Goal: Task Accomplishment & Management: Manage account settings

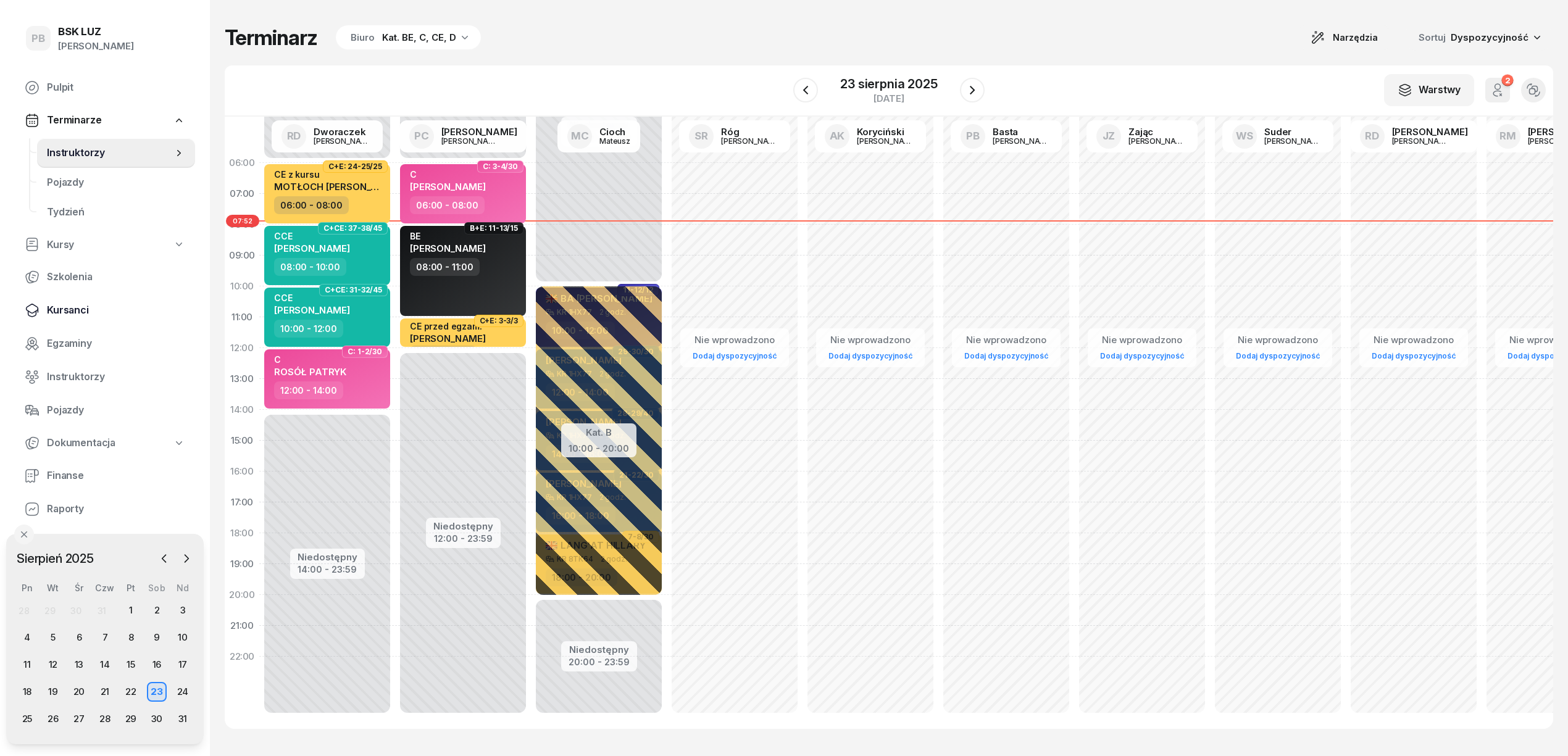
click at [74, 309] on span "Kursanci" at bounding box center [116, 310] width 138 height 16
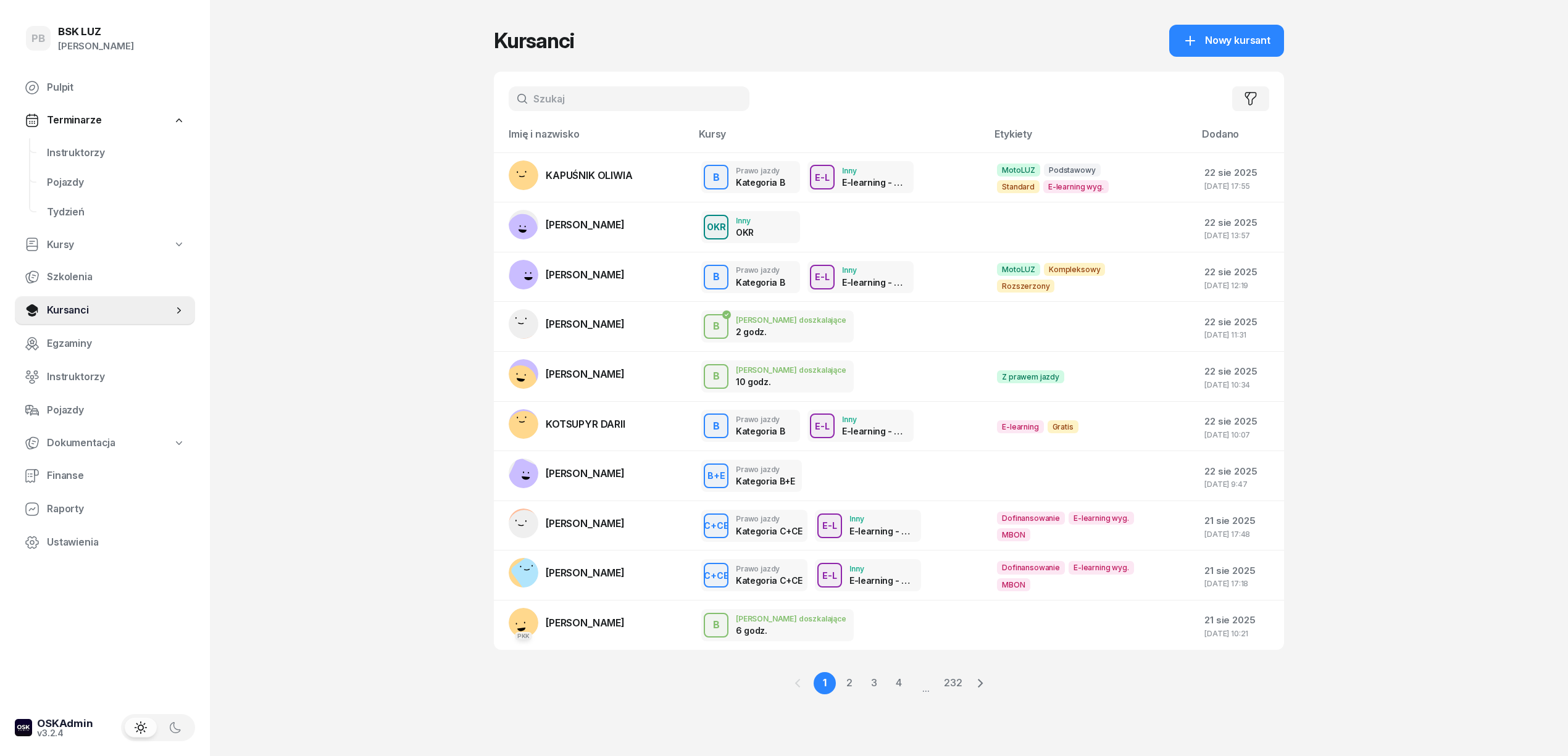
click at [569, 94] on input "text" at bounding box center [629, 99] width 241 height 25
click at [51, 149] on span "Instruktorzy" at bounding box center [116, 153] width 138 height 16
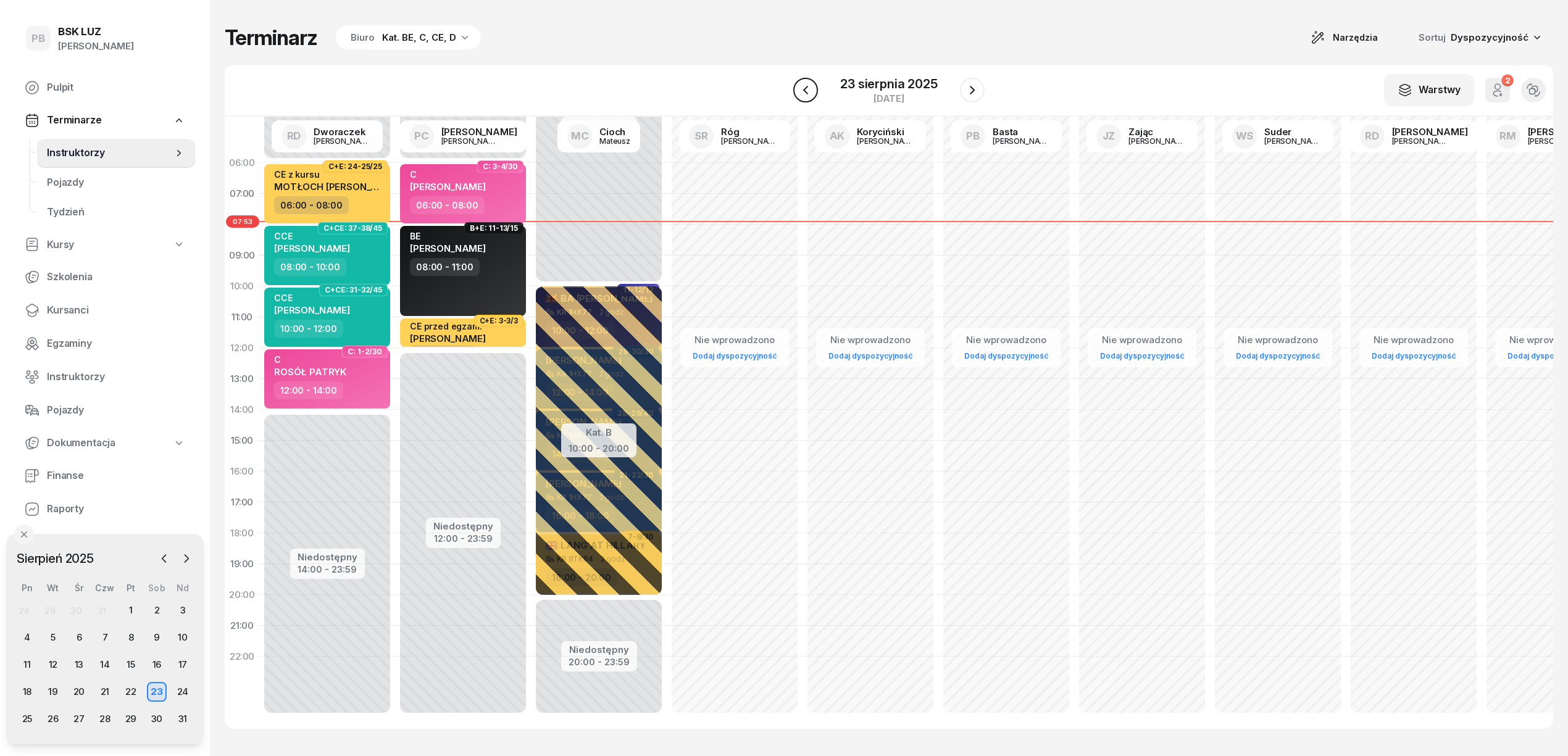
click at [808, 92] on icon "button" at bounding box center [806, 90] width 15 height 15
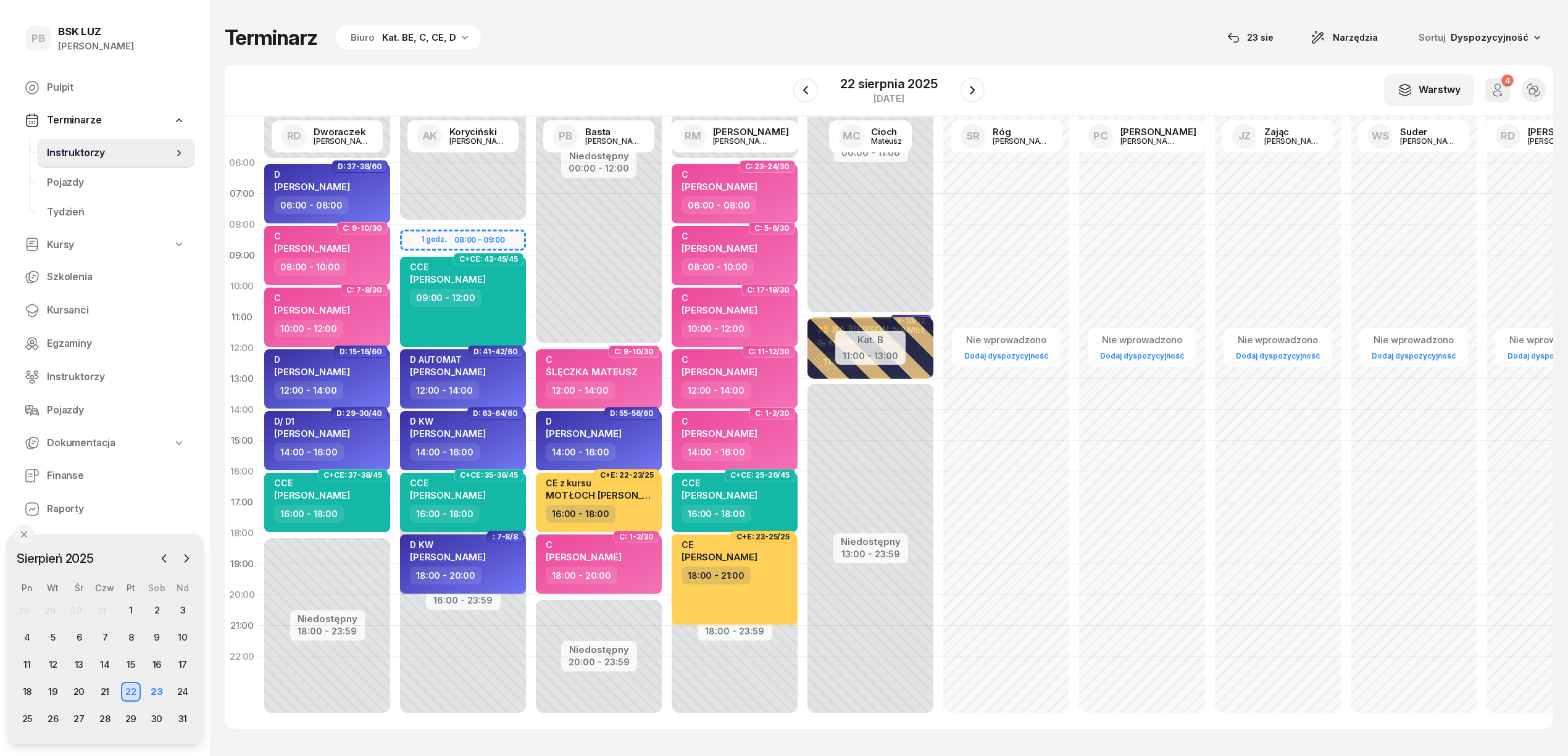
click at [415, 25] on div "Biuro Kat. BE, C, CE, D" at bounding box center [408, 38] width 145 height 25
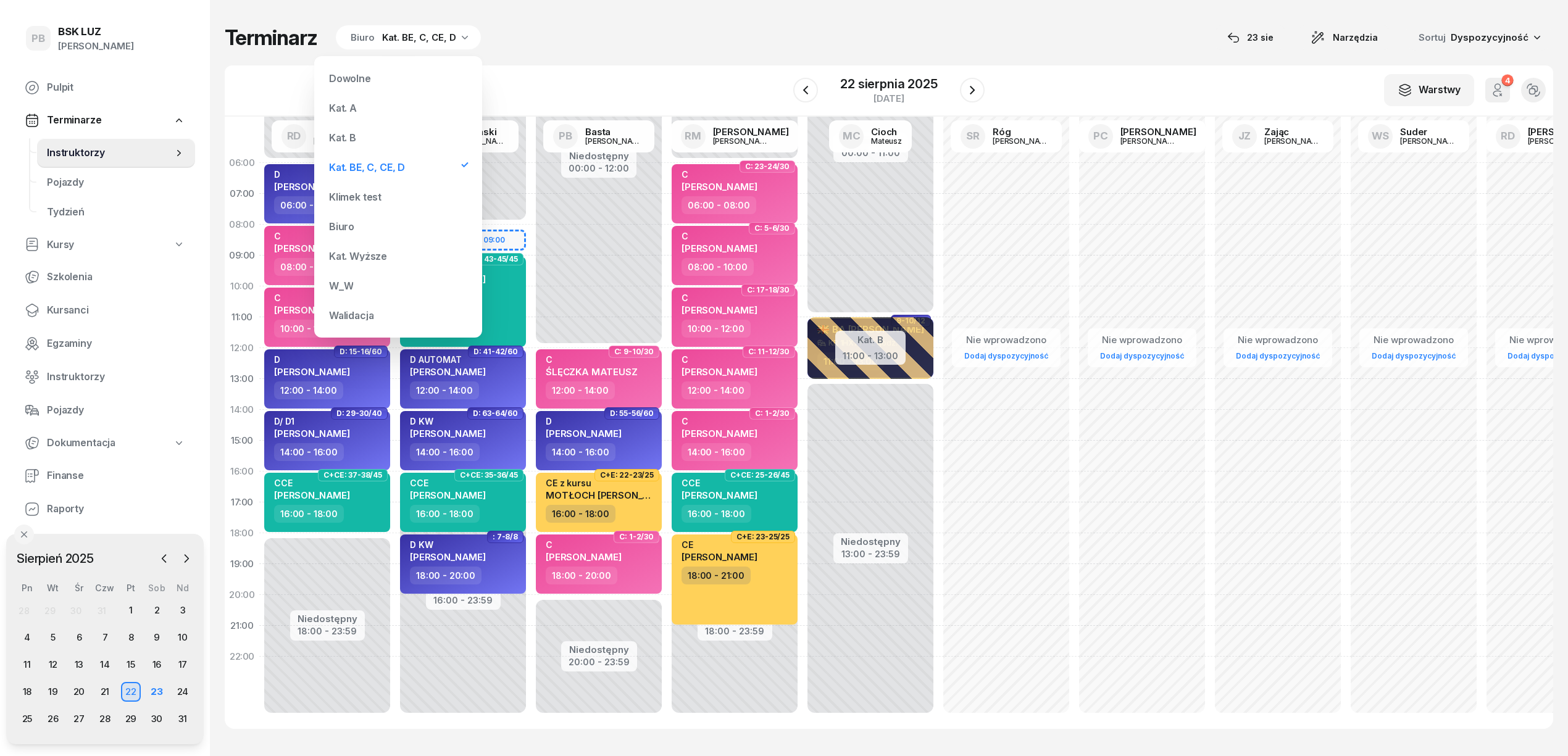
click at [382, 130] on div "Kat. B" at bounding box center [398, 138] width 148 height 25
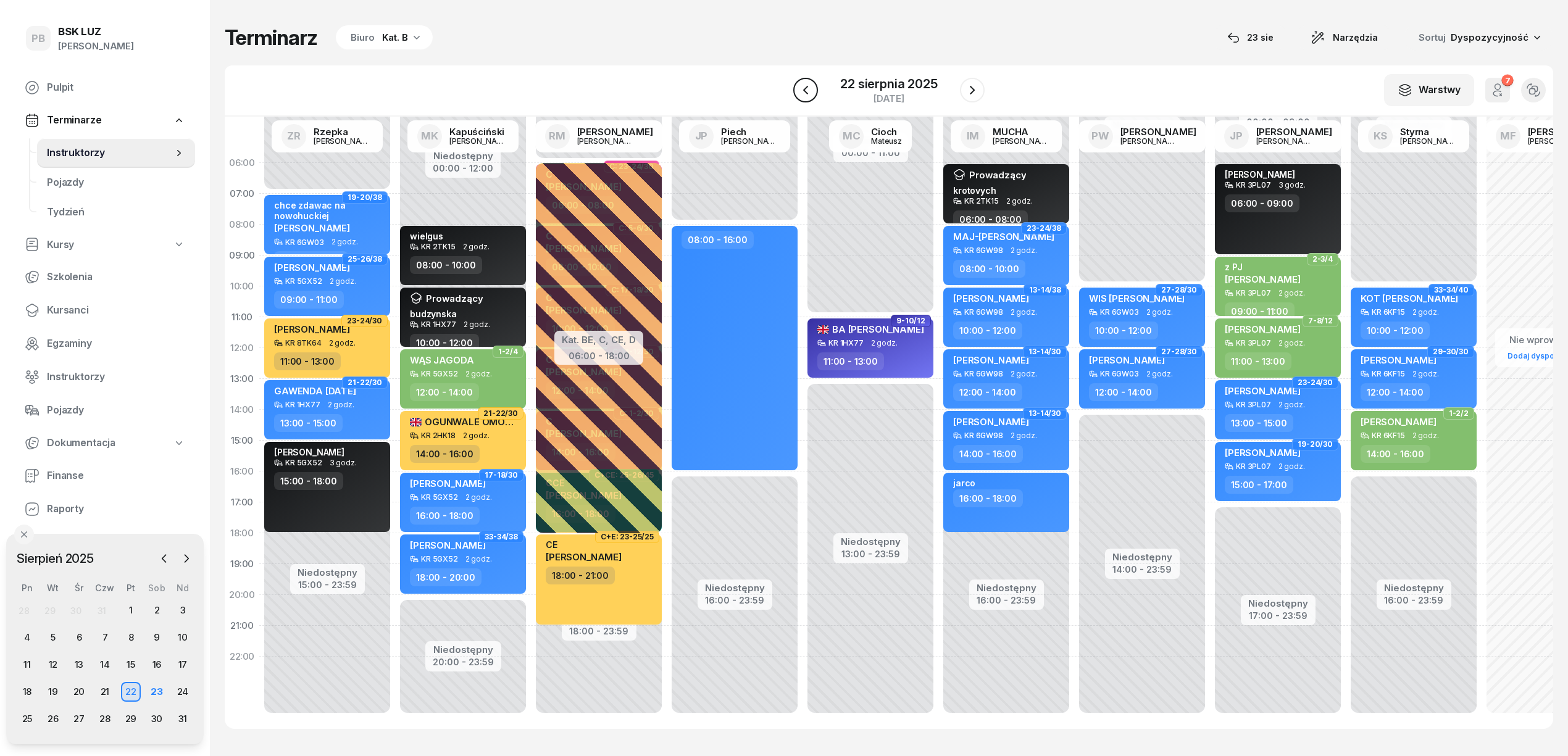
click at [803, 92] on icon "button" at bounding box center [806, 90] width 15 height 15
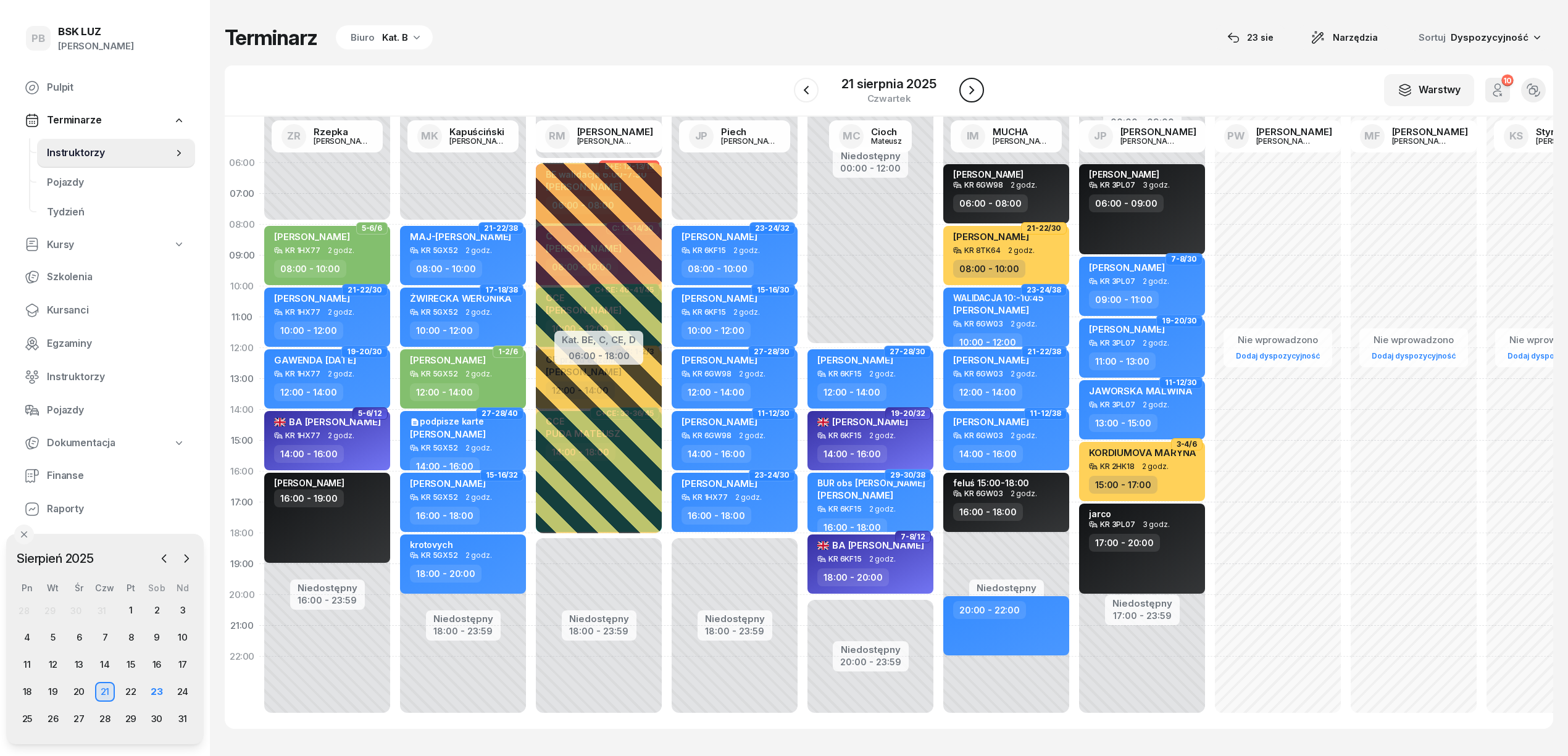
click at [976, 92] on icon "button" at bounding box center [972, 90] width 15 height 15
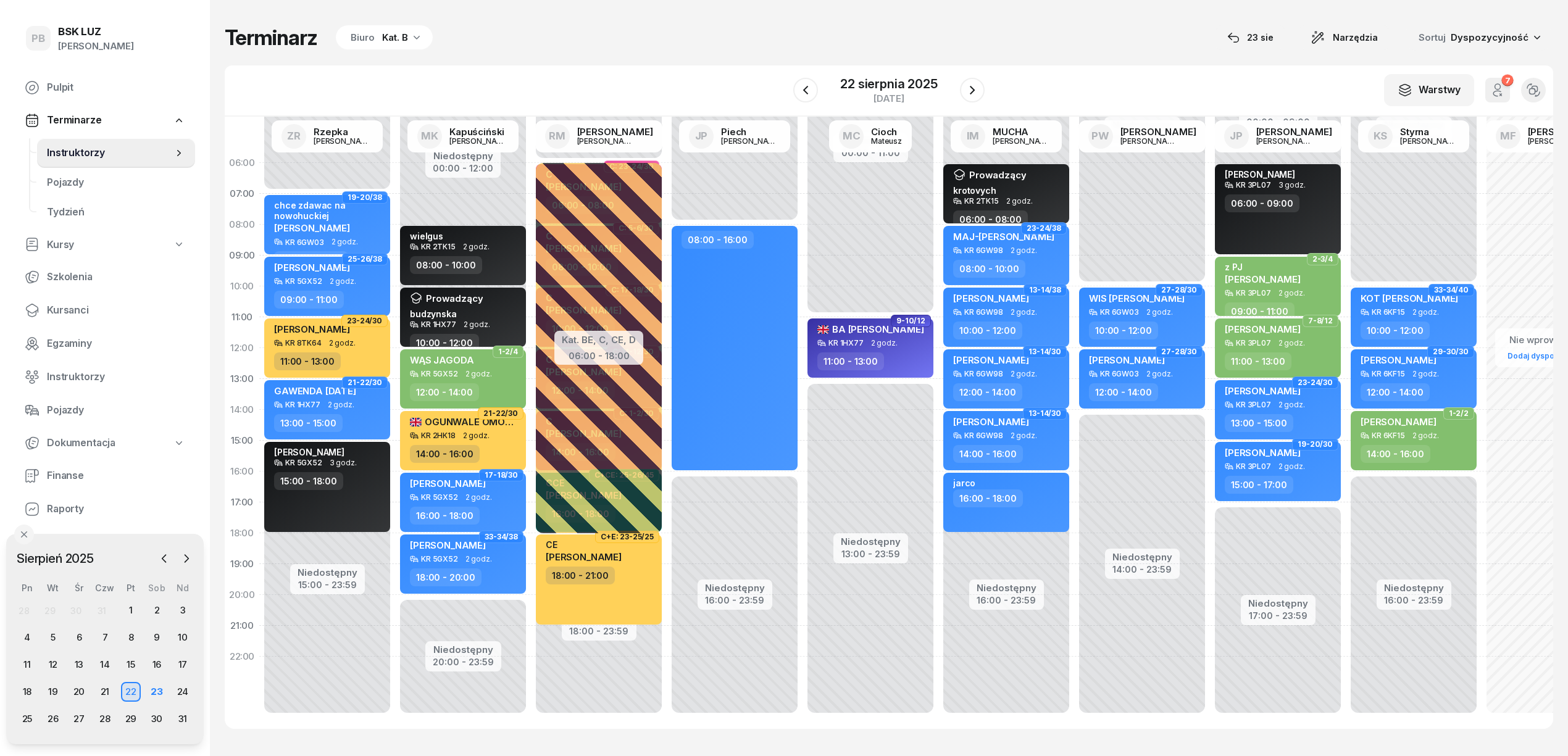
click at [531, 167] on div "Niedostępny 00:00 - 12:00 Niedostępny 20:00 - 23:59 wielgus KR 2TK15 2 godz. 08…" at bounding box center [599, 441] width 136 height 586
select select "06"
select select "08"
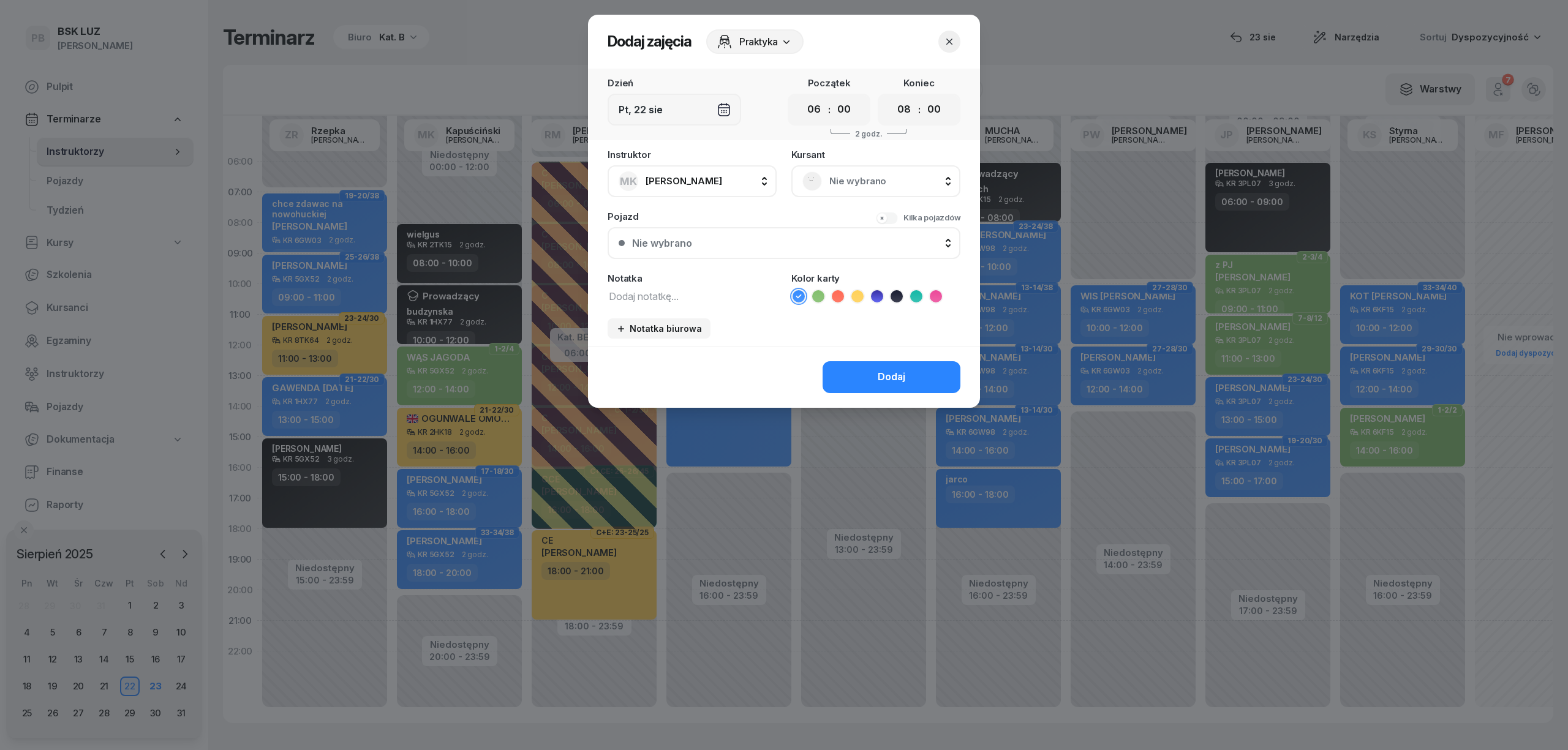
click at [709, 296] on textarea at bounding box center [692, 296] width 169 height 16
type textarea "[PERSON_NAME]"
click at [707, 242] on div "Nie wybrano" at bounding box center [791, 243] width 317 height 10
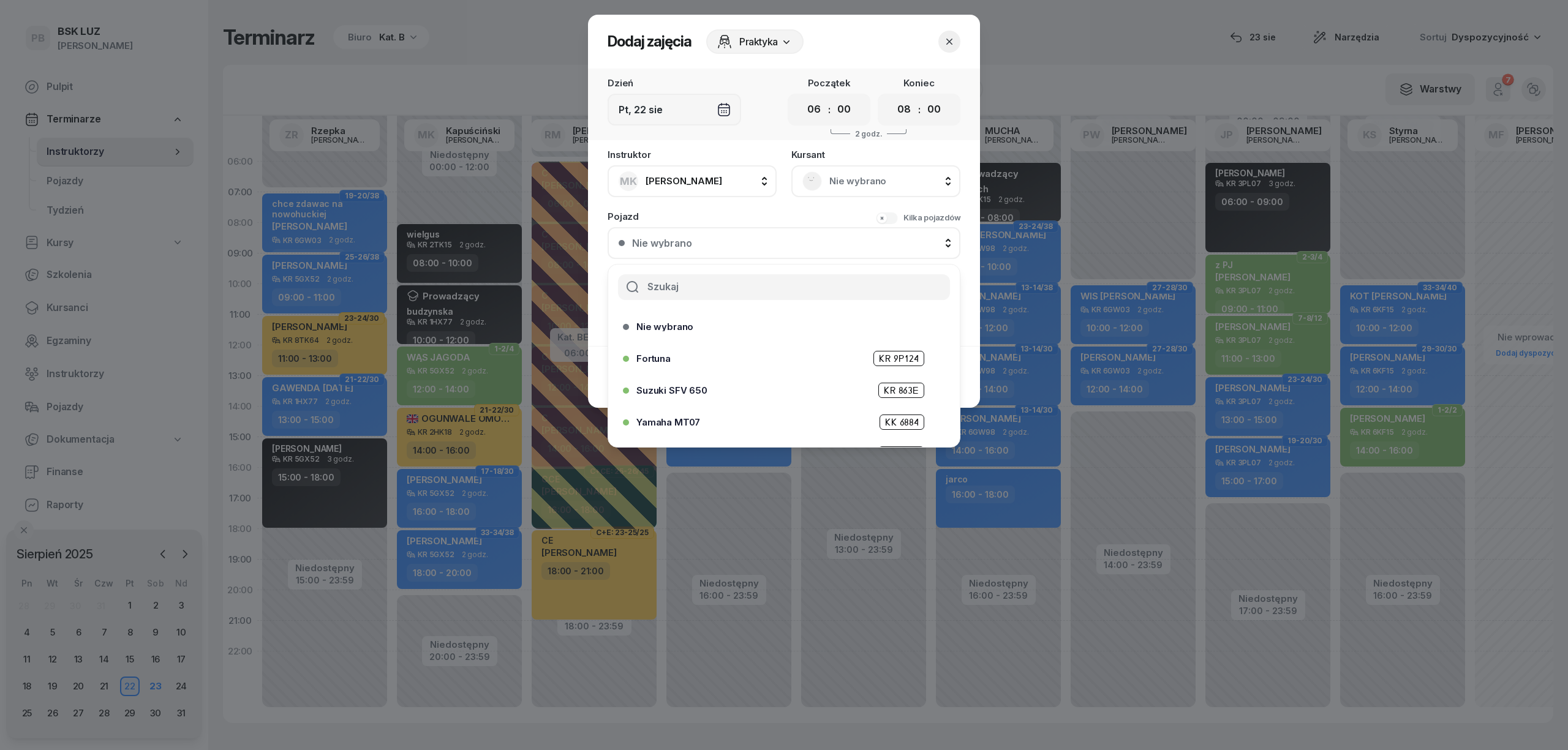
click at [699, 294] on input "text" at bounding box center [784, 287] width 332 height 26
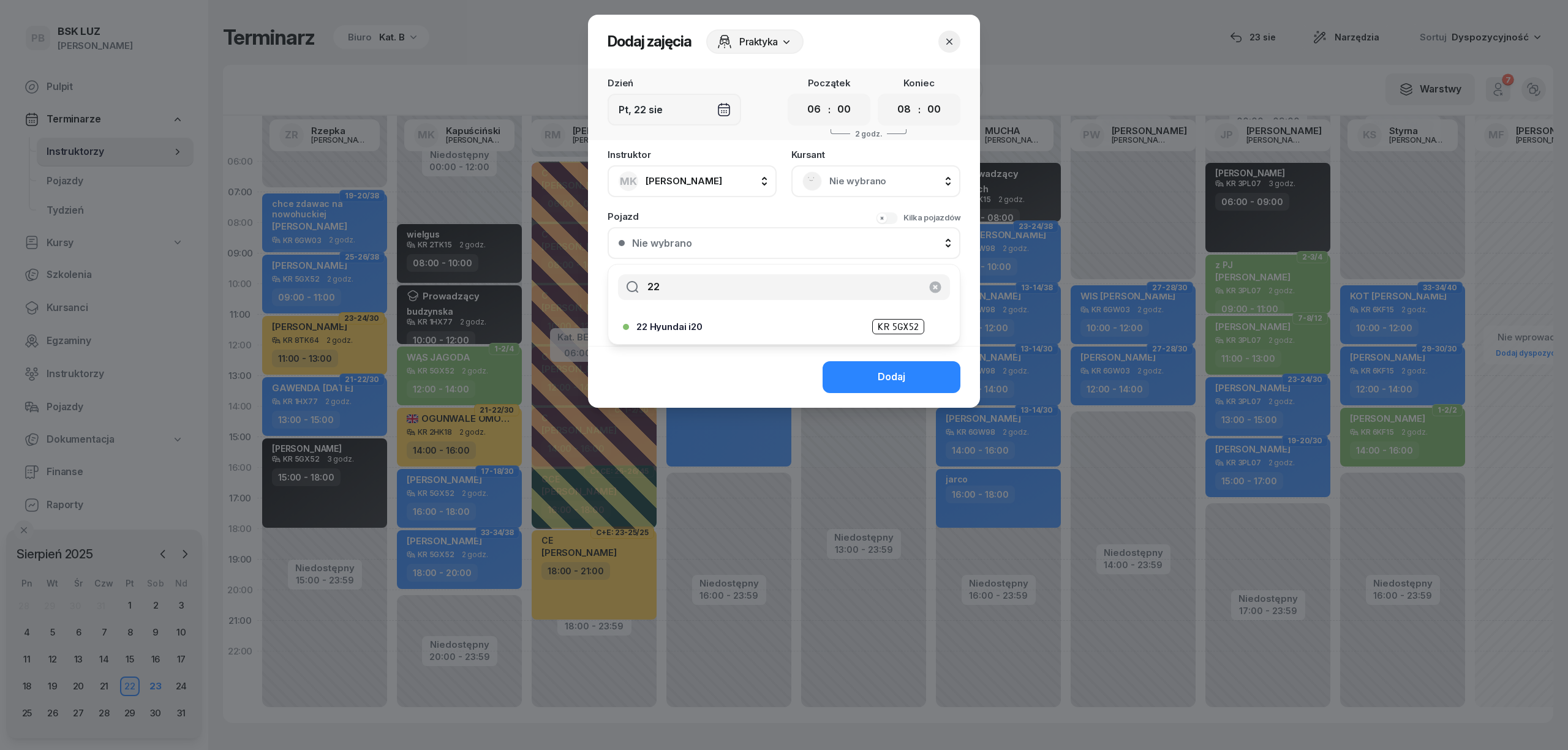
type input "22"
click at [684, 336] on li "22 Hyundai i20 KR 5GX52" at bounding box center [784, 327] width 352 height 30
click at [772, 48] on span "Praktyka" at bounding box center [758, 42] width 39 height 15
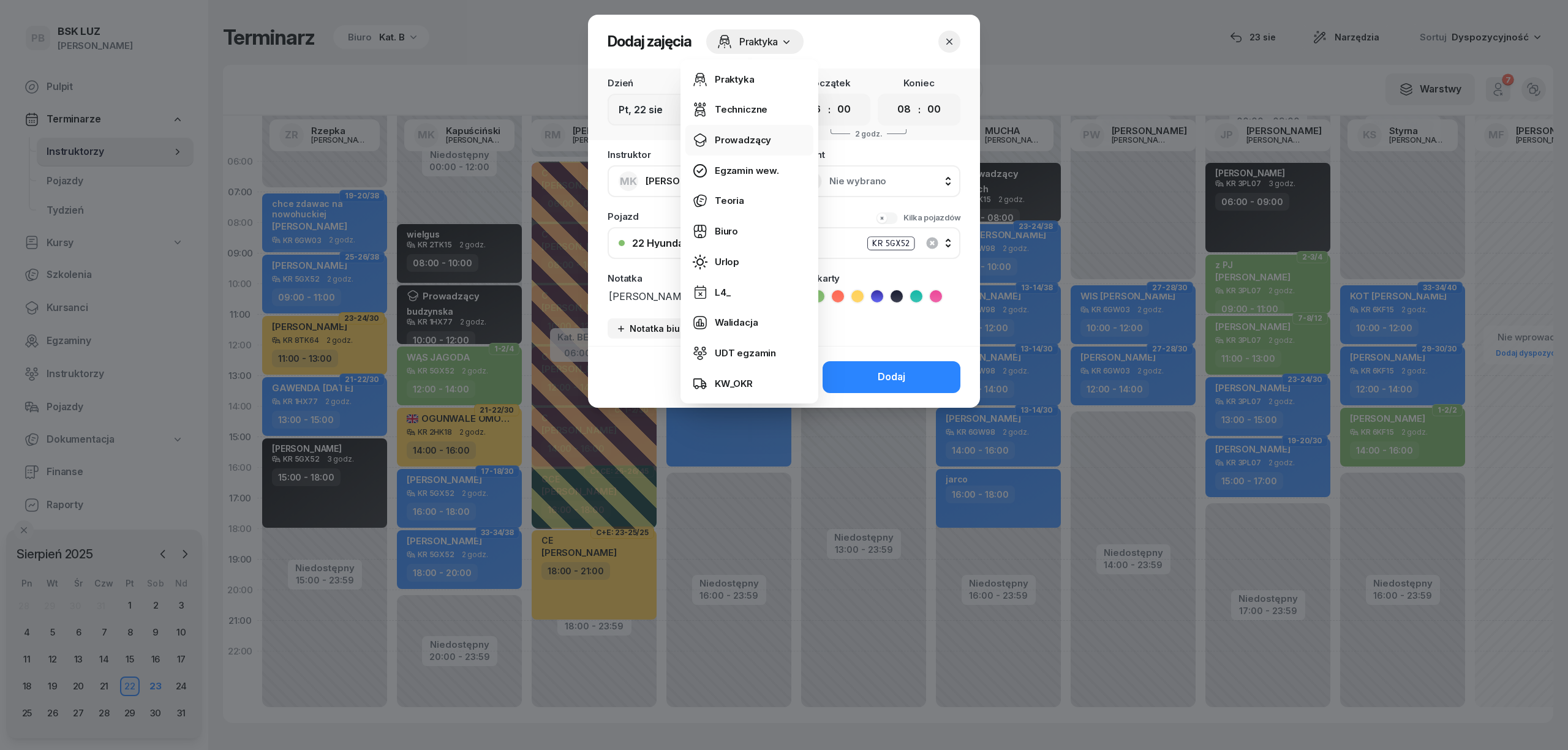
click at [758, 137] on div "Prowadzący" at bounding box center [743, 140] width 57 height 16
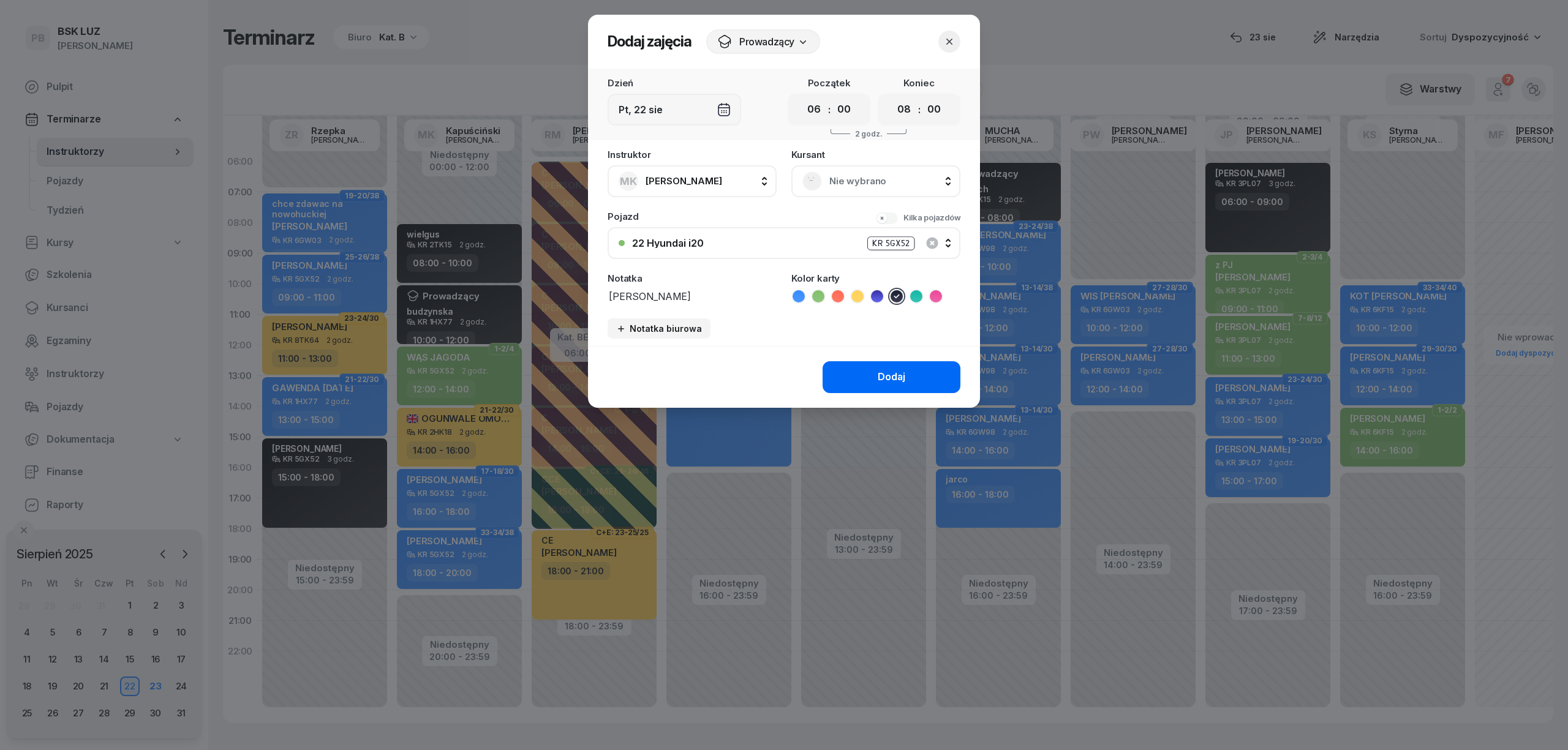
click at [895, 374] on div "Dodaj" at bounding box center [892, 377] width 28 height 16
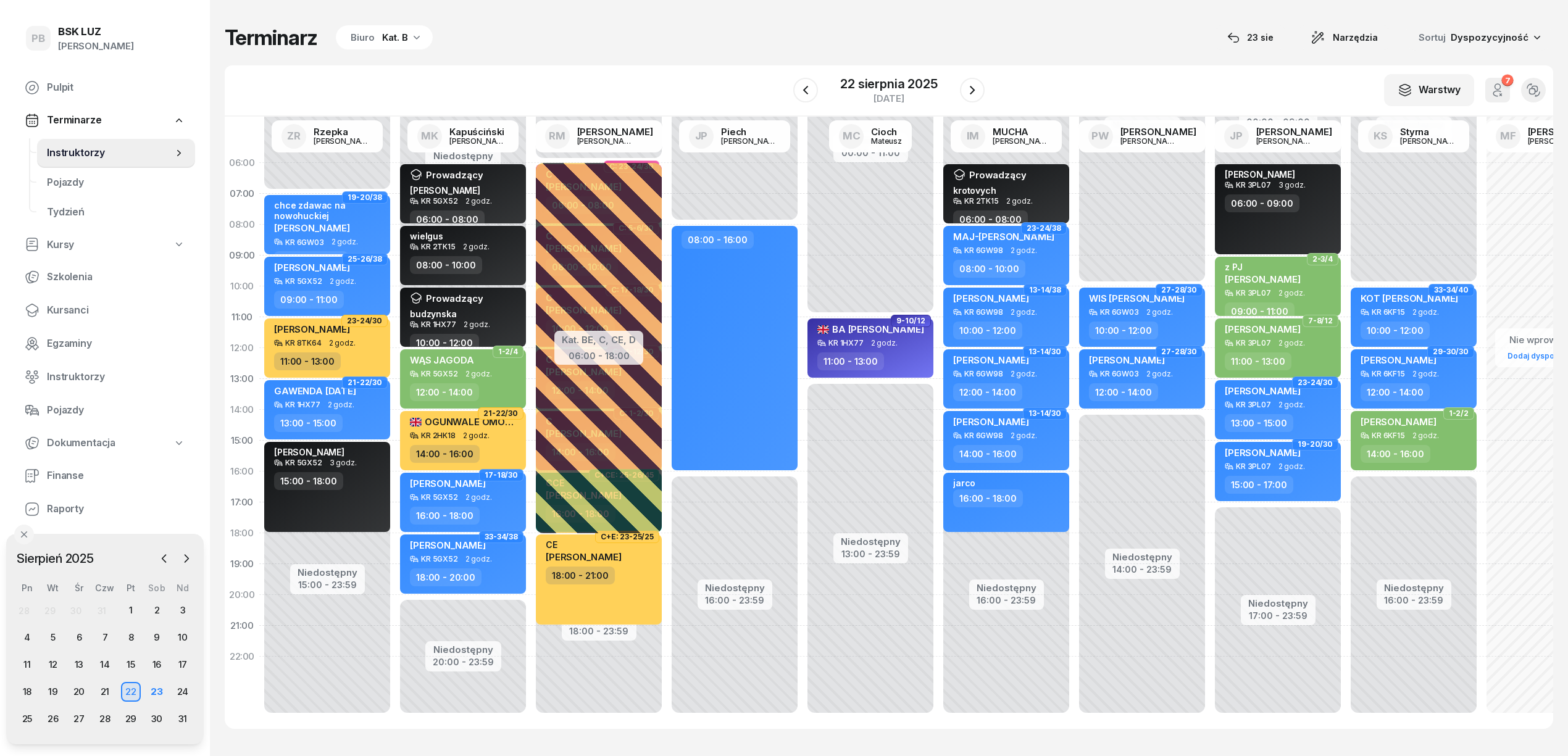
click at [746, 59] on div "Terminarz Biuro Kat. B [DATE] Narzędzia Sortuj Dyspozycyjność W Wybierz AK [PER…" at bounding box center [889, 377] width 1329 height 754
click at [715, 43] on div "Terminarz Biuro Kat. B [DATE] Narzędzia Sortuj Dyspozycyjność" at bounding box center [889, 38] width 1329 height 26
click at [627, 43] on div "Terminarz Biuro Kat. B [DATE] Narzędzia Sortuj Dyspozycyjność" at bounding box center [889, 38] width 1329 height 26
click at [159, 694] on div "23" at bounding box center [157, 692] width 20 height 20
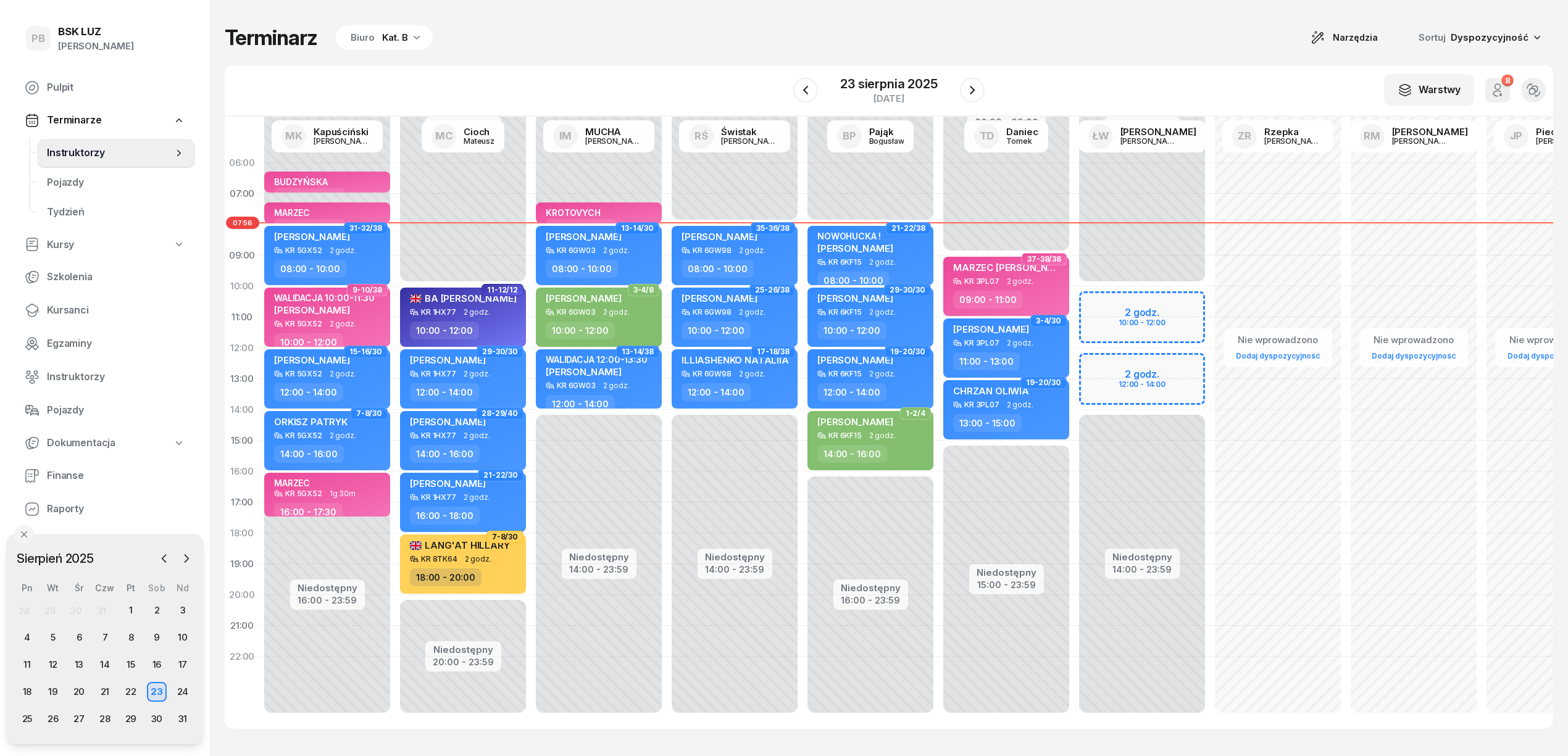
click at [1040, 48] on div "Terminarz Biuro Kat. B Narzędzia Sortuj Dyspozycyjność" at bounding box center [889, 38] width 1329 height 26
click at [666, 36] on div "Terminarz Biuro Kat. B Narzędzia Sortuj Dyspozycyjność" at bounding box center [889, 38] width 1329 height 26
click at [713, 55] on div "Terminarz Biuro Kat. B Narzędzia Sortuj Dyspozycyjność W Wybierz AK [PERSON_NAM…" at bounding box center [889, 377] width 1329 height 754
click at [633, 257] on div "[PERSON_NAME] KR 6GW03 2 godz. 08:00 - 10:00" at bounding box center [599, 256] width 126 height 59
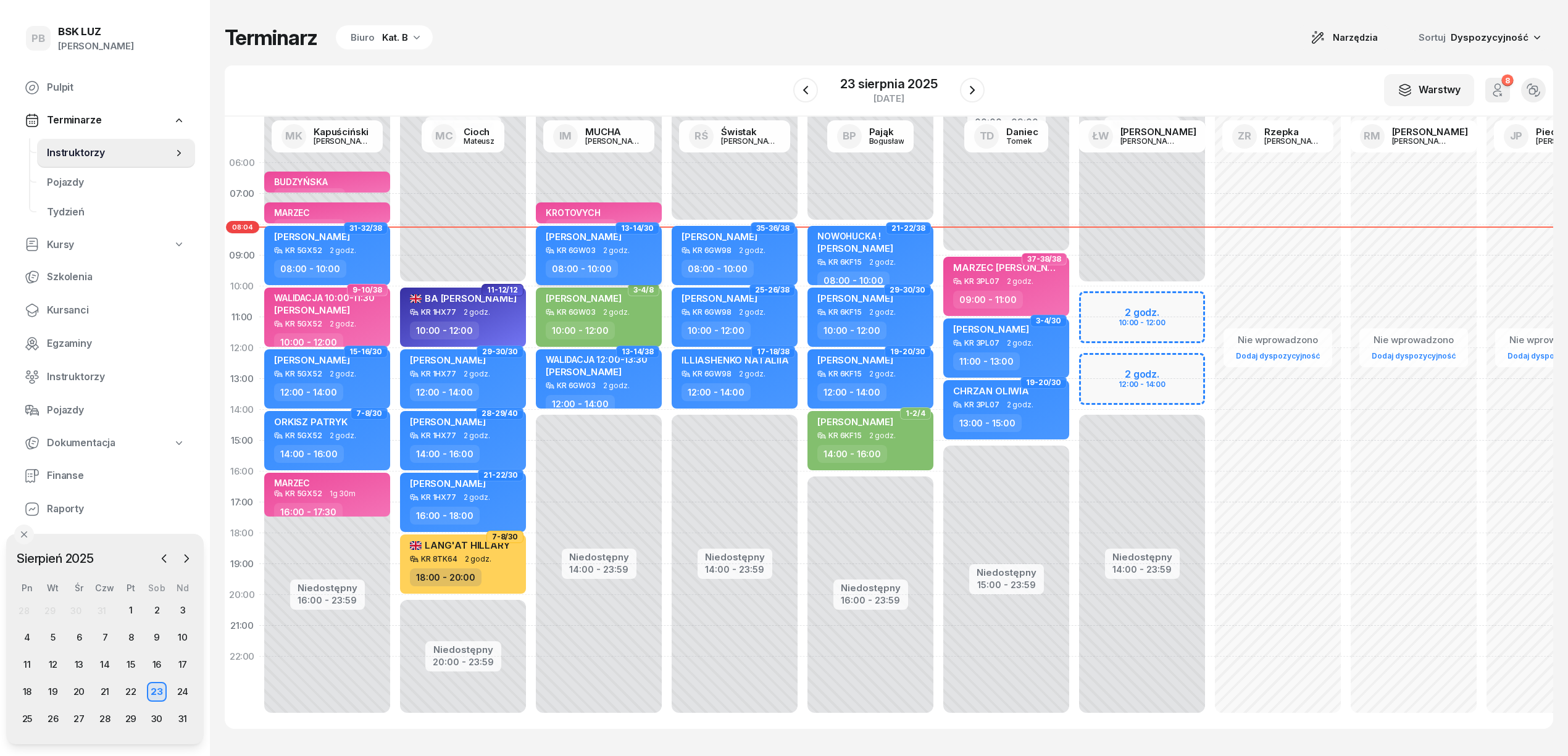
select select "08"
select select "10"
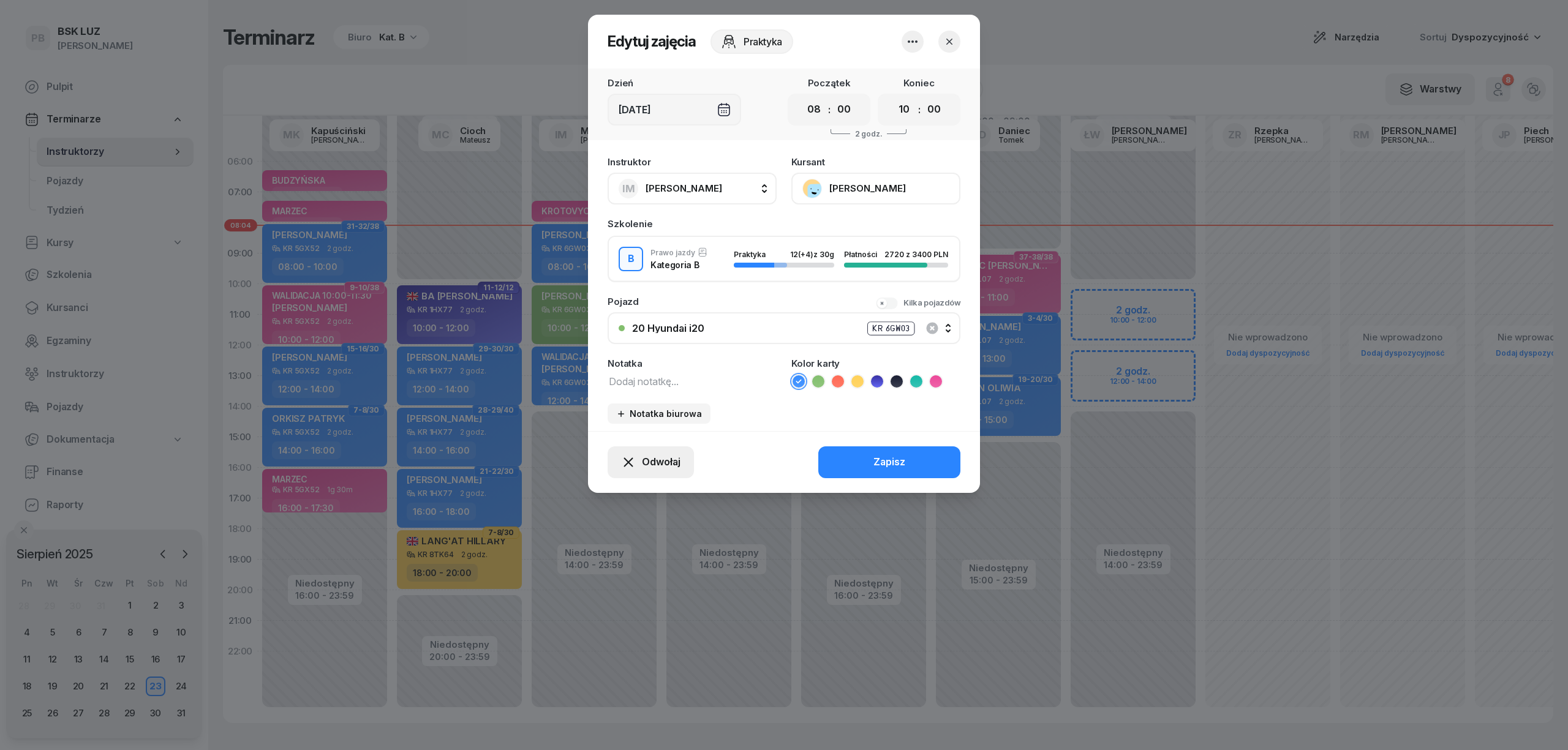
click at [672, 467] on span "Odwołaj" at bounding box center [661, 462] width 39 height 16
click at [669, 414] on div "Kursant nie przyszedł" at bounding box center [641, 418] width 98 height 16
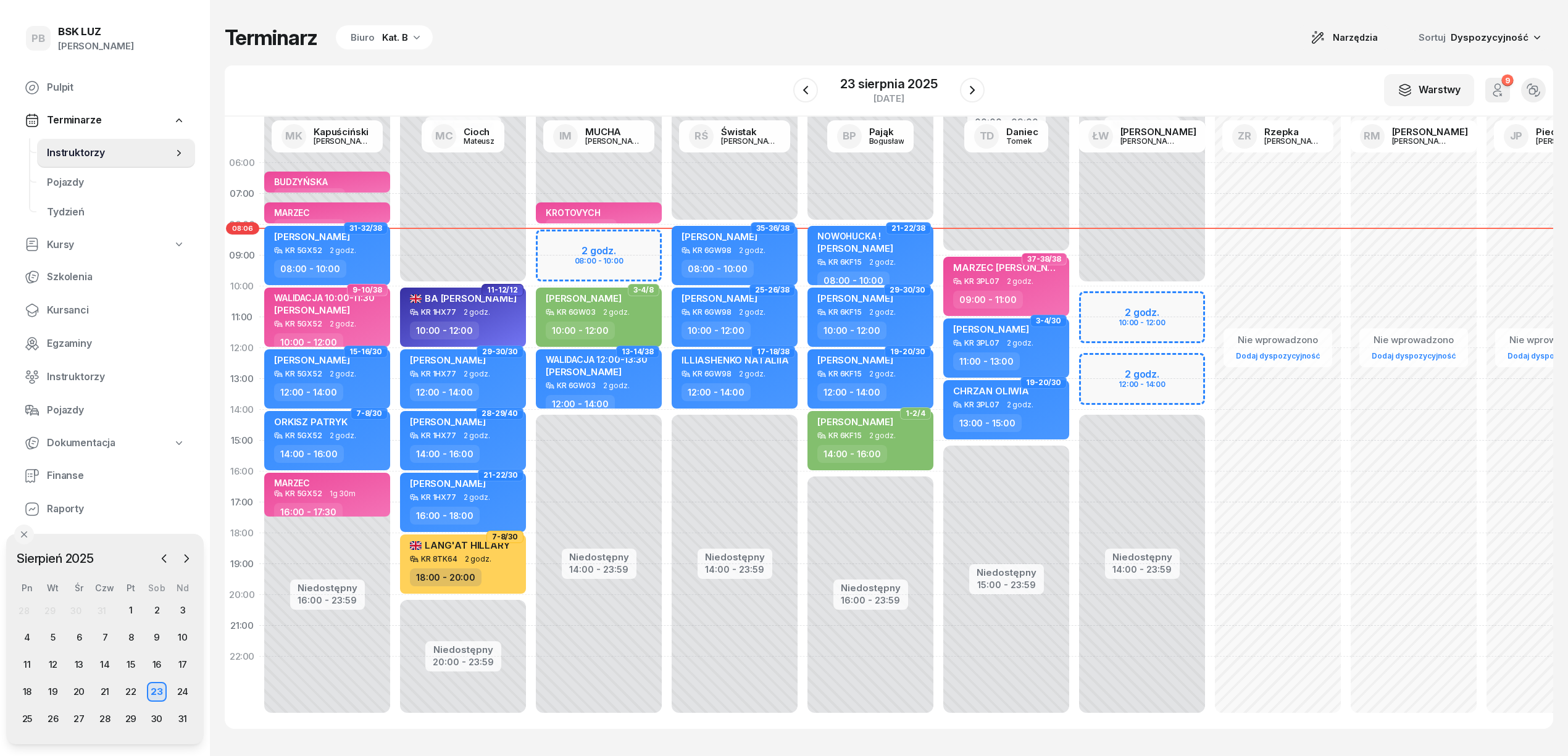
click at [1104, 52] on div "Terminarz Biuro Kat. B Narzędzia Sortuj Dyspozycyjność W Wybierz AK [PERSON_NAM…" at bounding box center [889, 377] width 1329 height 754
click at [726, 23] on div "Terminarz Biuro Kat. B Narzędzia Sortuj Dyspozycyjność W Wybierz AK [PERSON_NAM…" at bounding box center [889, 377] width 1329 height 754
click at [687, 29] on div "Terminarz Biuro Kat. B Narzędzia Sortuj Dyspozycyjność" at bounding box center [889, 38] width 1329 height 26
drag, startPoint x: 764, startPoint y: 50, endPoint x: 770, endPoint y: 48, distance: 6.3
click at [764, 50] on div "Terminarz Biuro Kat. B Narzędzia Sortuj Dyspozycyjność" at bounding box center [889, 38] width 1329 height 26
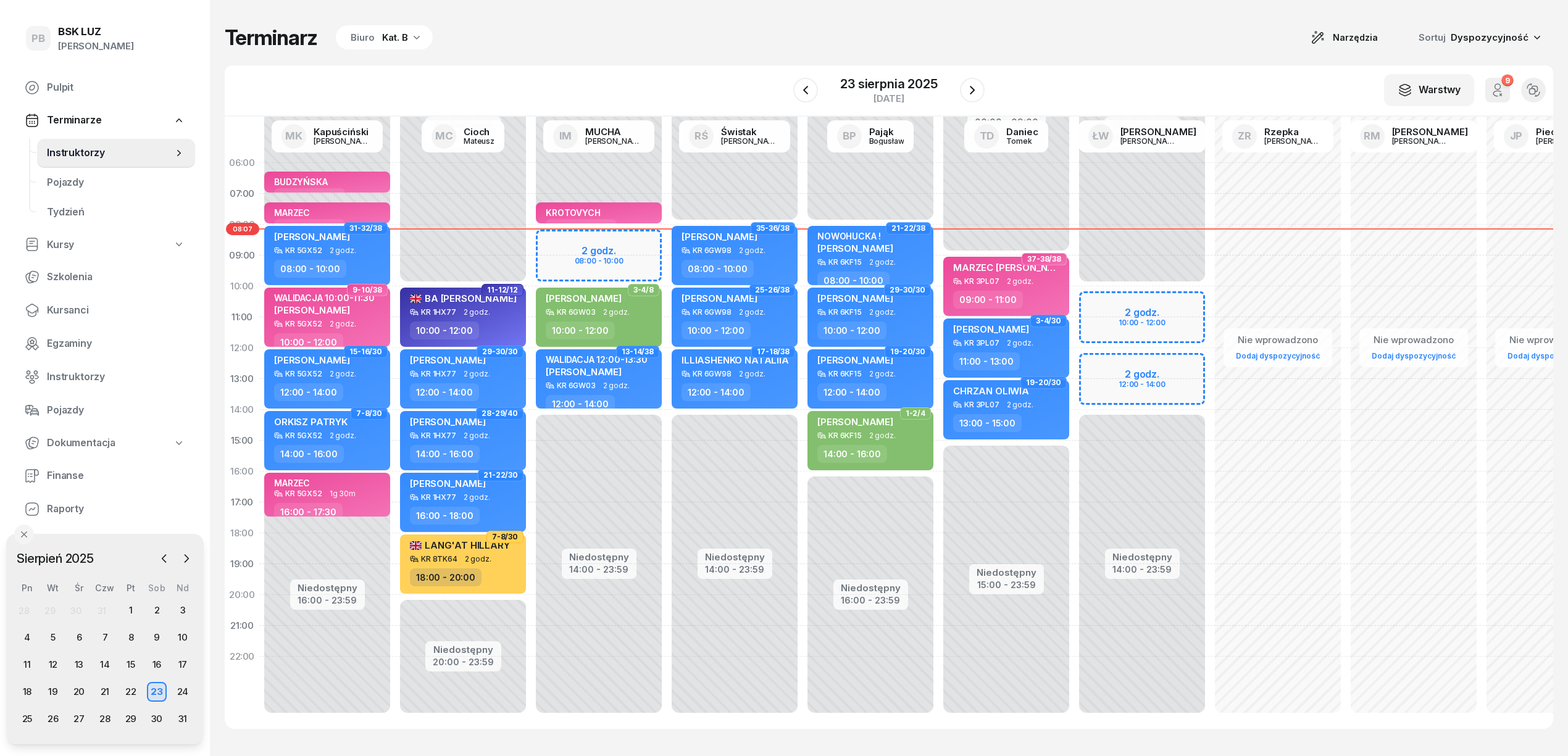
click at [826, 48] on div "Terminarz Biuro Kat. B Narzędzia Sortuj Dyspozycyjność" at bounding box center [889, 38] width 1329 height 26
click at [697, 37] on div "Terminarz Biuro Kat. B Narzędzia Sortuj Dyspozycyjność" at bounding box center [889, 38] width 1329 height 26
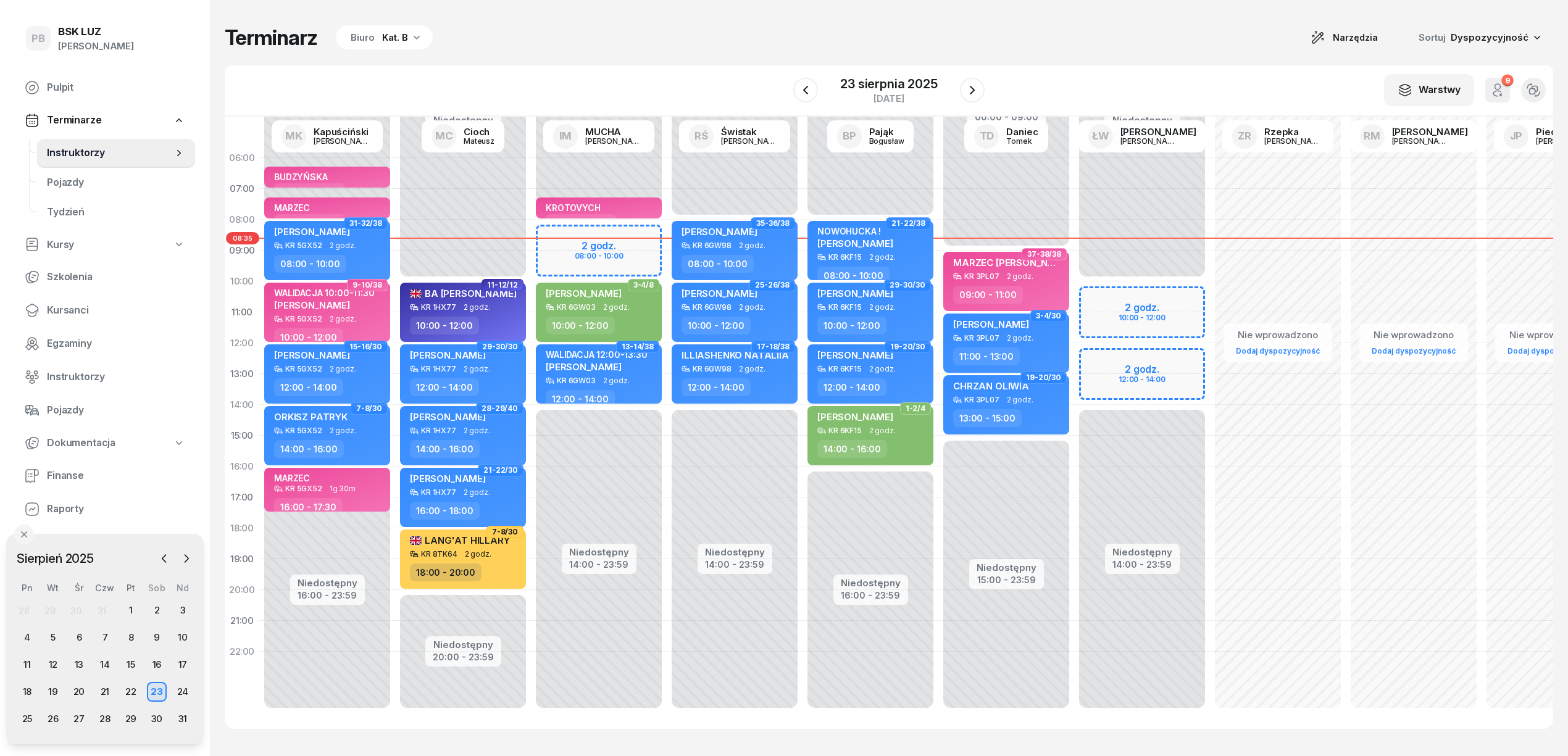
scroll to position [17, 0]
click at [941, 27] on div "Terminarz Biuro Kat. B Narzędzia Sortuj Dyspozycyjność" at bounding box center [889, 38] width 1329 height 26
click at [938, 684] on div "Niedostępny 00:00 - 08:00 Niedostępny 16:00 - 23:59 21-22/38 NOWOHUCKA ! [PERSO…" at bounding box center [1006, 436] width 136 height 586
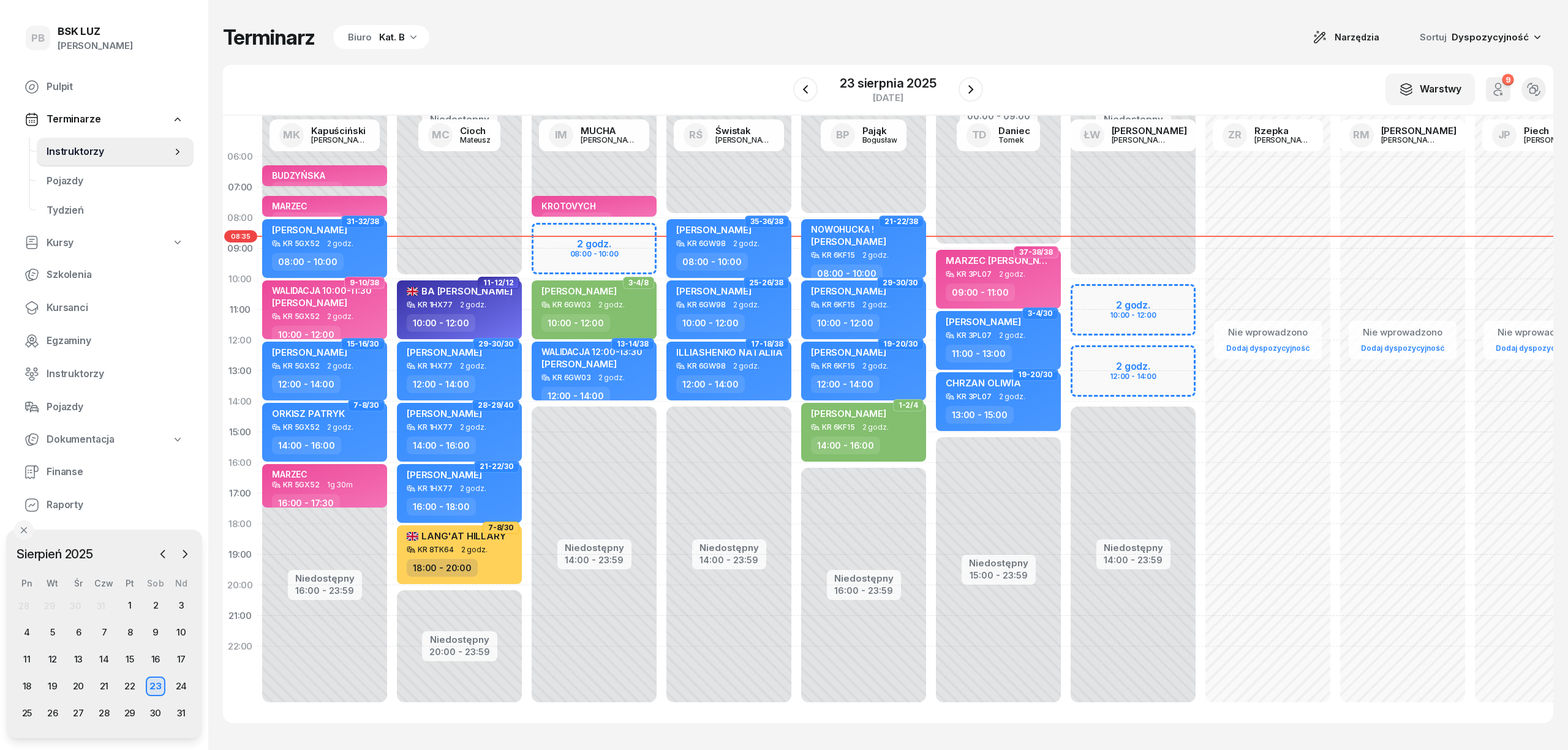
select select "23"
select select "01"
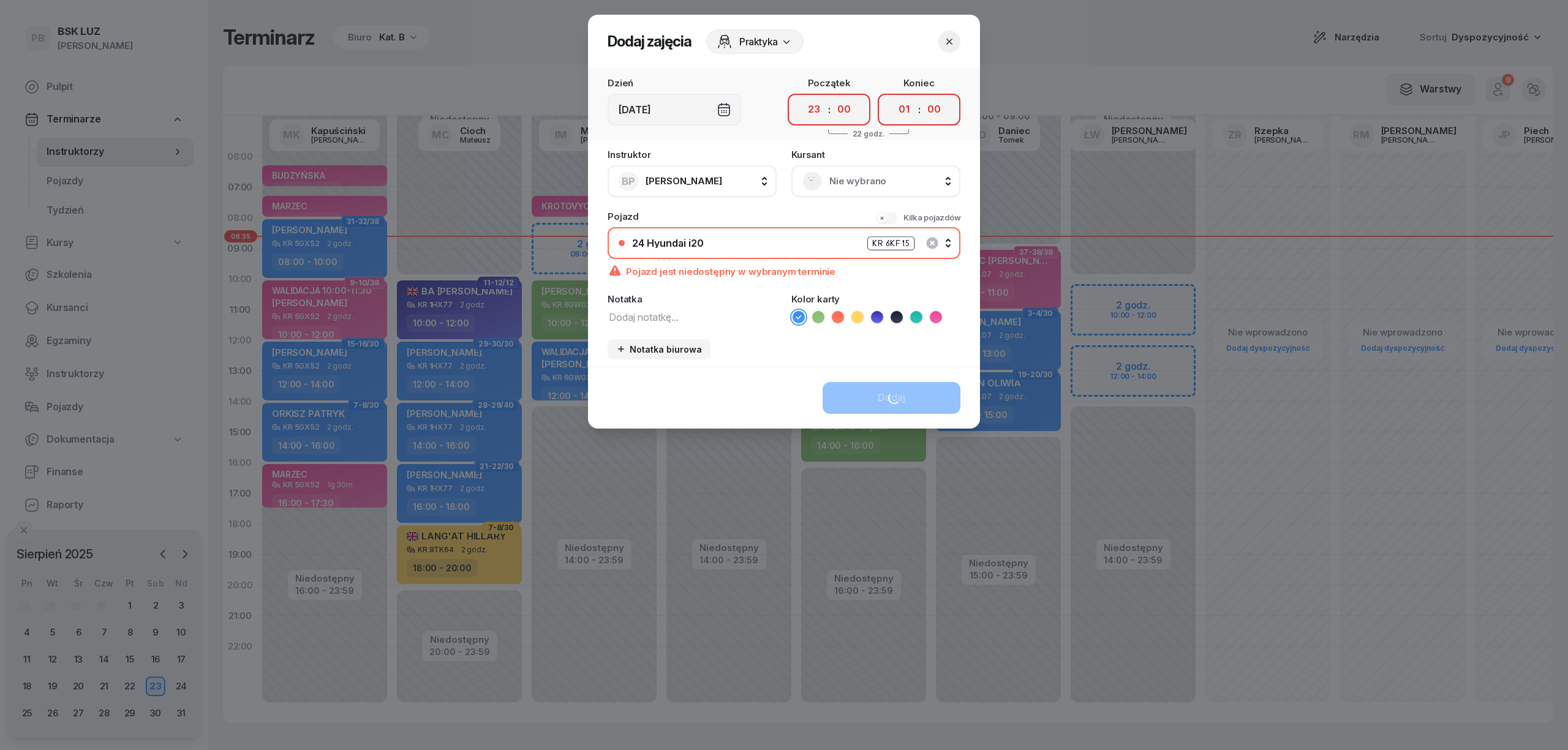
click at [943, 41] on icon "button" at bounding box center [949, 42] width 12 height 12
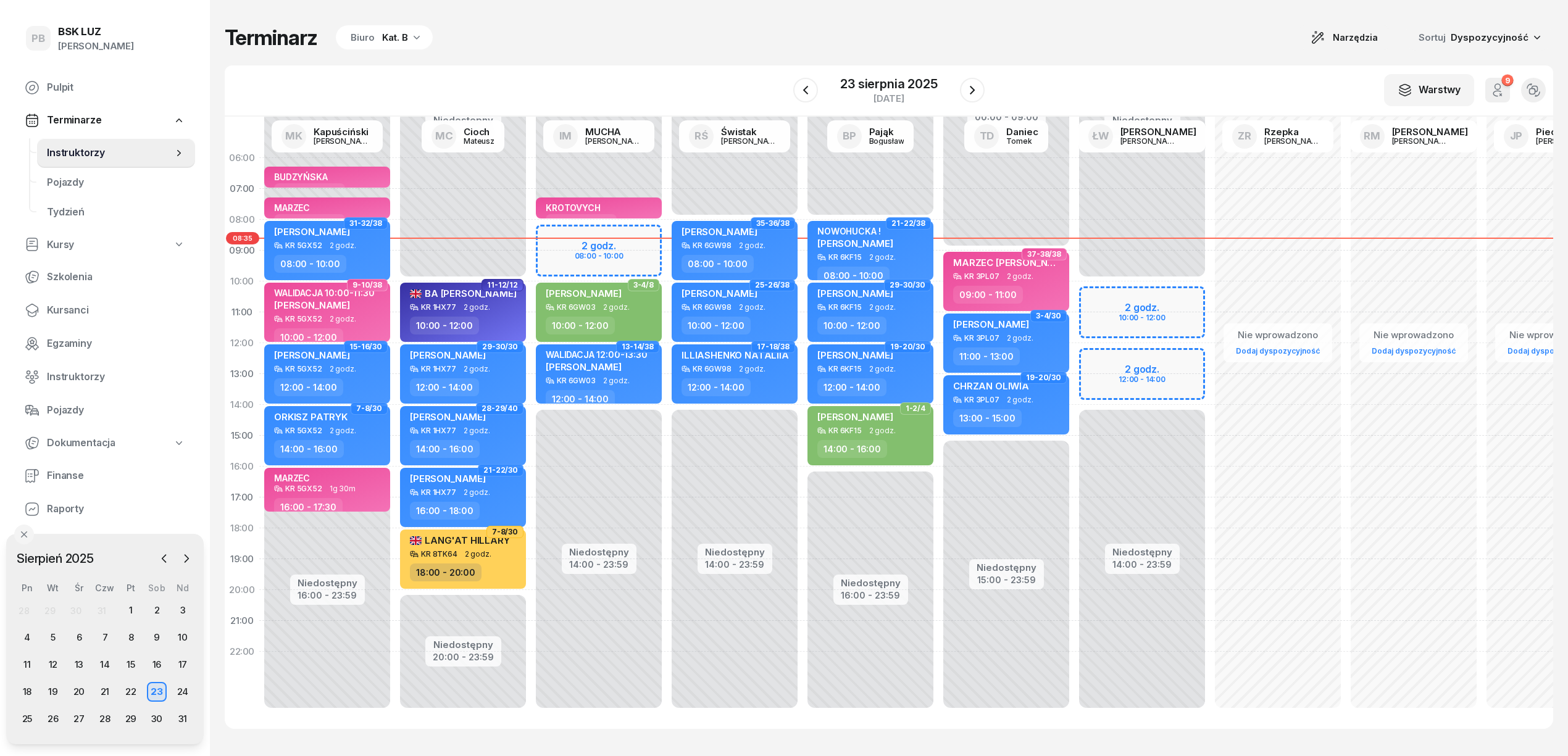
click at [951, 41] on div "Terminarz Biuro Kat. B Narzędzia Sortuj Dyspozycyjność" at bounding box center [889, 38] width 1329 height 26
click at [1213, 36] on div "Terminarz Biuro Kat. B Narzędzia Sortuj Dyspozycyjność" at bounding box center [889, 38] width 1329 height 26
click at [1080, 51] on div "Terminarz Biuro Kat. B Narzędzia Sortuj Dyspozycyjność W Wybierz AK [PERSON_NAM…" at bounding box center [889, 377] width 1329 height 754
click at [161, 718] on div "30" at bounding box center [157, 719] width 20 height 20
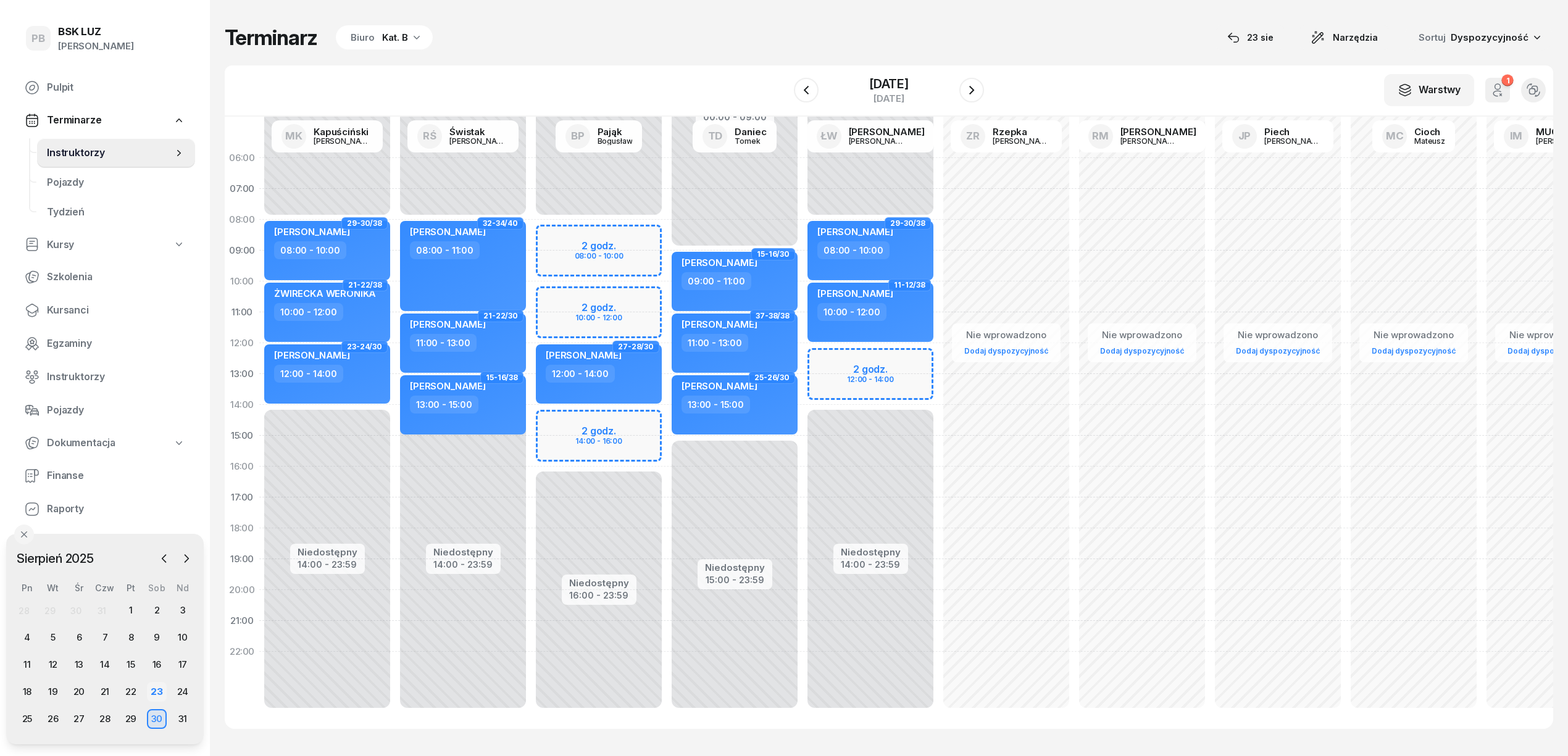
click at [163, 694] on div "23" at bounding box center [157, 692] width 20 height 20
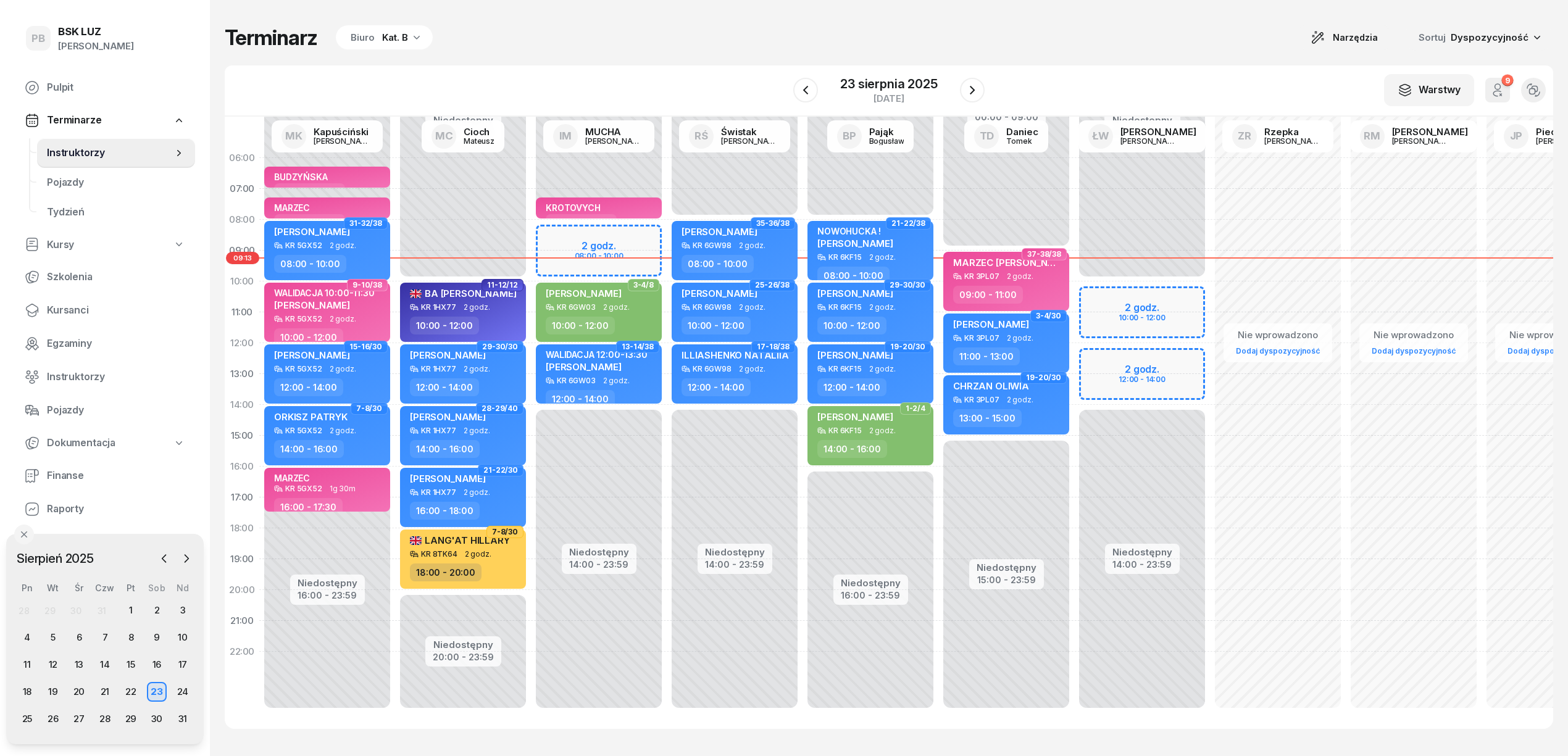
click at [399, 38] on div "Kat. B" at bounding box center [395, 38] width 26 height 15
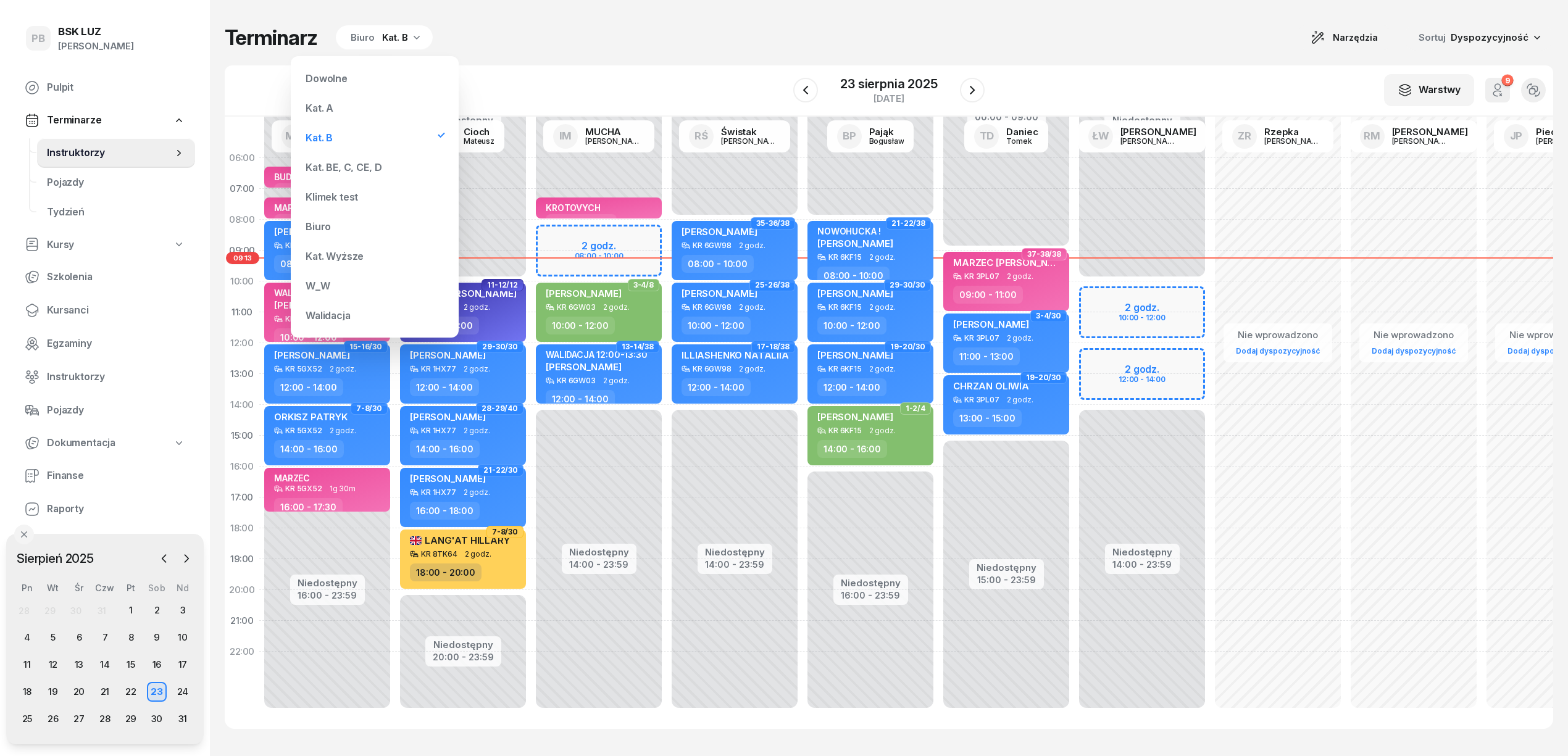
click at [364, 154] on div "Dowolne Kat. A Kat. B Kat. BE, C, CE, [PERSON_NAME] test Biuro Kat. Wyższe W_W …" at bounding box center [374, 197] width 148 height 262
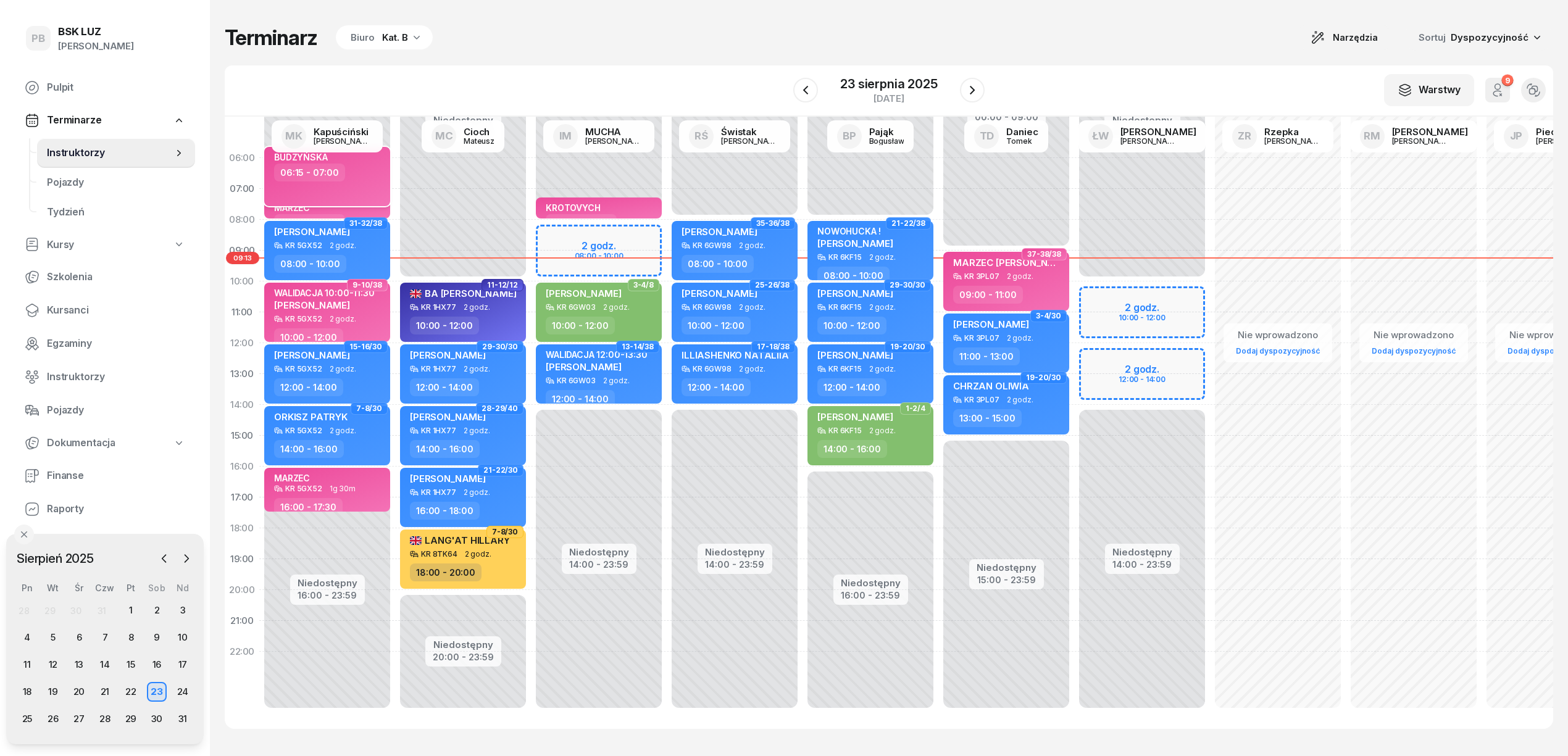
click at [367, 170] on div "BUDZYŃSKA 06:15 - 07:00" at bounding box center [327, 177] width 126 height 59
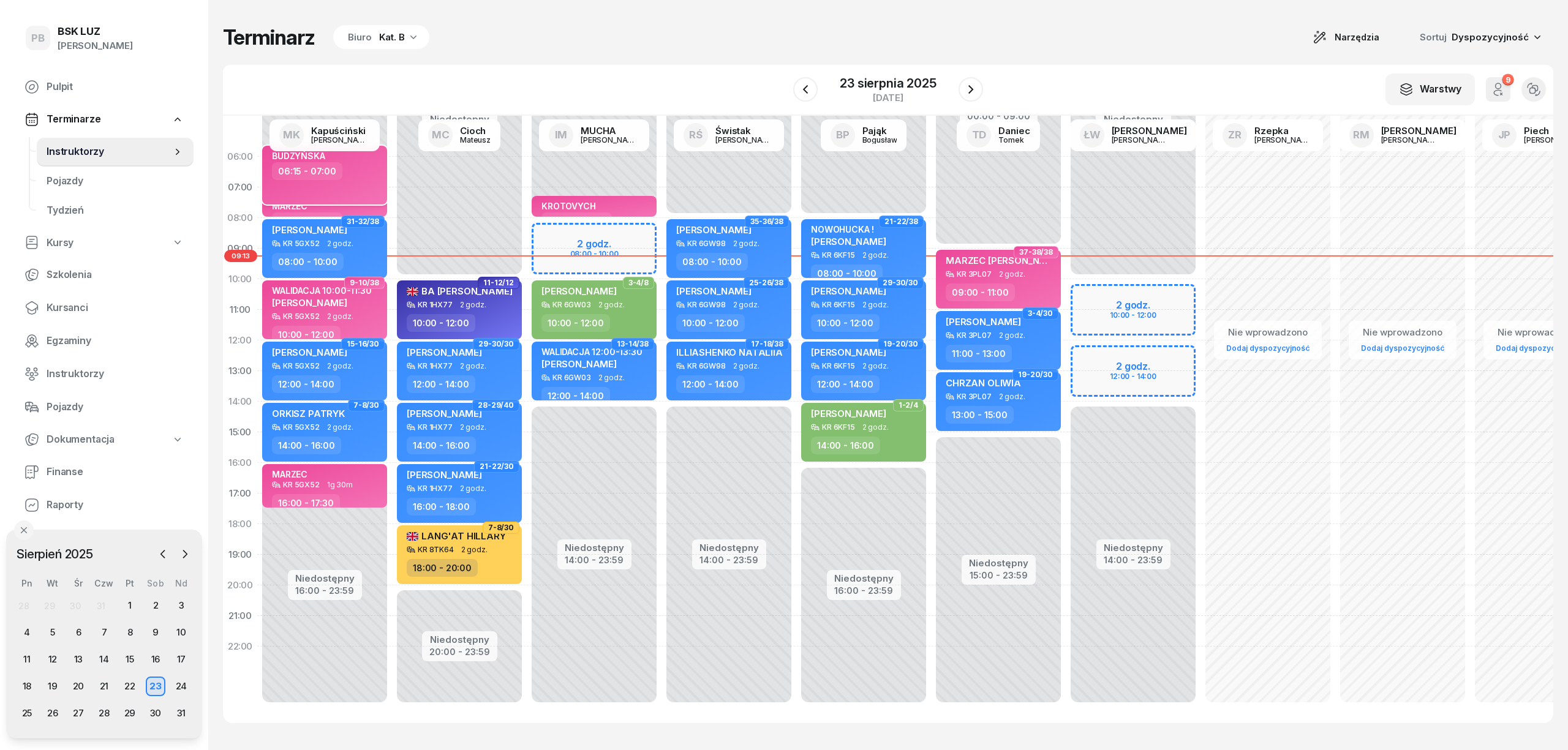
select select "06"
select select "15"
select select "07"
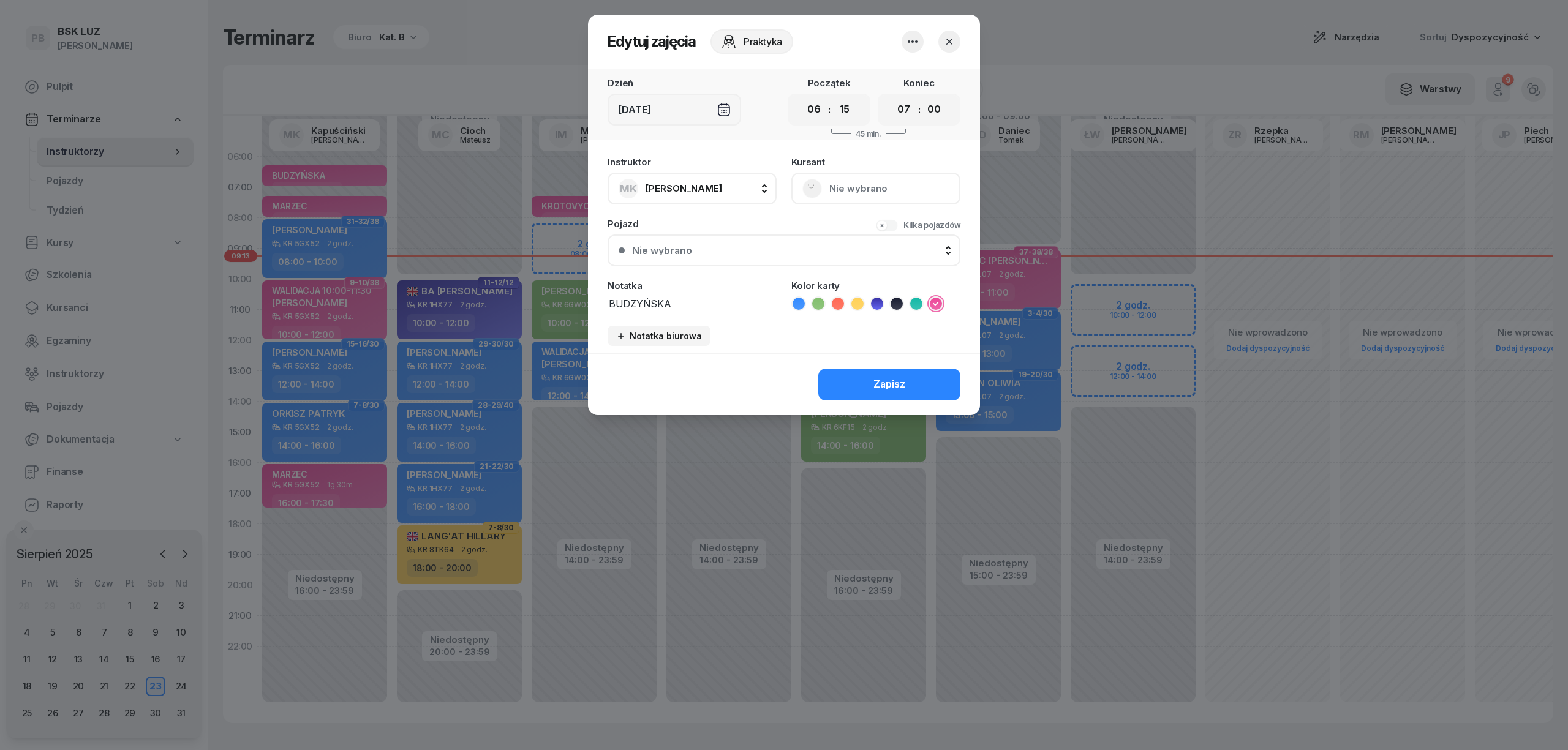
click at [946, 42] on icon "button" at bounding box center [949, 42] width 12 height 12
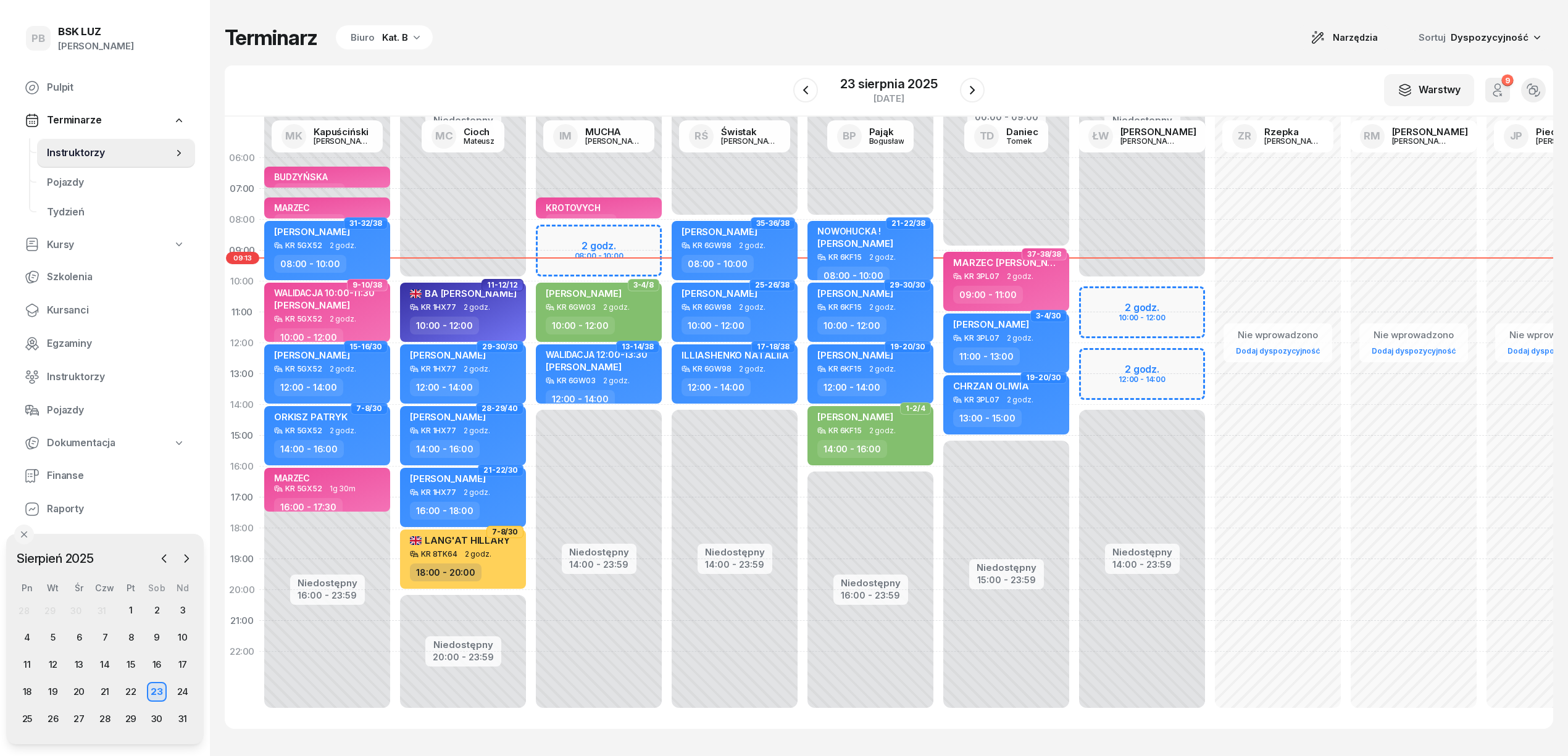
click at [406, 42] on div "Kat. B" at bounding box center [395, 38] width 26 height 15
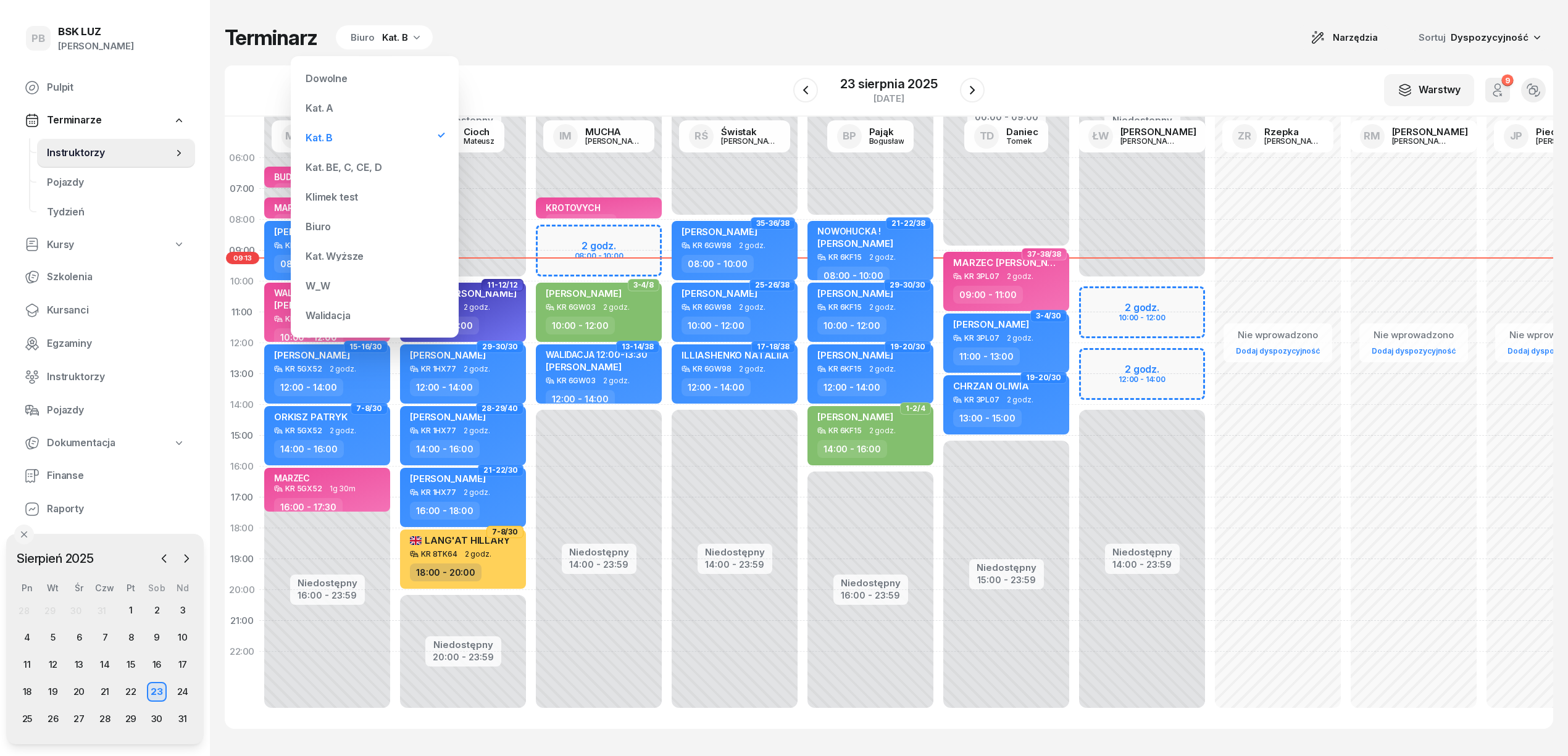
click at [356, 164] on div "Kat. BE, C, CE, D" at bounding box center [343, 167] width 76 height 10
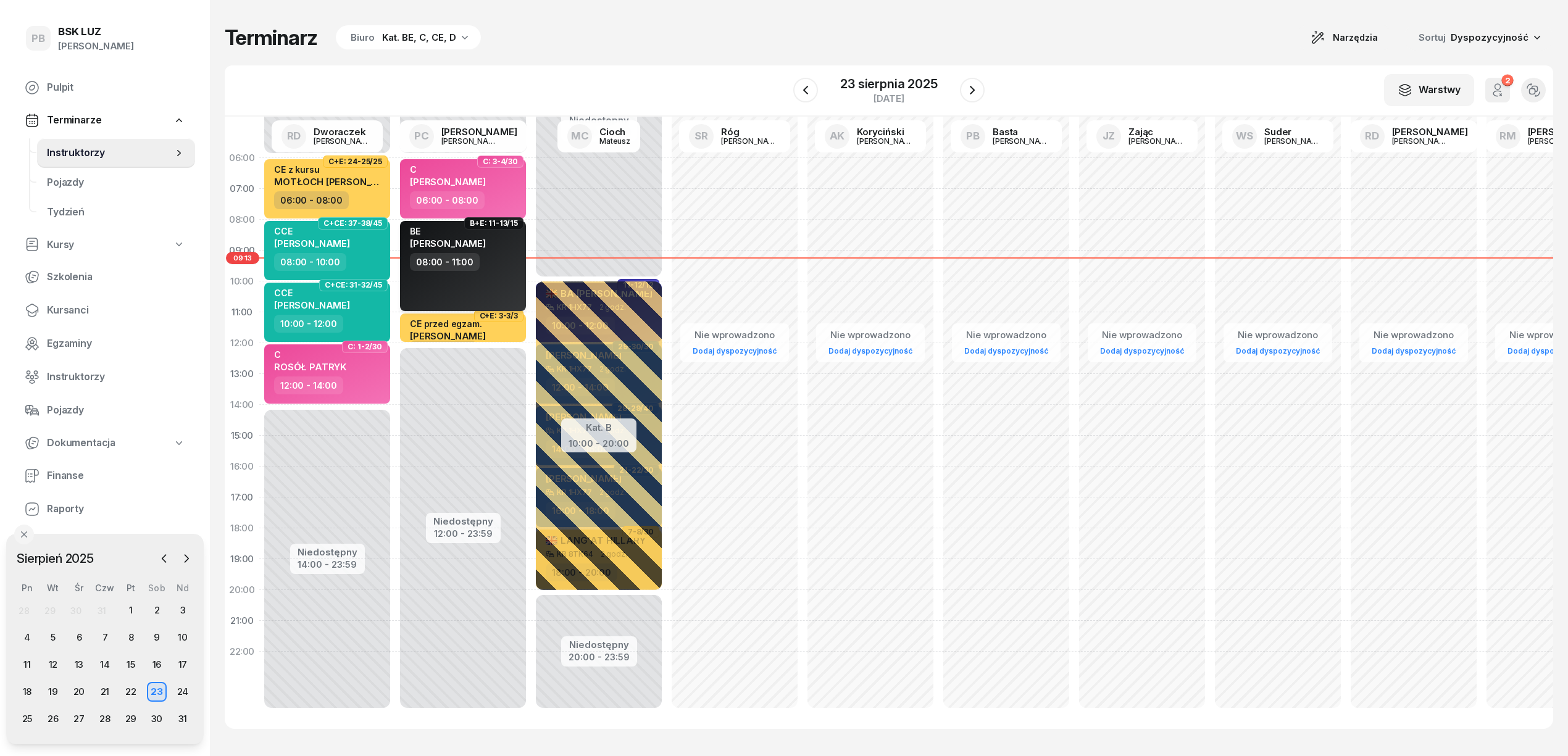
click at [485, 269] on div "BE [PERSON_NAME] 08:00 - 11:00" at bounding box center [463, 266] width 126 height 90
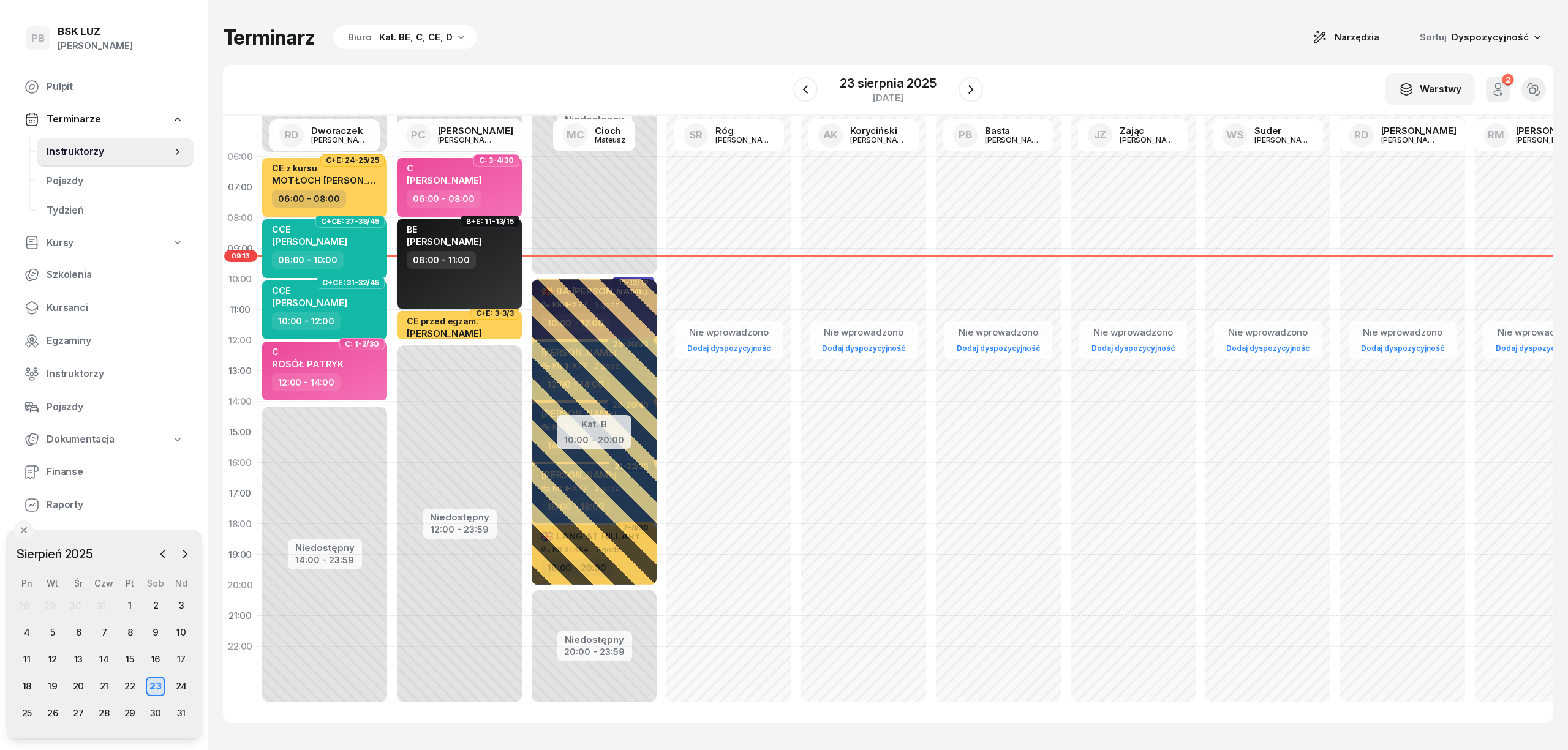
select select "08"
select select "11"
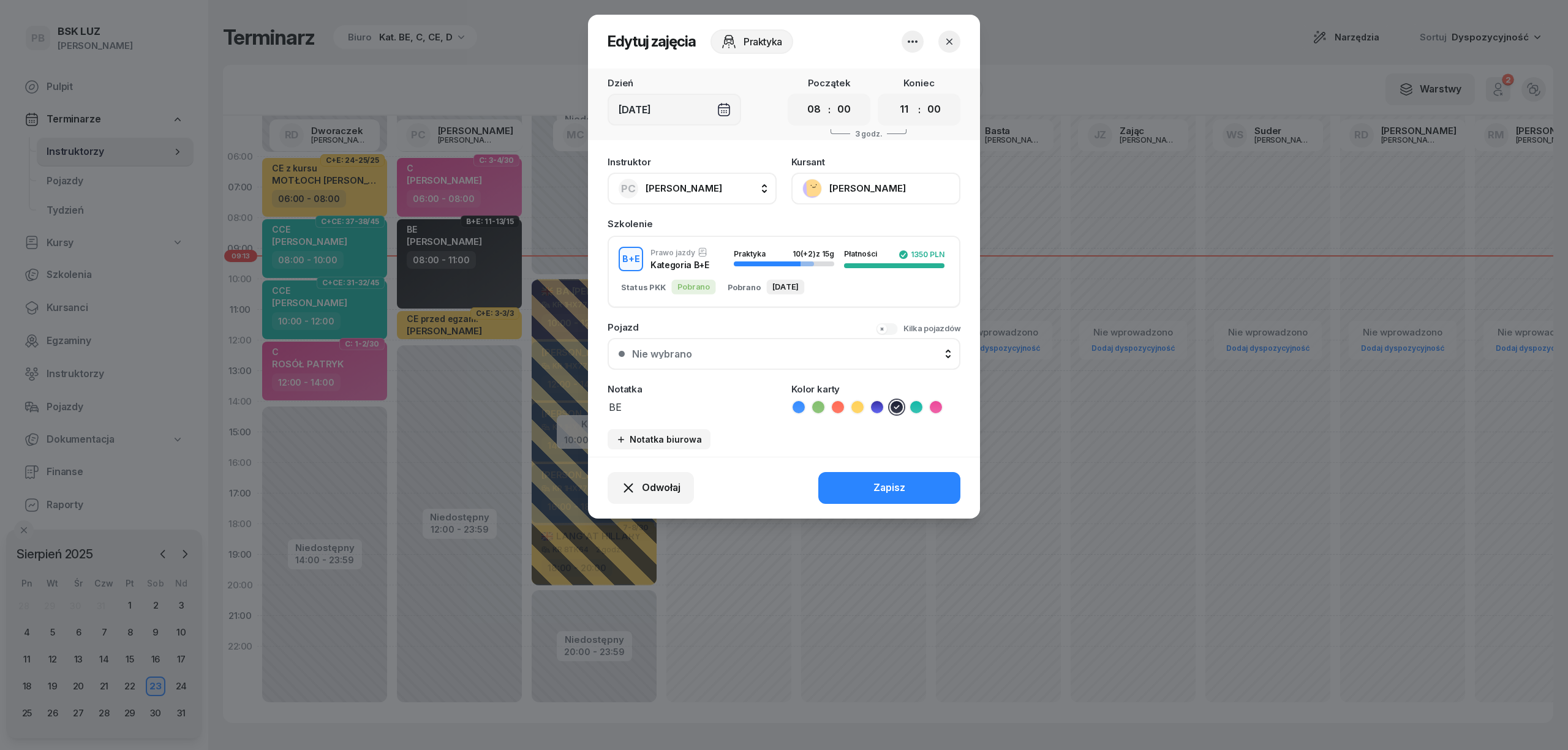
click at [866, 183] on button "[PERSON_NAME]" at bounding box center [876, 189] width 169 height 32
click at [860, 231] on link "Otwórz profil" at bounding box center [874, 231] width 162 height 31
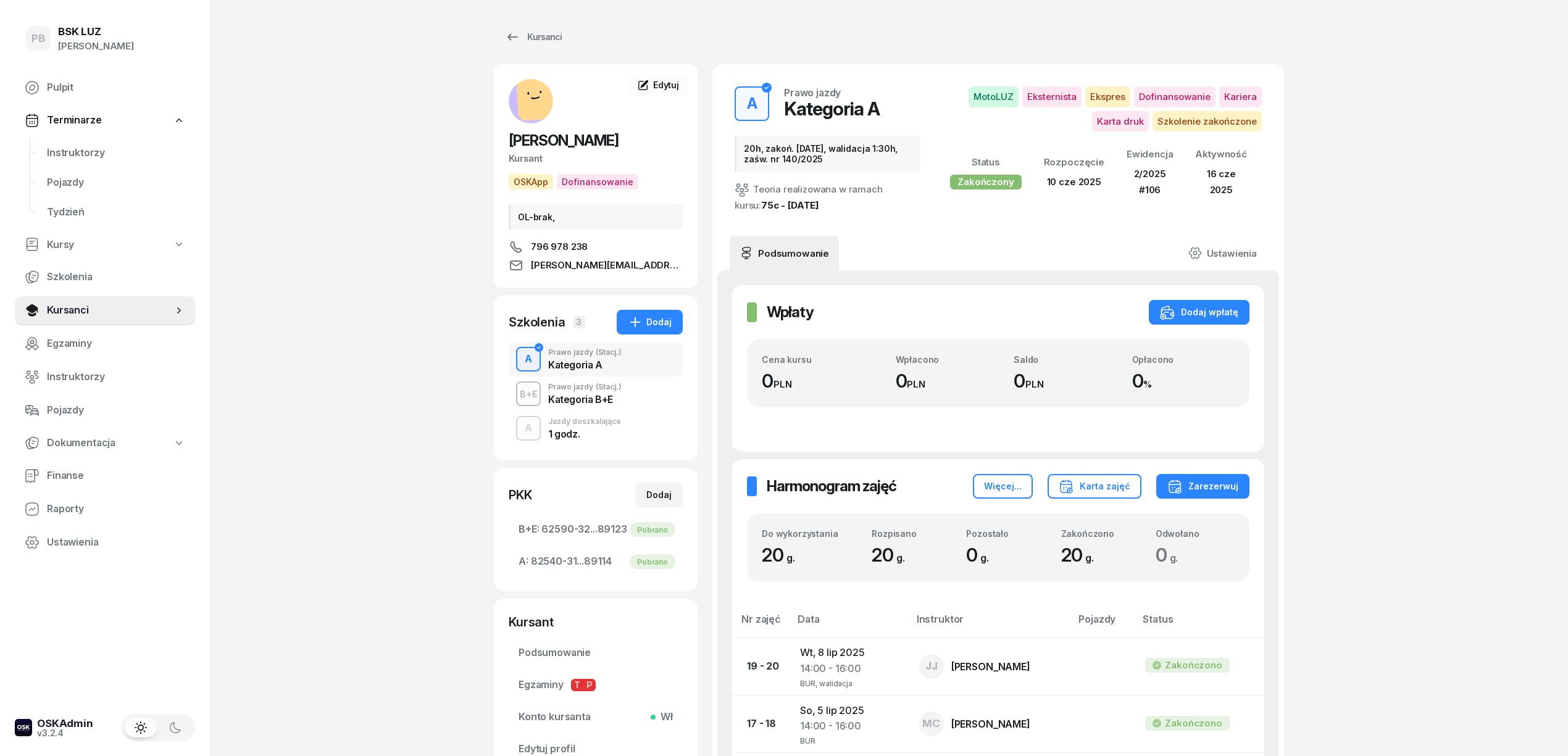
click at [359, 240] on div "PB BSK [PERSON_NAME] Pulpit Terminarze Instruktorzy Pojazdy Tydzień Kursy Szkol…" at bounding box center [784, 685] width 1568 height 1369
click at [586, 421] on div "Jazdy doszkalające" at bounding box center [585, 421] width 73 height 7
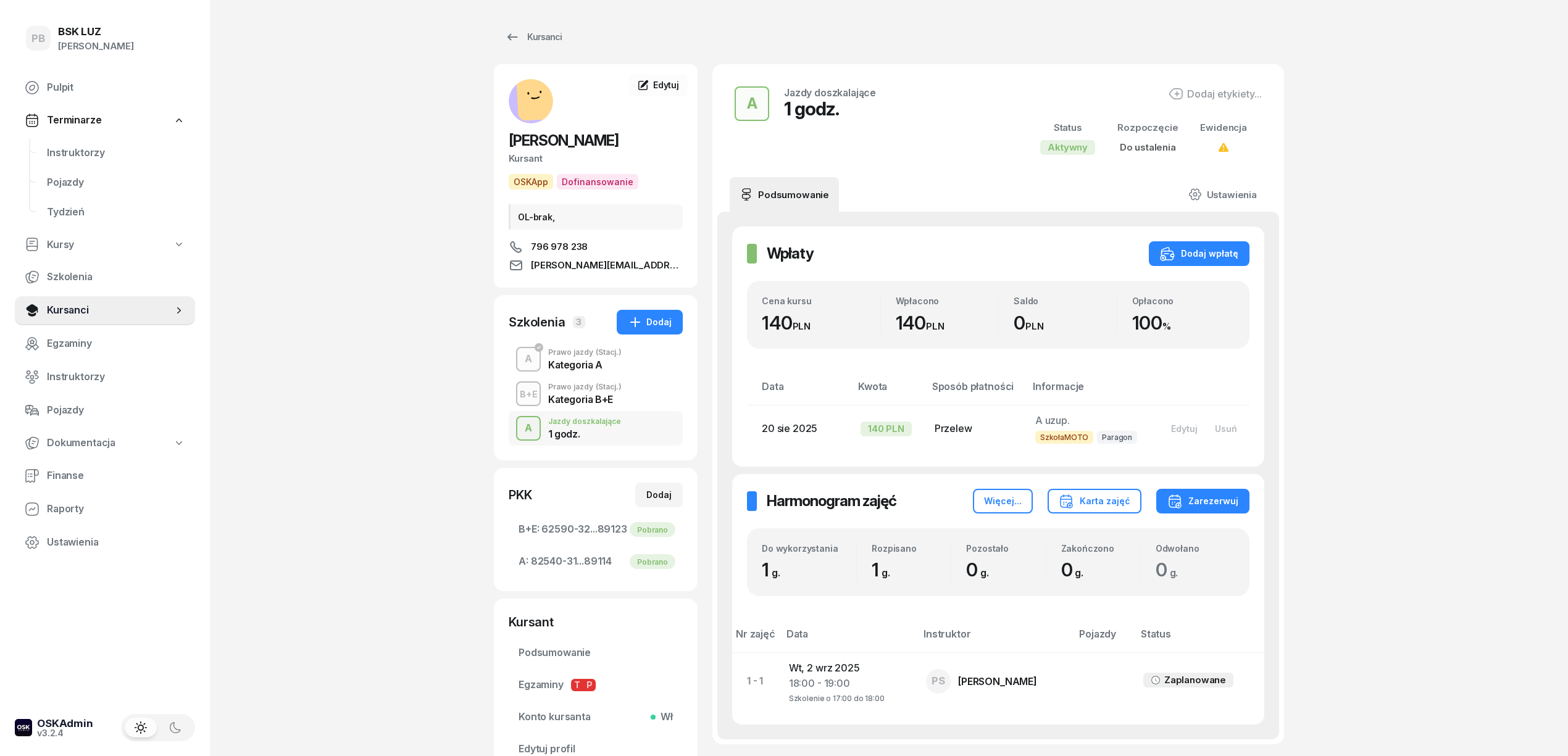
click at [597, 408] on div "B+E Prawo jazdy (Stacj.) Kategoria B+E" at bounding box center [596, 394] width 174 height 35
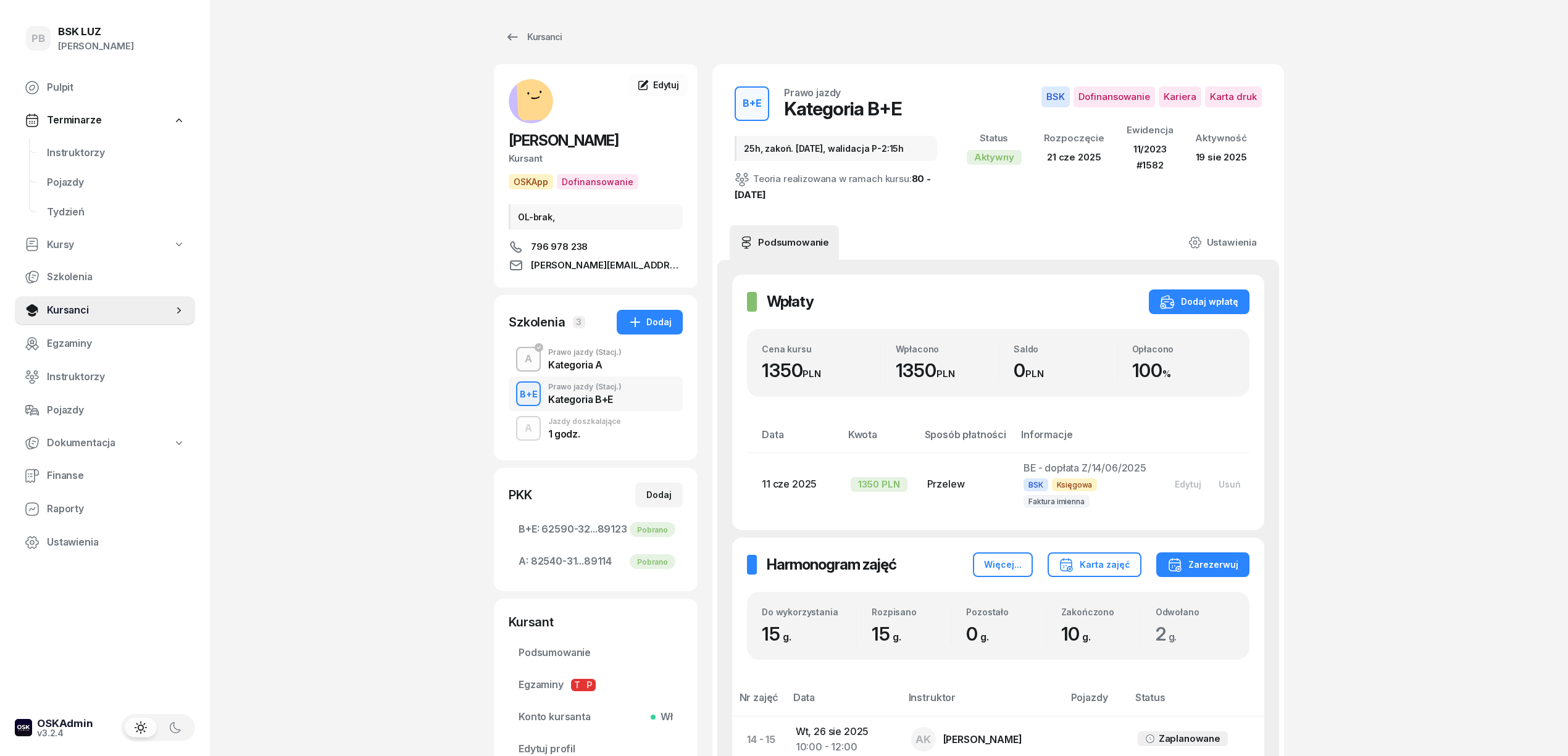
click at [310, 415] on div "PB BSK [PERSON_NAME] Pulpit Terminarze Instruktorzy Pojazdy Tydzień Kursy Szkol…" at bounding box center [784, 661] width 1568 height 1322
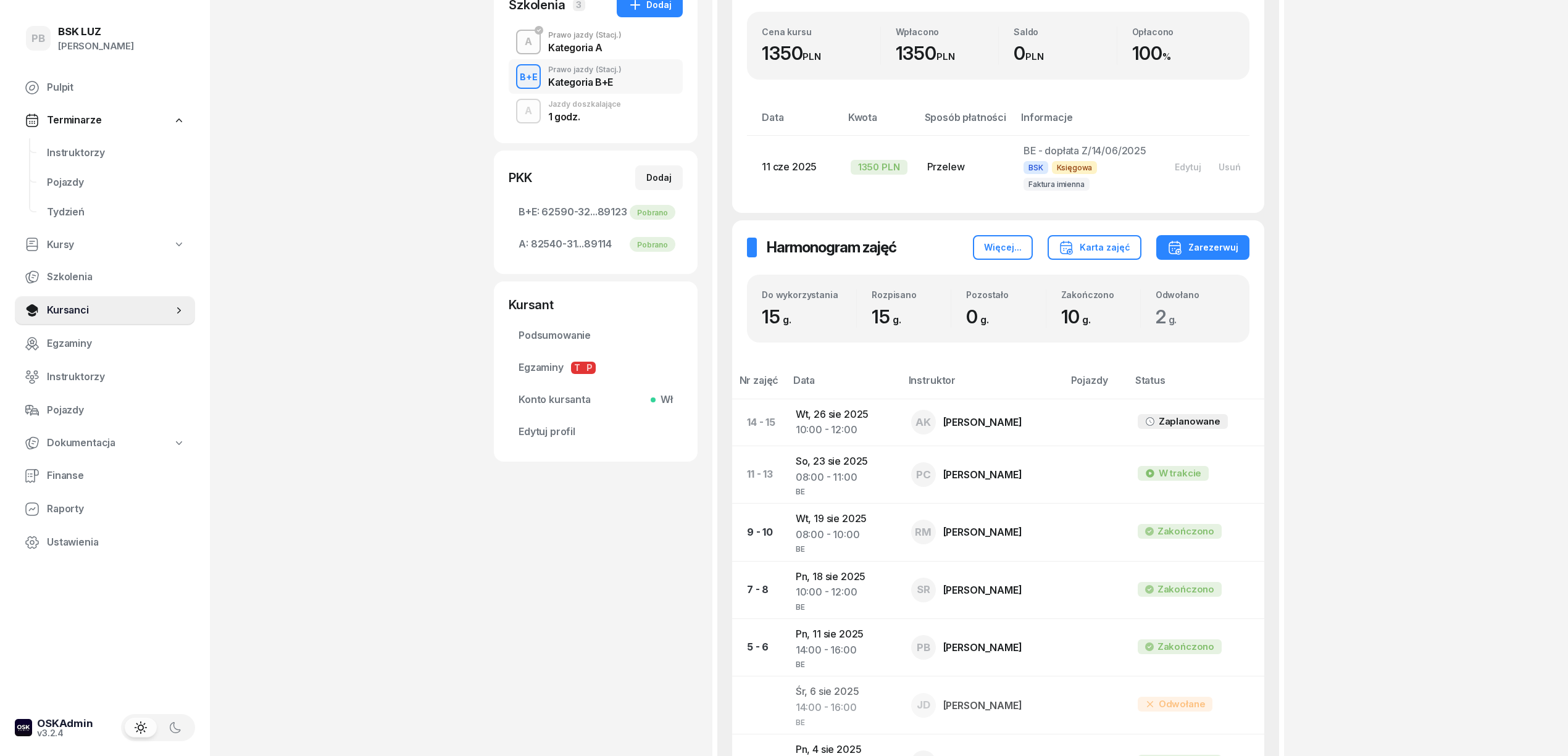
scroll to position [329, 0]
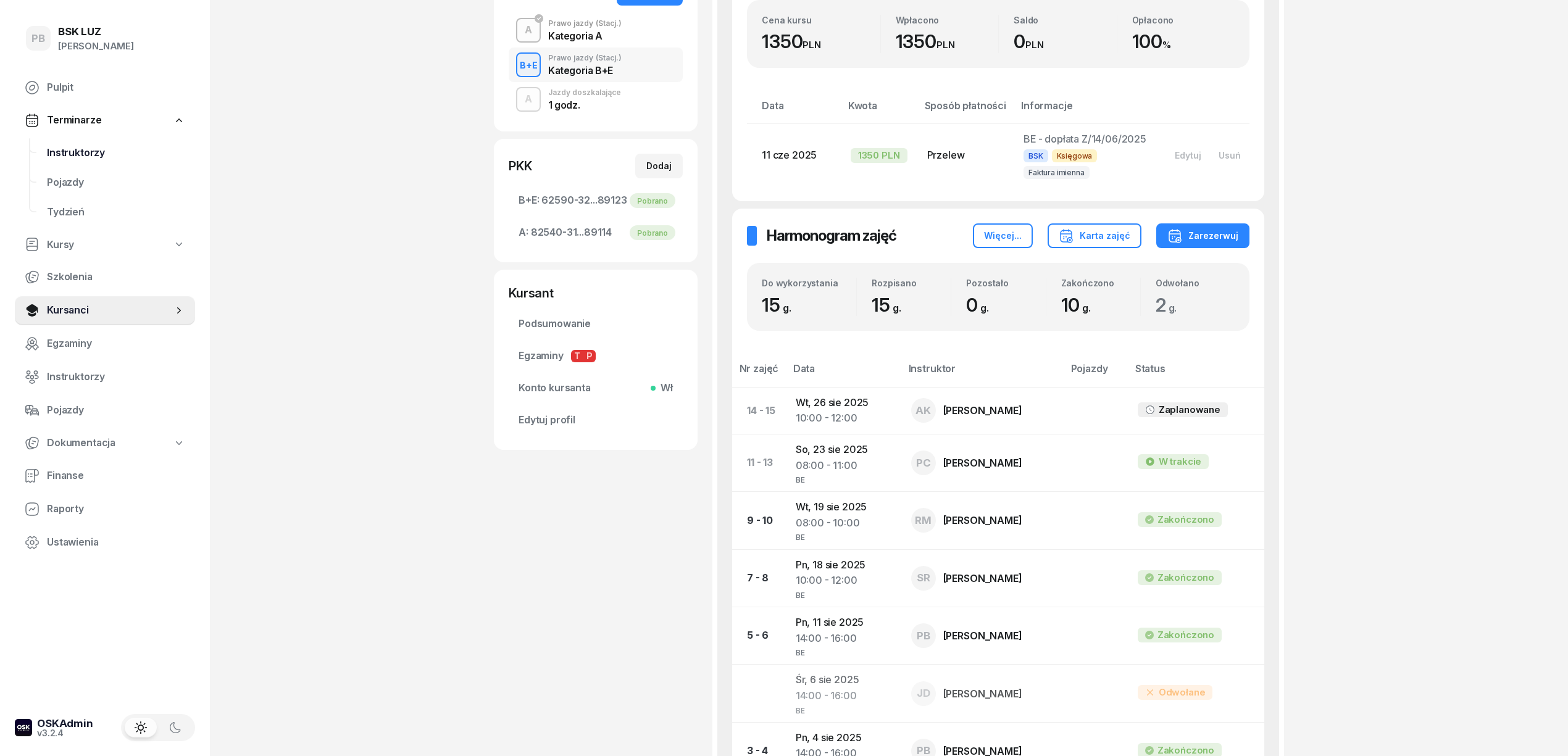
click at [101, 152] on span "Instruktorzy" at bounding box center [116, 153] width 138 height 16
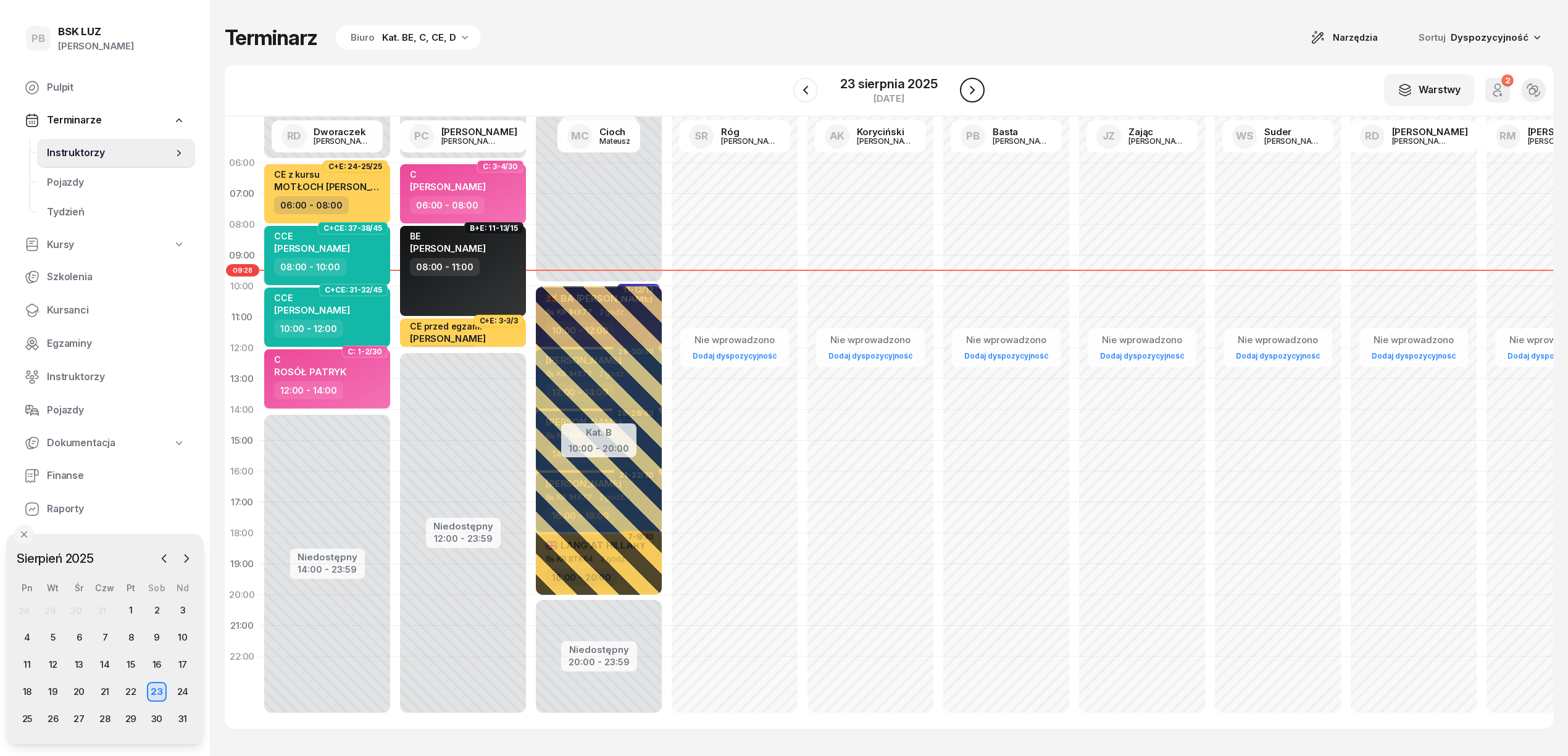
click at [971, 90] on icon "button" at bounding box center [972, 90] width 15 height 15
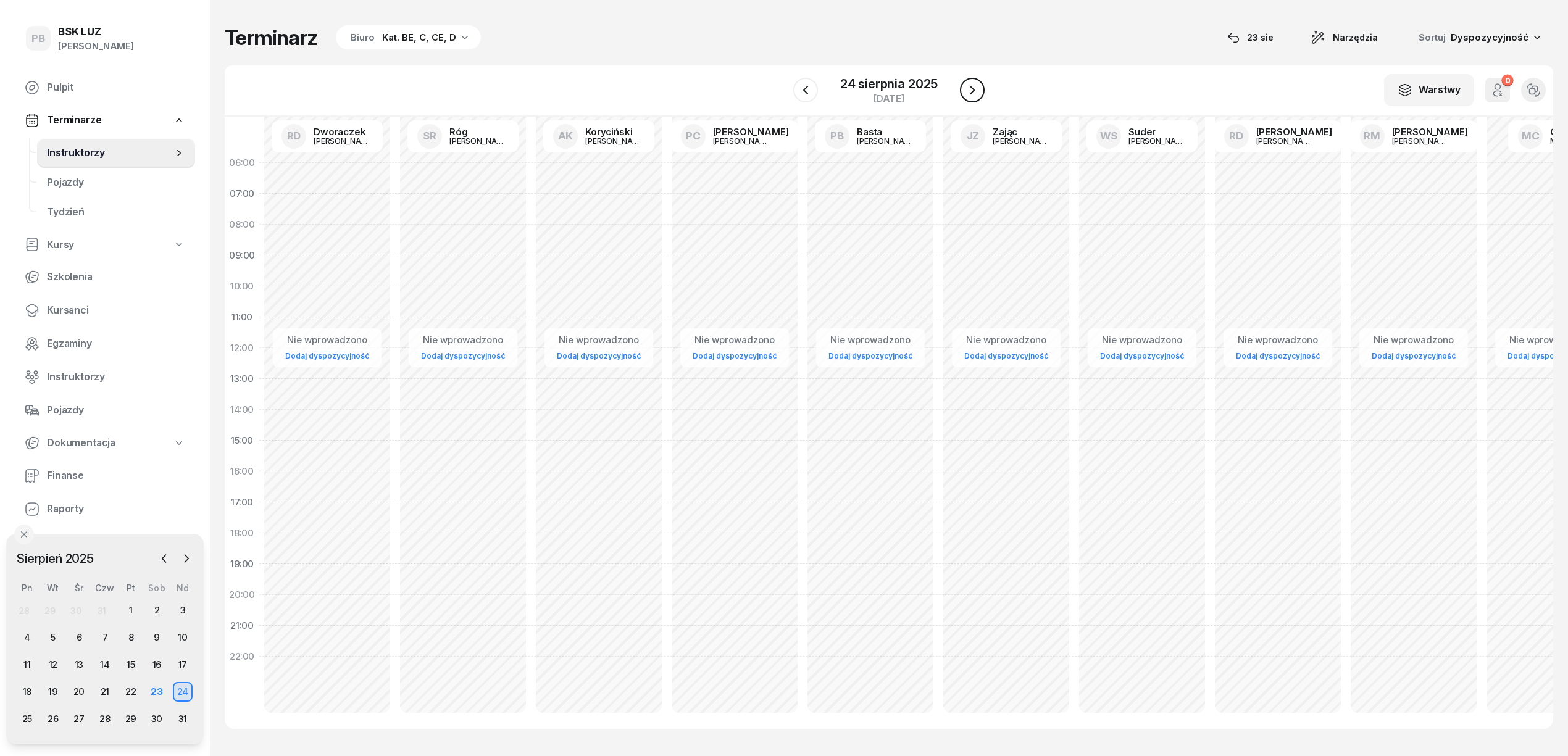
click at [971, 90] on icon "button" at bounding box center [972, 90] width 15 height 15
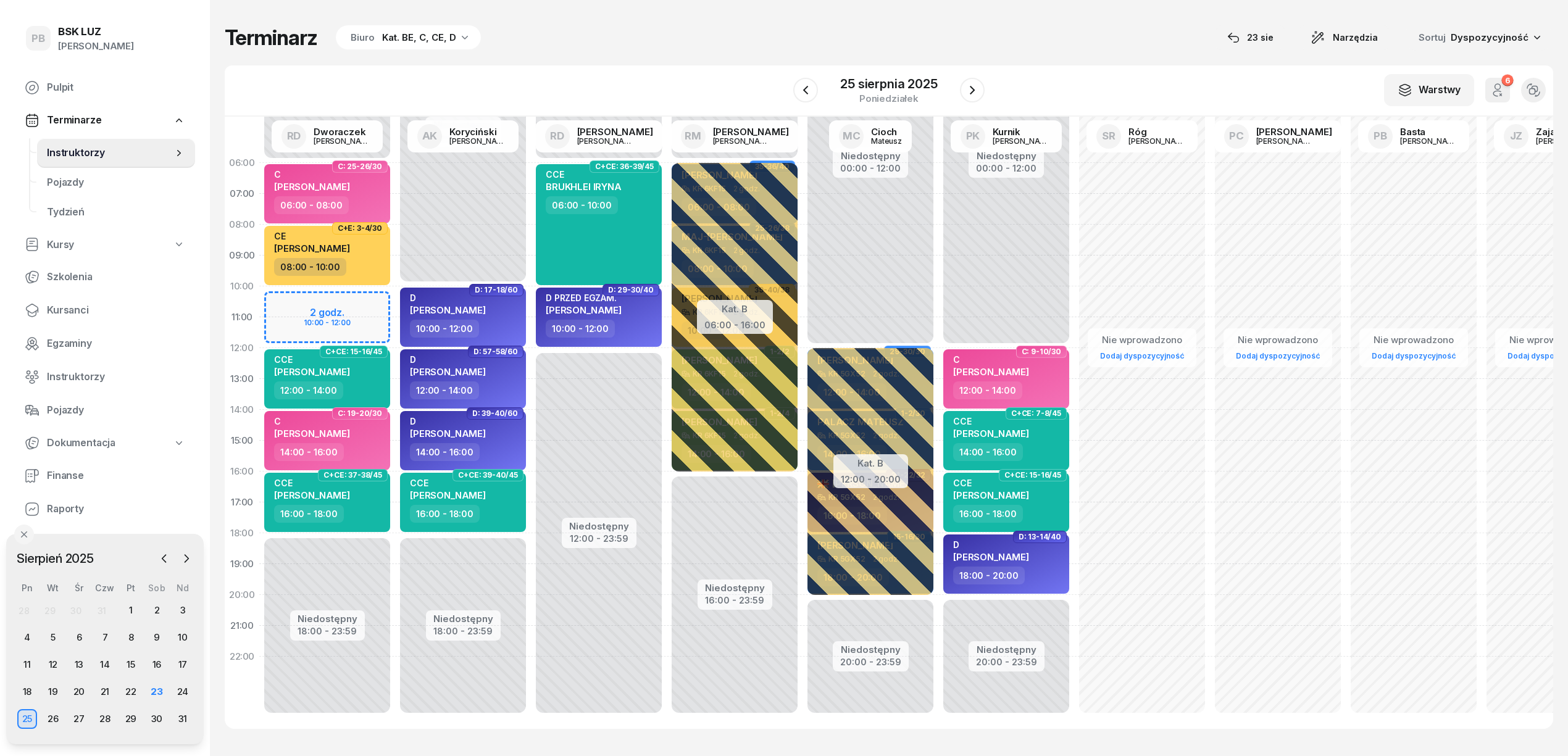
click at [534, 40] on div "Terminarz Biuro Kat. BE, C, CE, D [DATE] Narzędzia Sortuj Dyspozycyjność" at bounding box center [889, 38] width 1329 height 26
click at [979, 91] on button "button" at bounding box center [972, 90] width 25 height 25
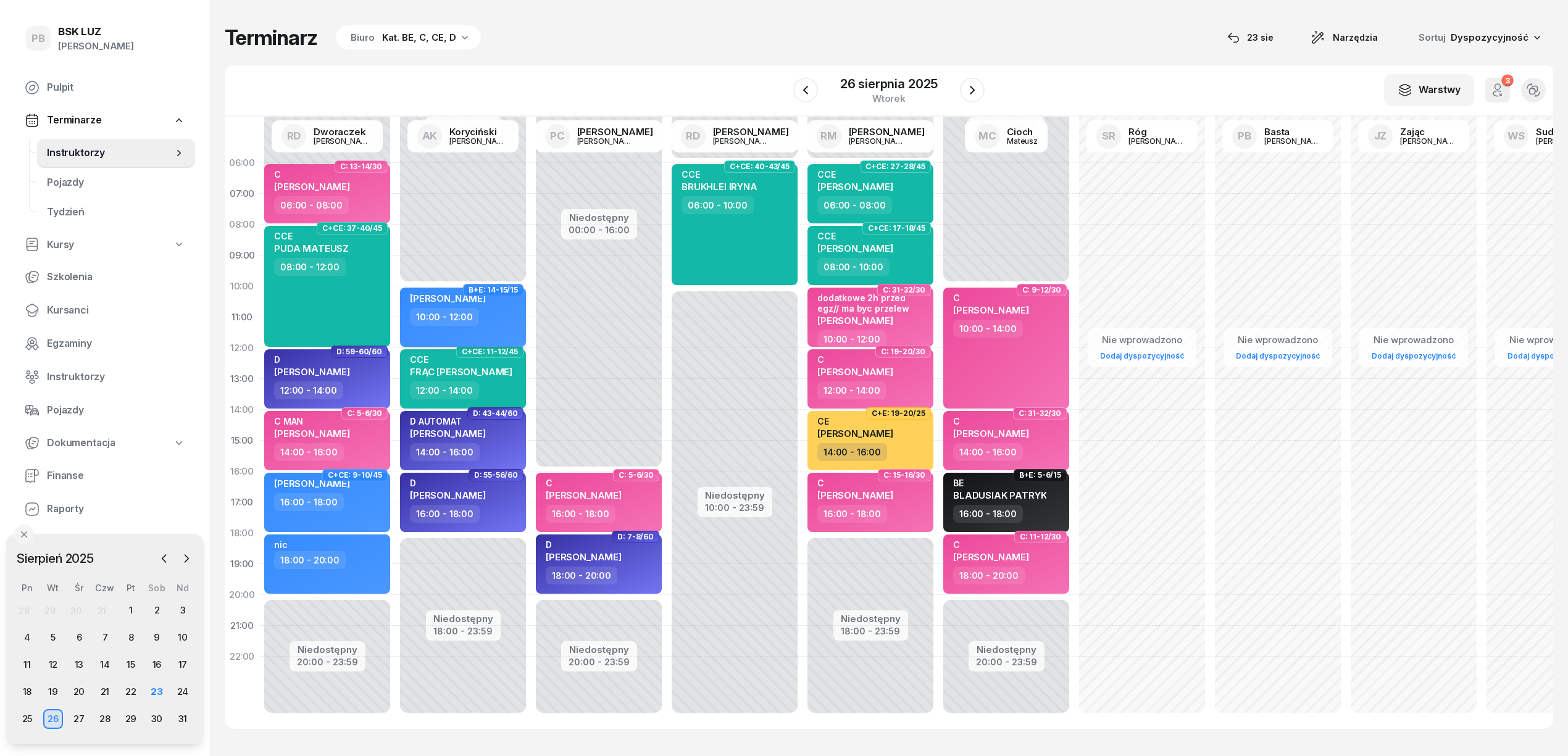
click at [504, 317] on div "10:00 - 12:00" at bounding box center [464, 317] width 108 height 18
select select "10"
select select "12"
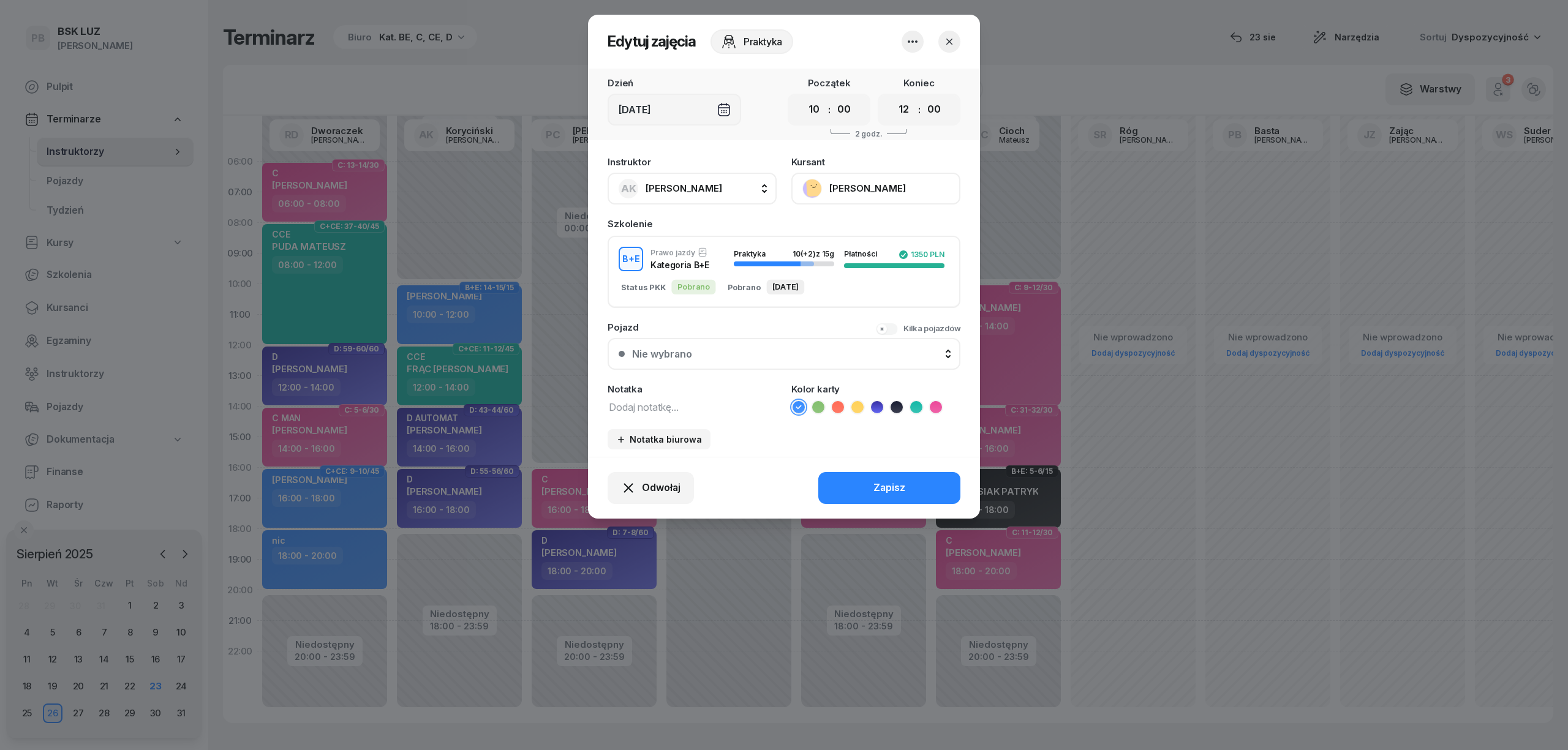
click at [892, 405] on icon at bounding box center [897, 408] width 12 height 12
click at [729, 403] on textarea at bounding box center [692, 407] width 169 height 16
type textarea "BE"
click at [877, 483] on div "Zapisz" at bounding box center [890, 488] width 32 height 16
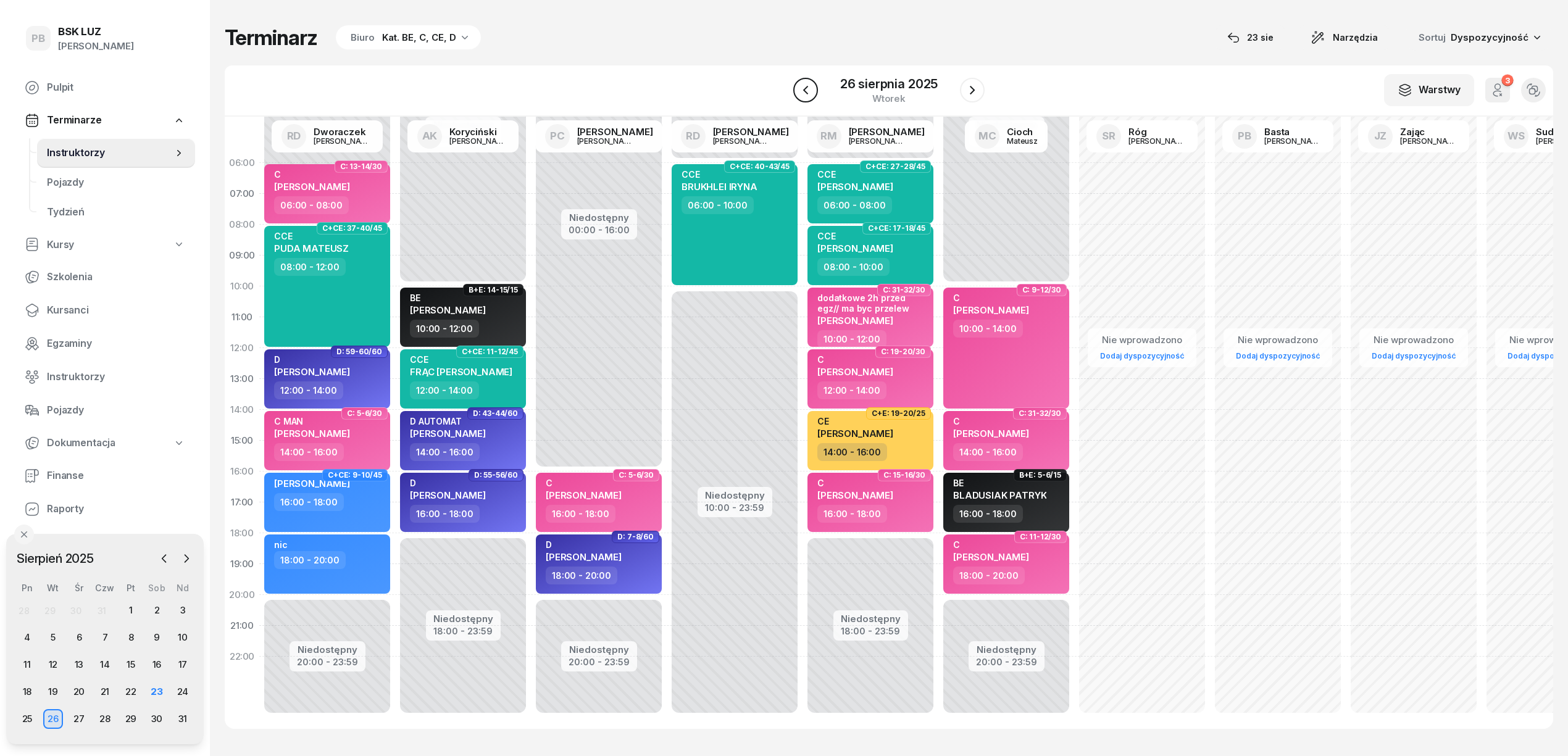
click at [809, 89] on icon "button" at bounding box center [806, 90] width 15 height 15
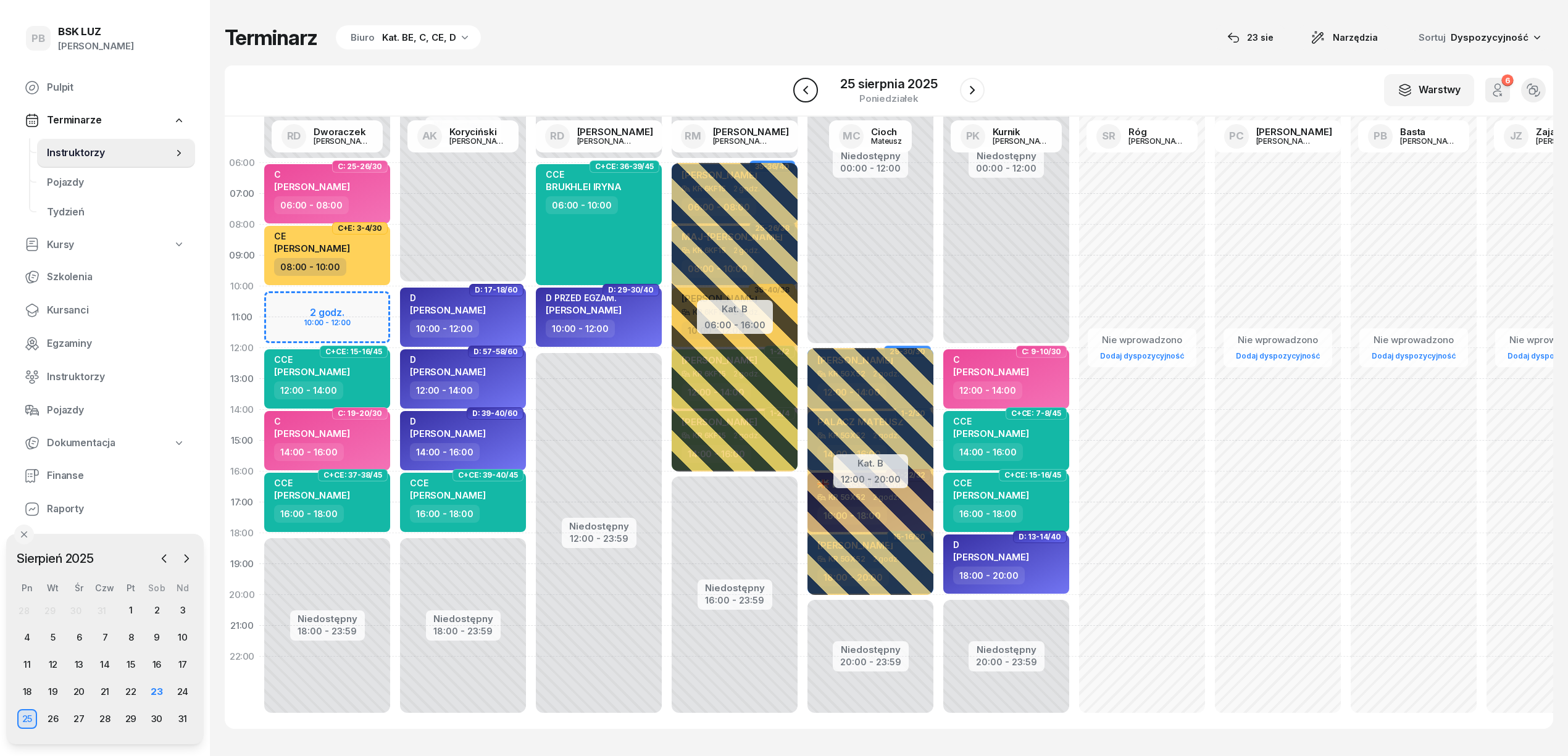
click at [809, 89] on icon "button" at bounding box center [806, 90] width 15 height 15
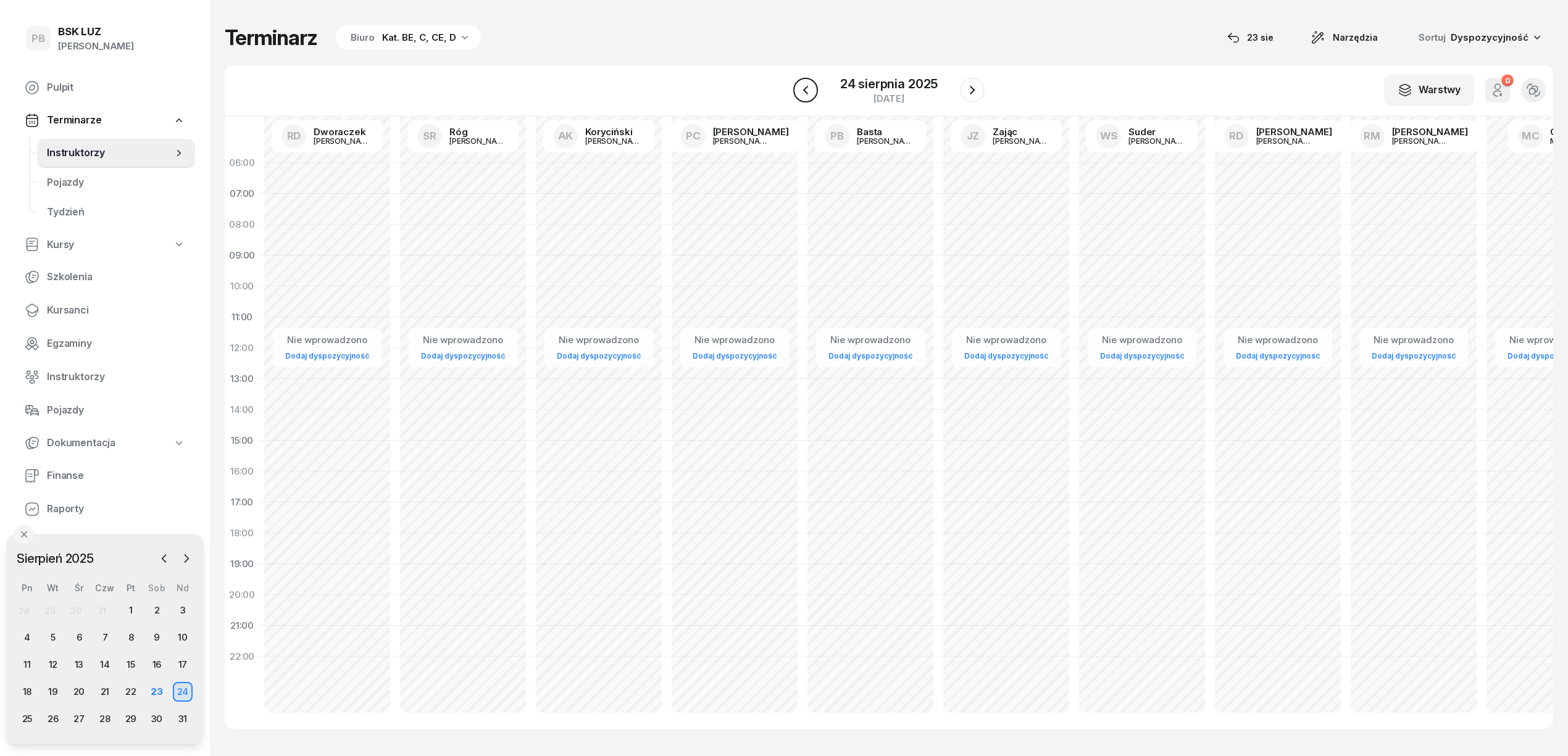
click at [809, 89] on icon "button" at bounding box center [806, 90] width 15 height 15
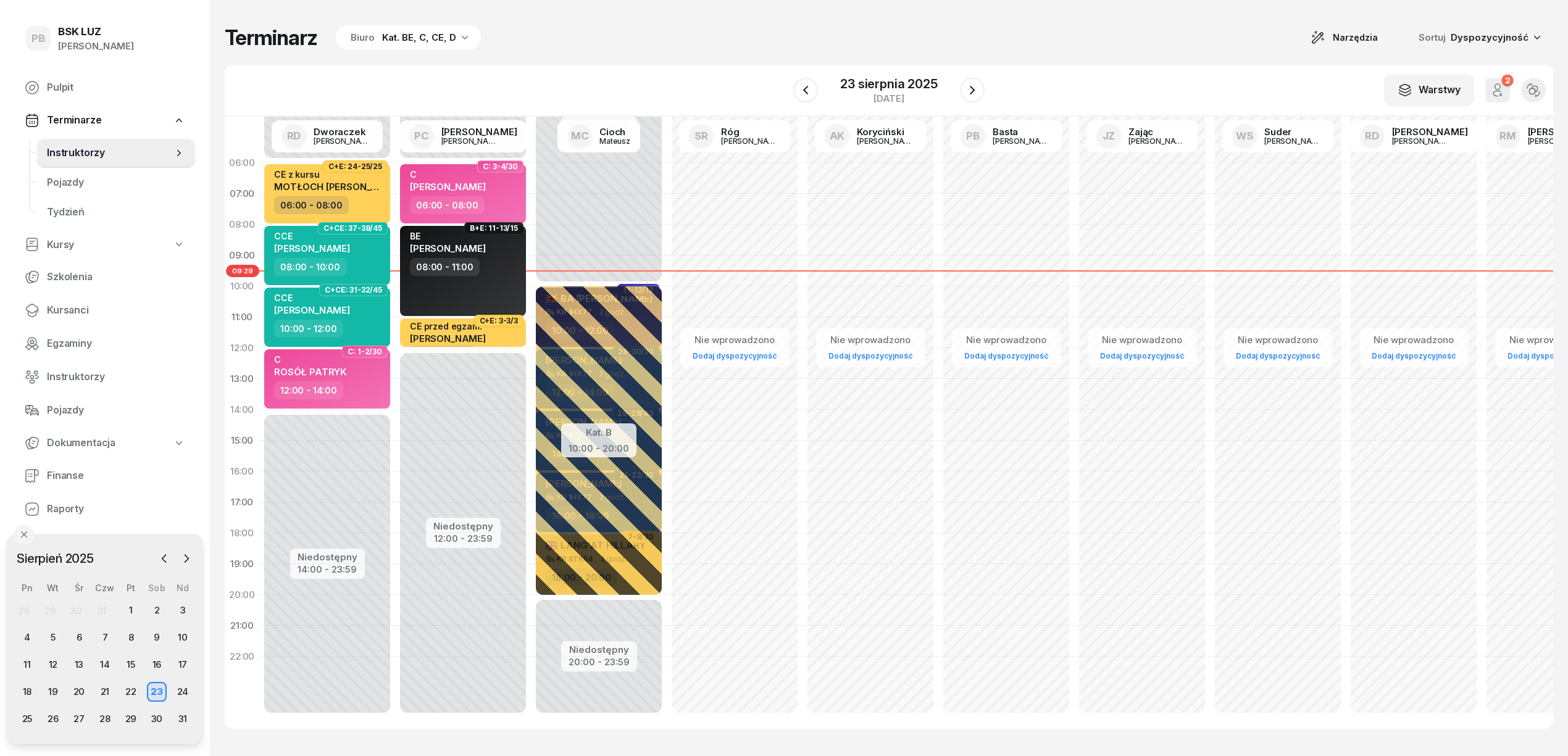
click at [753, 58] on div "Terminarz Biuro Kat. BE, C, CE, D Narzędzia Sortuj Dyspozycyjność W Wybierz AK …" at bounding box center [889, 377] width 1329 height 754
click at [734, 40] on div "Terminarz Biuro Kat. BE, C, CE, D Narzędzia Sortuj Dyspozycyjność" at bounding box center [889, 38] width 1329 height 26
click at [441, 38] on div "Kat. BE, C, CE, D" at bounding box center [420, 38] width 74 height 15
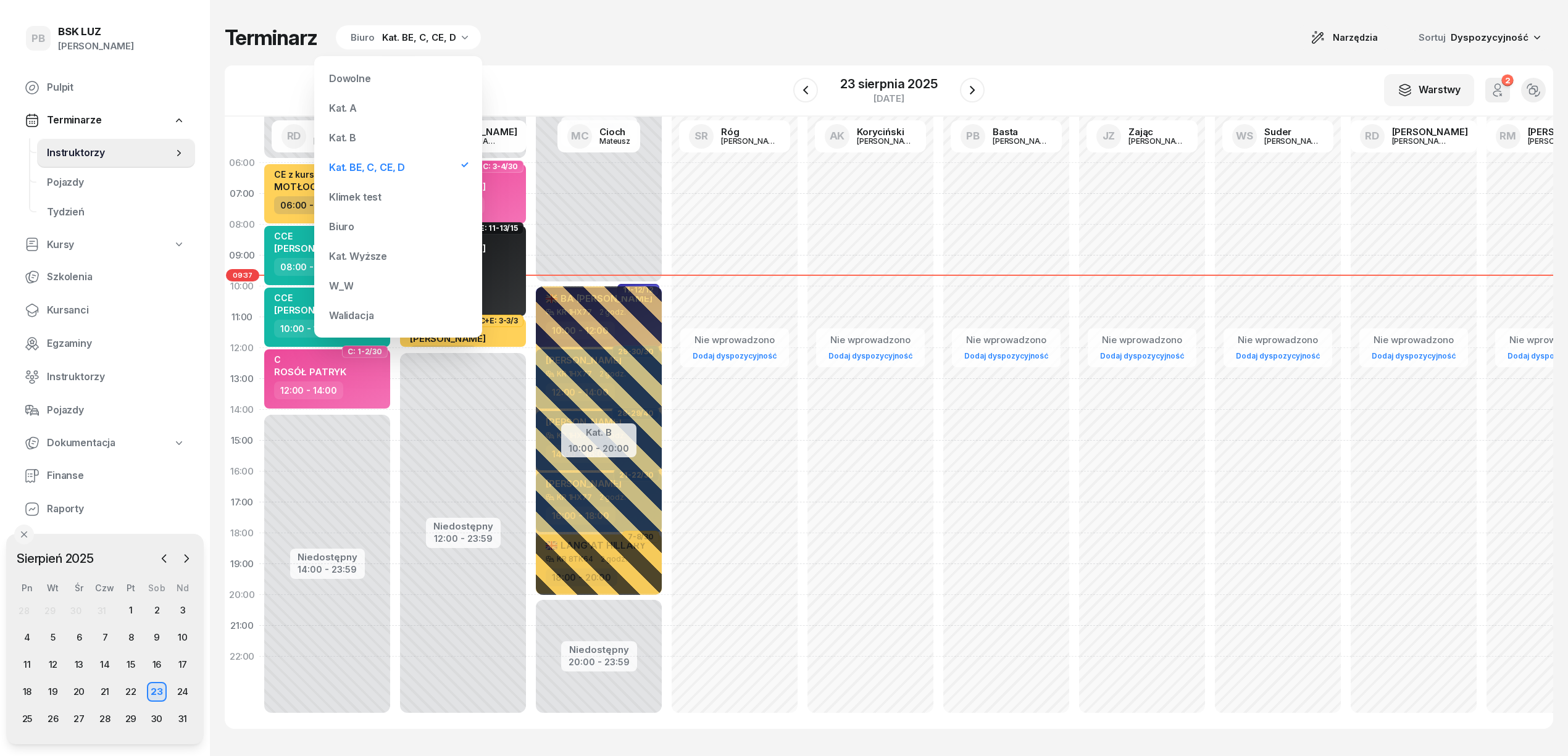
click at [356, 126] on div "Kat. B" at bounding box center [398, 138] width 148 height 25
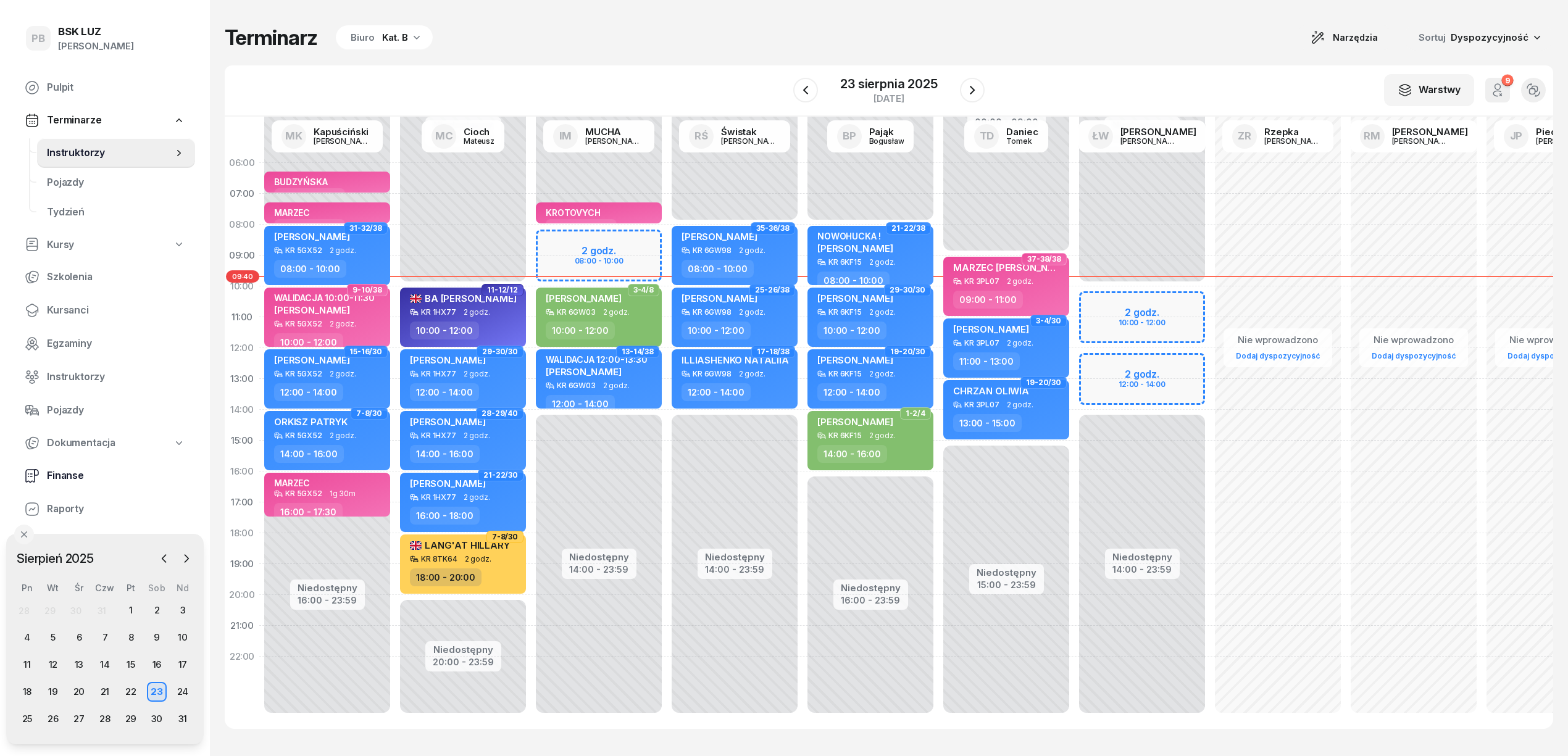
click at [65, 468] on span "Finanse" at bounding box center [116, 476] width 138 height 16
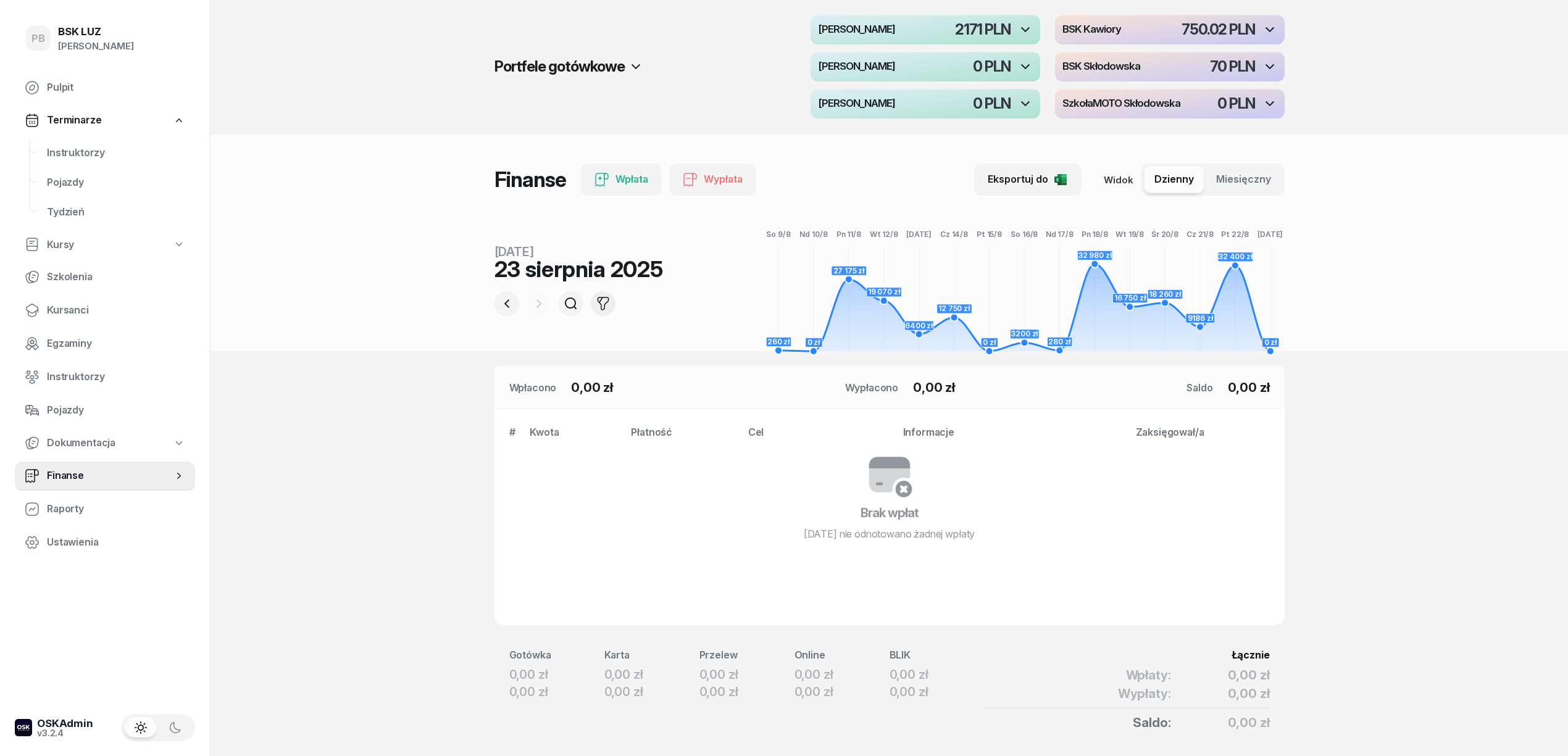
click at [599, 297] on icon "button" at bounding box center [603, 304] width 15 height 15
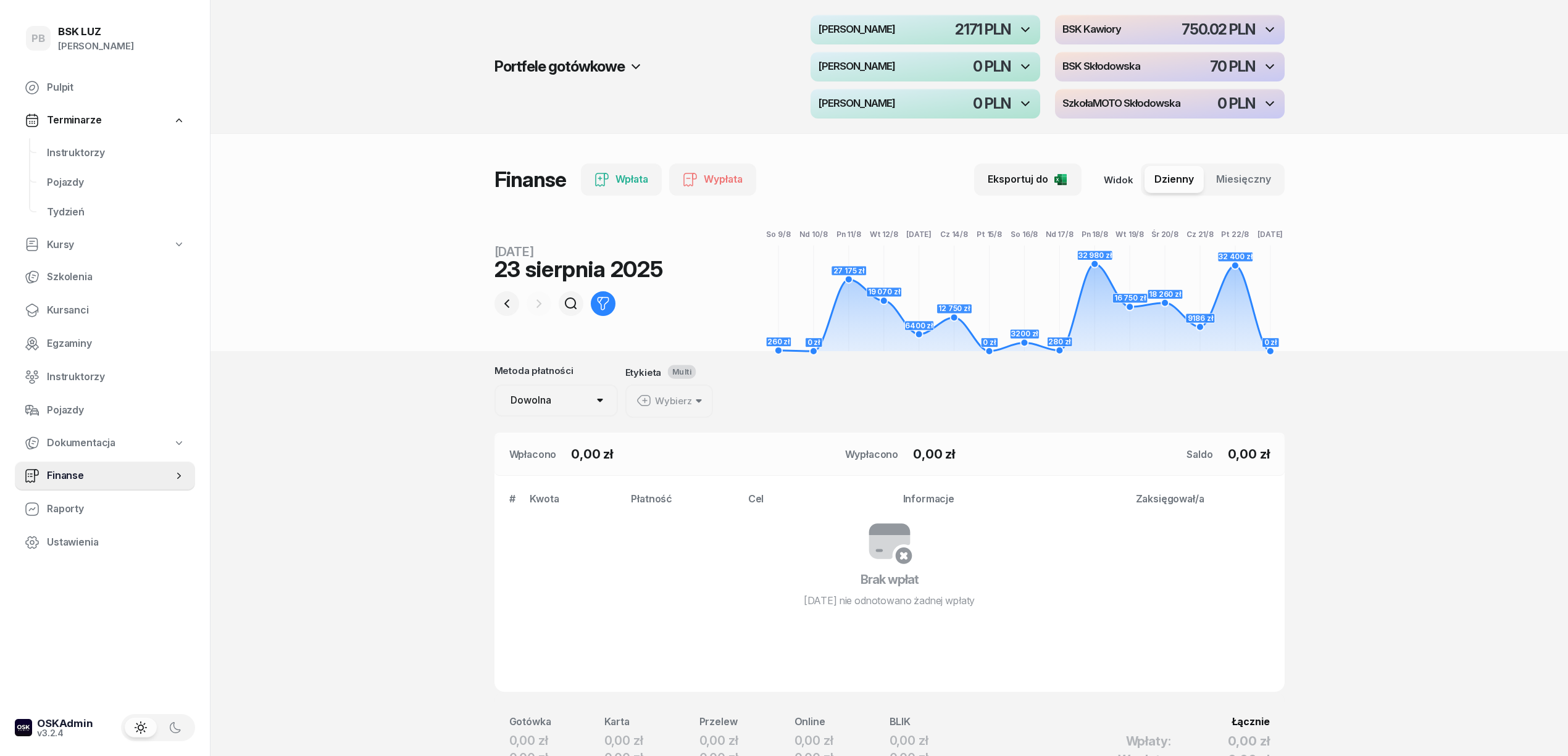
click at [1156, 31] on div "button" at bounding box center [1170, 30] width 230 height 30
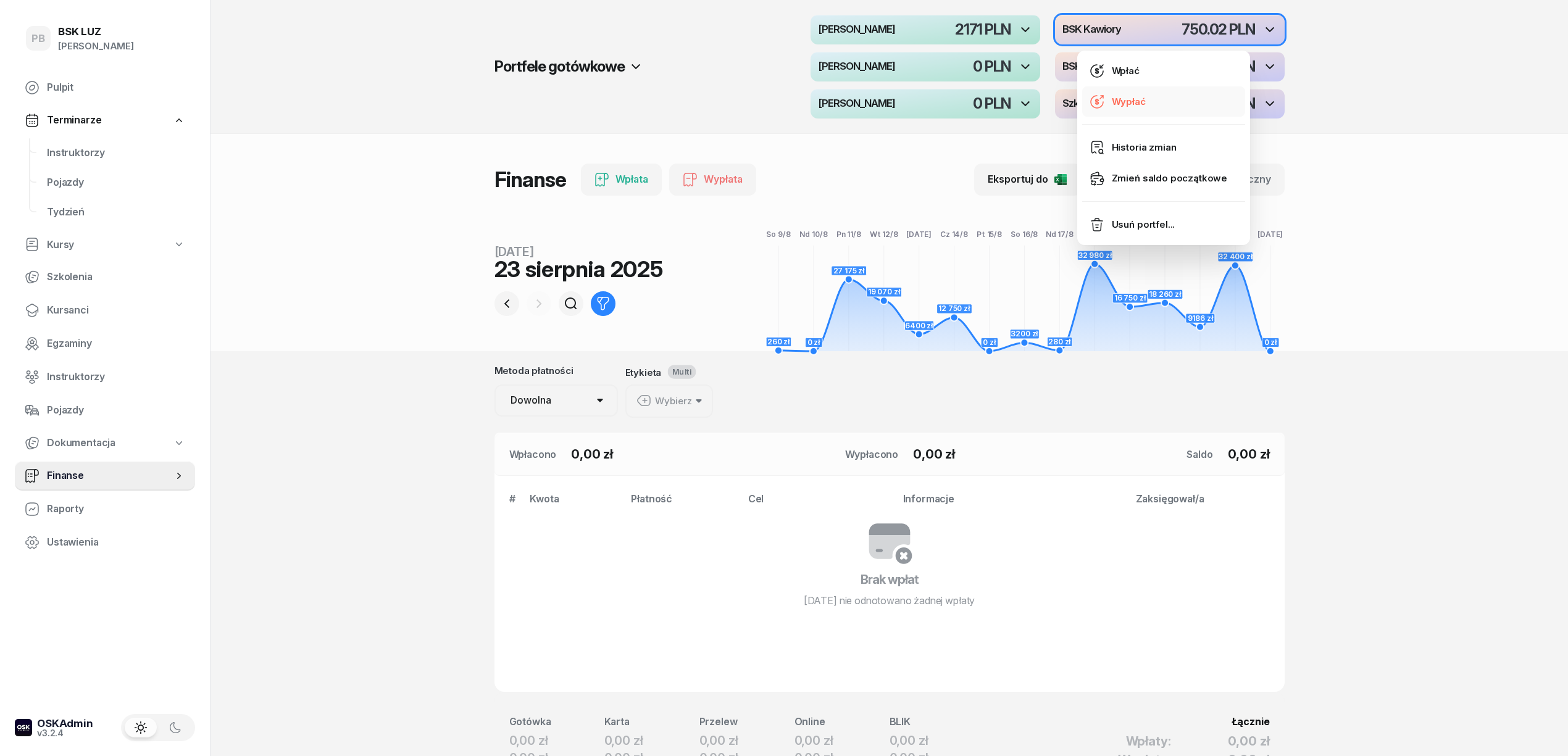
click at [1149, 96] on link "Wypłać" at bounding box center [1163, 102] width 163 height 31
select select "09"
select select "41"
select select "67eba016d336f44fb15f644d"
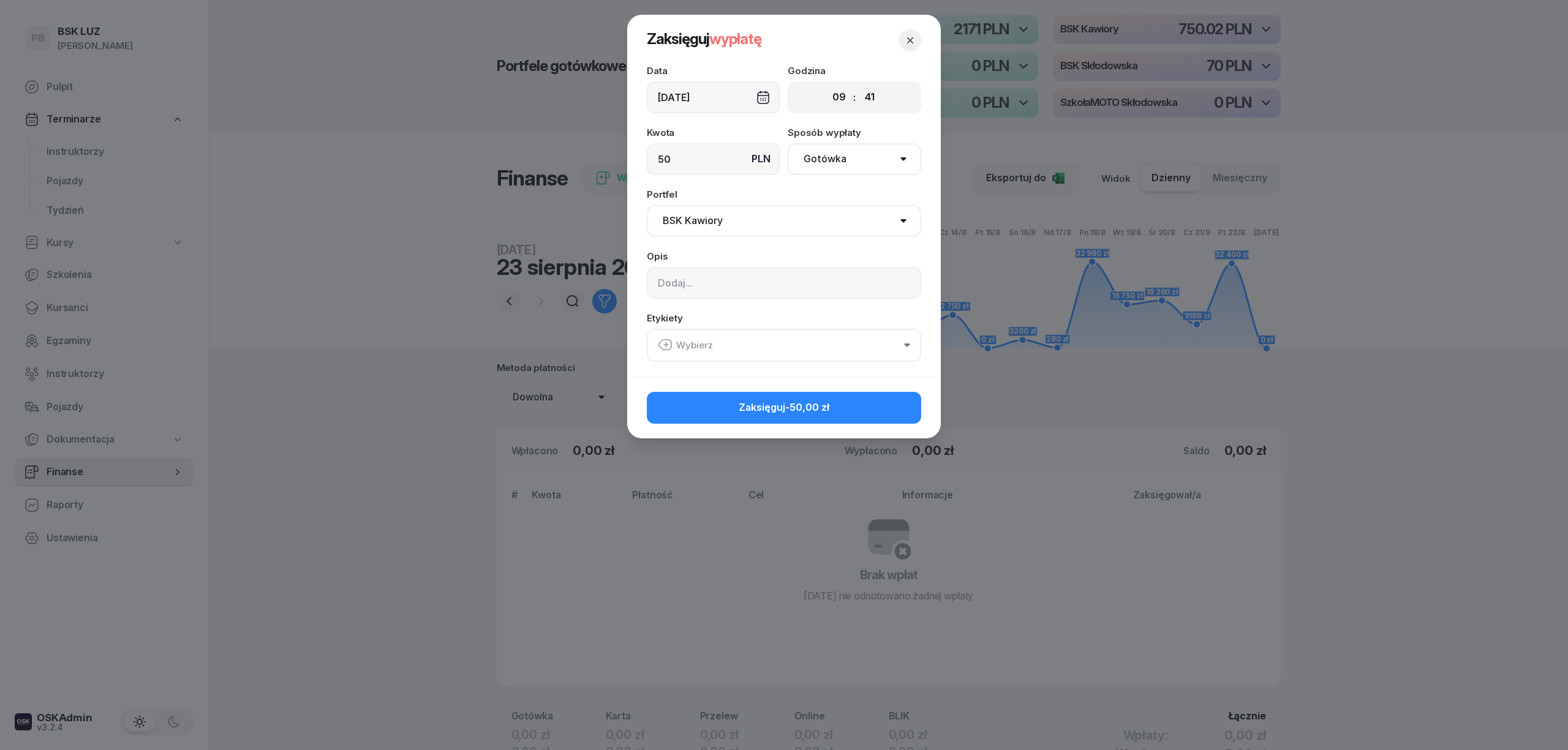
type input "50"
click at [793, 227] on select "Pomiń MotoLUZ Kawiory BSK Kawiory MotoLUZ Skłodowska BSK Skłodowska SzkołaMOTO …" at bounding box center [784, 221] width 274 height 32
click at [792, 228] on select "Pomiń MotoLUZ Kawiory BSK Kawiory MotoLUZ Skłodowska BSK Skłodowska SzkołaMOTO …" at bounding box center [784, 221] width 274 height 32
click at [768, 279] on input at bounding box center [784, 283] width 274 height 32
click at [715, 280] on input at bounding box center [784, 283] width 274 height 32
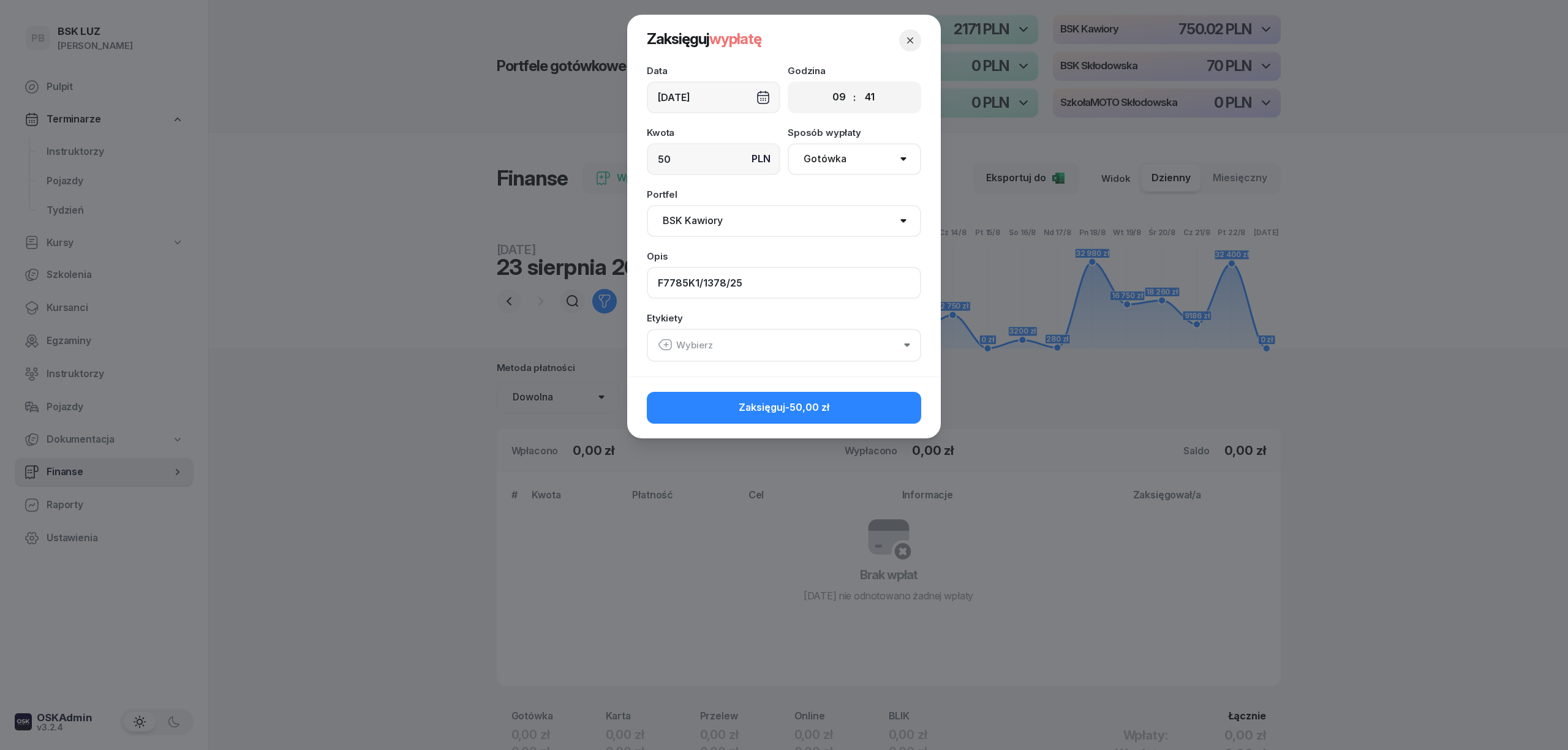
type input "F7785K1/1378/25"
click at [707, 338] on div "Wybierz" at bounding box center [686, 345] width 55 height 16
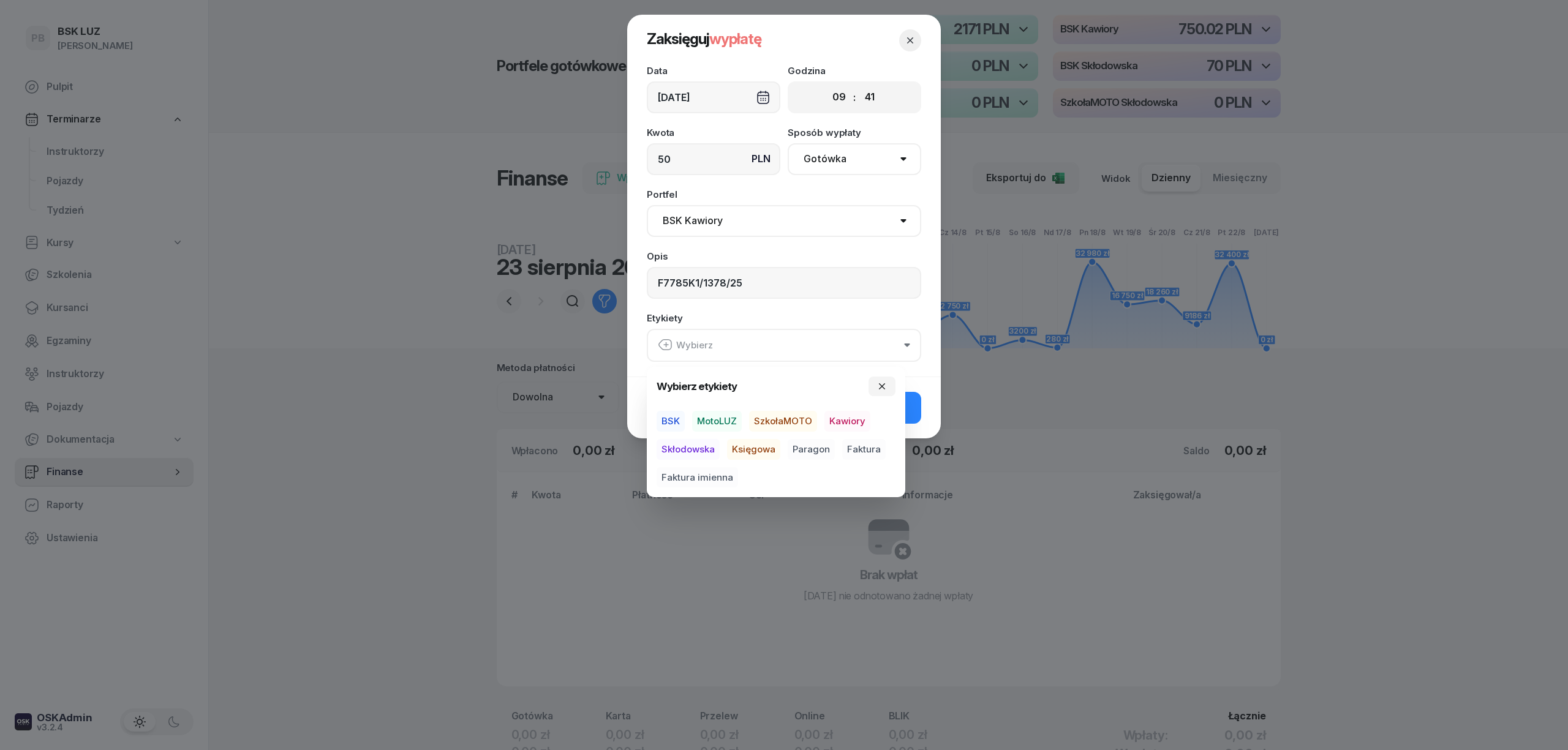
click at [667, 417] on span "BSK" at bounding box center [671, 421] width 28 height 21
click at [851, 421] on span "Kawiory" at bounding box center [847, 421] width 46 height 21
click at [858, 452] on span "Faktura" at bounding box center [864, 449] width 44 height 21
click at [914, 412] on button "Zaksięguj -50,00 zł" at bounding box center [784, 408] width 274 height 32
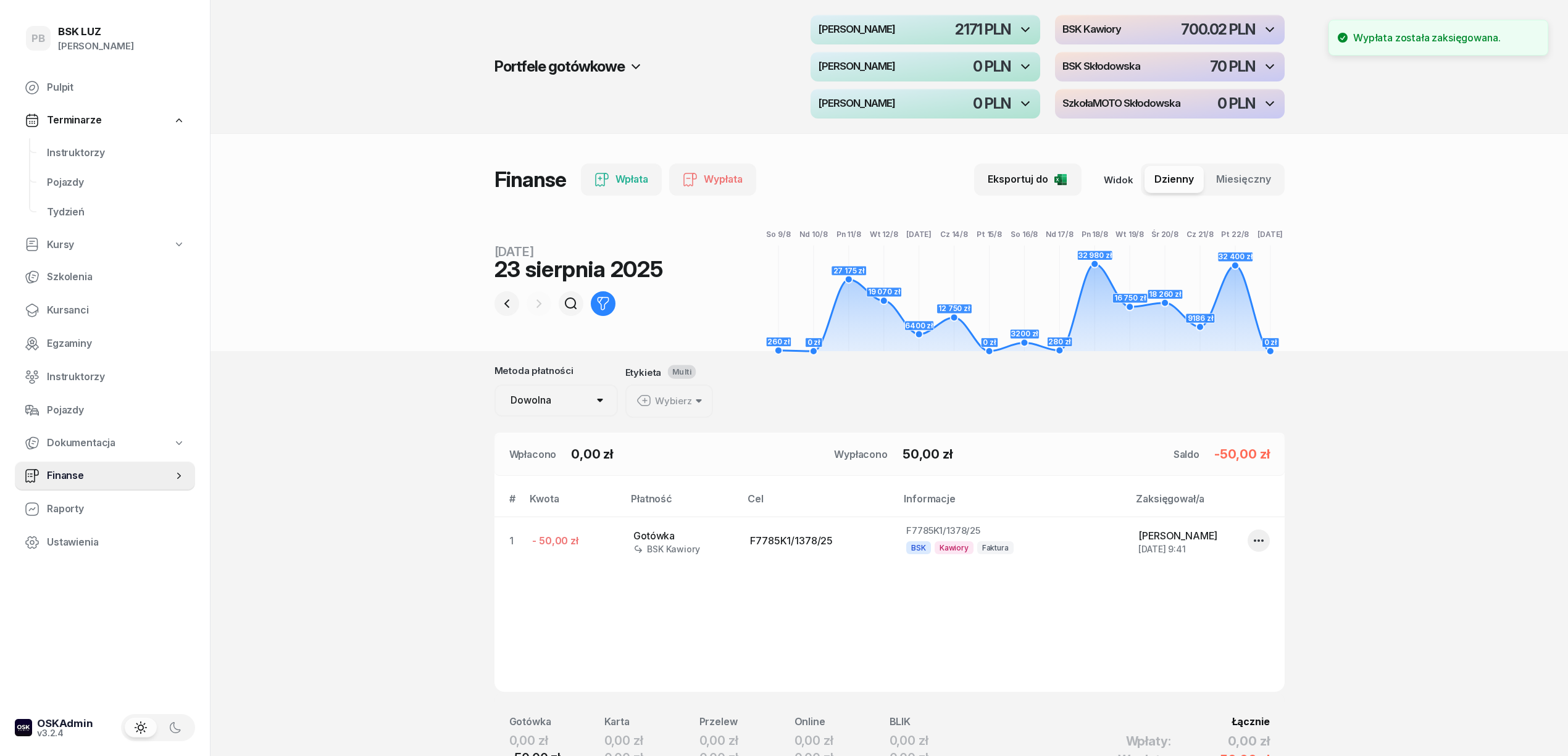
click at [1453, 458] on section "Portfele gotówkowe MotoLUZ Kawiory 2171 PLN BSK Kawiory 700.02 PLN MotoLUZ Skło…" at bounding box center [889, 433] width 1358 height 865
click at [366, 516] on section "Portfele gotówkowe MotoLUZ Kawiory 2171 PLN BSK Kawiory 700.02 PLN MotoLUZ Skło…" at bounding box center [889, 433] width 1358 height 865
click at [371, 512] on section "Portfele gotówkowe MotoLUZ Kawiory 2171 PLN BSK Kawiory 700.02 PLN MotoLUZ Skło…" at bounding box center [889, 433] width 1358 height 865
click at [94, 146] on span "Instruktorzy" at bounding box center [116, 153] width 138 height 16
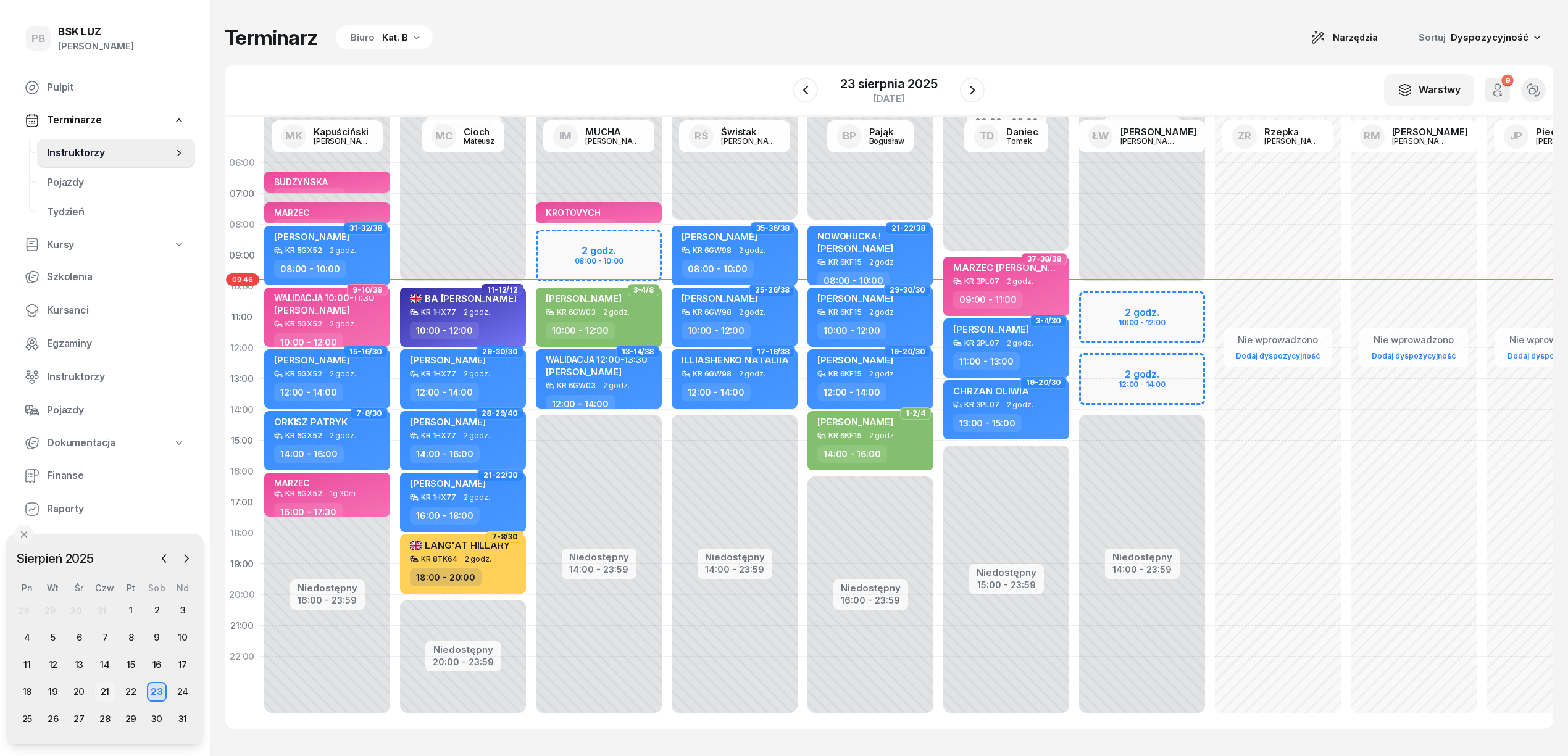
click at [107, 693] on div "21" at bounding box center [105, 692] width 20 height 20
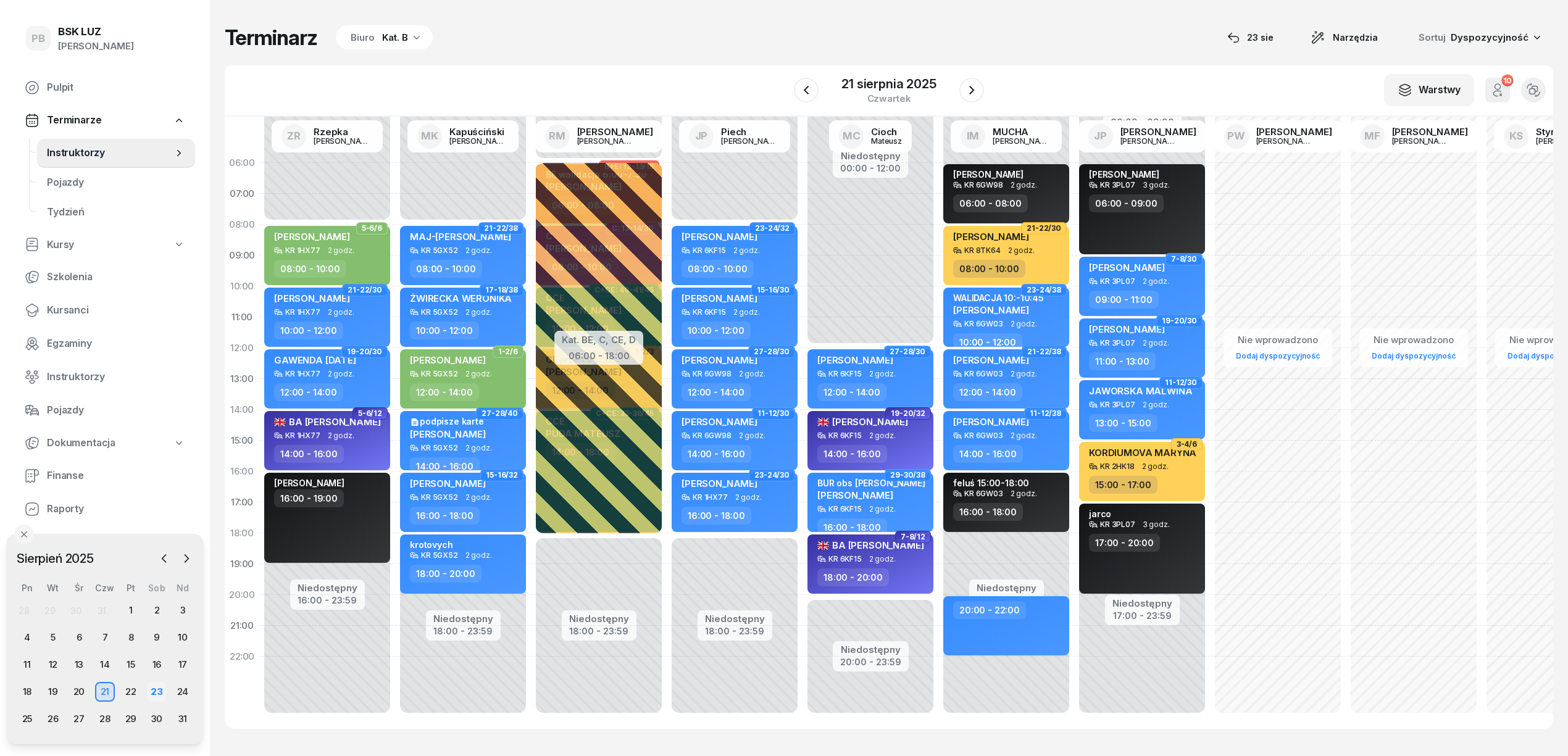
click at [165, 695] on div "23" at bounding box center [157, 692] width 20 height 20
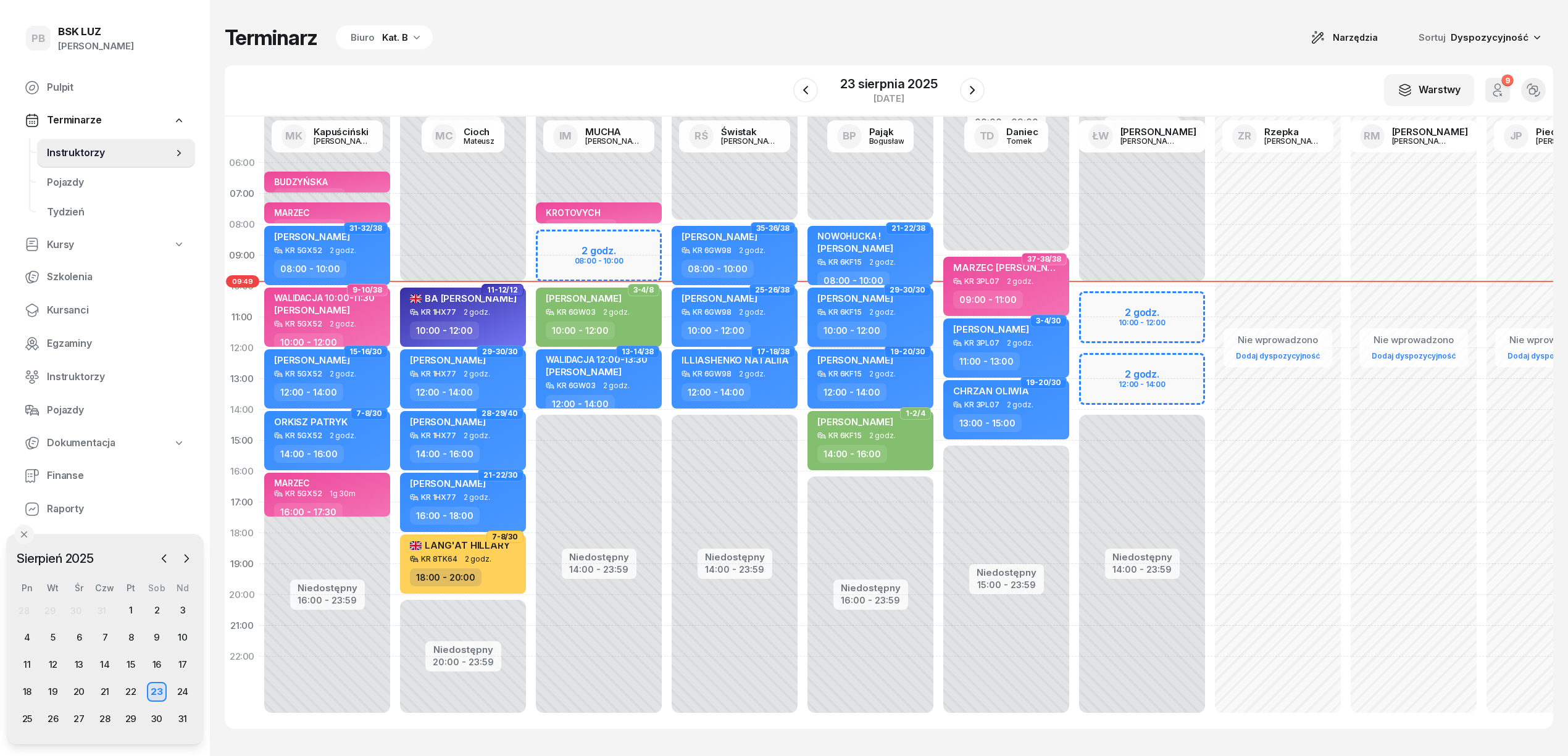
click at [917, 314] on div "KR 6KF15 2 godz." at bounding box center [871, 312] width 108 height 9
select select "10"
select select "12"
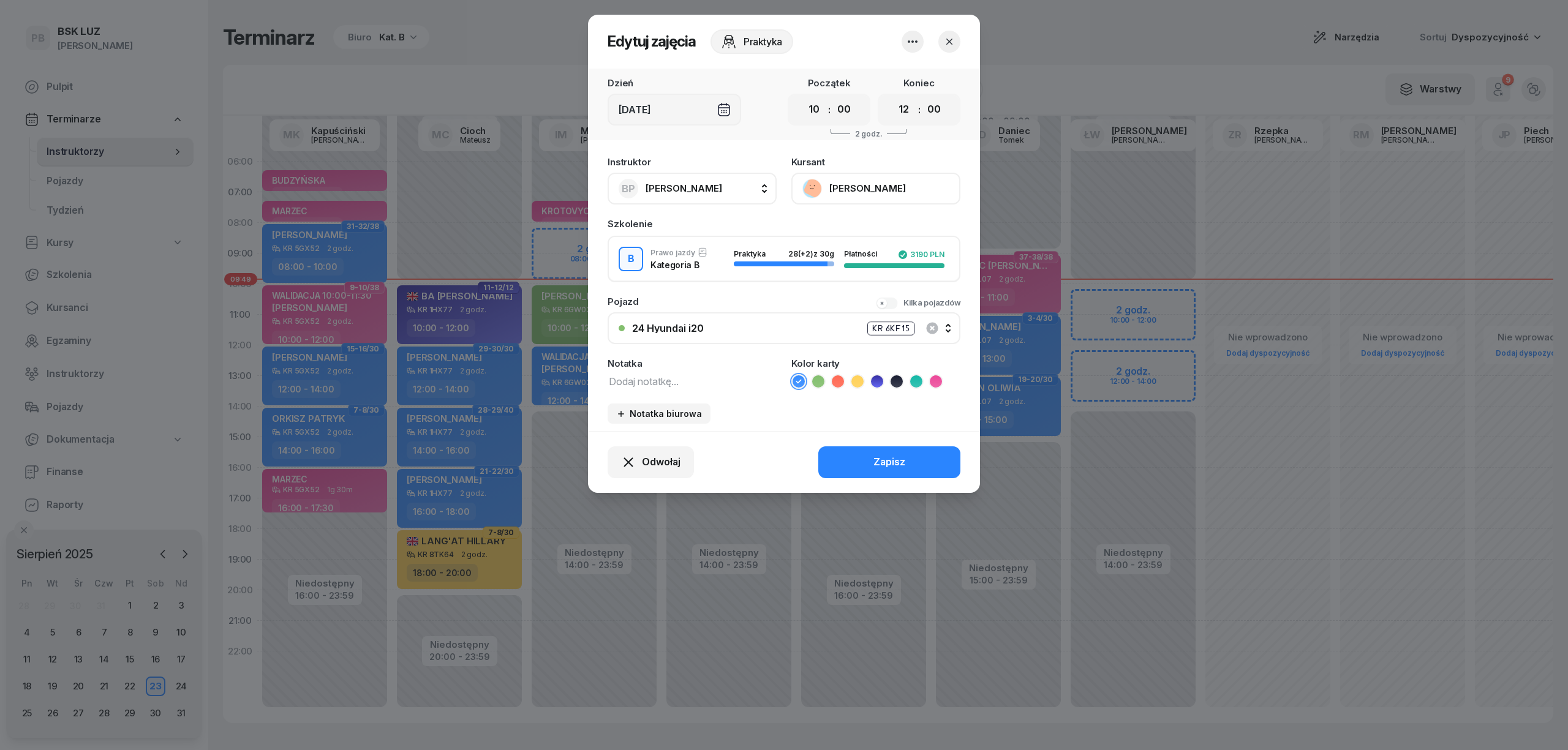
click at [866, 179] on button "[PERSON_NAME]" at bounding box center [876, 189] width 169 height 32
click at [868, 226] on link "Otwórz profil" at bounding box center [874, 231] width 162 height 31
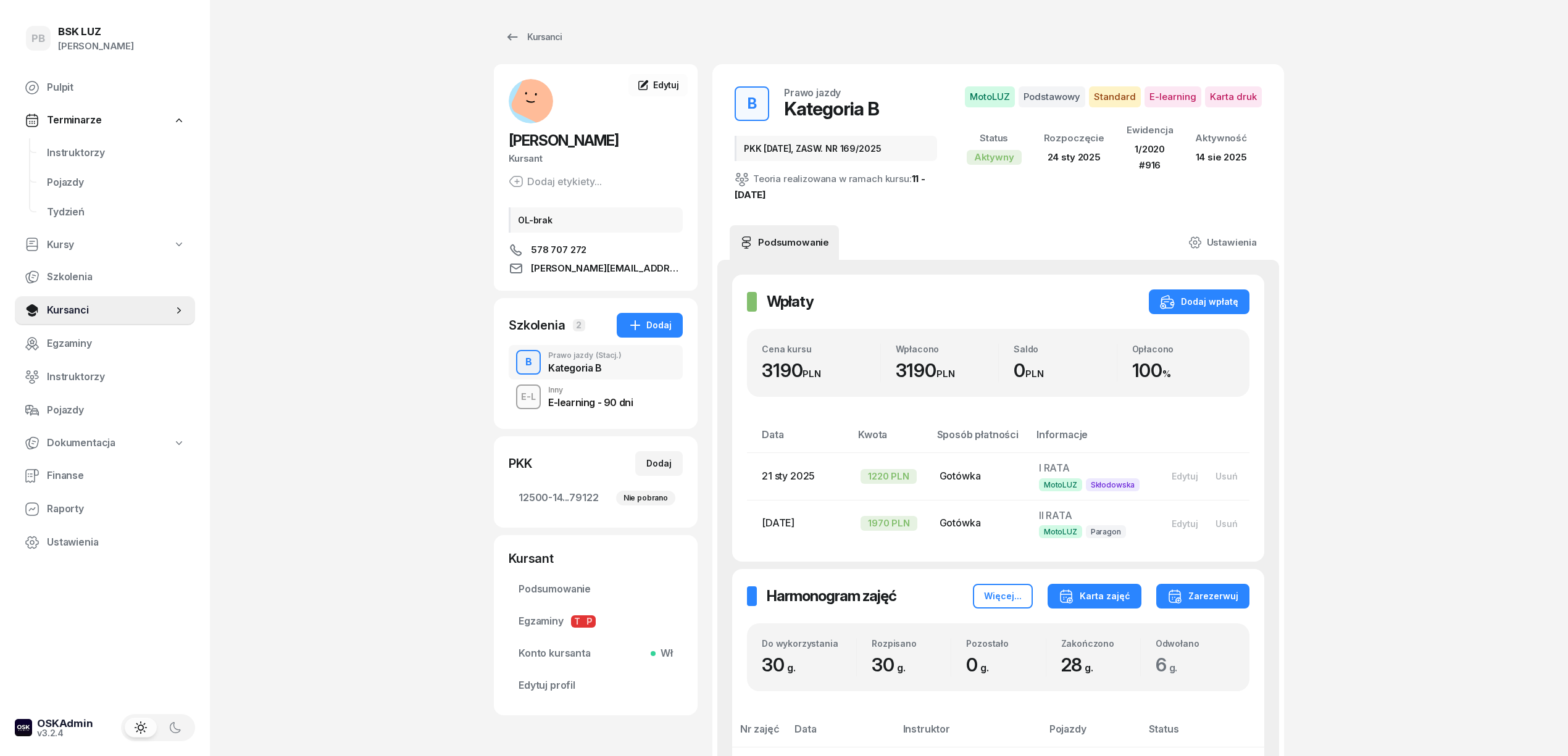
click at [1088, 598] on div "Karta zajęć" at bounding box center [1095, 596] width 72 height 15
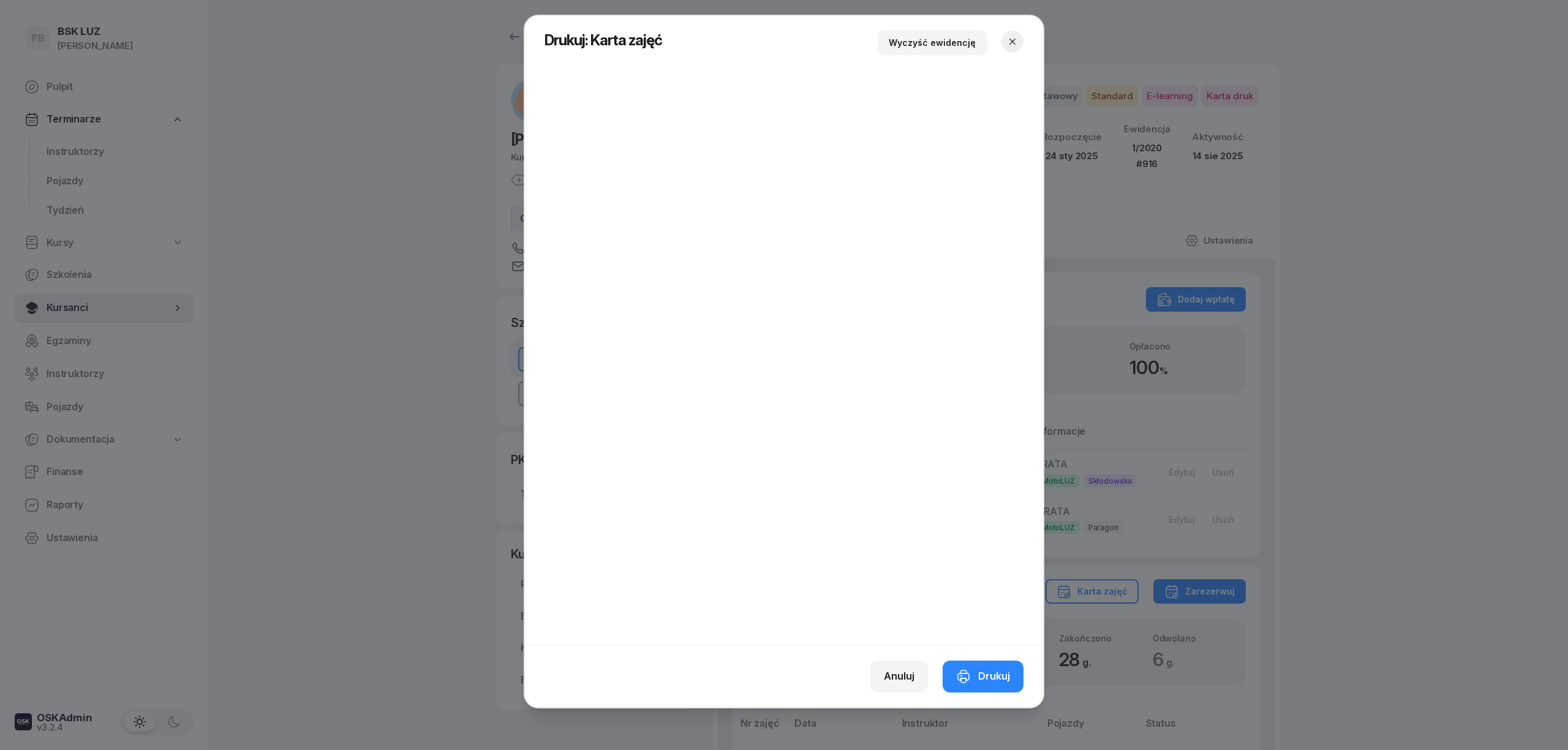
click at [1013, 41] on icon "button" at bounding box center [1013, 42] width 6 height 6
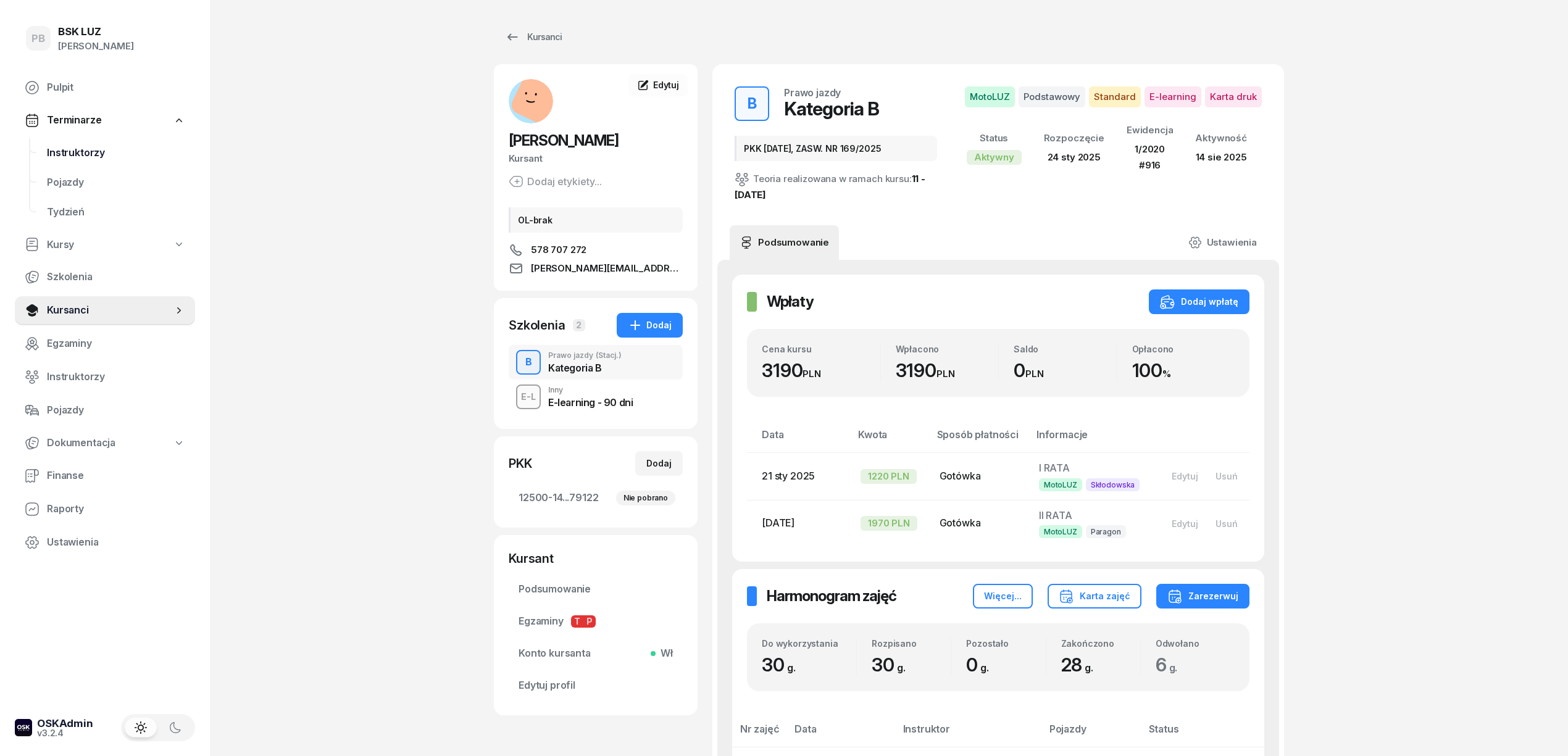
click at [82, 151] on span "Instruktorzy" at bounding box center [116, 153] width 138 height 16
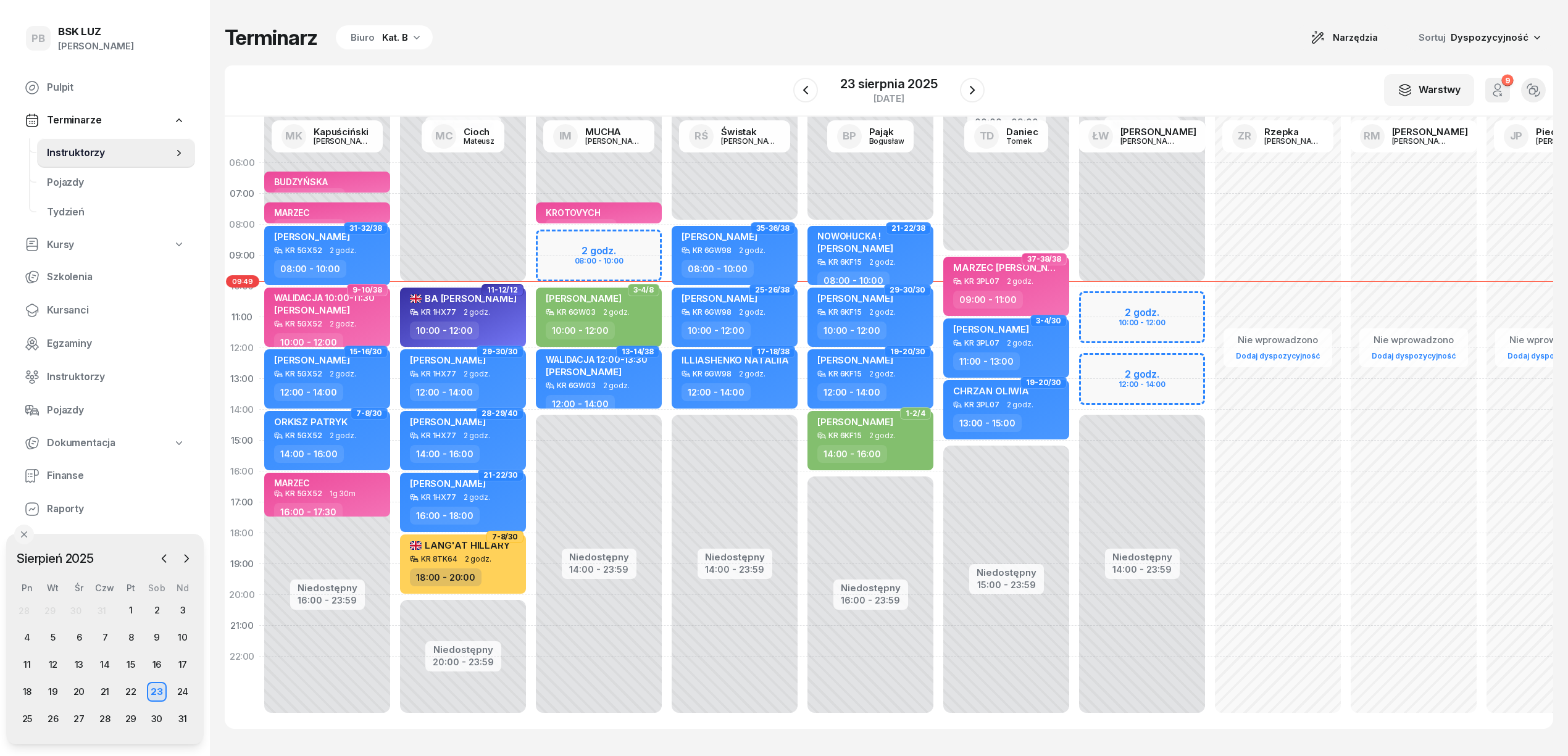
click at [771, 26] on div "Terminarz Biuro Kat. B Narzędzia Sortuj Dyspozycyjność" at bounding box center [889, 38] width 1329 height 26
click at [62, 309] on span "Kursanci" at bounding box center [116, 310] width 138 height 16
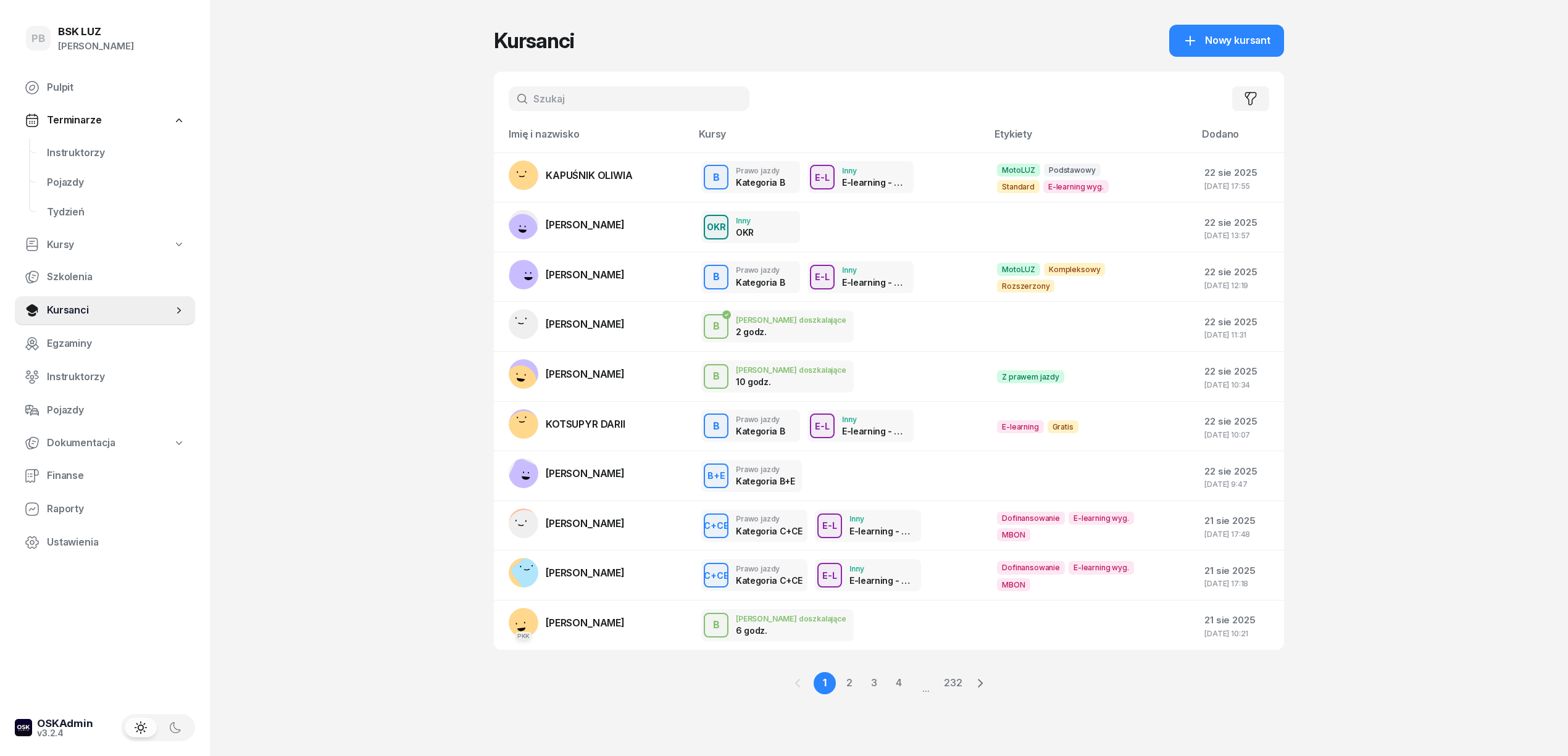
click at [615, 110] on input "text" at bounding box center [629, 99] width 241 height 25
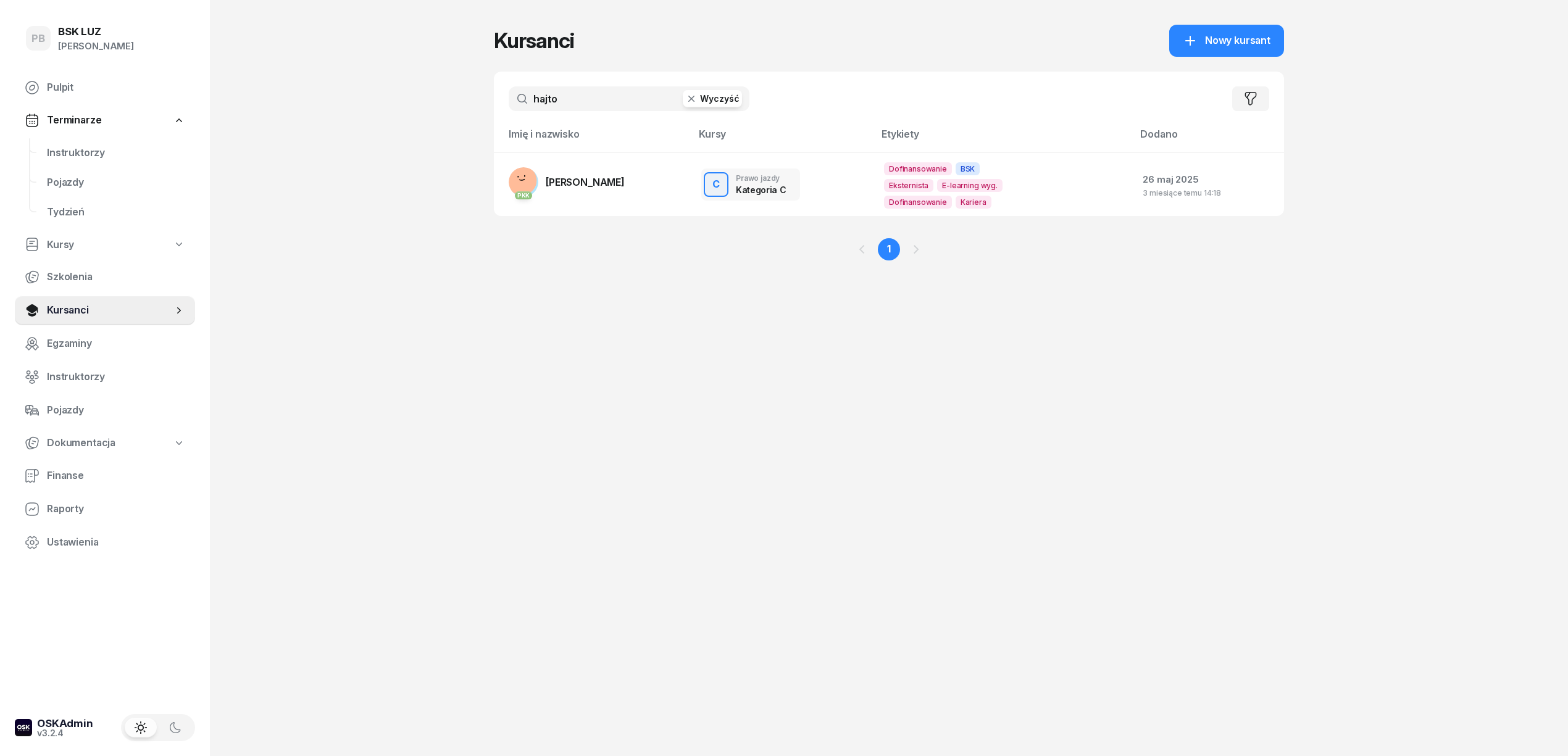
type input "hajto"
click at [594, 174] on link "PKK [PERSON_NAME]" at bounding box center [566, 182] width 116 height 30
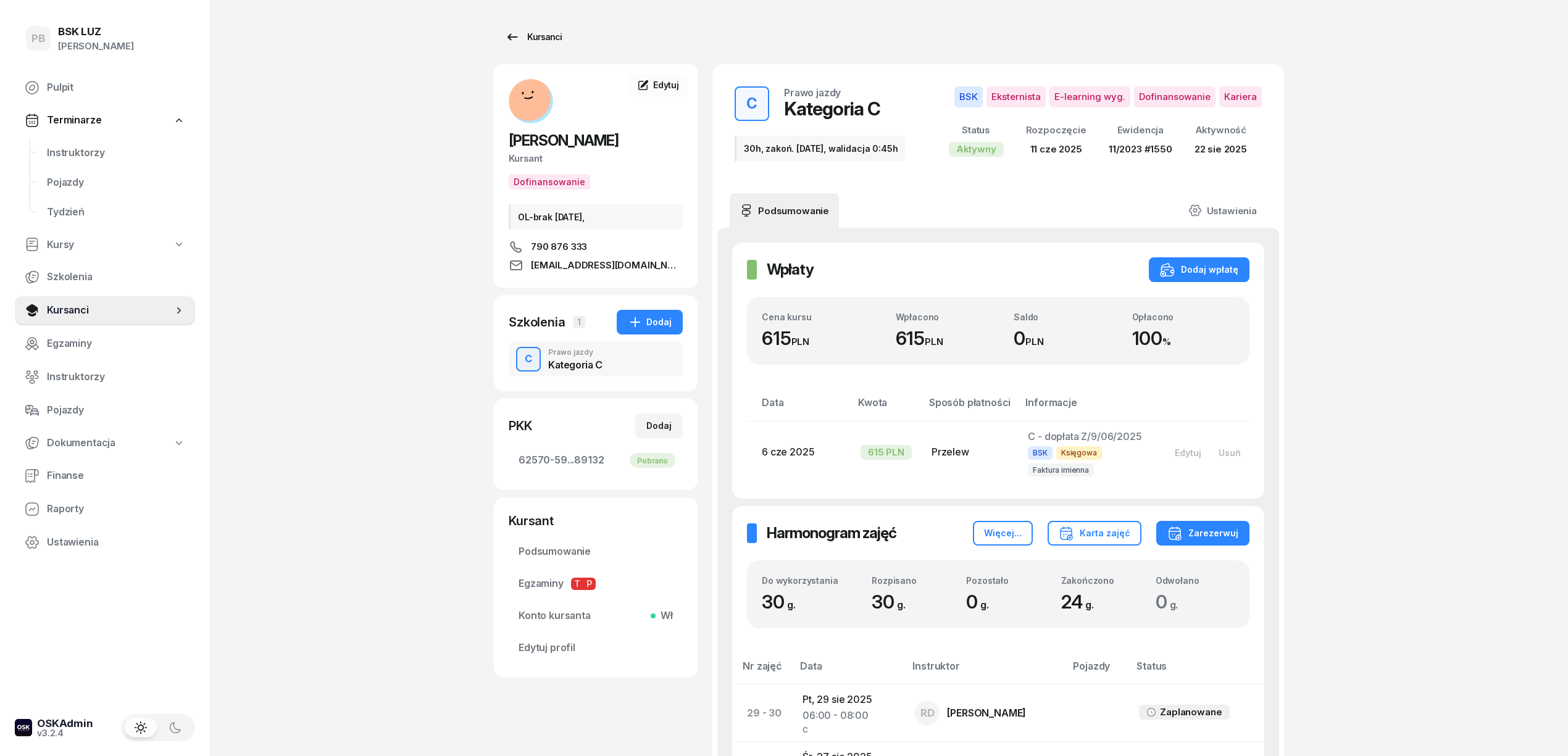
click at [544, 30] on div "Kursanci" at bounding box center [534, 37] width 57 height 15
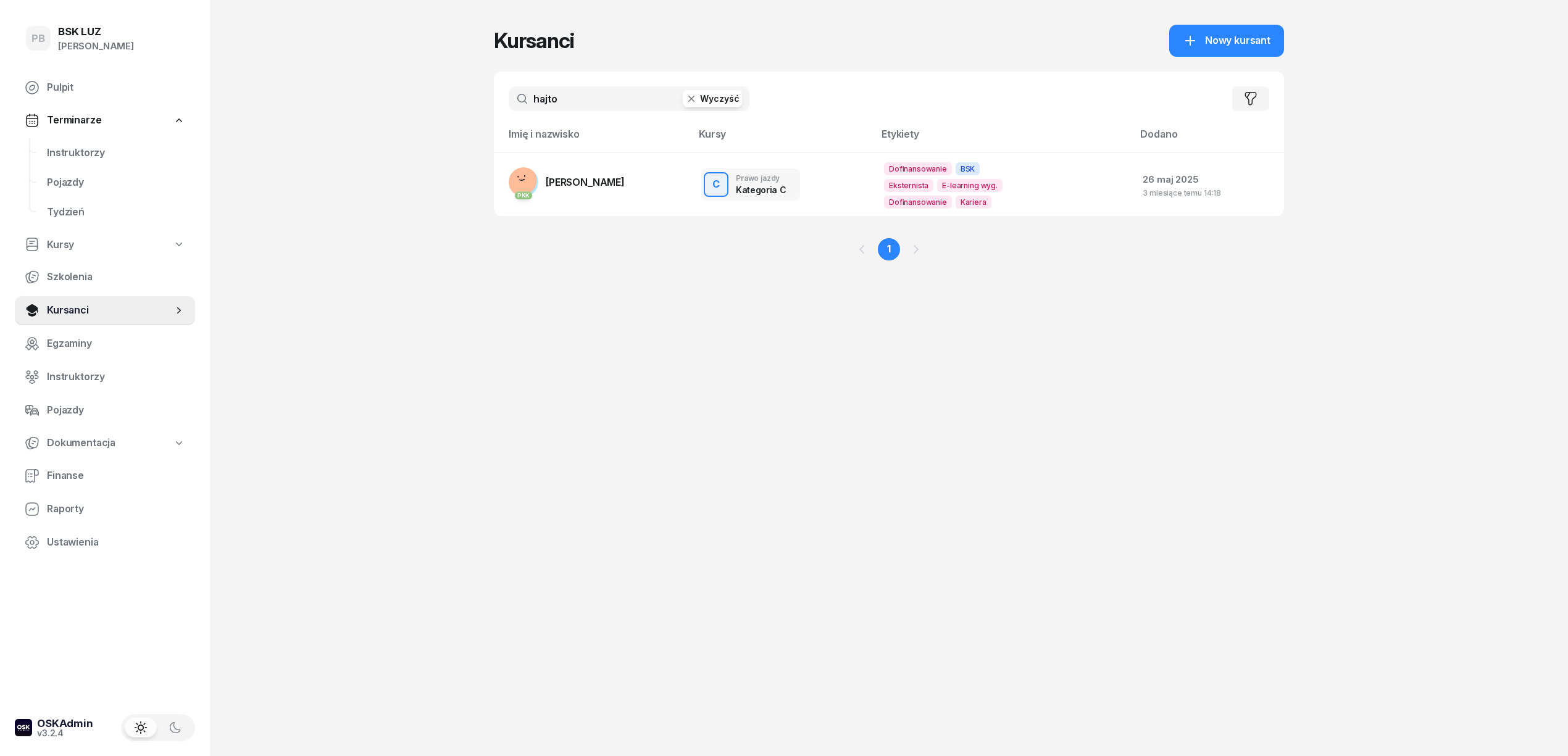
click at [647, 111] on div "hajto Wyczyść Filtruj" at bounding box center [889, 99] width 790 height 55
click at [618, 99] on input "hajto" at bounding box center [629, 99] width 241 height 25
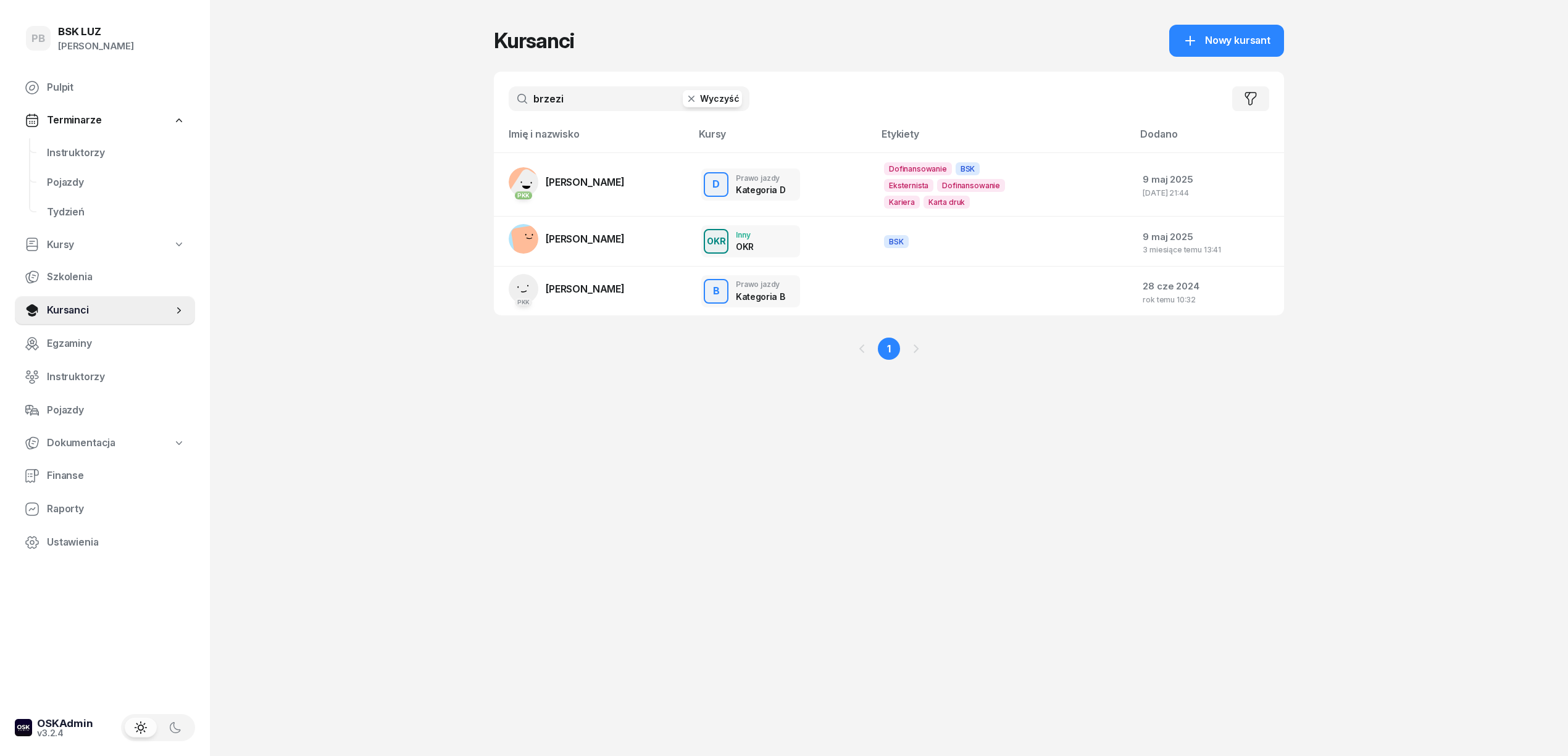
type input "brzezi"
click at [604, 171] on link "PKK [PERSON_NAME]" at bounding box center [566, 182] width 116 height 30
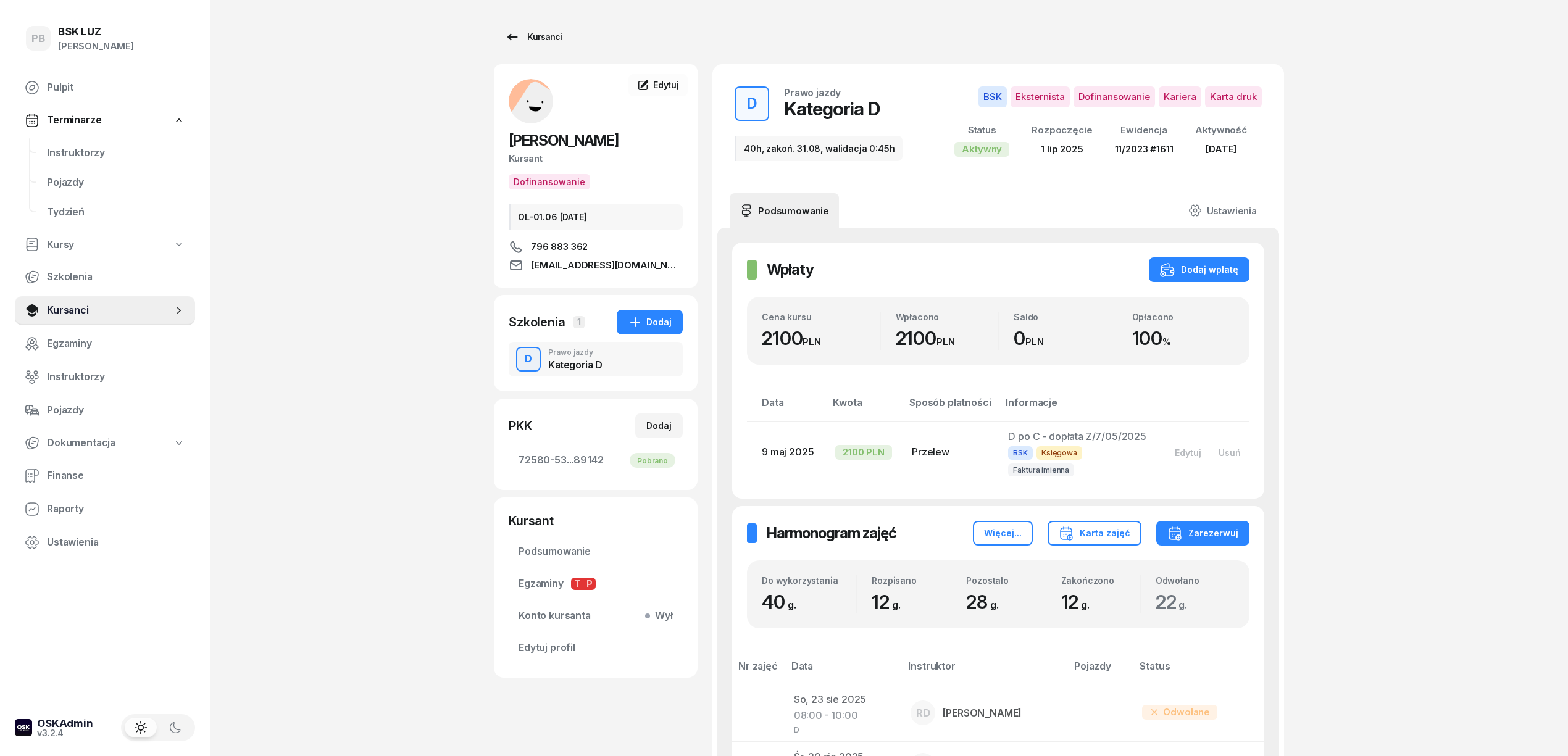
click at [547, 37] on div "Kursanci" at bounding box center [534, 37] width 57 height 15
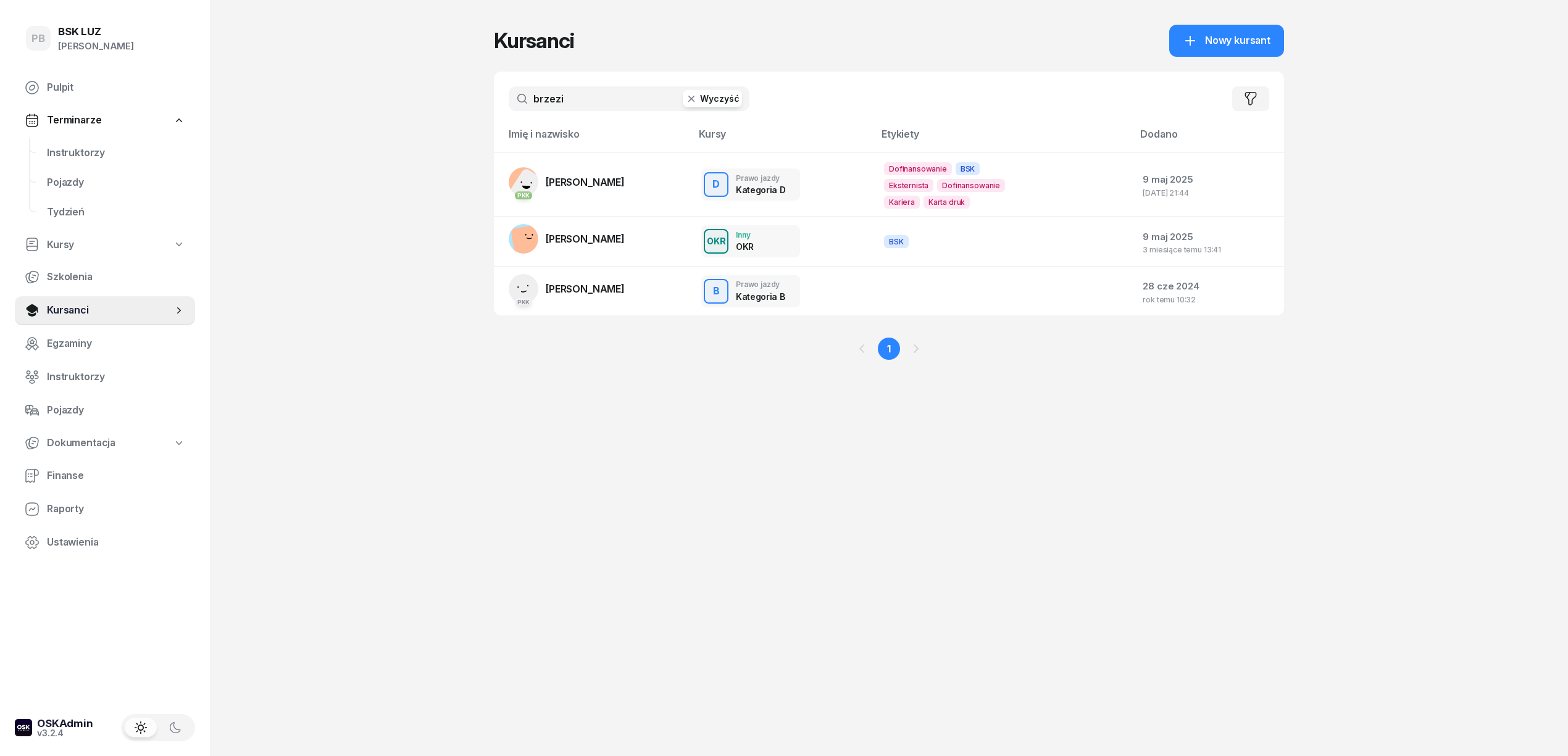
click at [576, 96] on input "brzezi" at bounding box center [629, 99] width 241 height 25
click at [578, 96] on input "brzezi" at bounding box center [629, 99] width 241 height 25
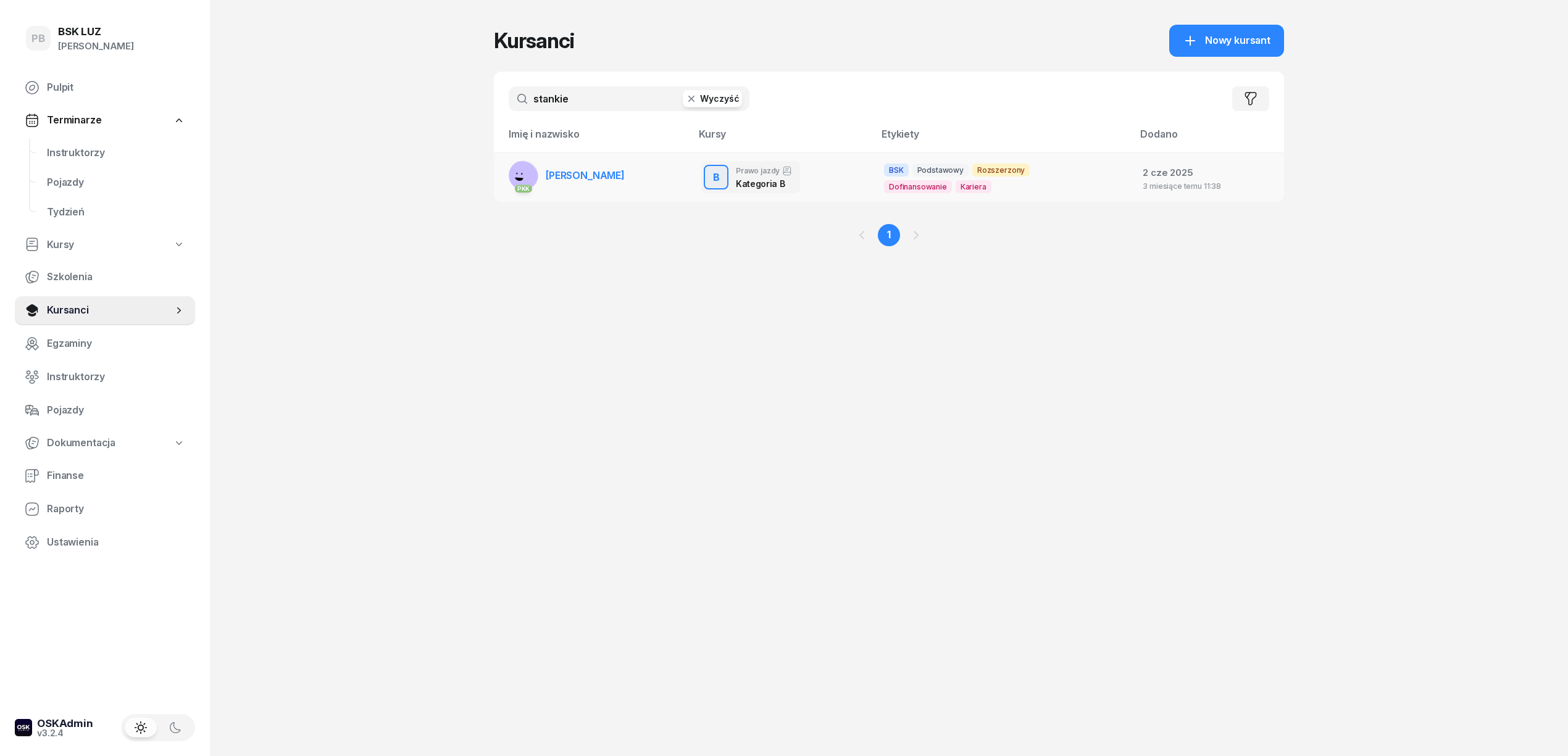
type input "stankie"
click at [601, 170] on span "[PERSON_NAME]" at bounding box center [586, 175] width 79 height 12
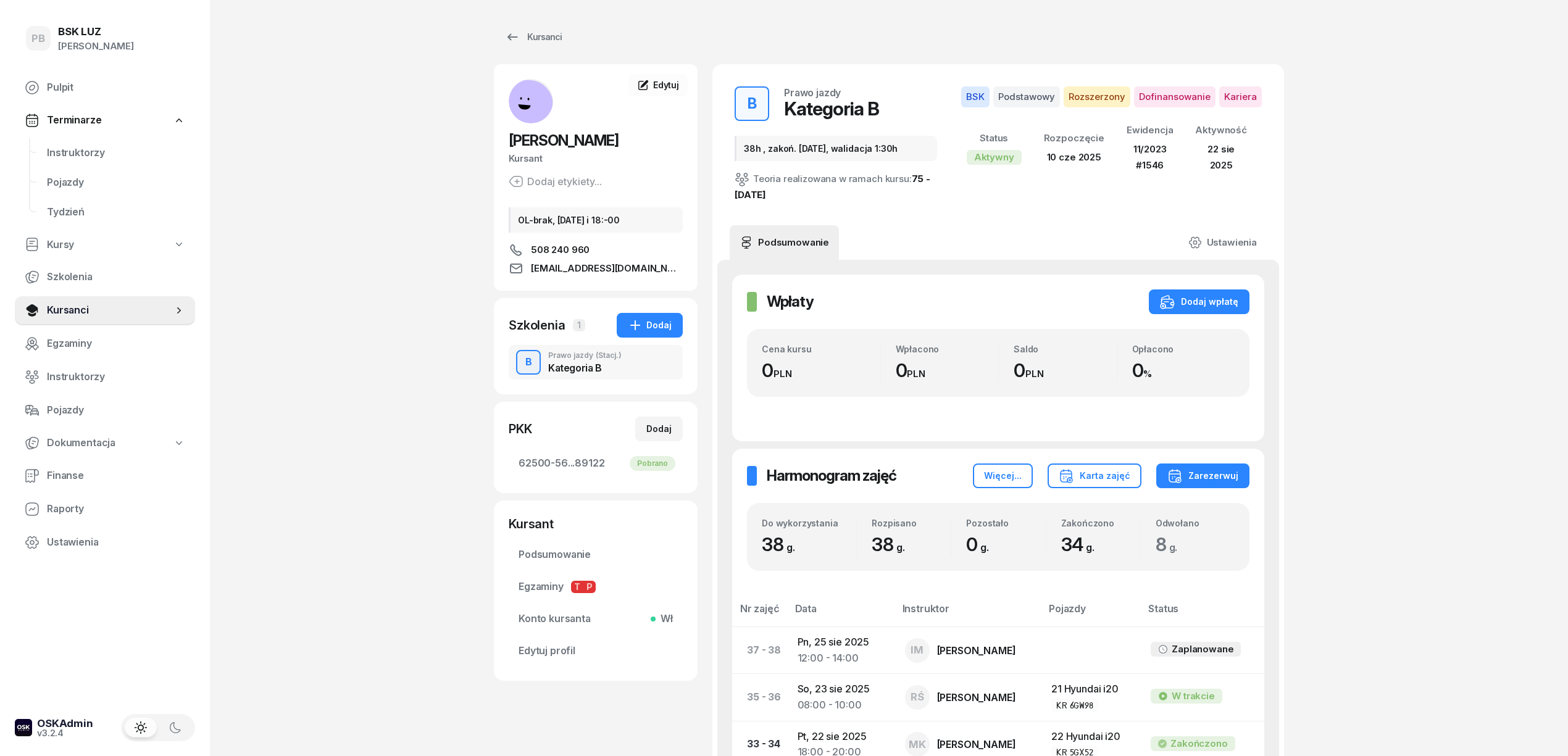
click at [90, 145] on span "Instruktorzy" at bounding box center [116, 153] width 138 height 16
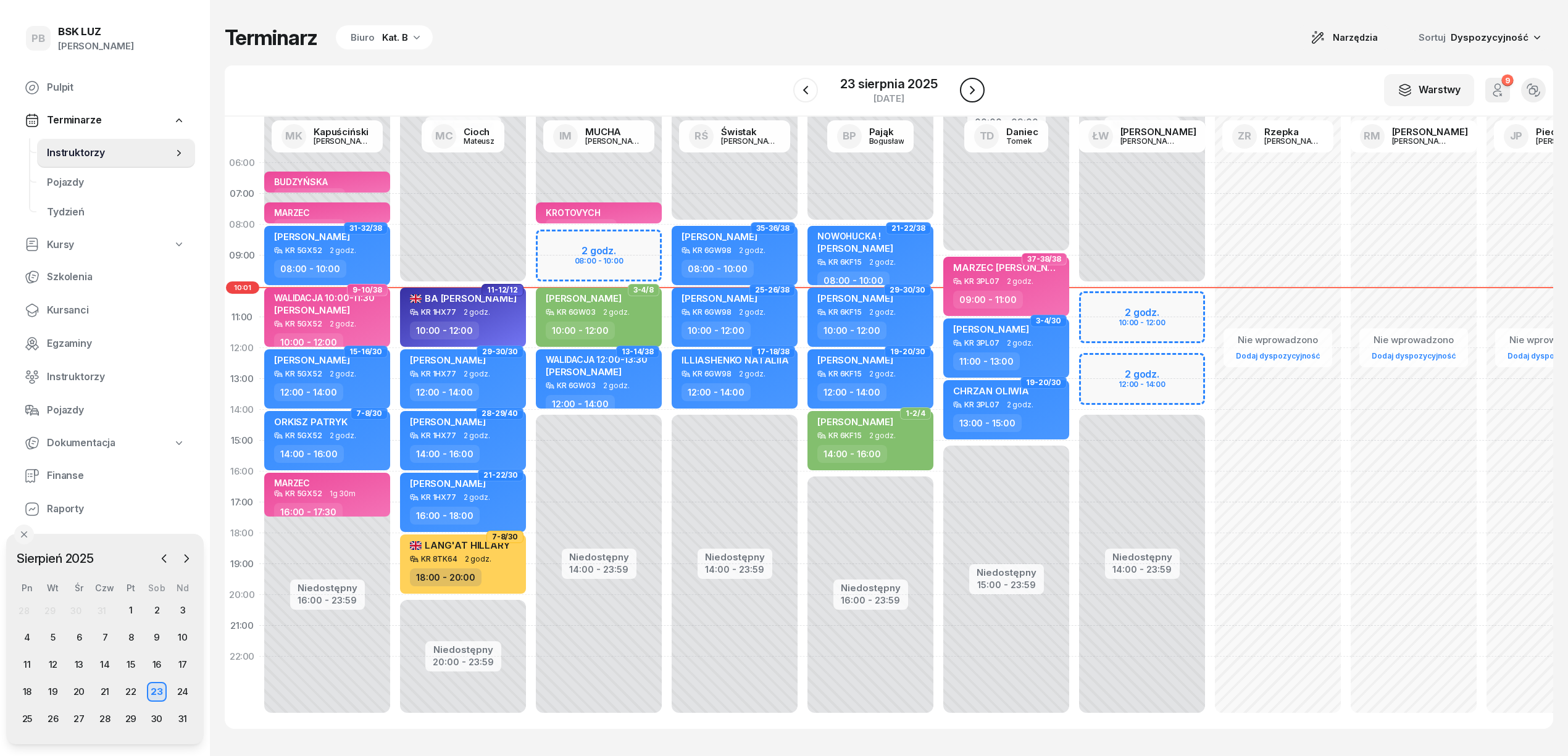
click at [976, 89] on icon "button" at bounding box center [972, 90] width 15 height 15
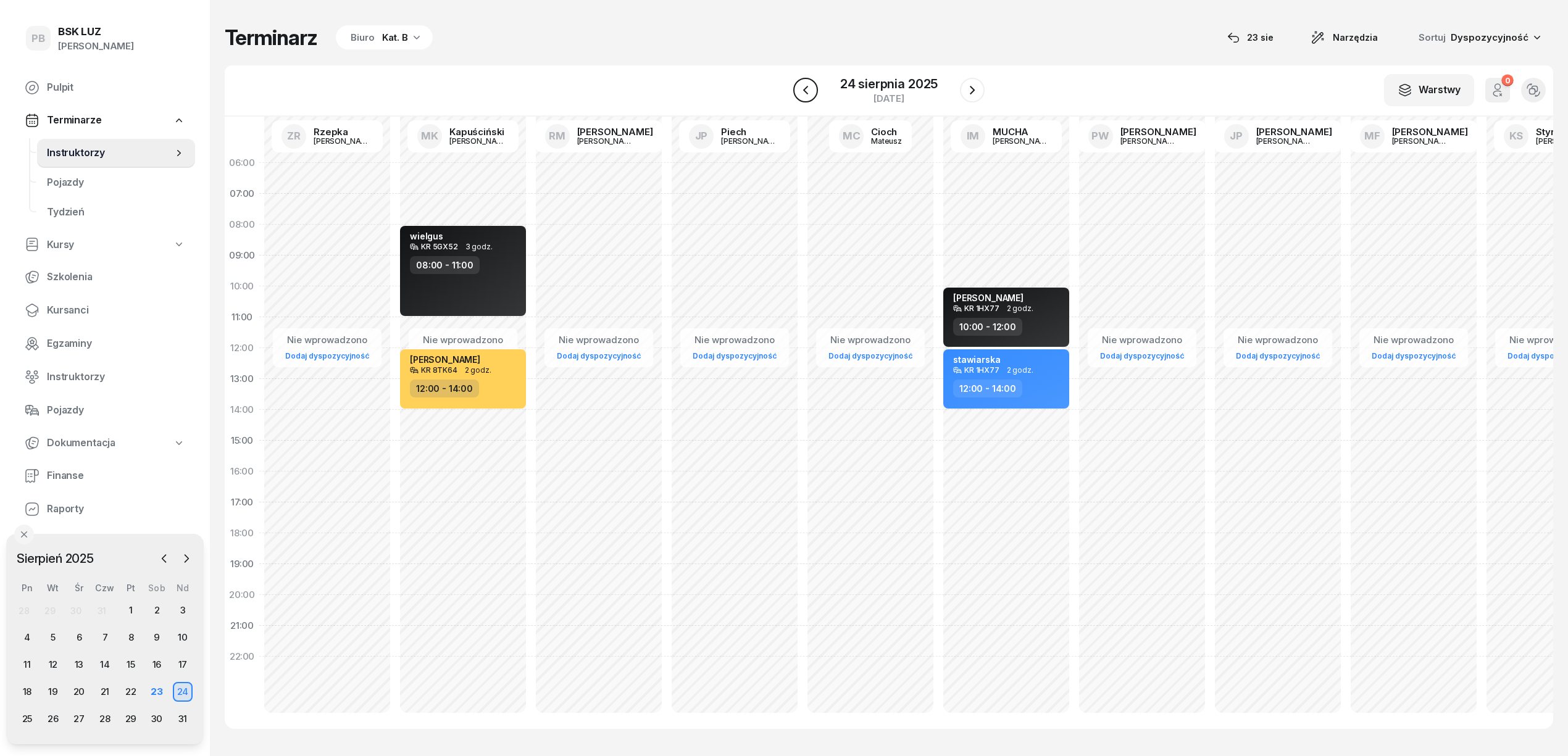
click at [799, 82] on icon "button" at bounding box center [806, 90] width 15 height 15
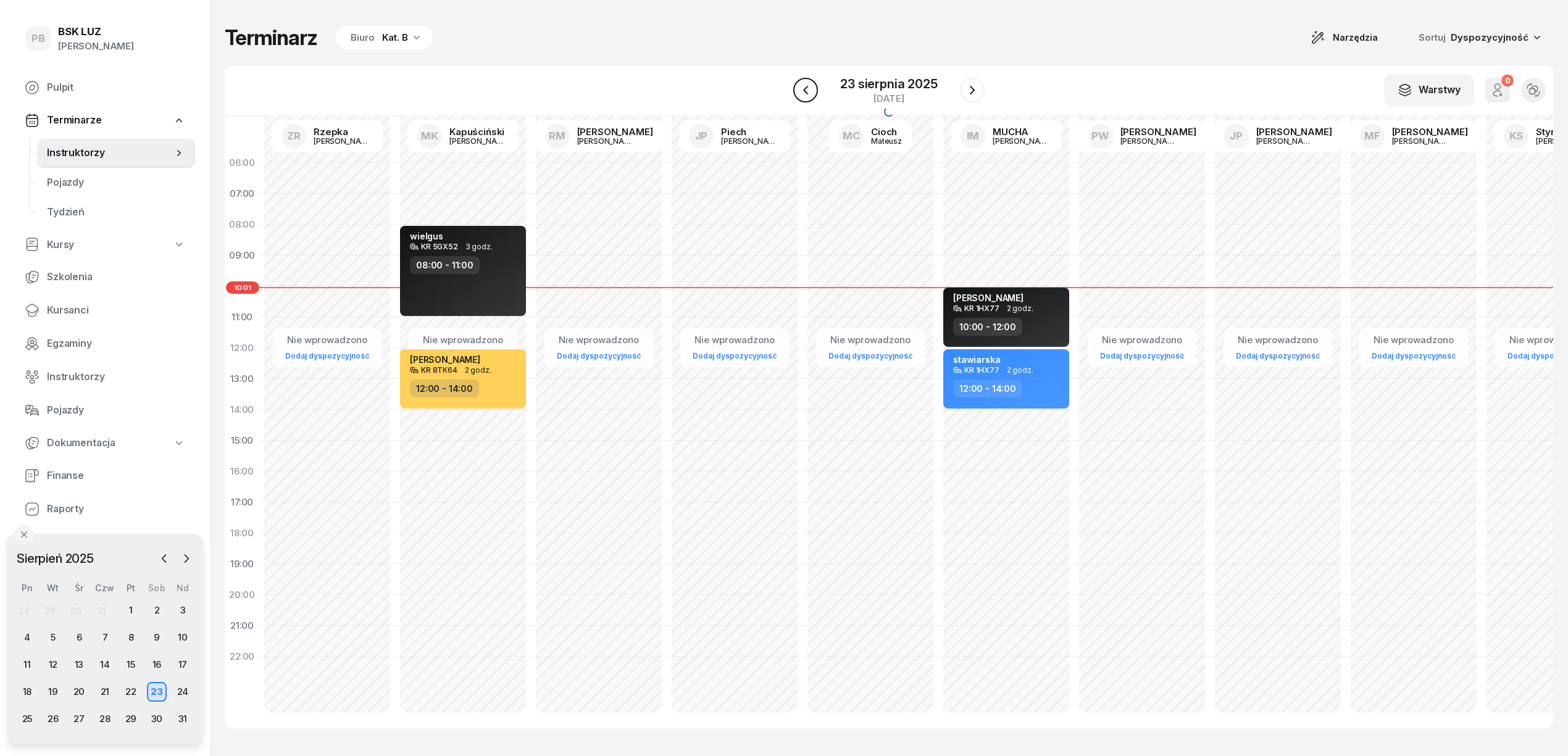
click at [799, 82] on icon "button" at bounding box center [806, 90] width 15 height 15
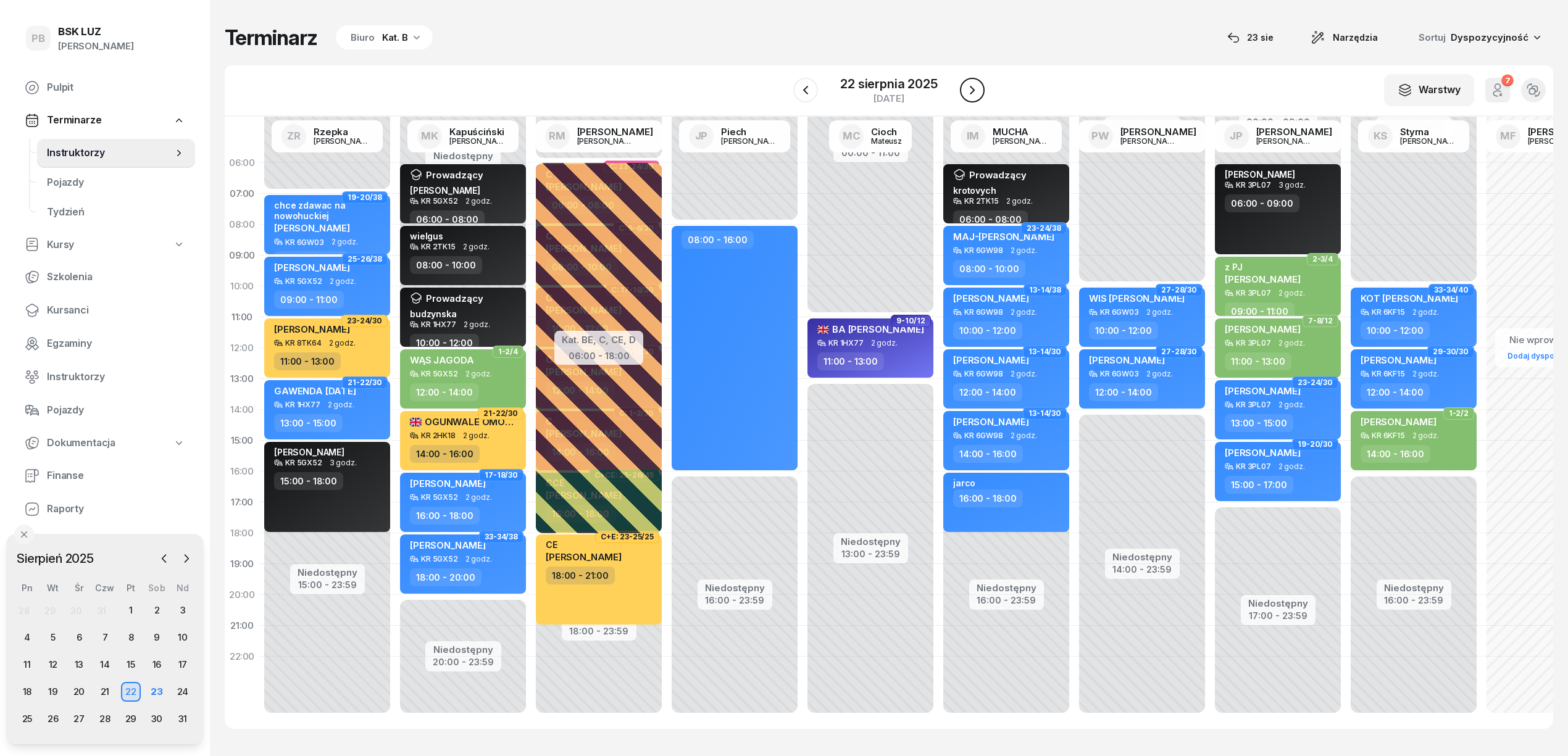
click at [966, 94] on icon "button" at bounding box center [972, 90] width 15 height 15
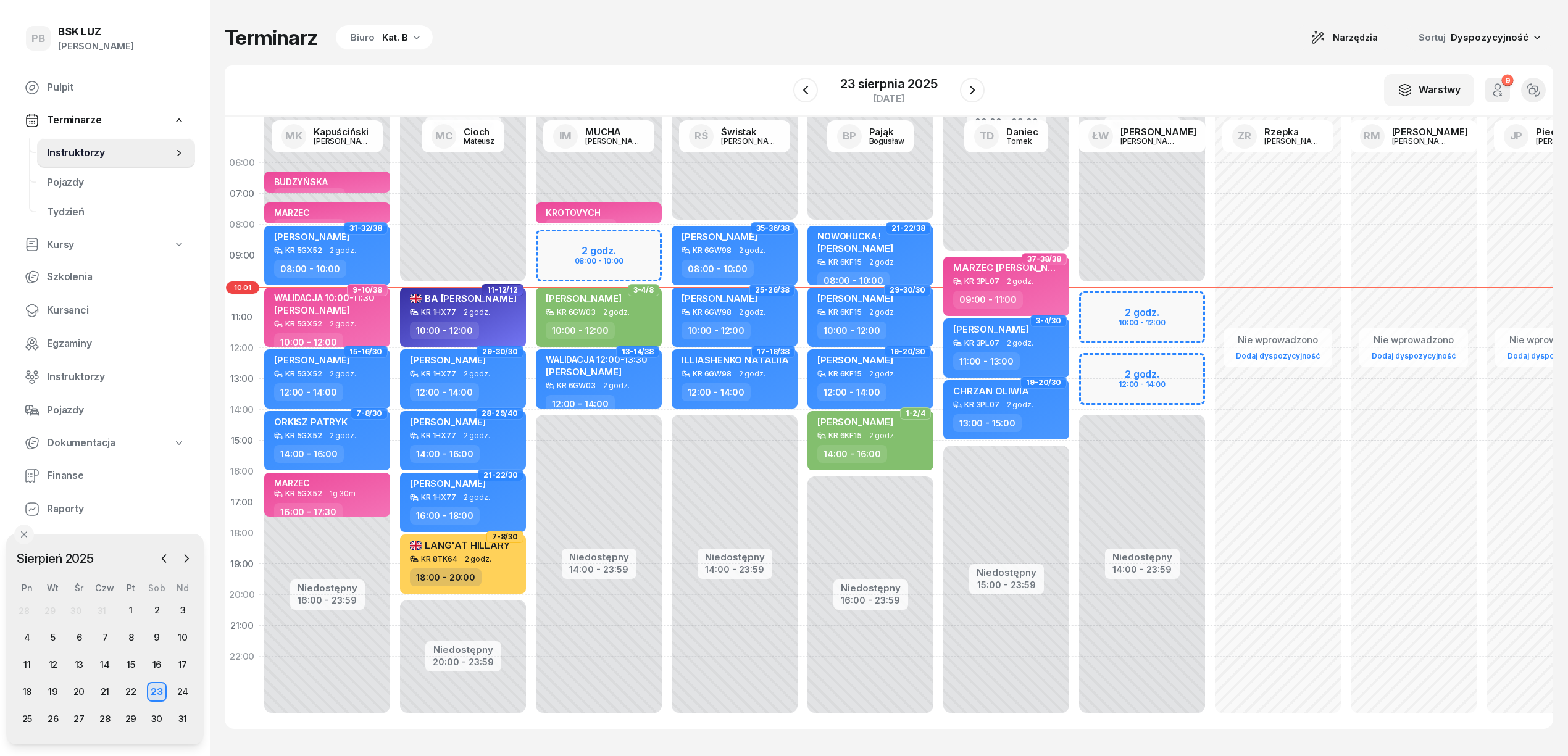
click at [395, 534] on div "Niedostępny 00:00 - 08:00 Niedostępny 16:00 - 23:59 BUDZYŃSKA 06:15 - 07:00 MAR…" at bounding box center [463, 441] width 136 height 586
select select "18"
select select "20"
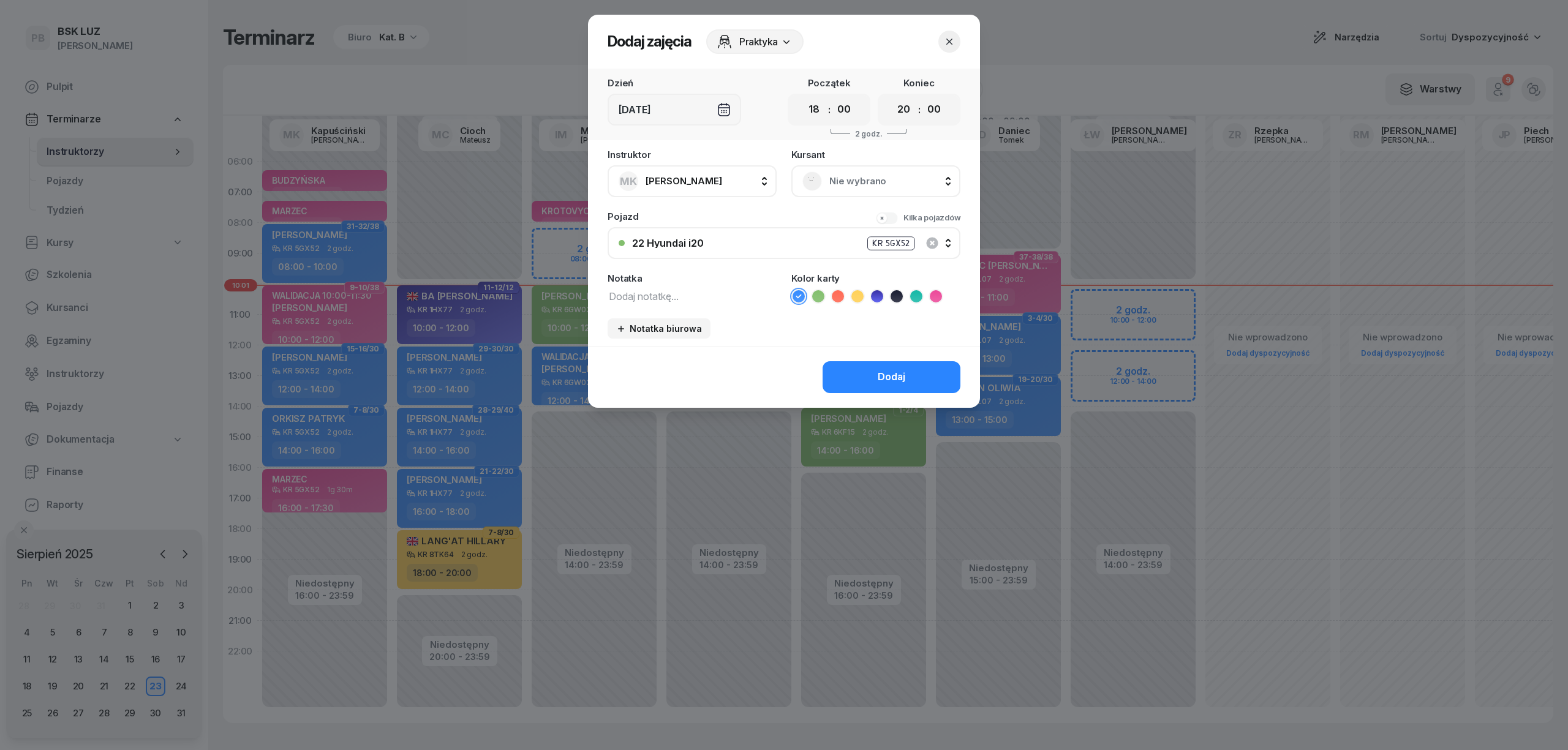
click at [669, 299] on textarea at bounding box center [692, 296] width 169 height 16
type textarea "[PERSON_NAME]"
click at [775, 42] on span "Praktyka" at bounding box center [758, 42] width 39 height 15
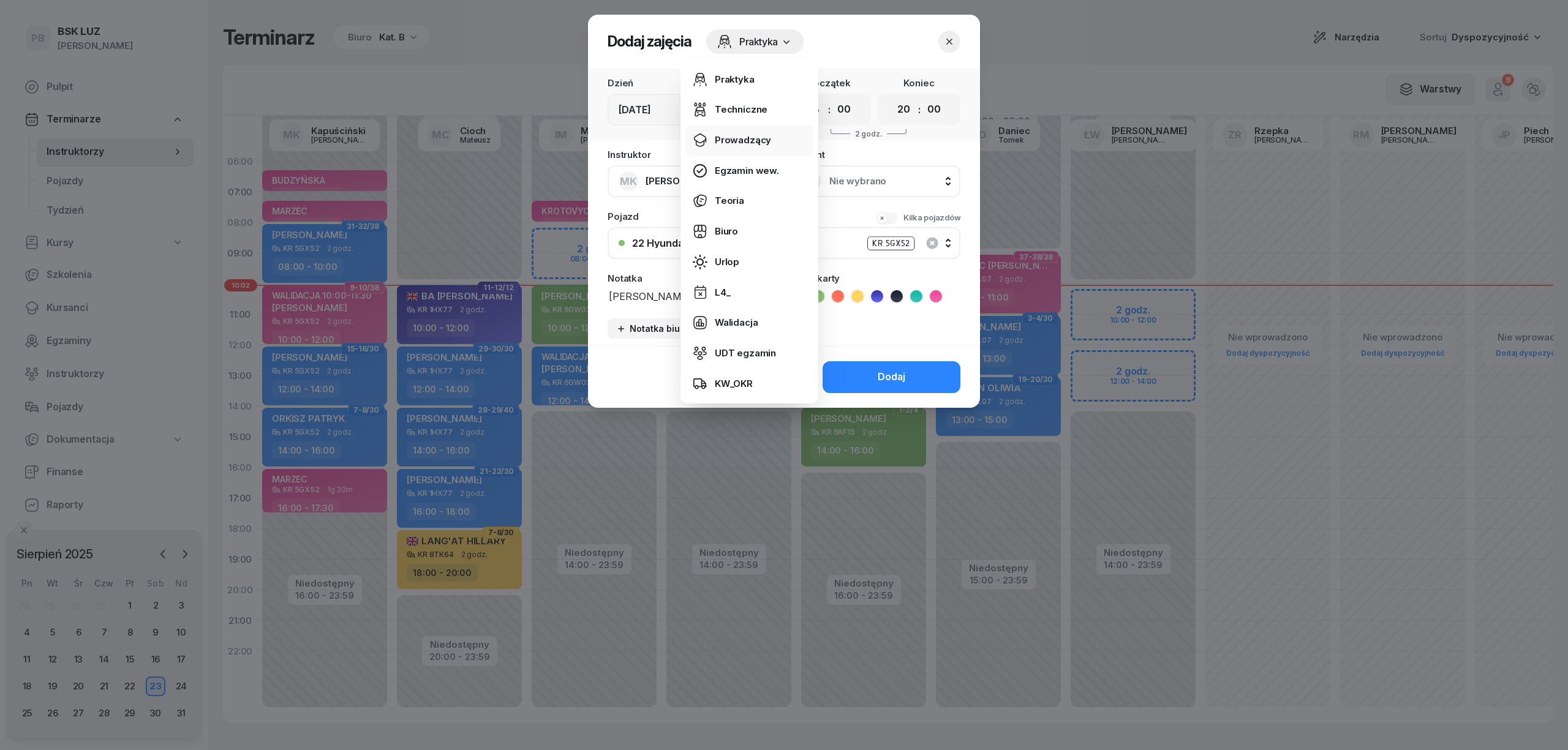
click at [743, 132] on div "Prowadzący" at bounding box center [743, 140] width 57 height 16
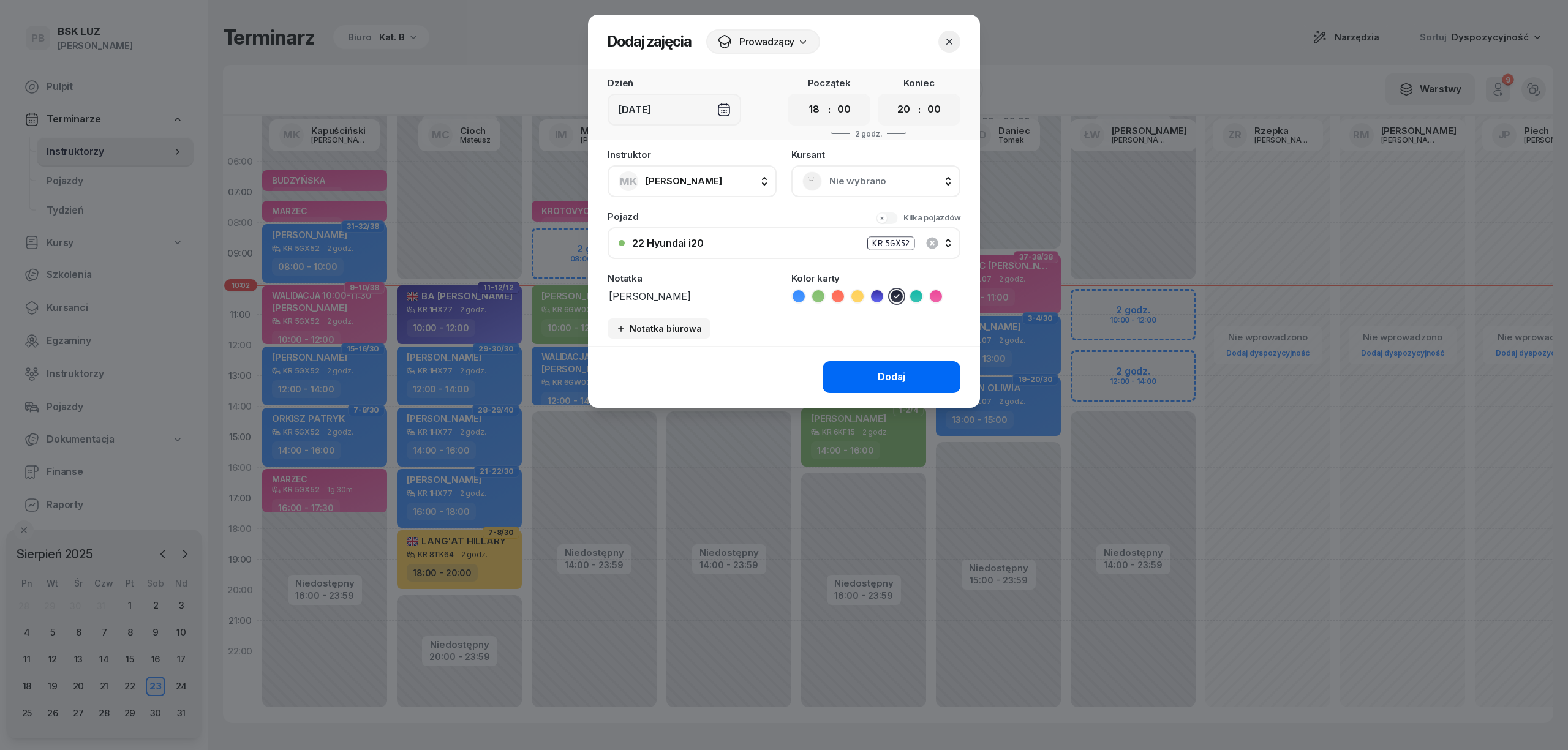
click at [866, 382] on button "Dodaj" at bounding box center [892, 377] width 138 height 32
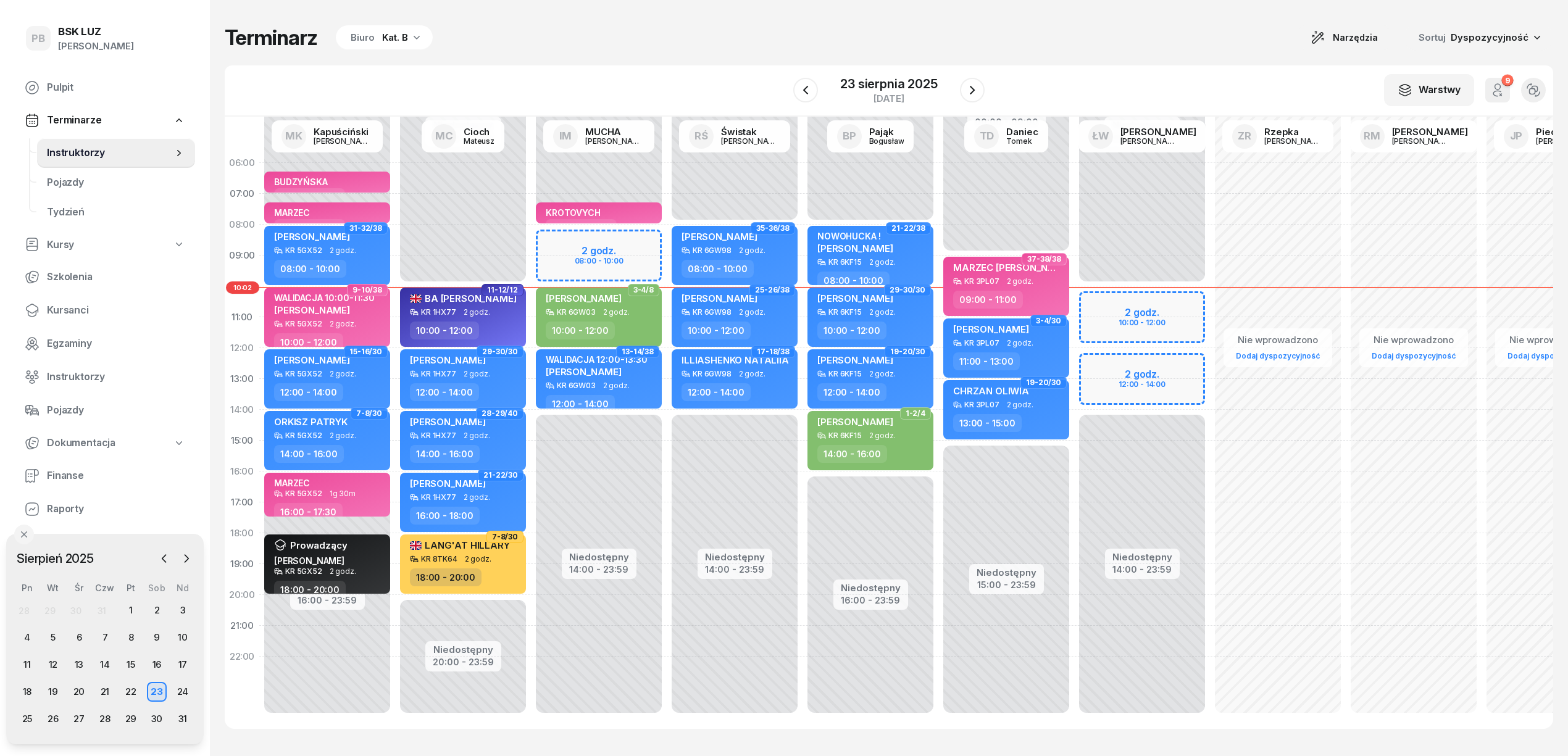
click at [625, 55] on div "Terminarz Biuro Kat. B Narzędzia Sortuj Dyspozycyjność W Wybierz AK [PERSON_NAM…" at bounding box center [889, 377] width 1329 height 754
click at [595, 48] on div "Terminarz Biuro Kat. B Narzędzia Sortuj Dyspozycyjność" at bounding box center [889, 38] width 1329 height 26
click at [67, 315] on span "Kursanci" at bounding box center [116, 310] width 138 height 16
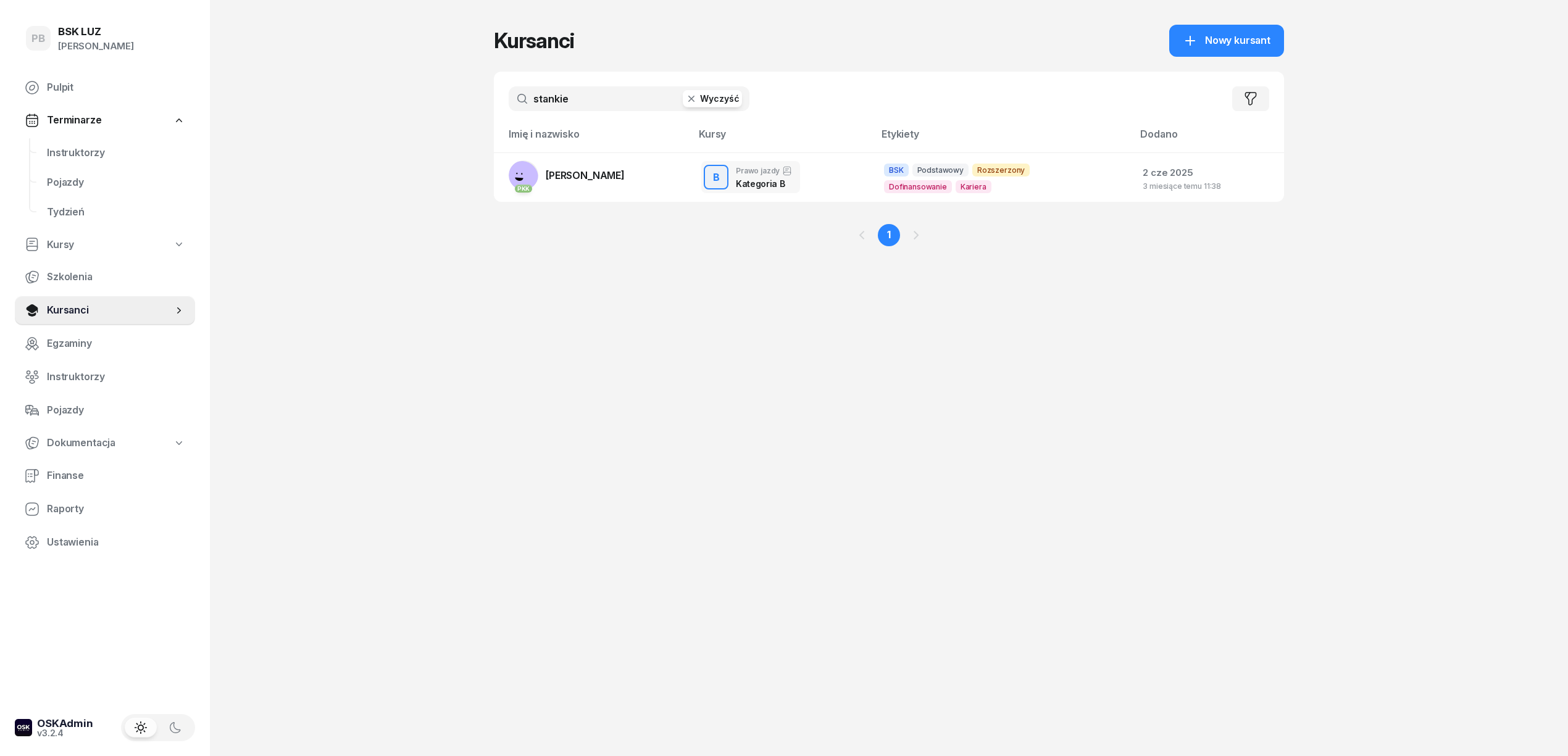
click at [586, 101] on input "stankie" at bounding box center [629, 99] width 241 height 25
click at [586, 102] on input "stankie" at bounding box center [629, 99] width 241 height 25
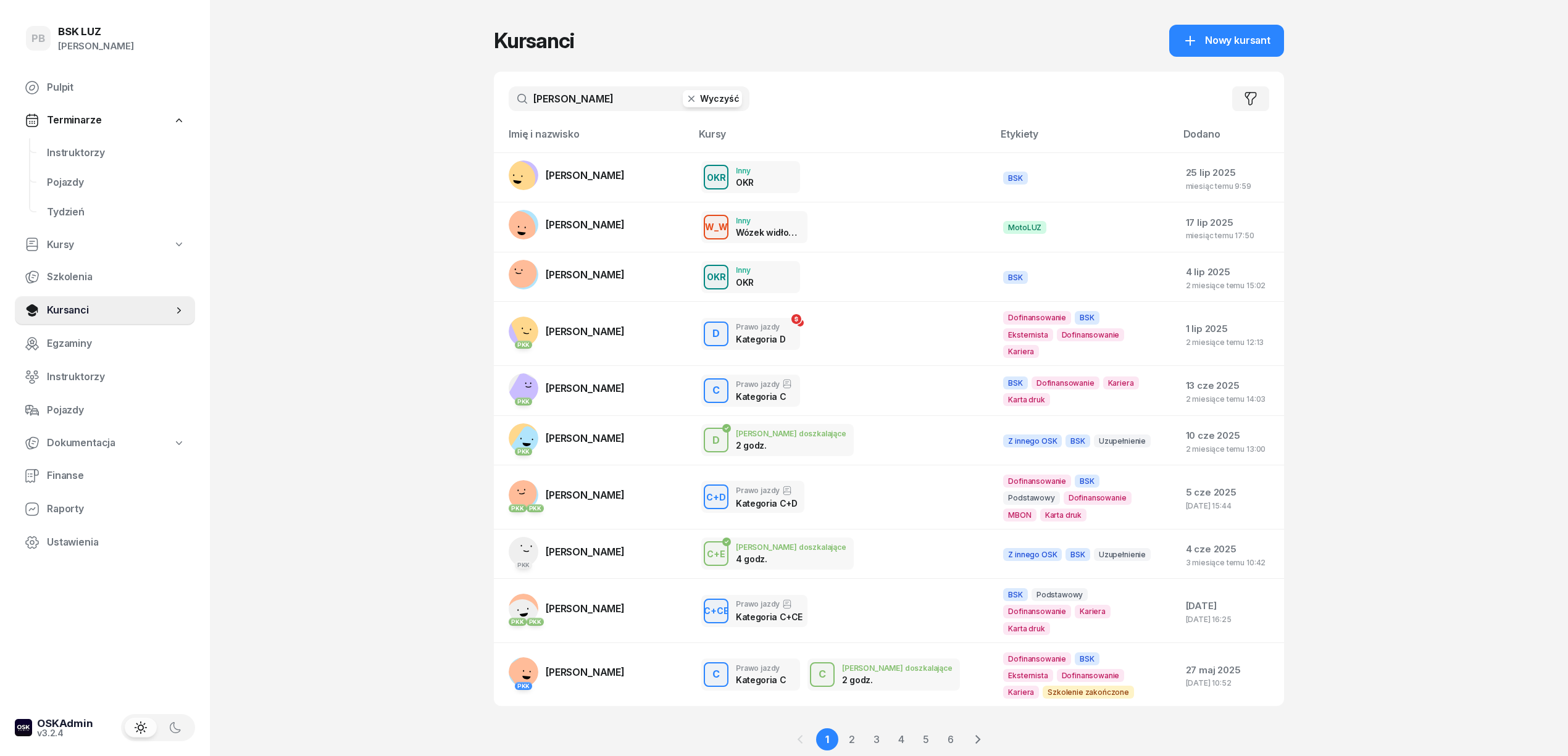
click at [597, 107] on input "[PERSON_NAME]" at bounding box center [629, 99] width 241 height 25
type input "[PERSON_NAME]"
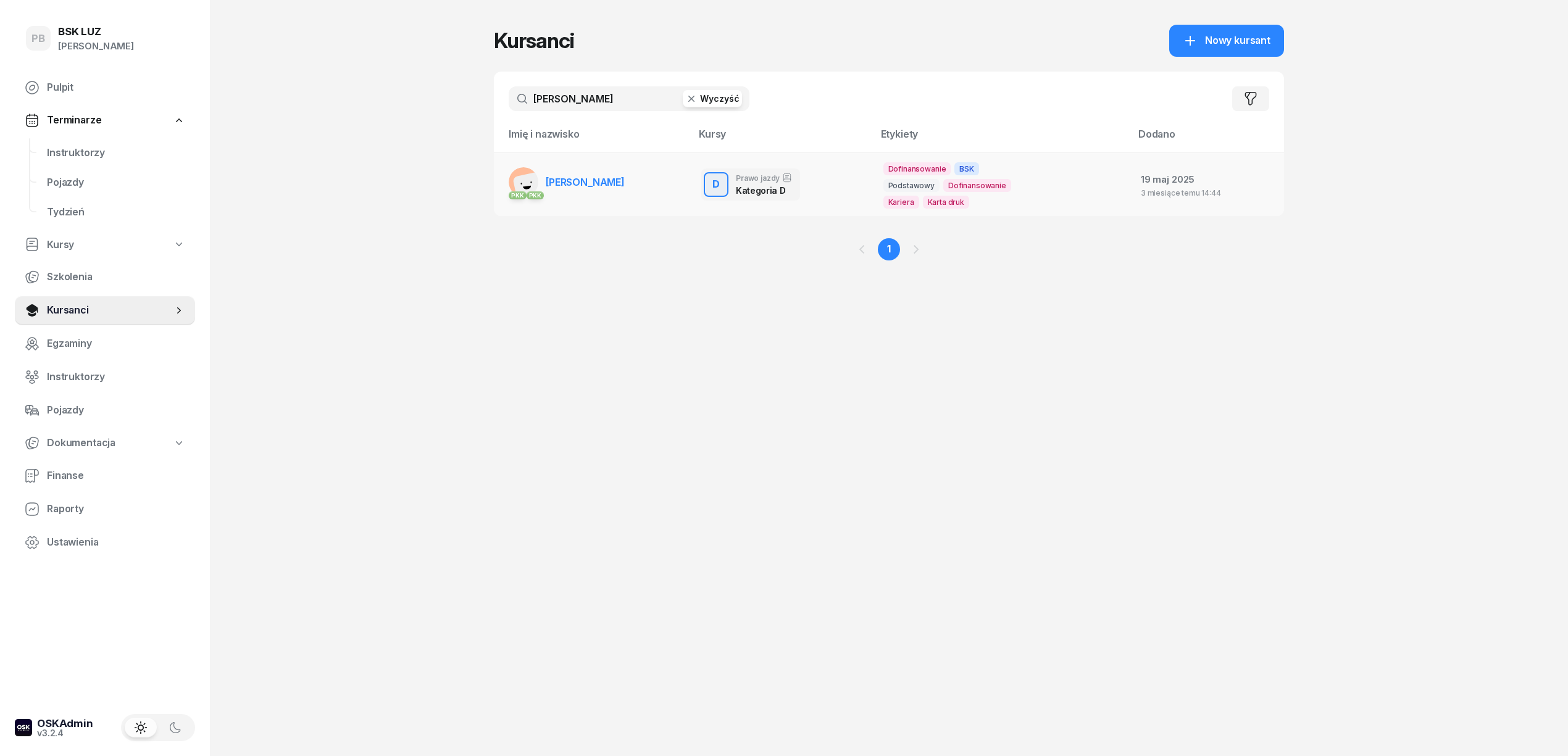
click at [571, 178] on span "[PERSON_NAME]" at bounding box center [586, 182] width 79 height 12
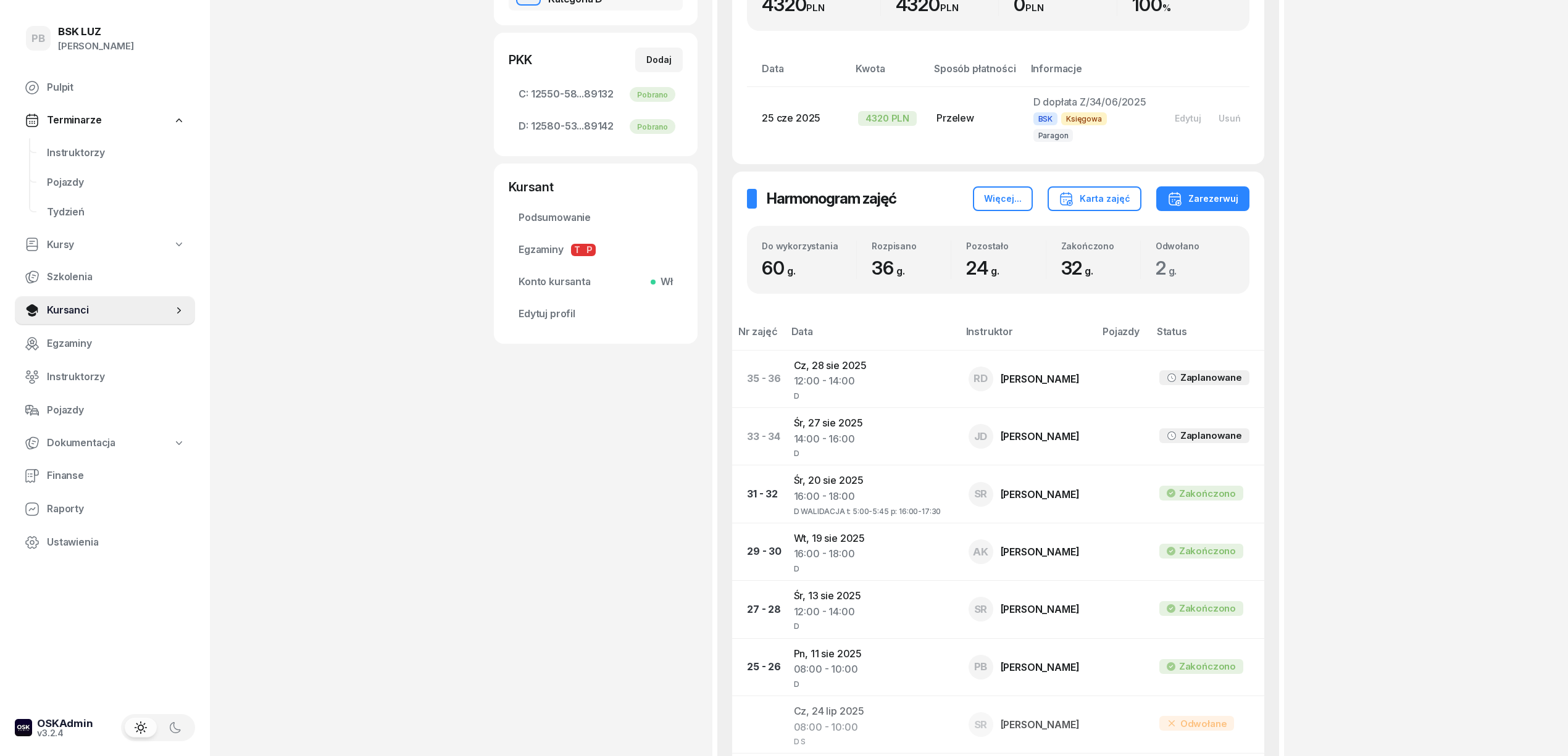
scroll to position [247, 0]
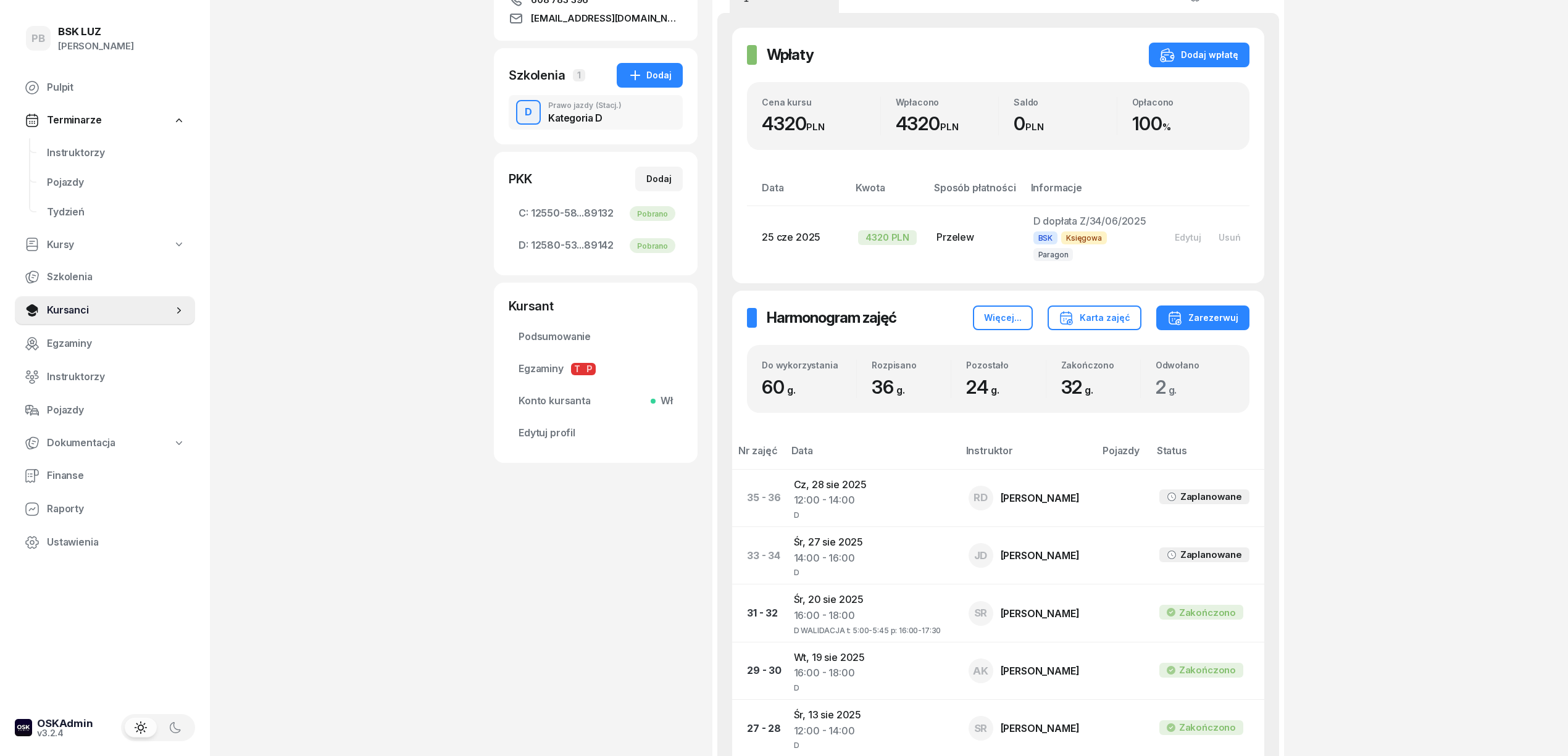
click at [492, 695] on div "PB BSK [PERSON_NAME] Pulpit Terminarze Instruktorzy Pojazdy Tydzień Kursy Szkol…" at bounding box center [784, 708] width 1568 height 1909
click at [62, 147] on span "Instruktorzy" at bounding box center [116, 153] width 138 height 16
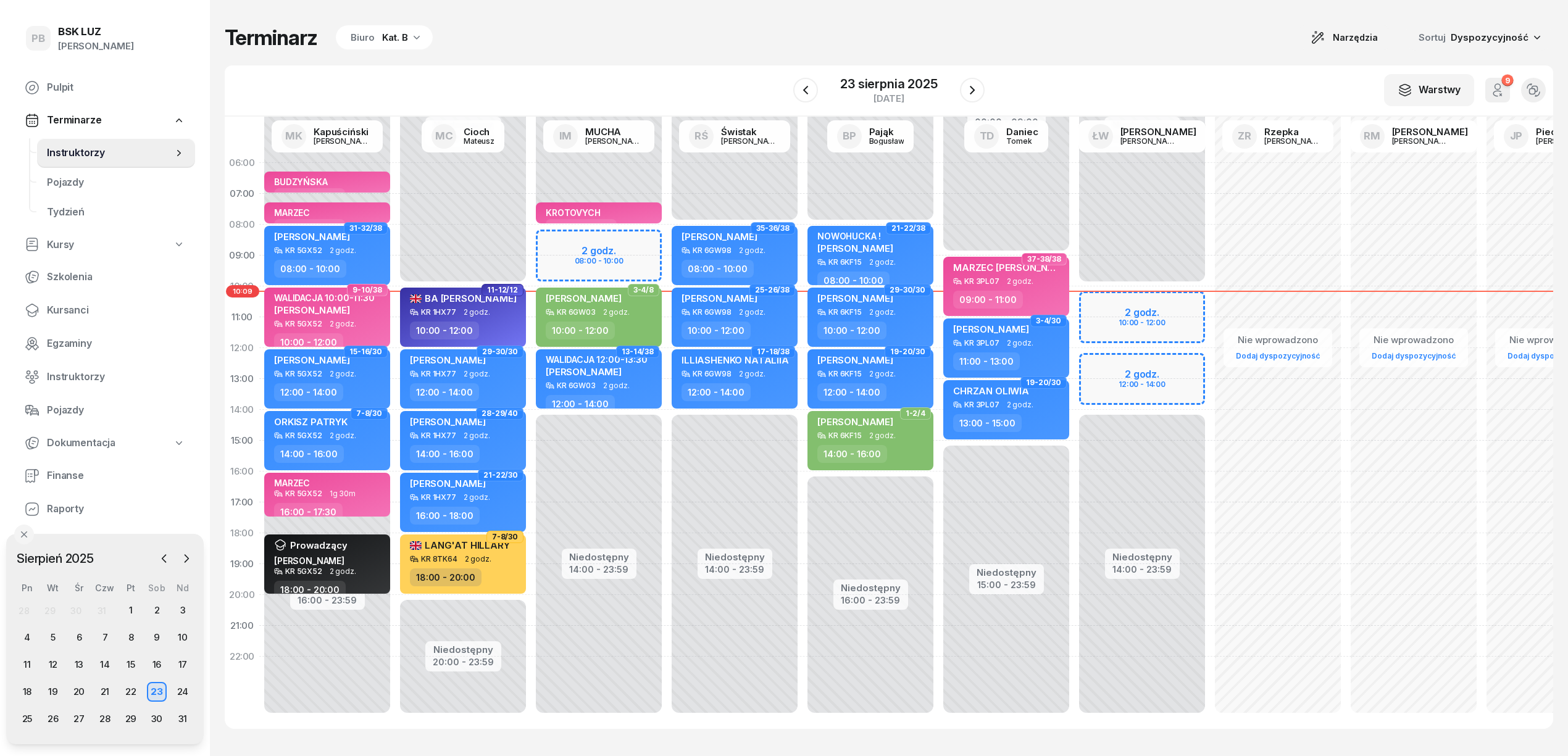
click at [539, 59] on div "Terminarz Biuro Kat. B Narzędzia Sortuj Dyspozycyjność W Wybierz AK [PERSON_NAM…" at bounding box center [889, 377] width 1329 height 754
click at [55, 314] on span "Kursanci" at bounding box center [116, 310] width 138 height 16
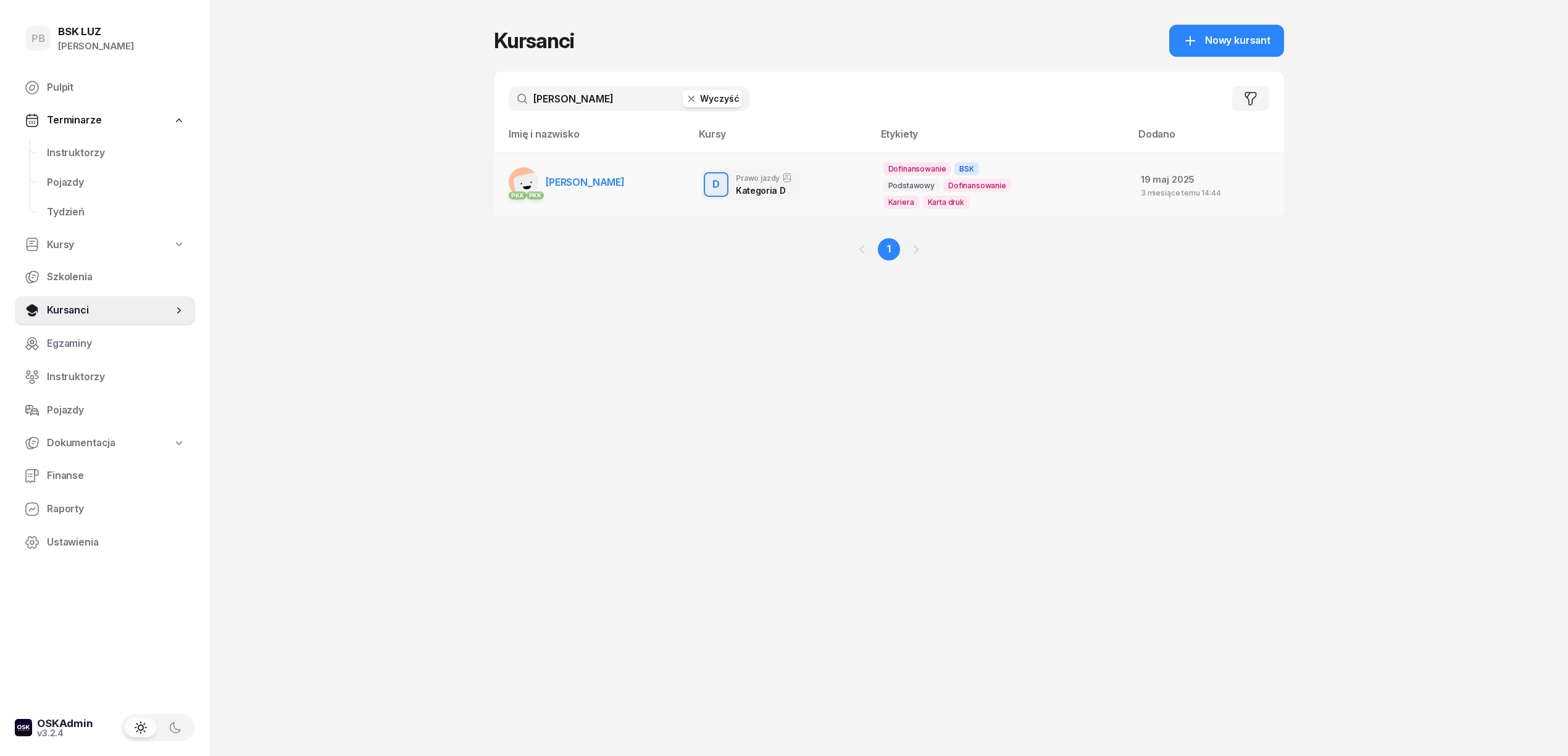
click at [590, 179] on span "[PERSON_NAME]" at bounding box center [586, 182] width 79 height 12
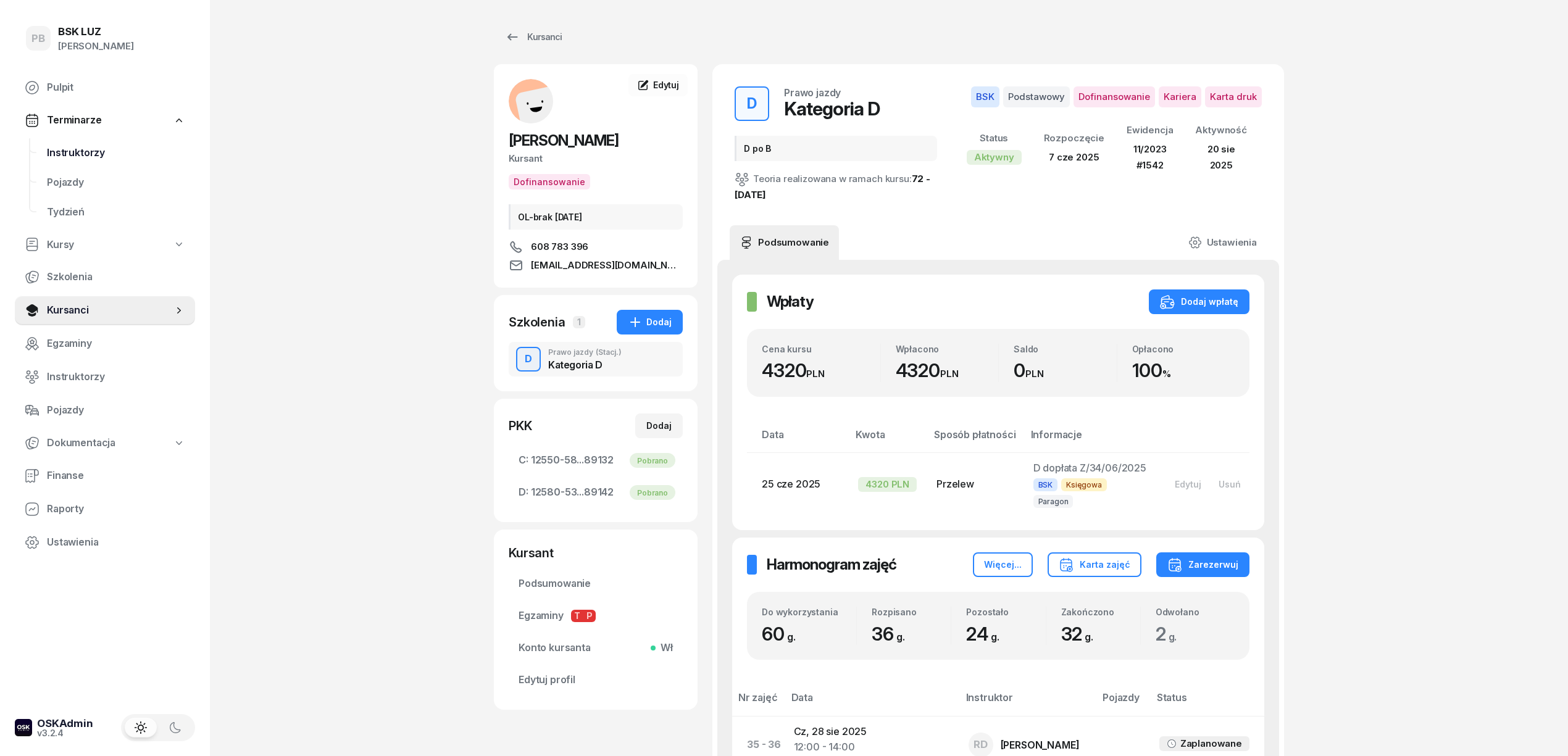
click at [87, 145] on span "Instruktorzy" at bounding box center [116, 153] width 138 height 16
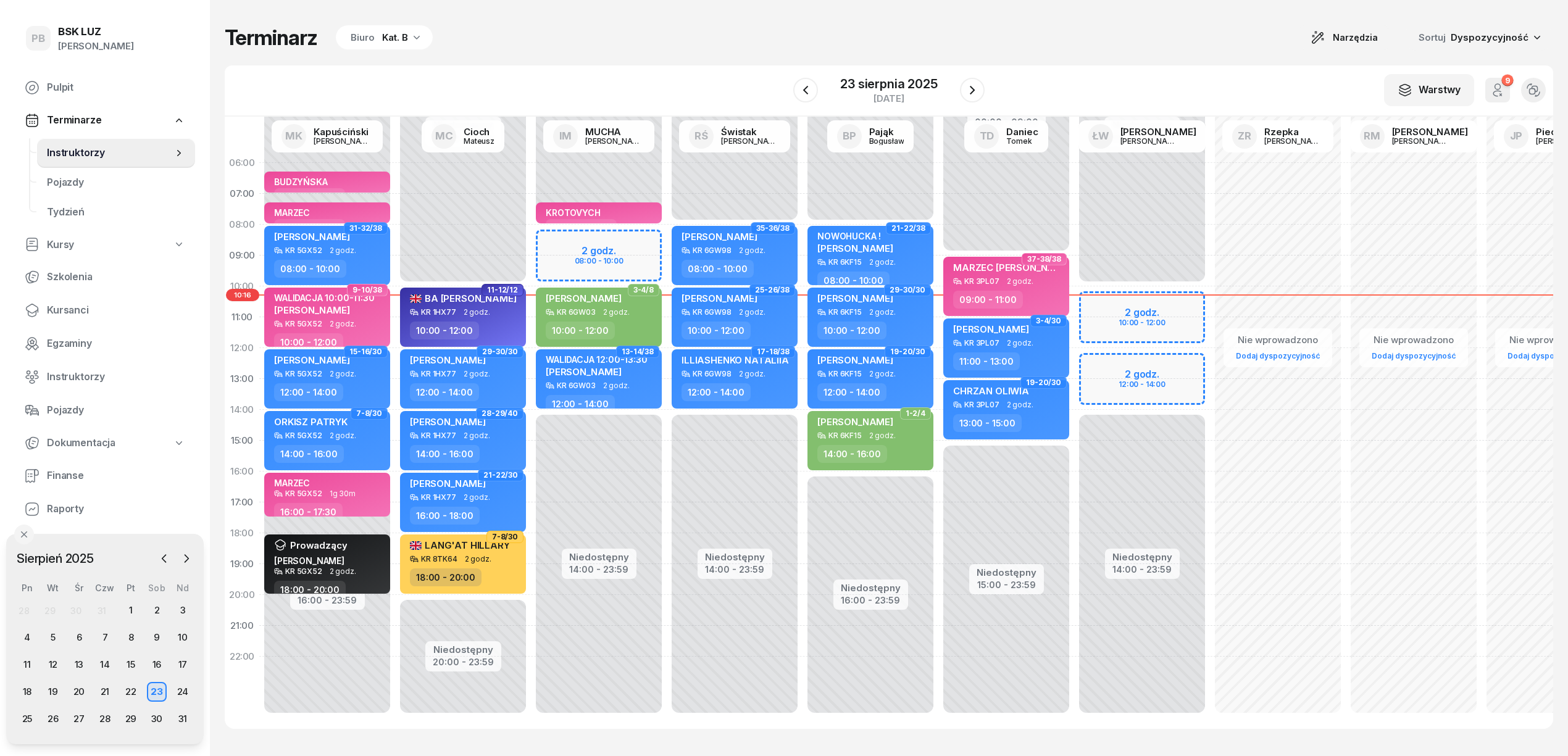
click at [402, 33] on div "Kat. B" at bounding box center [395, 38] width 26 height 15
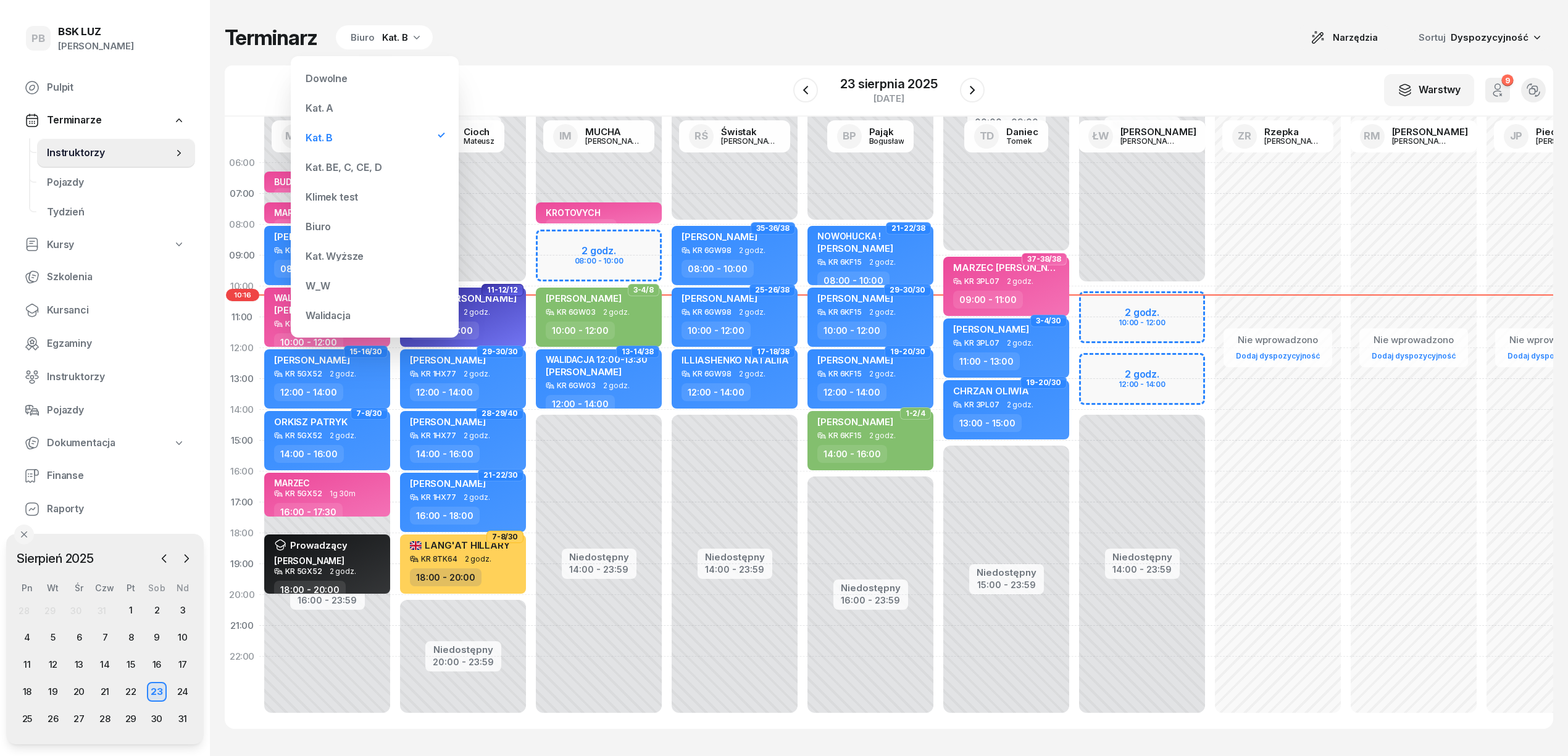
click at [341, 166] on div "Kat. BE, C, CE, D" at bounding box center [343, 167] width 76 height 10
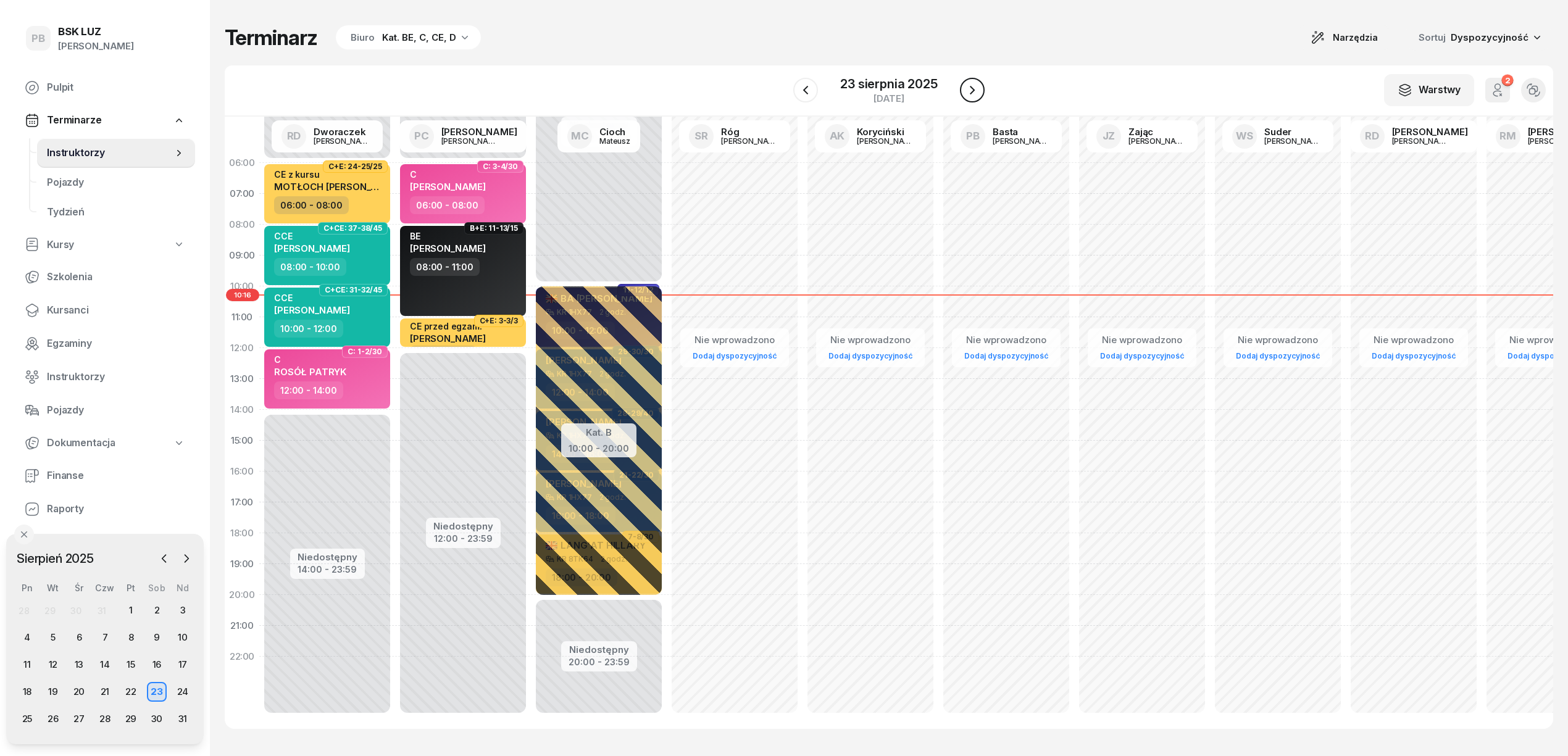
click at [971, 89] on icon "button" at bounding box center [972, 90] width 15 height 15
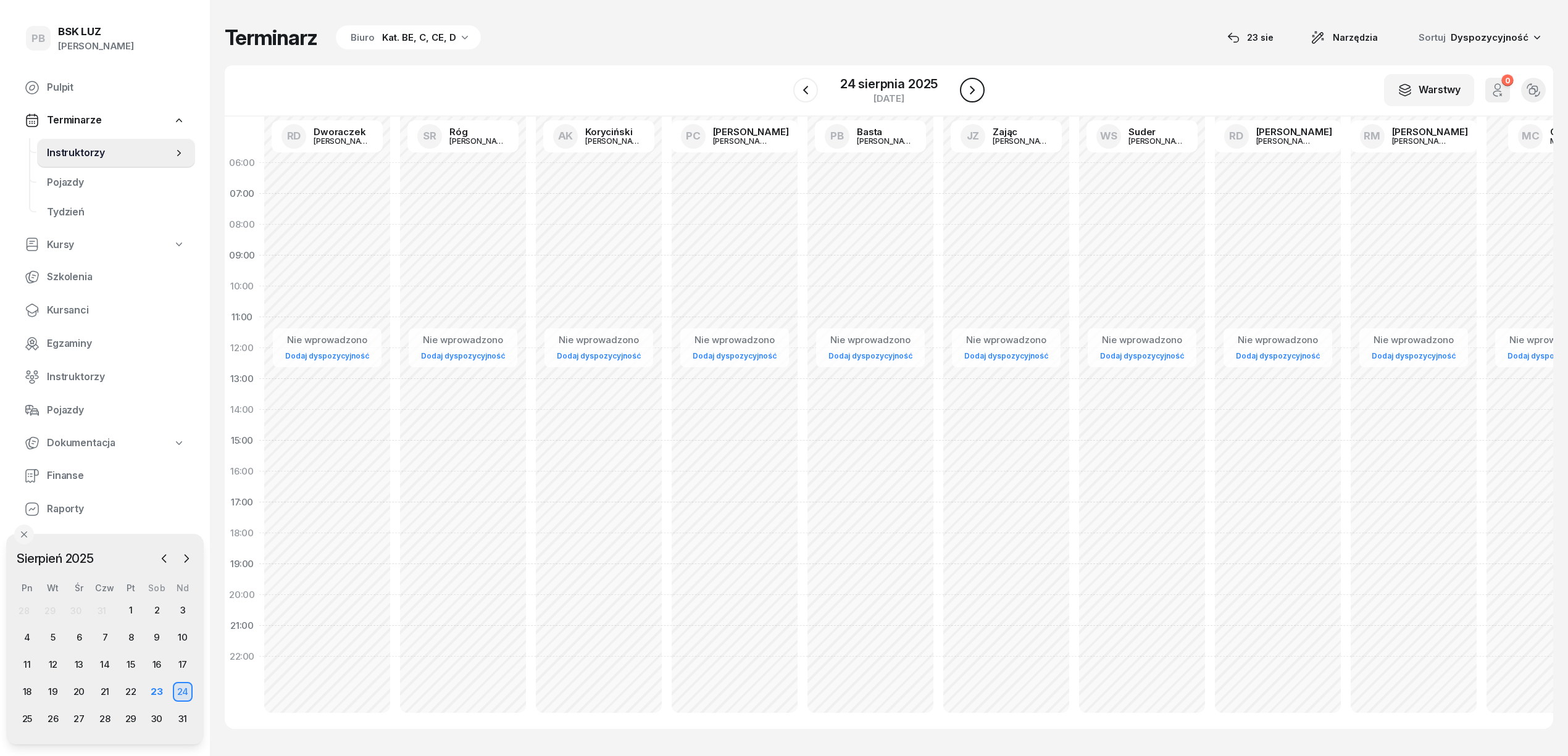
click at [971, 89] on icon "button" at bounding box center [972, 90] width 15 height 15
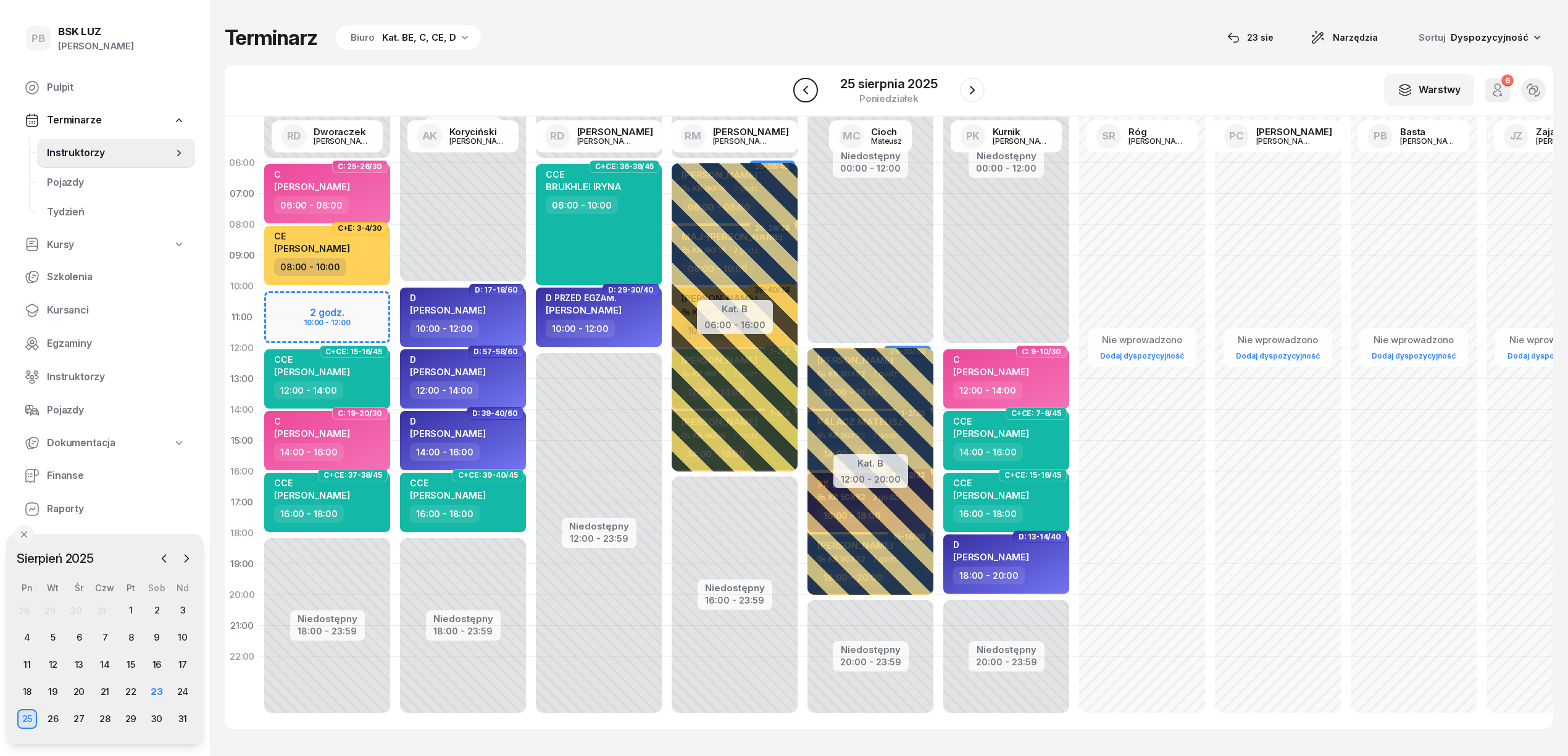
click at [803, 89] on icon "button" at bounding box center [806, 90] width 15 height 15
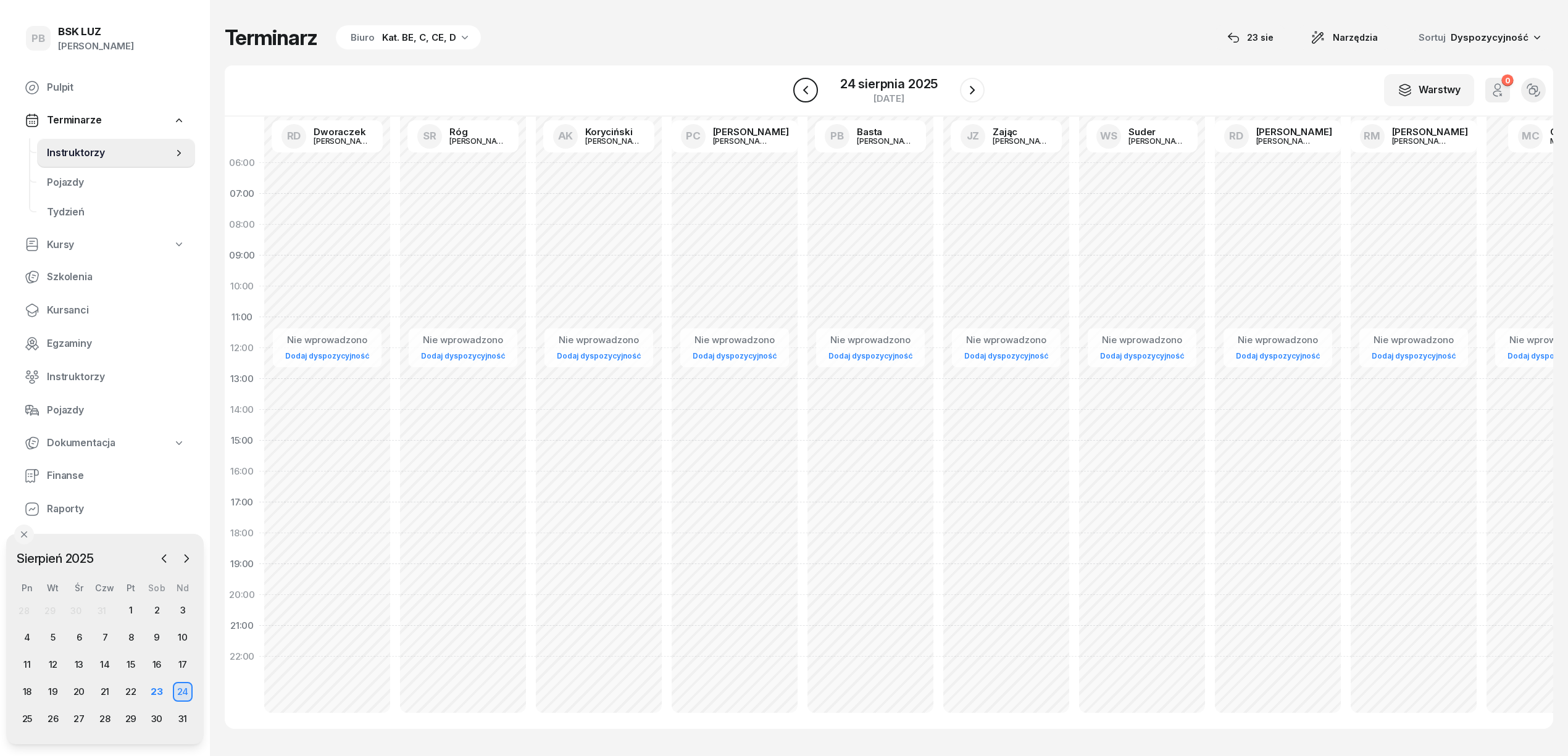
click at [803, 89] on icon "button" at bounding box center [806, 90] width 15 height 15
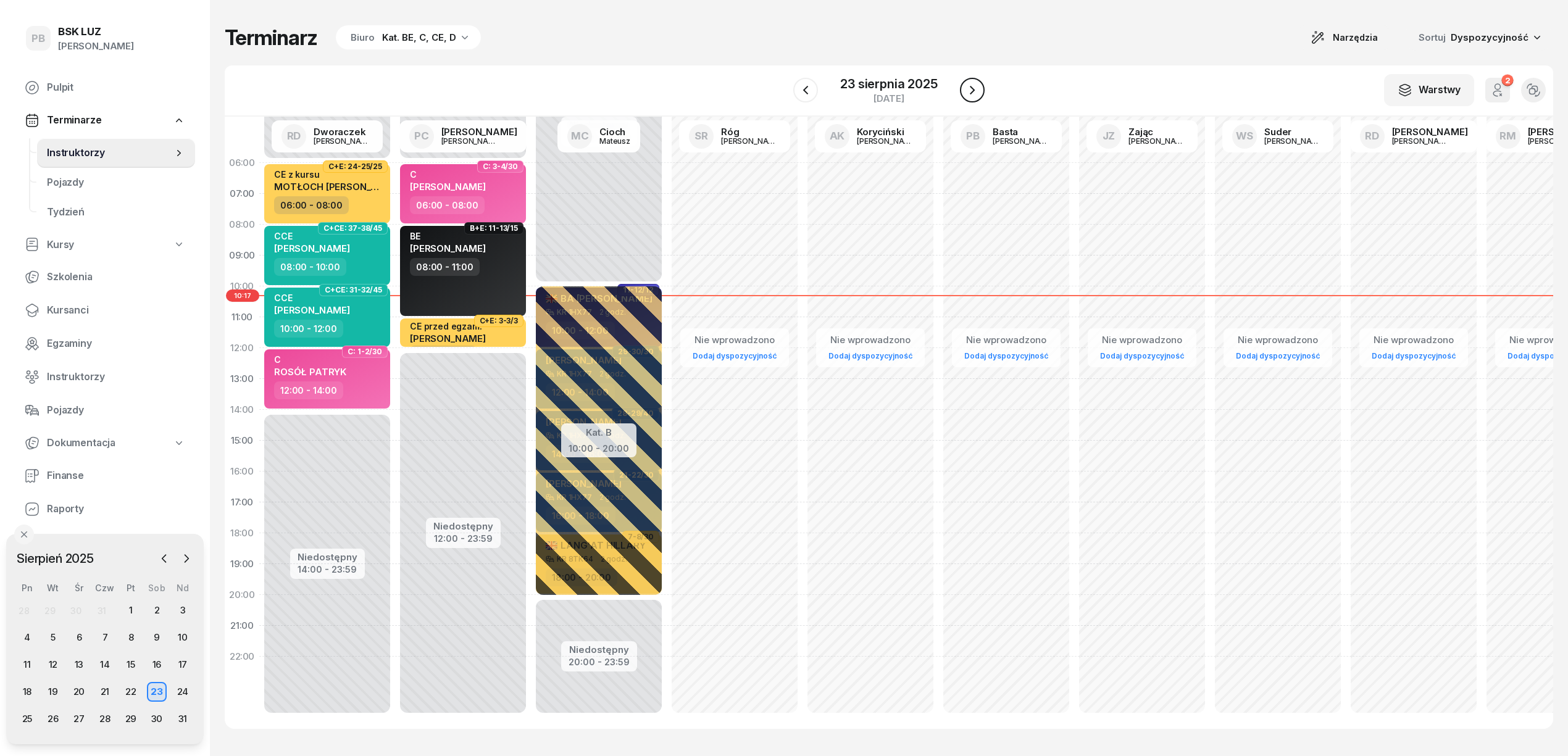
click at [974, 85] on icon "button" at bounding box center [972, 90] width 15 height 15
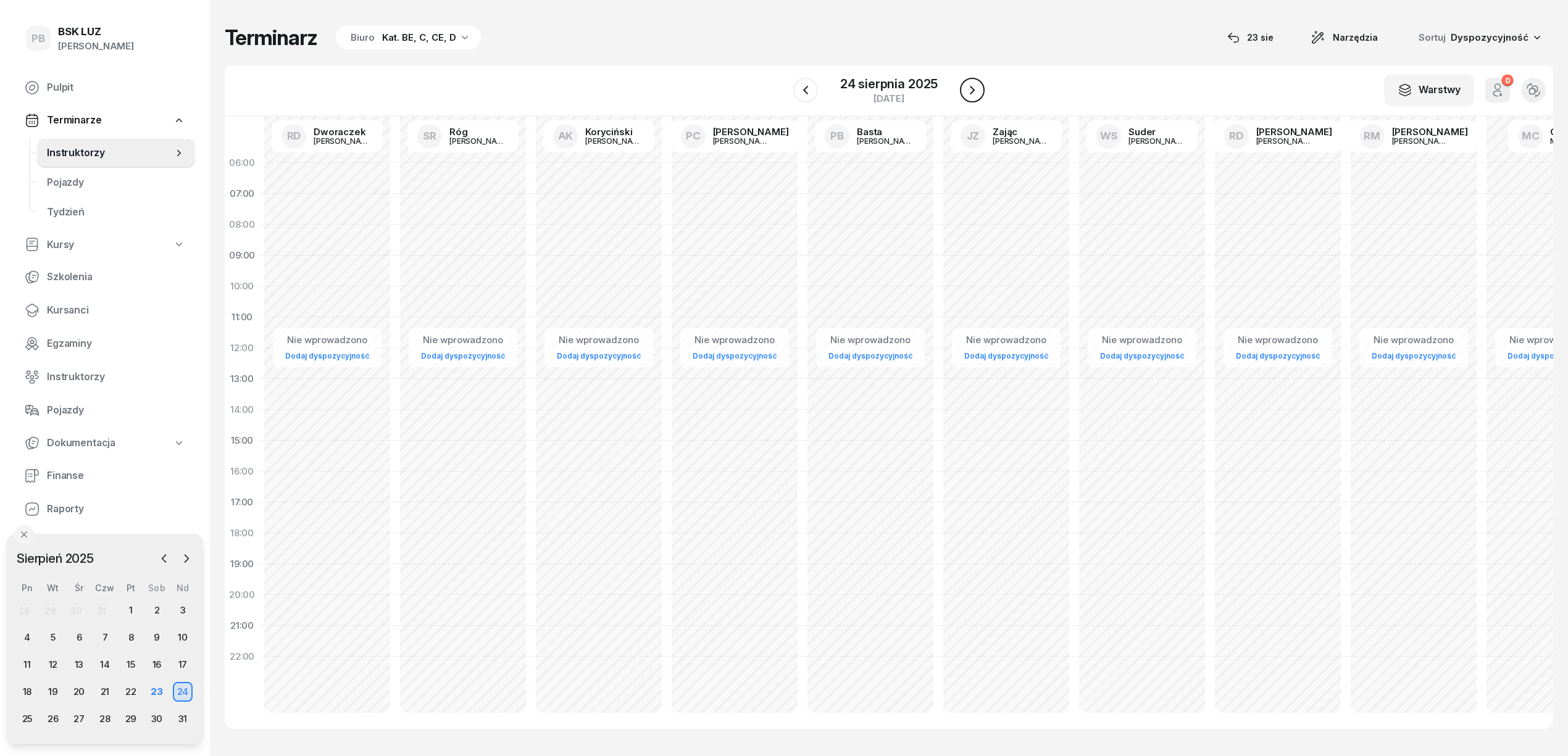
click at [974, 85] on icon "button" at bounding box center [972, 90] width 15 height 15
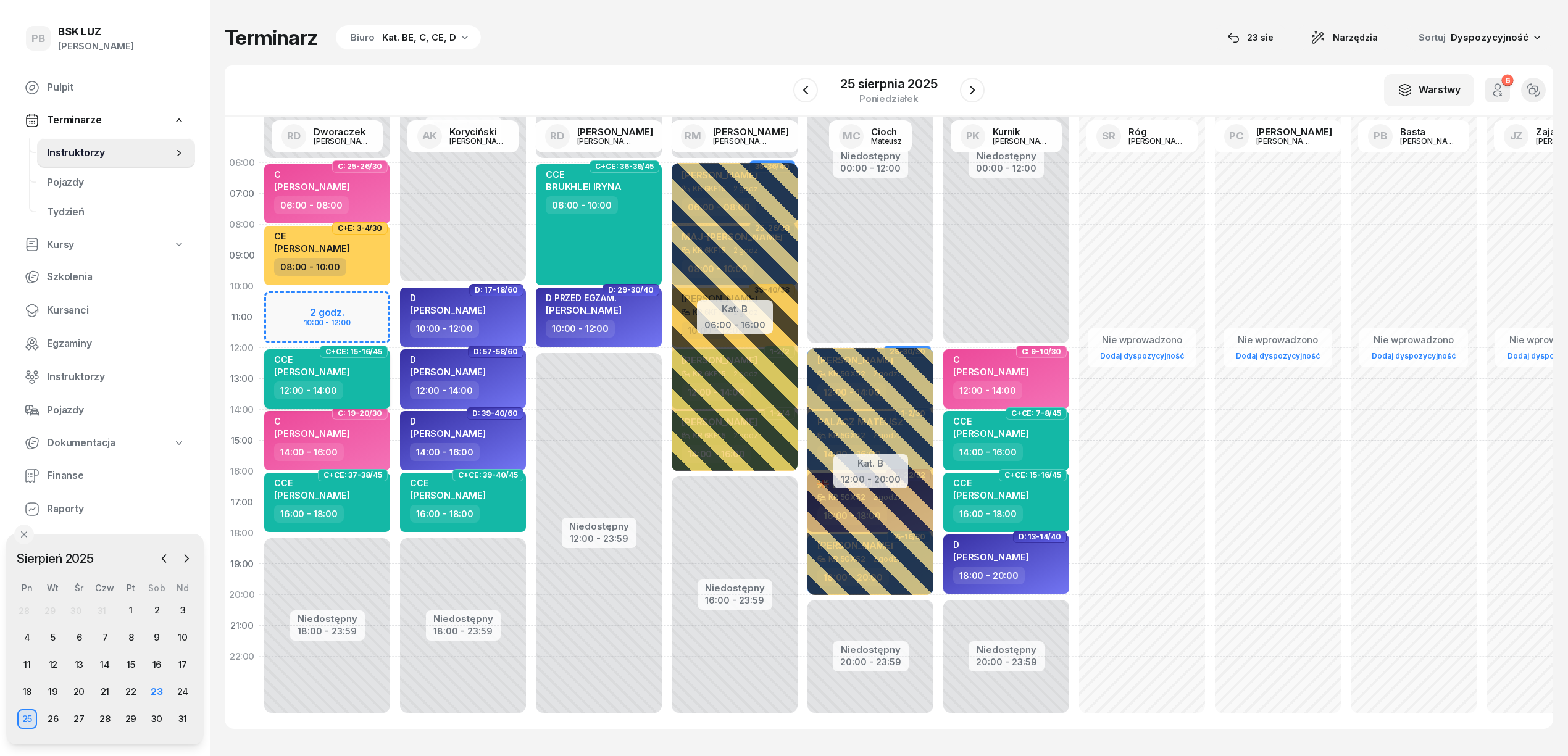
click at [359, 383] on div "12:00 - 14:00" at bounding box center [328, 390] width 108 height 18
select select "12"
select select "14"
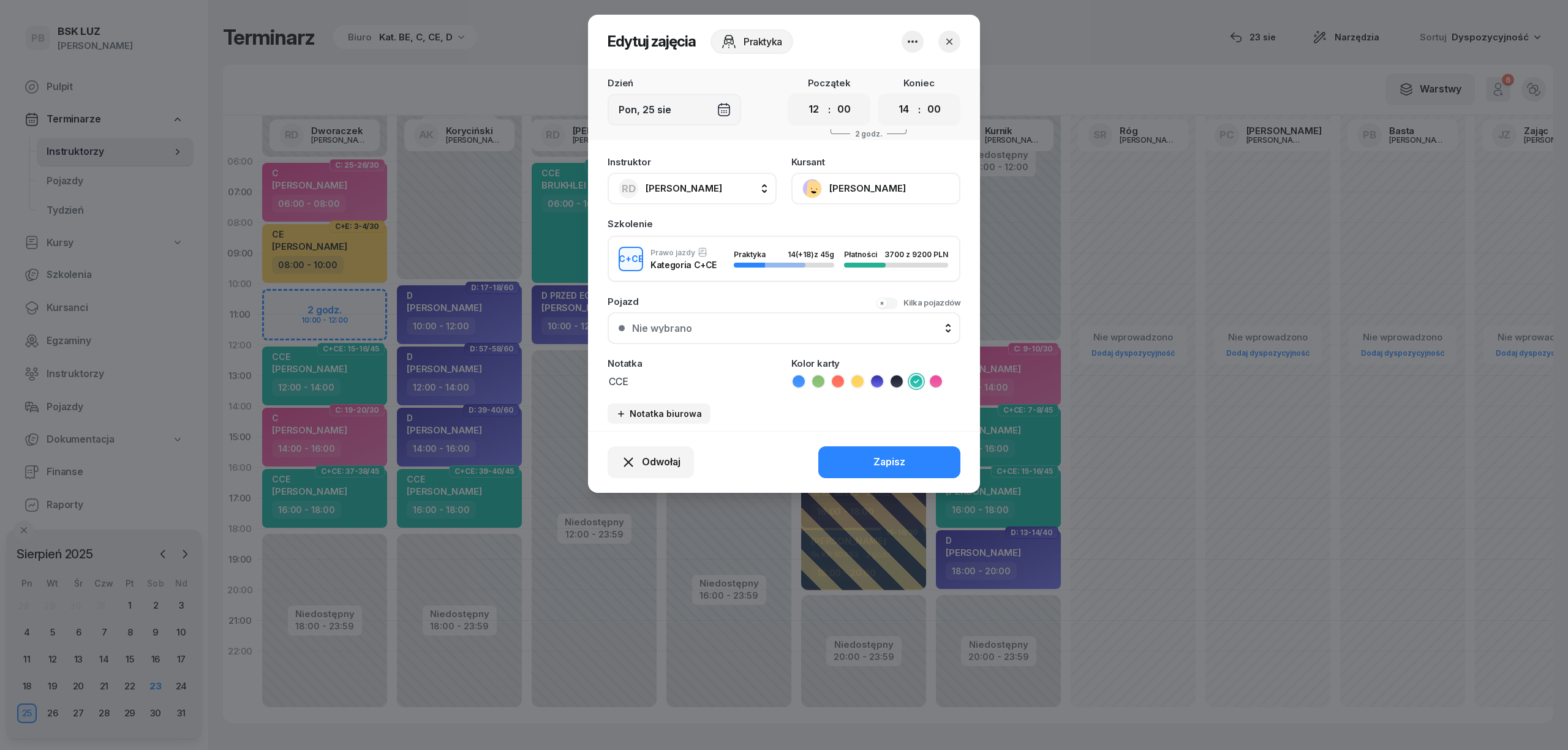
click at [887, 189] on button "[PERSON_NAME]" at bounding box center [876, 189] width 169 height 32
click at [873, 233] on link "Otwórz profil" at bounding box center [874, 231] width 162 height 31
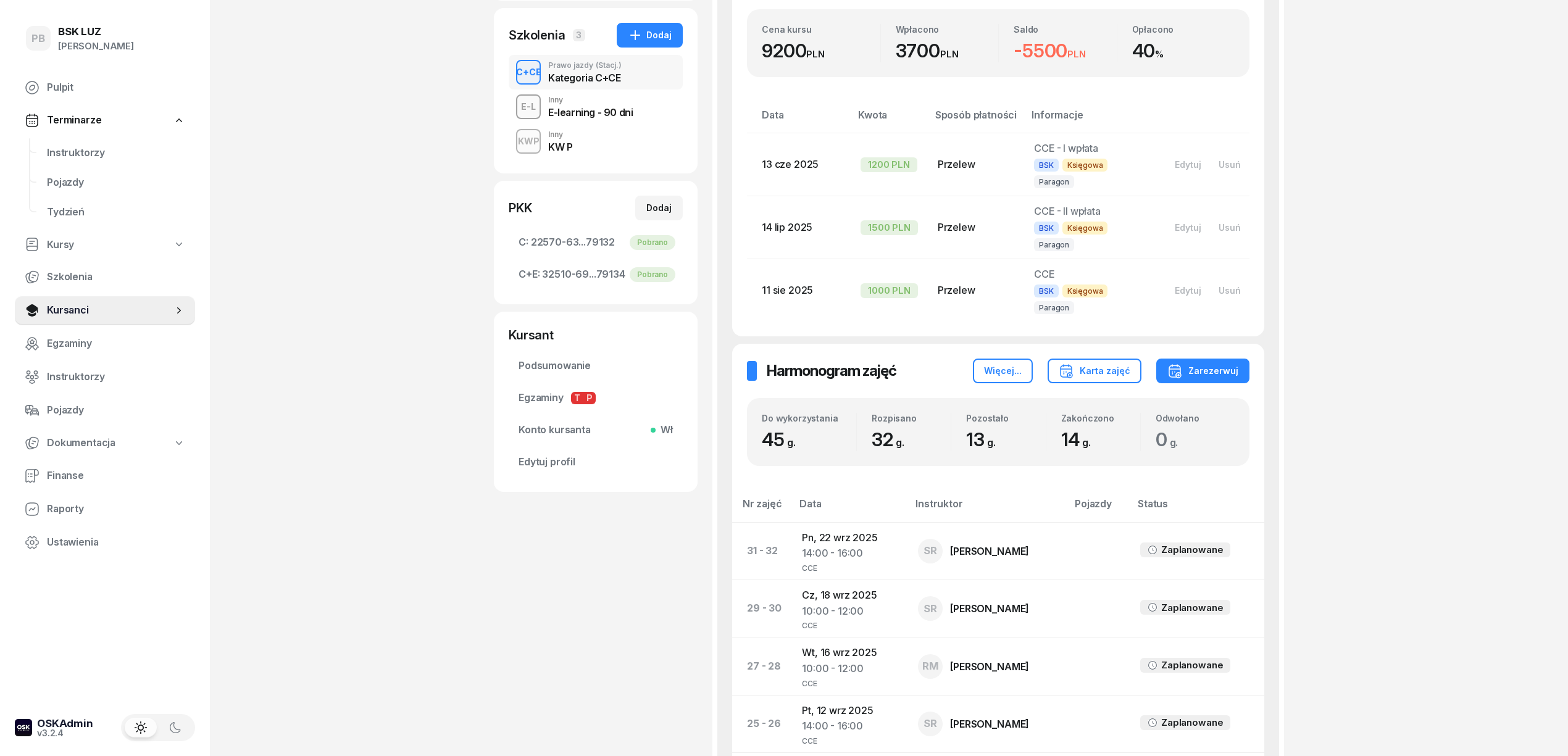
scroll to position [82, 0]
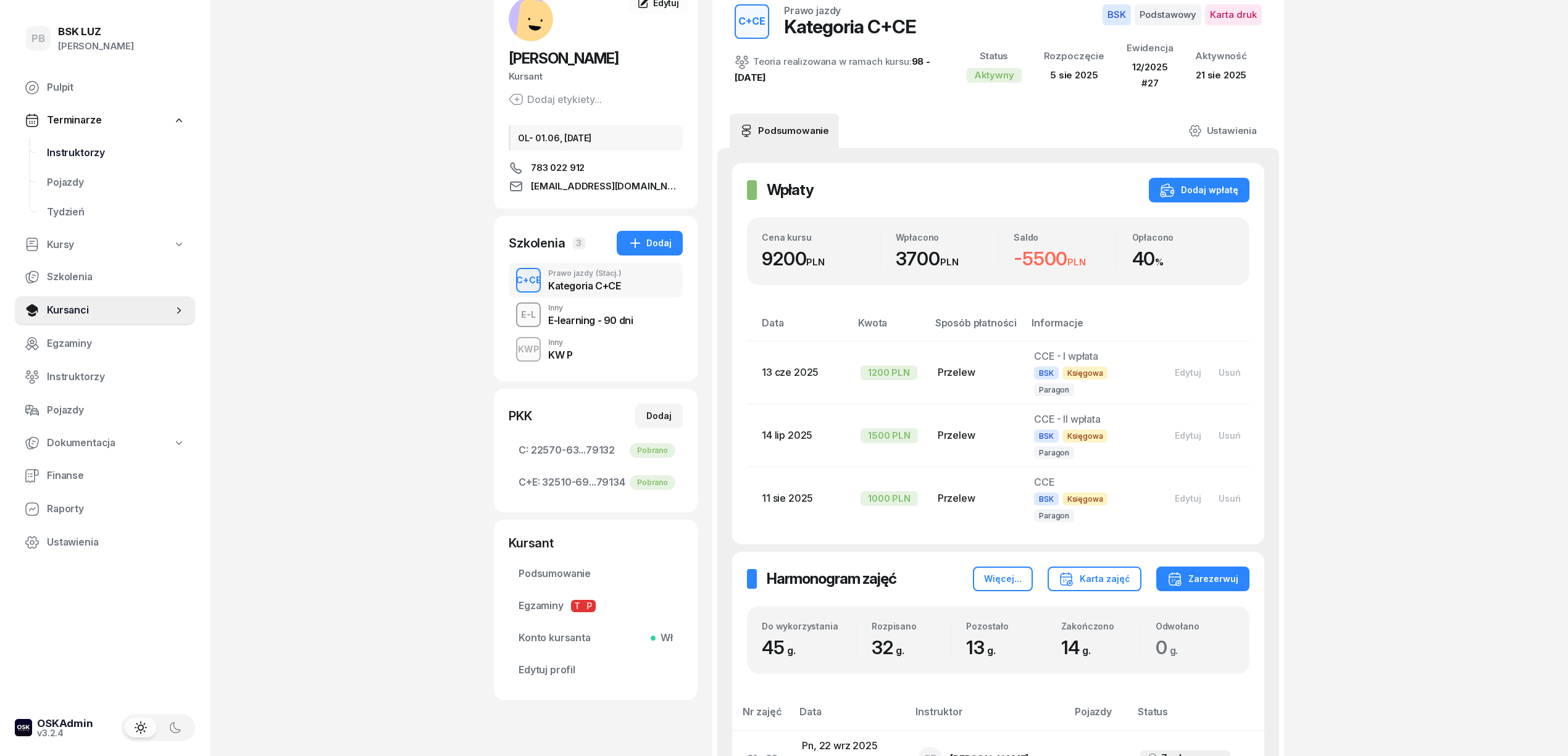
click at [79, 151] on span "Instruktorzy" at bounding box center [116, 153] width 138 height 16
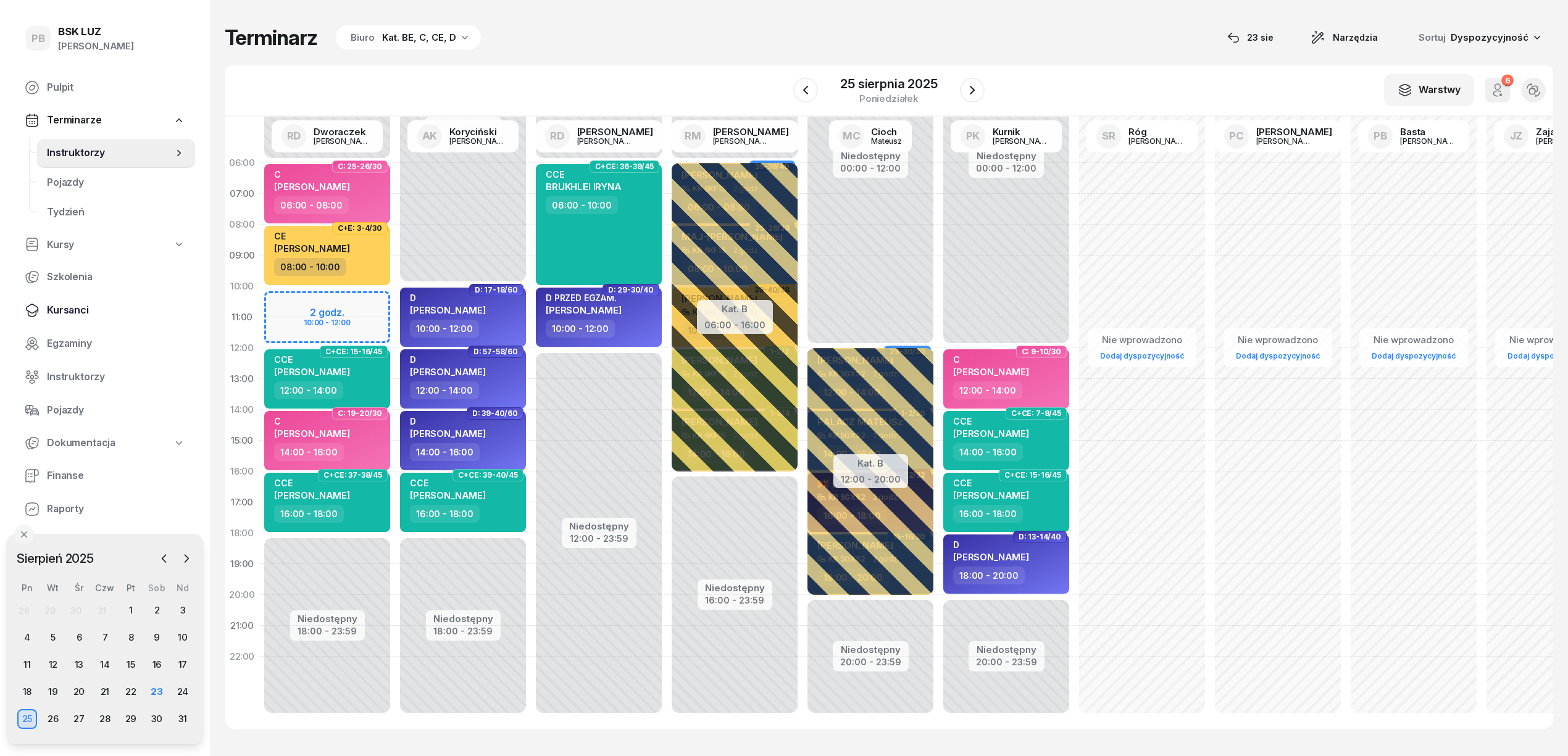
click at [70, 305] on span "Kursanci" at bounding box center [116, 310] width 138 height 16
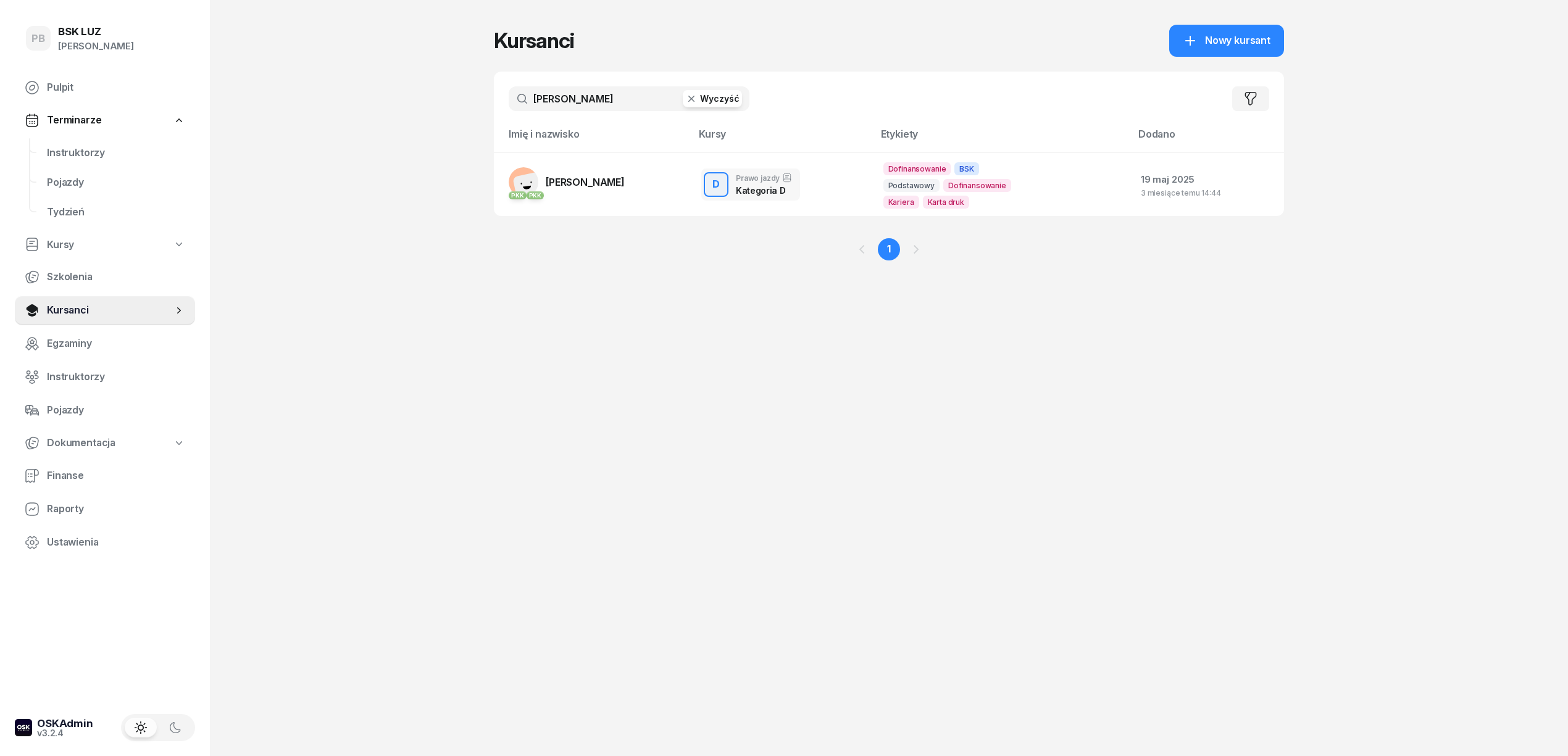
click at [557, 97] on input "[PERSON_NAME]" at bounding box center [629, 99] width 241 height 25
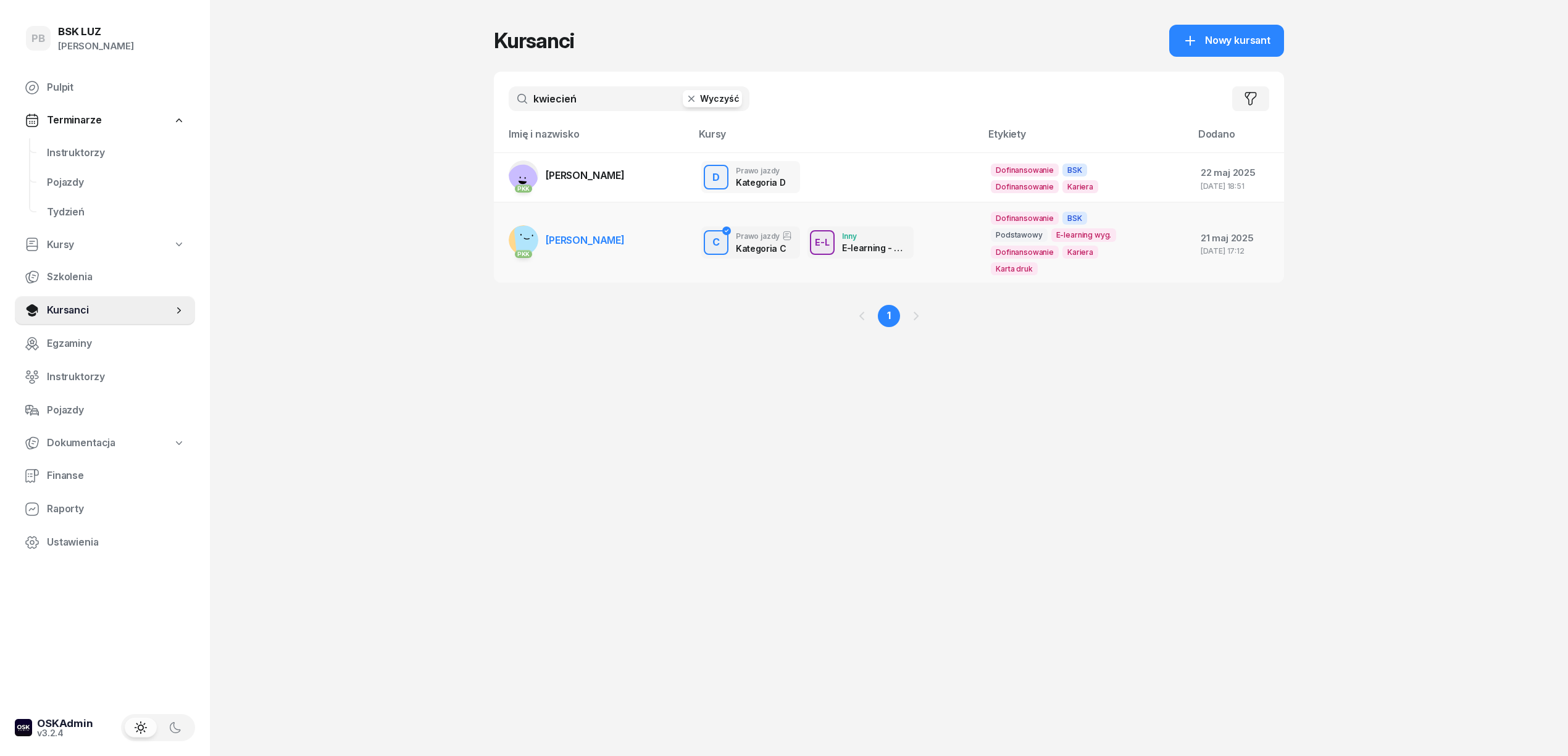
type input "kwiecień"
click at [601, 238] on span "[PERSON_NAME]" at bounding box center [586, 240] width 79 height 12
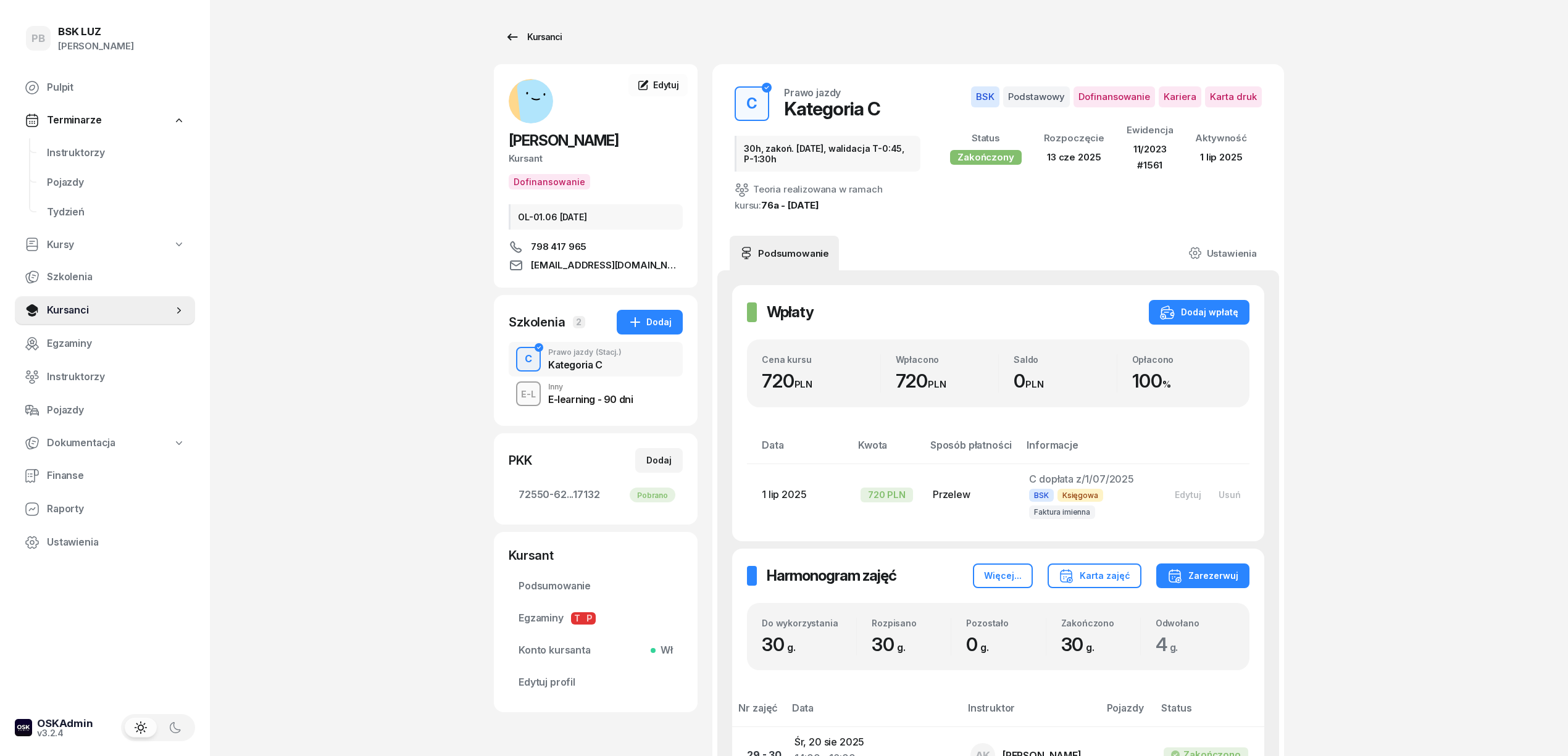
click at [547, 32] on div "Kursanci" at bounding box center [534, 37] width 57 height 15
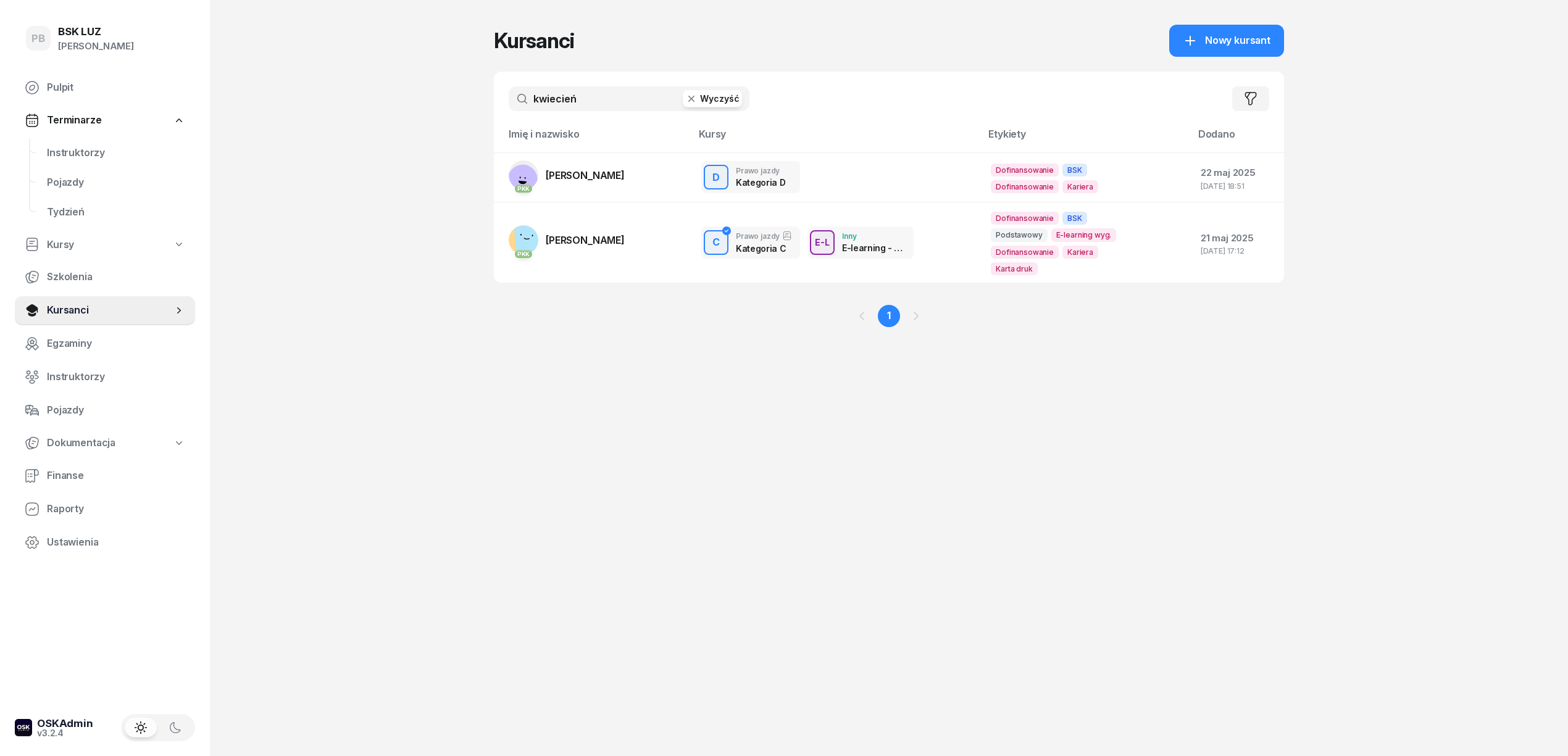
click at [588, 103] on input "kwiecień" at bounding box center [629, 99] width 241 height 25
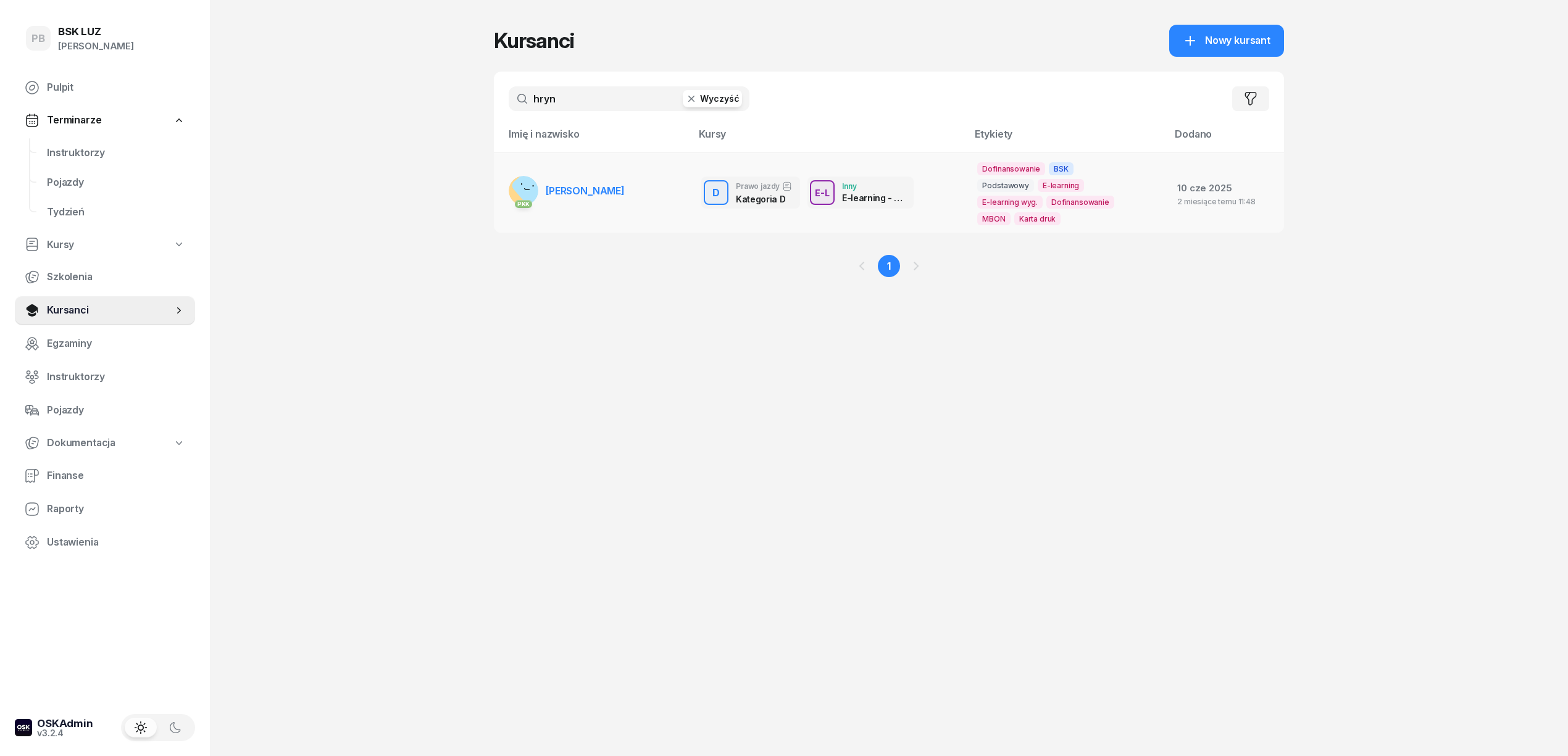
type input "hryn"
click at [584, 188] on span "[PERSON_NAME]" at bounding box center [586, 191] width 79 height 12
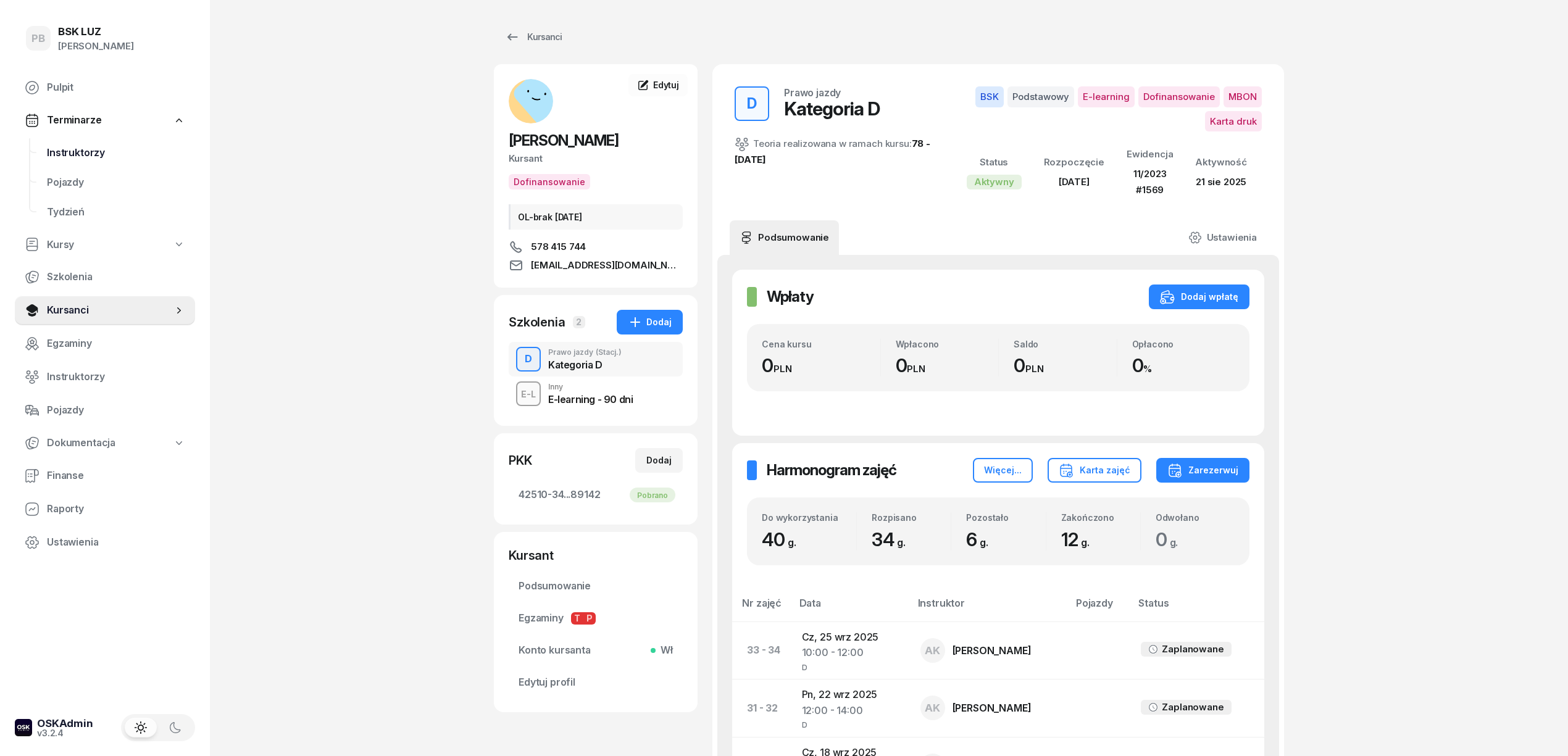
click at [59, 147] on span "Instruktorzy" at bounding box center [116, 153] width 138 height 16
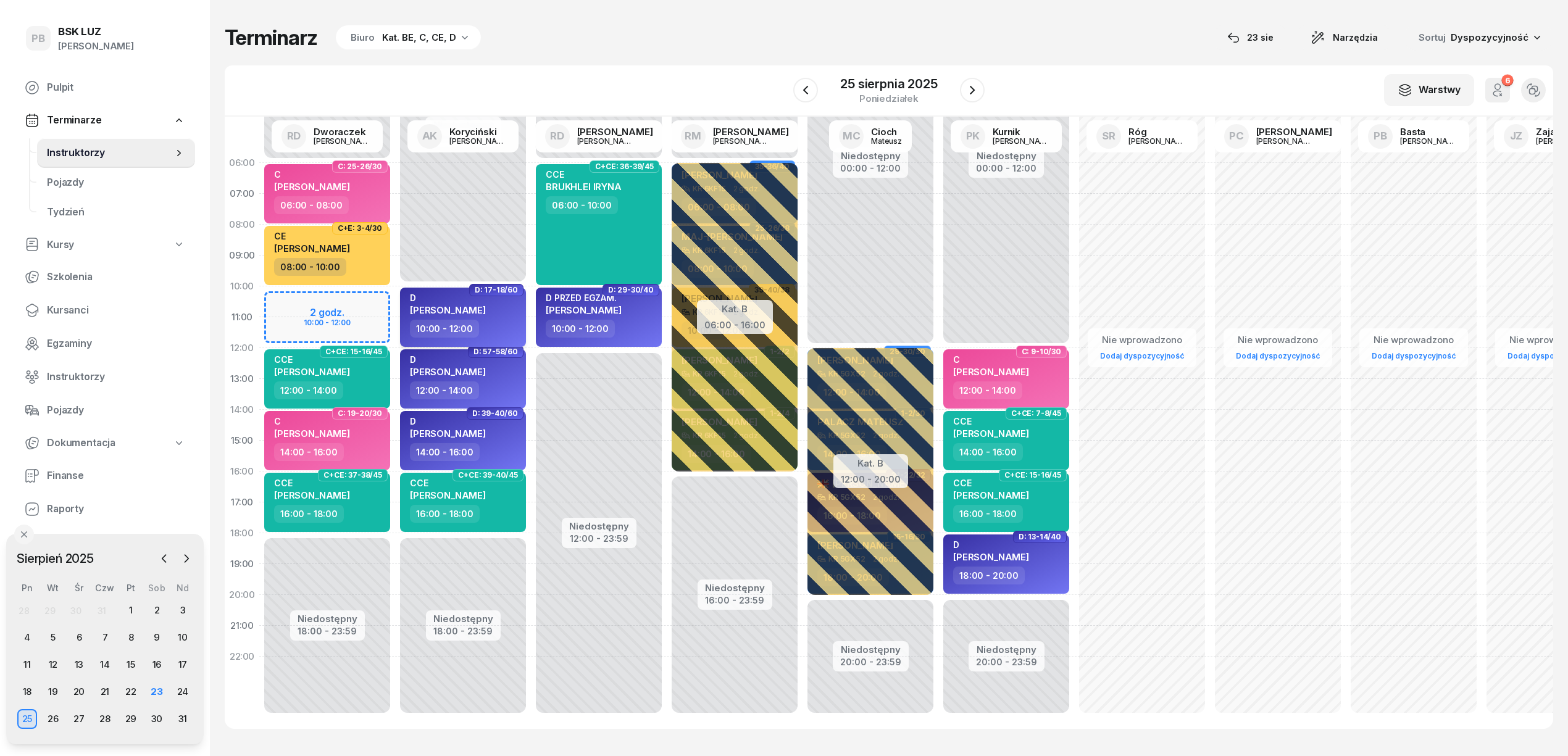
click at [505, 322] on div "10:00 - 12:00" at bounding box center [464, 328] width 108 height 18
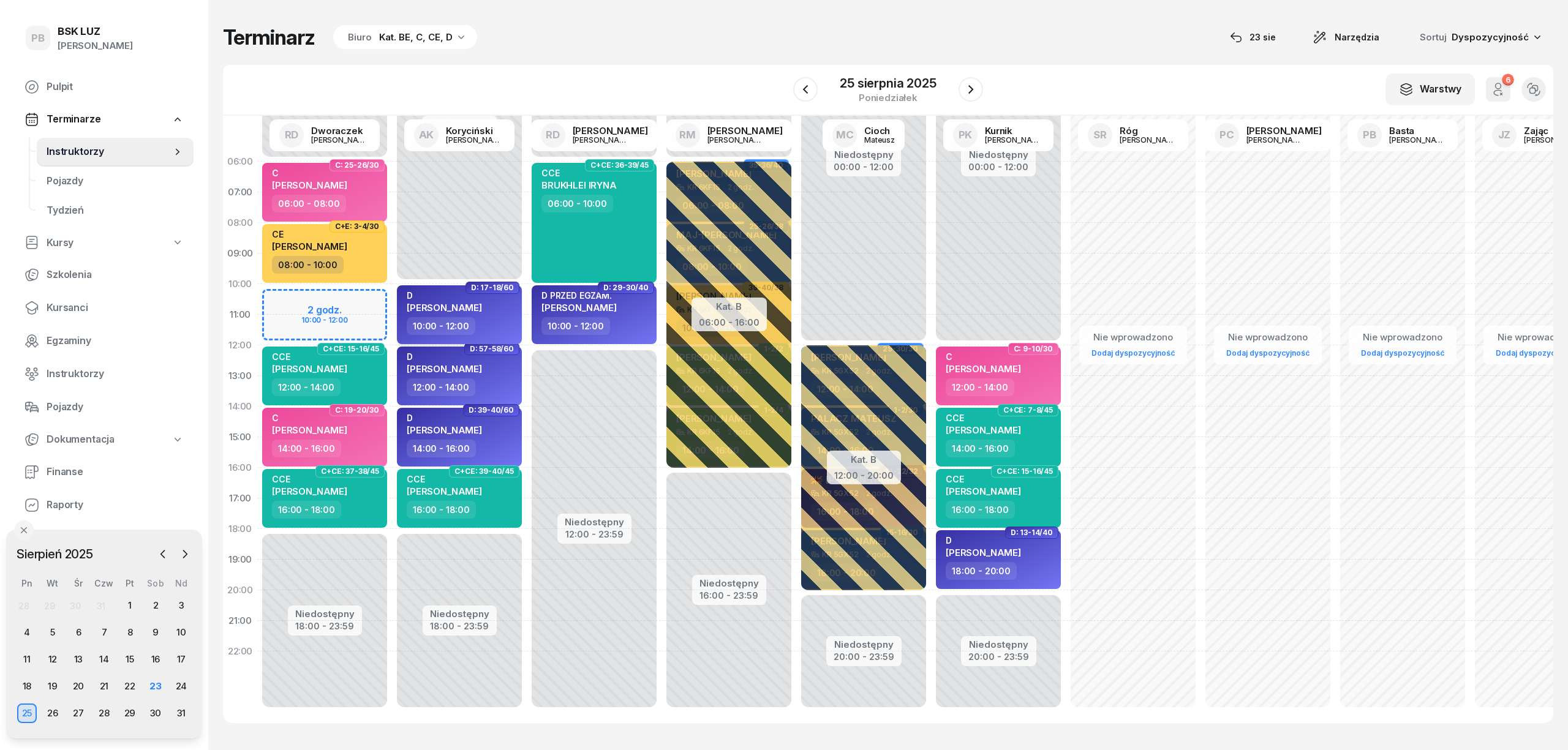
select select "10"
select select "12"
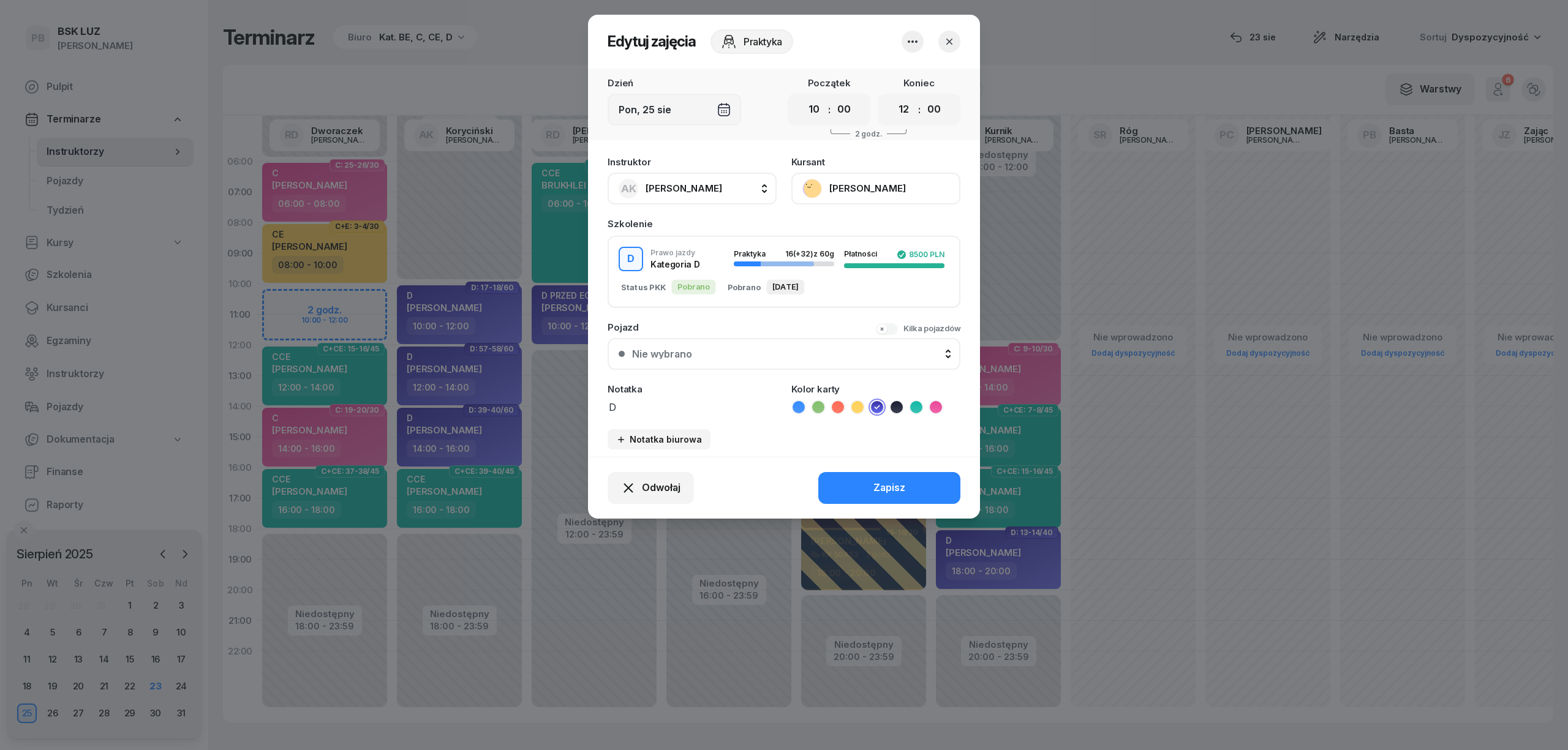
click at [714, 194] on span "[PERSON_NAME]" at bounding box center [684, 189] width 77 height 16
type input "dw"
click at [692, 267] on span "[PERSON_NAME]" at bounding box center [690, 270] width 76 height 16
click at [843, 481] on button "Zapisz" at bounding box center [889, 488] width 142 height 32
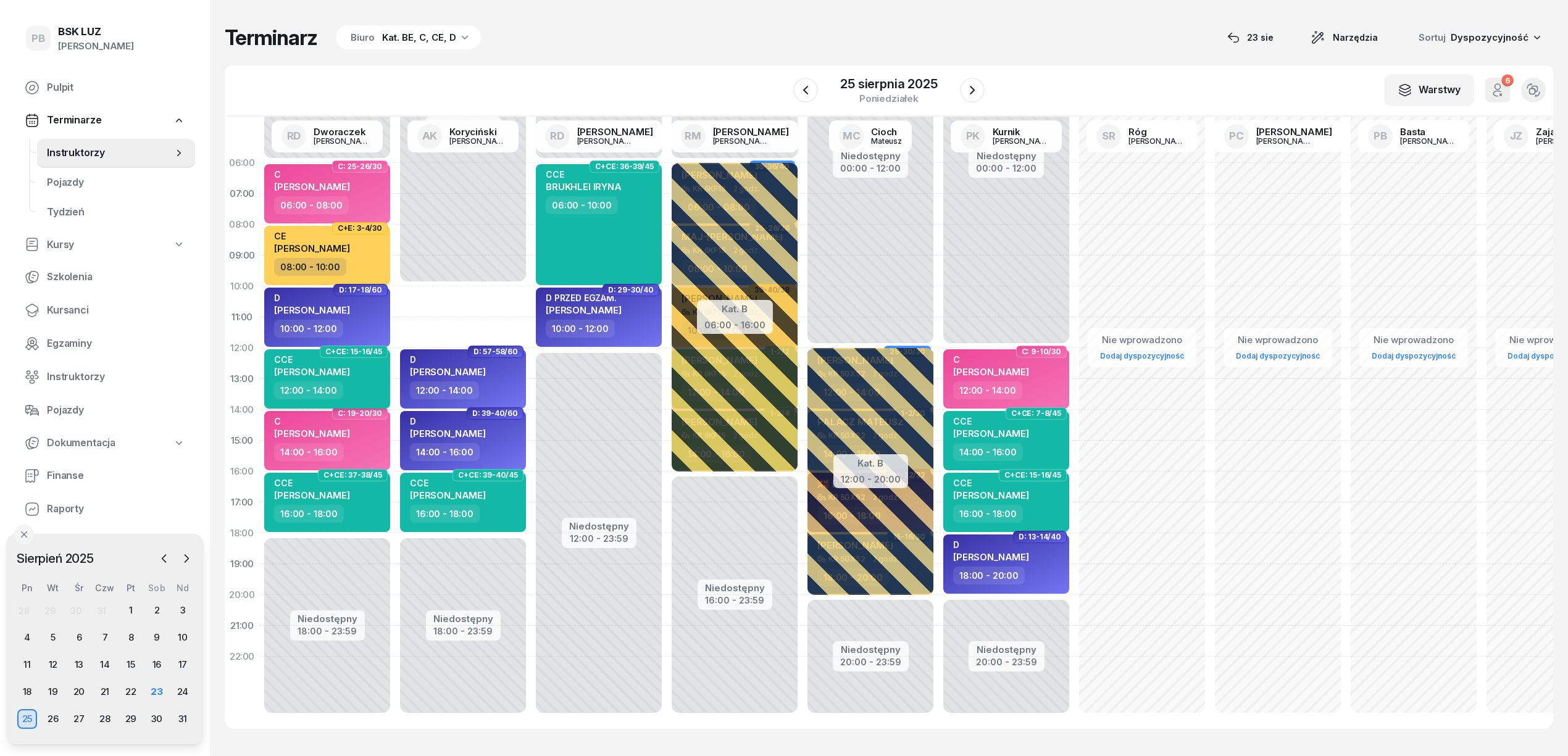
click at [376, 385] on div "12:00 - 14:00" at bounding box center [328, 390] width 108 height 18
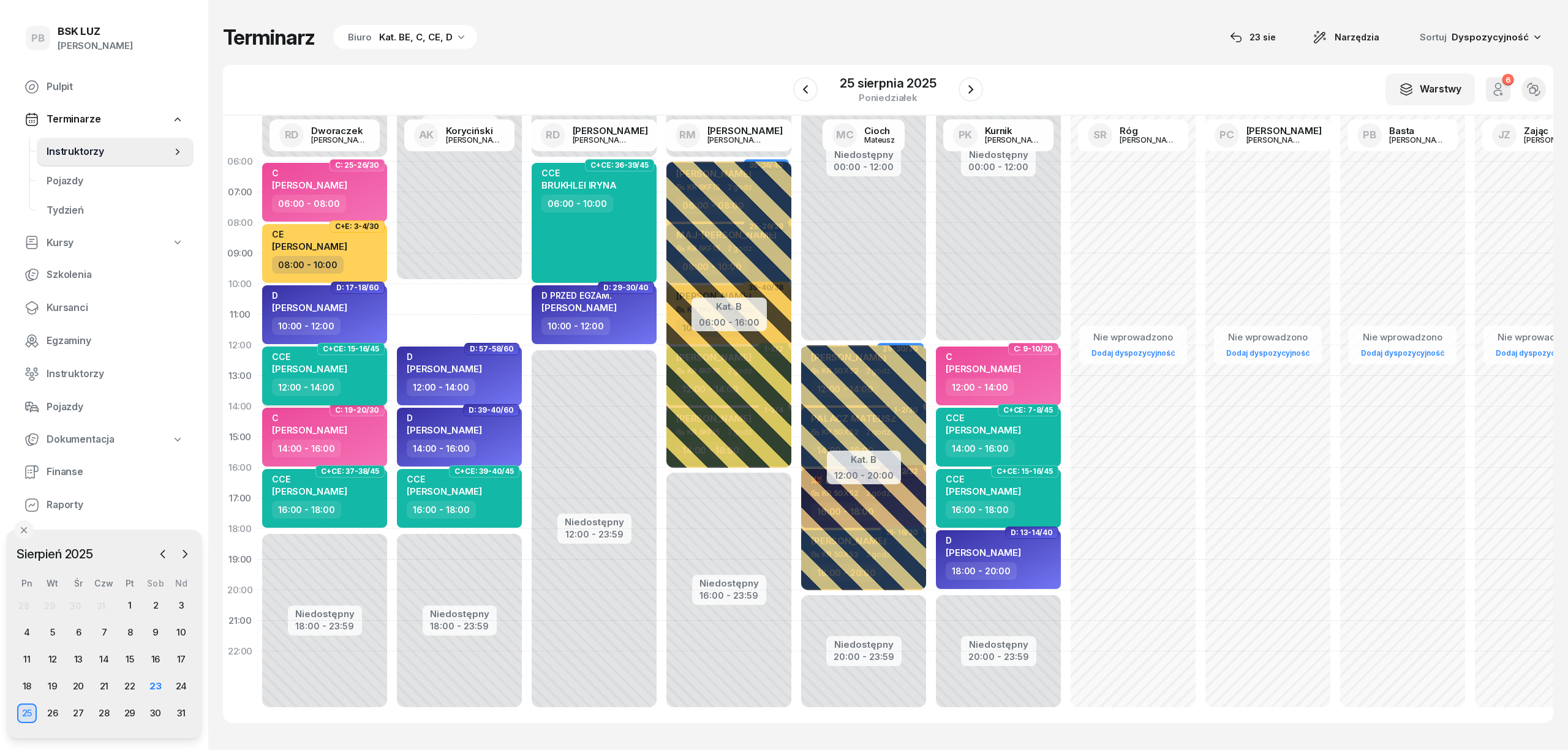
select select "12"
select select "14"
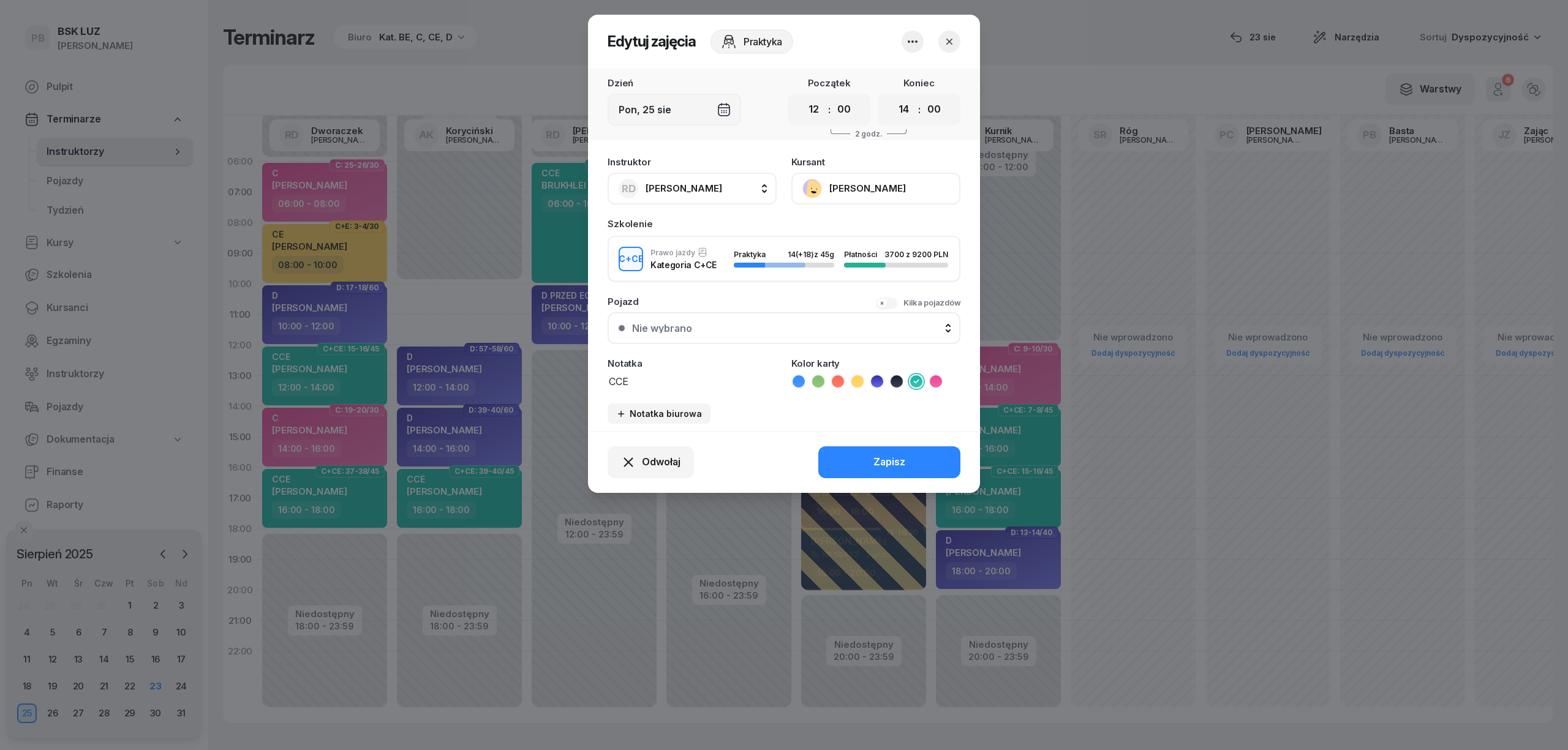
click at [672, 189] on span "[PERSON_NAME]" at bounding box center [684, 188] width 77 height 12
type input "f"
type input "dsr"
click at [786, 229] on icon "button" at bounding box center [780, 230] width 12 height 12
click at [690, 185] on span "[PERSON_NAME]" at bounding box center [684, 188] width 77 height 12
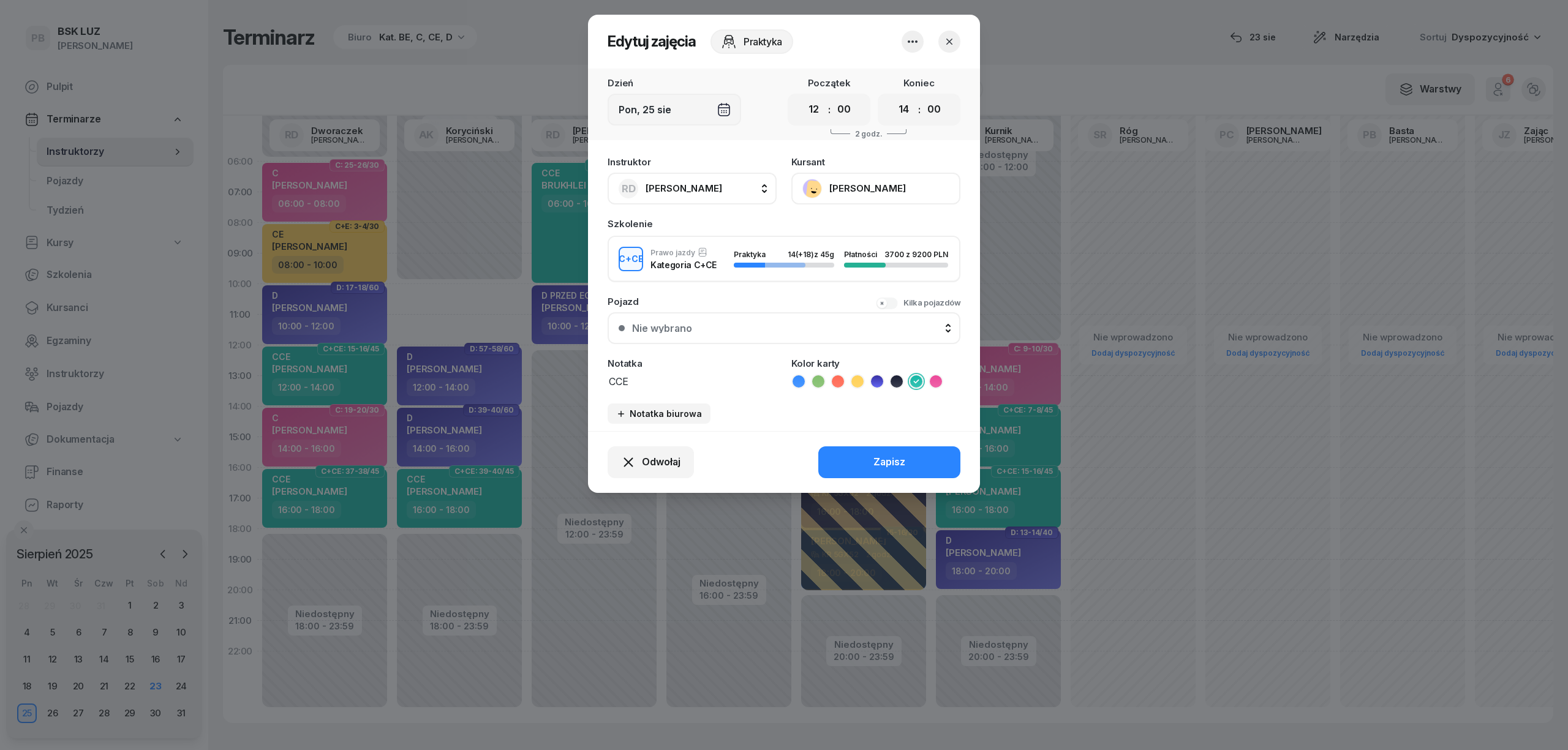
click at [687, 188] on span "[PERSON_NAME]" at bounding box center [684, 188] width 77 height 12
type input "dar"
click at [953, 41] on icon "button" at bounding box center [949, 42] width 12 height 12
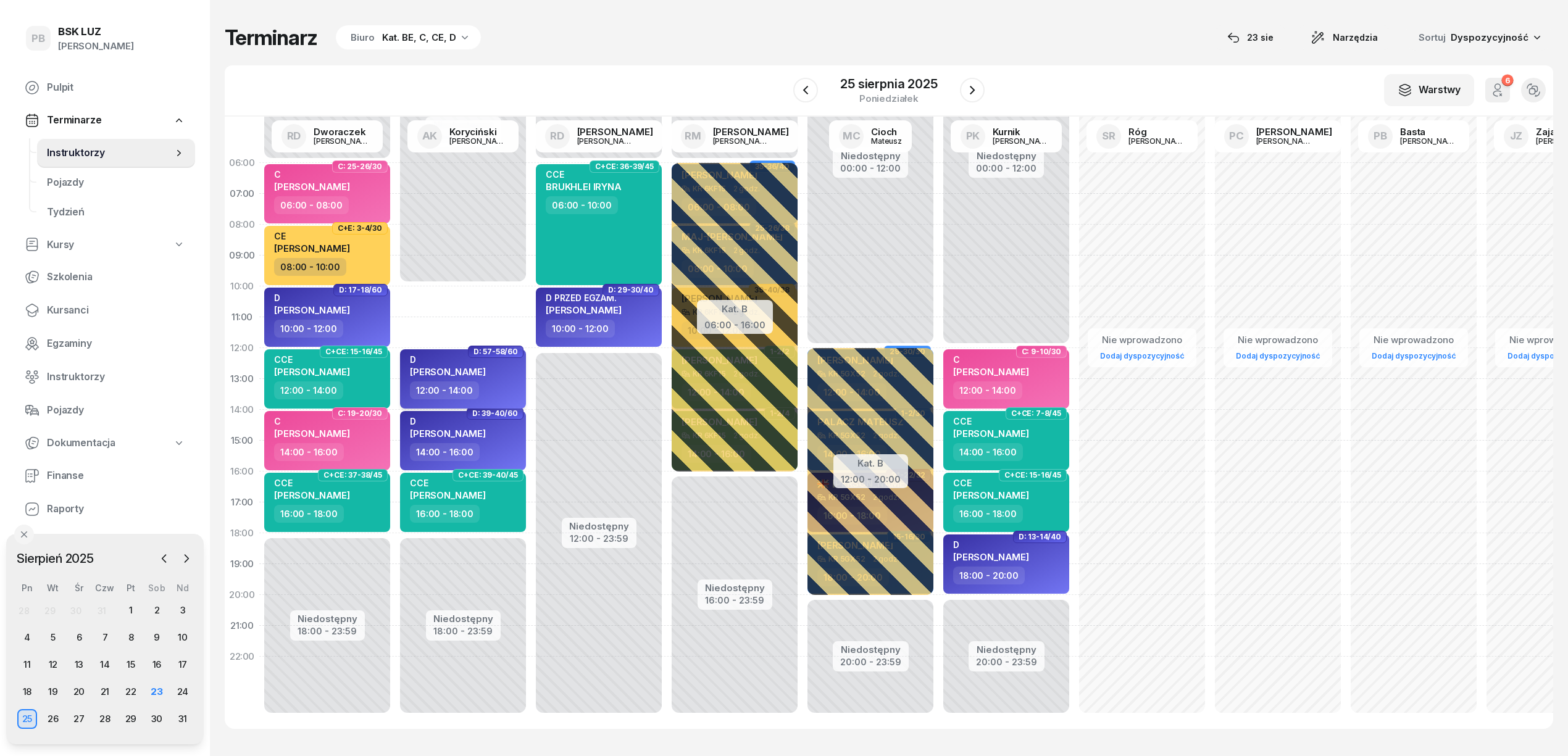
click at [517, 393] on div "12:00 - 14:00" at bounding box center [464, 390] width 108 height 18
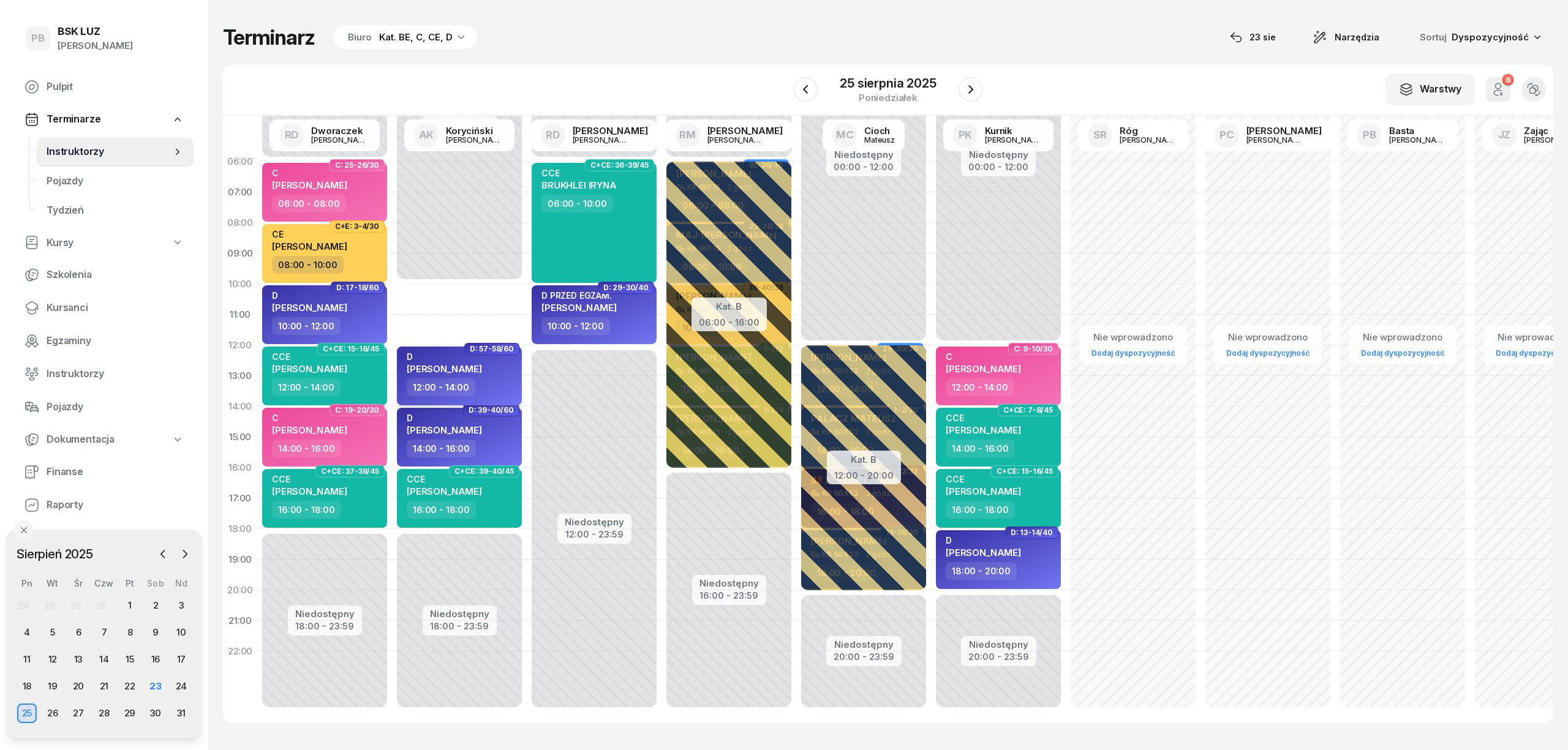
select select "12"
select select "14"
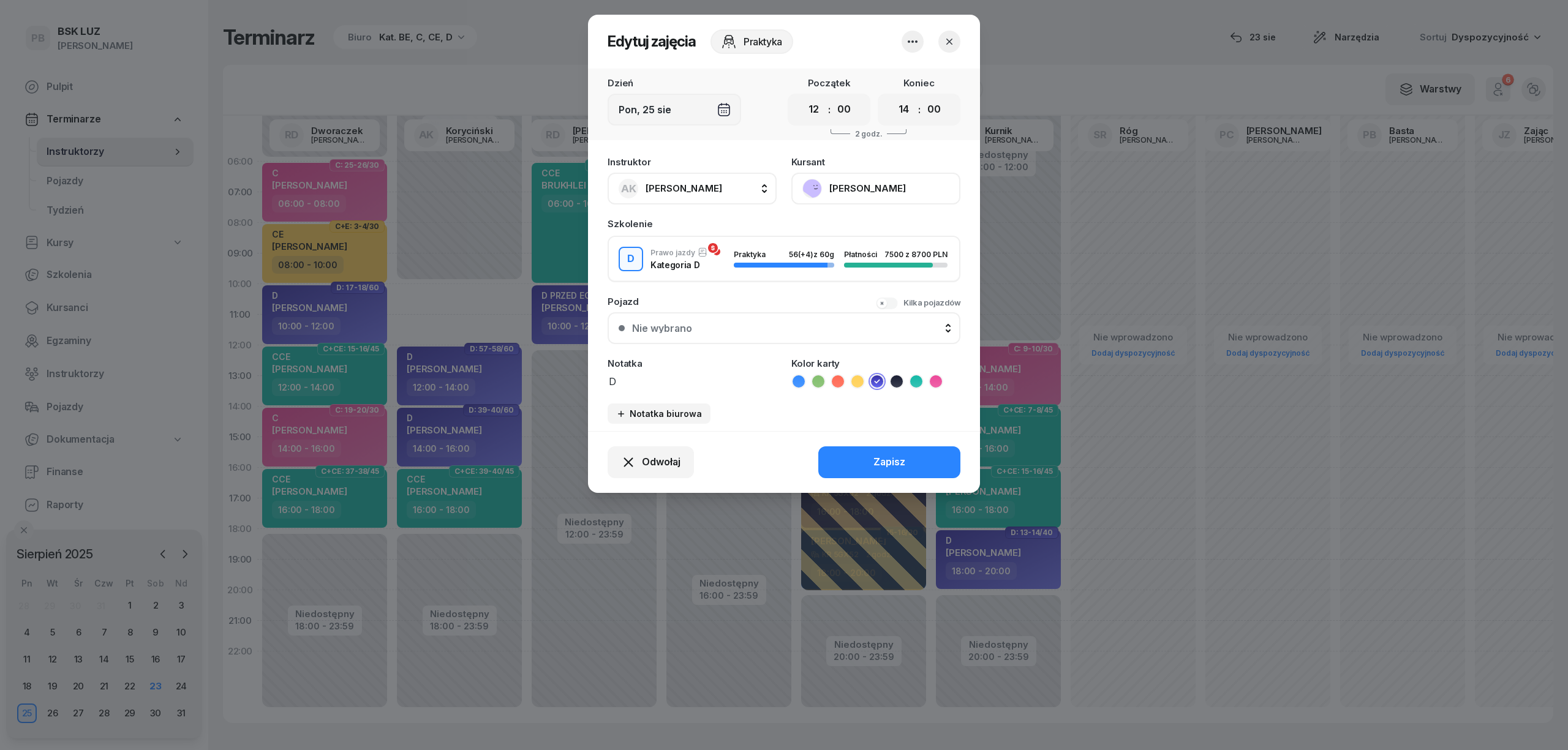
click at [699, 184] on span "[PERSON_NAME]" at bounding box center [684, 188] width 77 height 12
type input "bas"
click at [702, 273] on div "PB [PERSON_NAME]" at bounding box center [698, 270] width 146 height 20
click at [856, 452] on button "Zapisz" at bounding box center [889, 462] width 142 height 32
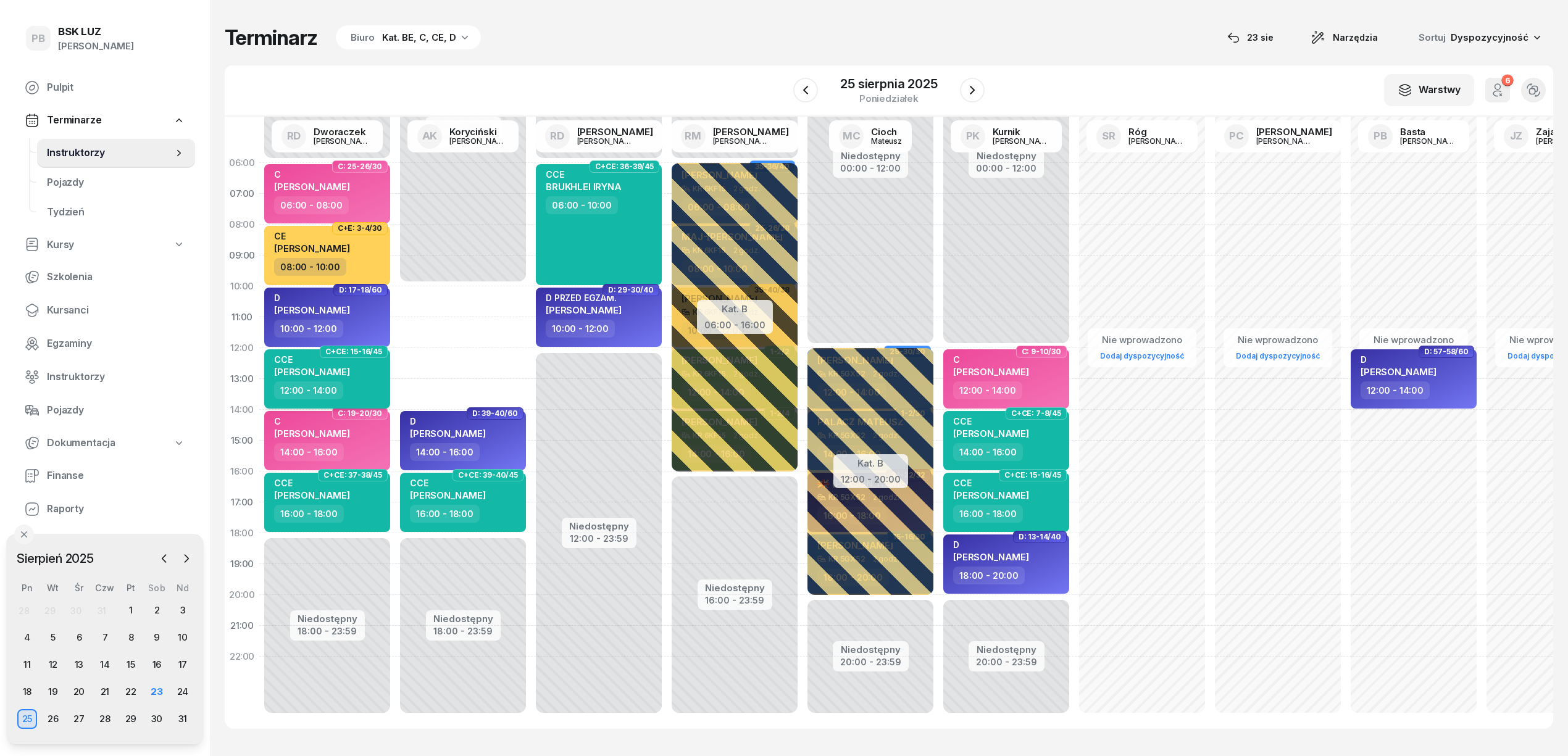
click at [355, 372] on div "CCE [PERSON_NAME]" at bounding box center [328, 368] width 108 height 27
select select "12"
select select "14"
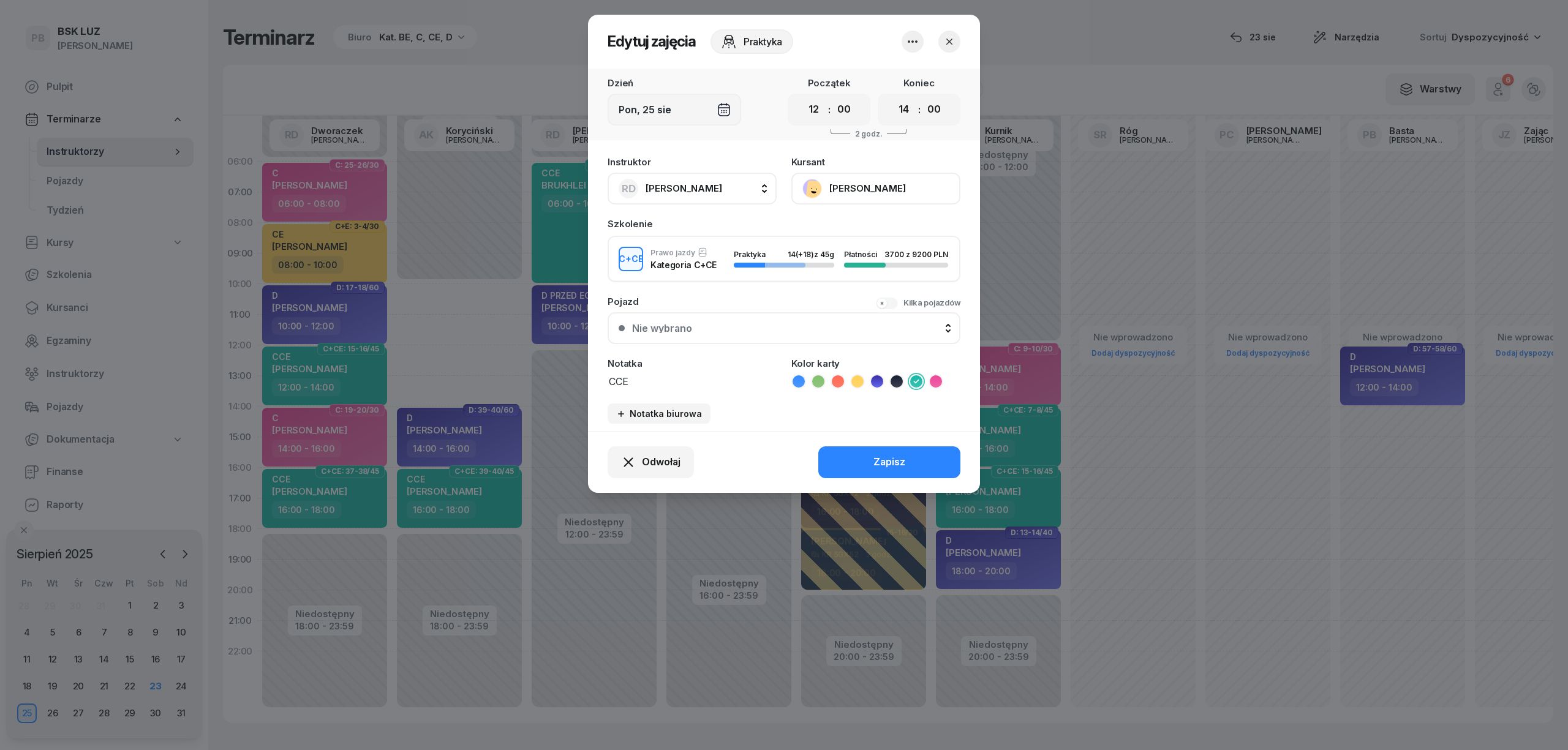
click at [665, 183] on span "[PERSON_NAME]" at bounding box center [684, 188] width 77 height 12
type input "kory"
click at [675, 272] on span "[PERSON_NAME]" at bounding box center [690, 270] width 76 height 16
click at [816, 111] on select "00 01 02 03 04 05 06 07 08 09 10 11 12 13 14 15 16 17 18 19 20 21 22 23" at bounding box center [814, 109] width 23 height 26
select select "10"
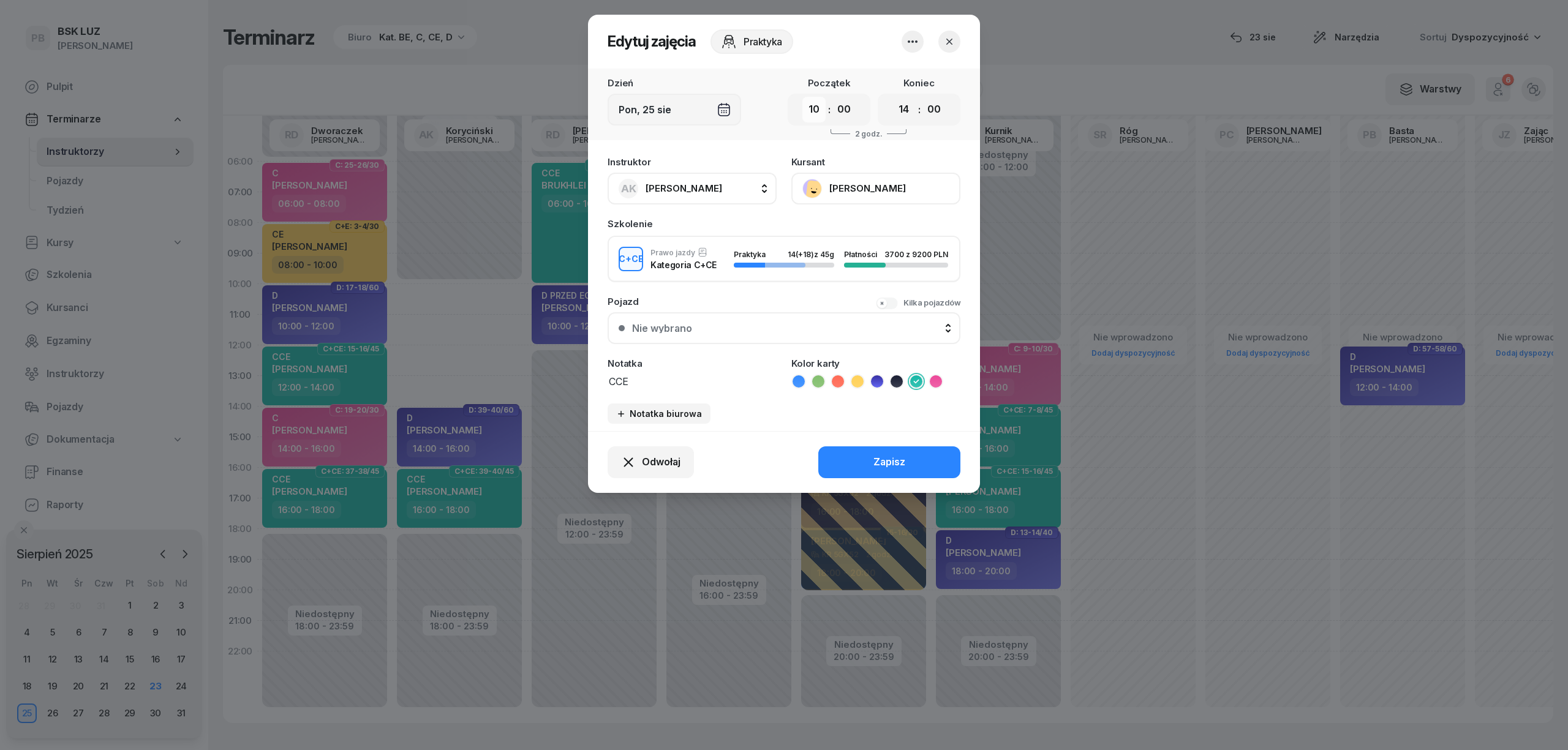
click at [802, 97] on select "00 01 02 03 04 05 06 07 08 09 10 11 12 13 14 15 16 17 18 19 20 21 22 23" at bounding box center [814, 109] width 23 height 26
click at [876, 449] on button "Zapisz" at bounding box center [889, 462] width 142 height 32
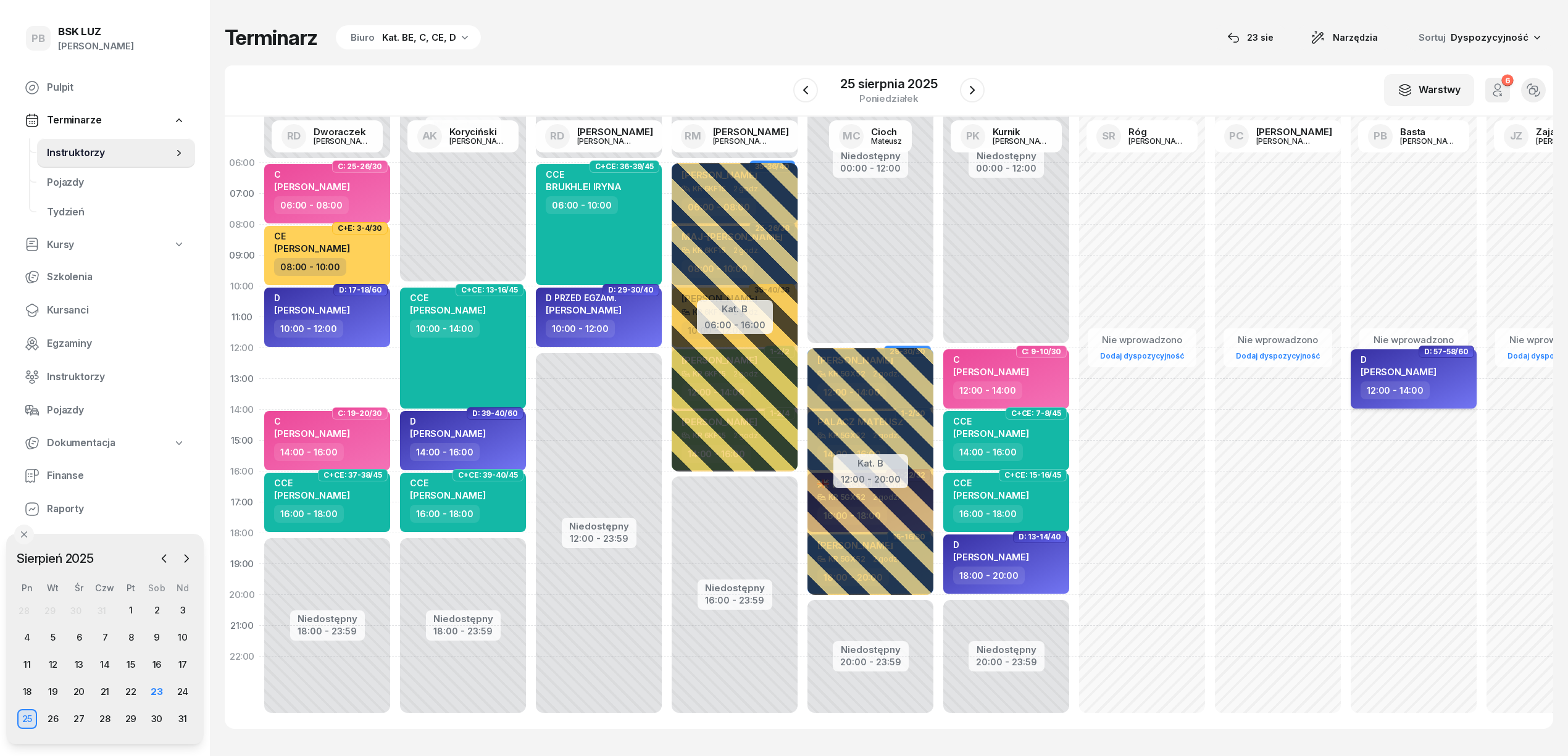
click at [1374, 373] on span "[PERSON_NAME]" at bounding box center [1399, 372] width 76 height 12
select select "12"
select select "14"
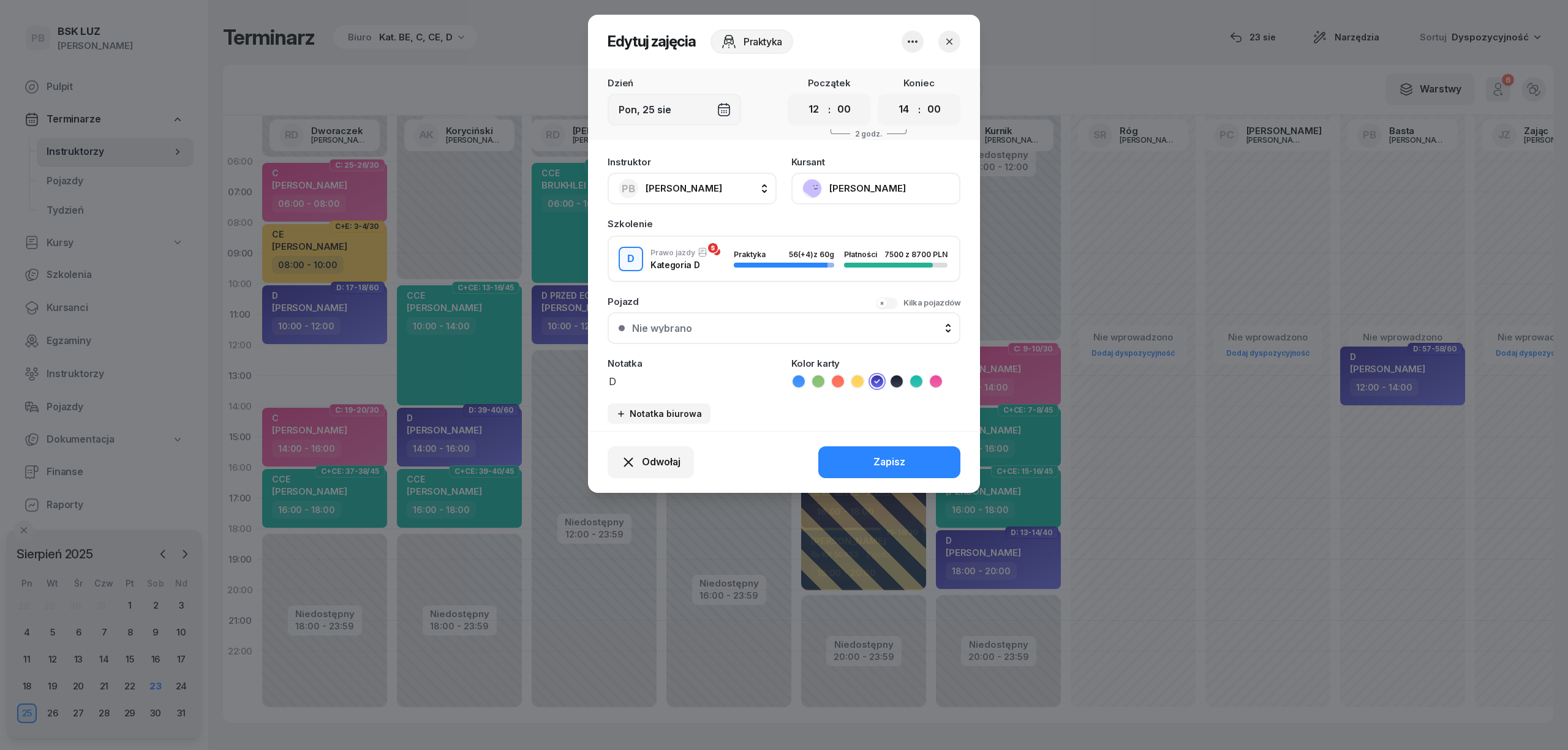
click at [732, 188] on button "PB [PERSON_NAME]" at bounding box center [692, 189] width 169 height 32
type input "dw"
click at [738, 273] on div "RD [PERSON_NAME]" at bounding box center [698, 270] width 146 height 20
click at [881, 456] on div "Zapisz" at bounding box center [890, 462] width 32 height 16
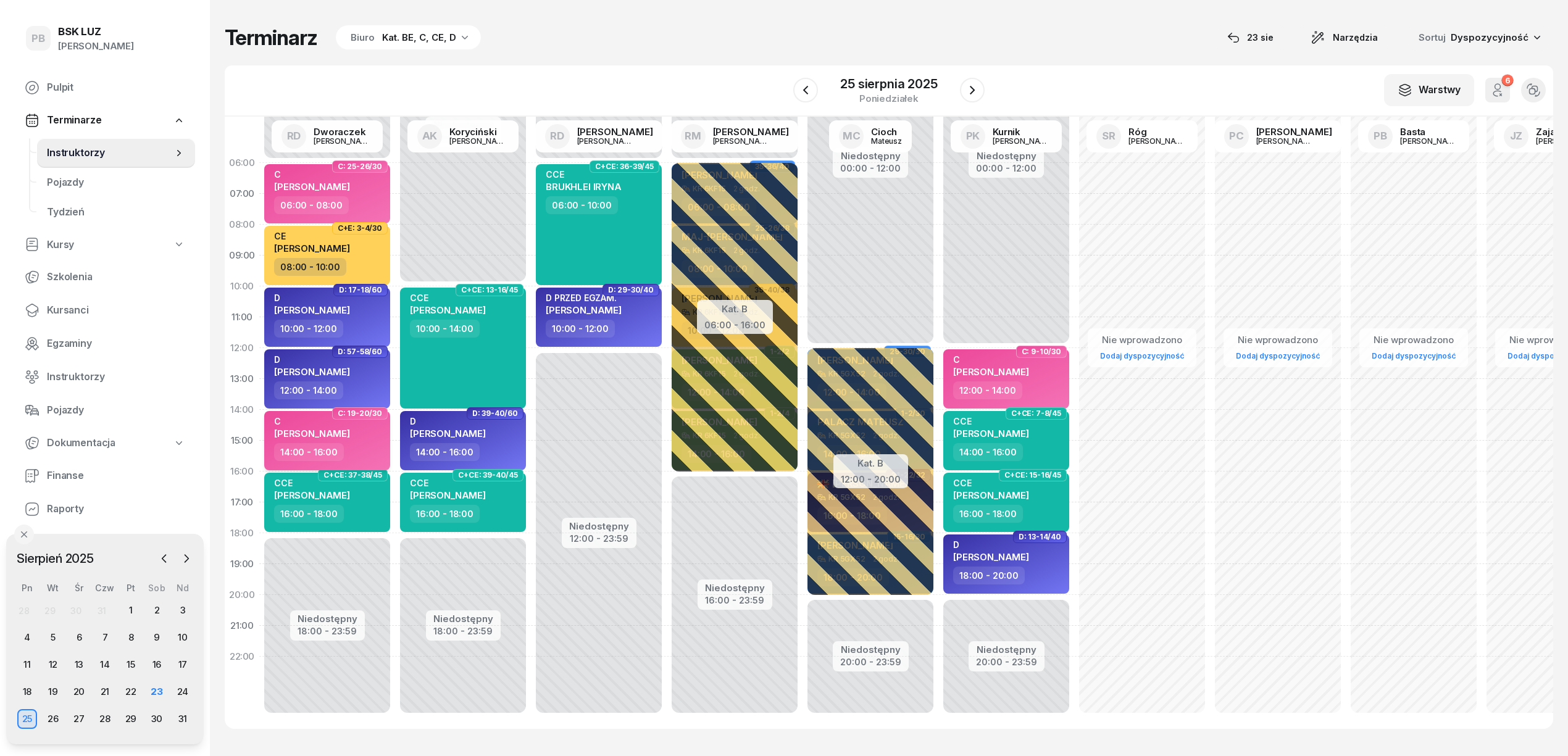
click at [367, 446] on div "14:00 - 16:00" at bounding box center [328, 452] width 108 height 18
select select "14"
select select "16"
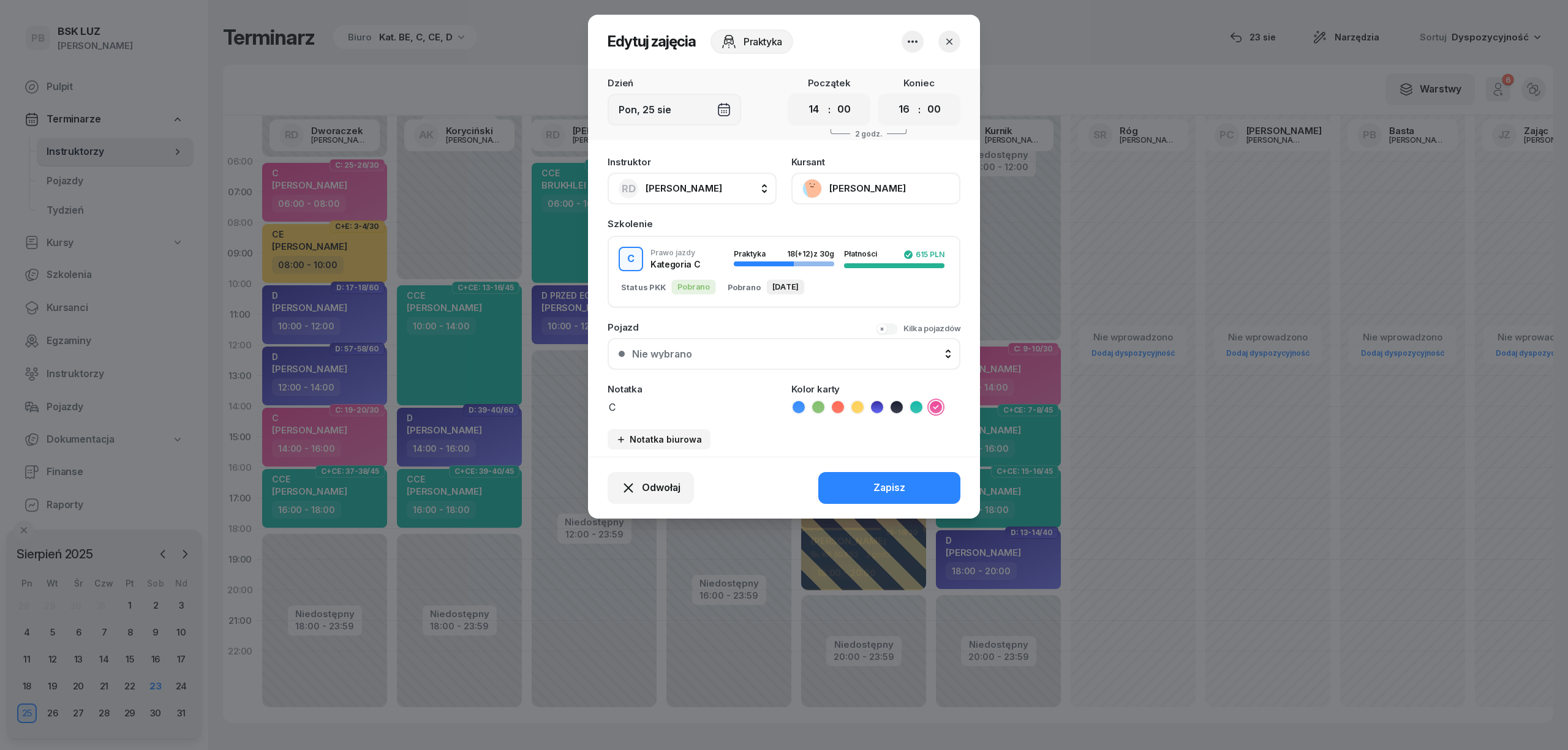
click at [663, 189] on span "[PERSON_NAME]" at bounding box center [684, 188] width 77 height 12
type input "dar"
click at [690, 341] on span "[PERSON_NAME]" at bounding box center [690, 339] width 76 height 16
click at [836, 480] on button "Zapisz" at bounding box center [889, 488] width 142 height 32
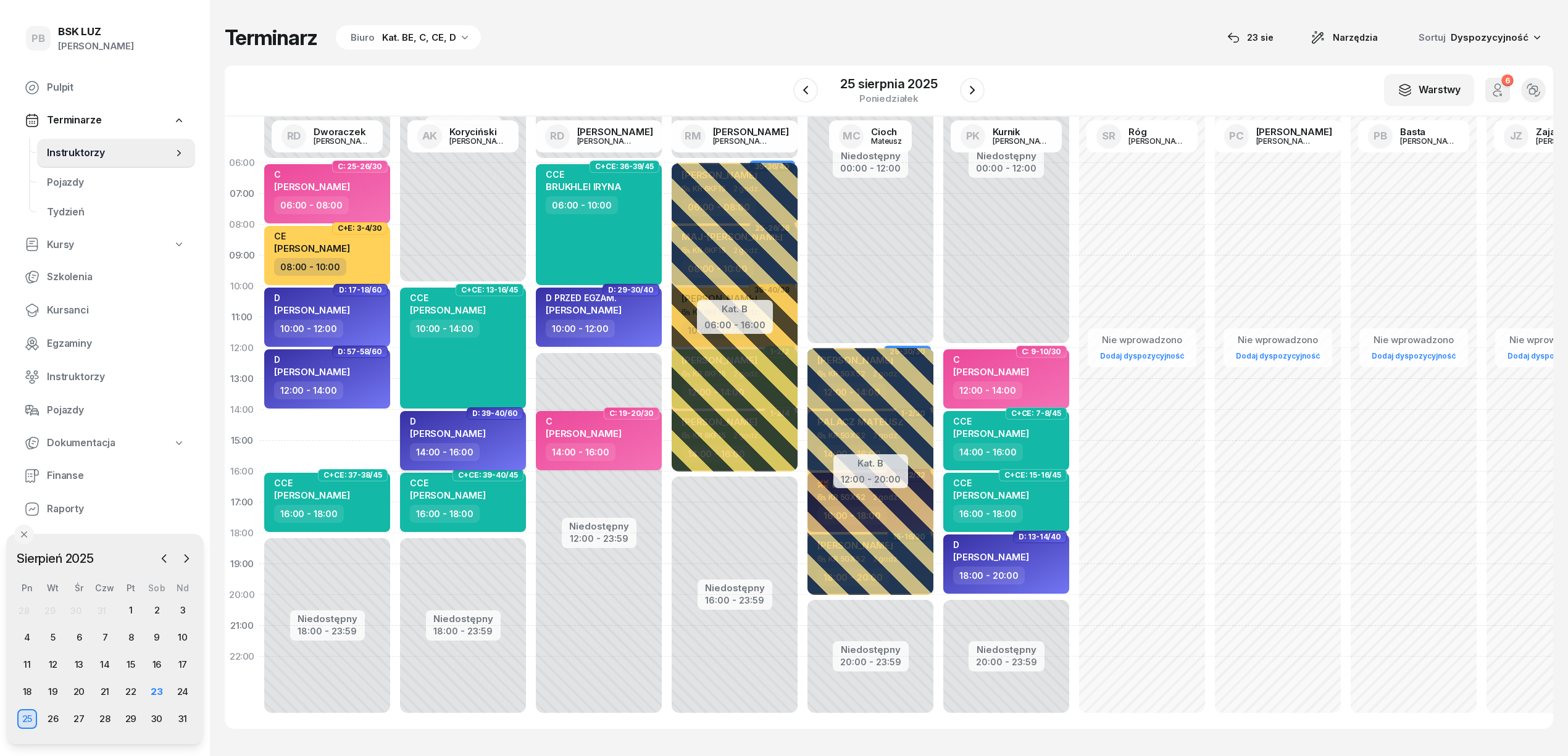
click at [499, 442] on div "D KURA [PERSON_NAME]" at bounding box center [464, 429] width 108 height 27
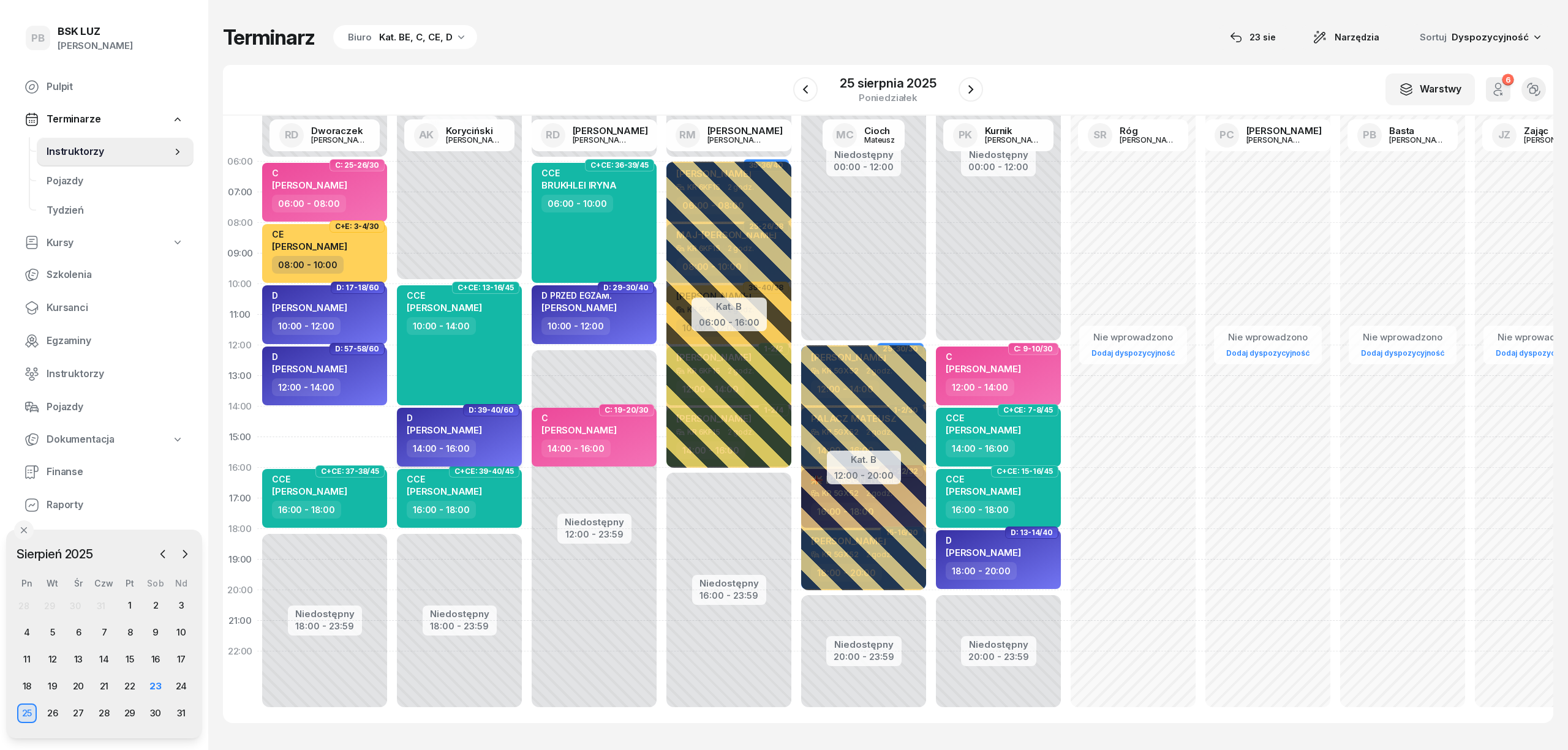
select select "14"
select select "16"
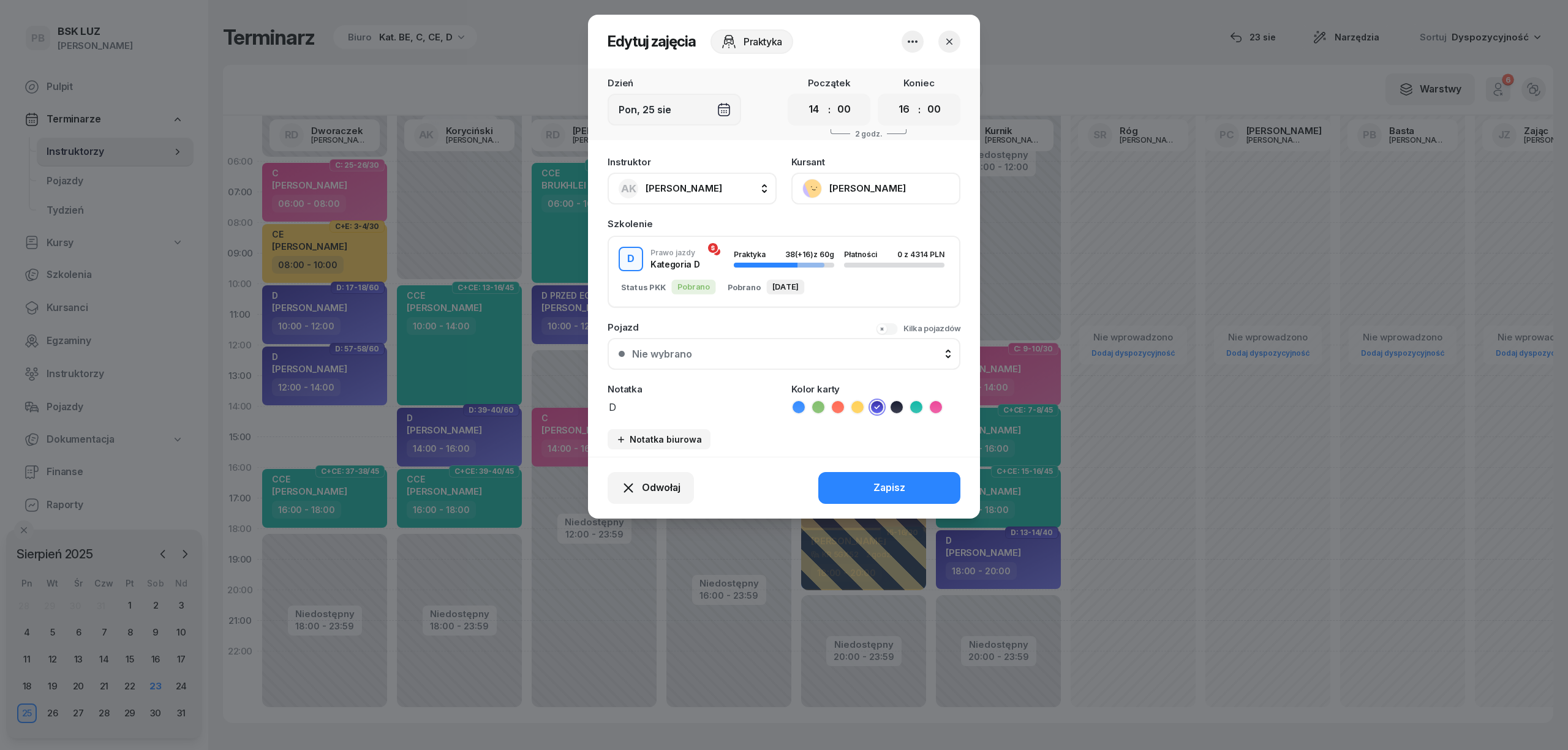
click at [675, 183] on span "[PERSON_NAME]" at bounding box center [684, 188] width 77 height 12
type input "dw"
click at [712, 277] on span "[PERSON_NAME]" at bounding box center [690, 270] width 76 height 16
click at [863, 474] on button "Zapisz" at bounding box center [889, 488] width 142 height 32
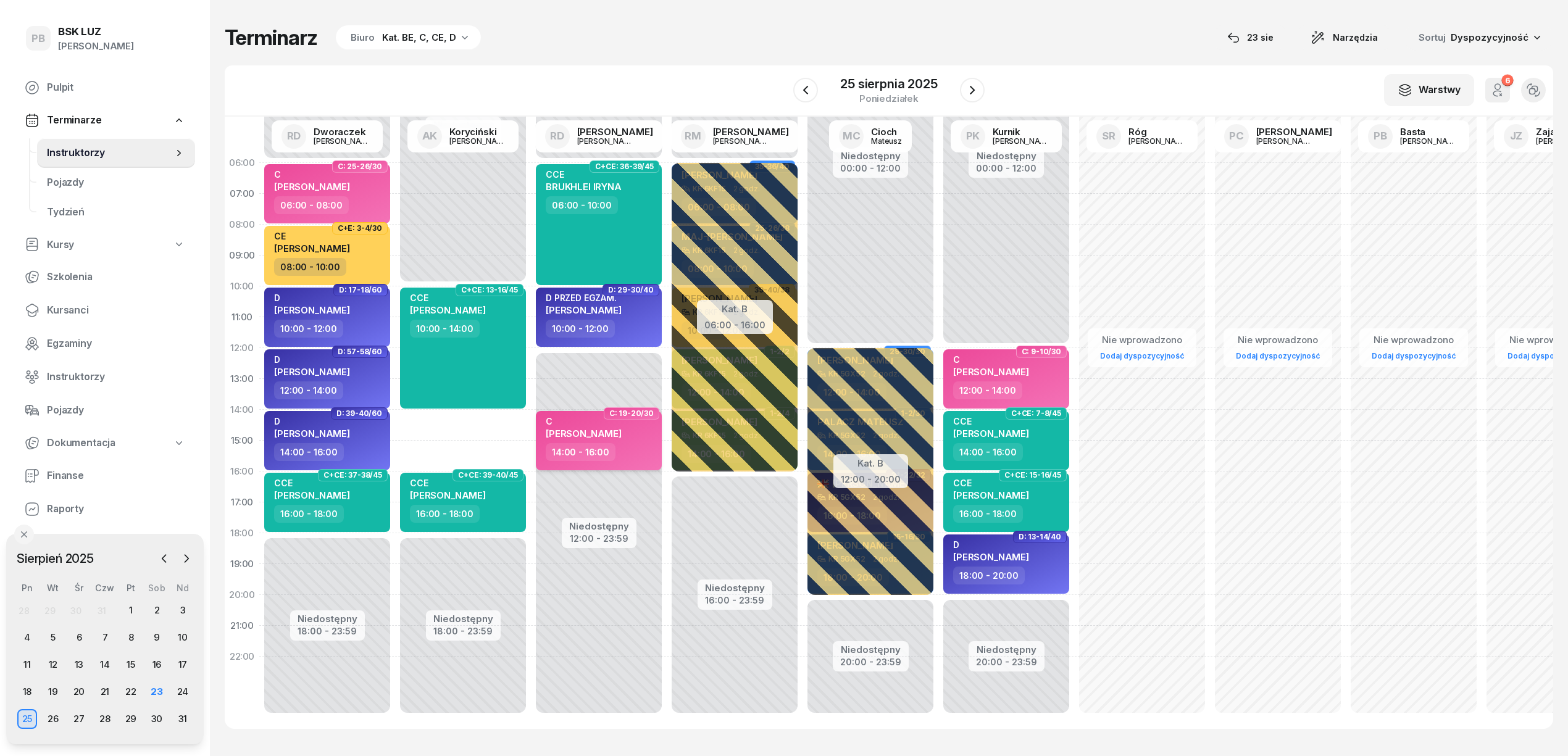
click at [633, 442] on div "C [PERSON_NAME]" at bounding box center [600, 429] width 108 height 27
select select "14"
select select "16"
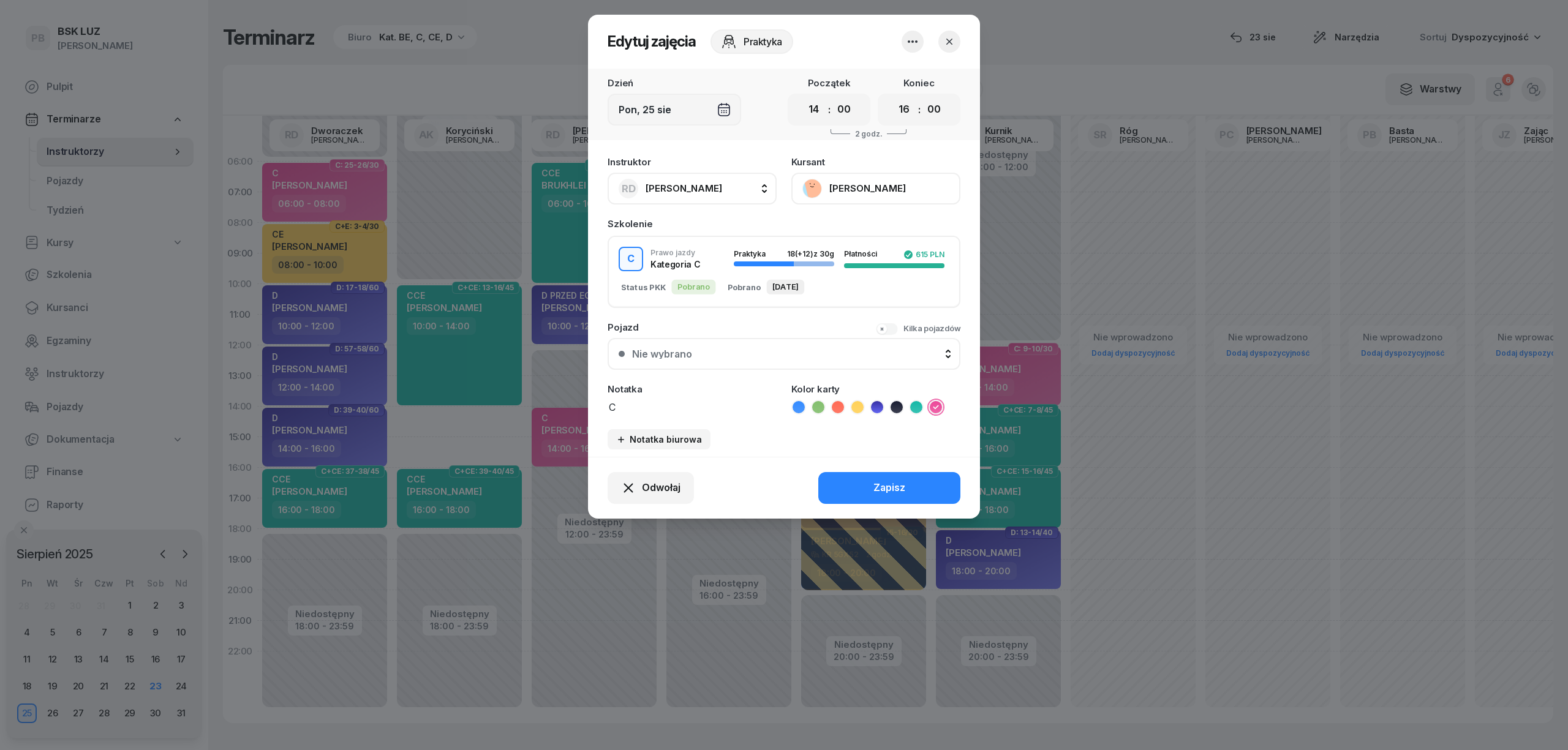
click at [682, 192] on span "[PERSON_NAME]" at bounding box center [684, 188] width 77 height 12
type input "kory"
click at [697, 270] on span "[PERSON_NAME]" at bounding box center [690, 270] width 76 height 16
click at [857, 488] on button "Zapisz" at bounding box center [889, 488] width 142 height 32
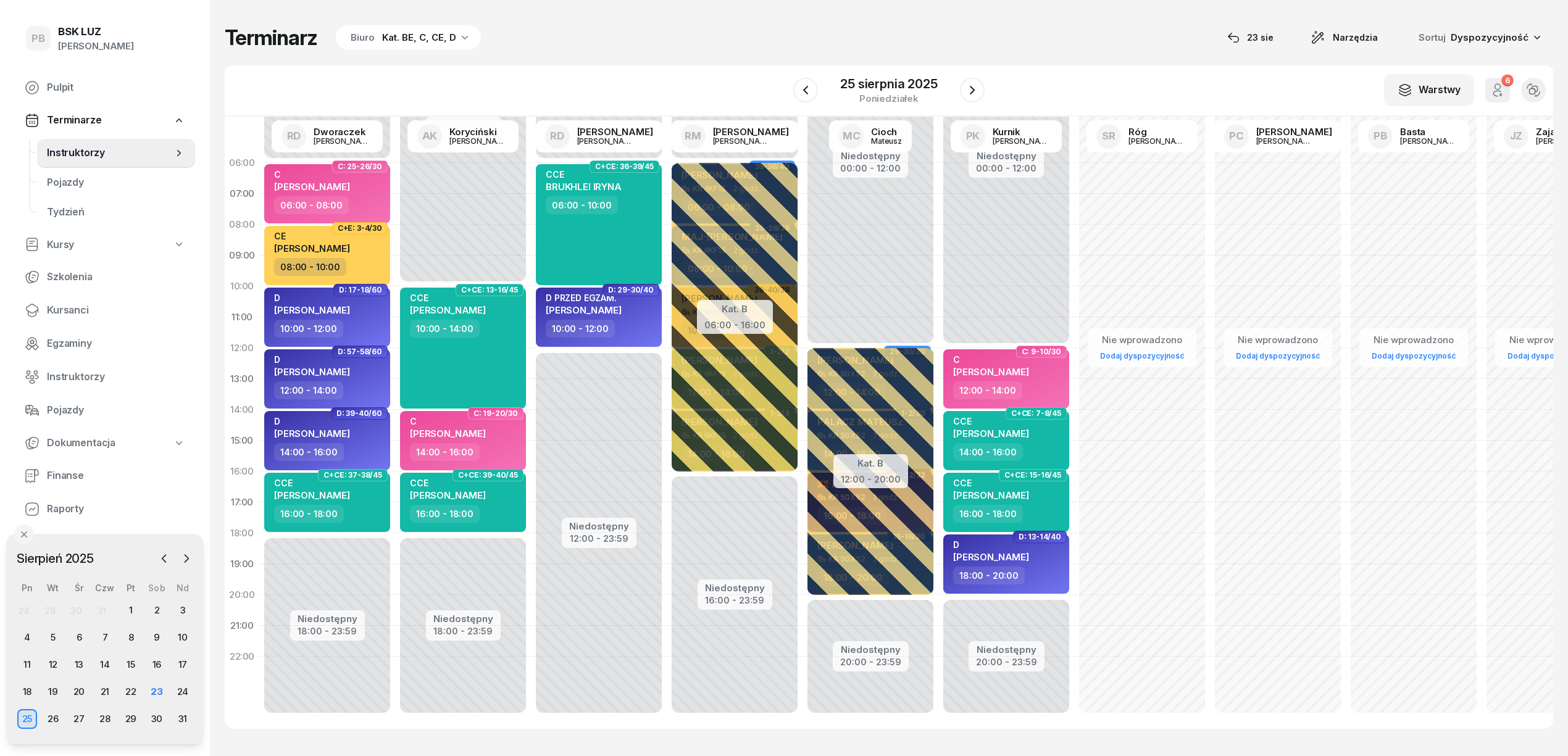
click at [773, 41] on div "Terminarz Biuro Kat. BE, C, CE, D [DATE] Narzędzia Sortuj Dyspozycyjność" at bounding box center [889, 38] width 1329 height 26
click at [549, 81] on div "W Wybierz AK [PERSON_NAME] BP [PERSON_NAME] DP [PERSON_NAME] GS [PERSON_NAME] I…" at bounding box center [889, 91] width 1329 height 51
click at [162, 690] on div "23" at bounding box center [157, 692] width 20 height 20
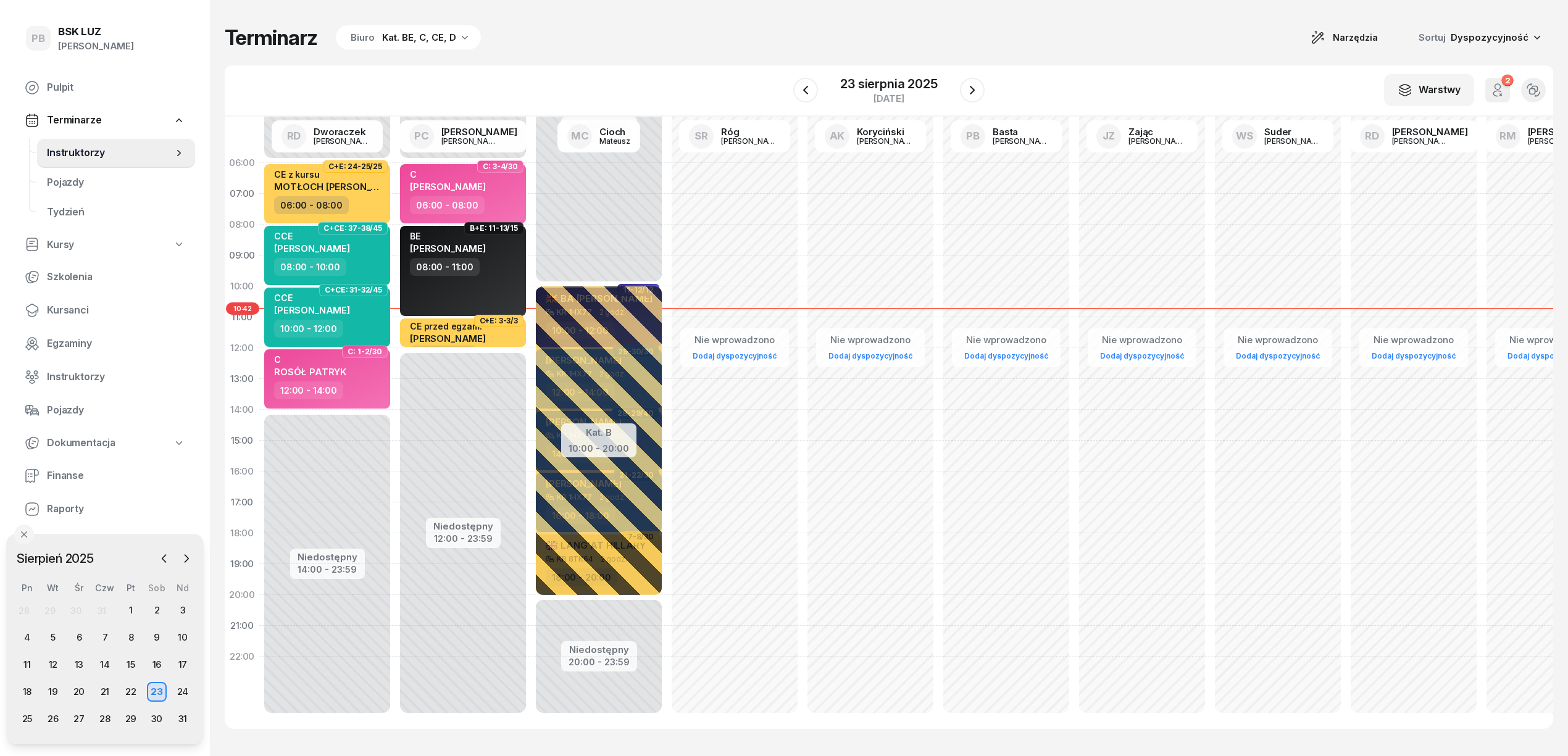
click at [589, 43] on div "Terminarz Biuro Kat. BE, C, CE, D Narzędzia Sortuj Dyspozycyjność" at bounding box center [889, 38] width 1329 height 26
click at [63, 302] on span "Kursanci" at bounding box center [116, 310] width 138 height 16
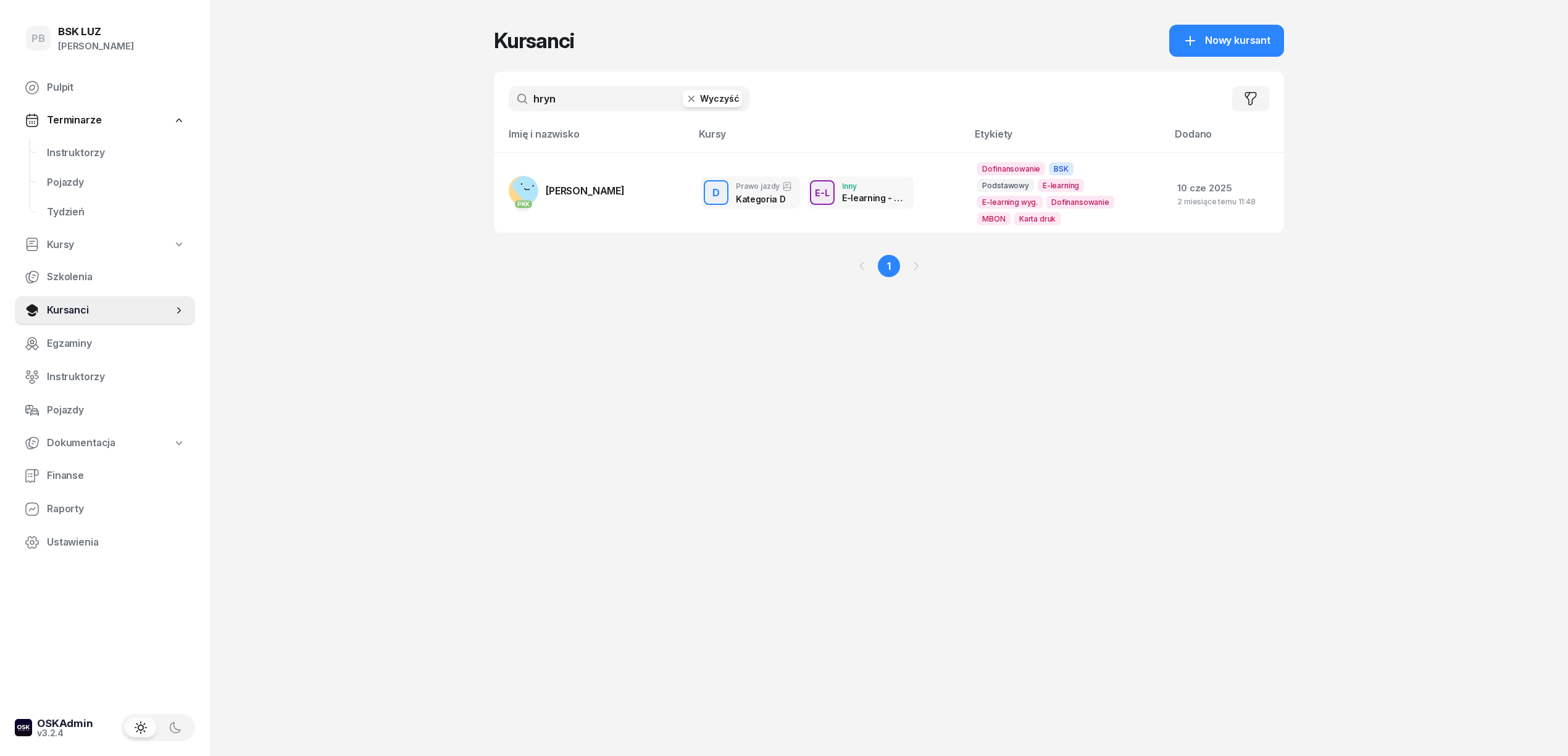
click at [583, 106] on input "hryn" at bounding box center [629, 99] width 241 height 25
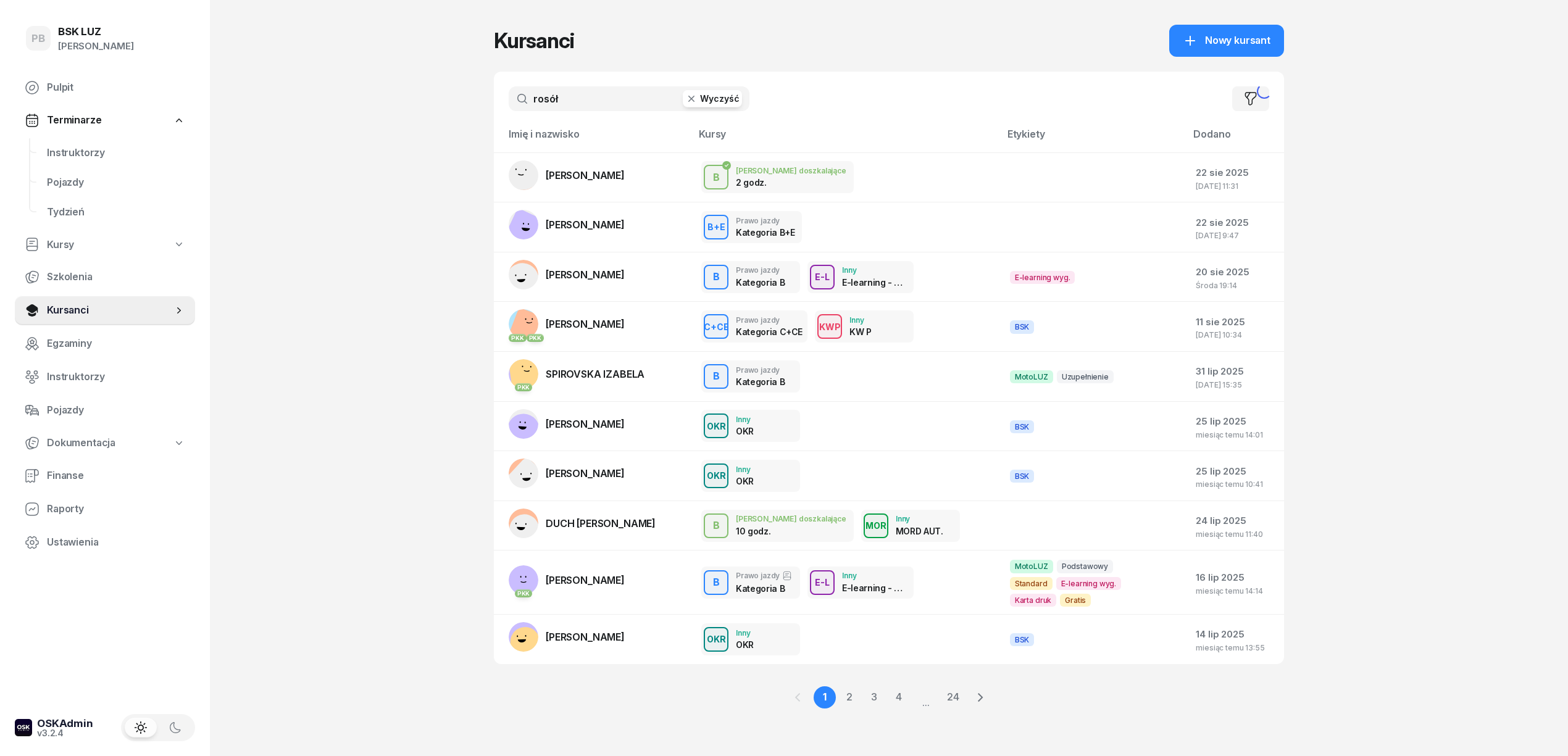
type input "rosół"
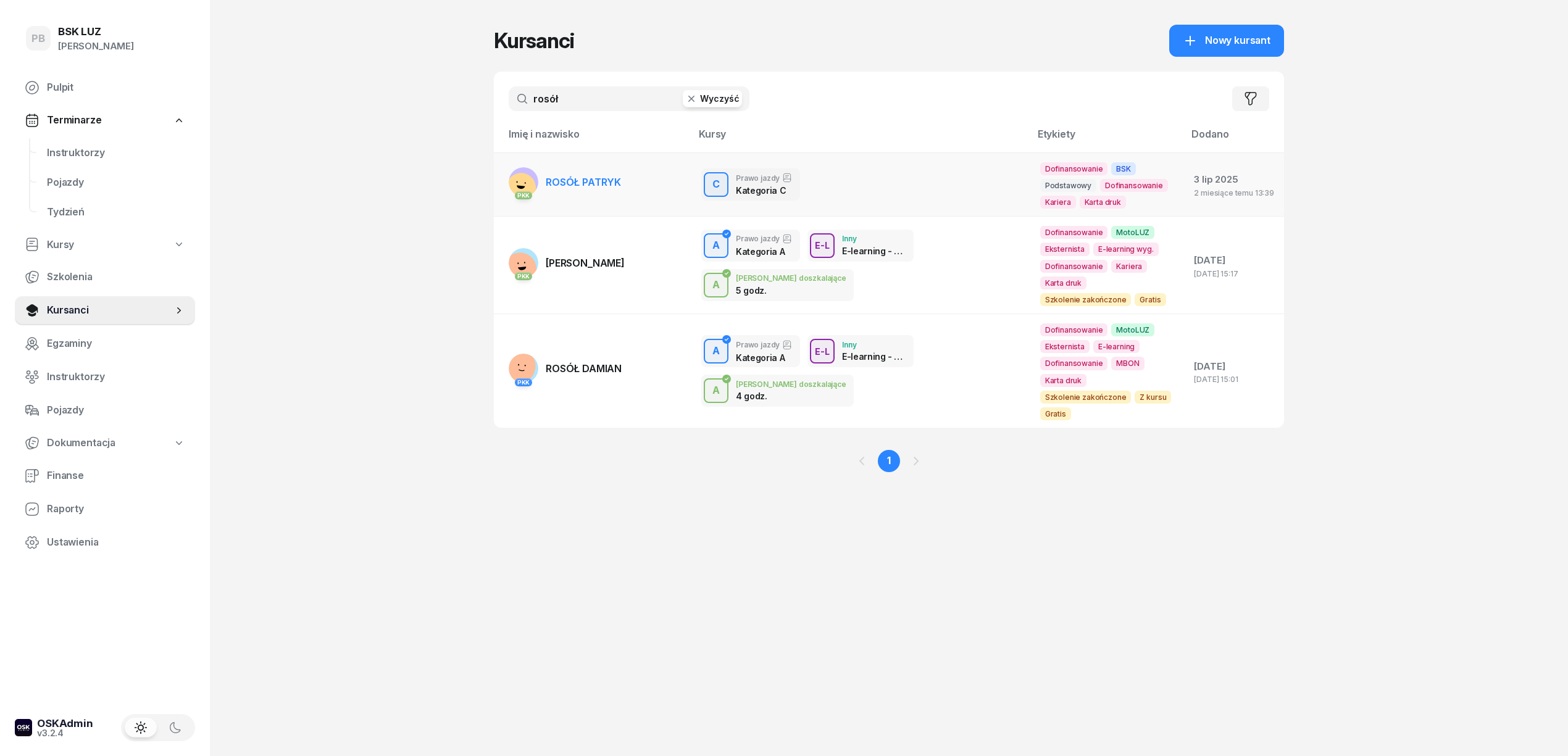
click at [586, 175] on link "PKK ROSÓŁ [GEOGRAPHIC_DATA]" at bounding box center [565, 182] width 112 height 30
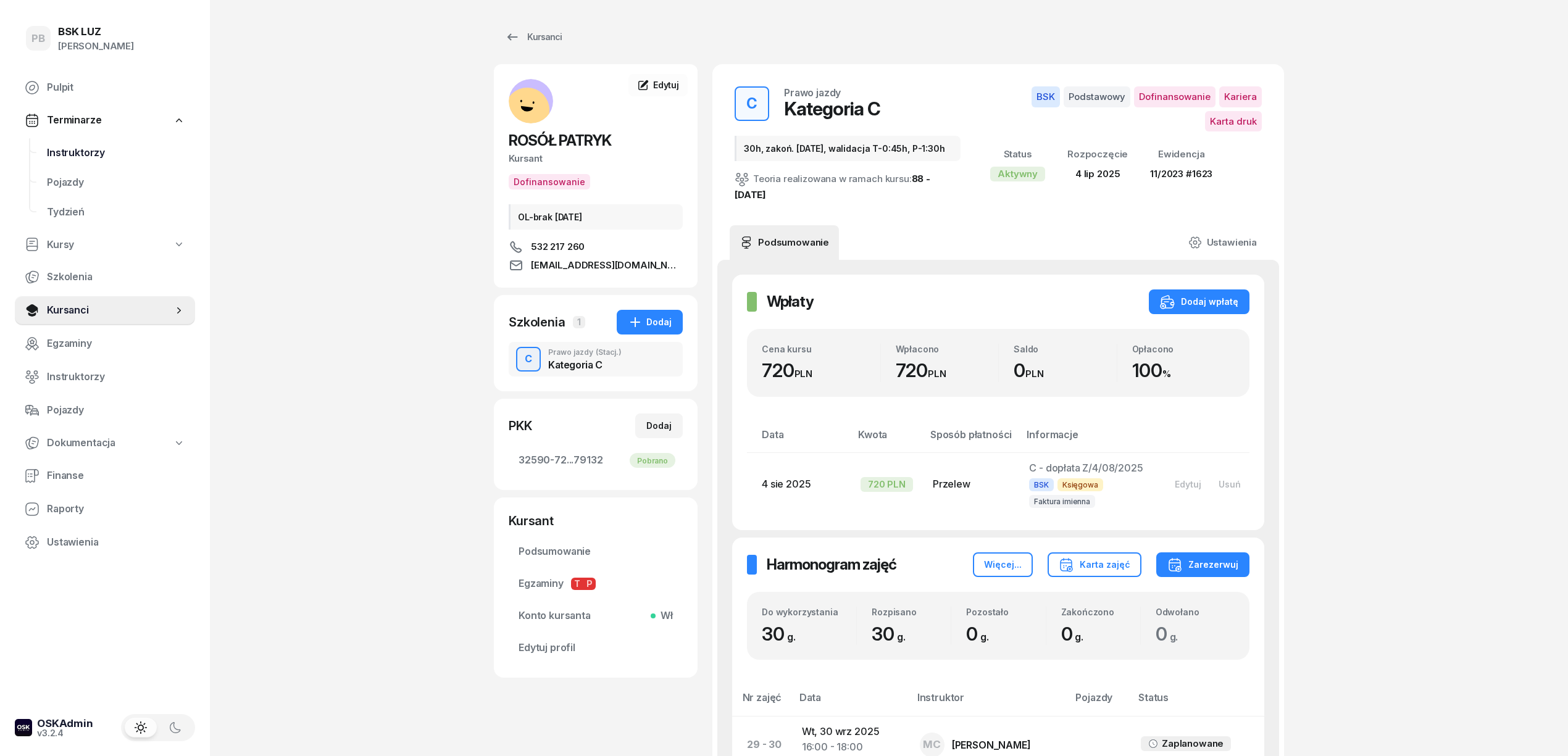
click at [81, 152] on span "Instruktorzy" at bounding box center [116, 153] width 138 height 16
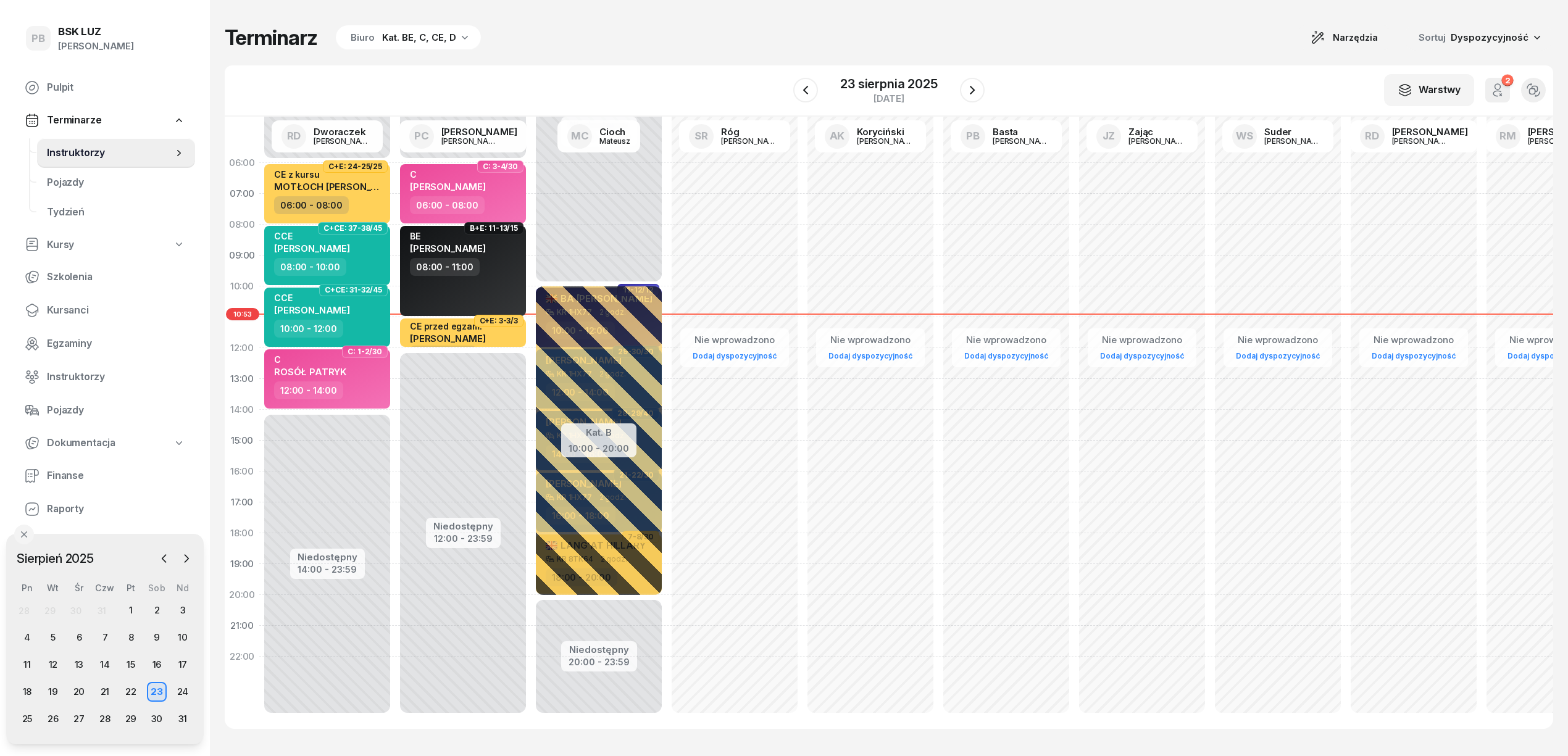
click at [423, 38] on div "Kat. BE, C, CE, D" at bounding box center [420, 38] width 74 height 15
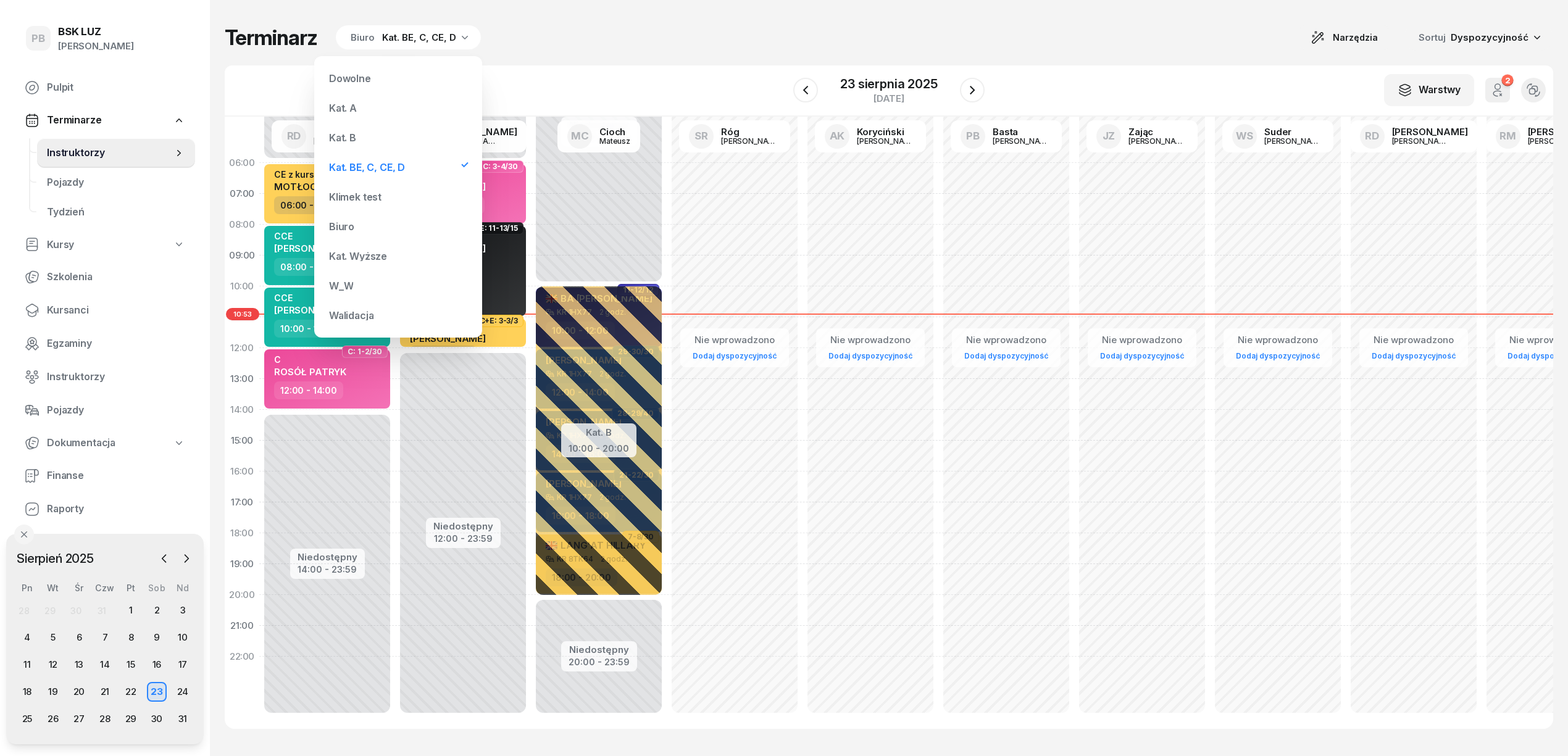
click at [376, 132] on div "Kat. B" at bounding box center [398, 138] width 148 height 25
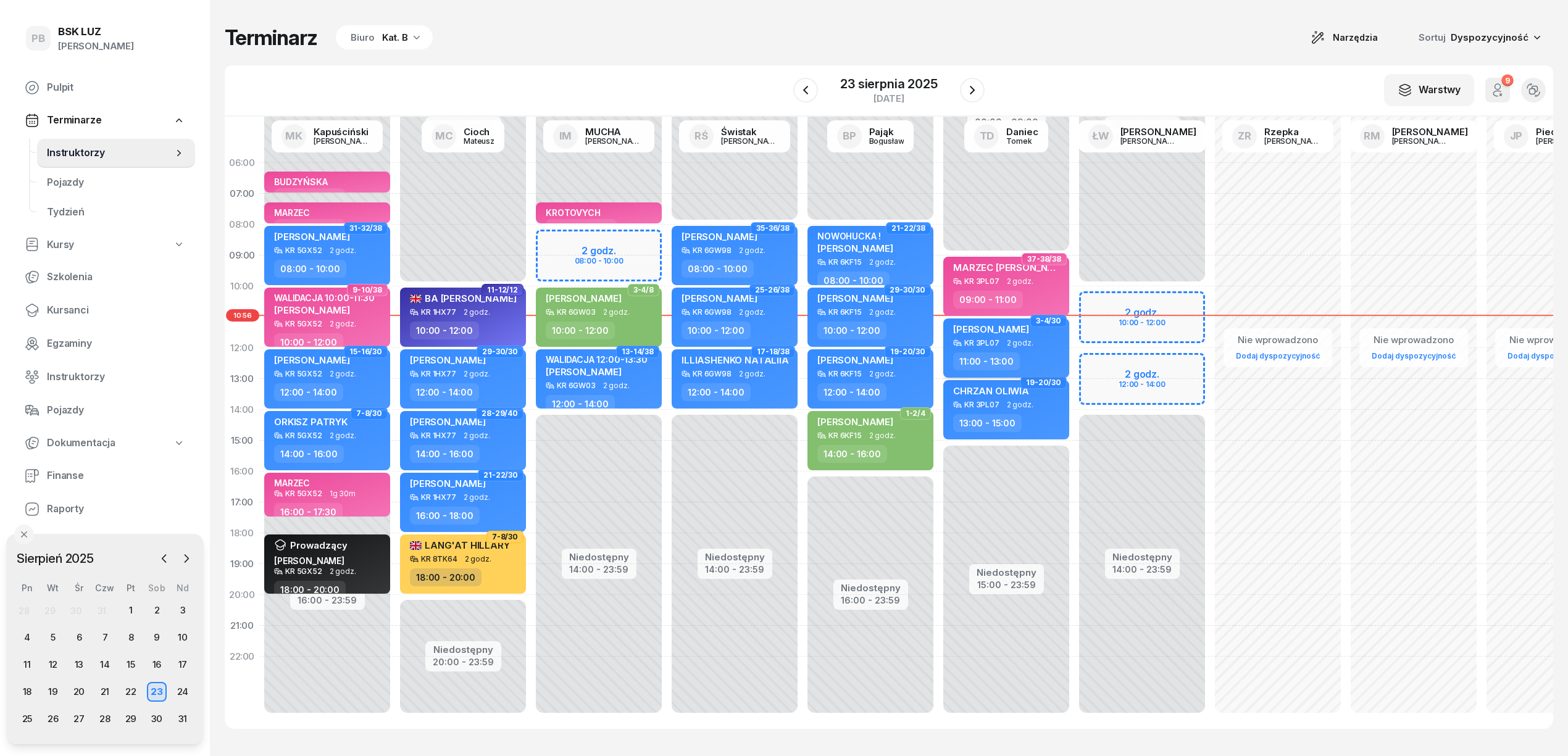
click at [995, 324] on span "[PERSON_NAME]" at bounding box center [991, 329] width 76 height 12
select select "11"
select select "13"
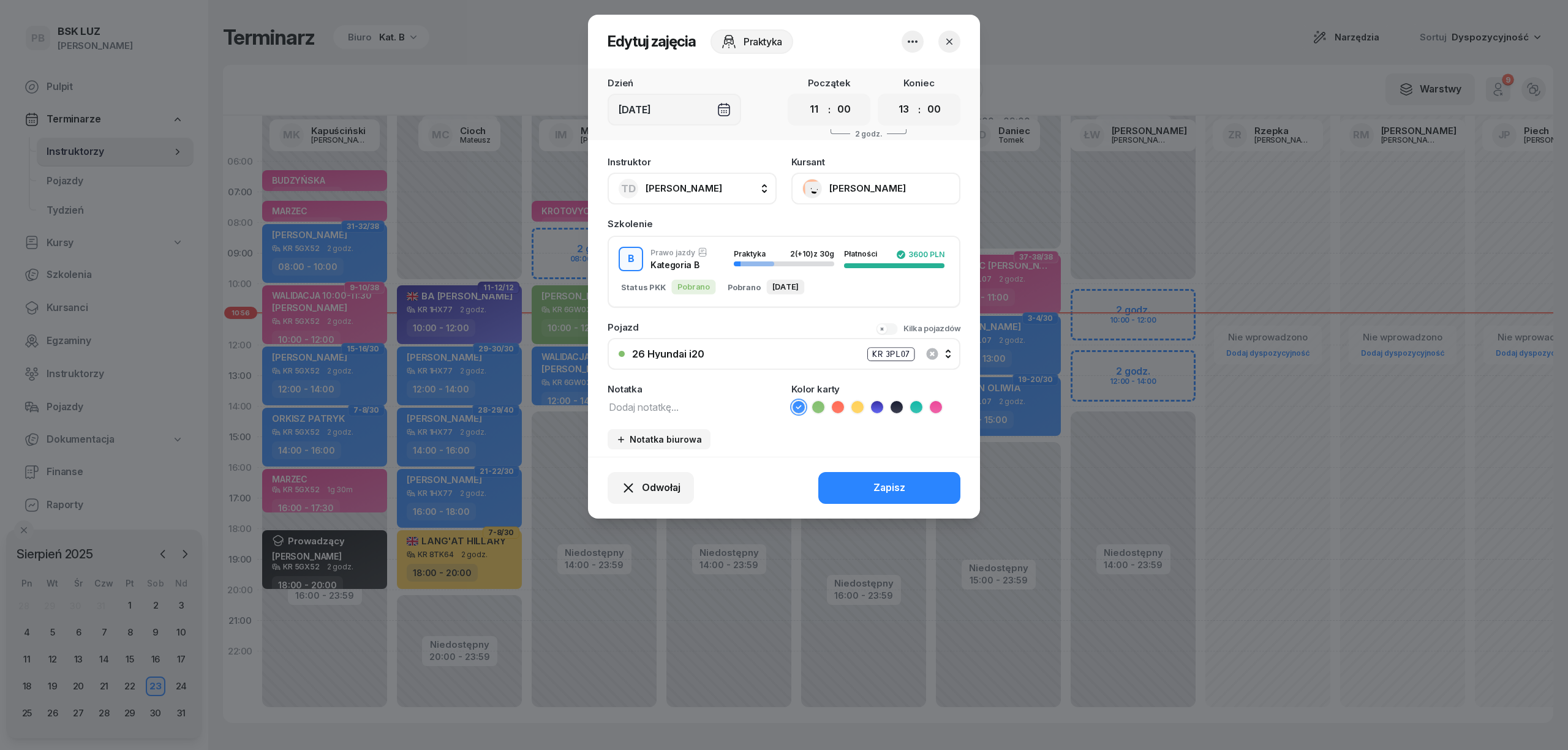
click at [874, 183] on button "[PERSON_NAME]" at bounding box center [876, 189] width 169 height 32
click at [897, 224] on link "Otwórz profil" at bounding box center [874, 231] width 162 height 31
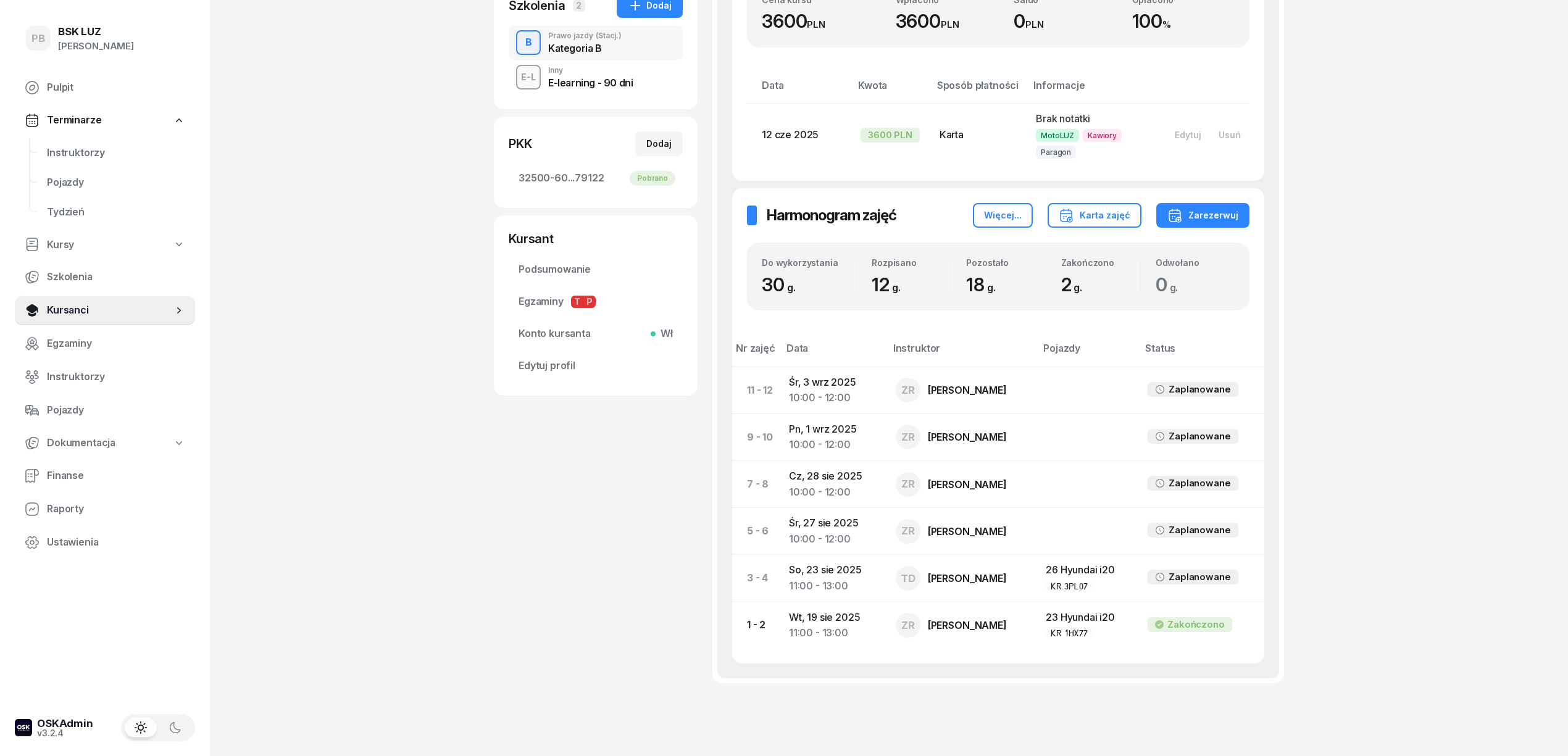
scroll to position [329, 0]
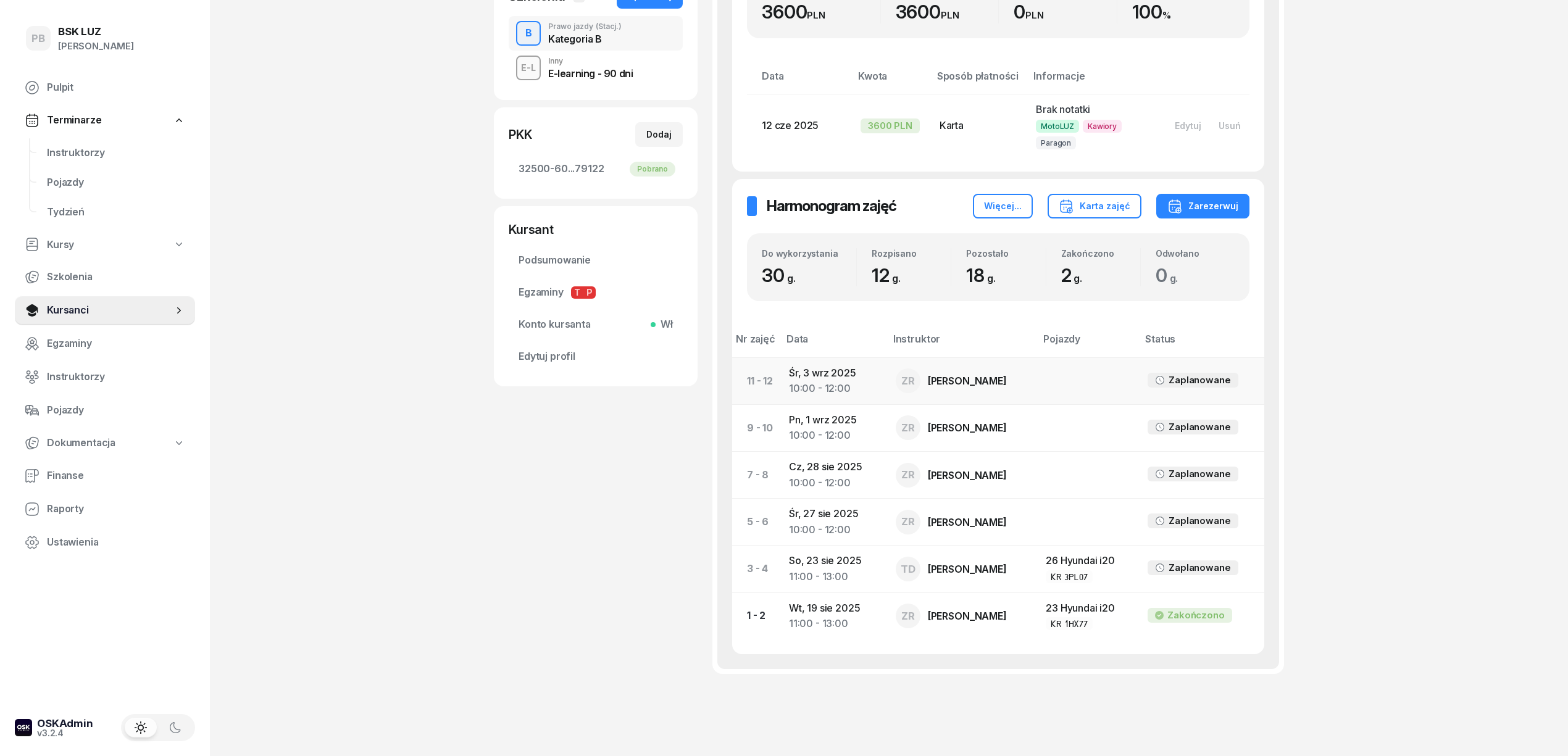
click at [842, 373] on td "[DATE] 10:00 - 12:00" at bounding box center [832, 381] width 107 height 47
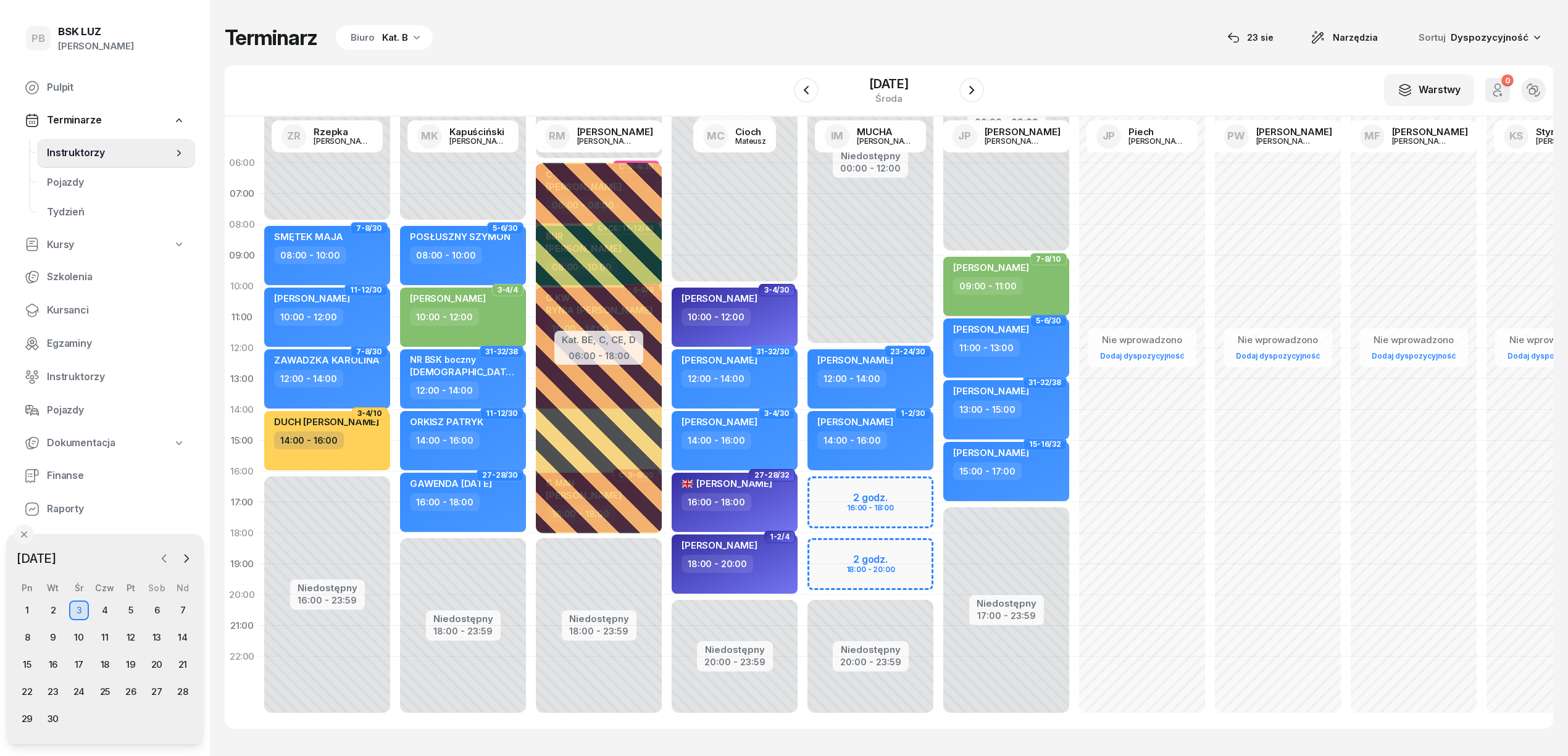
click at [164, 556] on icon "button" at bounding box center [164, 559] width 4 height 7
click at [164, 692] on div "23" at bounding box center [157, 692] width 20 height 20
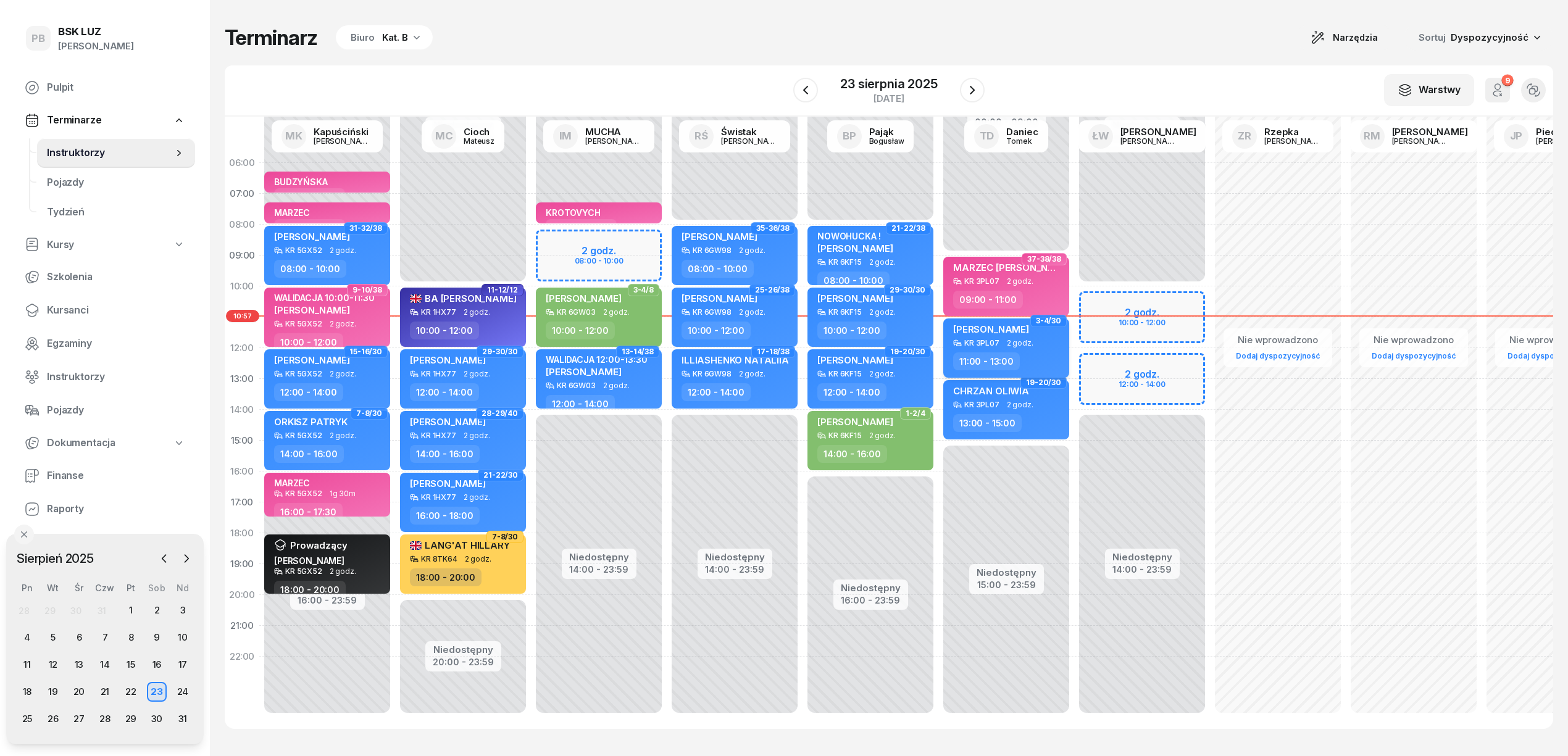
click at [991, 326] on span "[PERSON_NAME]" at bounding box center [991, 329] width 76 height 12
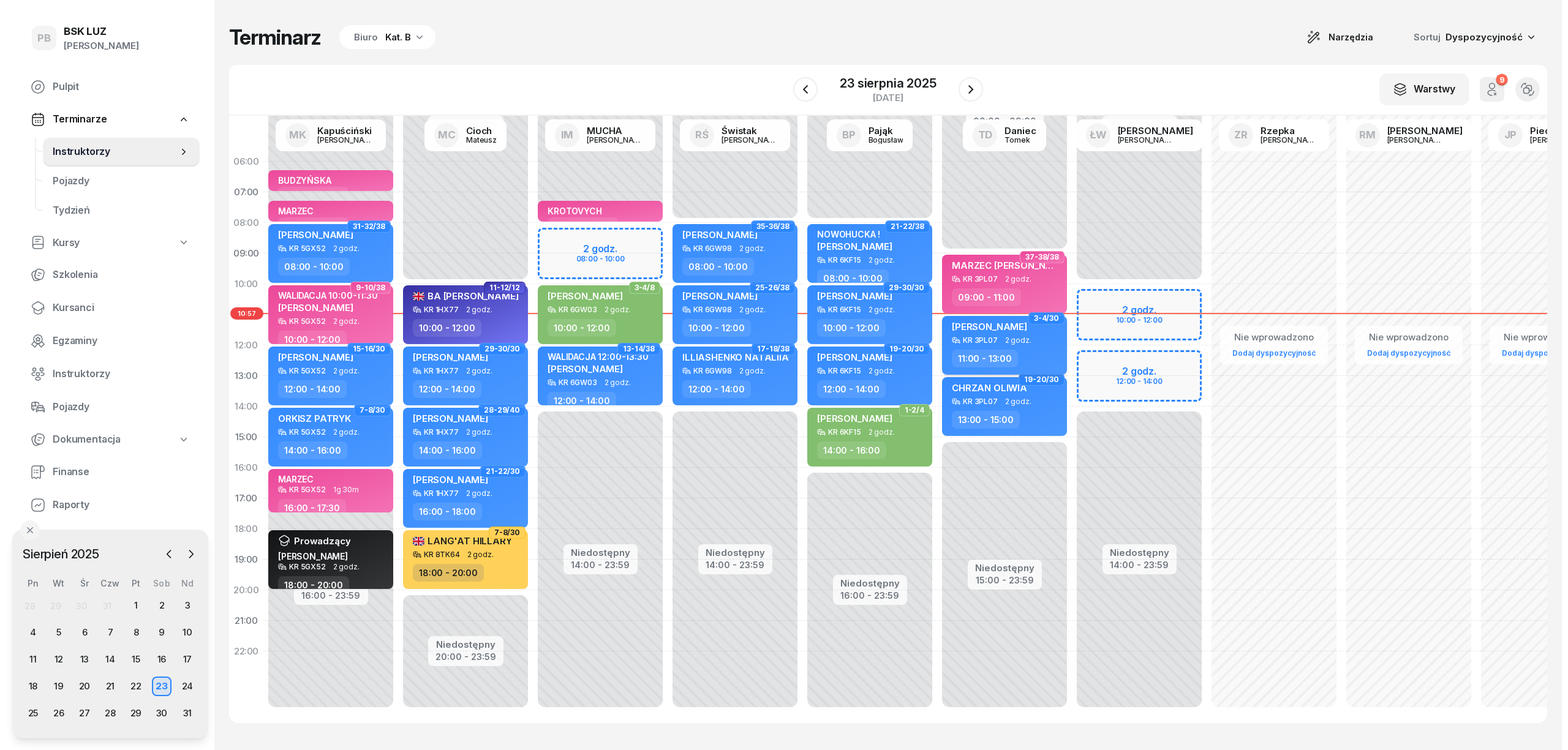
select select "11"
select select "13"
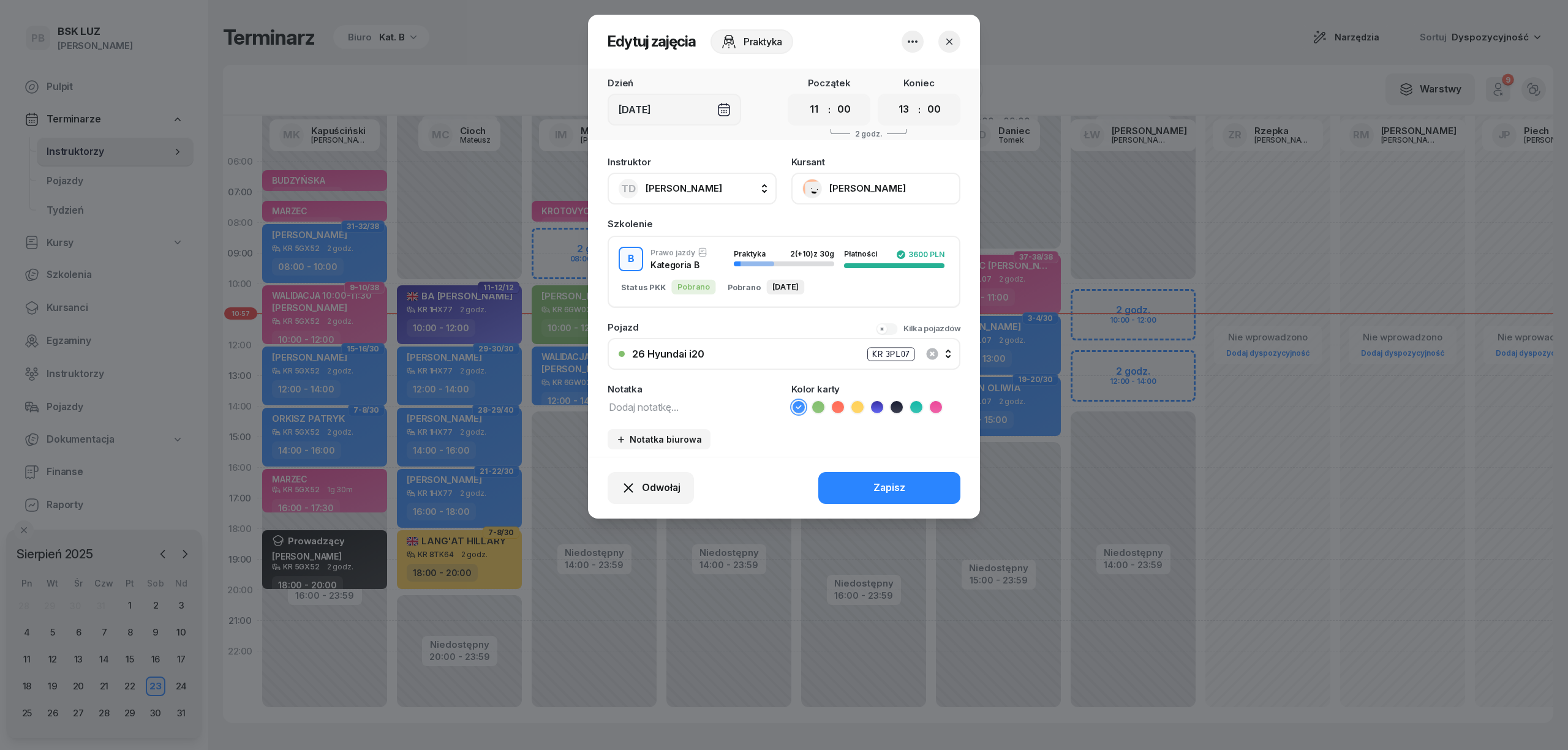
click at [853, 176] on button "[PERSON_NAME]" at bounding box center [876, 189] width 169 height 32
click at [838, 226] on div "Otwórz profil" at bounding box center [831, 231] width 60 height 16
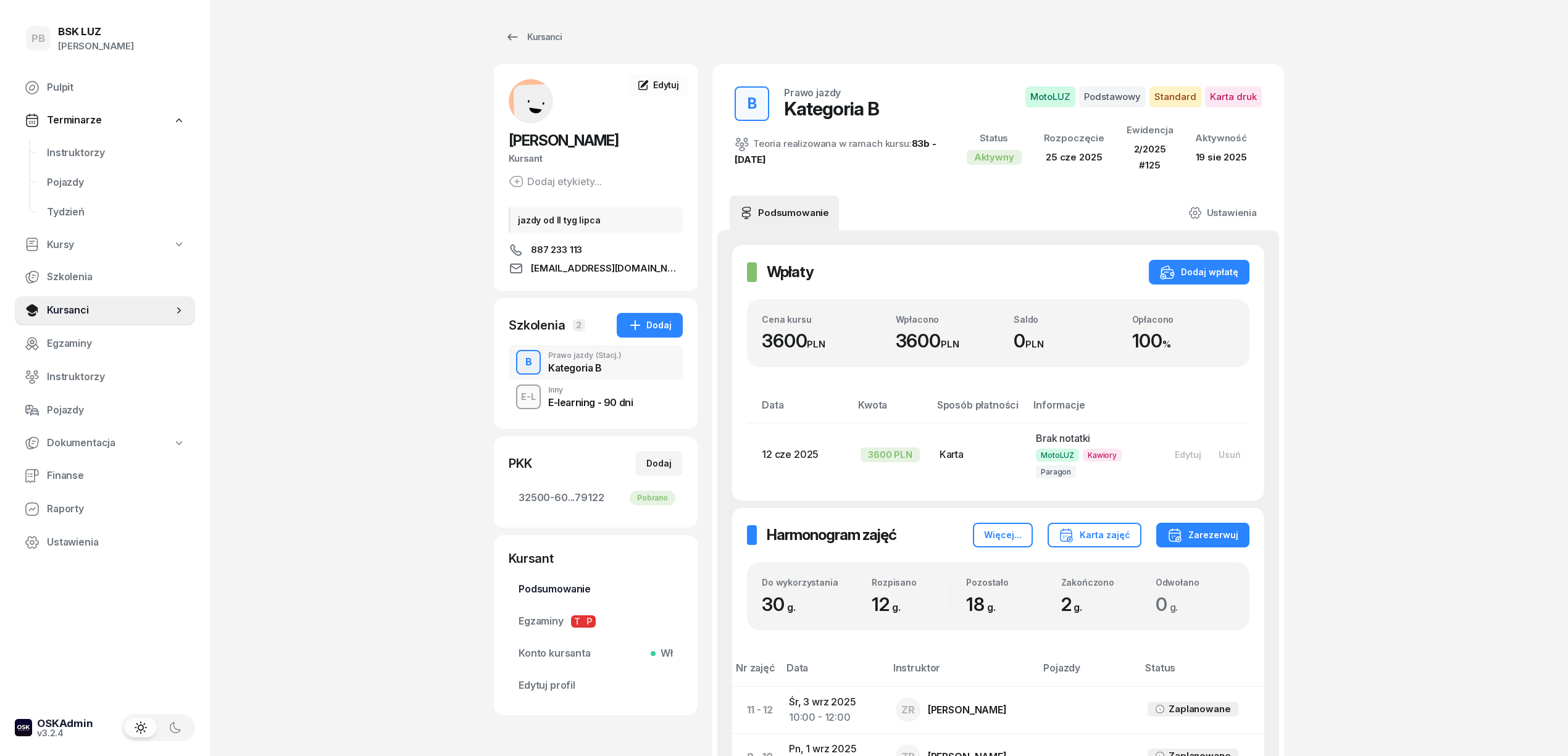
click at [552, 586] on span "Podsumowanie" at bounding box center [596, 589] width 154 height 16
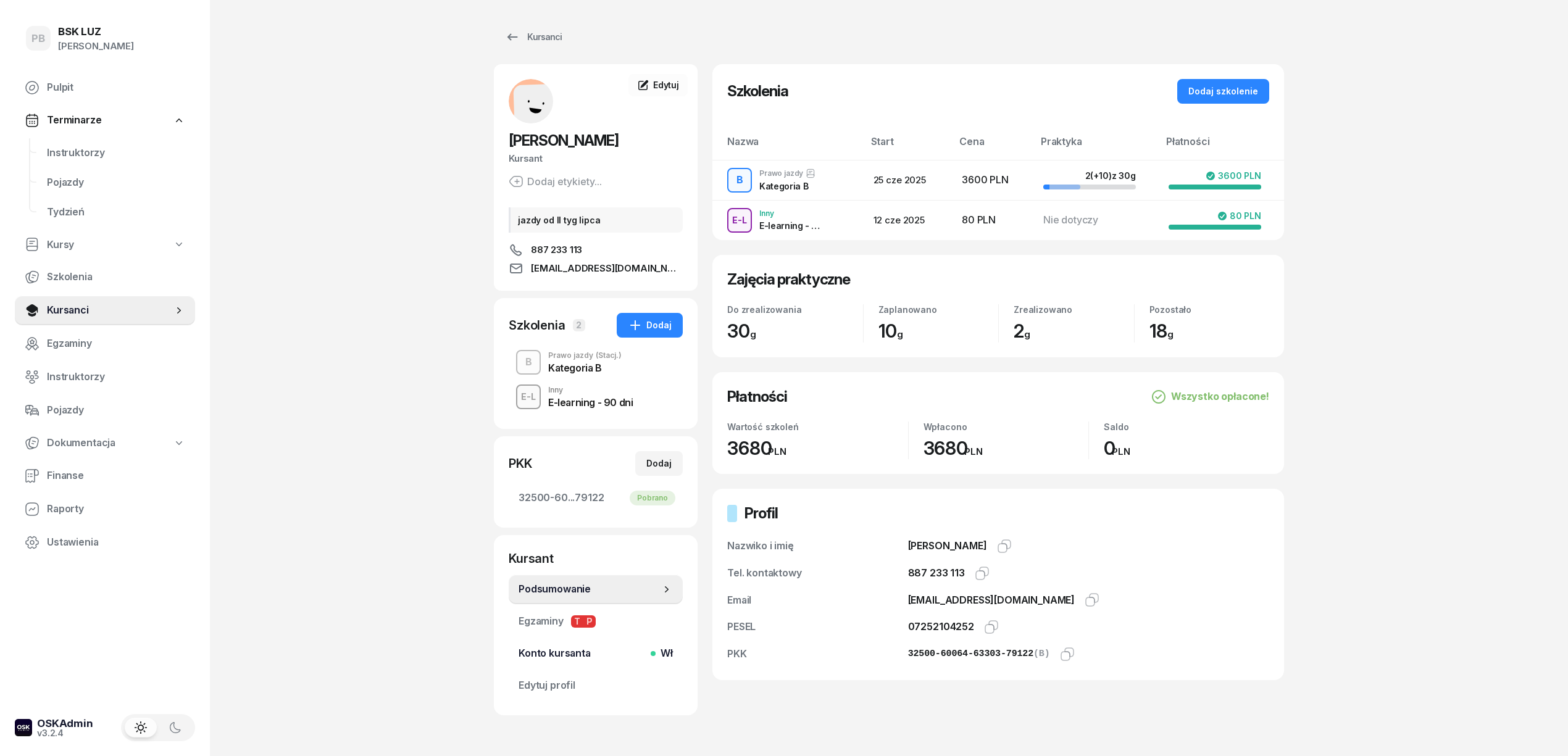
click at [529, 657] on span "Konto kursanta Wł" at bounding box center [596, 654] width 154 height 16
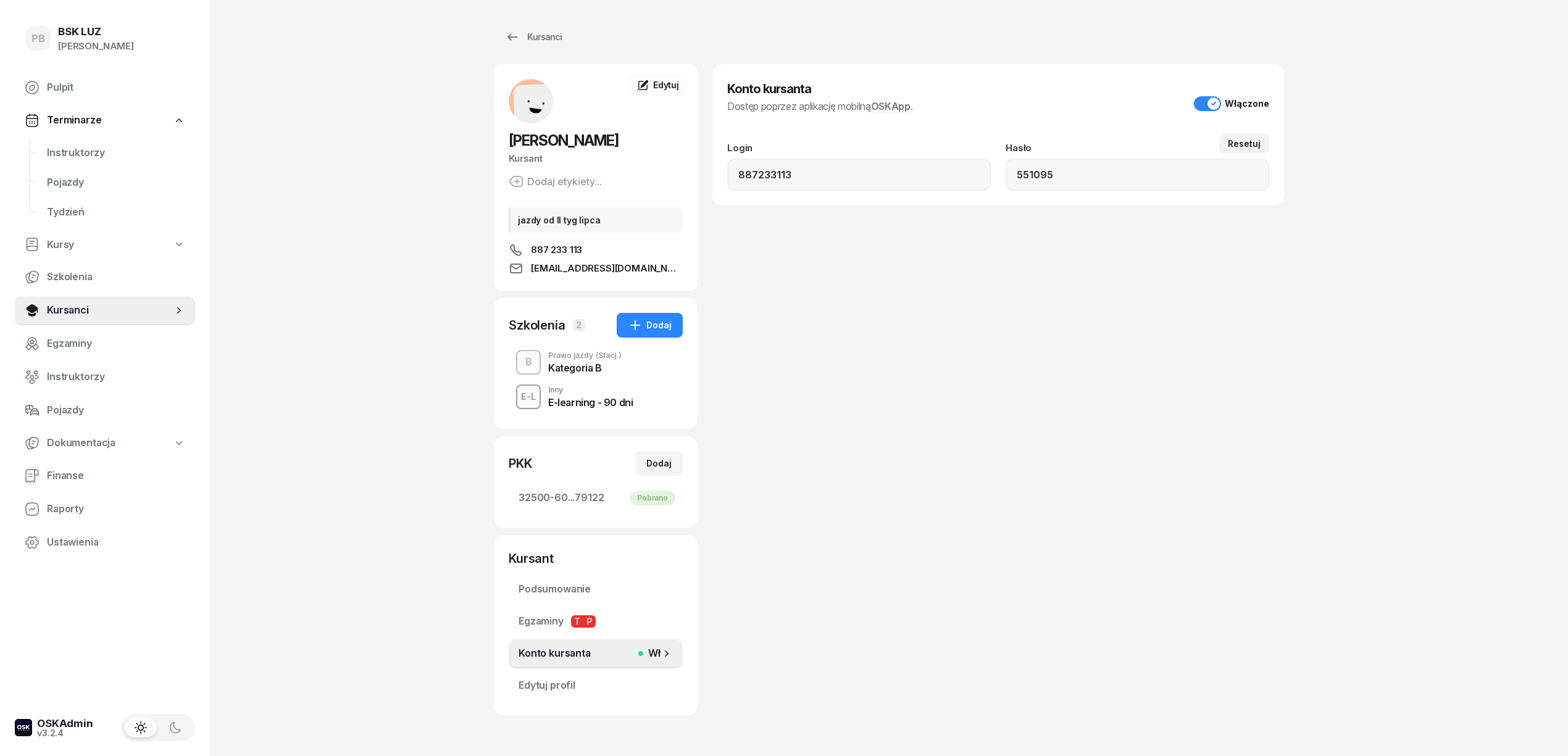
click at [446, 304] on div "PB BSK [PERSON_NAME] Pulpit Terminarze Instruktorzy Pojazdy Tydzień Kursy Szkol…" at bounding box center [784, 400] width 1568 height 799
click at [60, 146] on span "Instruktorzy" at bounding box center [116, 153] width 138 height 16
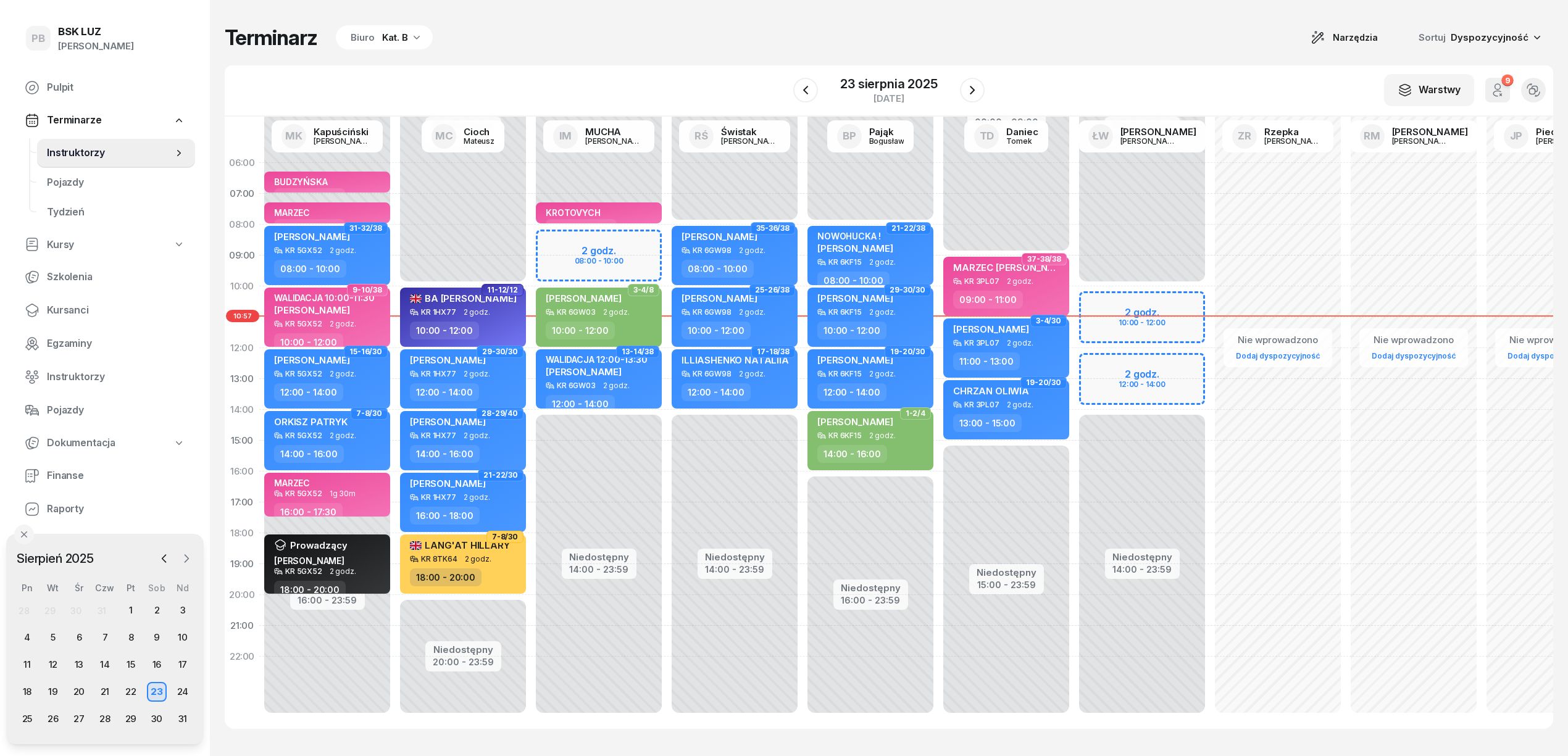
click at [187, 556] on icon "button" at bounding box center [187, 559] width 12 height 12
drag, startPoint x: 77, startPoint y: 613, endPoint x: 102, endPoint y: 605, distance: 26.2
click at [77, 613] on div "3" at bounding box center [80, 610] width 20 height 20
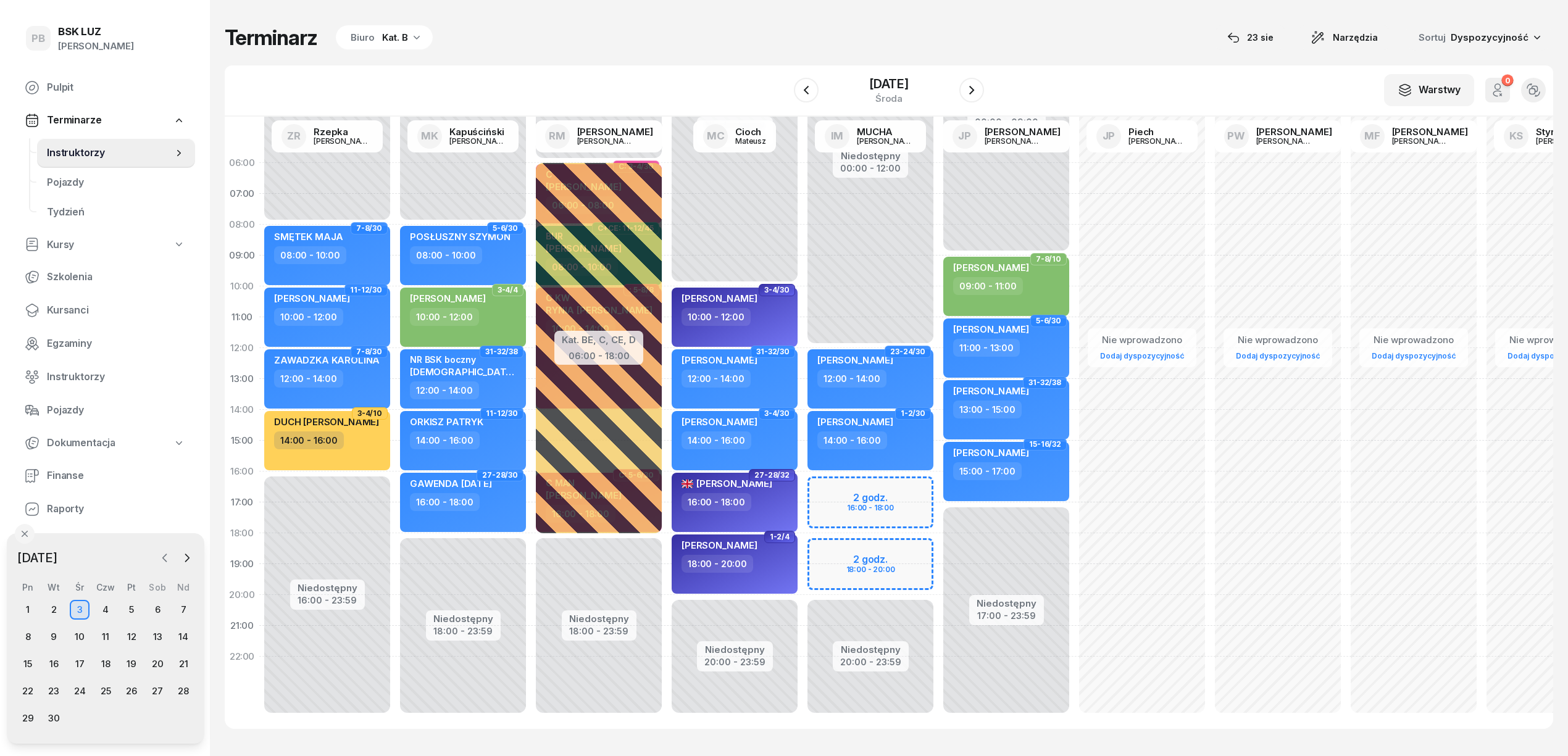
click at [161, 556] on icon "button" at bounding box center [165, 558] width 12 height 12
click at [162, 690] on div "23" at bounding box center [157, 692] width 20 height 20
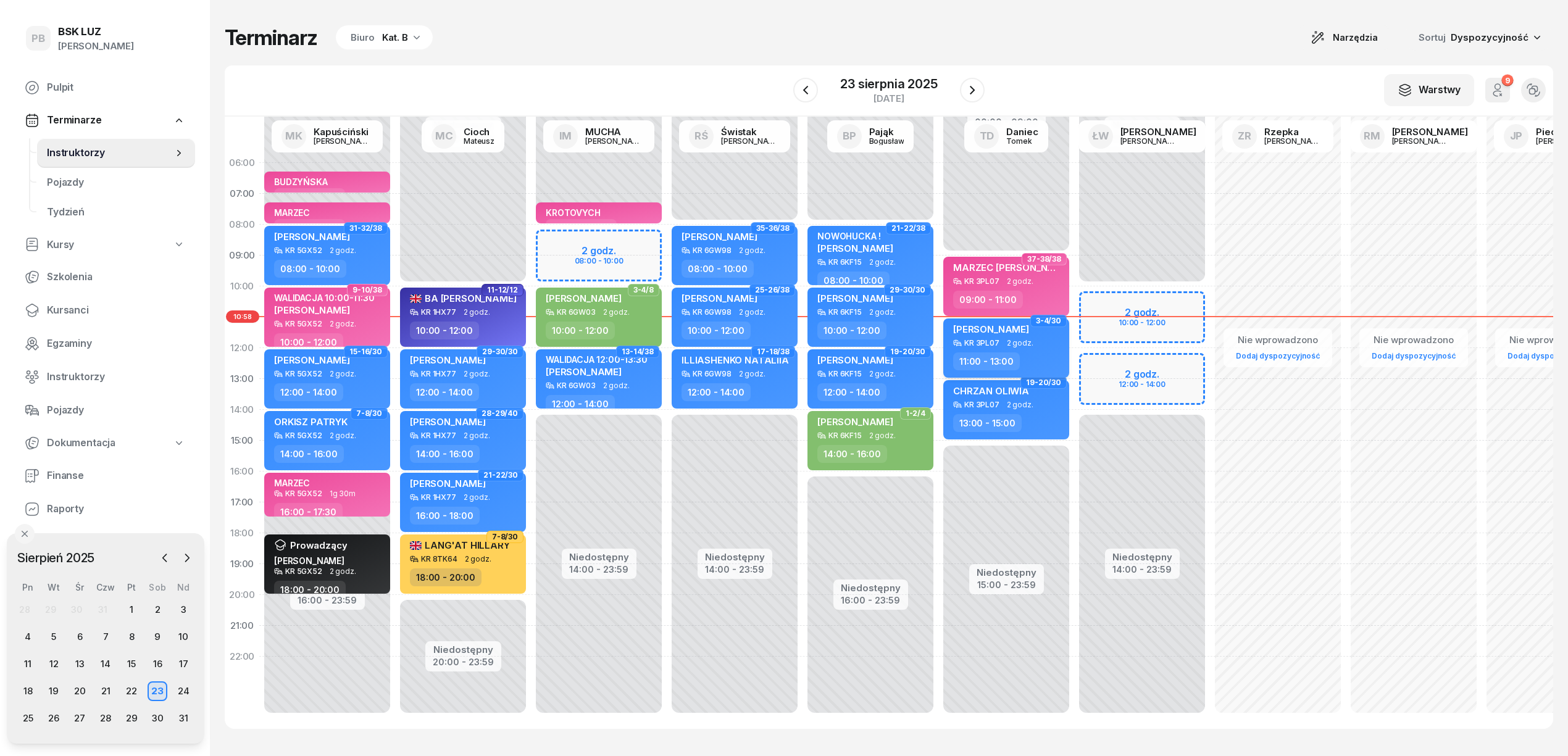
click at [991, 327] on span "[PERSON_NAME]" at bounding box center [991, 329] width 76 height 12
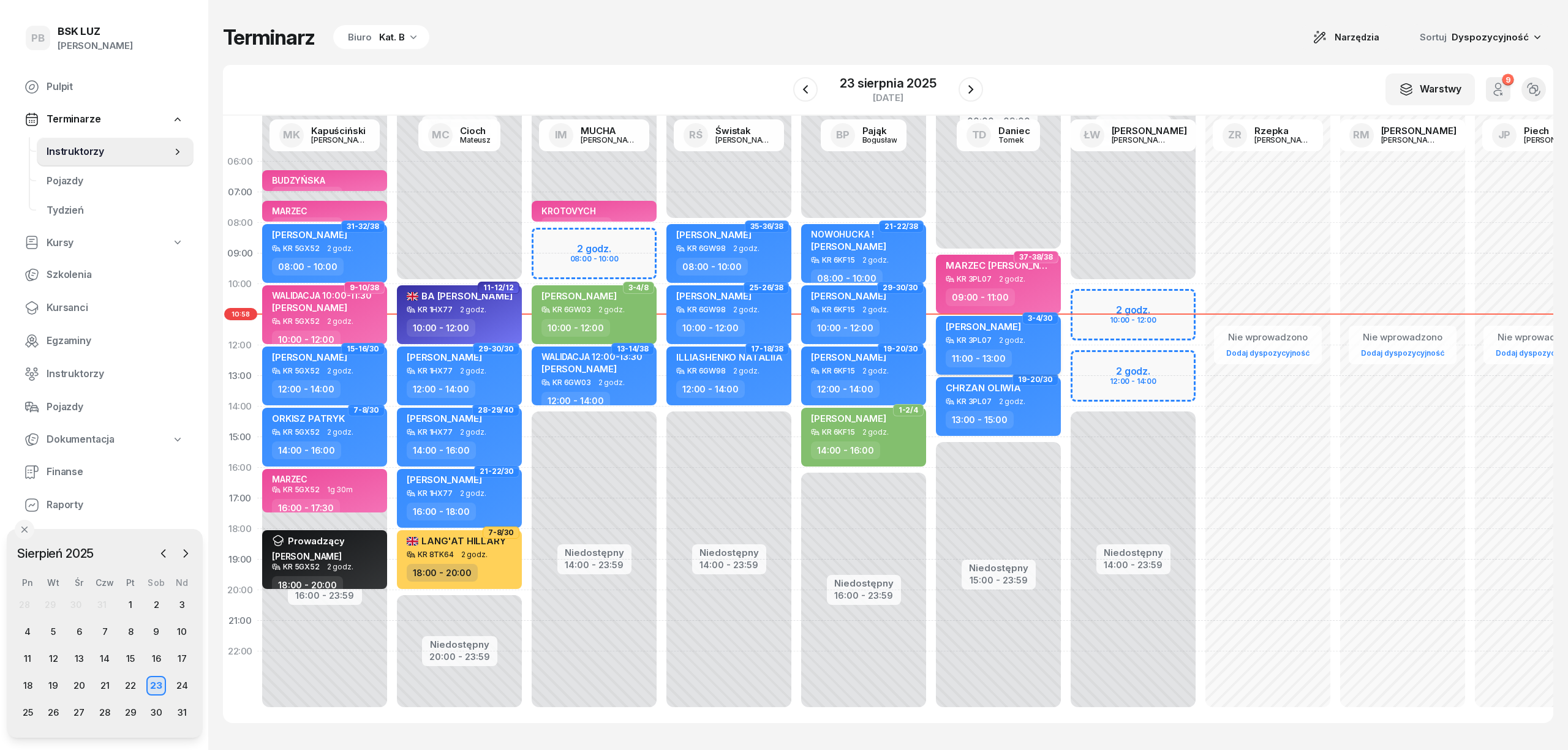
select select "11"
select select "13"
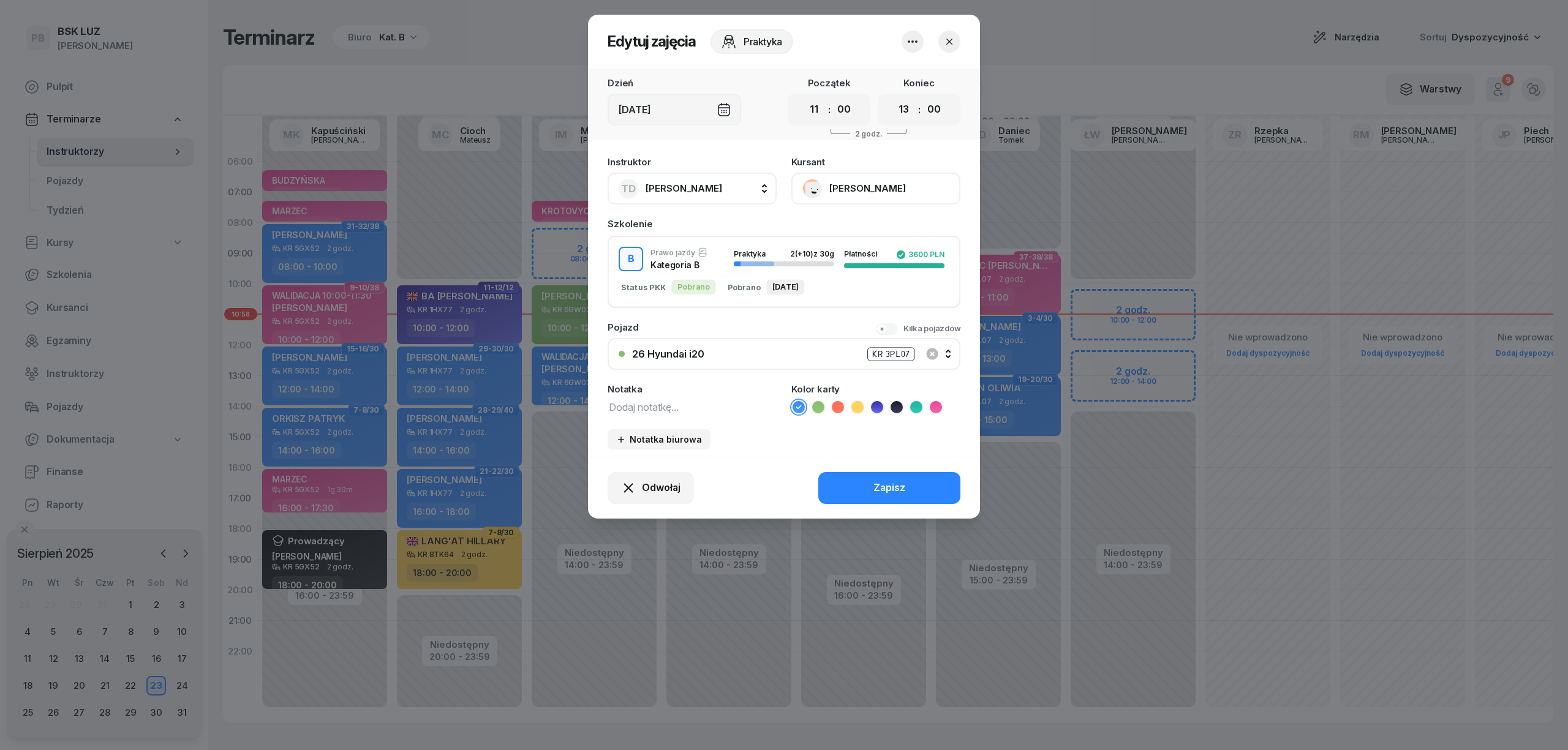
click at [881, 184] on button "[PERSON_NAME]" at bounding box center [876, 189] width 169 height 32
click at [861, 231] on link "Otwórz profil" at bounding box center [874, 231] width 162 height 31
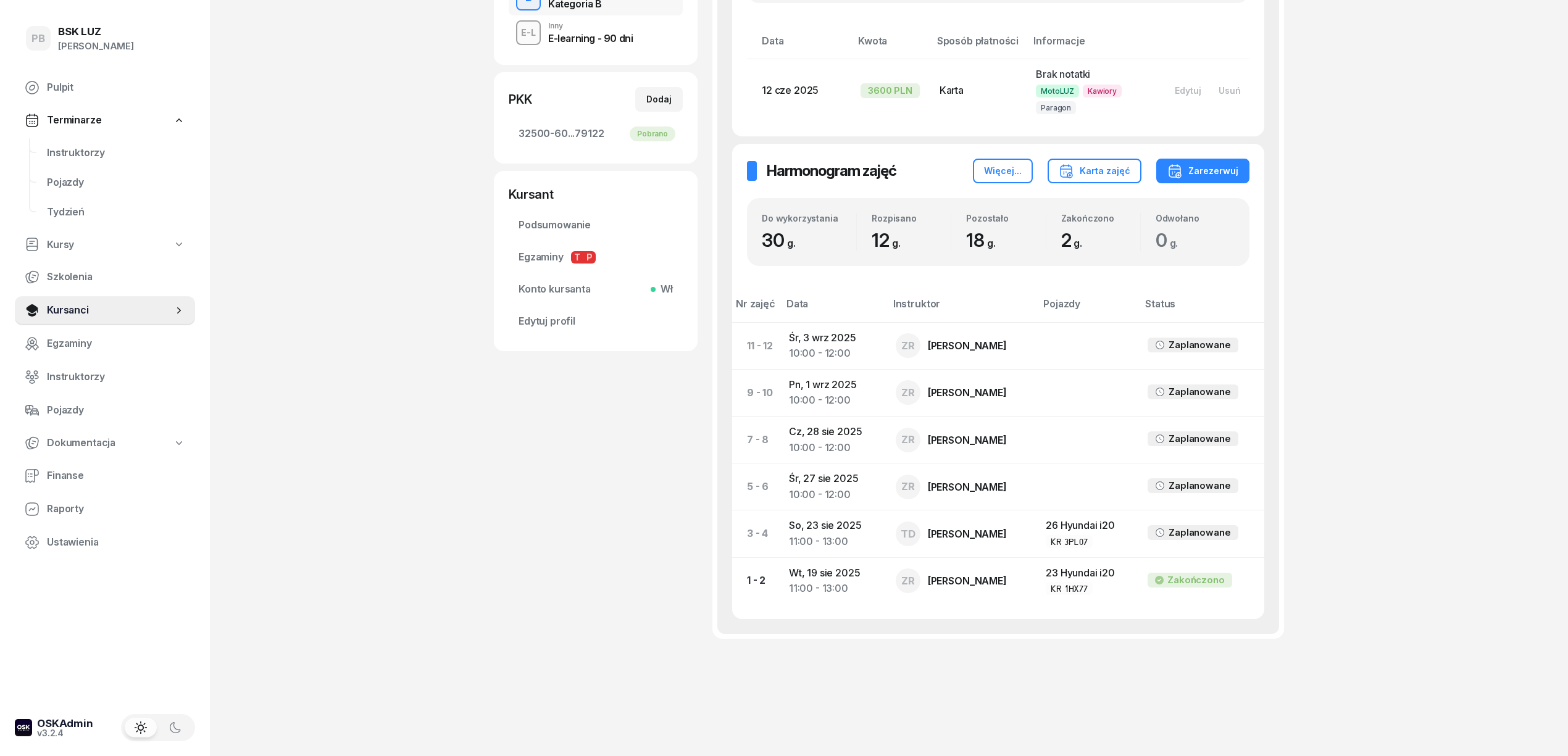
scroll to position [371, 0]
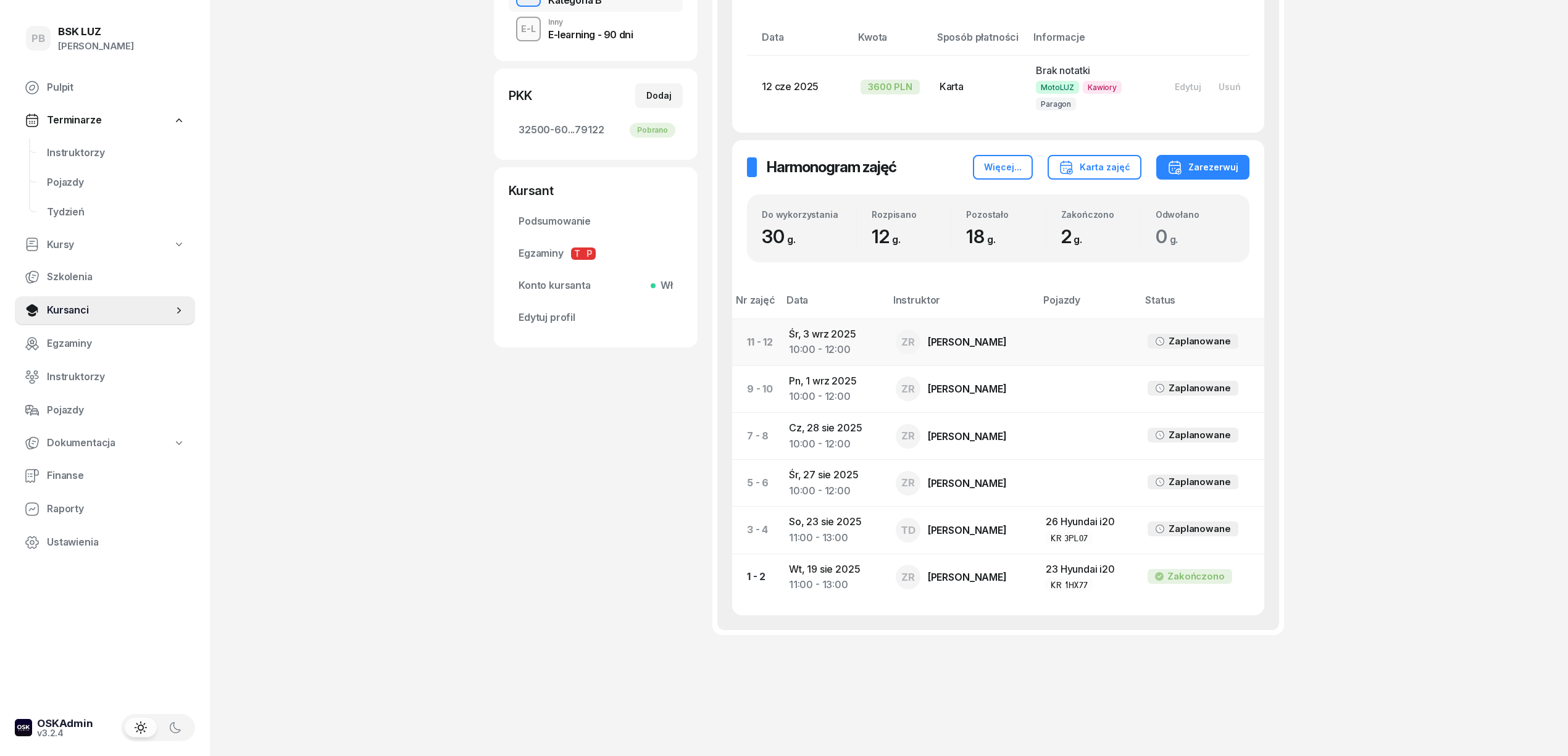
click at [831, 330] on td "[DATE] 10:00 - 12:00" at bounding box center [832, 342] width 107 height 47
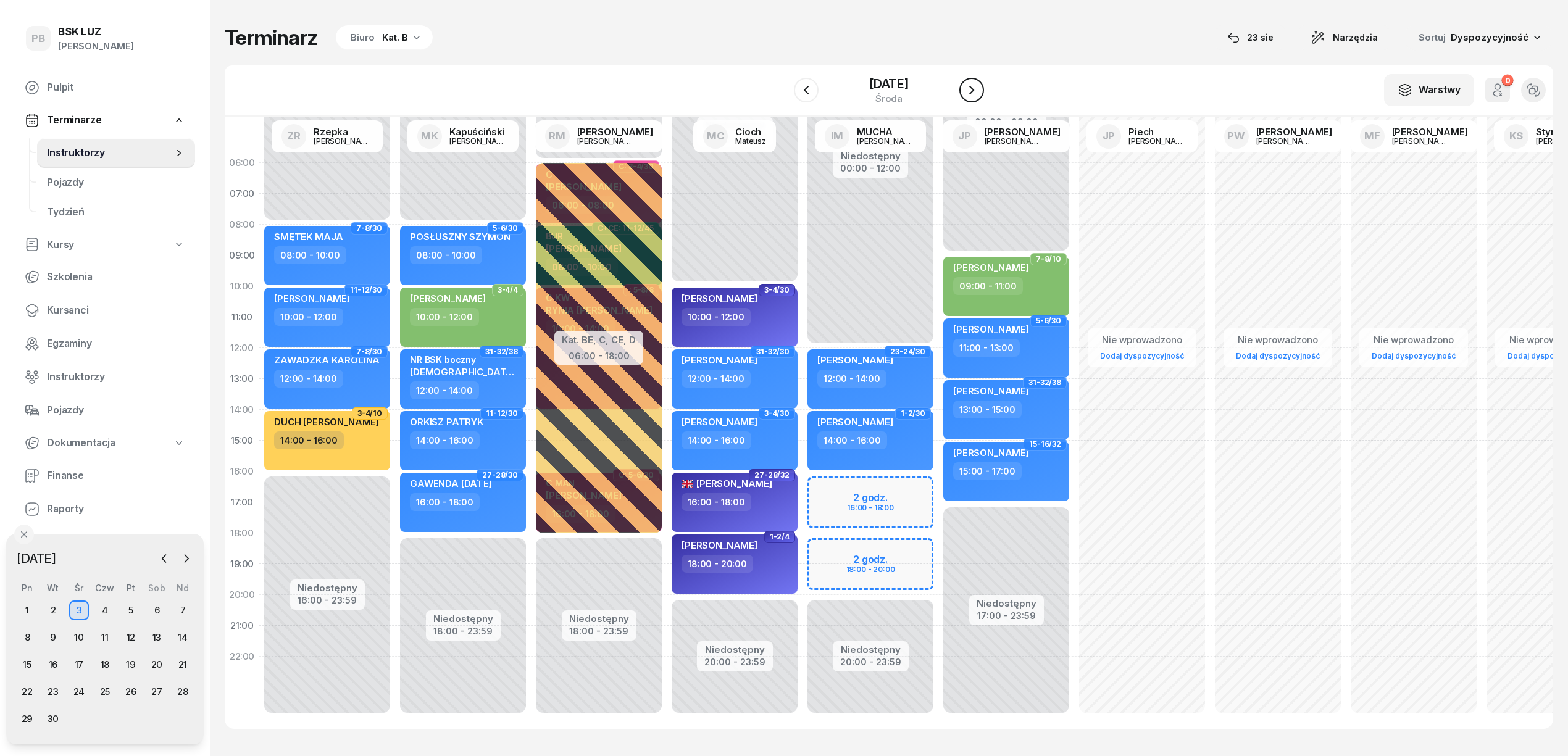
click at [976, 94] on icon "button" at bounding box center [972, 90] width 15 height 15
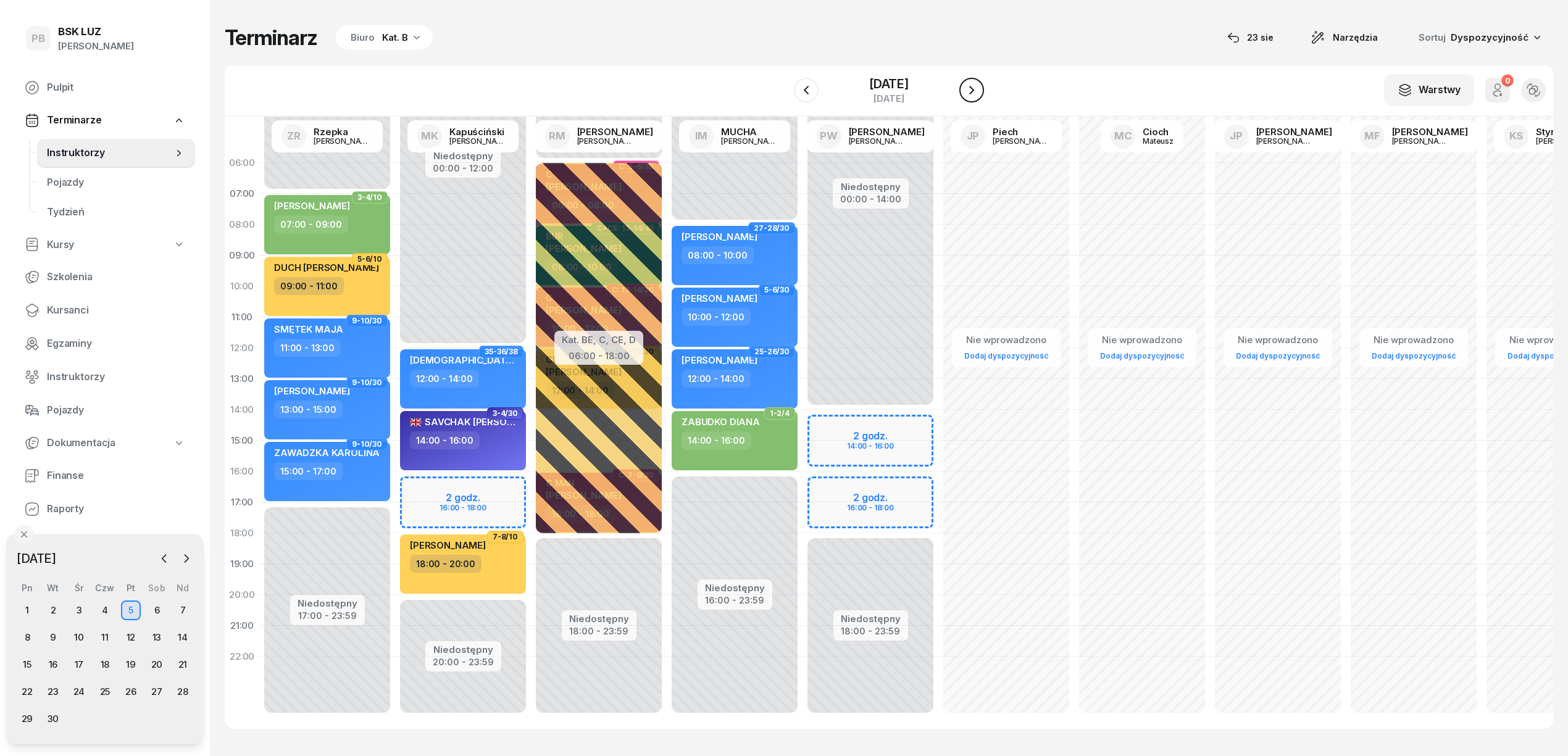
click at [976, 94] on icon "button" at bounding box center [972, 90] width 15 height 15
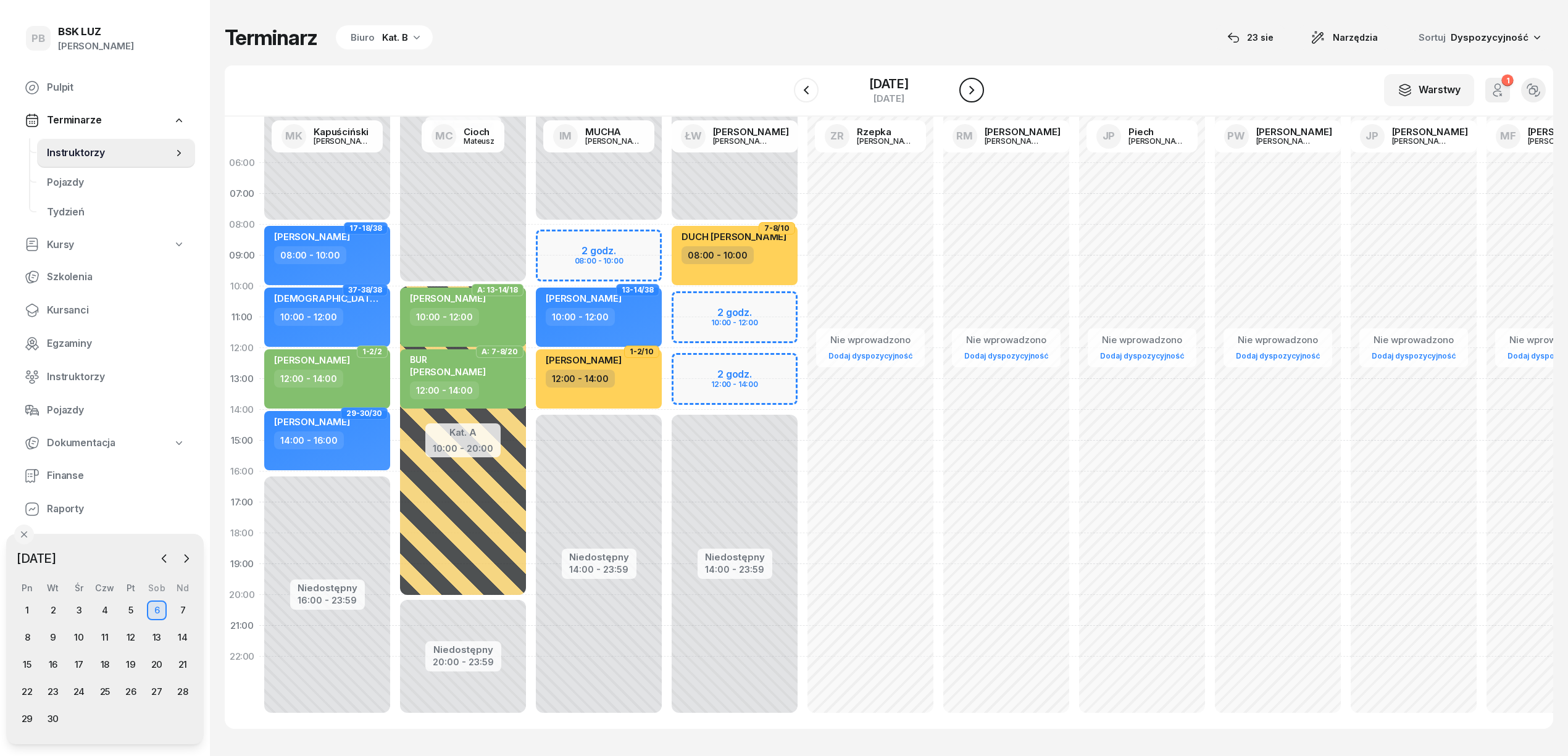
click at [976, 94] on icon "button" at bounding box center [972, 90] width 15 height 15
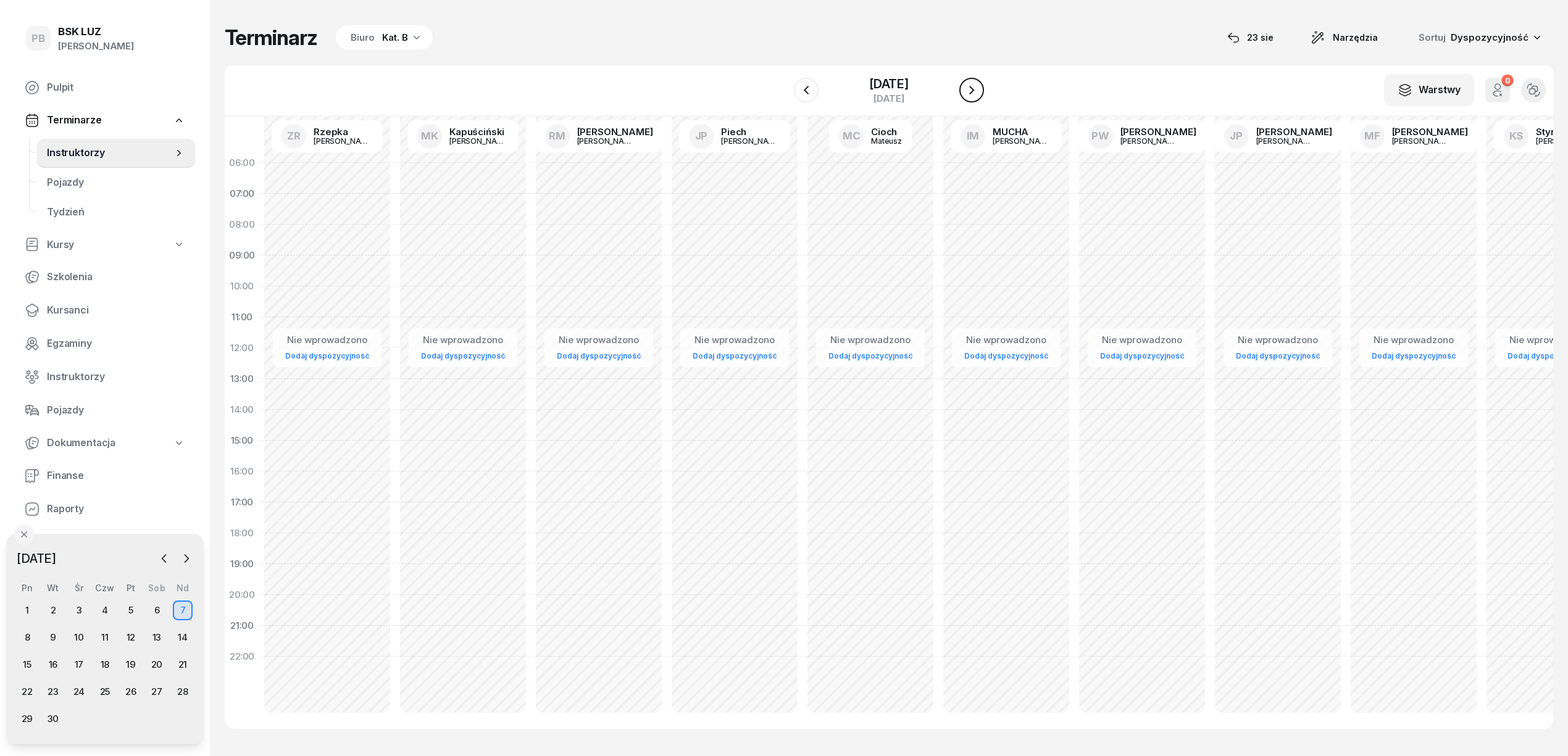
click at [976, 94] on icon "button" at bounding box center [972, 90] width 15 height 15
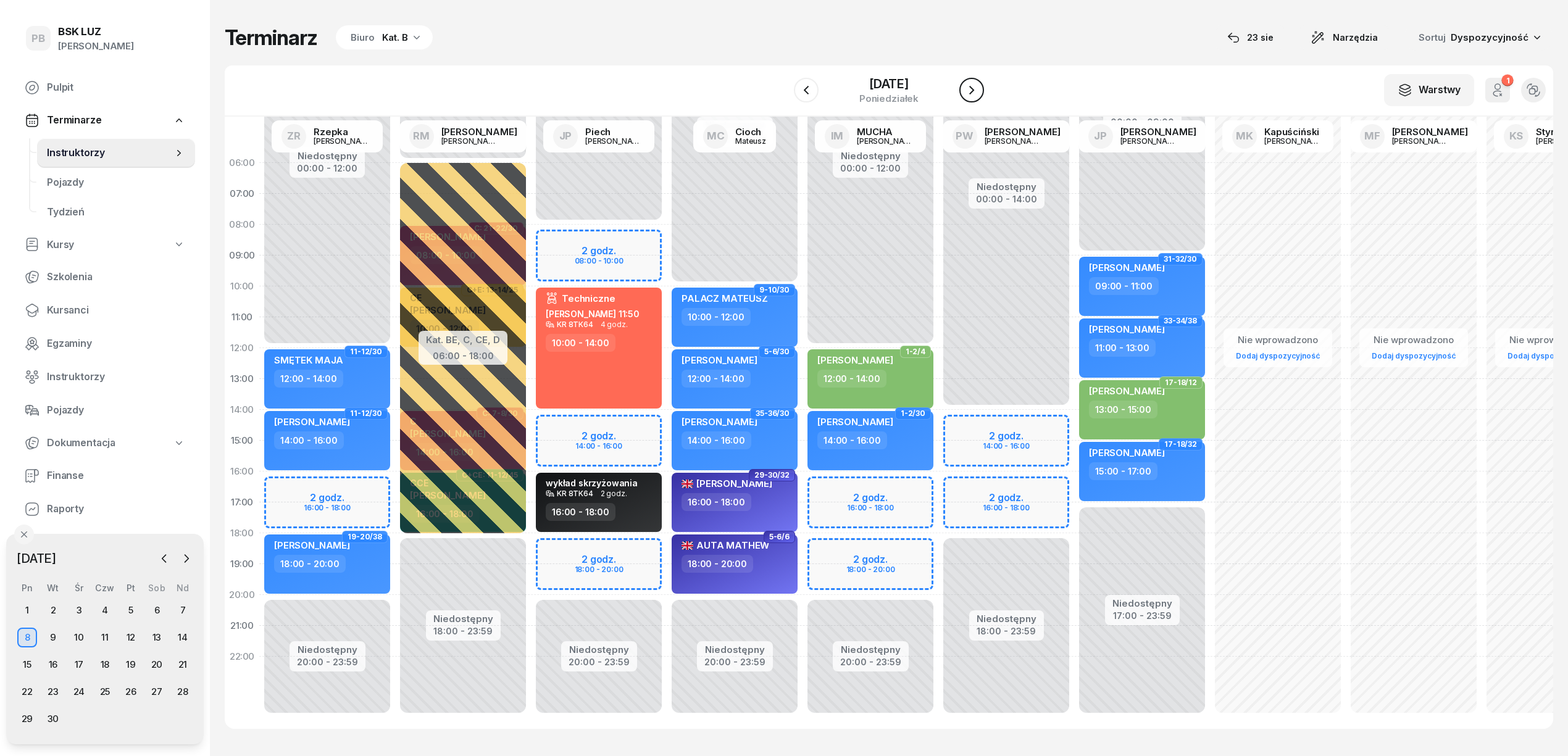
click at [976, 94] on icon "button" at bounding box center [972, 90] width 15 height 15
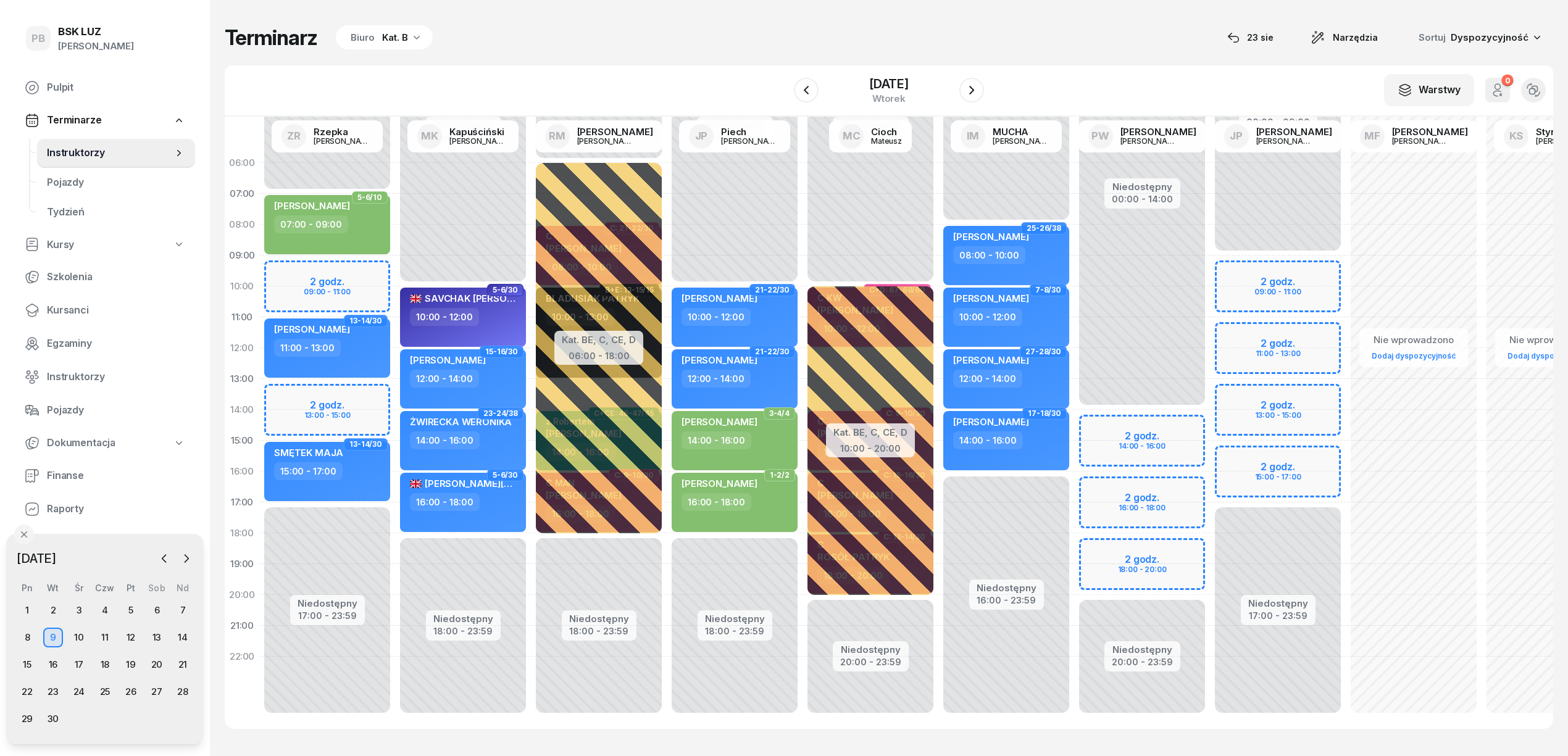
click at [395, 386] on div "Niedostępny 00:00 - 07:00 Niedostępny 17:00 - 23:59 2 godz. 09:00 - 11:00 2 god…" at bounding box center [463, 441] width 136 height 586
select select "13"
select select "15"
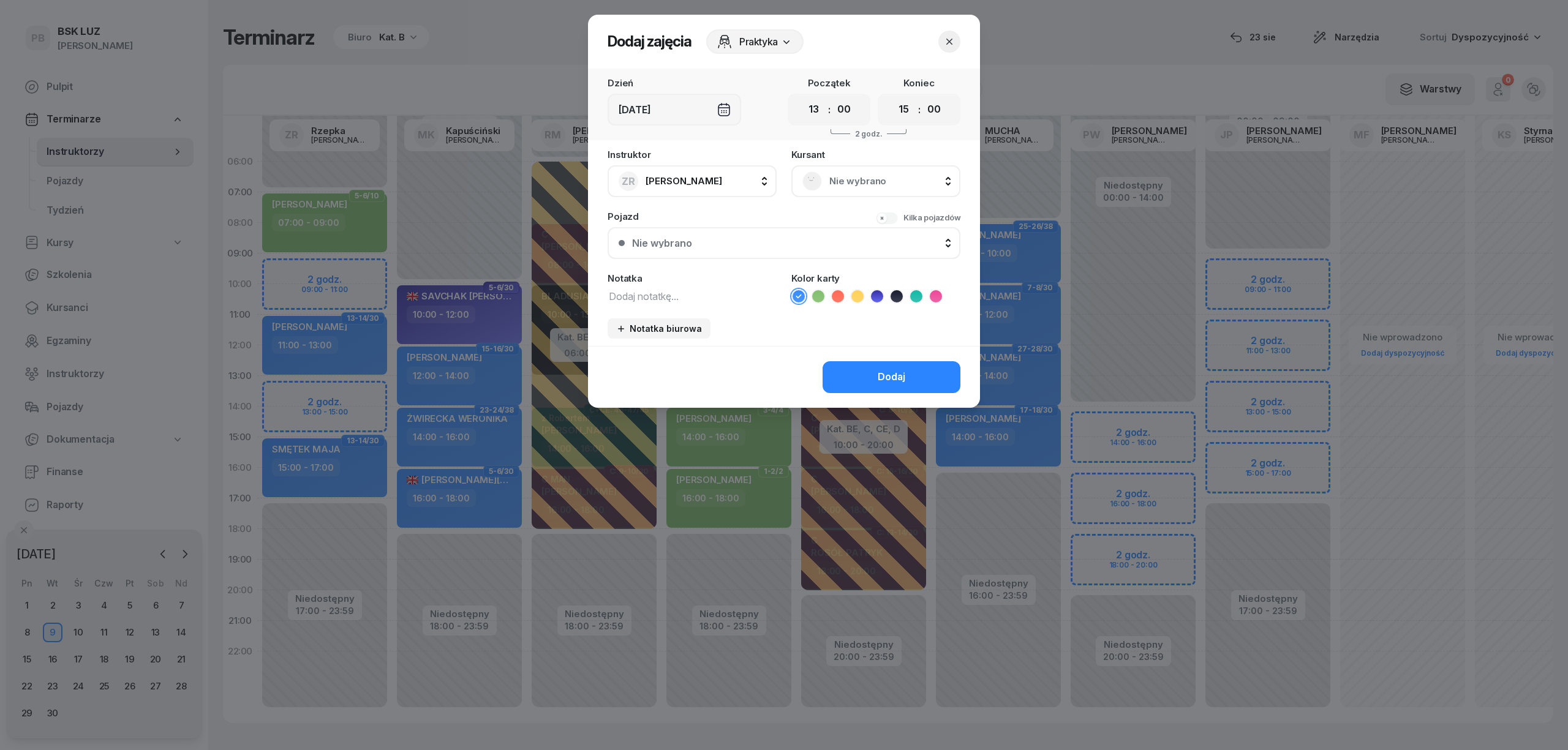
click at [844, 175] on span "Nie wybrano" at bounding box center [889, 181] width 120 height 16
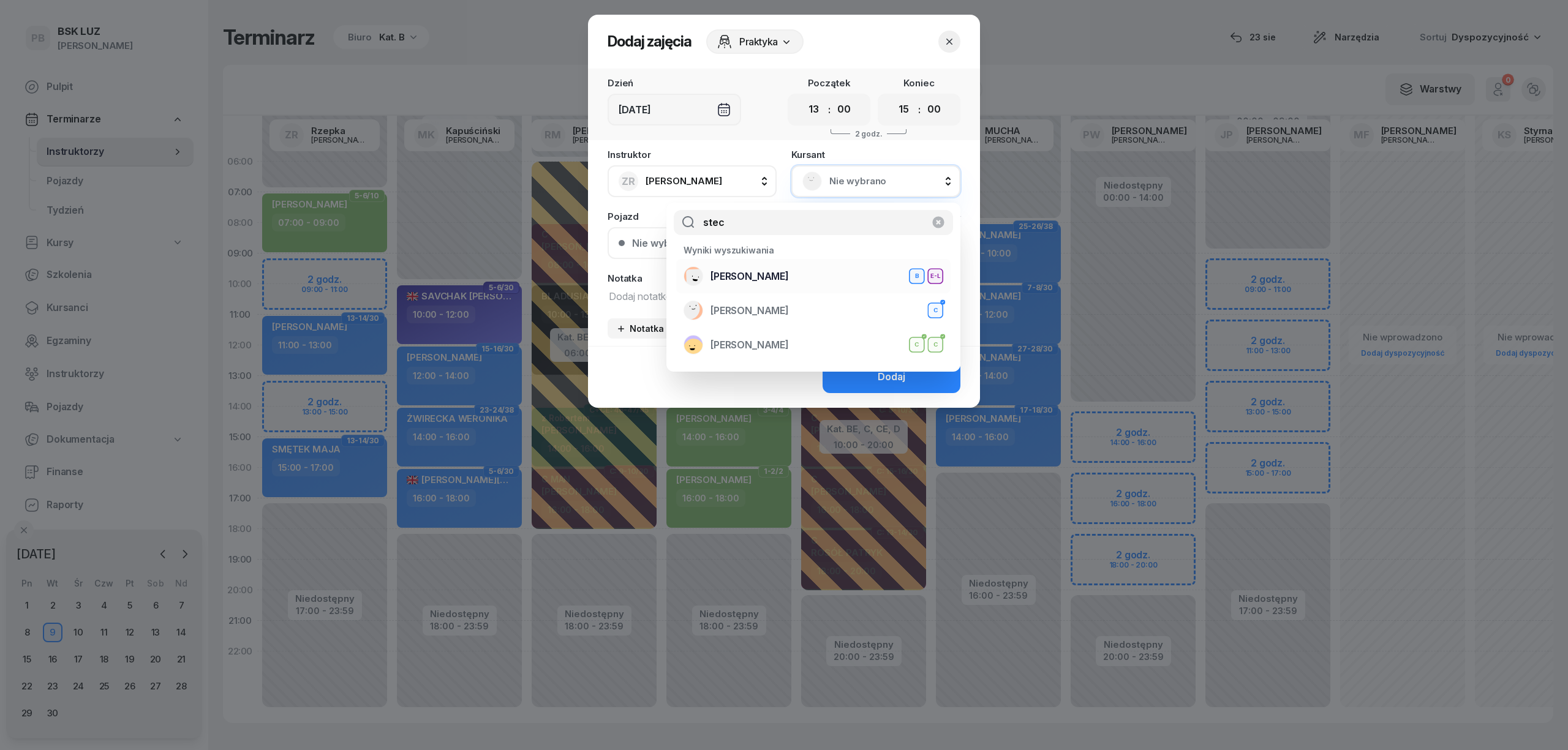
type input "stec"
click at [794, 268] on div "[PERSON_NAME] E-L" at bounding box center [814, 276] width 259 height 20
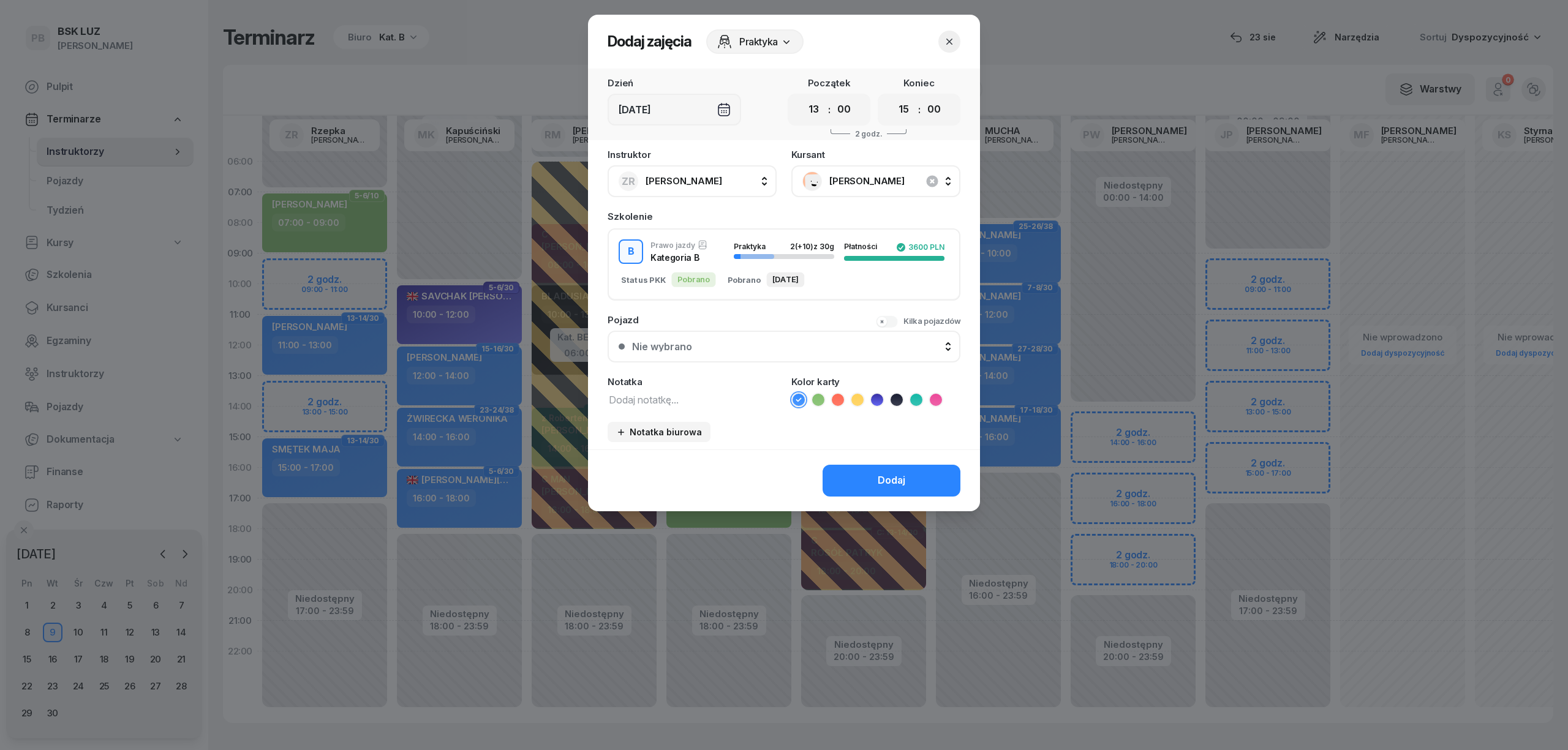
click at [850, 469] on button "Dodaj" at bounding box center [892, 481] width 138 height 32
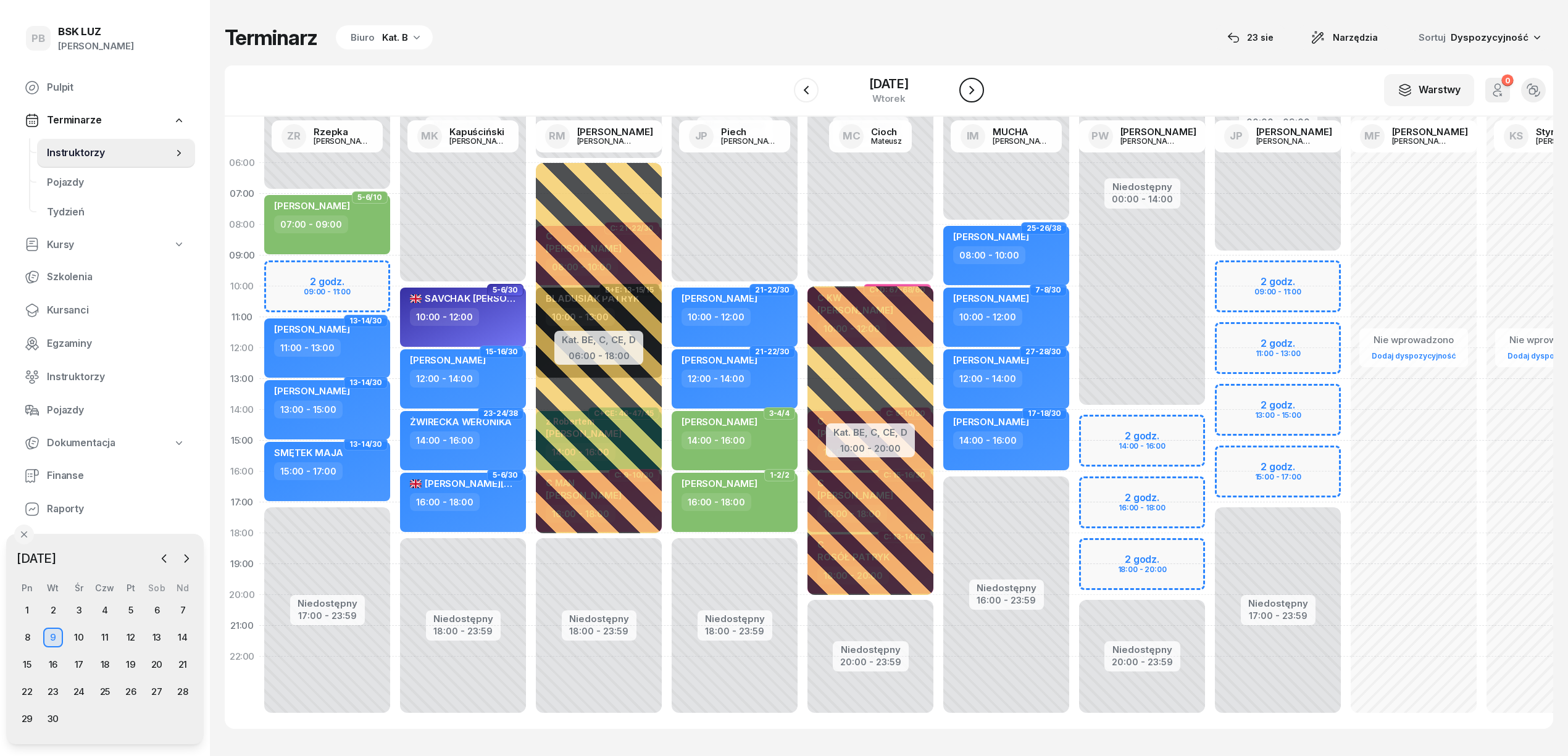
click at [974, 94] on icon "button" at bounding box center [972, 90] width 15 height 15
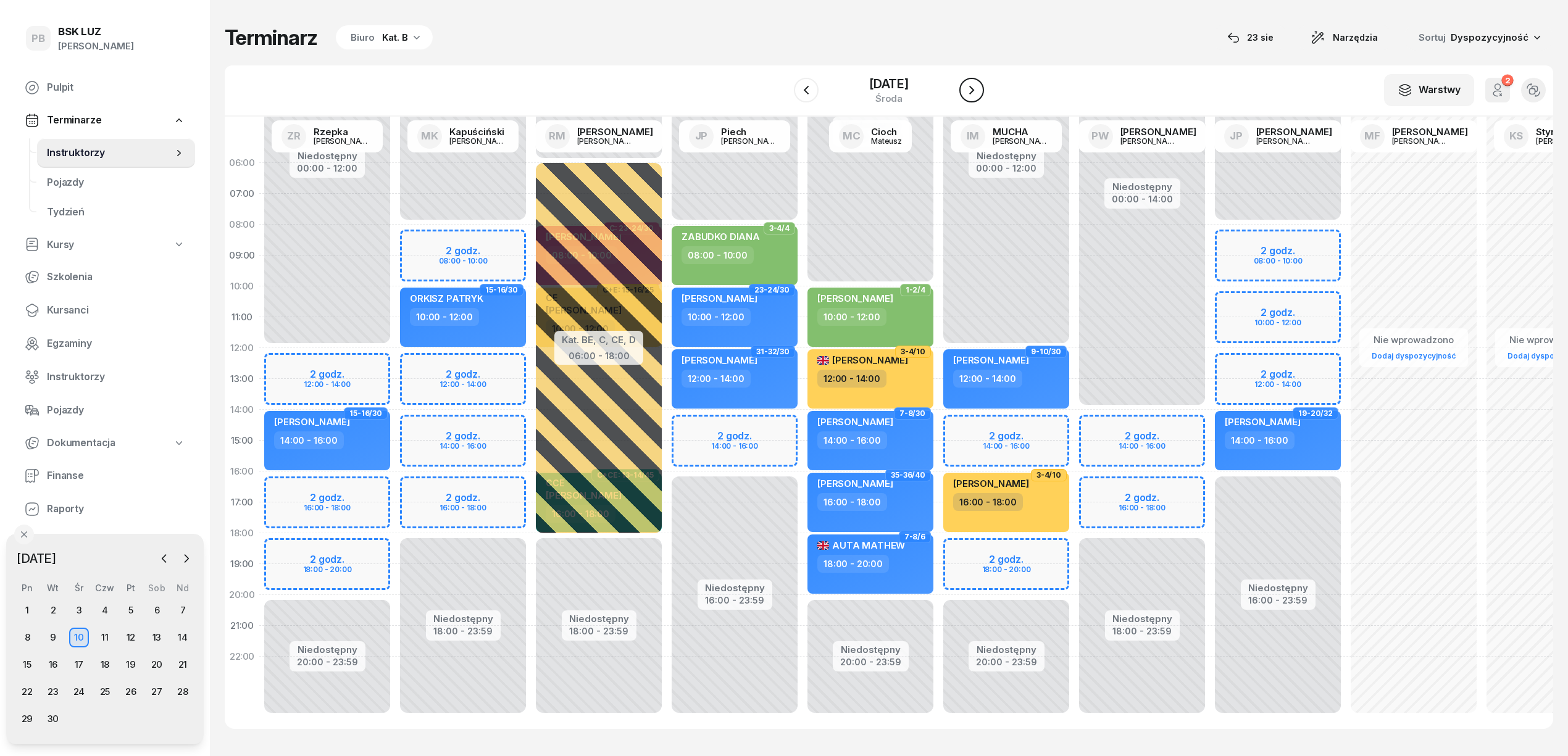
click at [974, 94] on icon "button" at bounding box center [972, 90] width 15 height 15
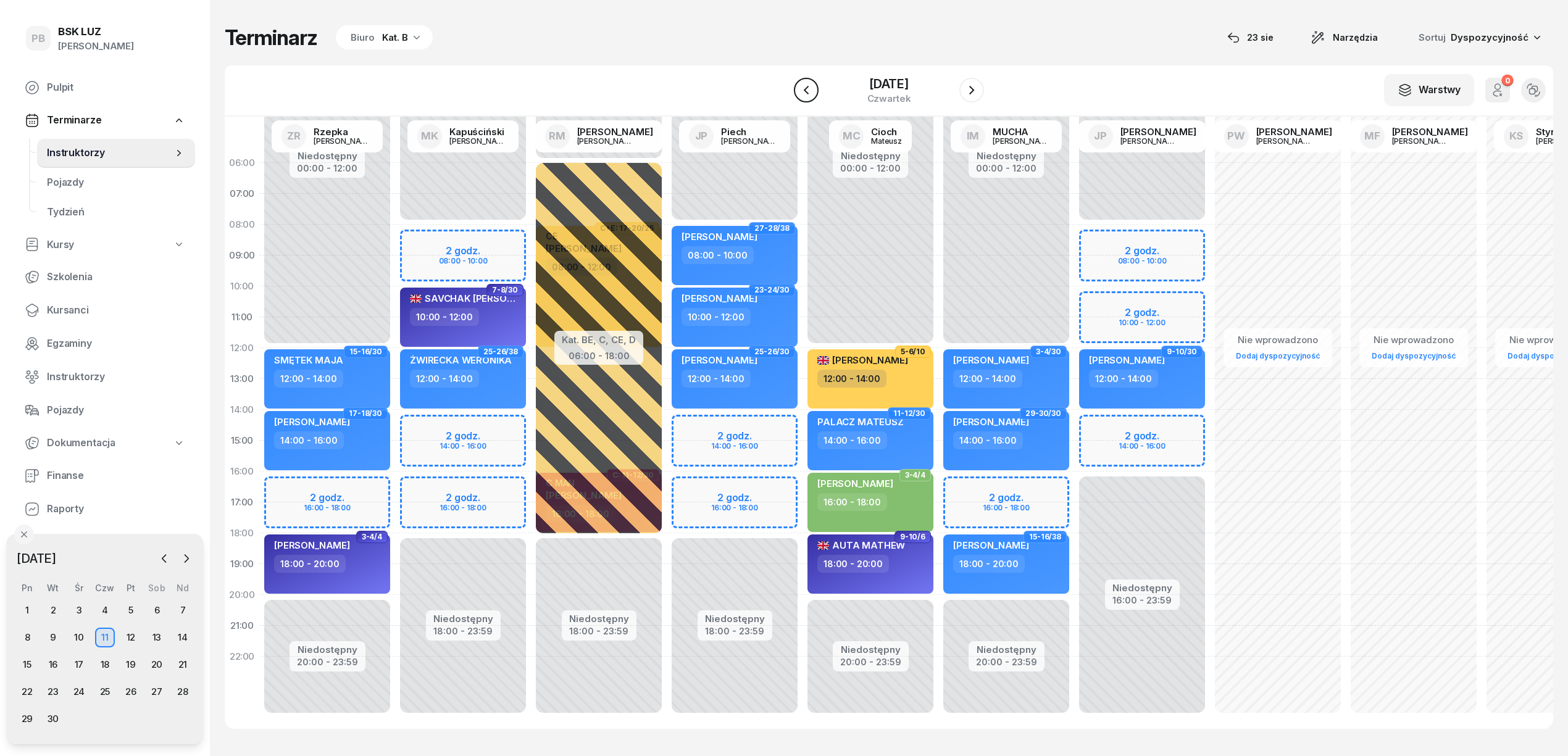
click at [813, 91] on icon "button" at bounding box center [806, 90] width 15 height 15
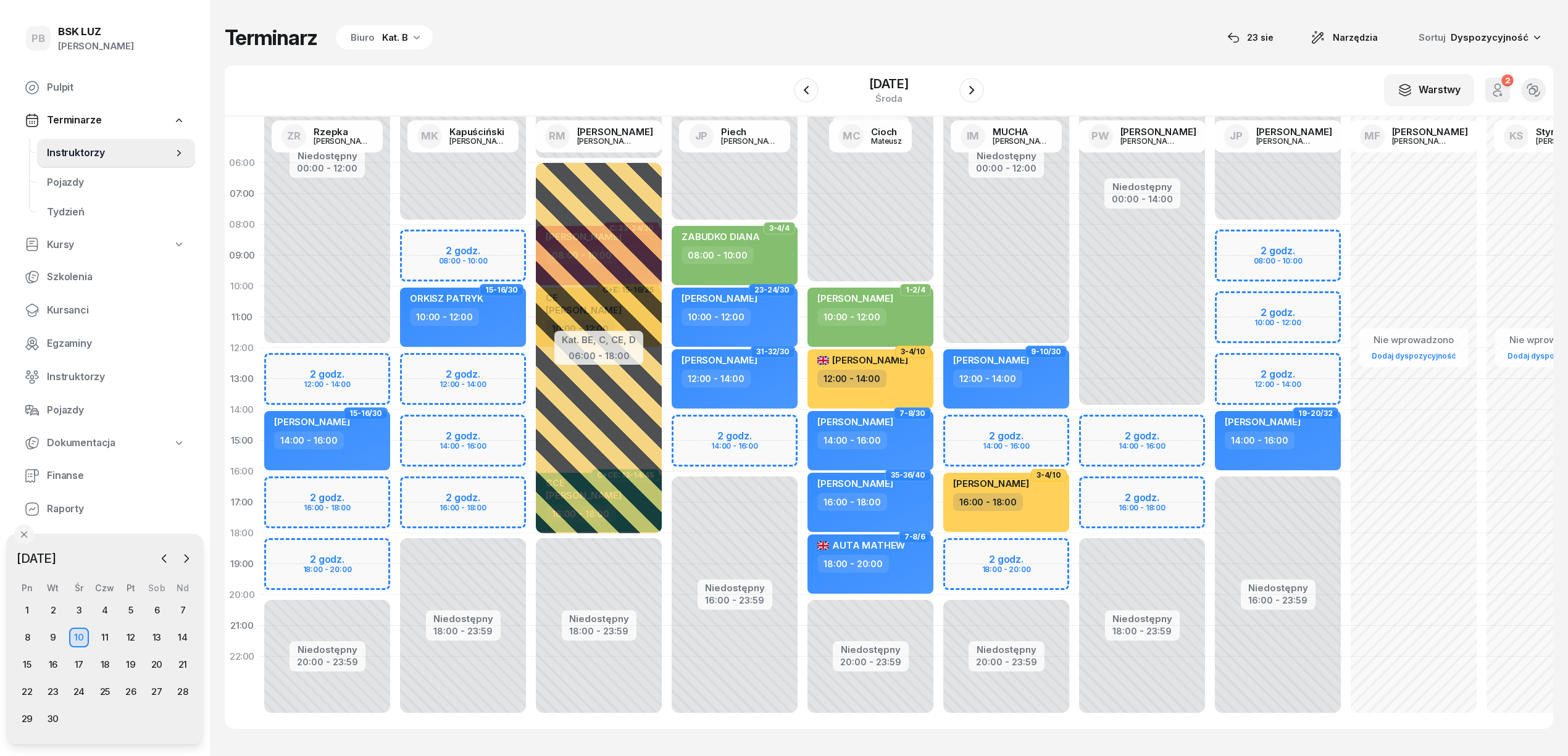
click at [395, 369] on div "Niedostępny 00:00 - 12:00 Niedostępny 20:00 - 23:59 2 godz. 12:00 - 14:00 2 god…" at bounding box center [463, 441] width 136 height 586
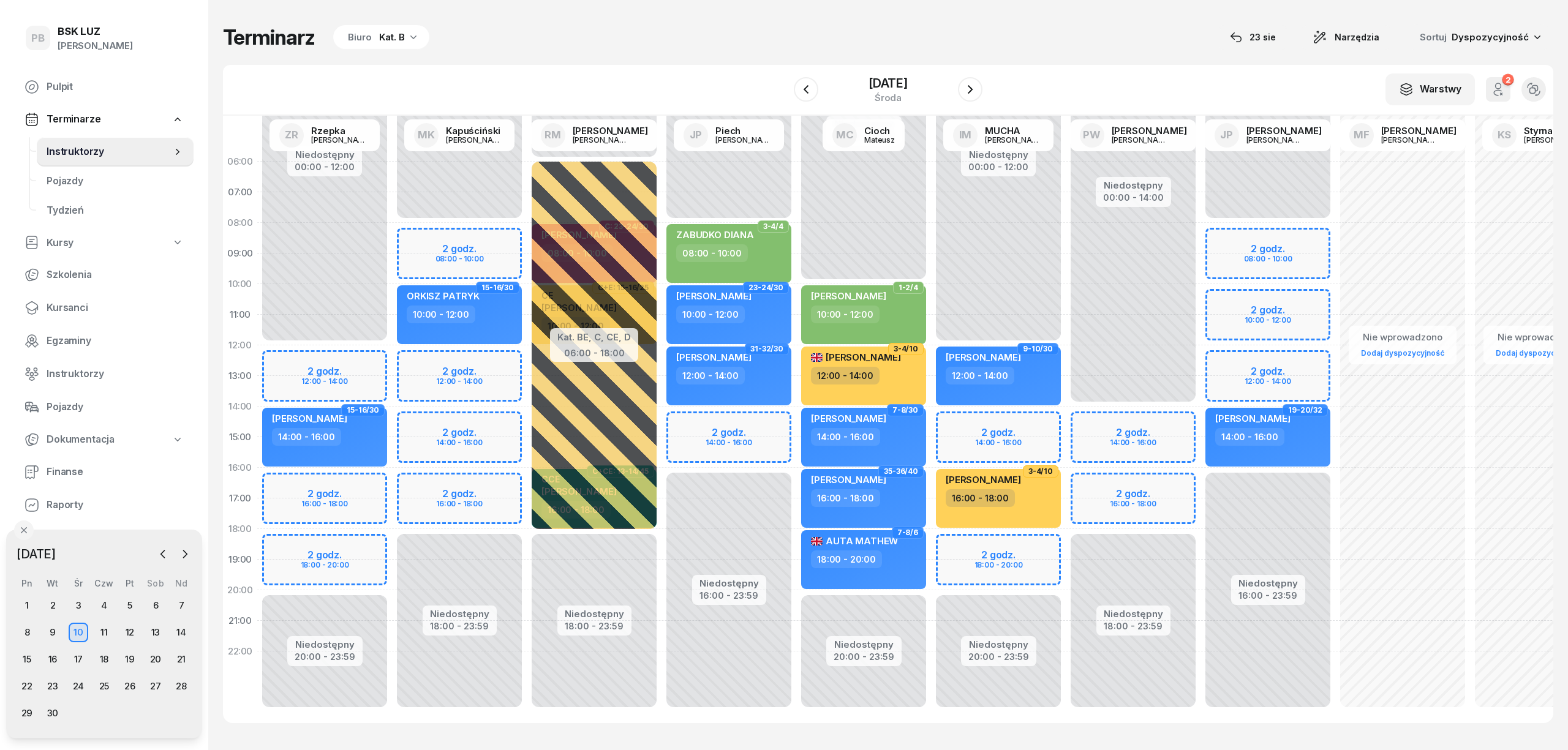
select select "12"
select select "14"
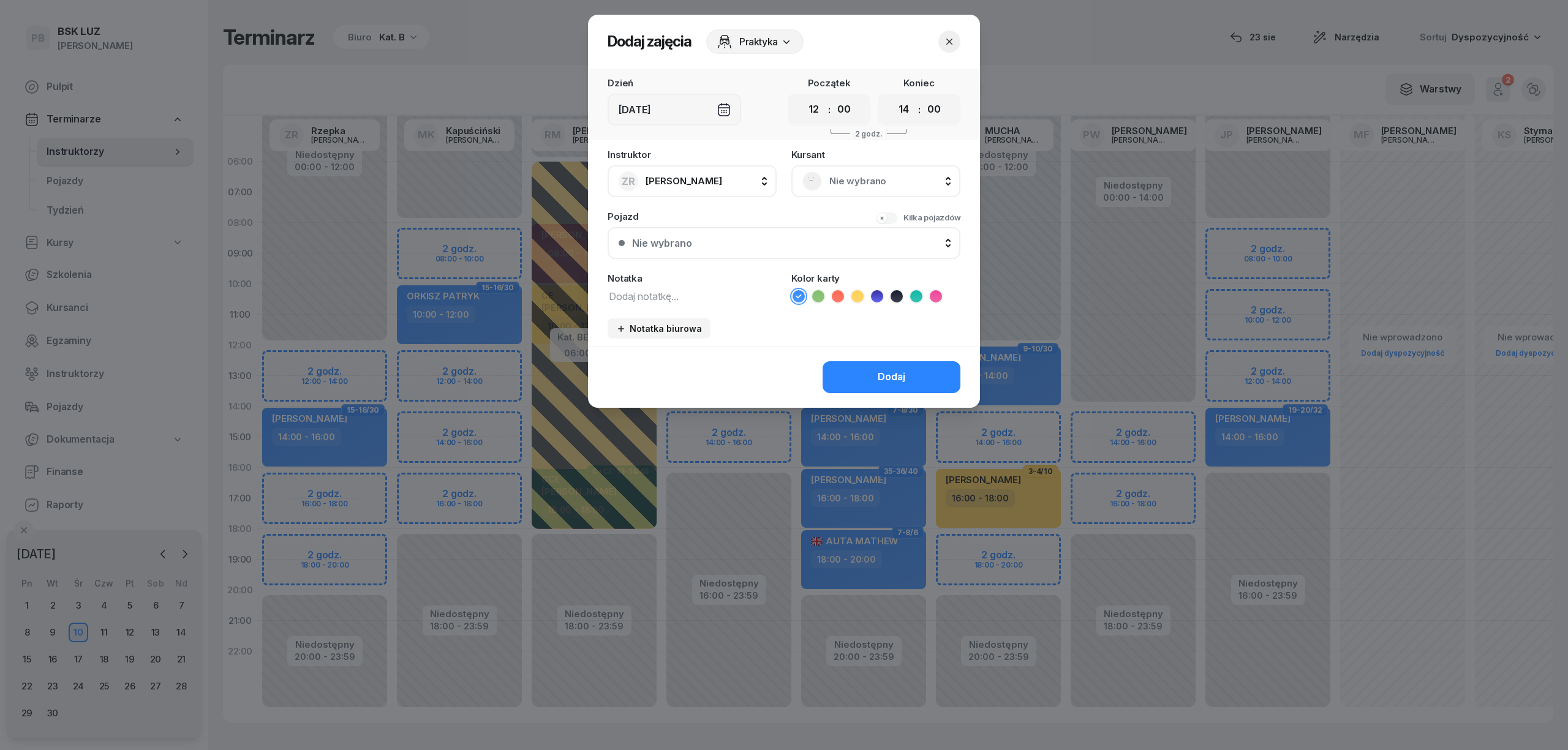
click at [833, 187] on span "Nie wybrano" at bounding box center [889, 181] width 120 height 16
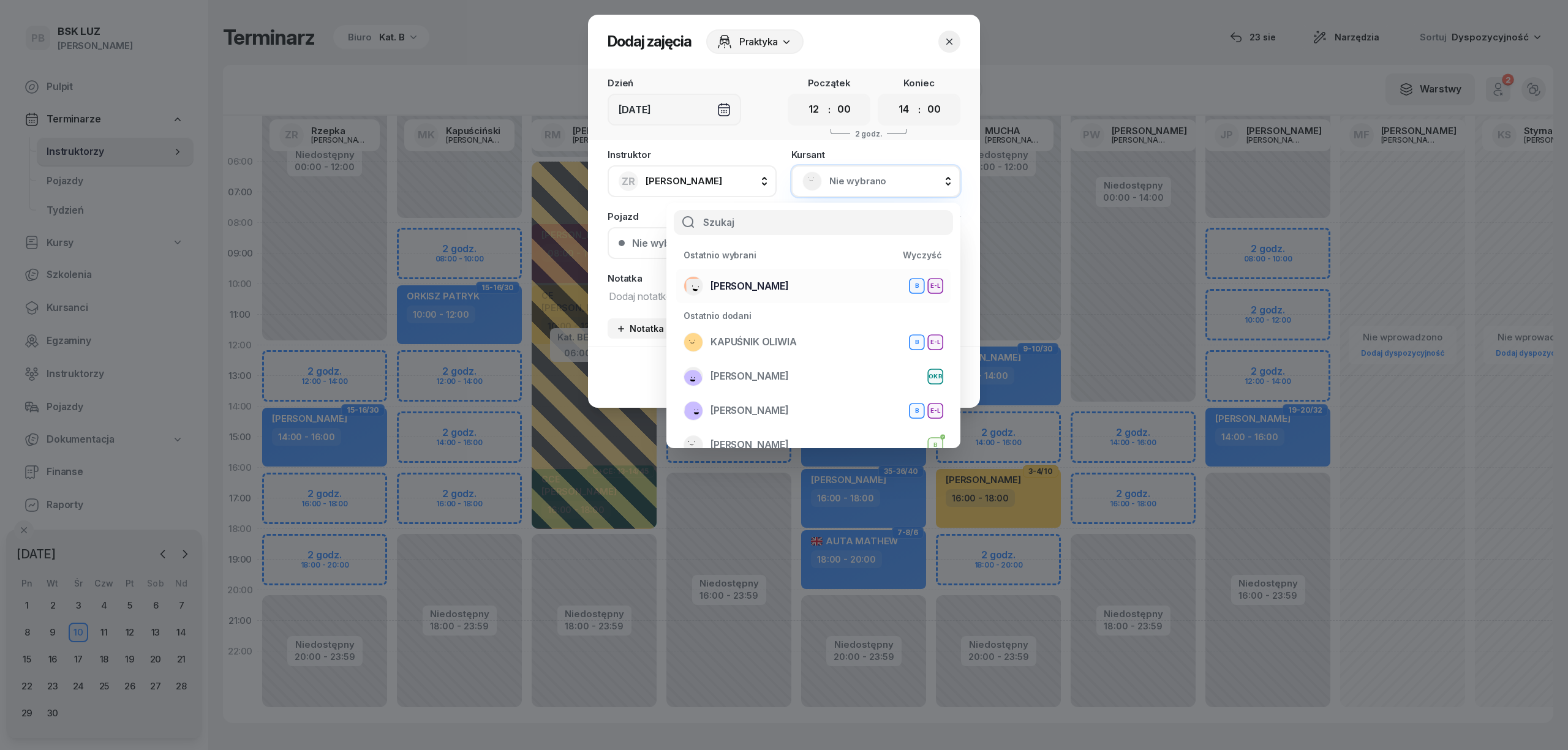
click at [762, 282] on span "[PERSON_NAME]" at bounding box center [750, 286] width 79 height 16
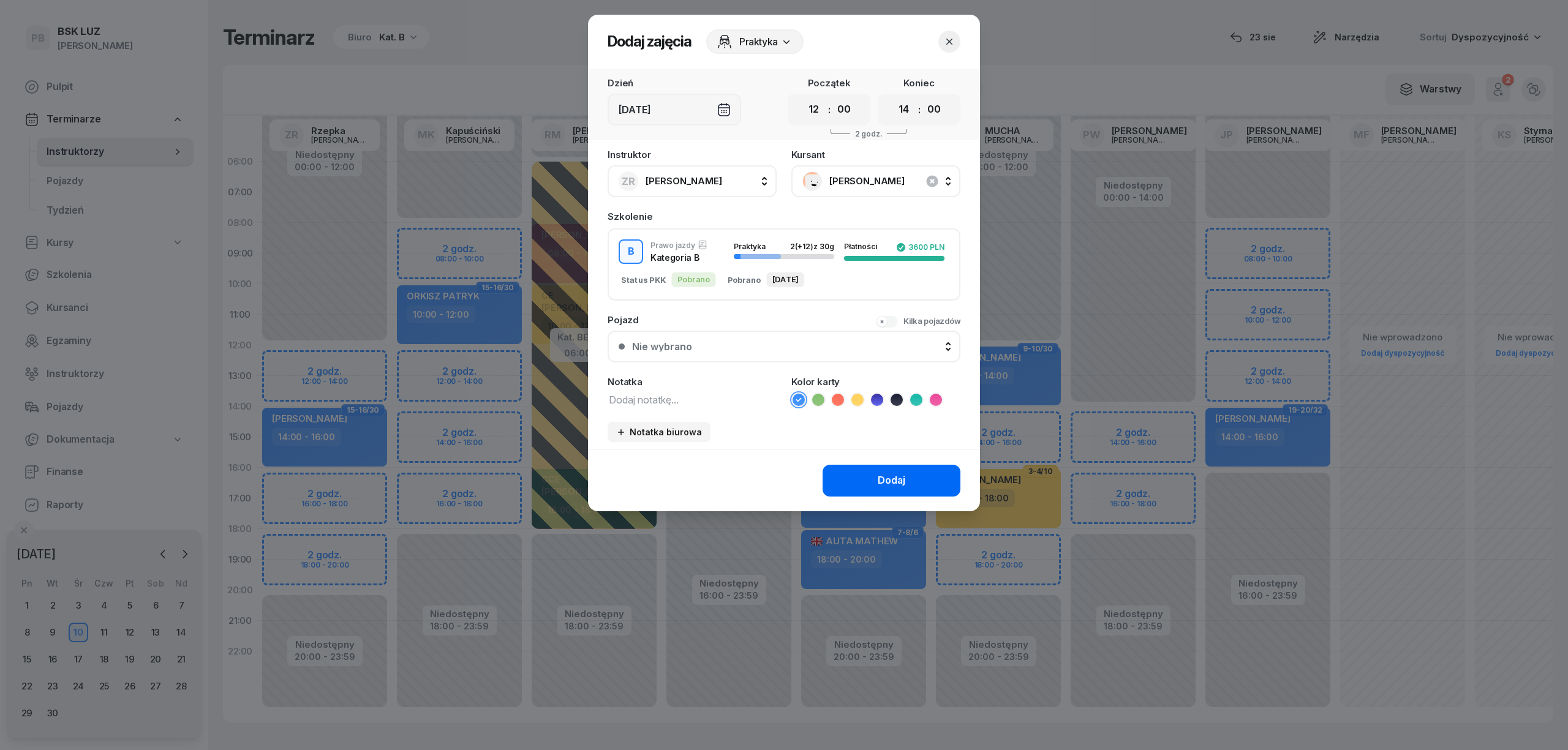
click at [886, 473] on div "Dodaj" at bounding box center [892, 481] width 28 height 16
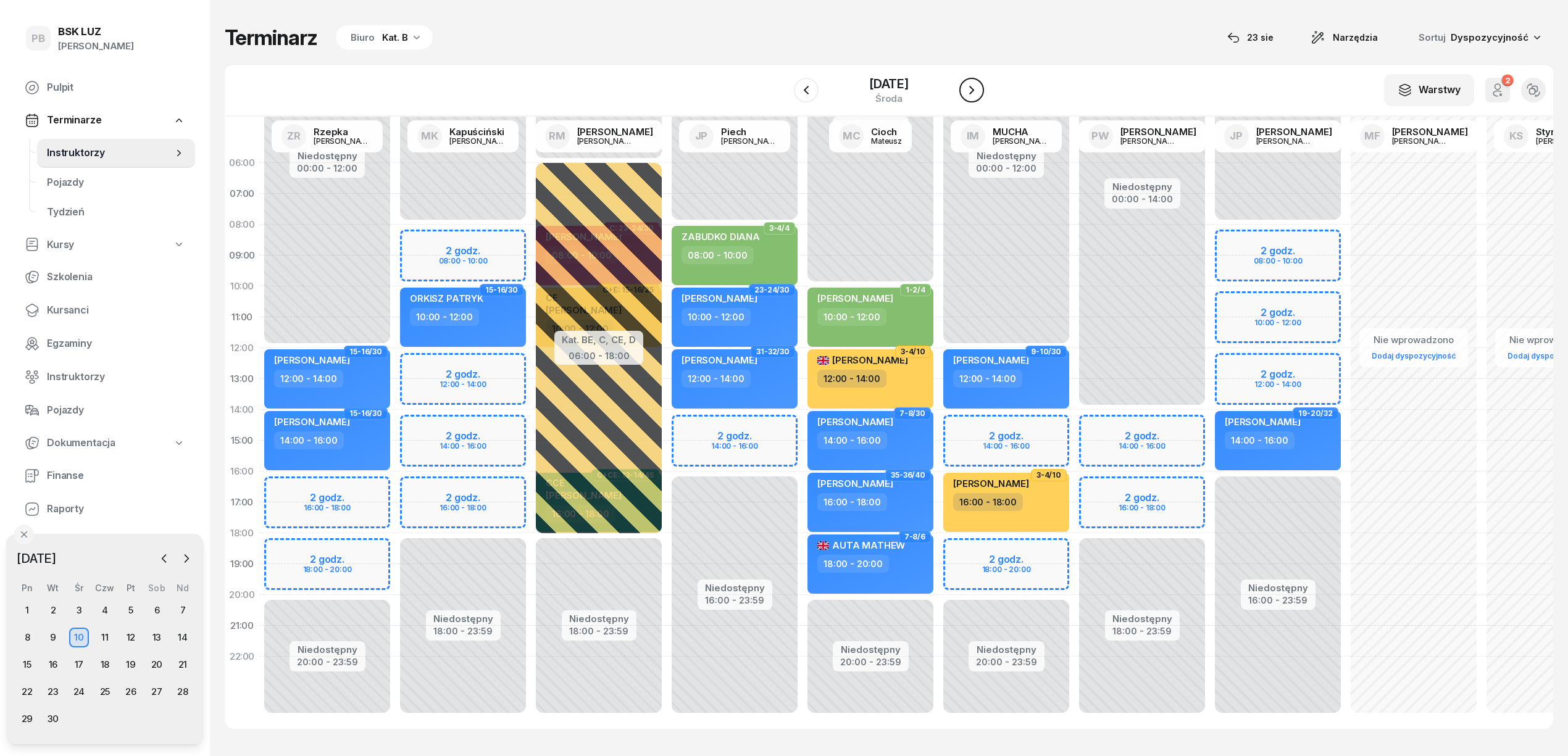
click at [974, 92] on icon "button" at bounding box center [972, 90] width 5 height 9
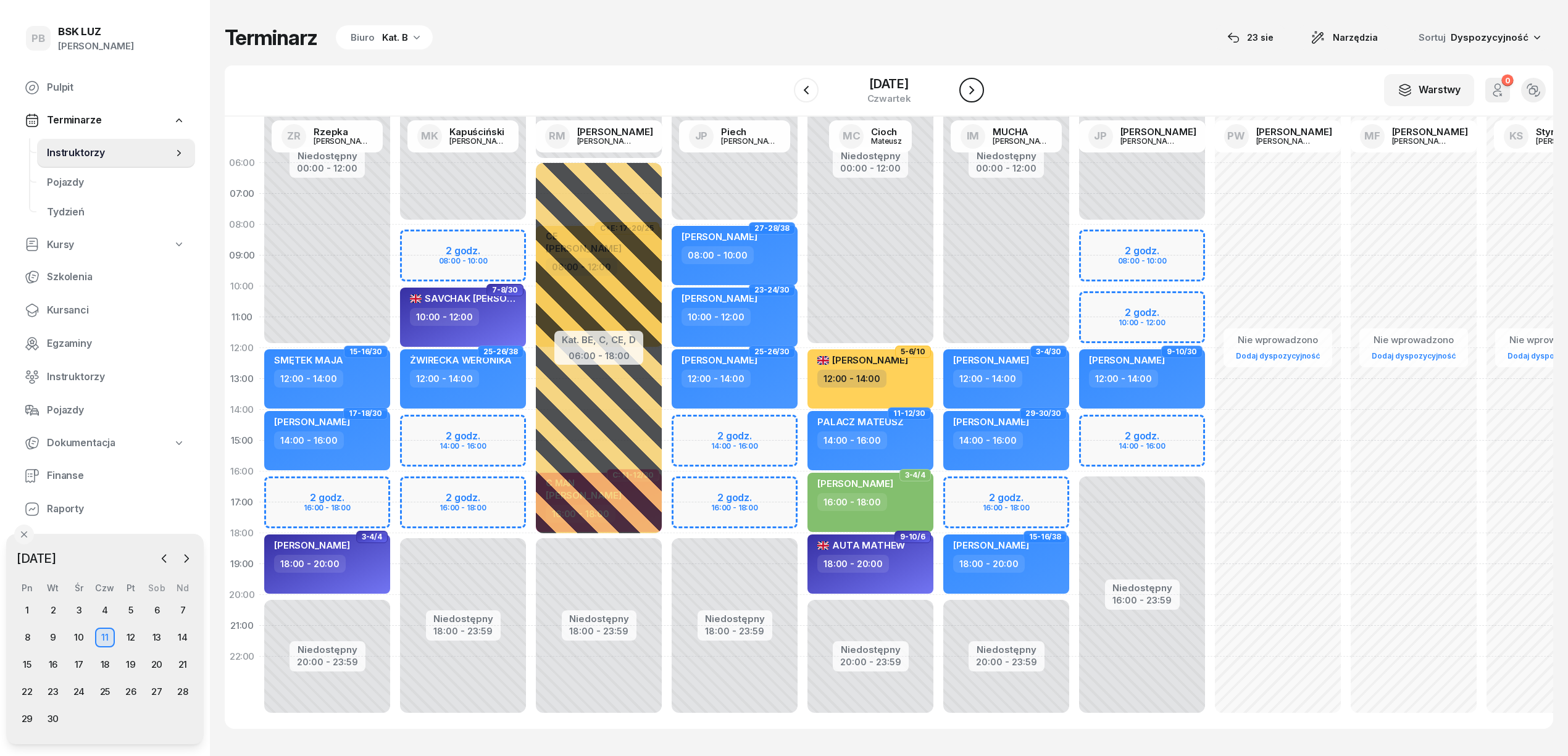
click at [974, 92] on icon "button" at bounding box center [972, 90] width 15 height 15
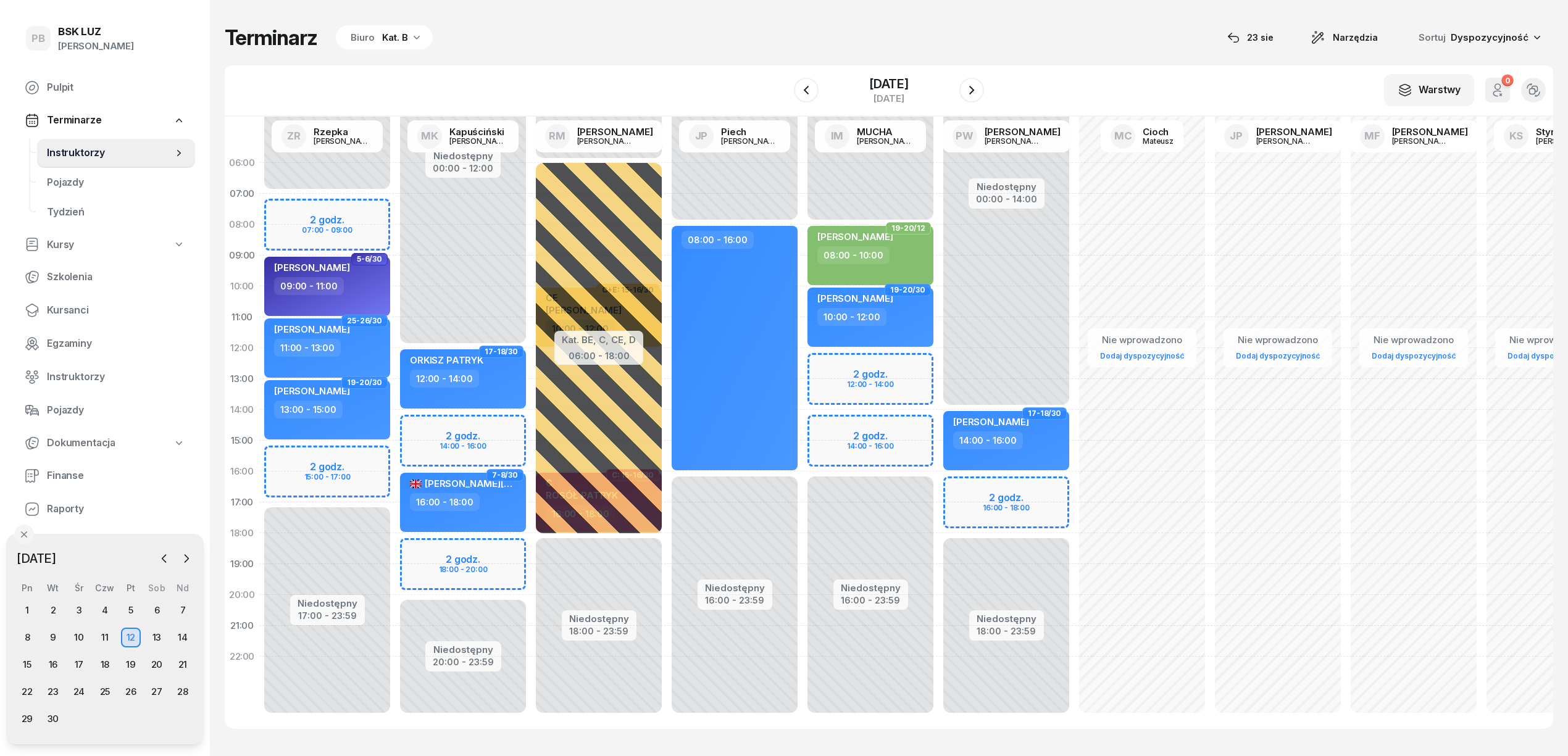
click at [395, 454] on div "Niedostępny 00:00 - 07:00 Niedostępny 17:00 - 23:59 2 godz. 07:00 - 09:00 2 god…" at bounding box center [463, 441] width 136 height 586
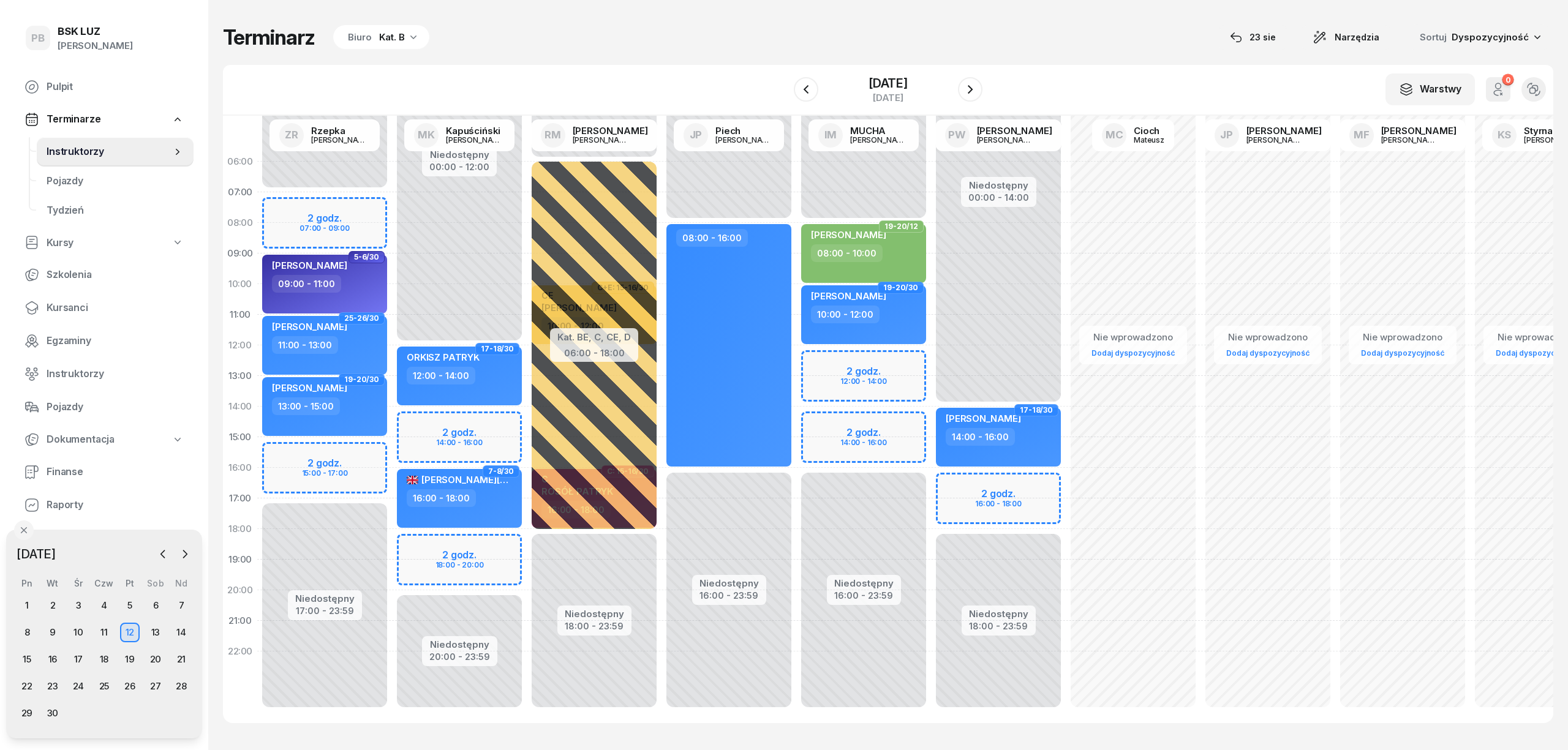
select select "15"
select select "17"
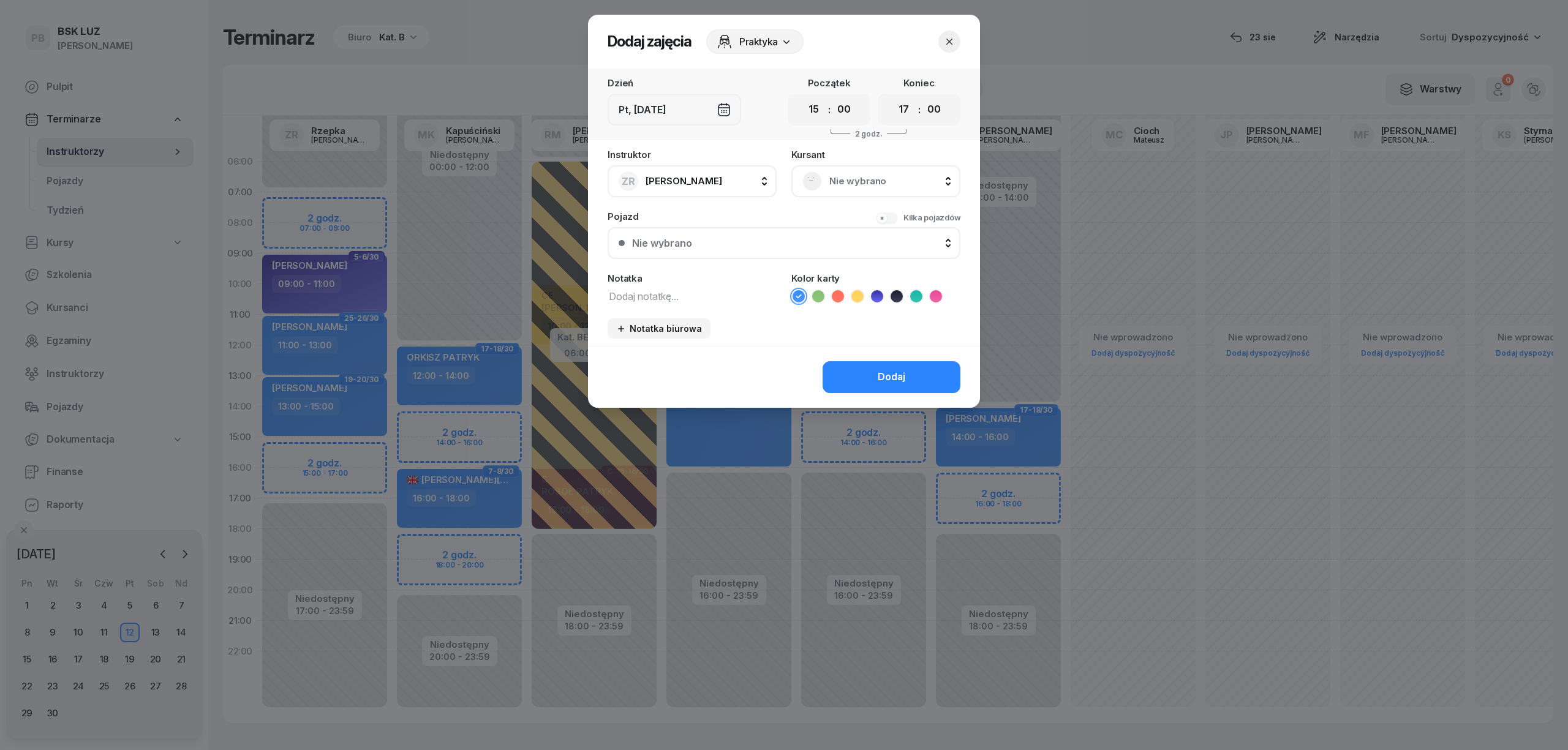
click at [830, 183] on span "Nie wybrano" at bounding box center [889, 181] width 120 height 16
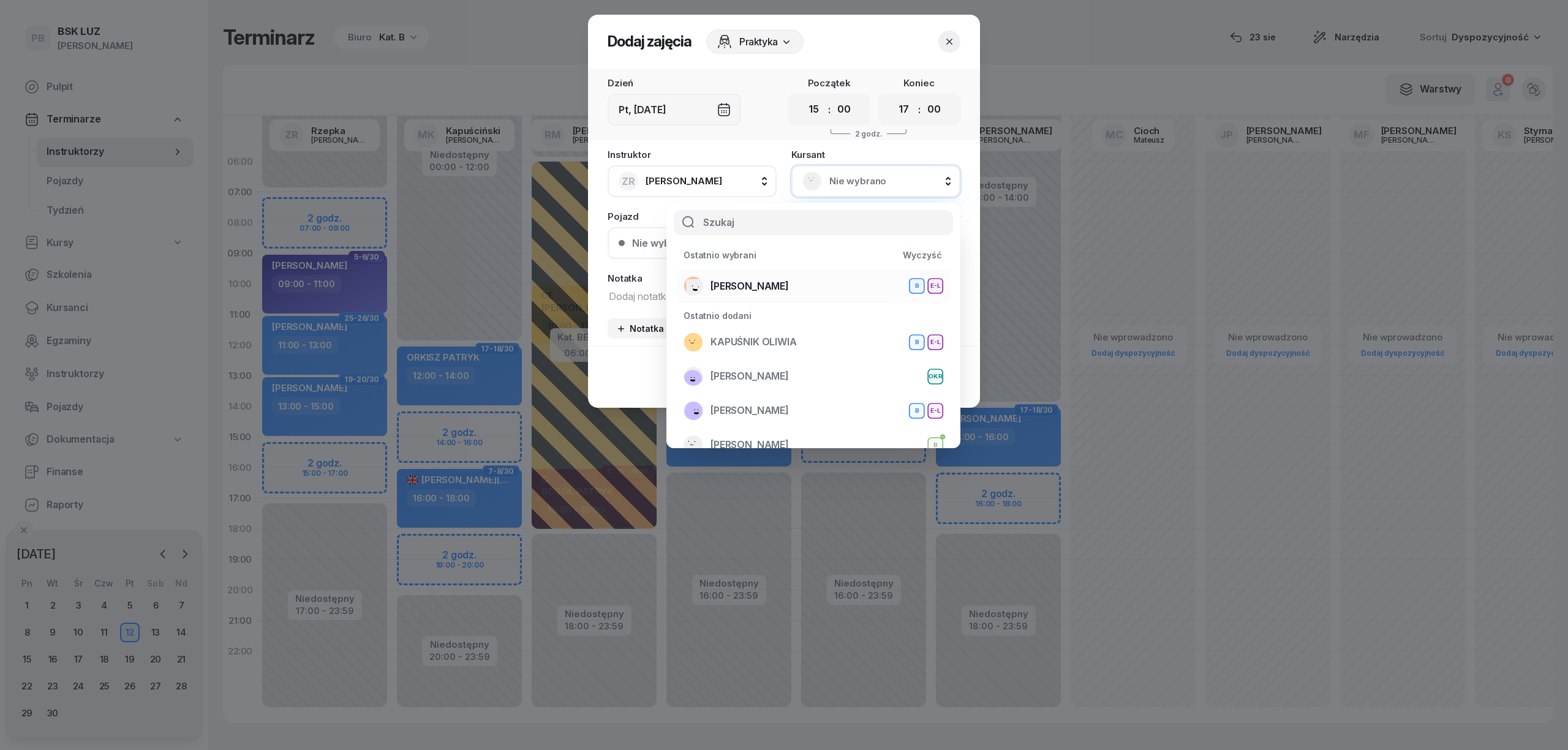
click at [778, 285] on span "[PERSON_NAME]" at bounding box center [750, 286] width 79 height 16
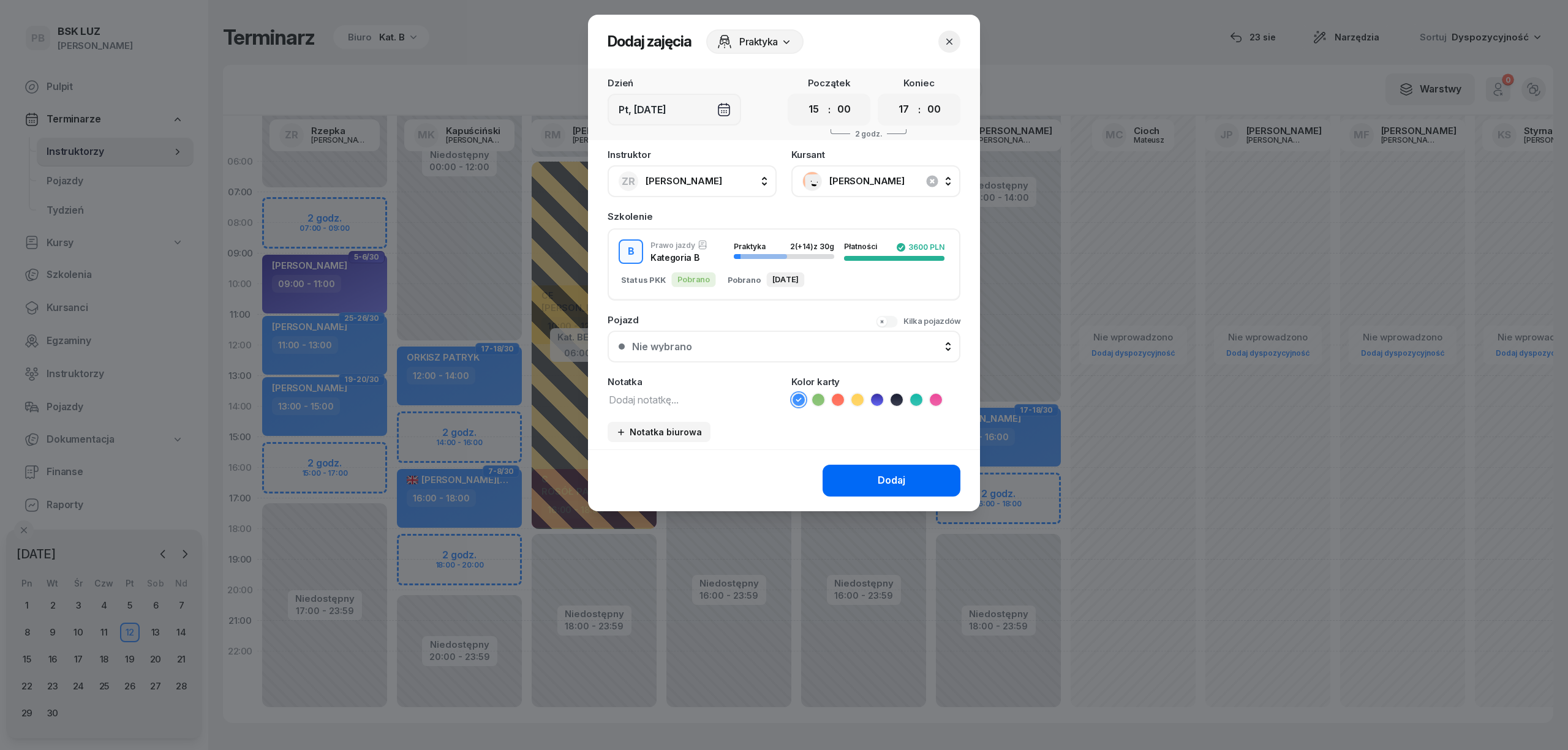
click at [861, 474] on button "Dodaj" at bounding box center [892, 481] width 138 height 32
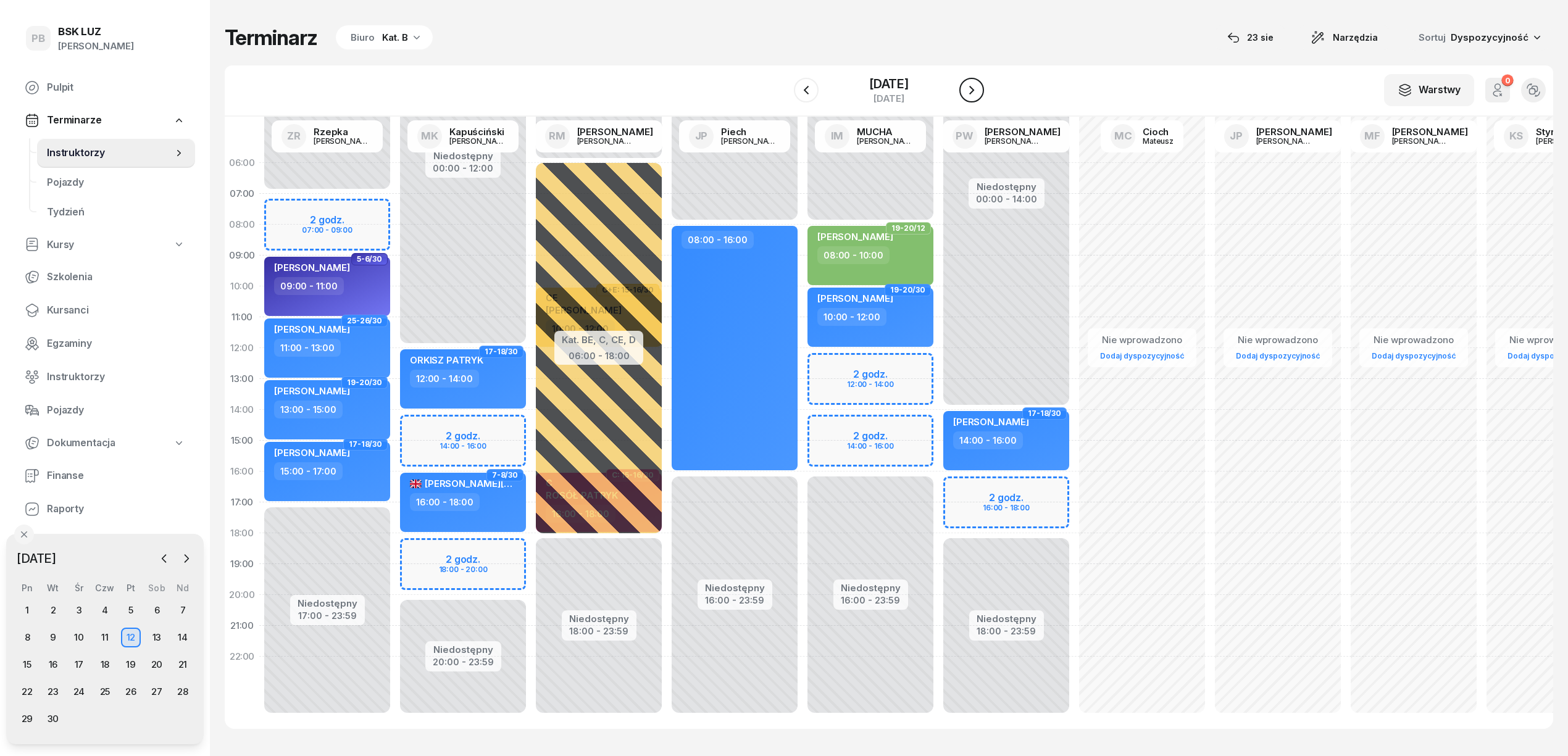
click at [967, 92] on icon "button" at bounding box center [972, 90] width 15 height 15
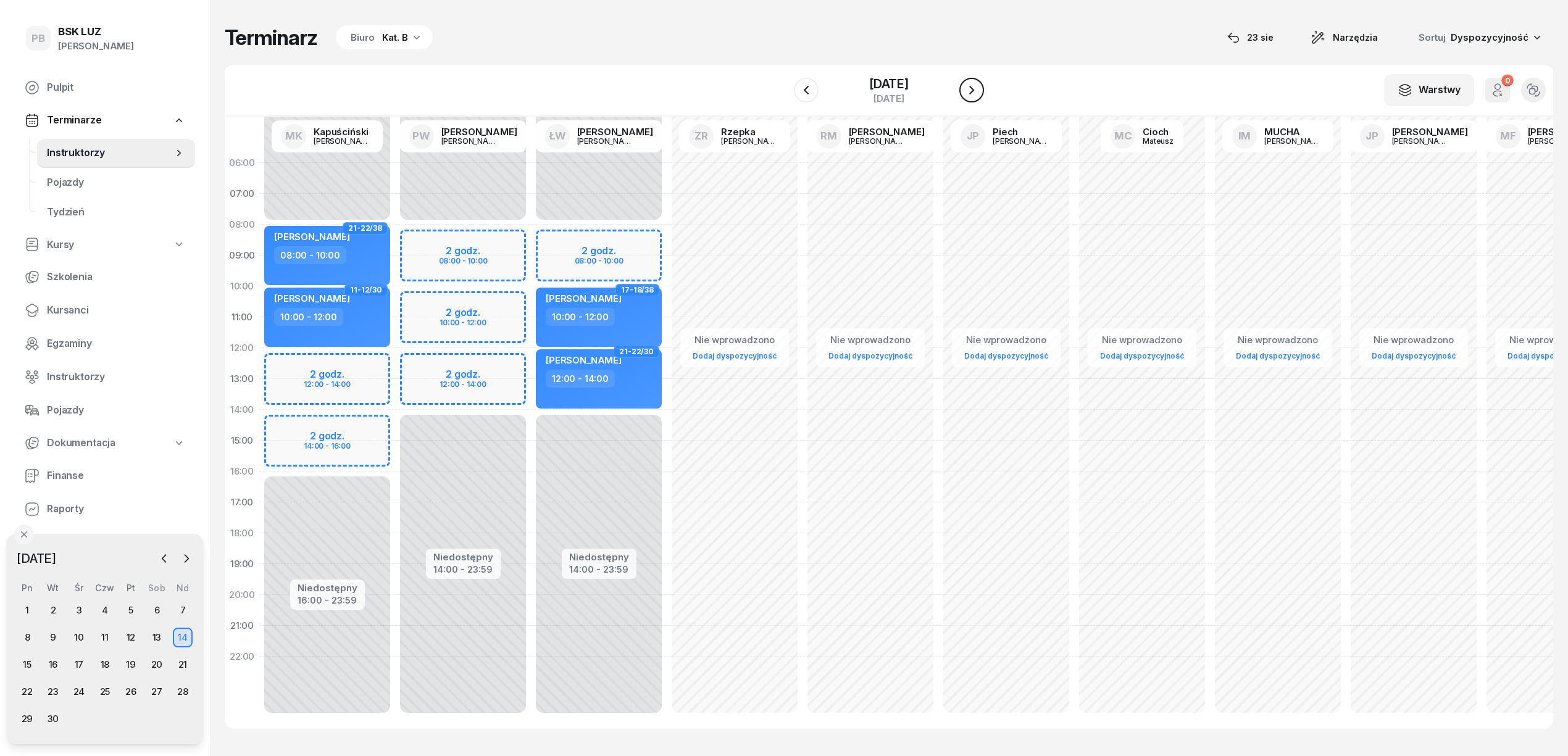
click at [967, 92] on icon "button" at bounding box center [972, 90] width 15 height 15
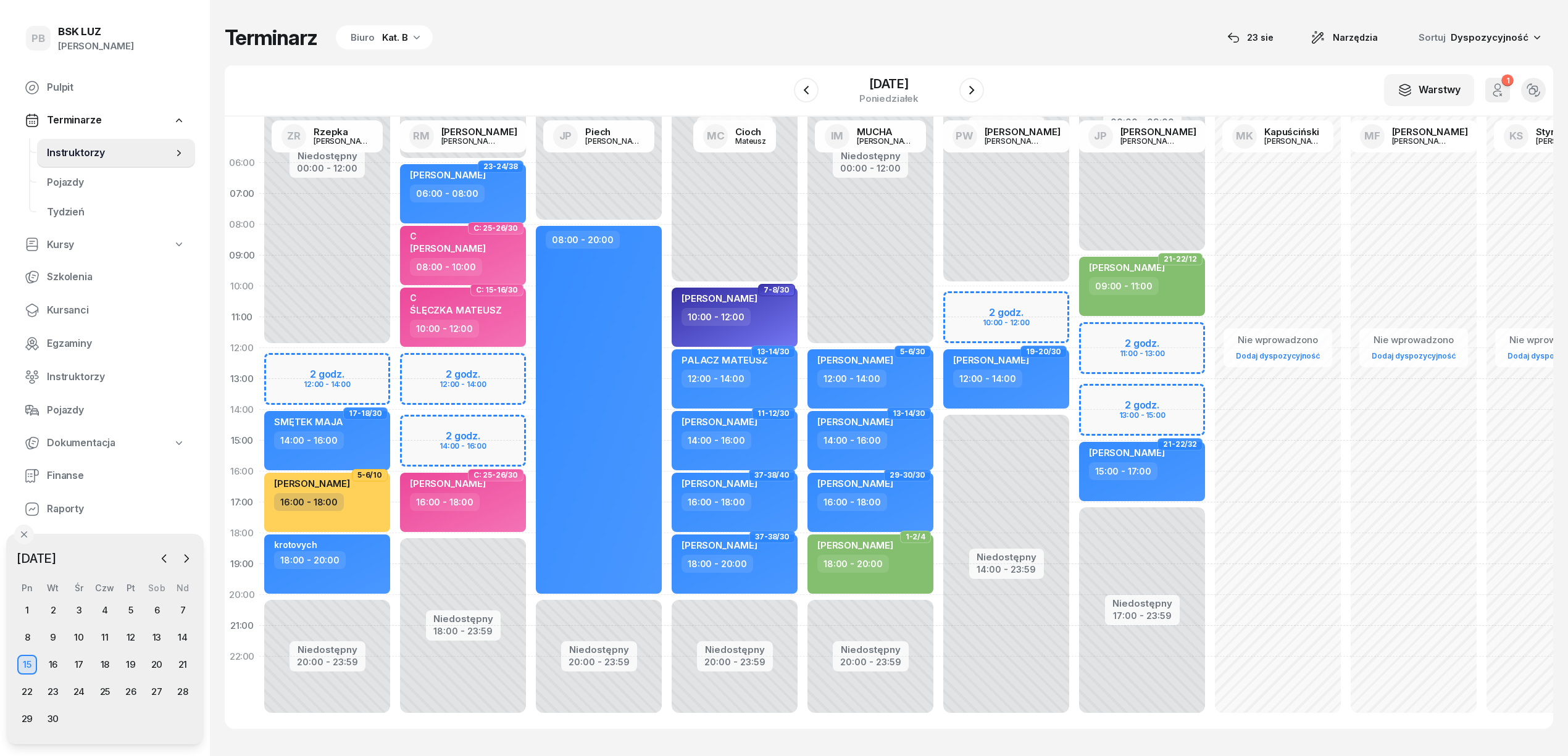
click at [395, 357] on div "Niedostępny 00:00 - 12:00 Niedostępny 20:00 - 23:59 2 godz. 12:00 - 14:00 17-18…" at bounding box center [463, 441] width 136 height 586
select select "12"
select select "14"
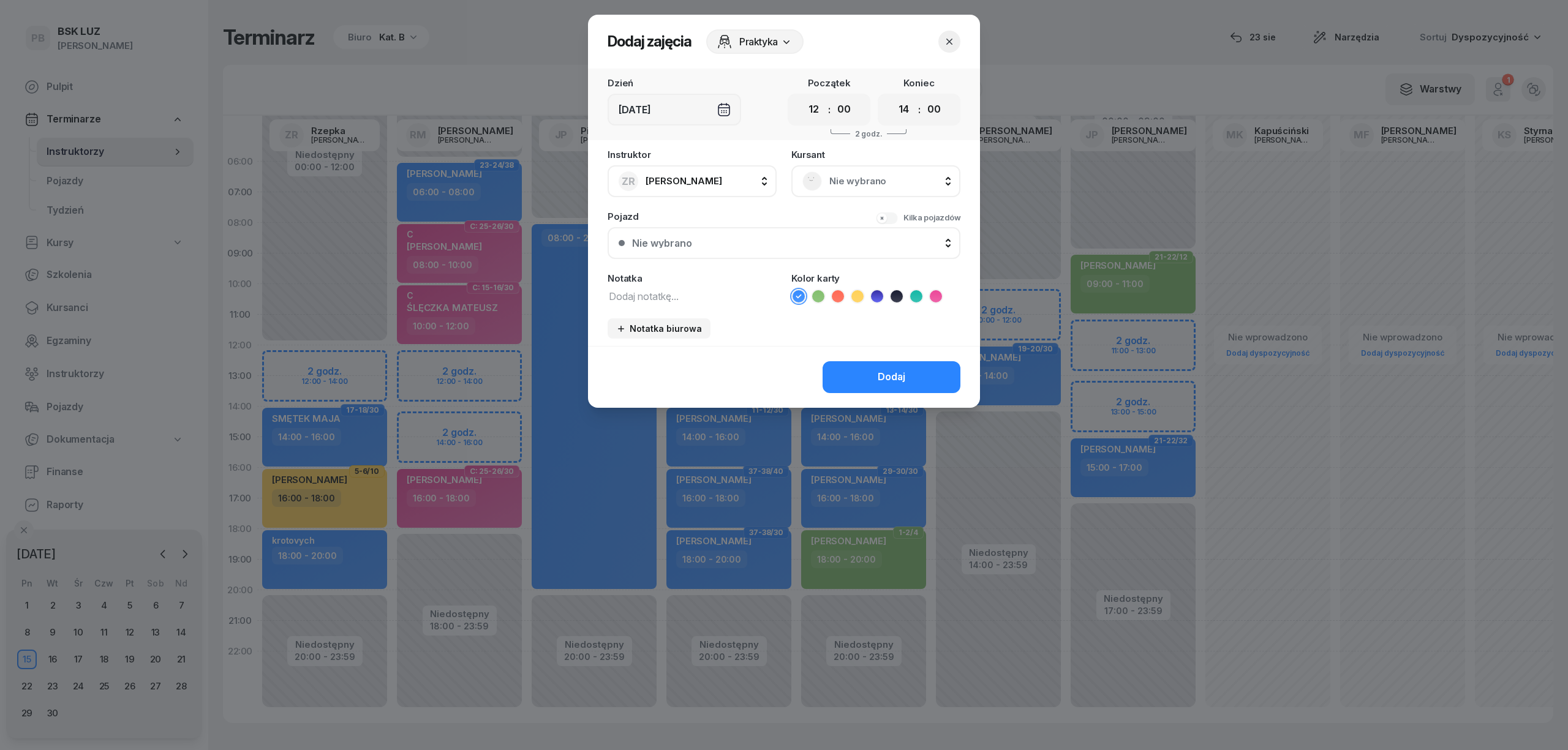
click at [833, 187] on span "Nie wybrano" at bounding box center [889, 181] width 120 height 16
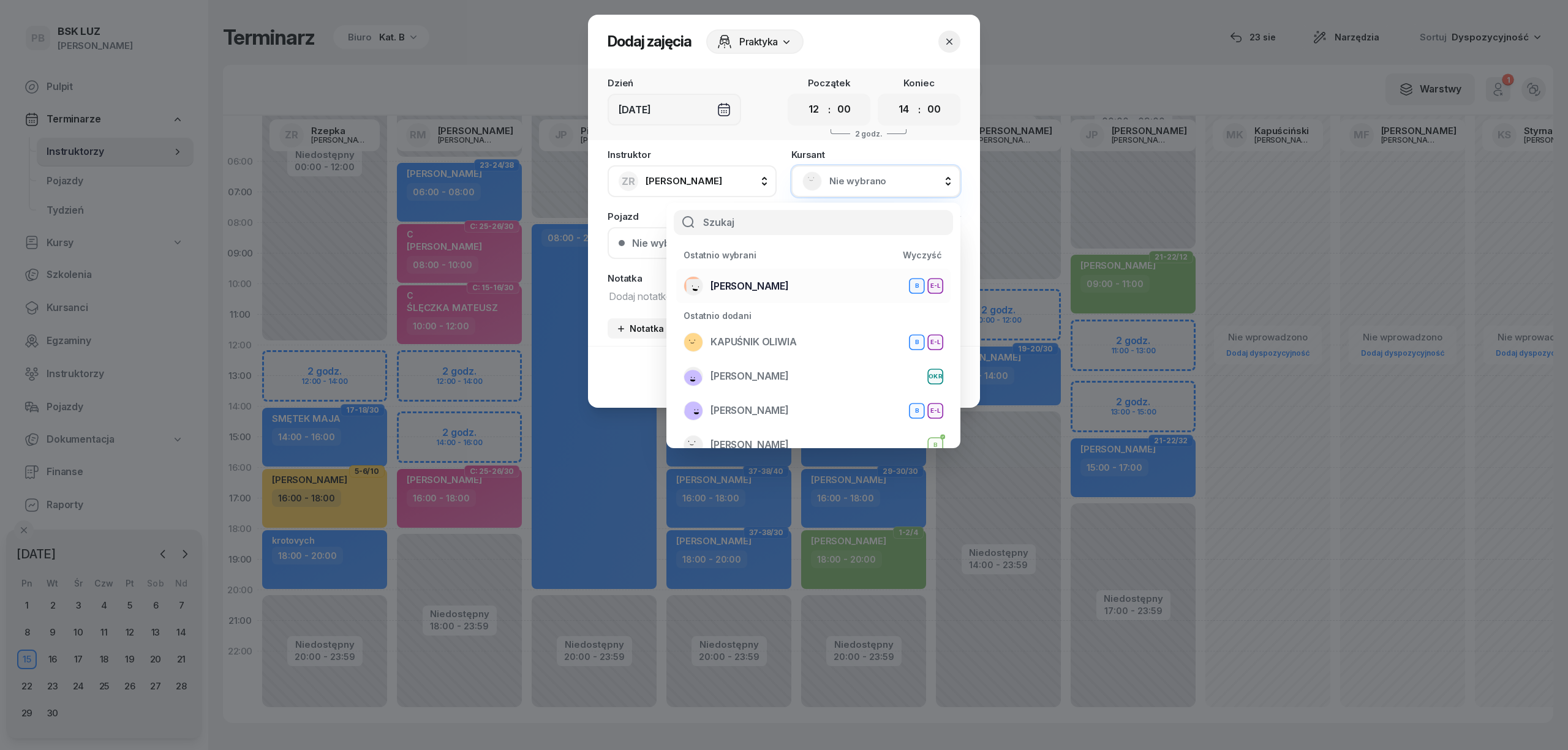
click at [787, 287] on div "[PERSON_NAME] E-L" at bounding box center [814, 286] width 259 height 20
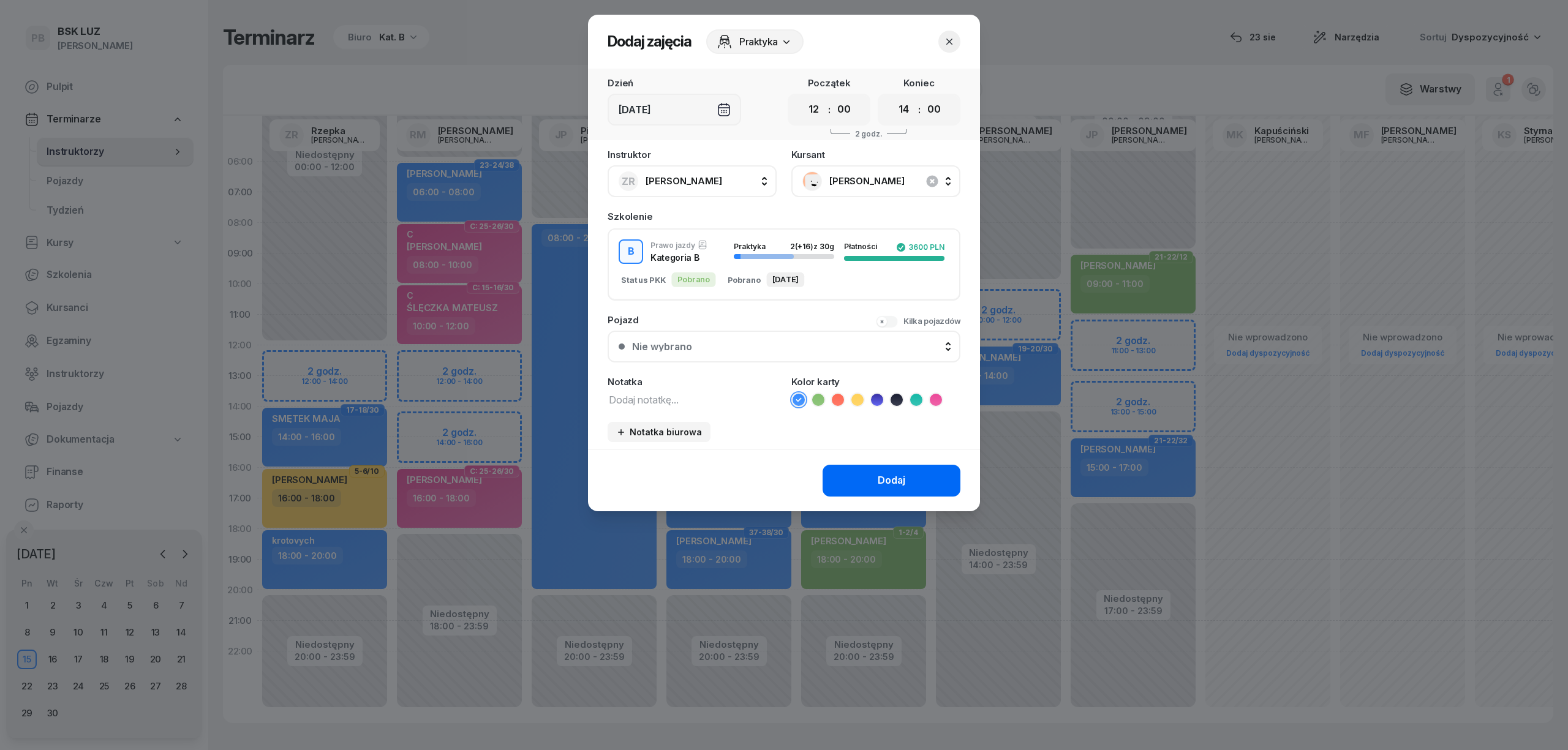
click at [864, 483] on button "Dodaj" at bounding box center [892, 481] width 138 height 32
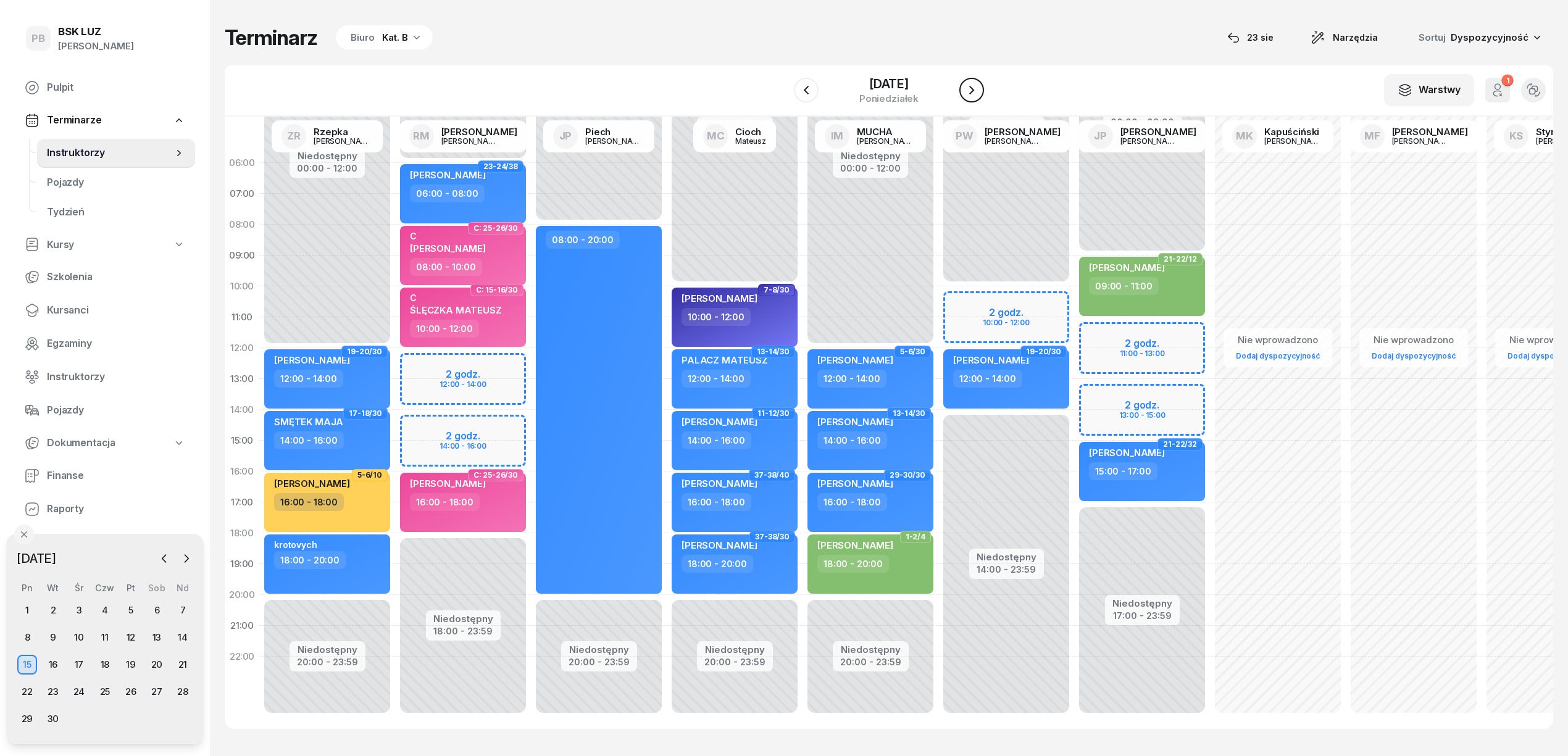
click at [972, 89] on icon "button" at bounding box center [972, 90] width 15 height 15
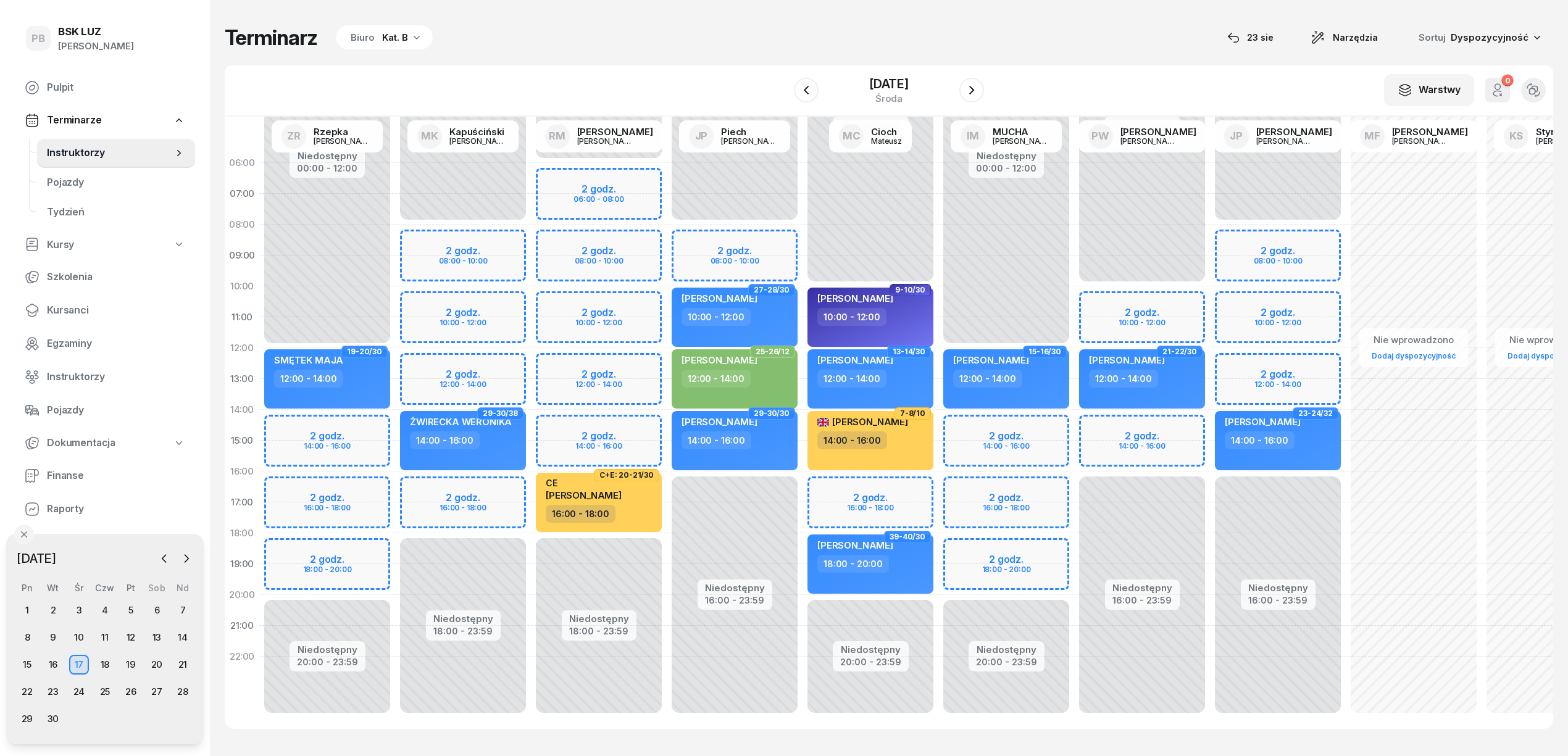
click at [395, 421] on div "Niedostępny 00:00 - 12:00 Niedostępny 20:00 - 23:59 2 godz. 14:00 - 16:00 2 god…" at bounding box center [463, 441] width 136 height 586
select select "14"
select select "16"
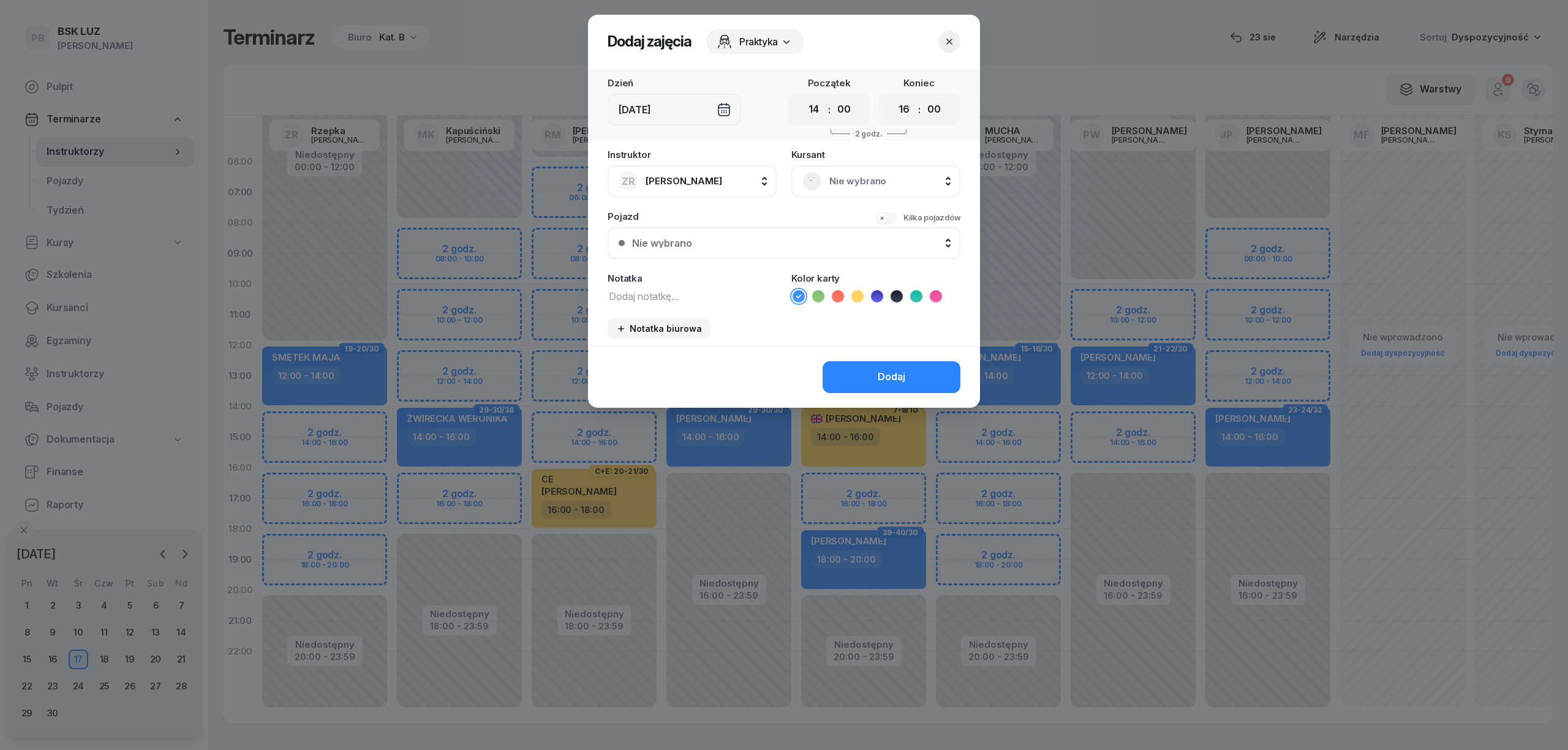
click at [865, 180] on span "Nie wybrano" at bounding box center [889, 181] width 120 height 16
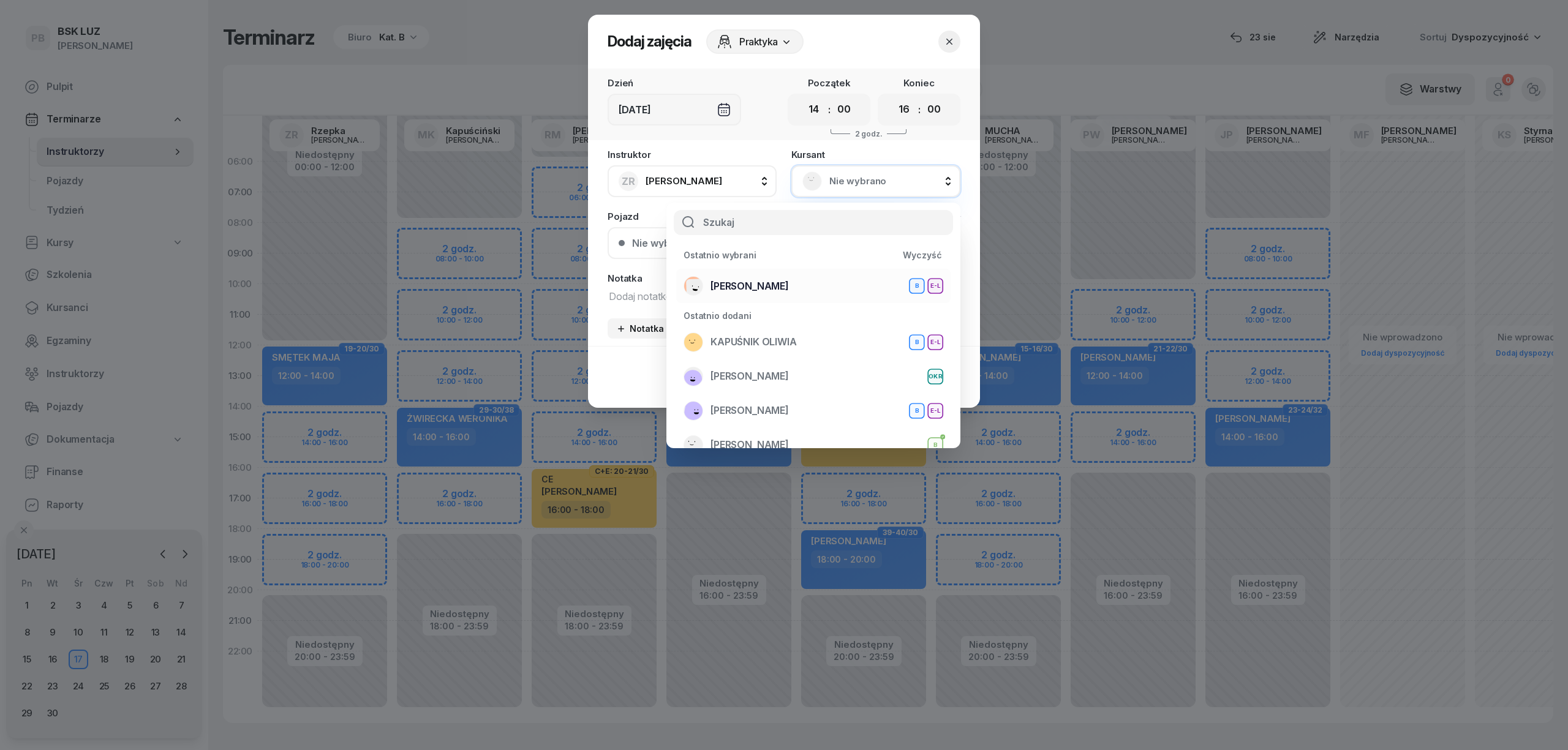
click at [783, 278] on div "[PERSON_NAME] E-L" at bounding box center [814, 286] width 259 height 20
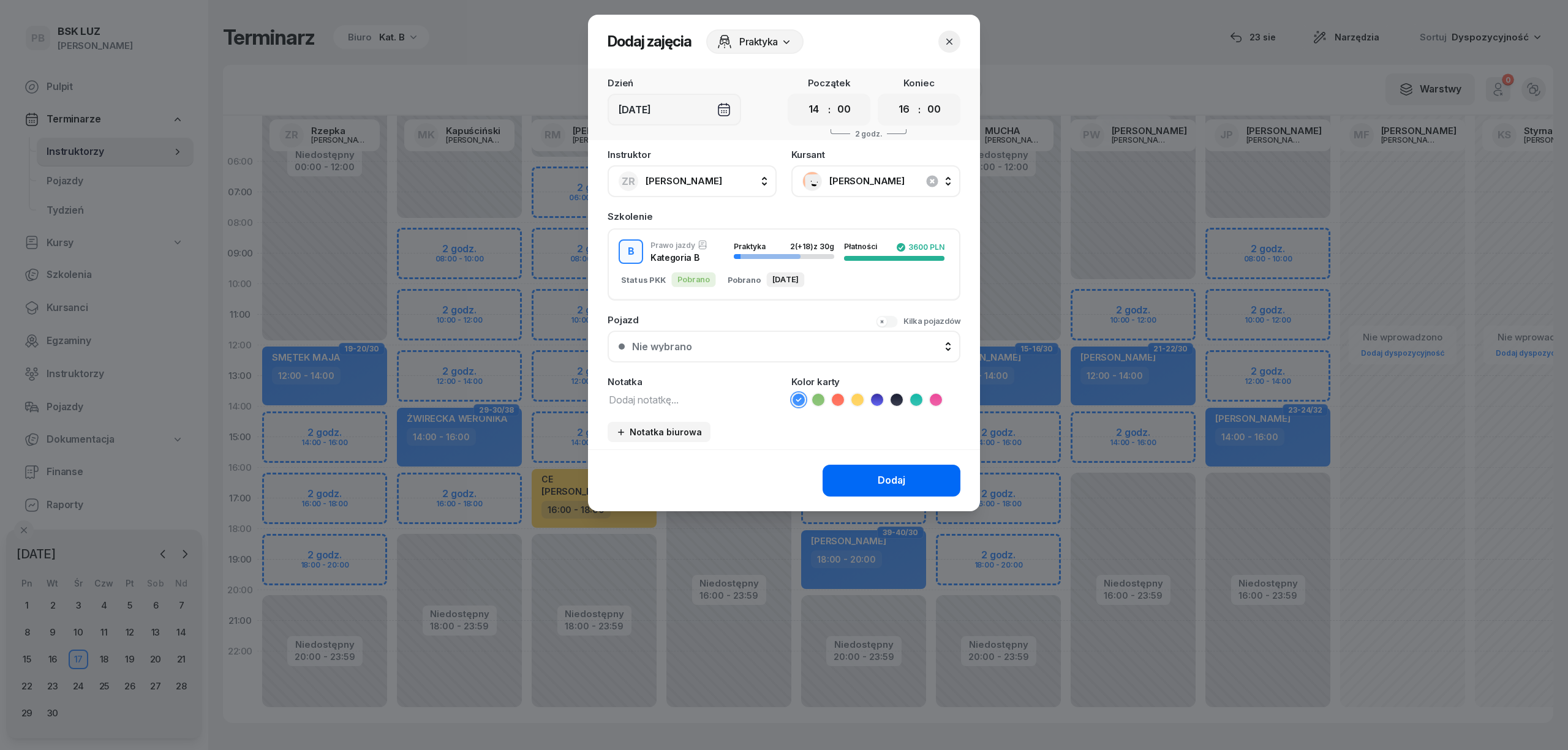
click at [852, 478] on button "Dodaj" at bounding box center [892, 481] width 138 height 32
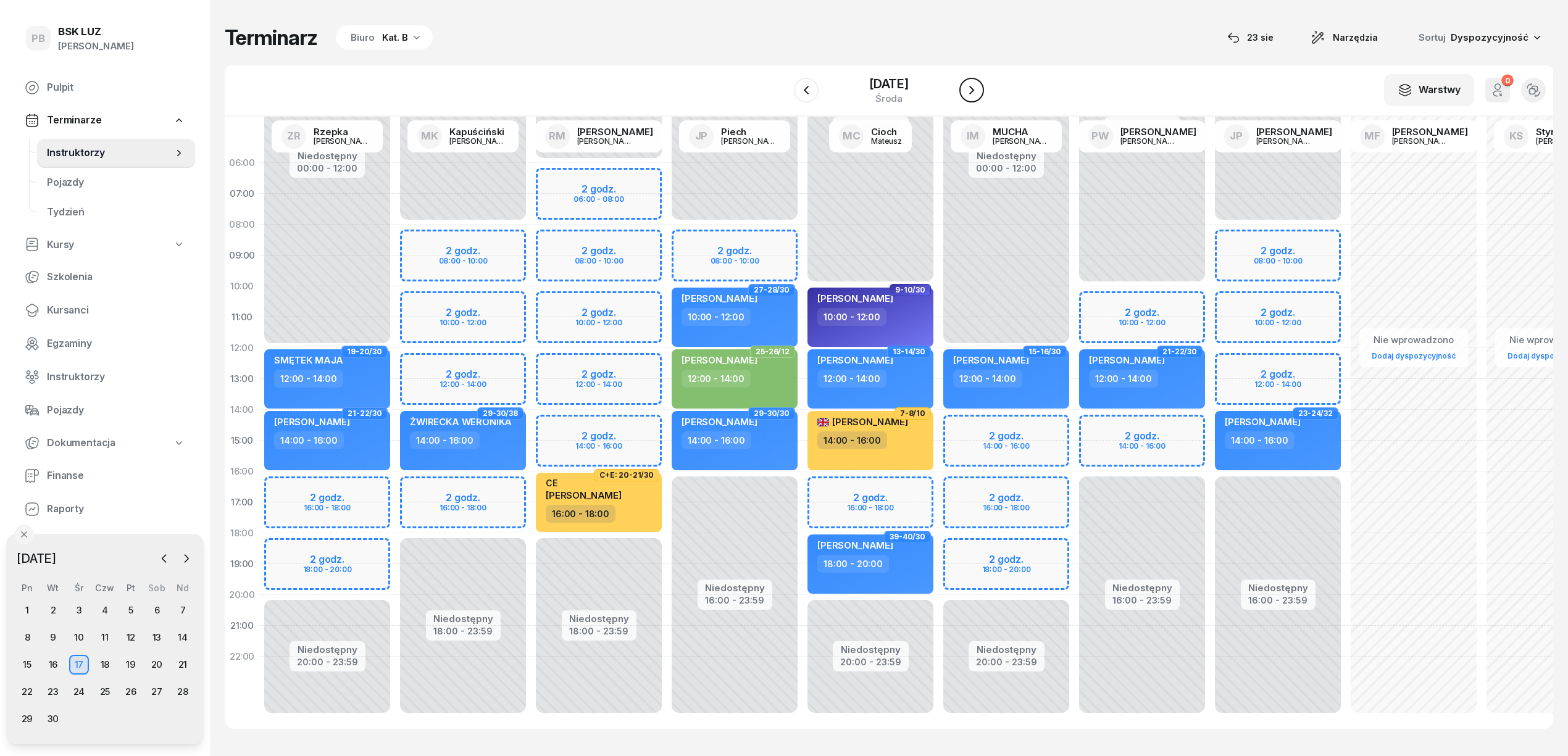
click at [967, 90] on icon "button" at bounding box center [972, 90] width 15 height 15
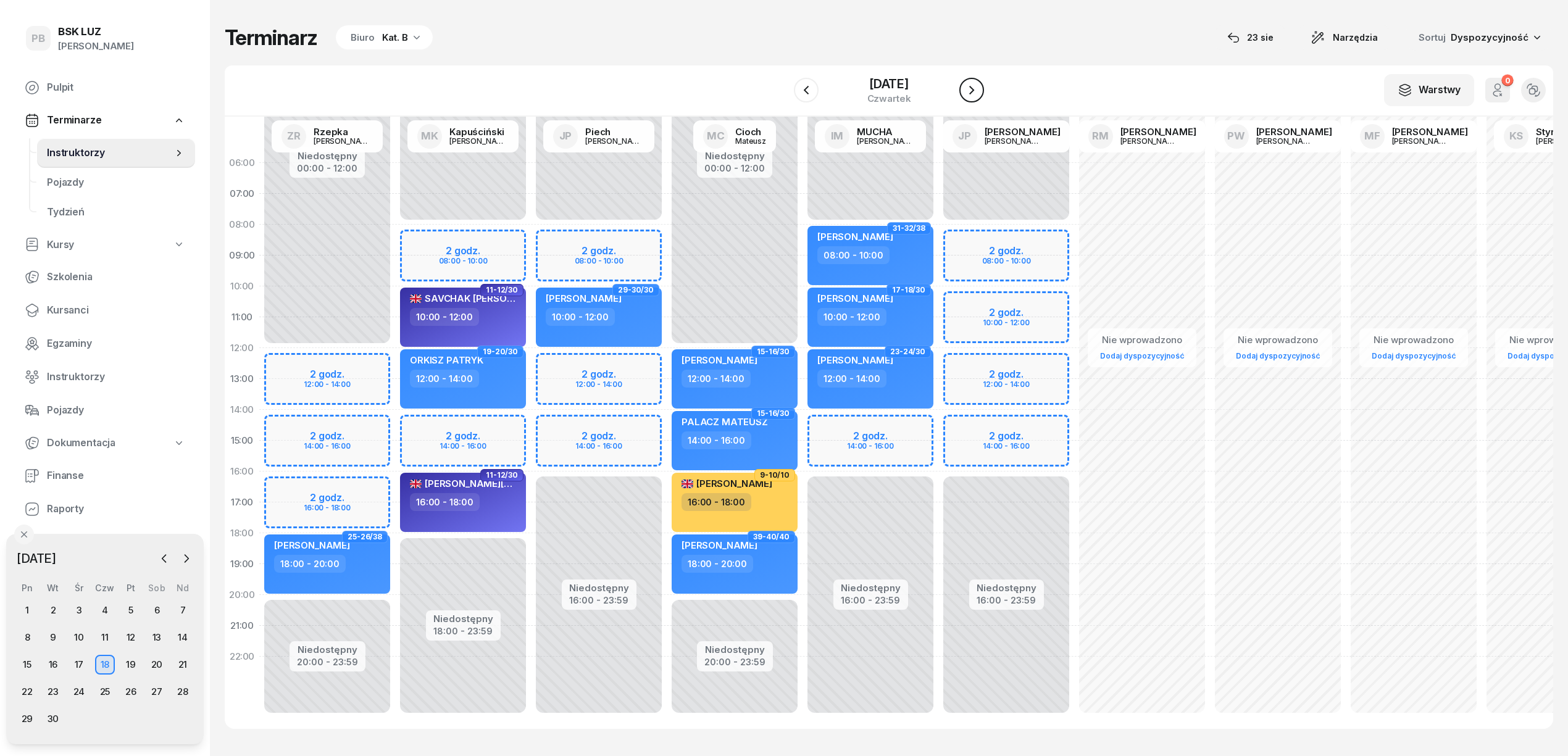
click at [967, 90] on icon "button" at bounding box center [972, 90] width 15 height 15
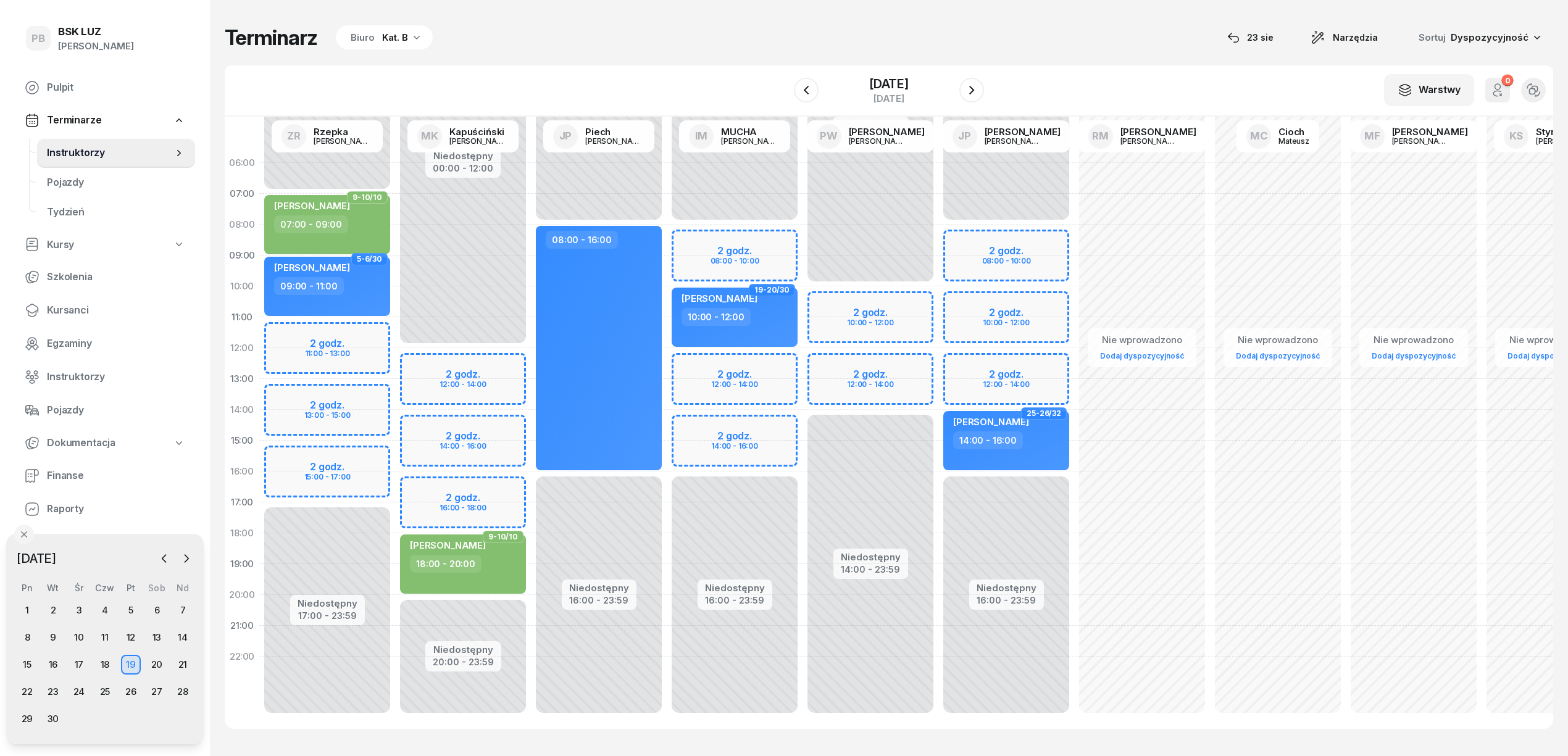
click at [395, 329] on div "Niedostępny 00:00 - 07:00 Niedostępny 17:00 - 23:59 2 godz. 11:00 - 13:00 2 god…" at bounding box center [463, 441] width 136 height 586
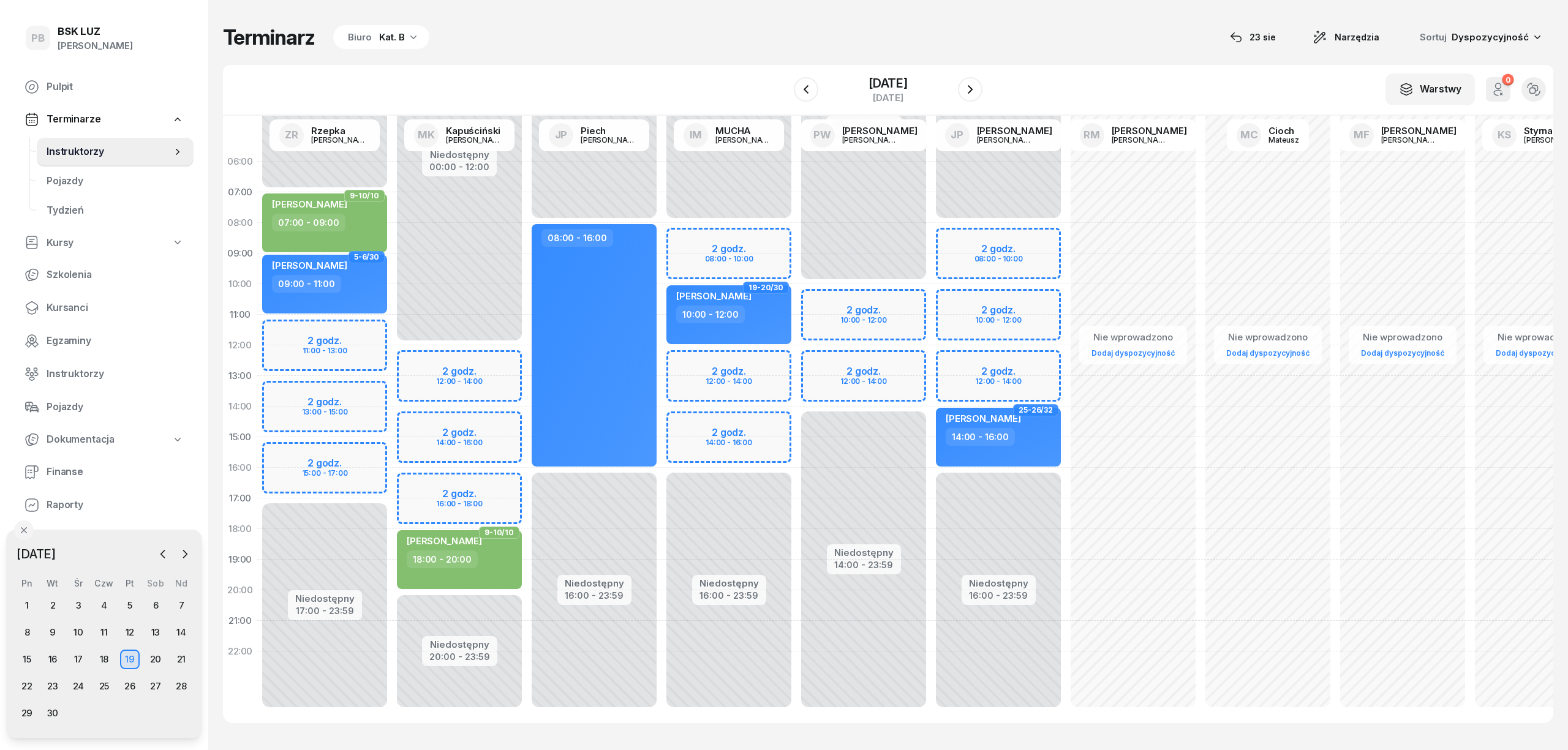
select select "11"
select select "13"
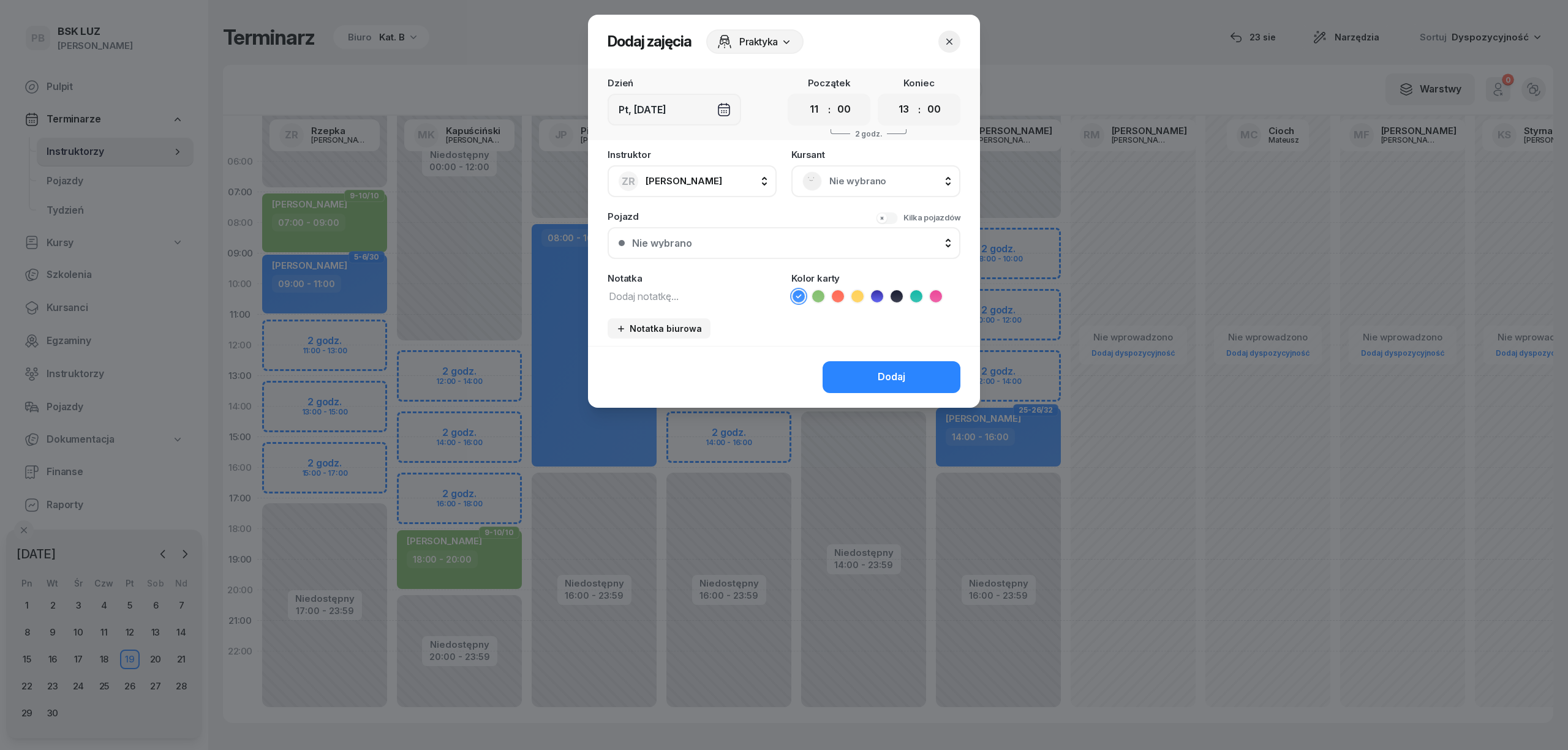
click at [842, 182] on span "Nie wybrano" at bounding box center [889, 181] width 120 height 16
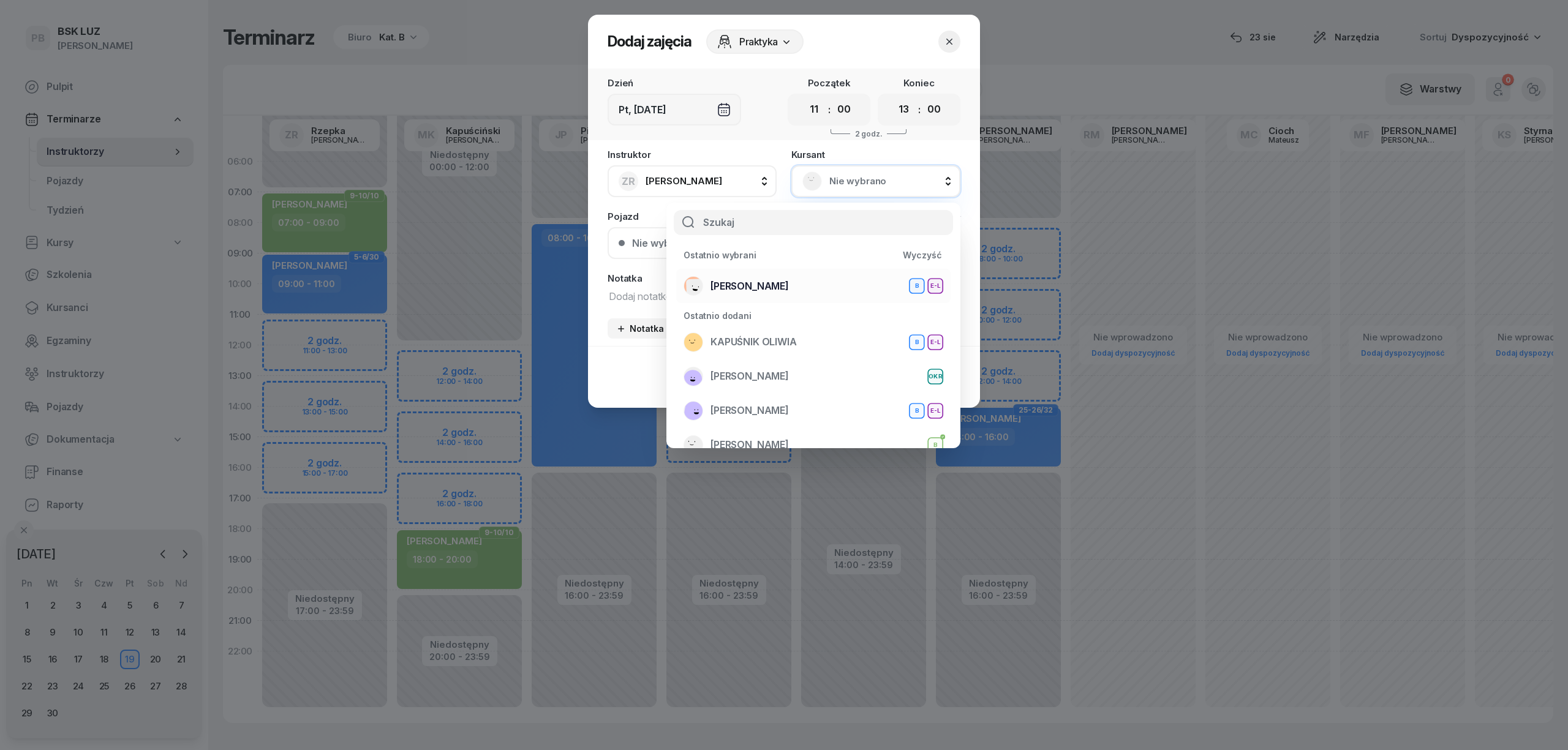
click at [782, 279] on div "[PERSON_NAME] E-L" at bounding box center [814, 286] width 259 height 20
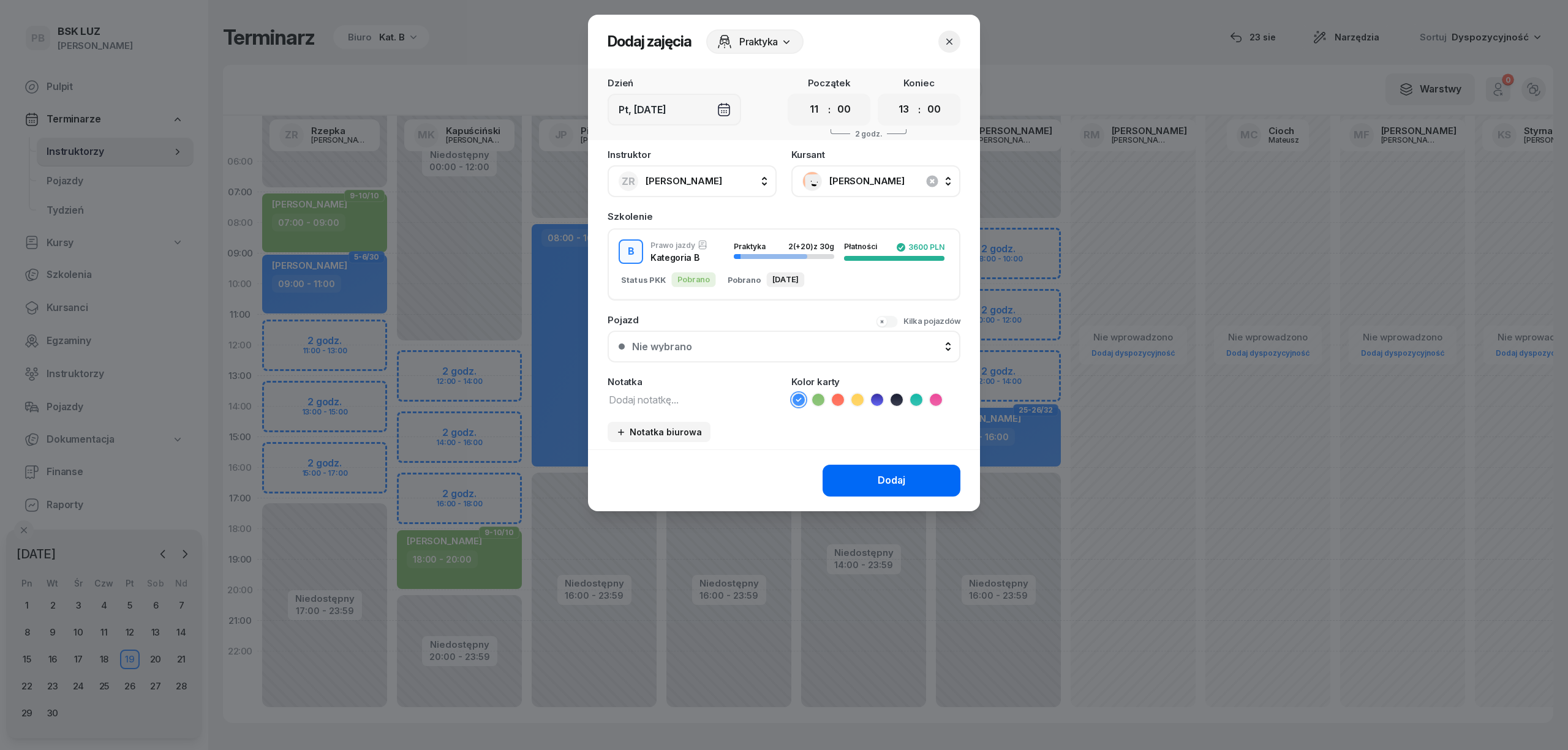
click at [876, 478] on button "Dodaj" at bounding box center [892, 481] width 138 height 32
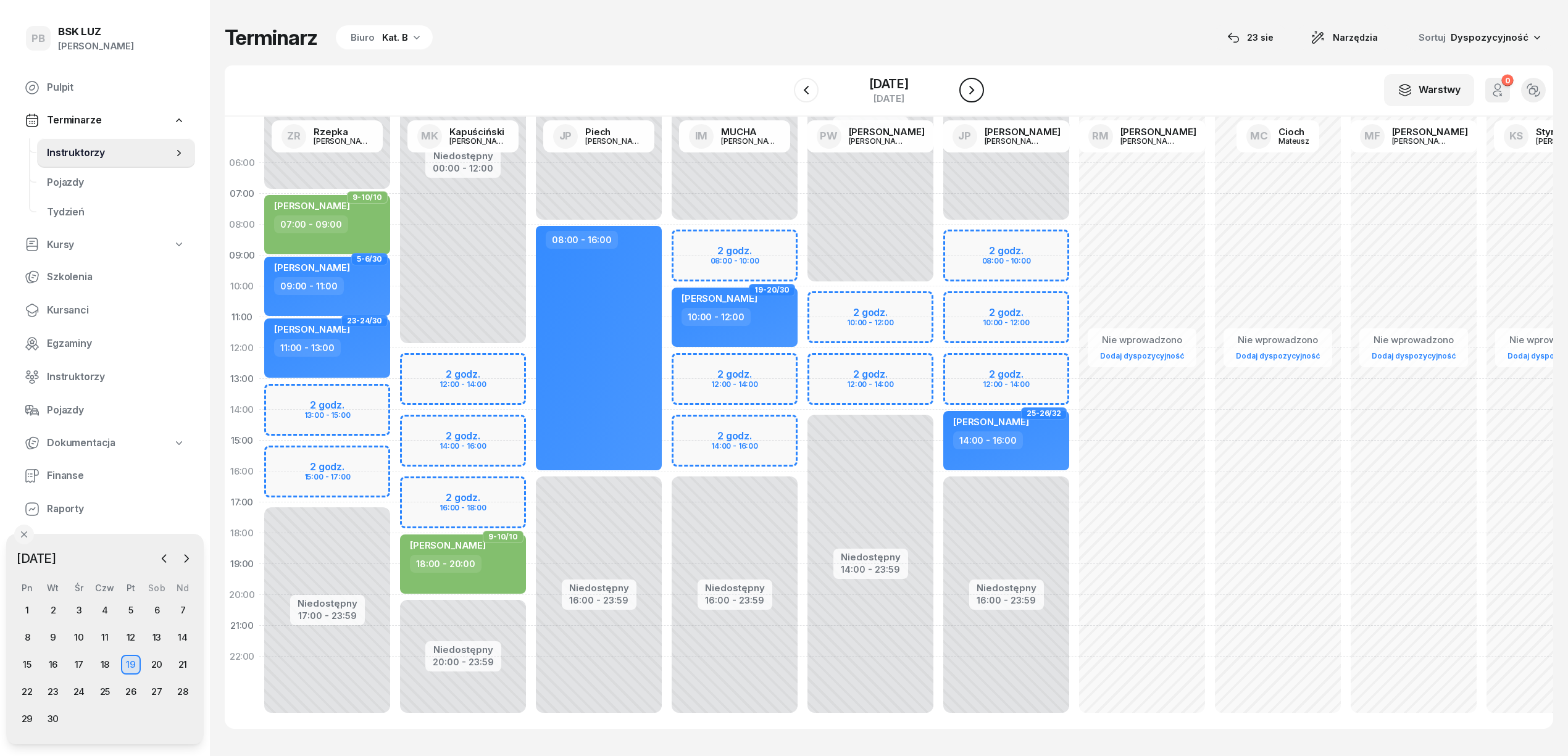
click at [969, 91] on icon "button" at bounding box center [972, 90] width 15 height 15
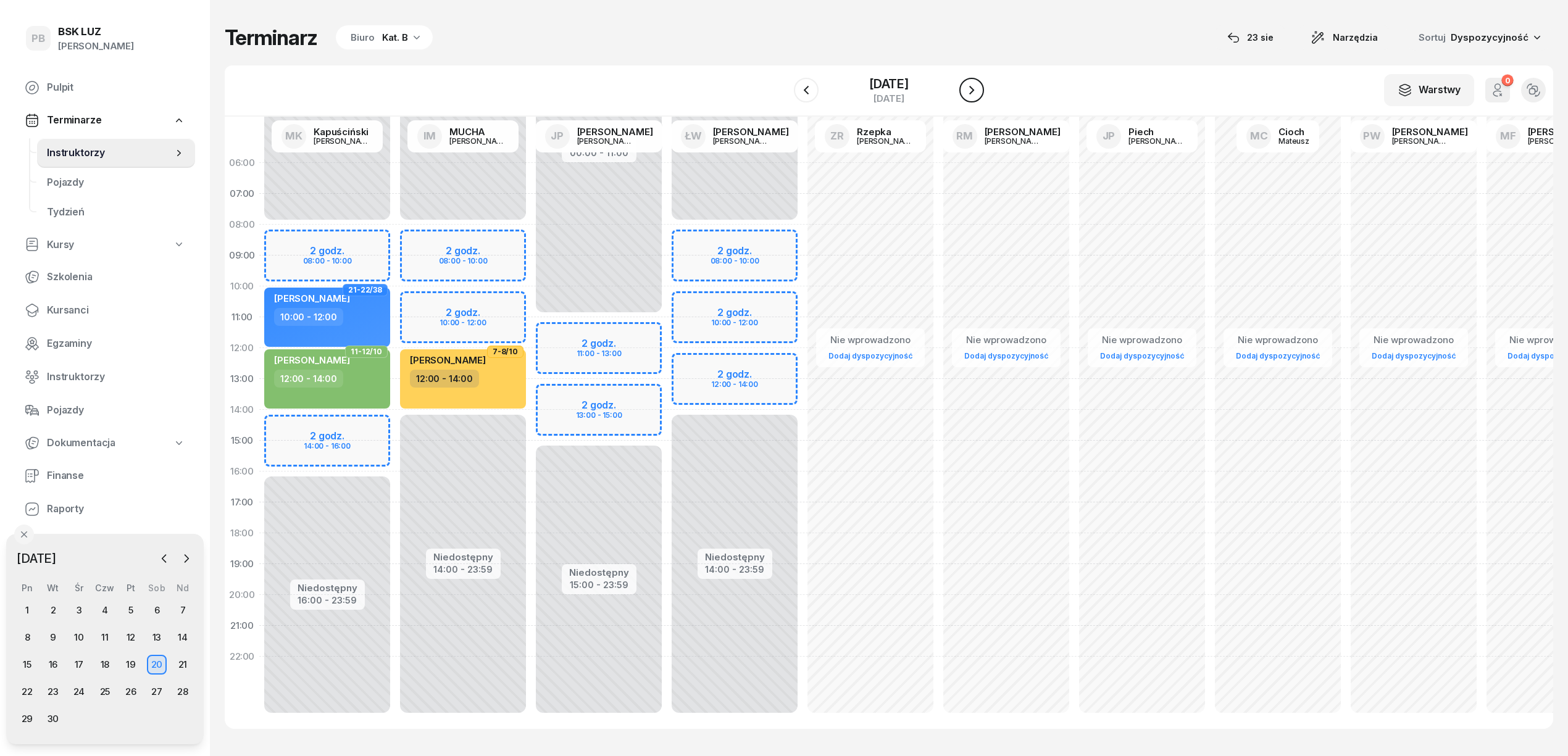
click at [969, 91] on icon "button" at bounding box center [972, 90] width 15 height 15
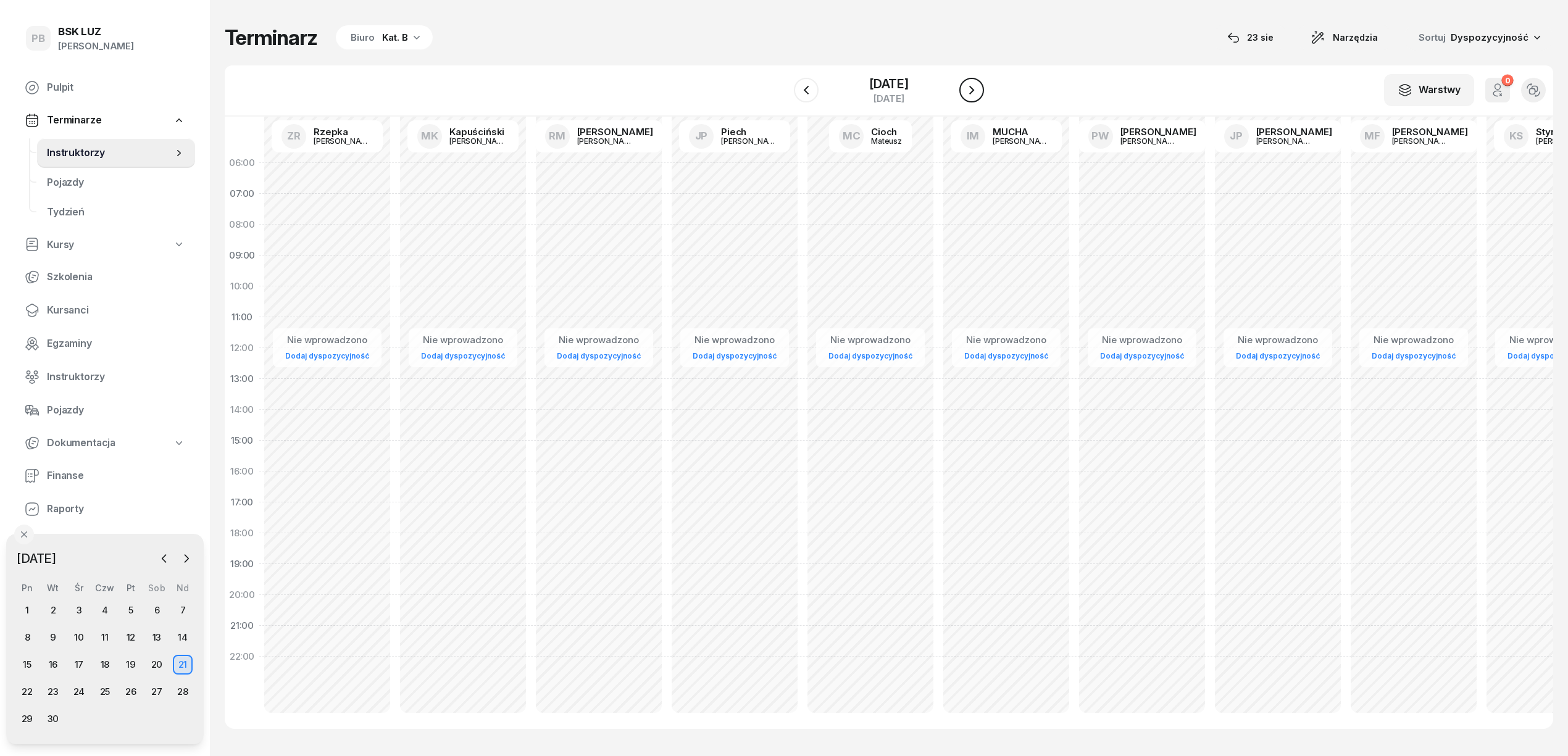
click at [969, 91] on icon "button" at bounding box center [972, 90] width 15 height 15
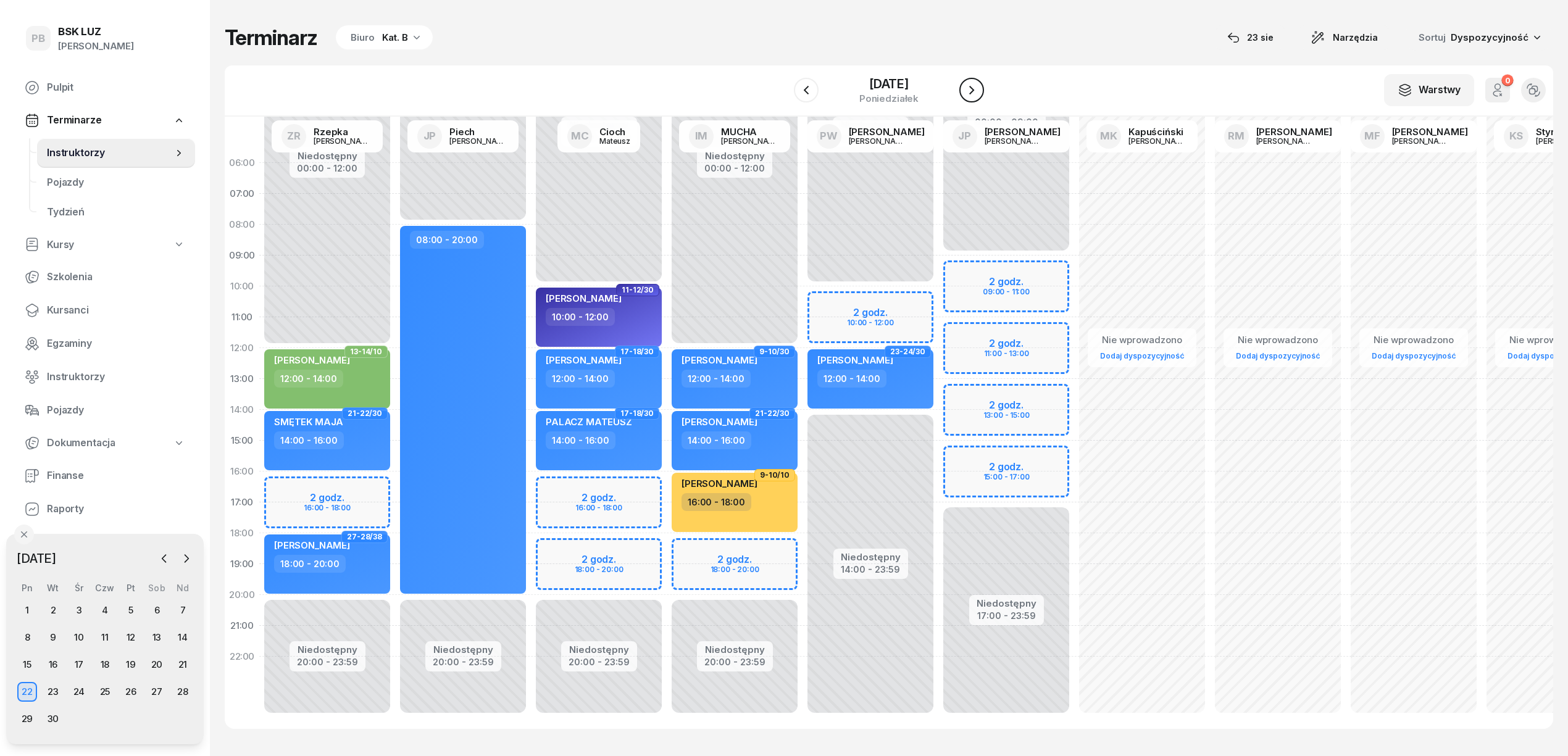
click at [964, 94] on button "button" at bounding box center [972, 90] width 25 height 25
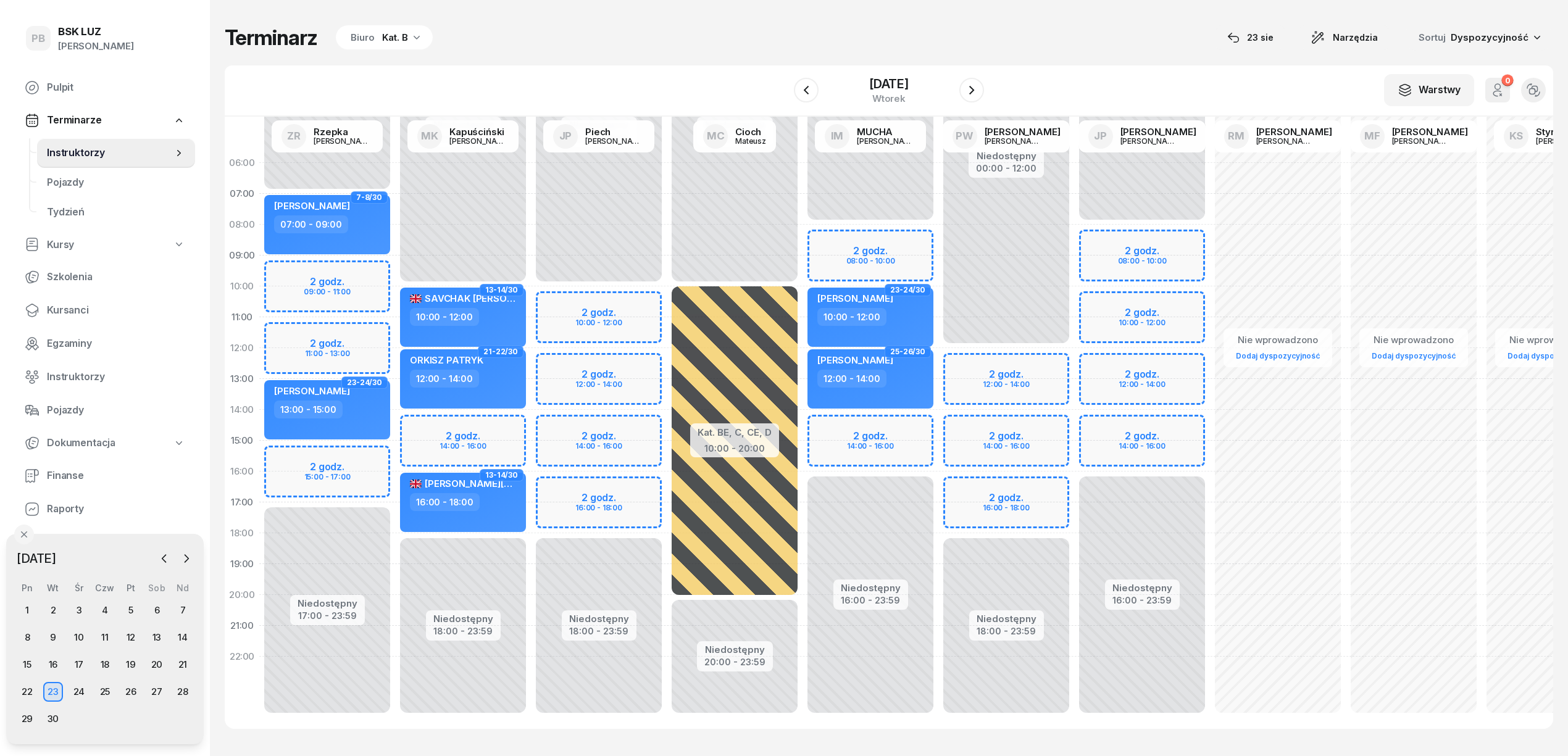
click at [395, 342] on div "Niedostępny 00:00 - 07:00 Niedostępny 17:00 - 23:59 2 godz. 09:00 - 11:00 2 god…" at bounding box center [463, 441] width 136 height 586
select select "11"
select select "13"
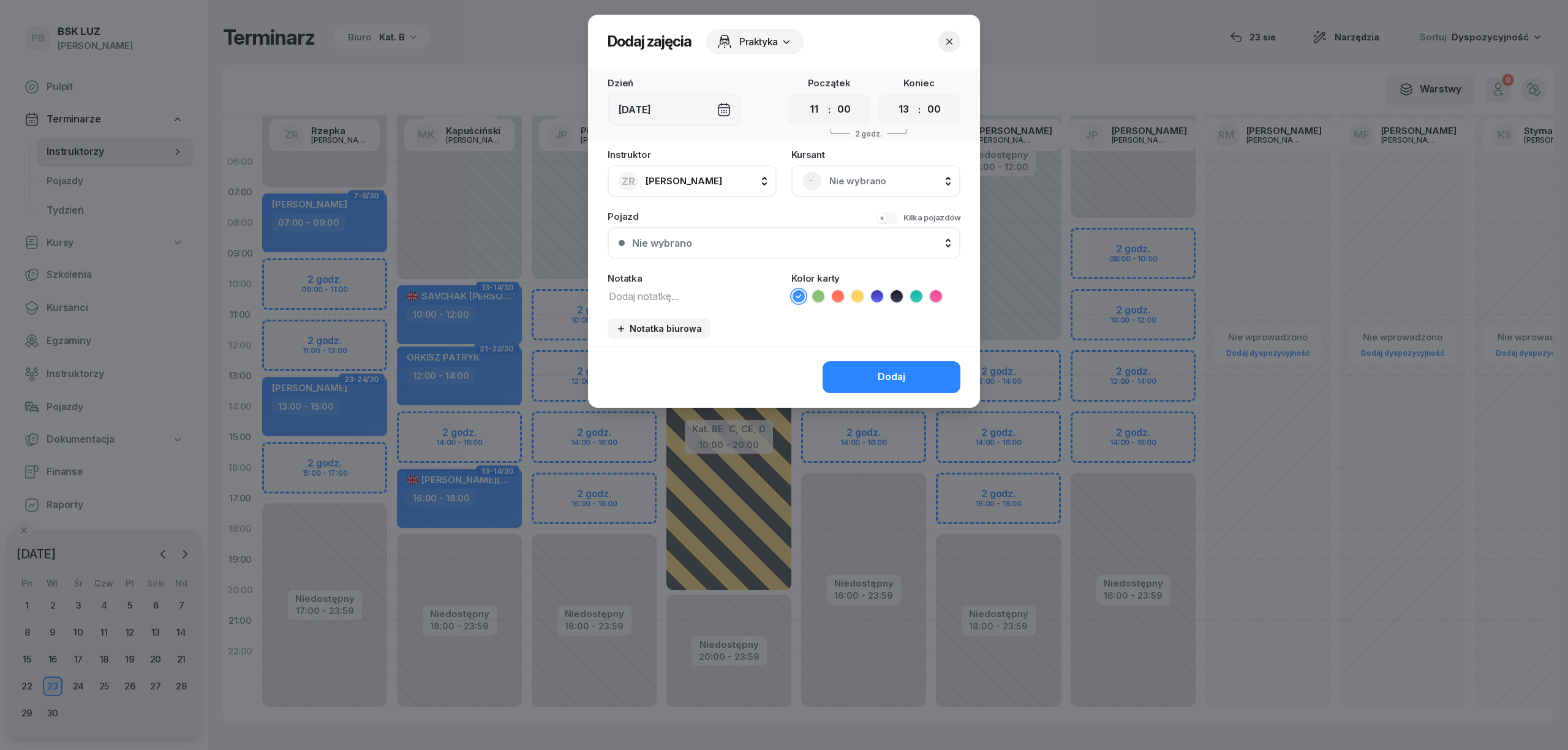
click at [844, 177] on span "Nie wybrano" at bounding box center [889, 181] width 120 height 16
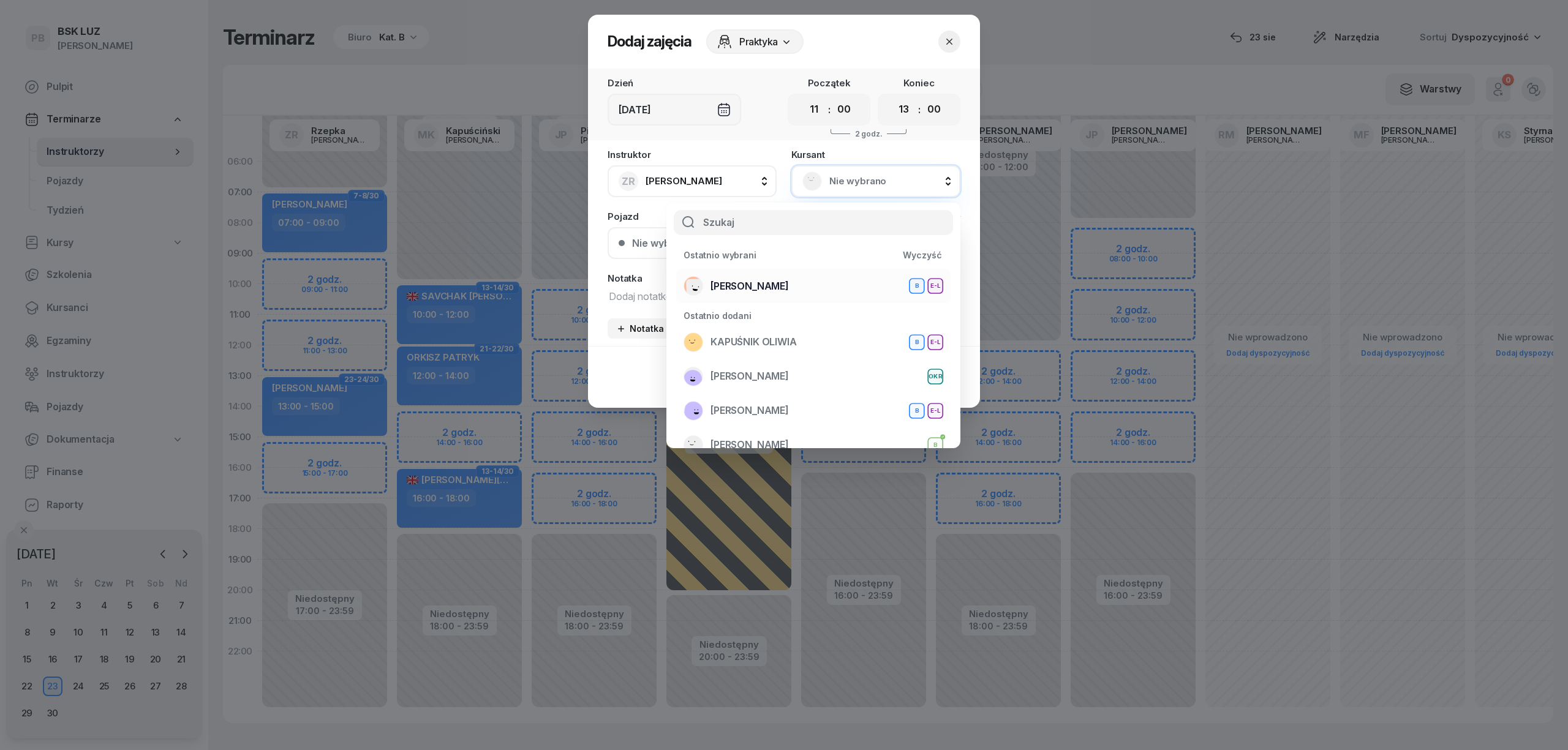
click at [726, 282] on span "[PERSON_NAME]" at bounding box center [750, 286] width 79 height 16
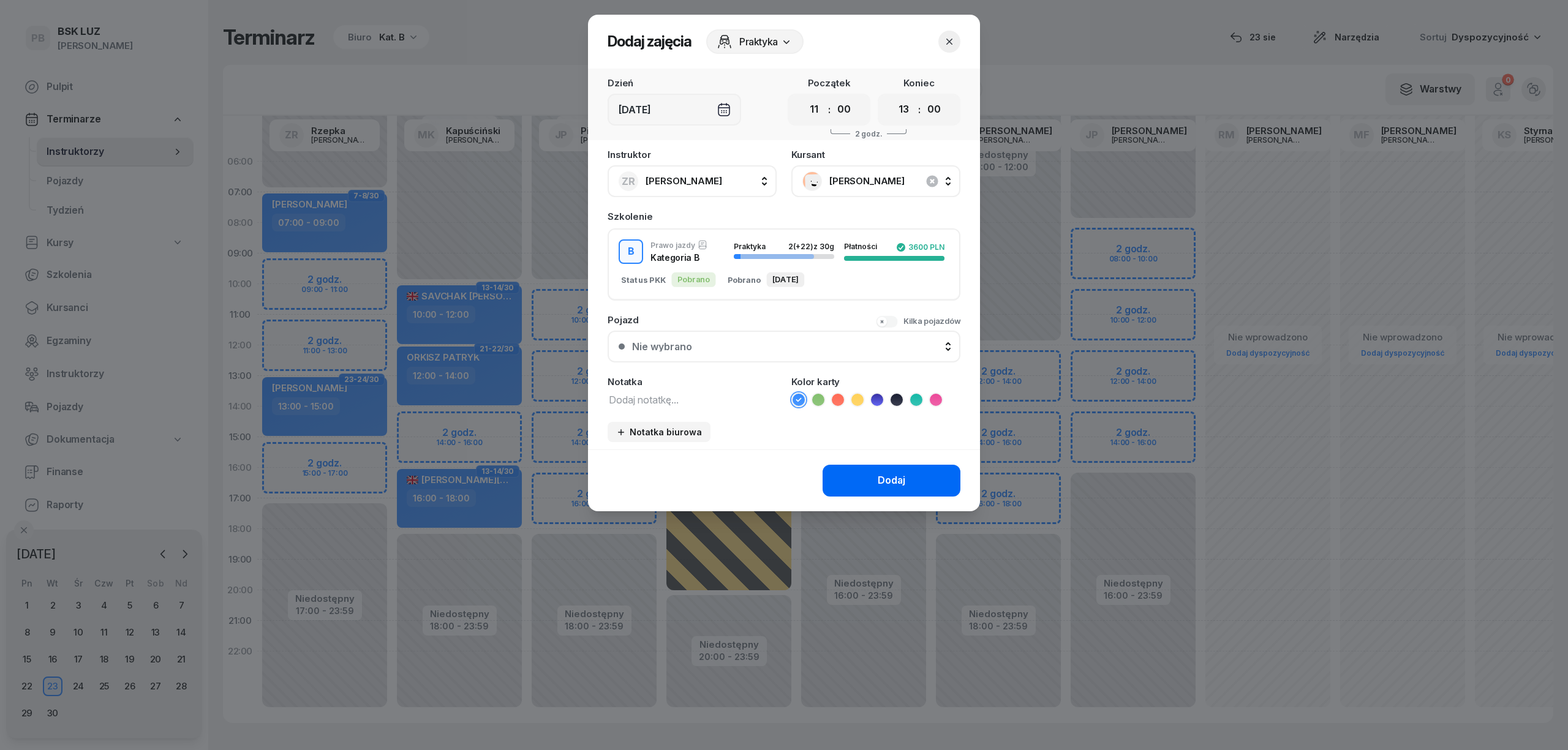
click at [850, 471] on button "Dodaj" at bounding box center [892, 481] width 138 height 32
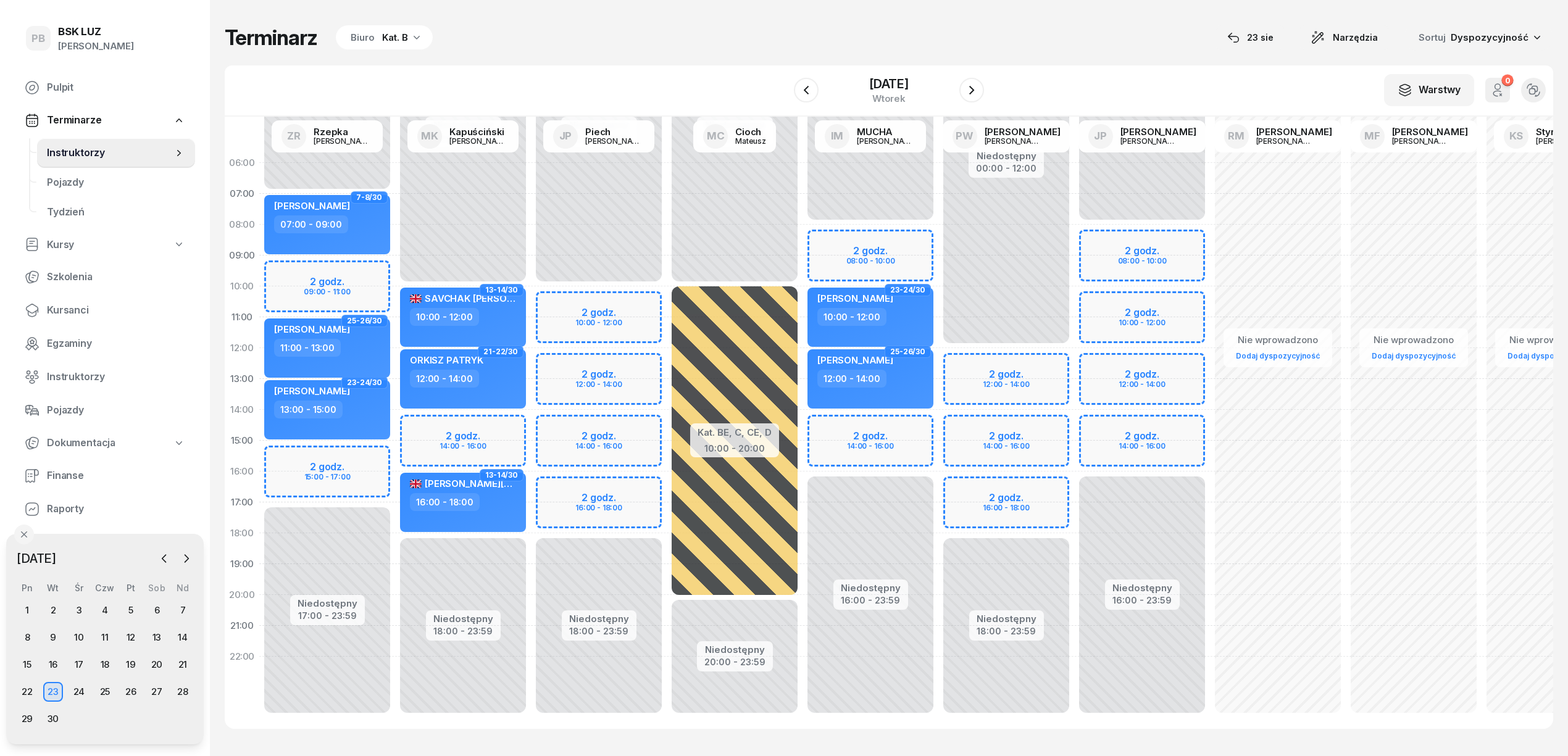
click at [534, 67] on div "W Wybierz AK [PERSON_NAME] BP [PERSON_NAME] DP [PERSON_NAME] GS [PERSON_NAME] I…" at bounding box center [889, 91] width 1329 height 51
click at [169, 557] on icon "button" at bounding box center [164, 559] width 12 height 12
click at [159, 692] on div "23" at bounding box center [157, 692] width 20 height 20
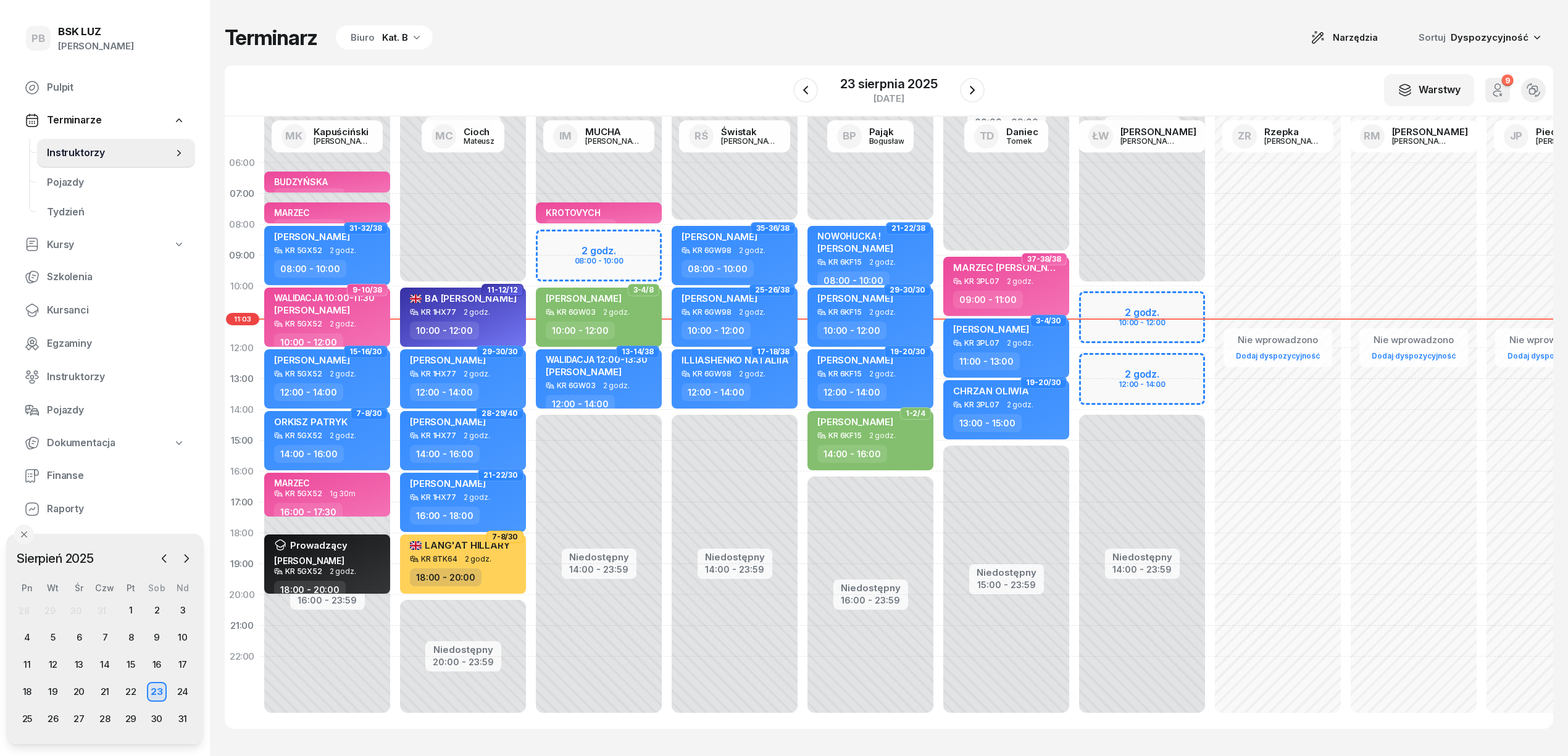
click at [532, 56] on div "Terminarz Biuro Kat. B Narzędzia Sortuj Dyspozycyjność W Wybierz AK [PERSON_NAM…" at bounding box center [889, 377] width 1329 height 754
click at [545, 21] on div "Terminarz Biuro Kat. B Narzędzia Sortuj Dyspozycyjność W Wybierz AK [PERSON_NAM…" at bounding box center [889, 377] width 1329 height 754
click at [447, 61] on div "Terminarz Biuro Kat. B Narzędzia Sortuj Dyspozycyjność W Wybierz AK [PERSON_NAM…" at bounding box center [889, 377] width 1329 height 754
click at [657, 33] on div "Terminarz Biuro Kat. B Narzędzia Sortuj Dyspozycyjność" at bounding box center [889, 38] width 1329 height 26
click at [609, 53] on div "Terminarz Biuro Kat. B Narzędzia Sortuj Dyspozycyjność W Wybierz AK [PERSON_NAM…" at bounding box center [889, 377] width 1329 height 754
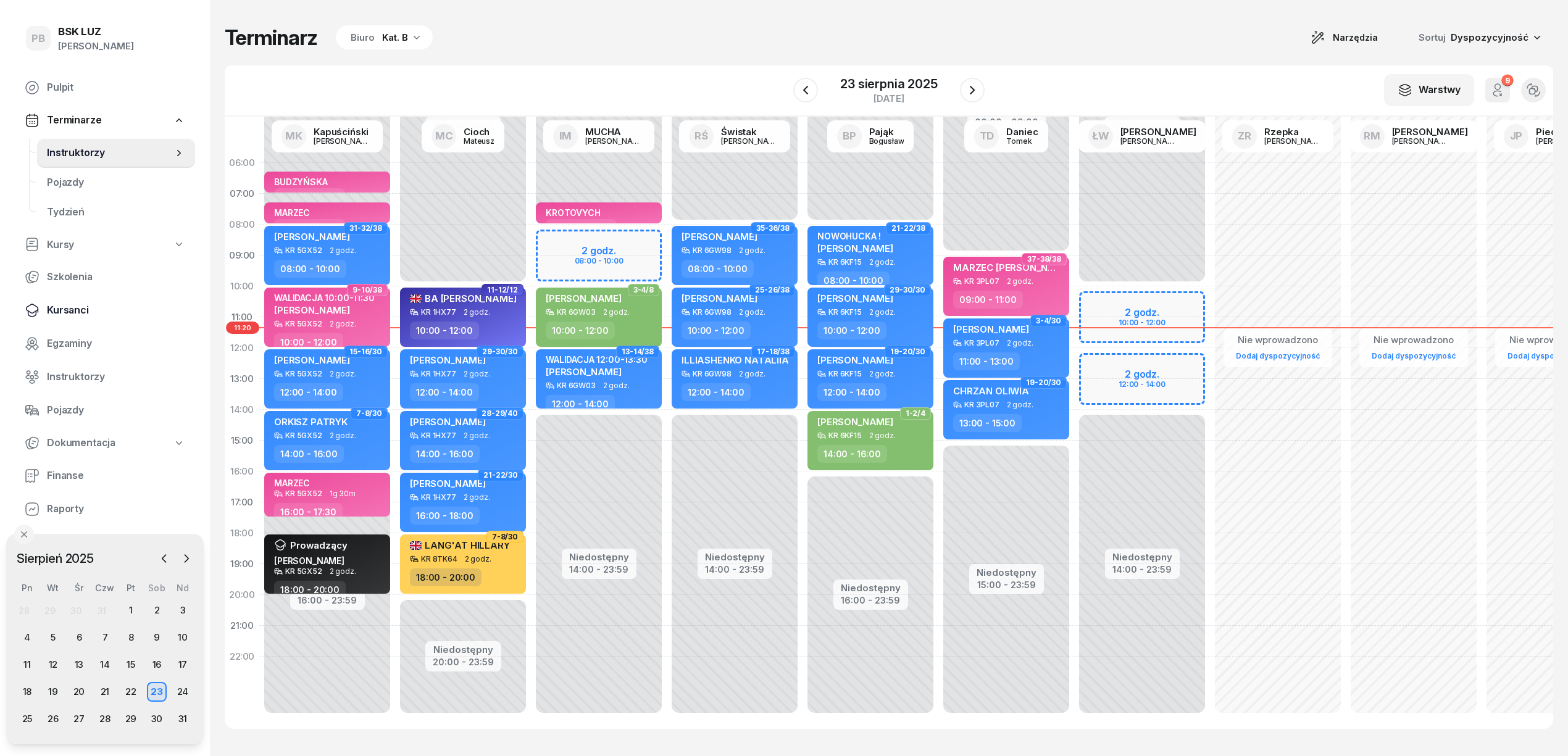
drag, startPoint x: 62, startPoint y: 295, endPoint x: 66, endPoint y: 302, distance: 8.1
click at [63, 296] on link "Kursanci" at bounding box center [105, 310] width 180 height 30
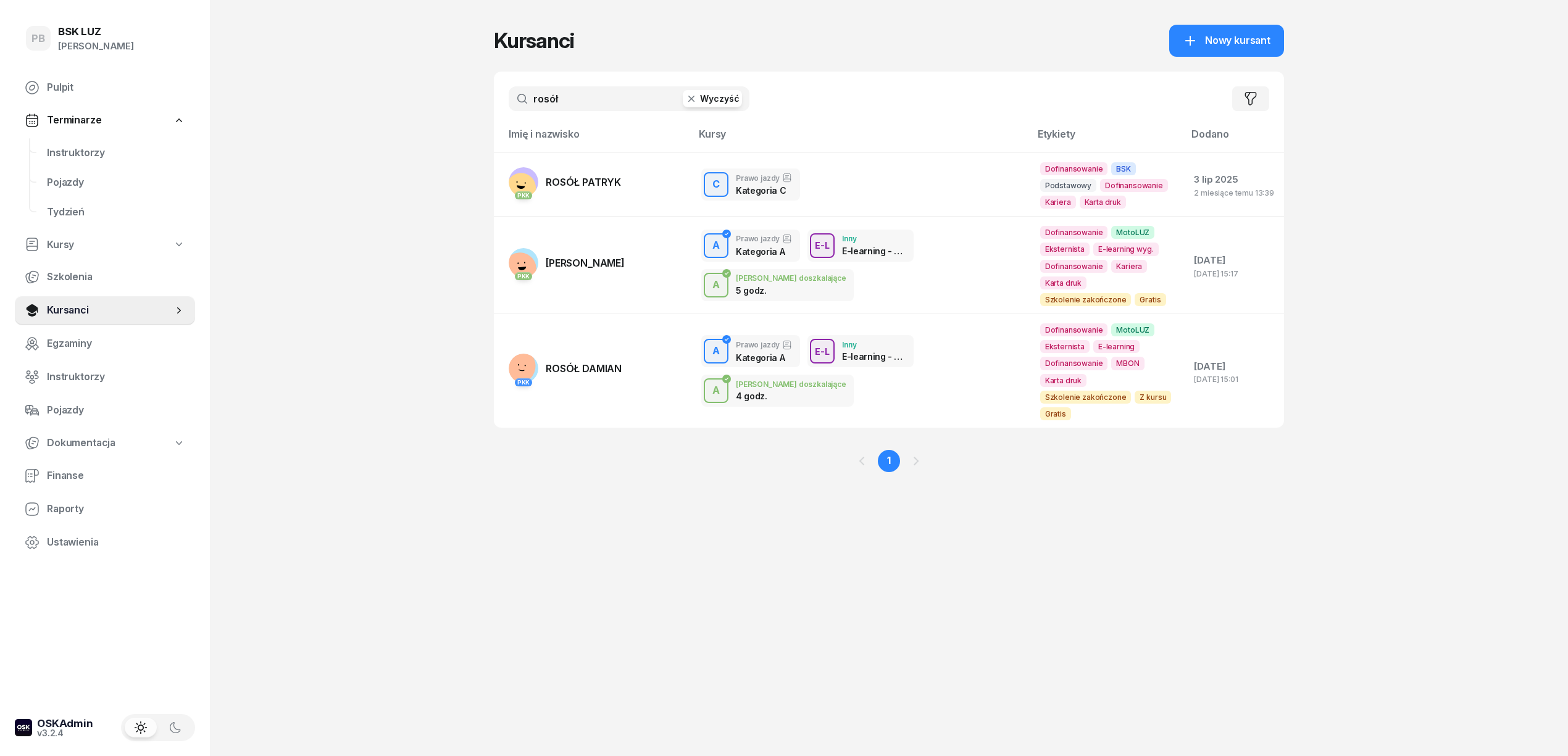
click at [580, 99] on input "rosół" at bounding box center [629, 99] width 241 height 25
type input "[PERSON_NAME]"
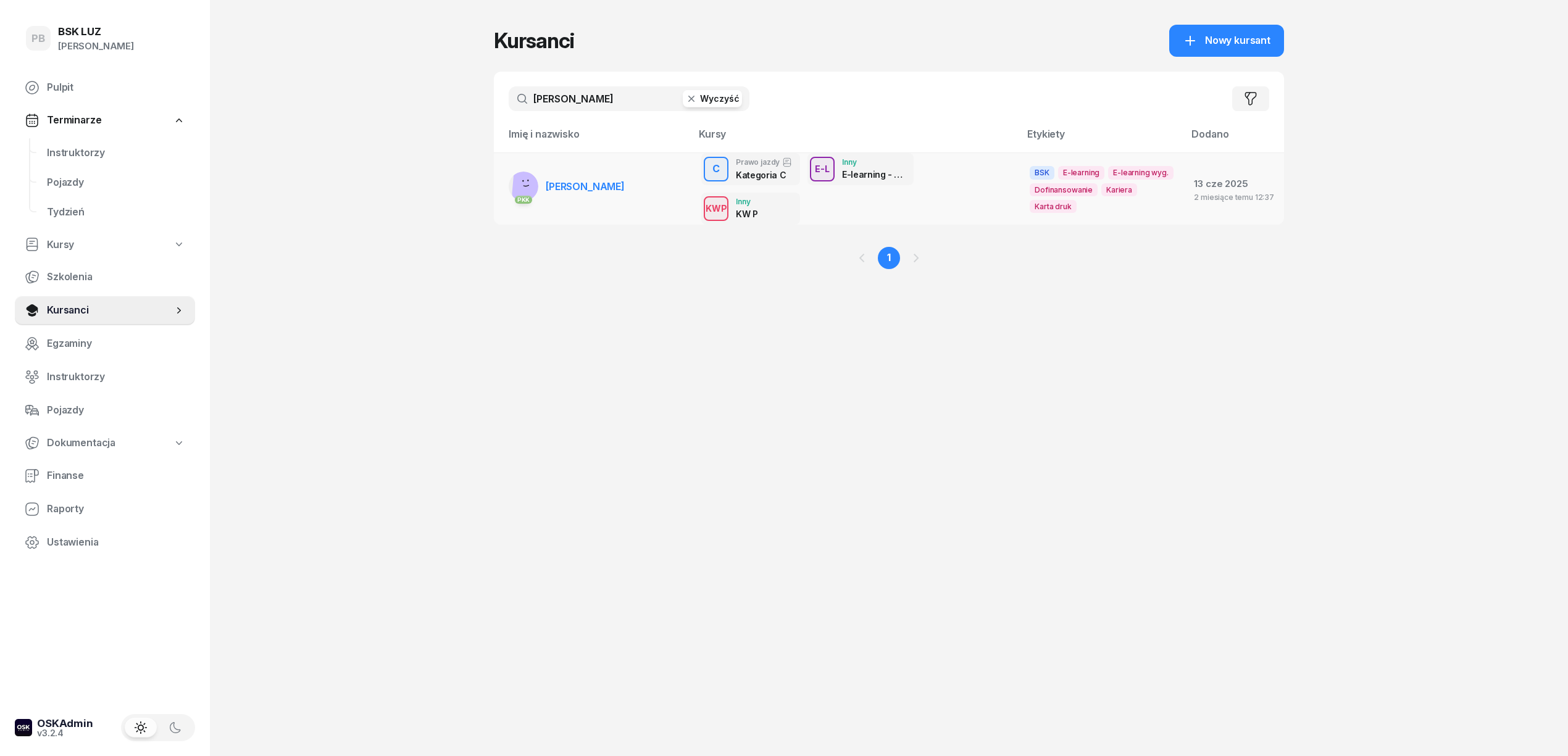
click at [581, 188] on span "[PERSON_NAME]" at bounding box center [586, 187] width 79 height 12
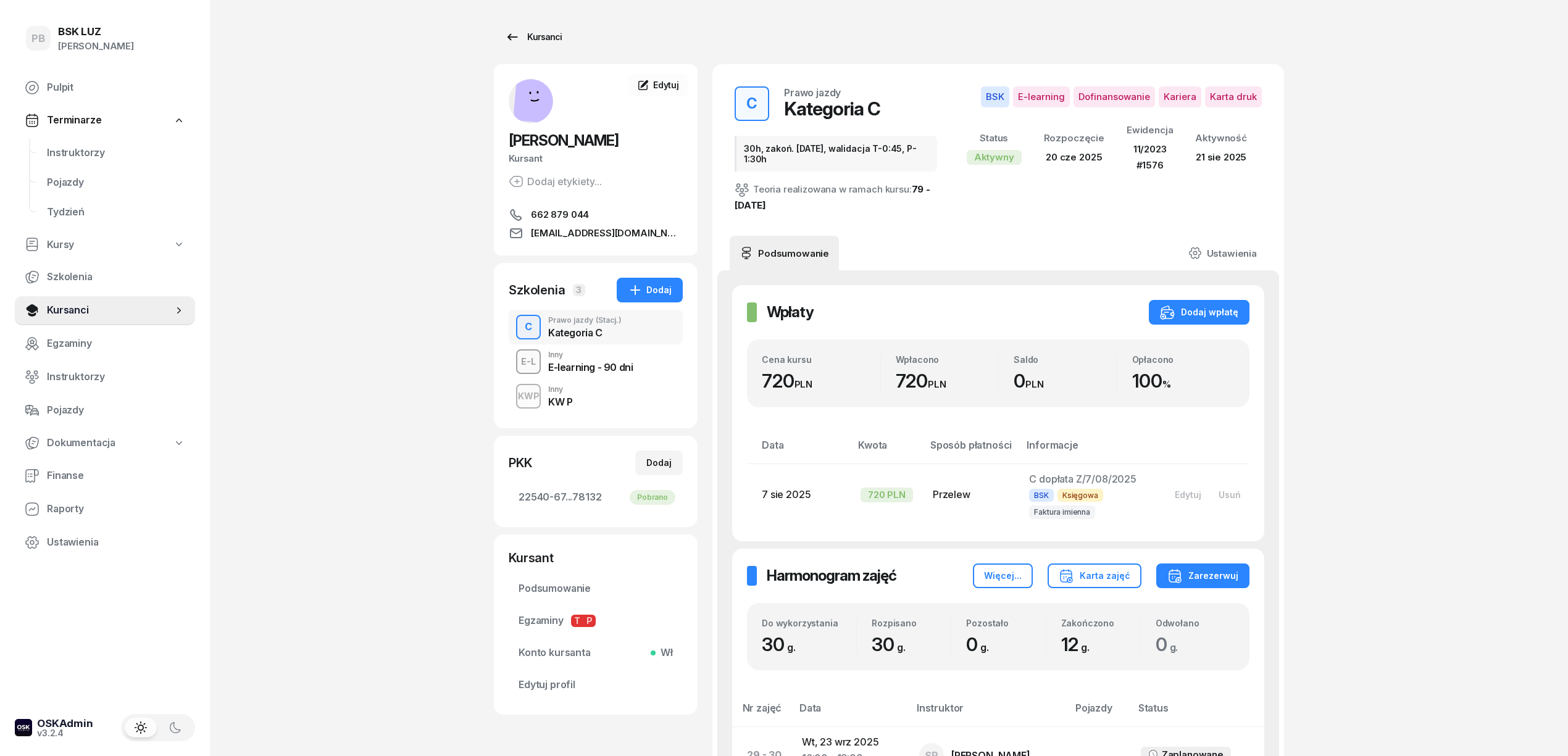
click at [555, 36] on div "Kursanci" at bounding box center [534, 37] width 57 height 15
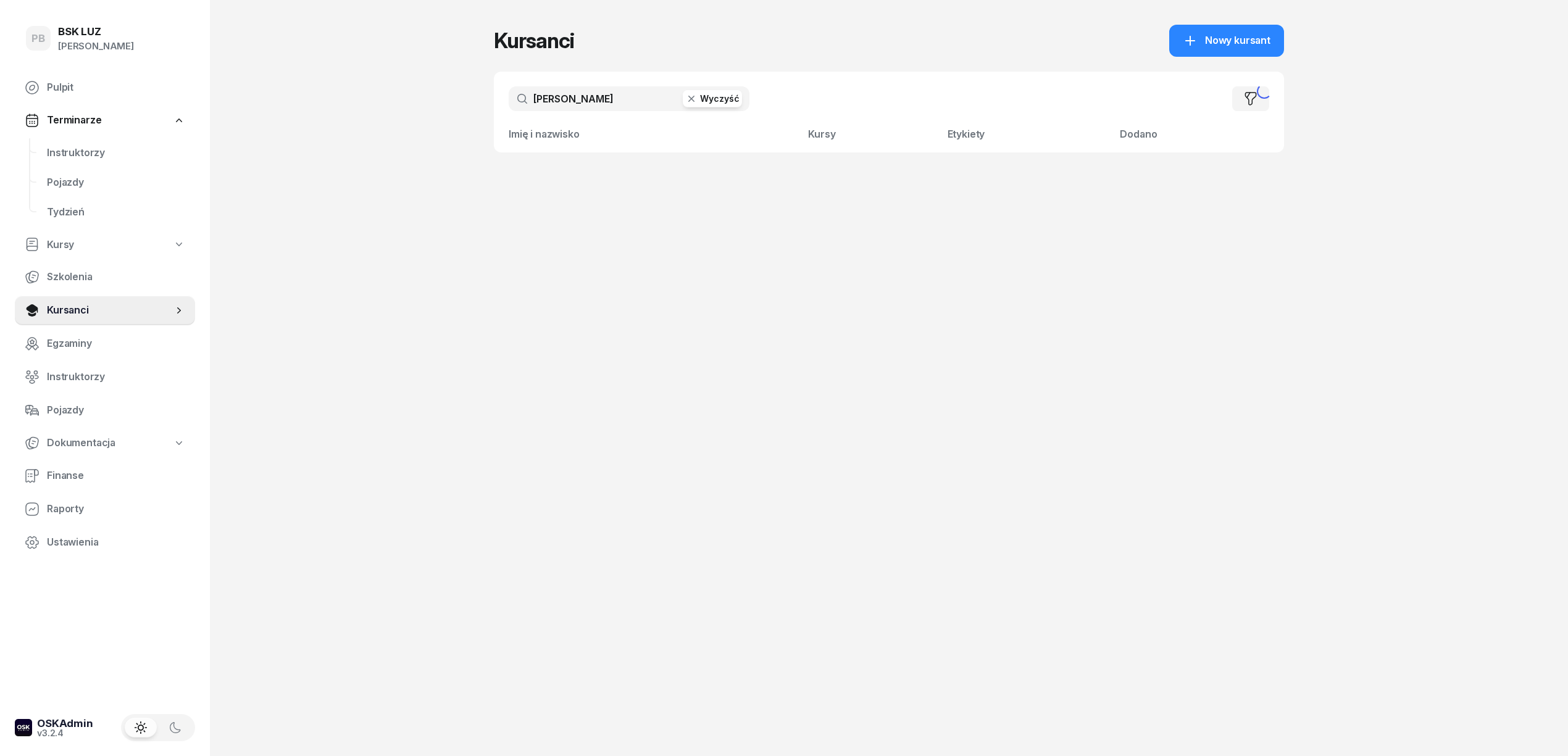
click at [655, 100] on input "[PERSON_NAME]" at bounding box center [629, 99] width 241 height 25
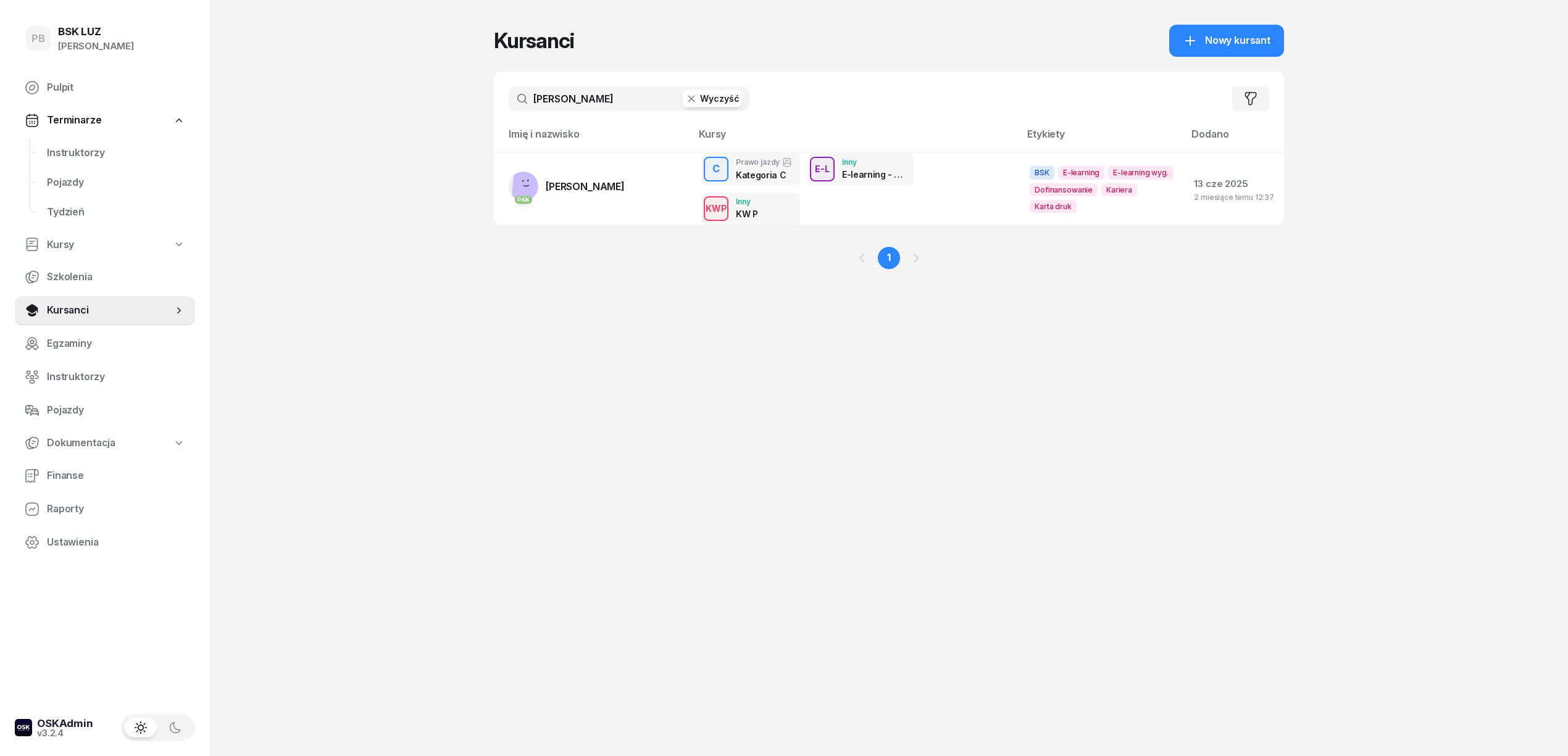
click at [655, 100] on input "[PERSON_NAME]" at bounding box center [629, 99] width 241 height 25
type input "brzez"
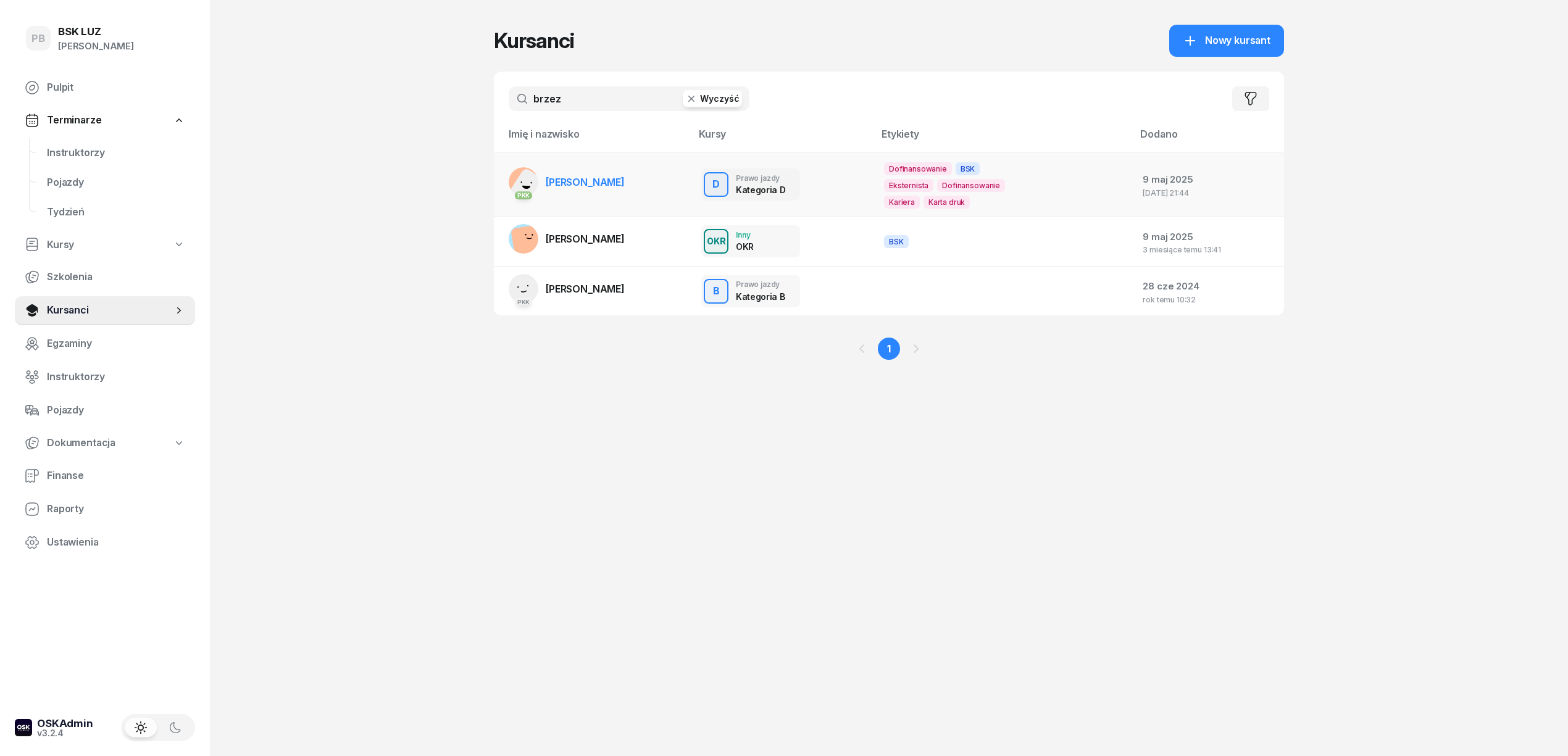
click at [625, 171] on link "PKK [PERSON_NAME]" at bounding box center [566, 182] width 116 height 30
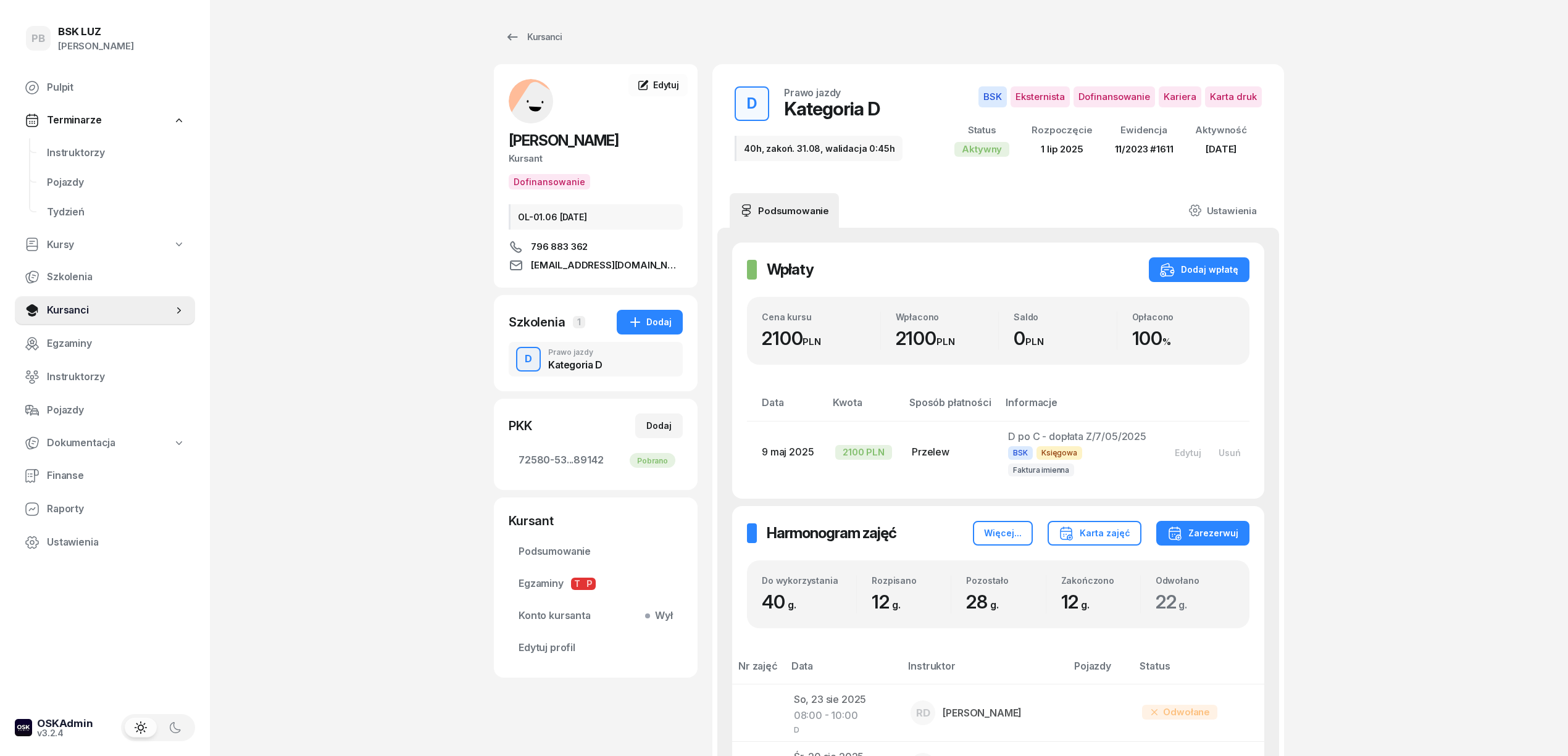
click at [61, 146] on span "Instruktorzy" at bounding box center [116, 153] width 138 height 16
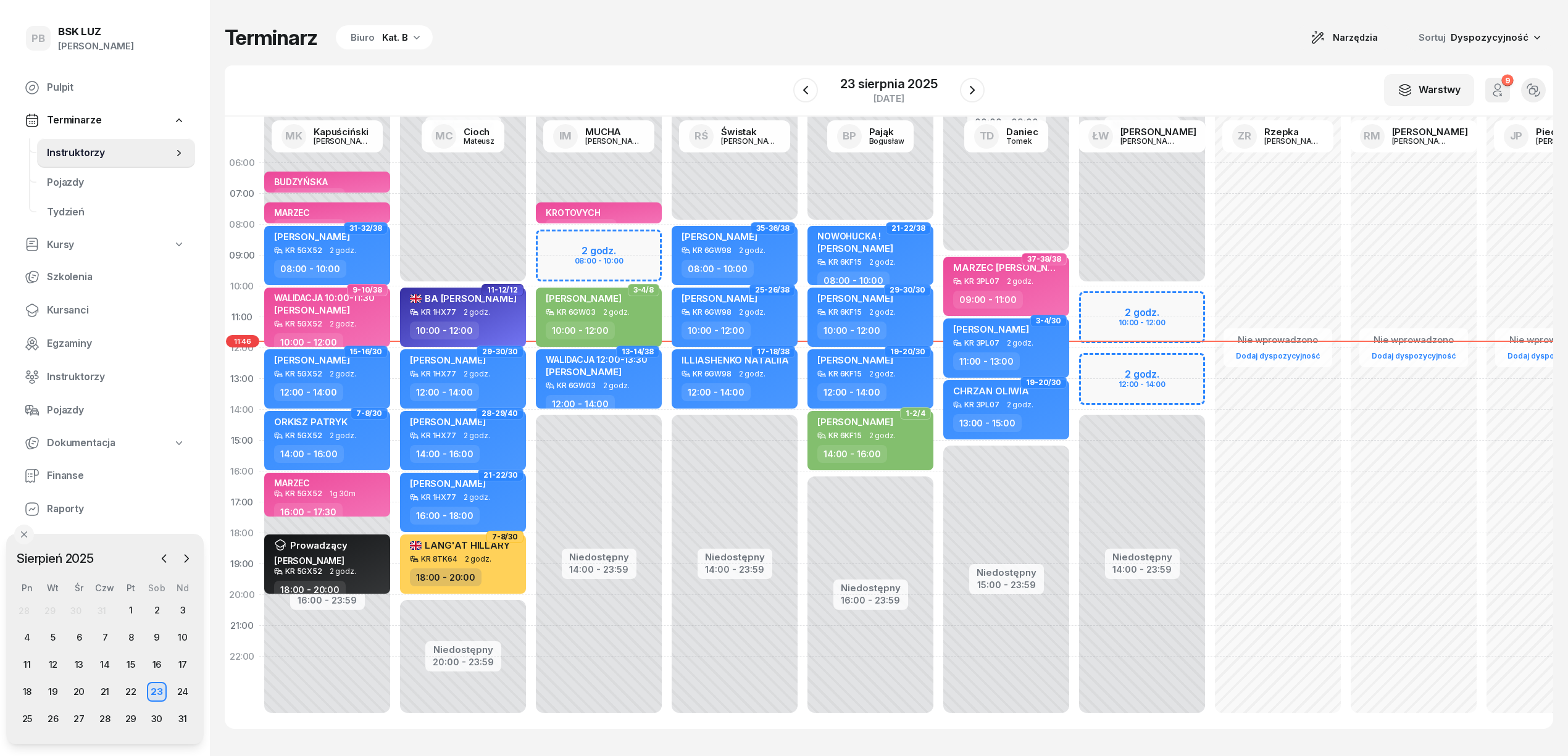
click at [423, 38] on div "Biuro Kat. B" at bounding box center [384, 38] width 97 height 25
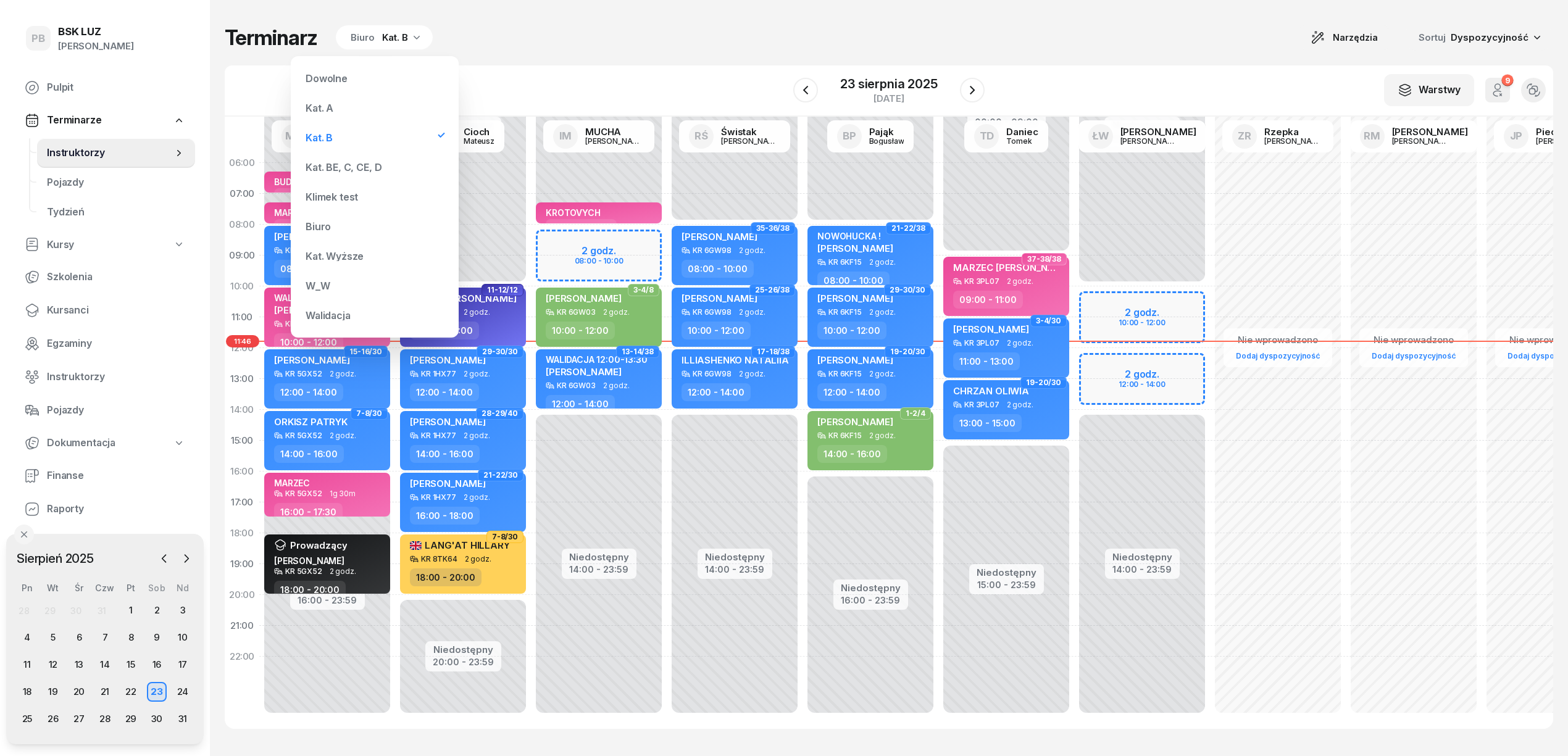
click at [333, 165] on div "Kat. BE, C, CE, D" at bounding box center [343, 167] width 76 height 10
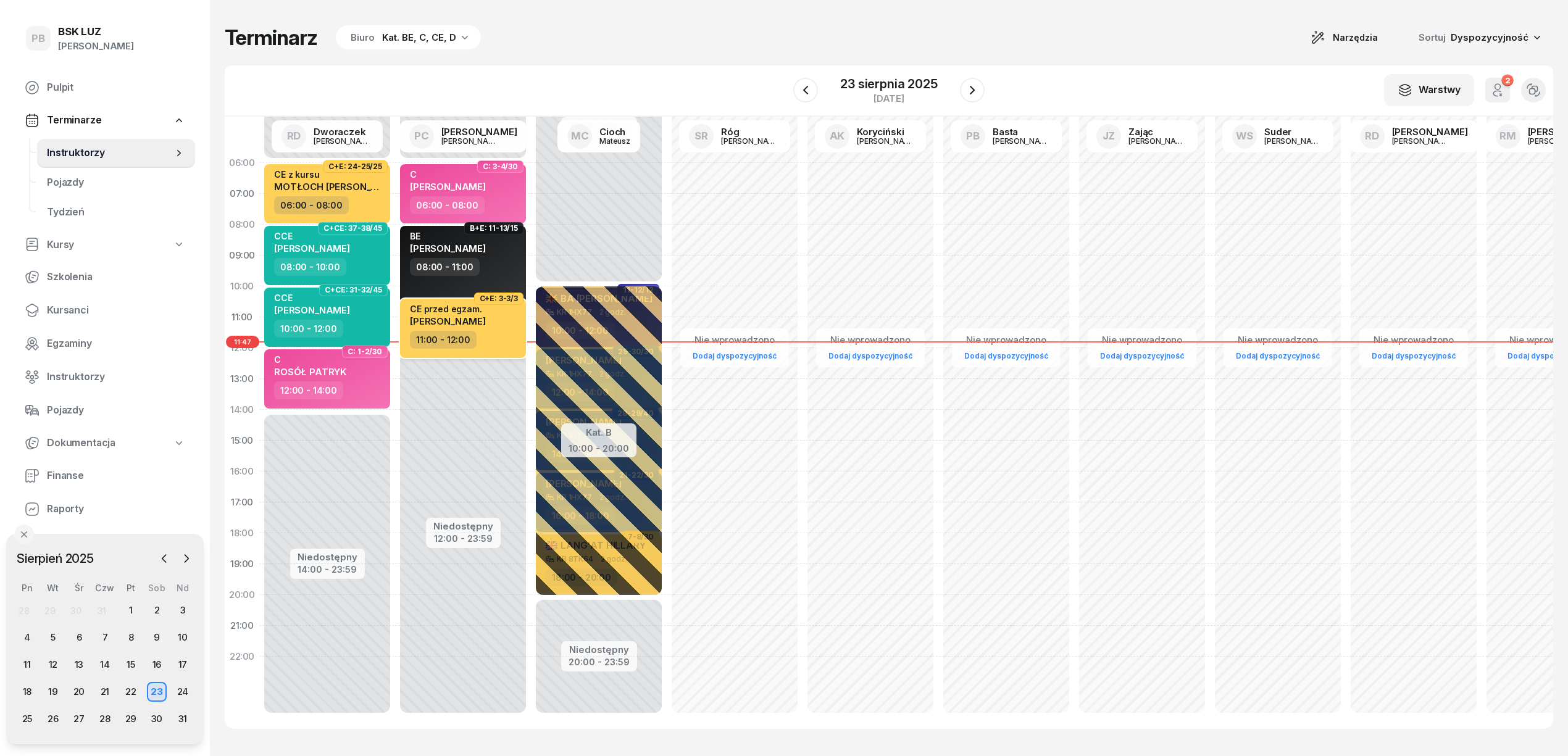
click at [475, 336] on div "11:00 - 12:00" at bounding box center [464, 340] width 108 height 18
select select "11"
select select "12"
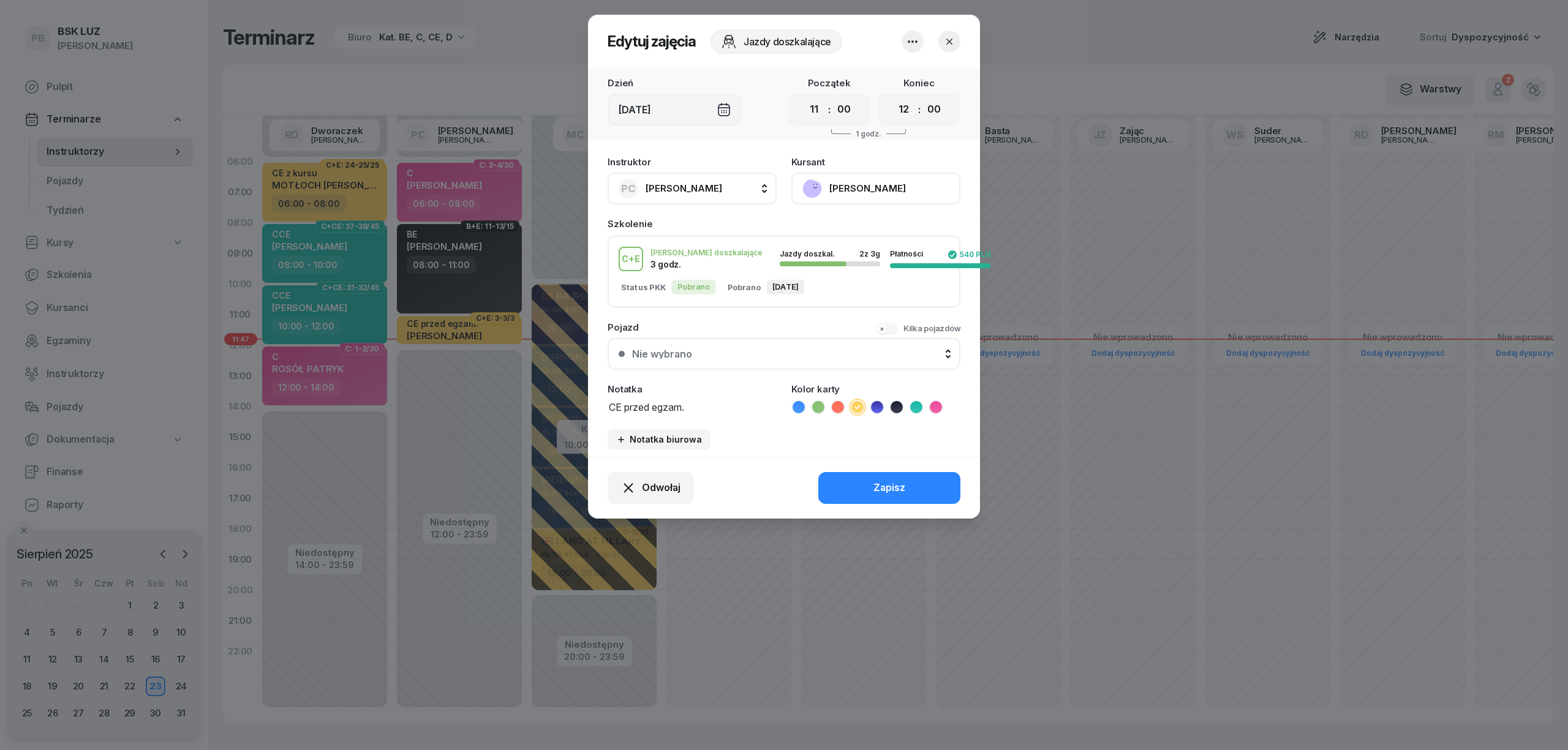
click at [849, 180] on button "[PERSON_NAME]" at bounding box center [876, 189] width 169 height 32
click at [834, 229] on div "Otwórz profil" at bounding box center [831, 231] width 60 height 16
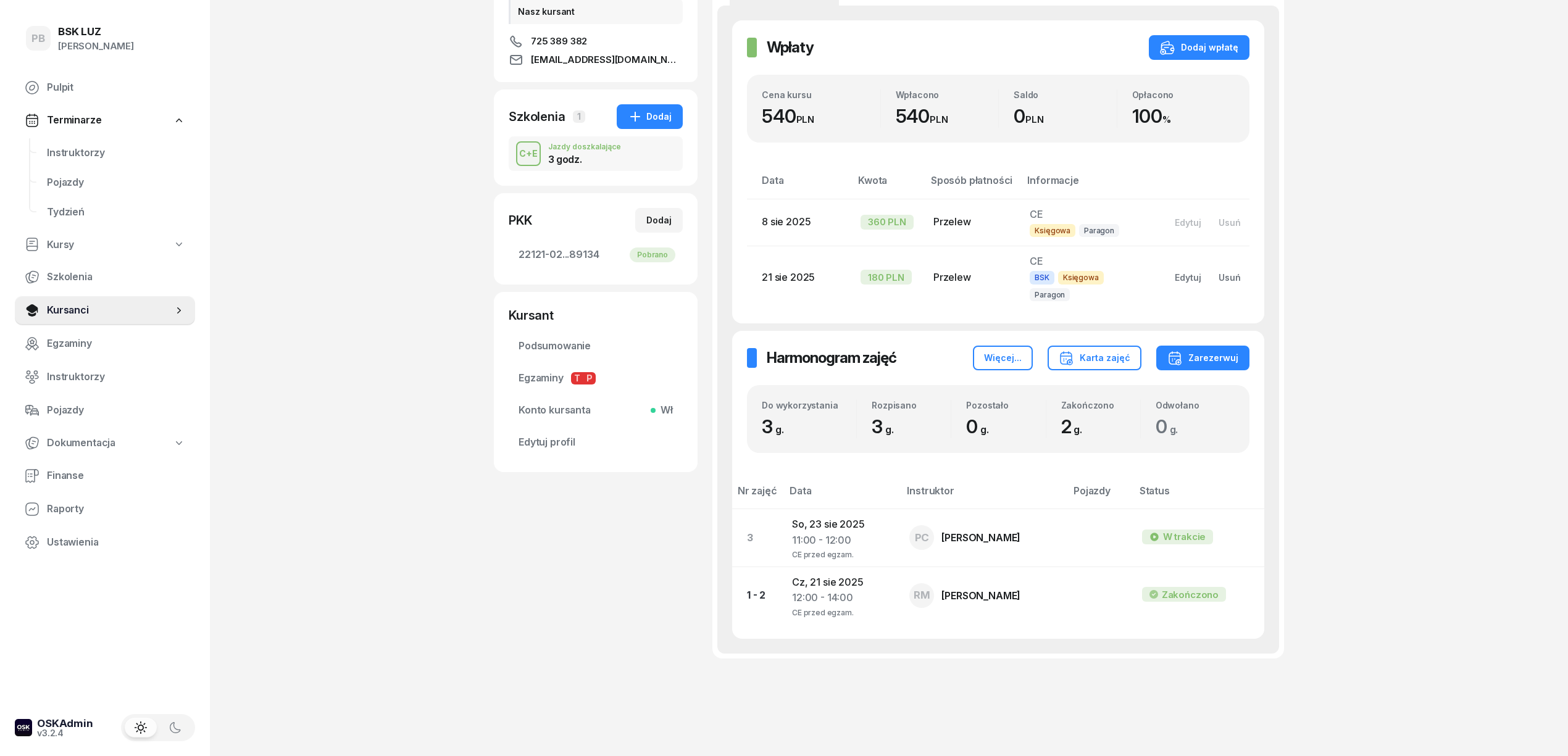
scroll to position [218, 0]
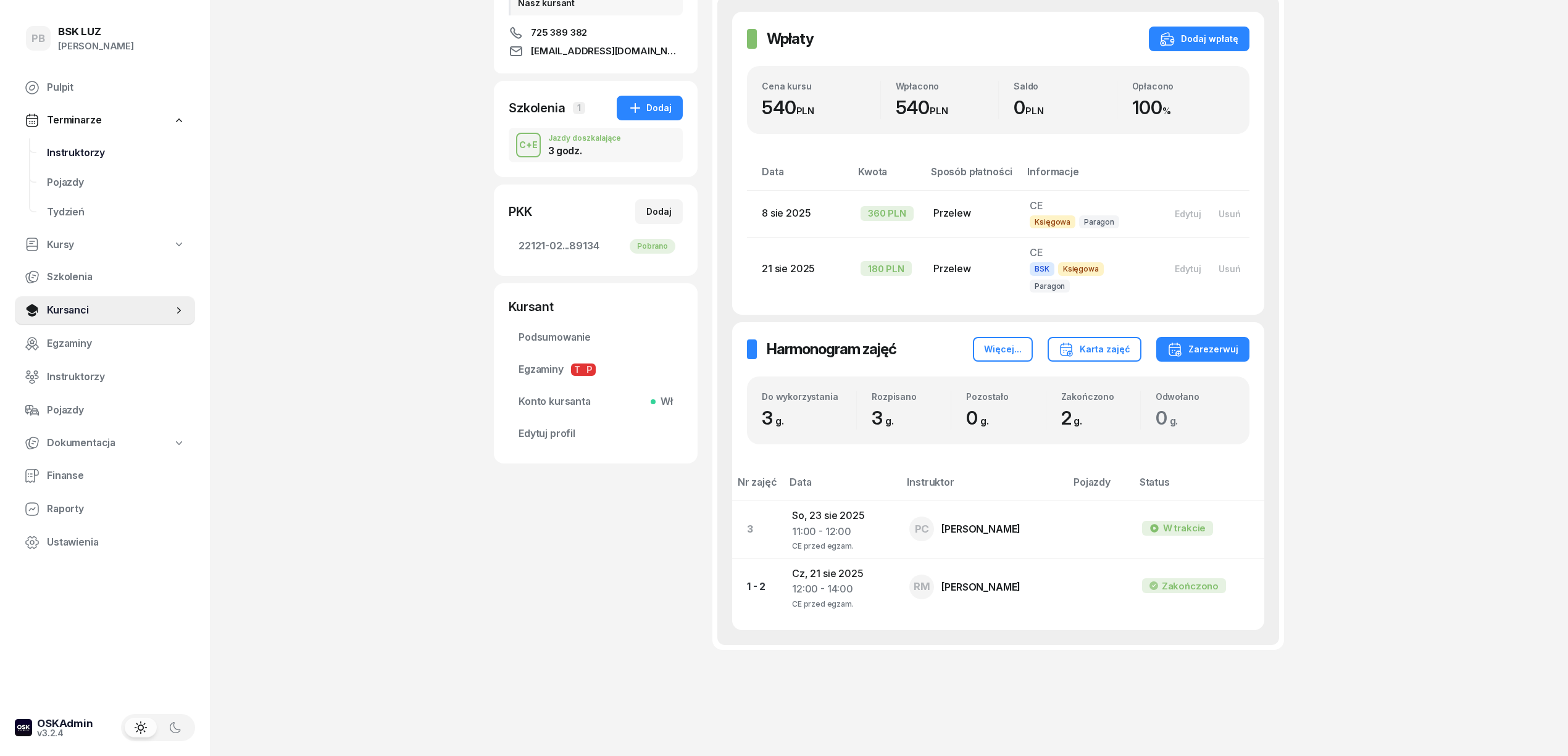
click at [82, 151] on span "Instruktorzy" at bounding box center [116, 153] width 138 height 16
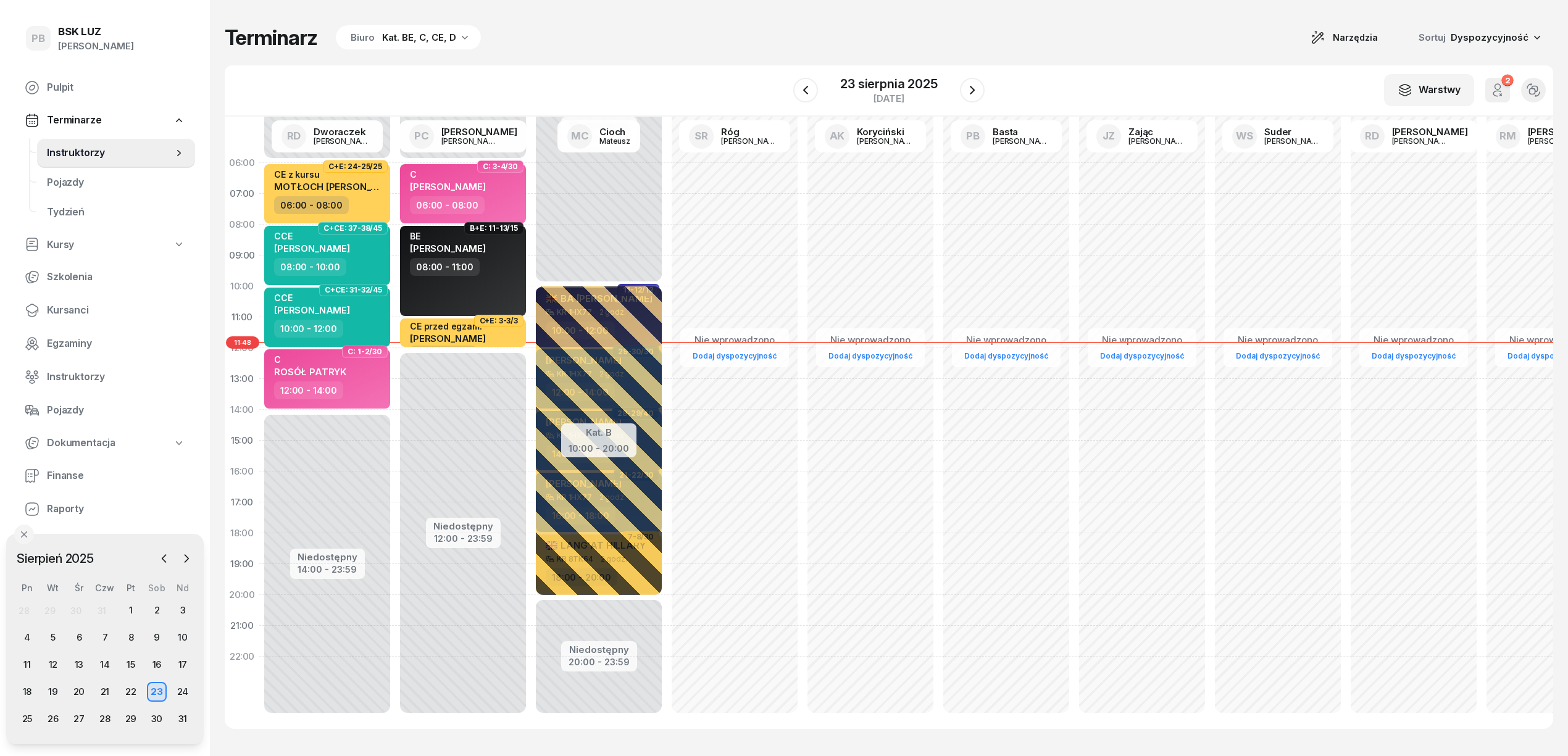
click at [559, 43] on div "Terminarz Biuro Kat. BE, C, CE, D Narzędzia Sortuj Dyspozycyjność" at bounding box center [889, 38] width 1329 height 26
click at [433, 40] on div "Kat. BE, C, CE, D" at bounding box center [420, 38] width 74 height 15
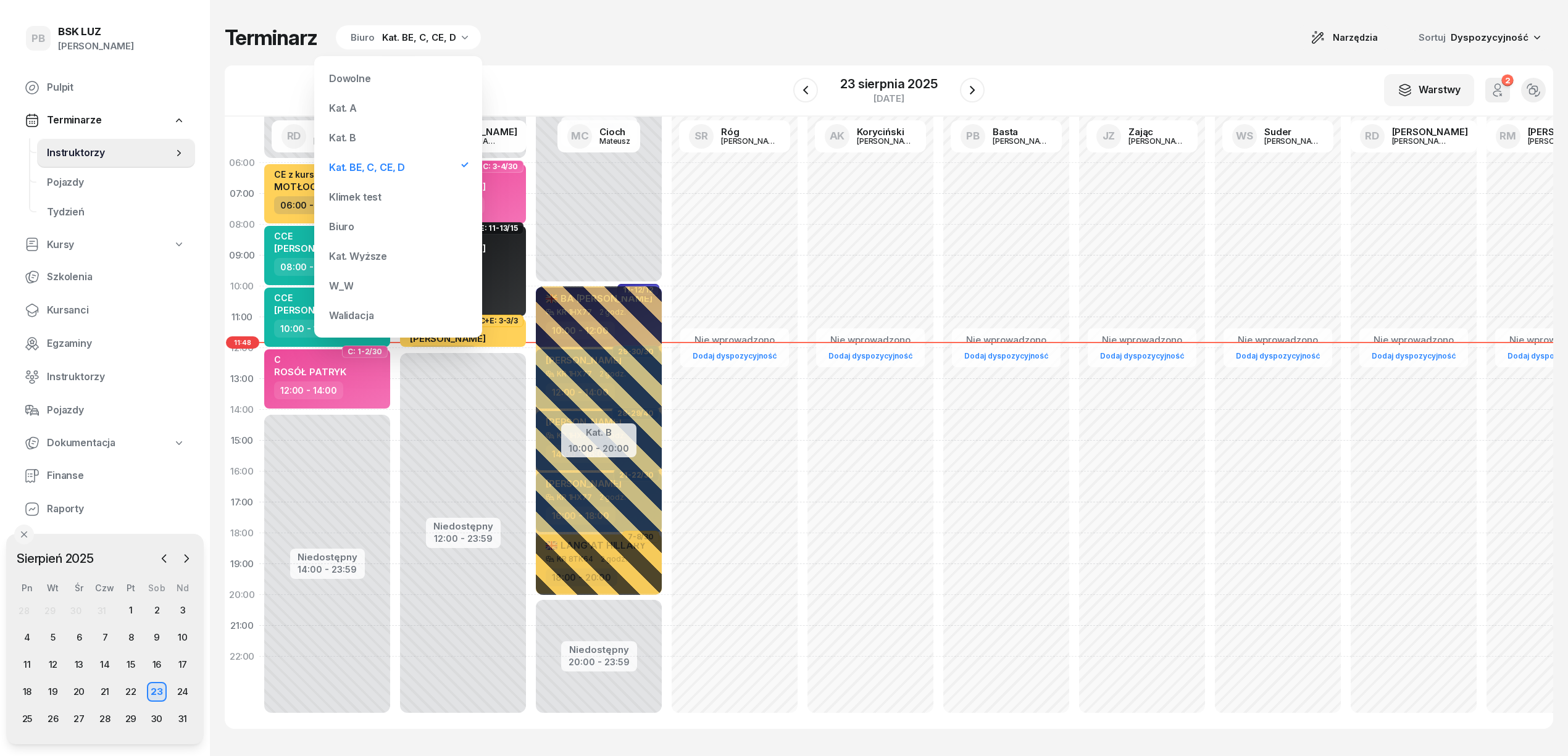
click at [376, 134] on div "Kat. B" at bounding box center [398, 138] width 148 height 25
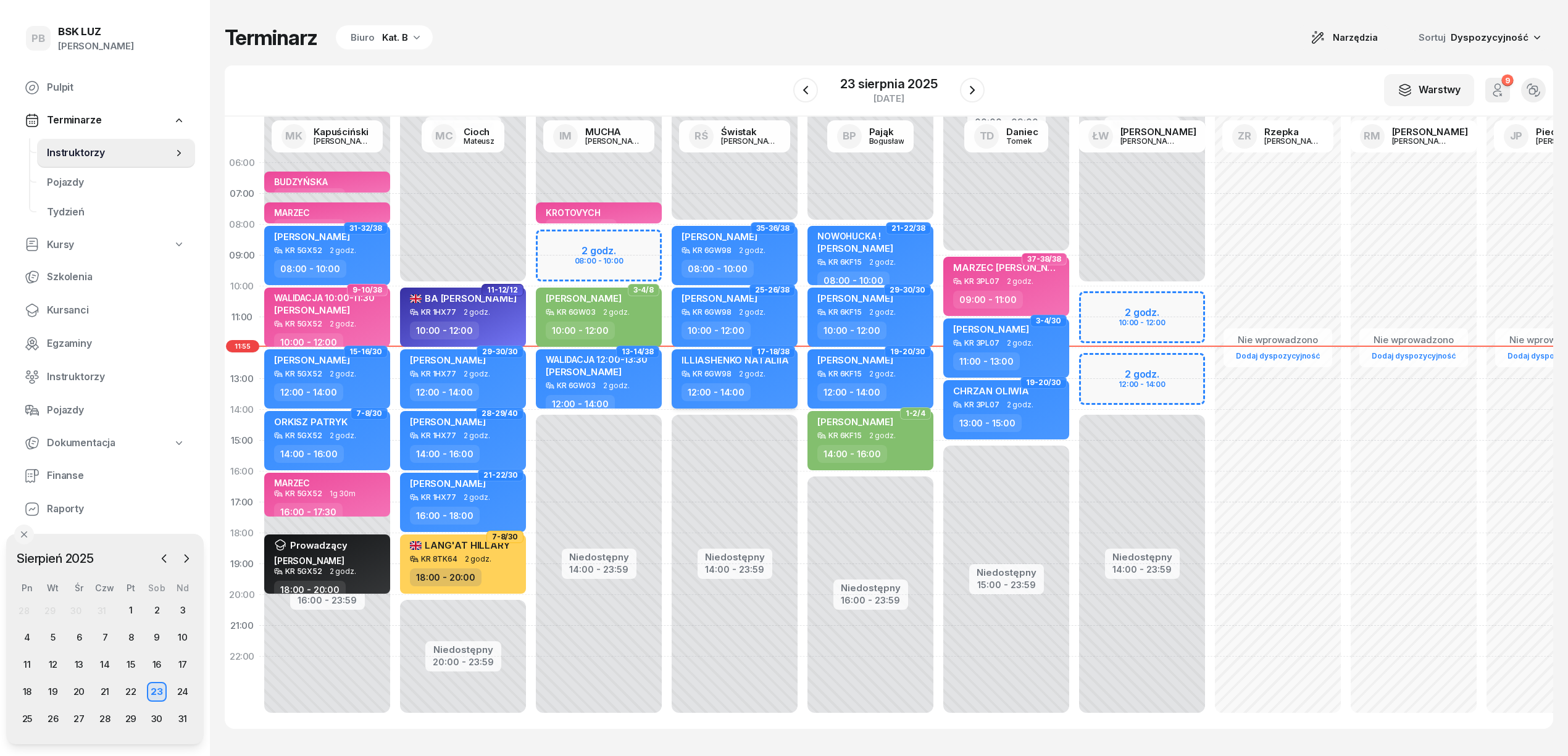
click at [752, 363] on span "ILLIASHENKO NATALIIA" at bounding box center [735, 360] width 107 height 12
select select "12"
select select "14"
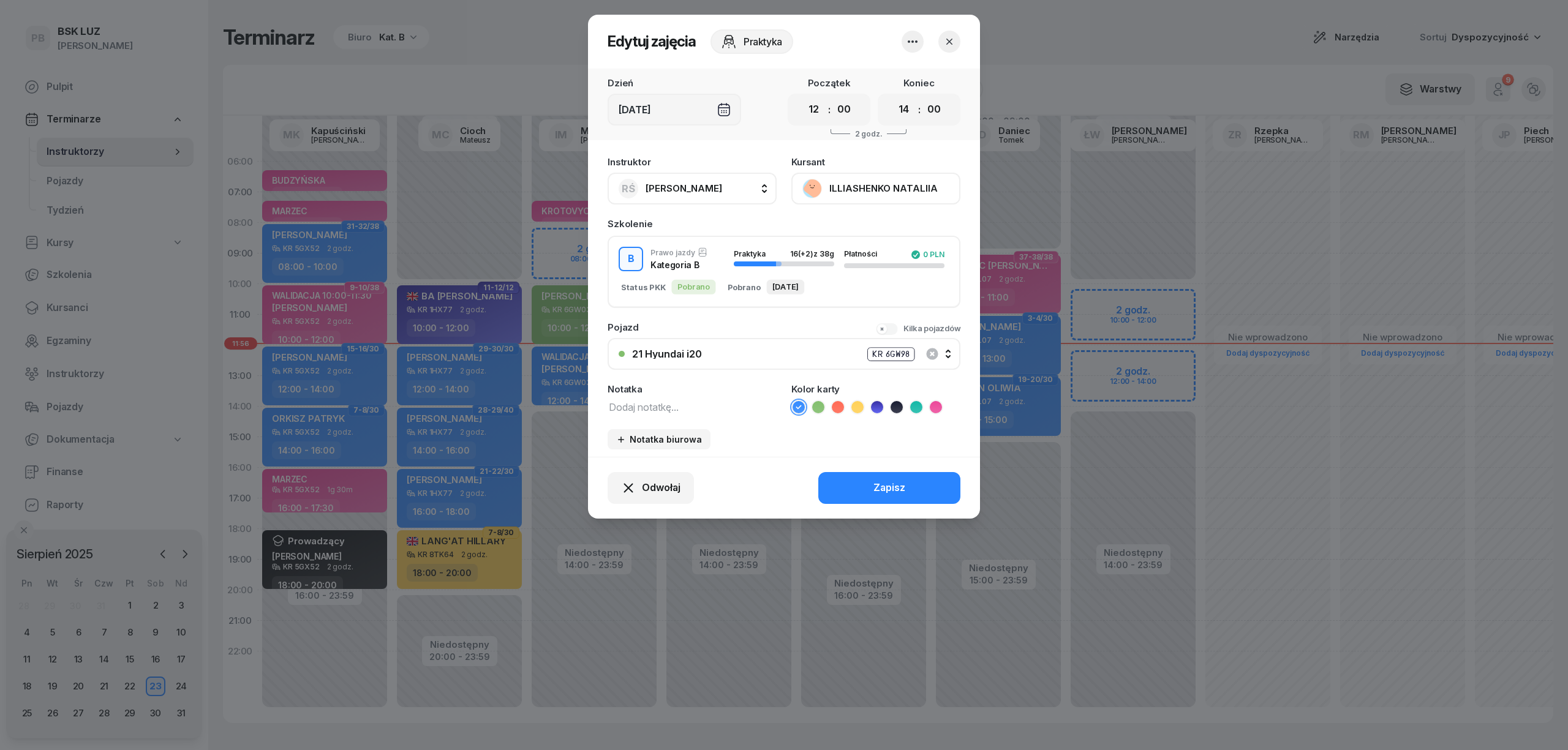
click at [870, 189] on button "ILLIASHENKO NATALIIA" at bounding box center [876, 189] width 169 height 32
click at [852, 227] on div "Otwórz profil" at bounding box center [831, 231] width 60 height 16
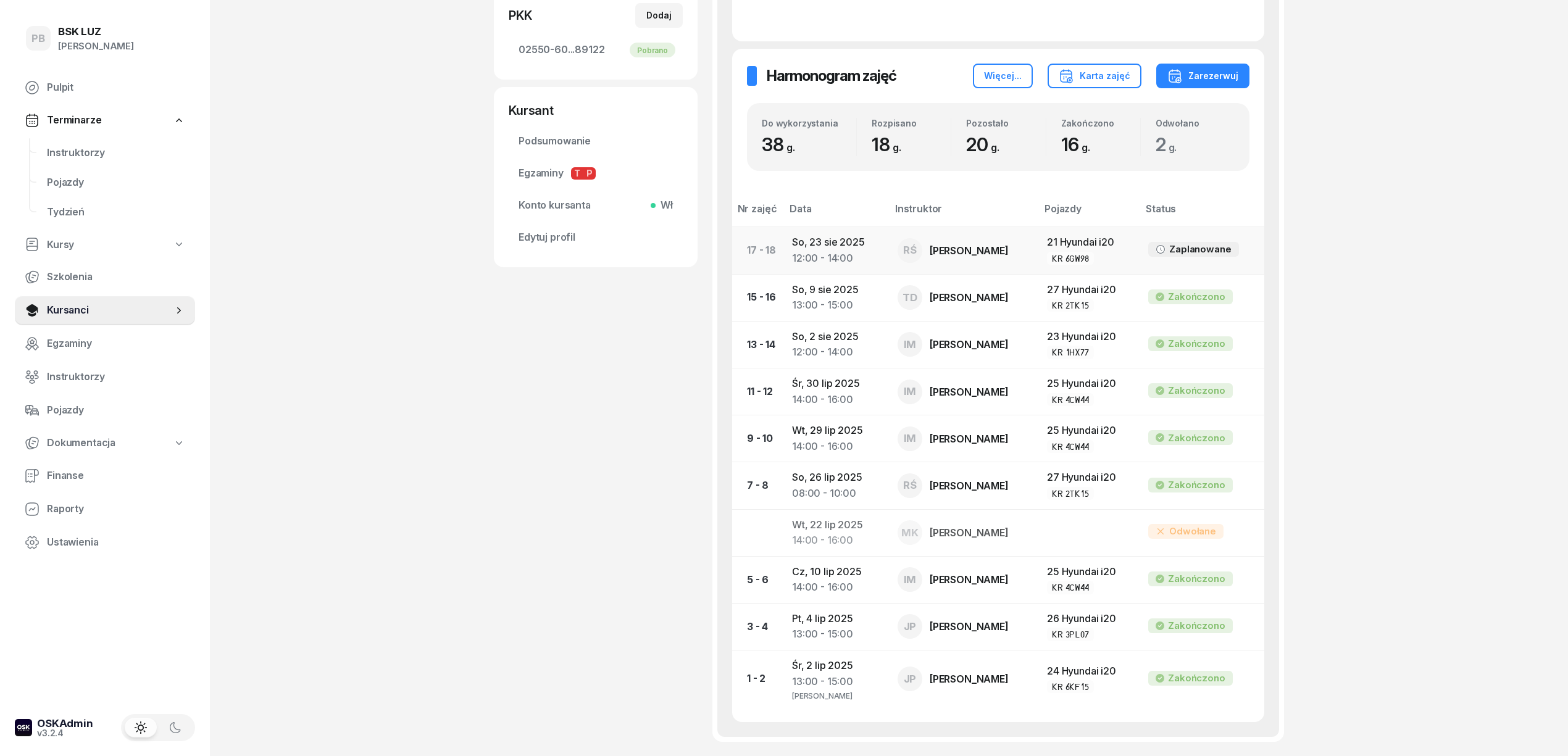
scroll to position [411, 0]
click at [94, 151] on span "Instruktorzy" at bounding box center [116, 153] width 138 height 16
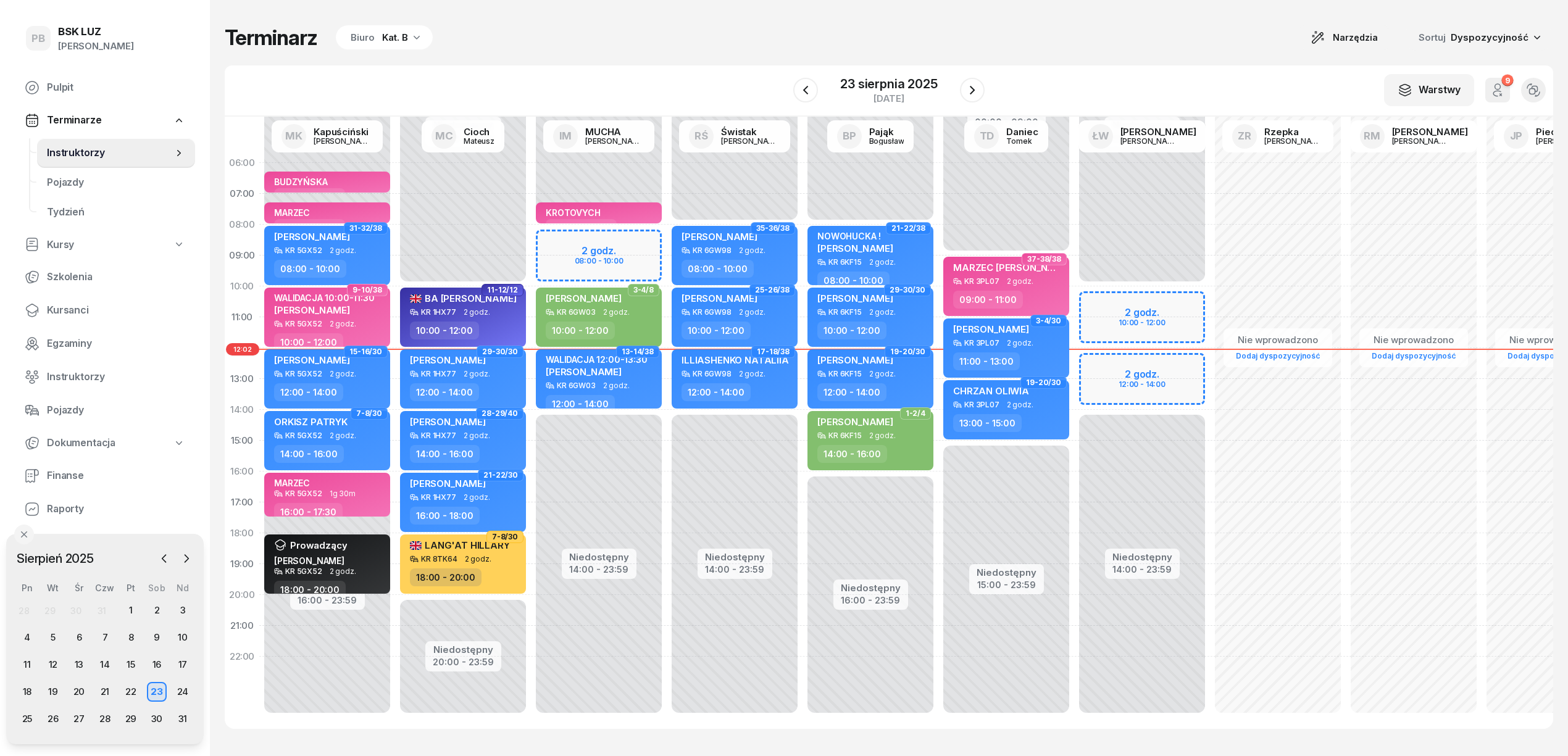
click at [916, 20] on div "Terminarz Biuro Kat. B Narzędzia Sortuj Dyspozycyjność W Wybierz AK [PERSON_NAM…" at bounding box center [889, 377] width 1329 height 754
click at [1125, 23] on div "Terminarz Biuro Kat. B Narzędzia Sortuj Dyspozycyjność W Wybierz AK [PERSON_NAM…" at bounding box center [889, 377] width 1329 height 754
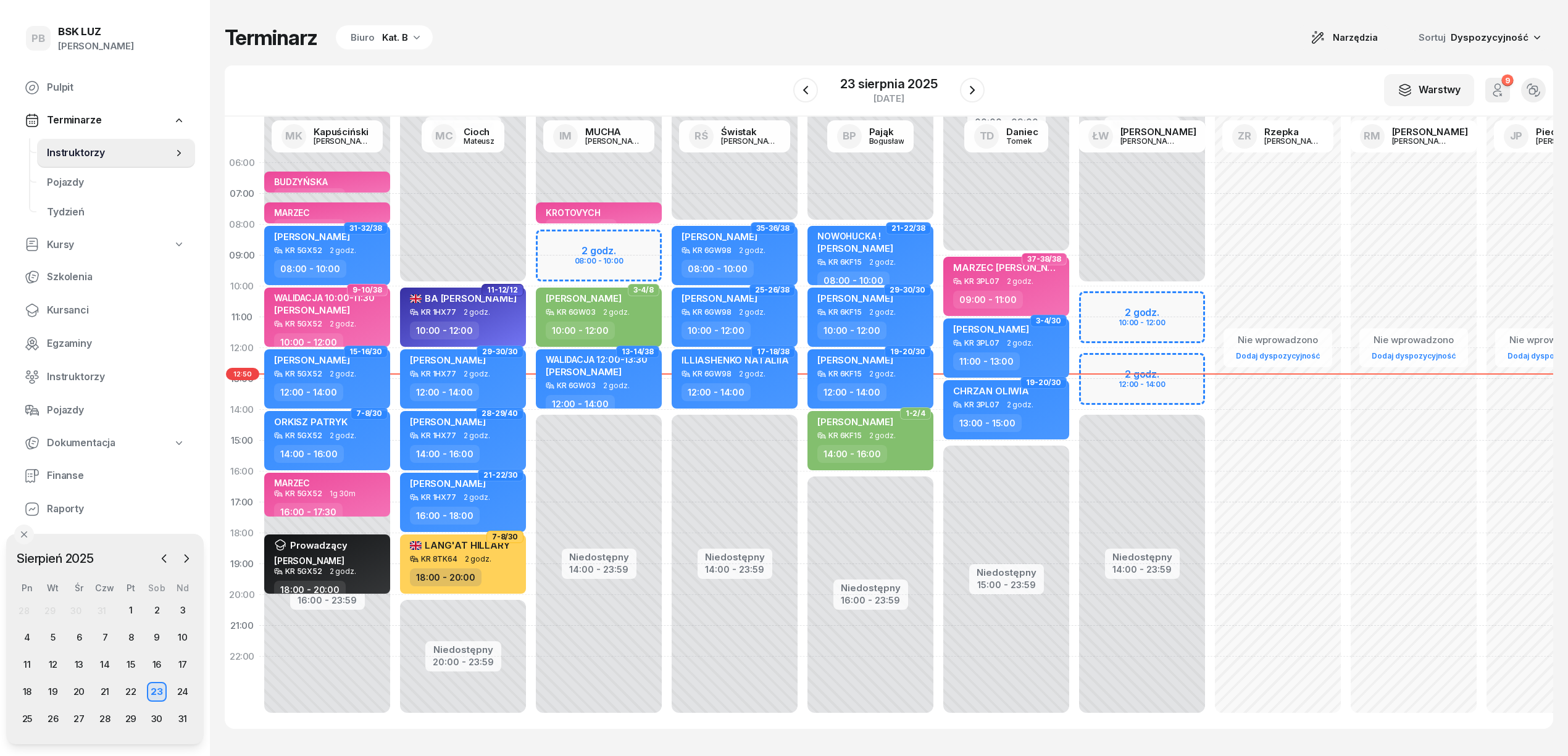
click at [393, 40] on div "Kat. B" at bounding box center [395, 38] width 26 height 15
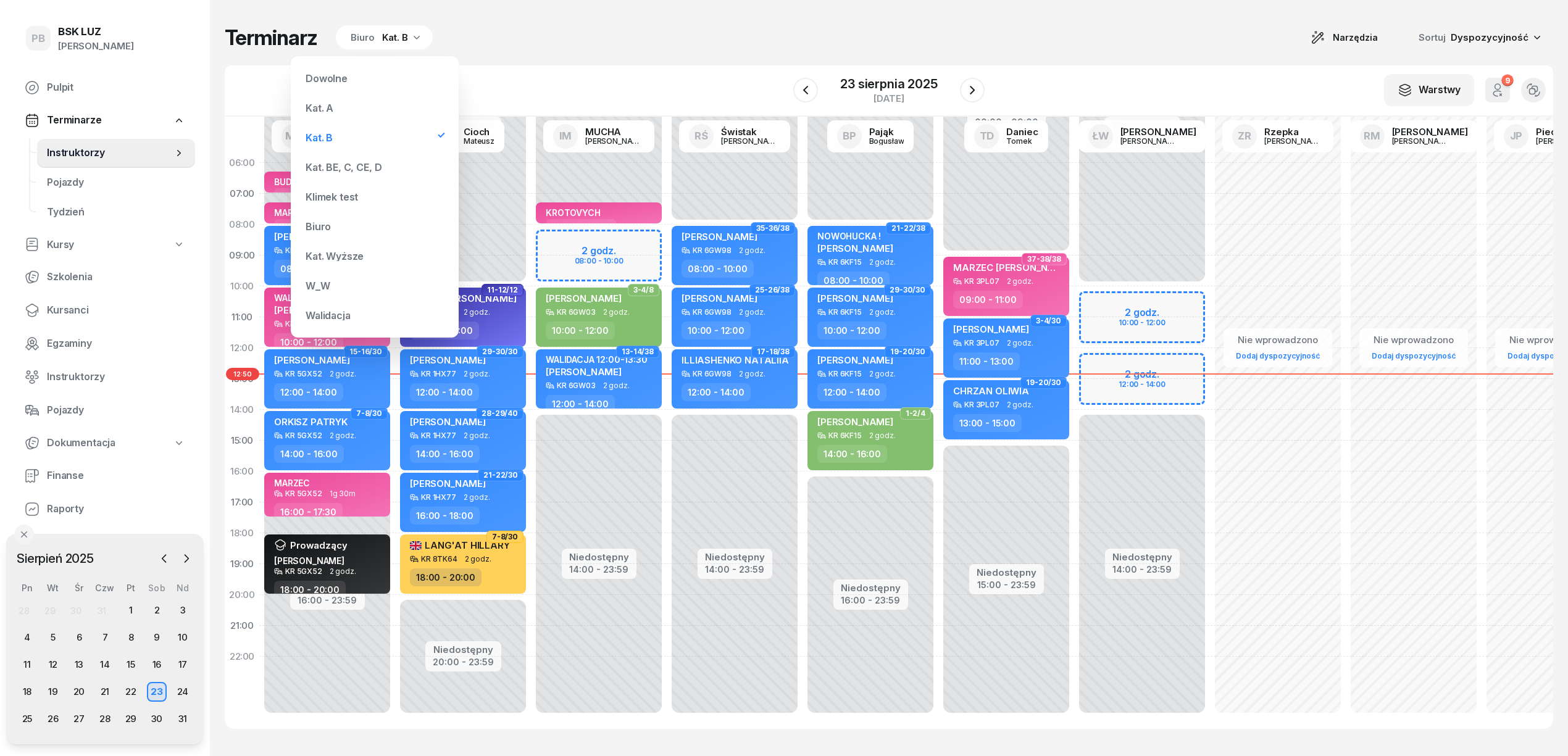
click at [374, 164] on div "Kat. BE, C, CE, D" at bounding box center [343, 167] width 76 height 10
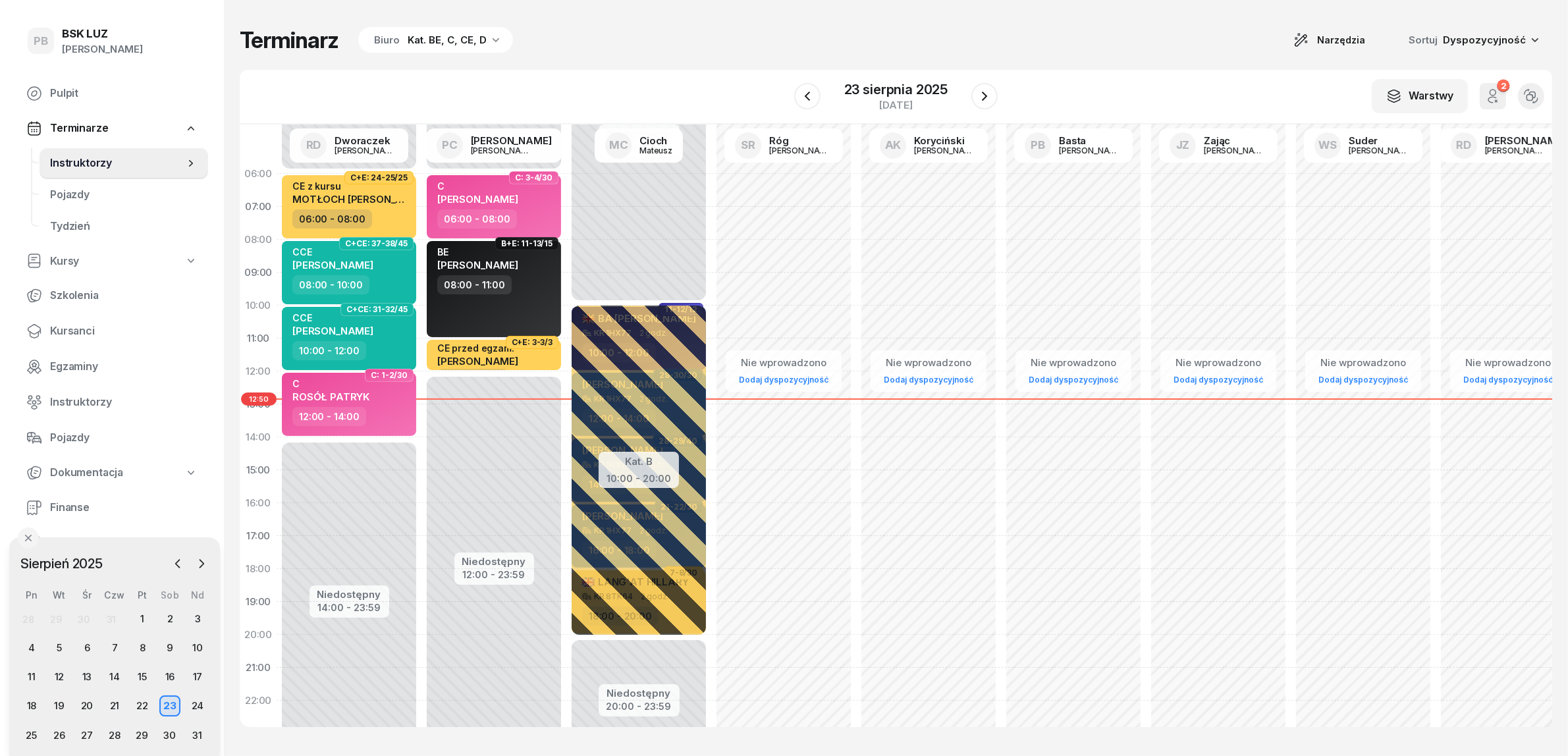
drag, startPoint x: 149, startPoint y: 580, endPoint x: 152, endPoint y: 548, distance: 32.1
click at [152, 548] on div "[DATE] [DATE] lut mar kwi maj cze lip sie wrz paź lis gru Pn Wt Śr Czw Pt Sob N…" at bounding box center [114, 650] width 211 height 225
click at [206, 560] on icon "button" at bounding box center [202, 564] width 13 height 13
click at [37, 617] on div "1" at bounding box center [32, 619] width 21 height 21
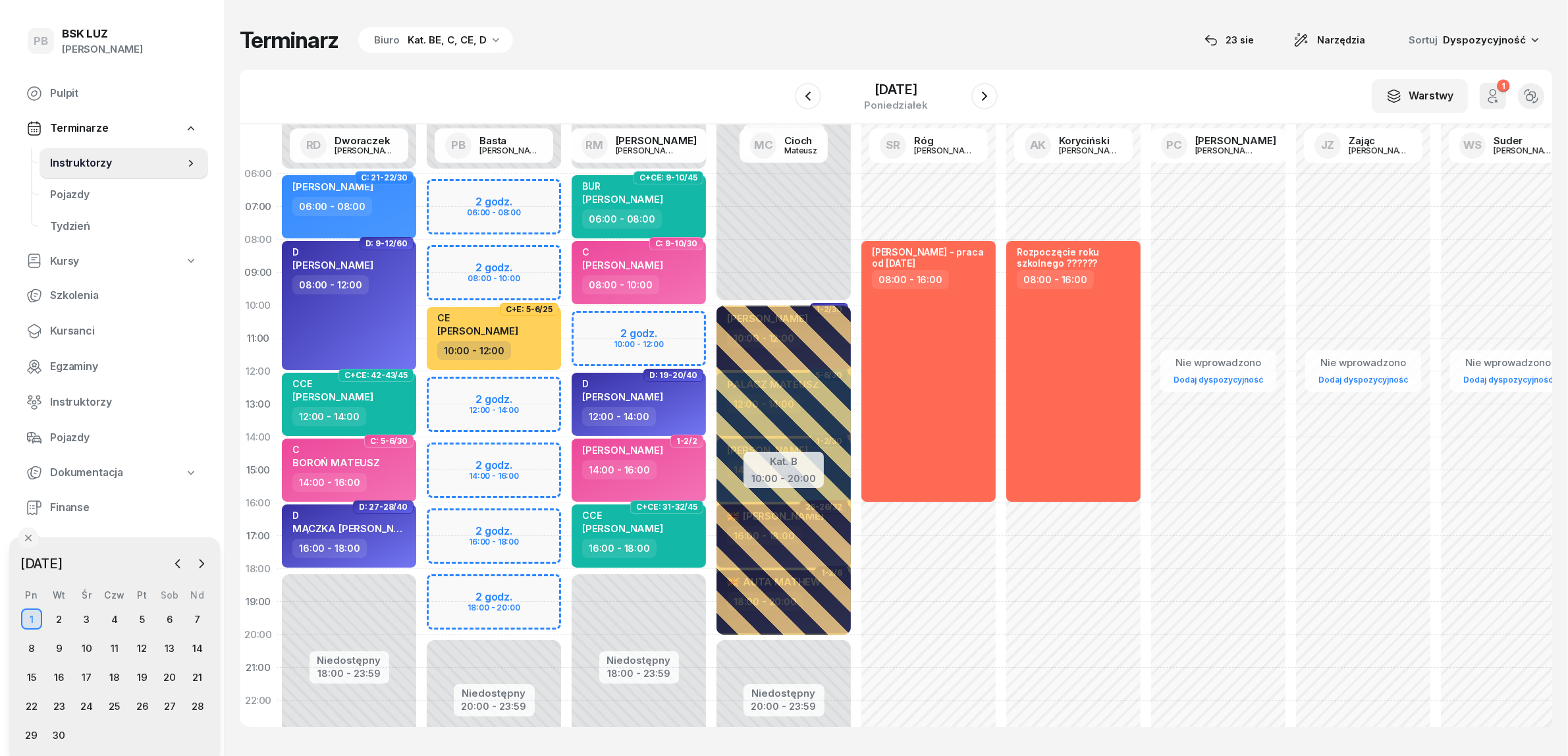
click at [567, 389] on div "Niedostępny 00:00 - 06:00 Niedostępny 20:00 - 23:59 2 godz. 06:00 - 08:00 2 god…" at bounding box center [639, 470] width 145 height 625
select select "12"
select select "14"
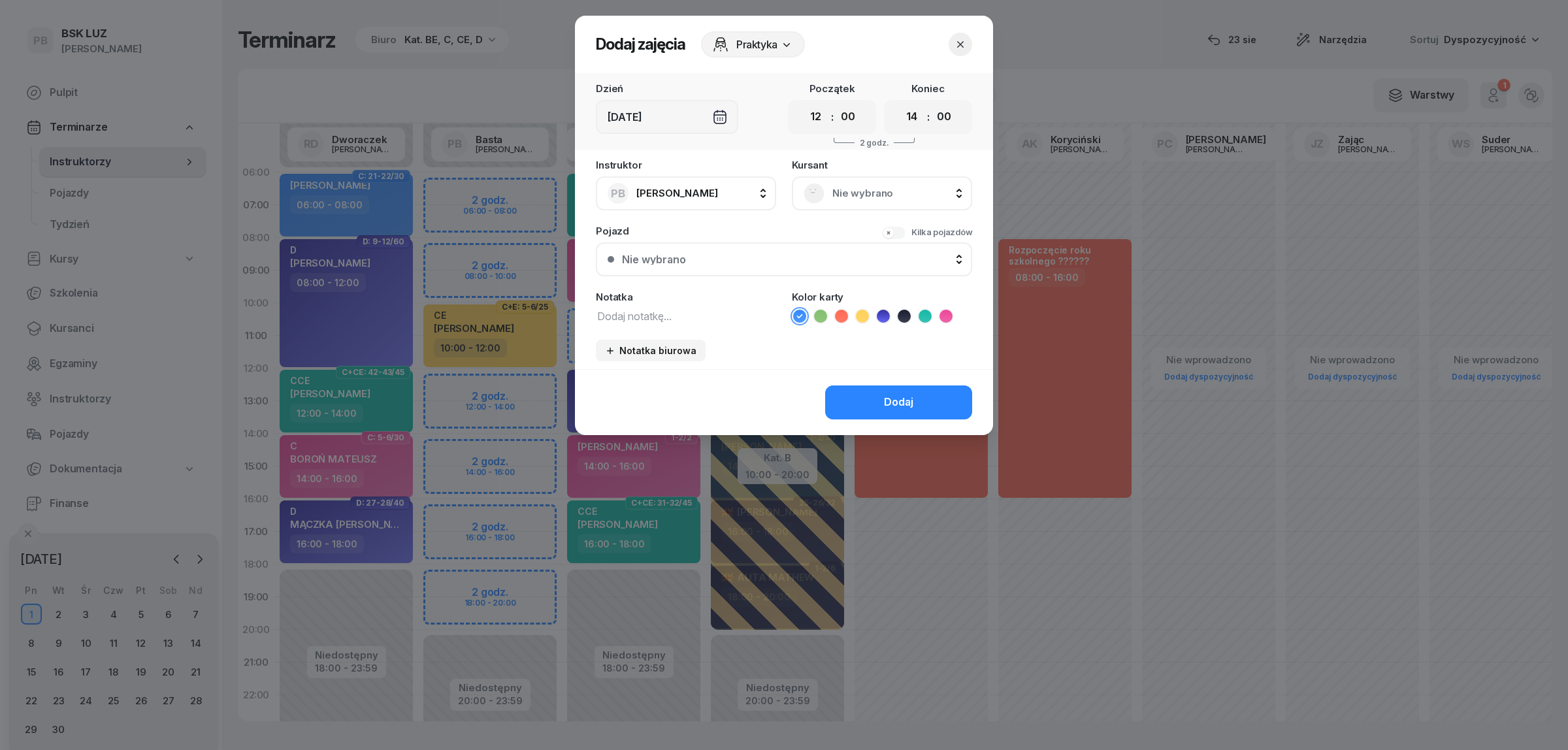
click at [846, 191] on span "Nie wybrano" at bounding box center [896, 193] width 128 height 17
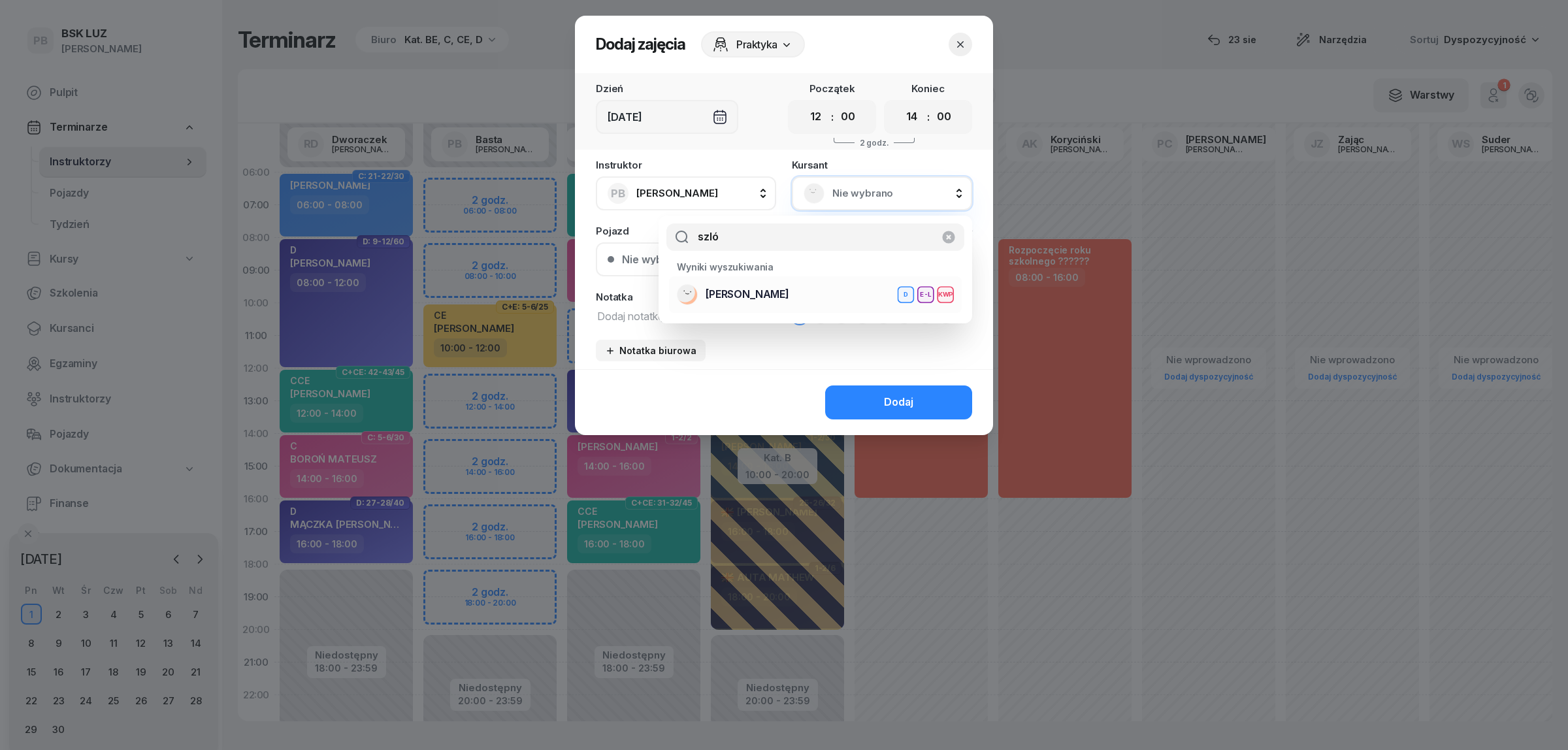
type input "szló"
click at [828, 290] on div "[PERSON_NAME] D E-L KWP" at bounding box center [815, 294] width 277 height 21
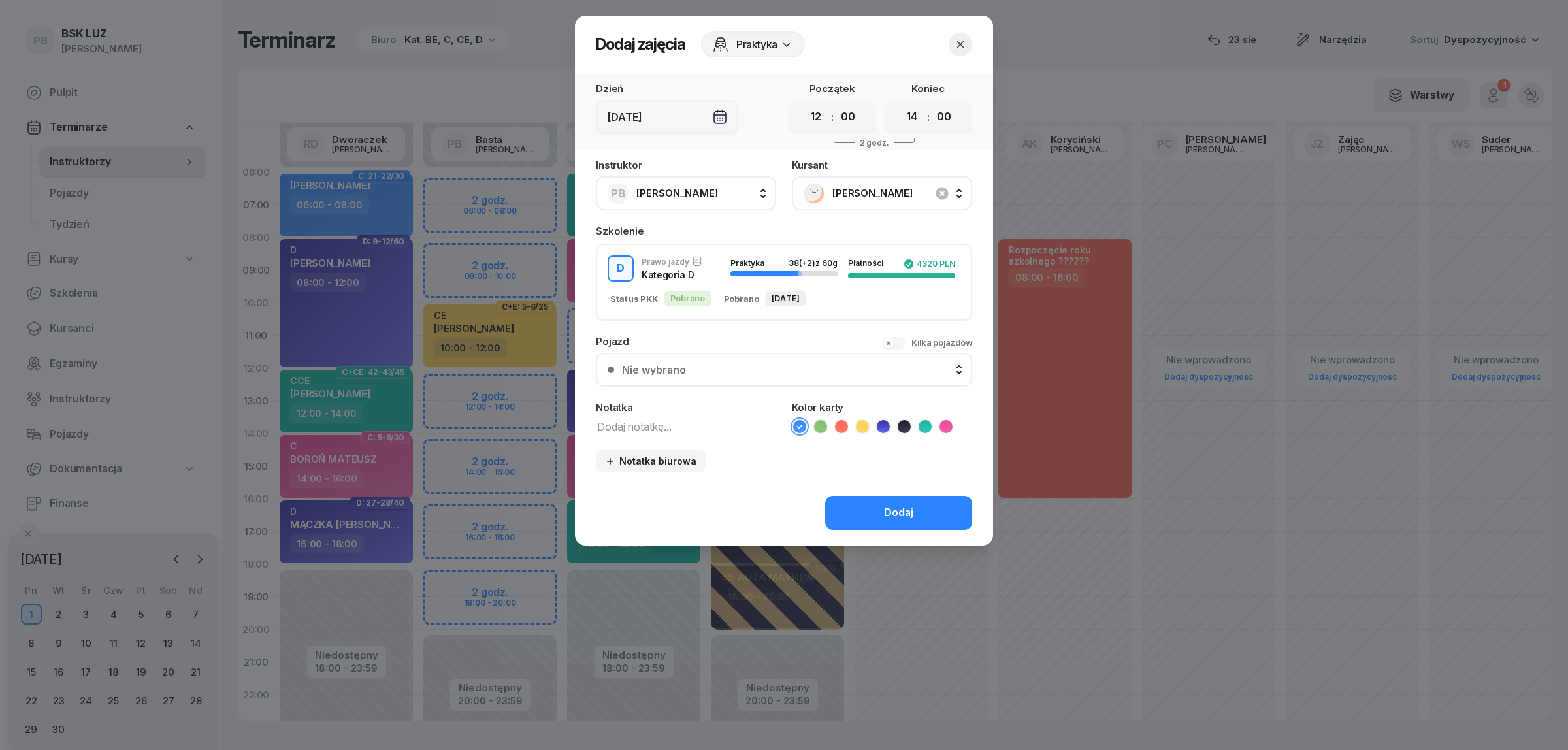
click at [674, 420] on textarea at bounding box center [686, 426] width 180 height 17
type textarea "D"
click at [883, 424] on icon at bounding box center [883, 426] width 6 height 5
click at [881, 511] on button "Dodaj" at bounding box center [898, 513] width 147 height 34
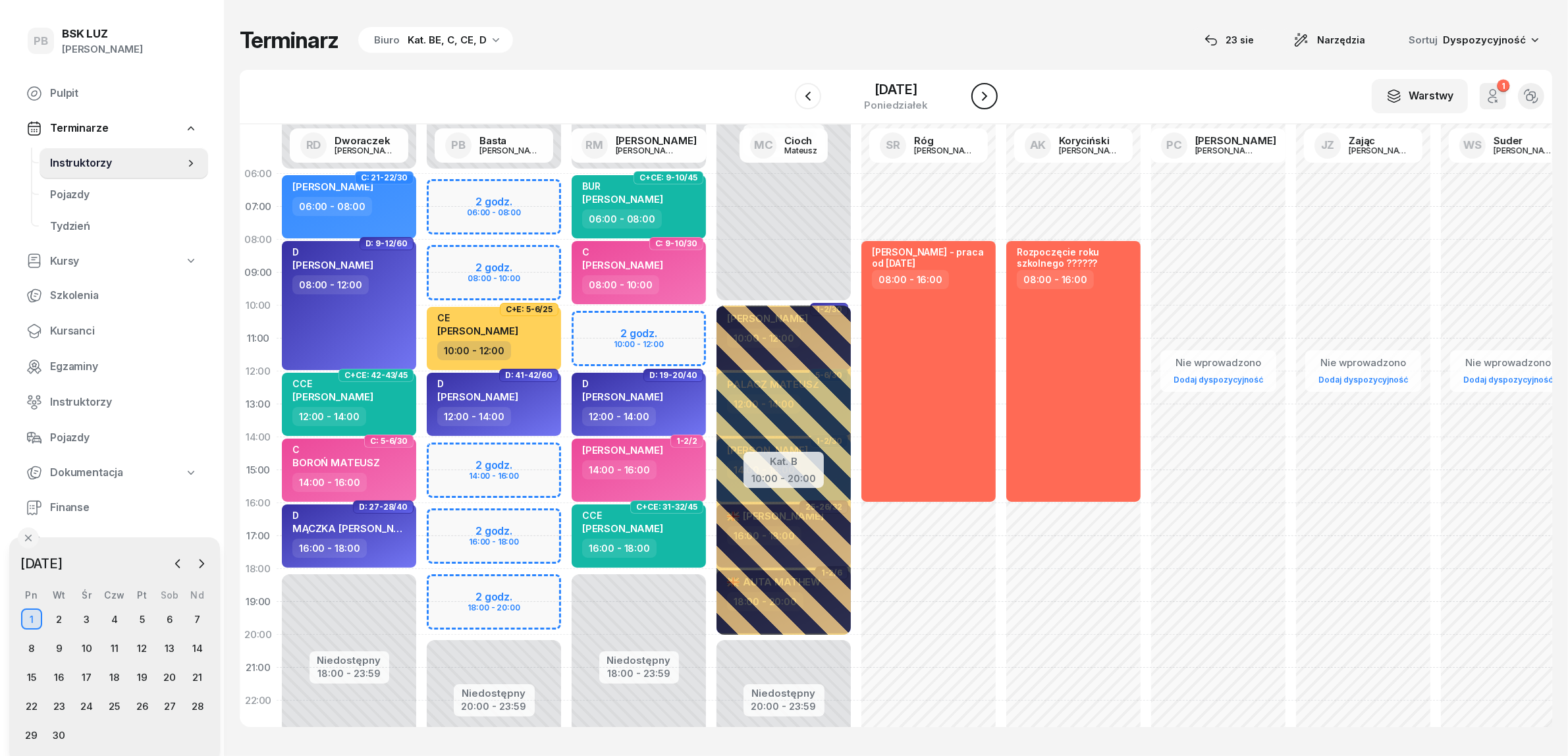
click at [978, 93] on icon "button" at bounding box center [984, 96] width 16 height 16
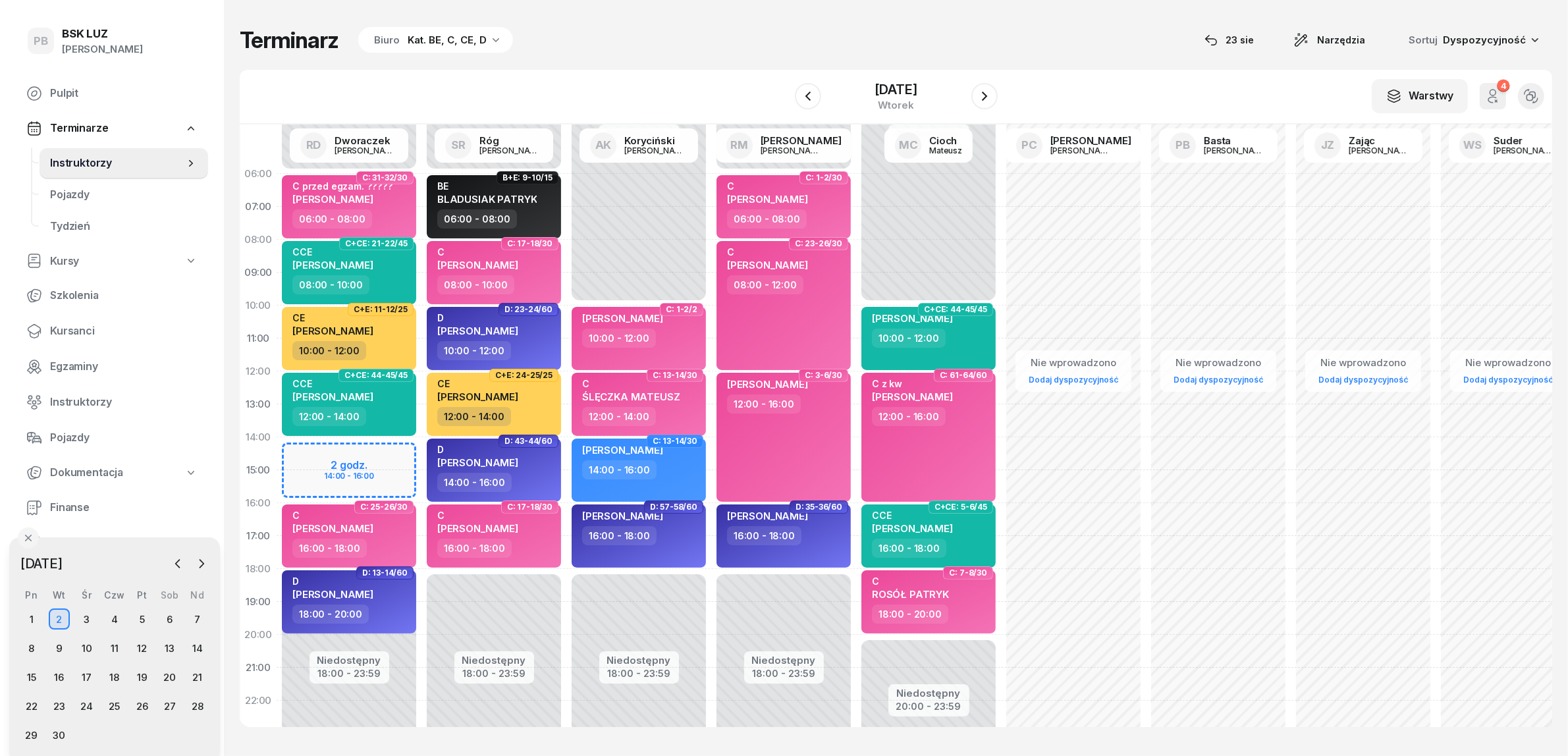
click at [422, 451] on div "Niedostępny 00:00 - 06:00 Niedostępny 18:00 - 23:59 2 godz. 14:00 - 16:00 D: 41…" at bounding box center [494, 470] width 145 height 625
select select "14"
select select "16"
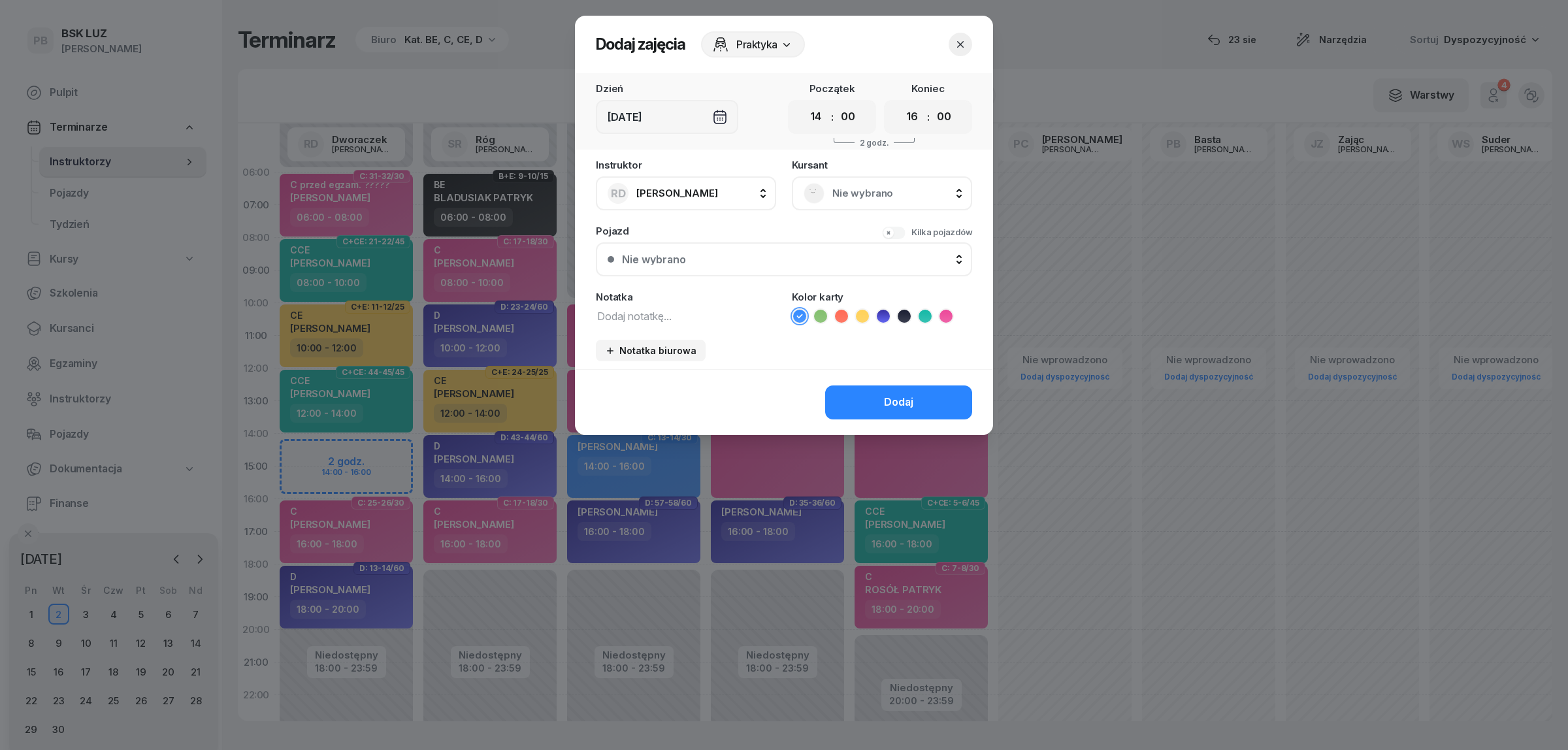
click at [872, 191] on span "Nie wybrano" at bounding box center [896, 193] width 128 height 17
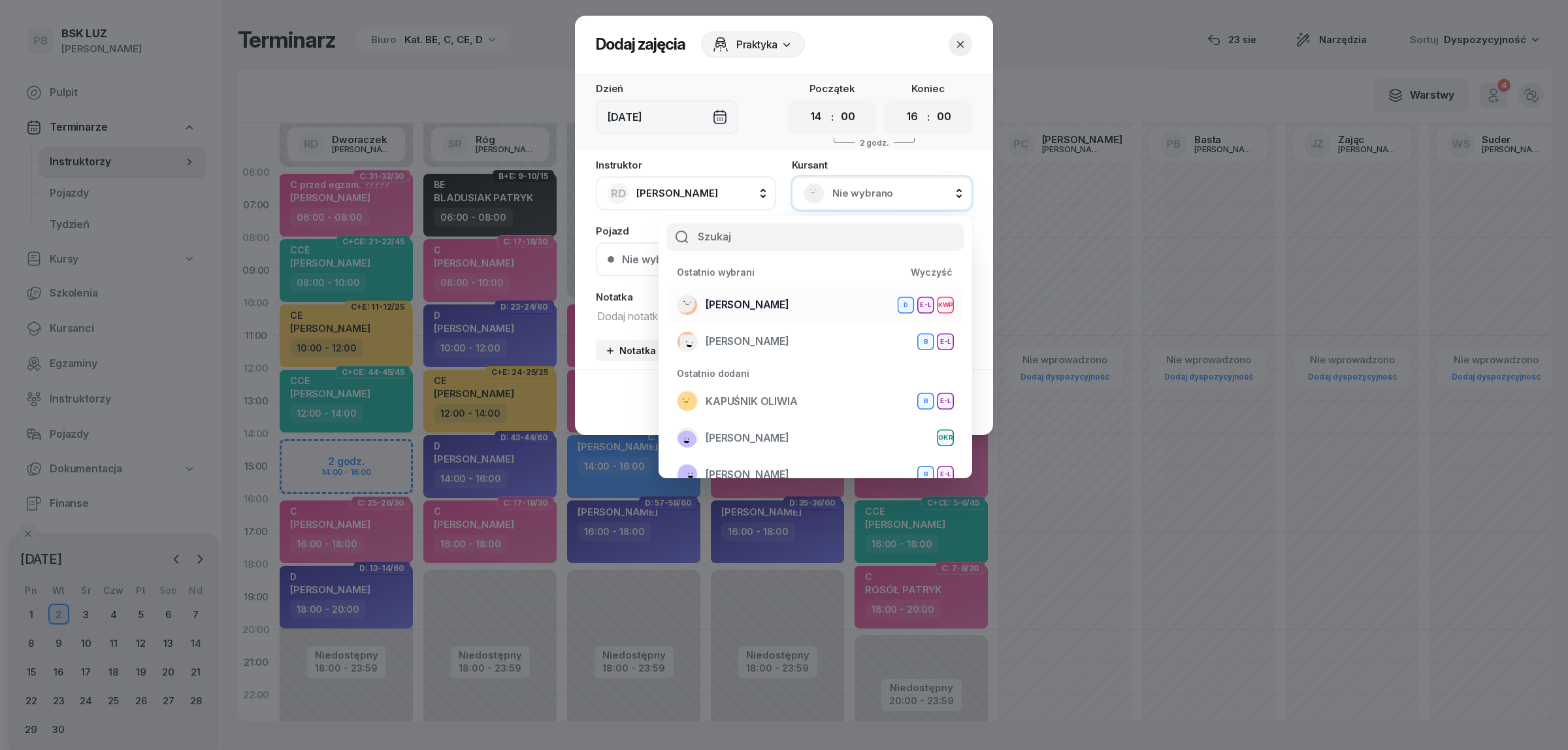
click at [789, 305] on span "[PERSON_NAME]" at bounding box center [748, 305] width 84 height 17
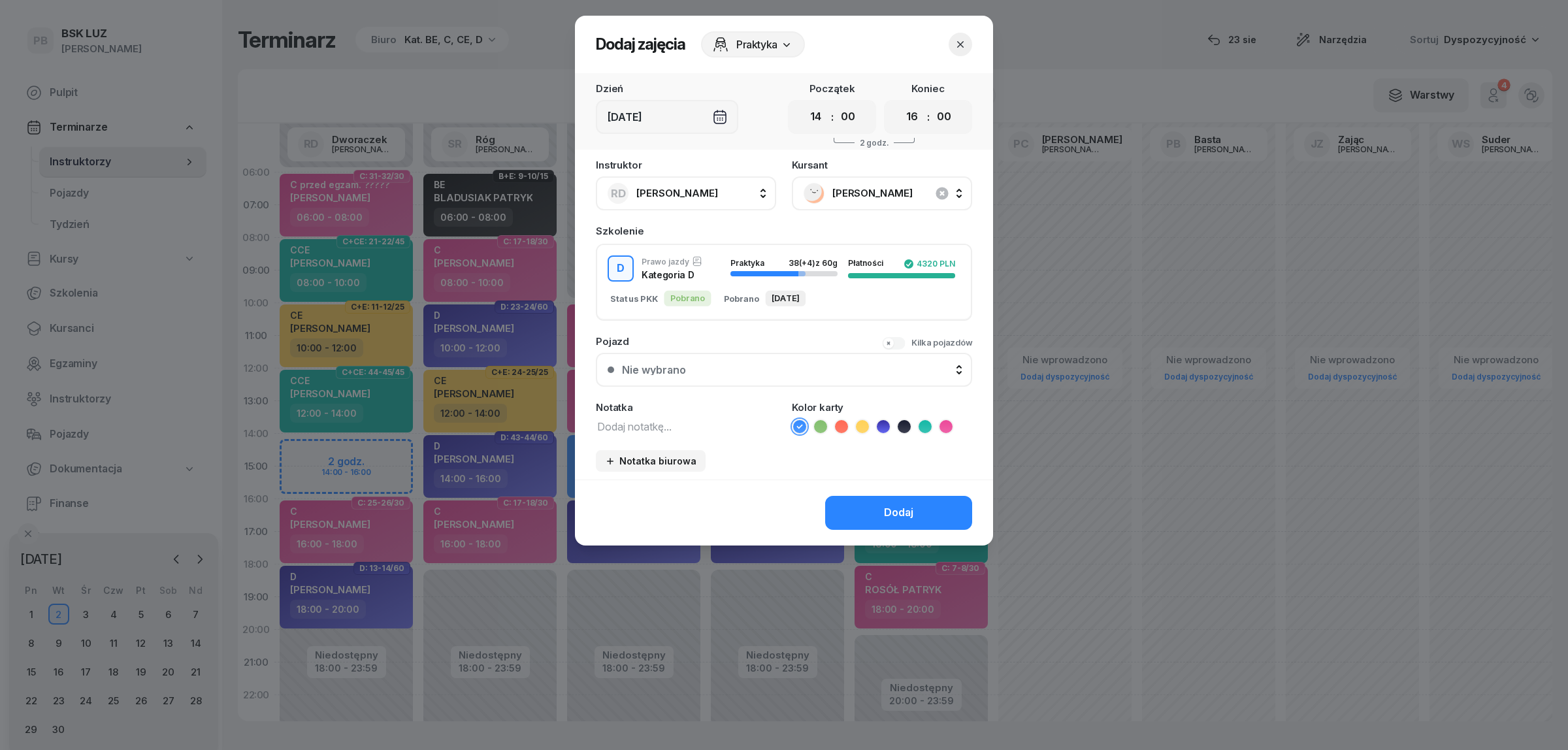
click at [632, 422] on textarea at bounding box center [686, 426] width 180 height 17
type textarea "D"
click at [882, 427] on icon at bounding box center [883, 427] width 13 height 13
click at [891, 511] on div "Dodaj" at bounding box center [898, 513] width 30 height 17
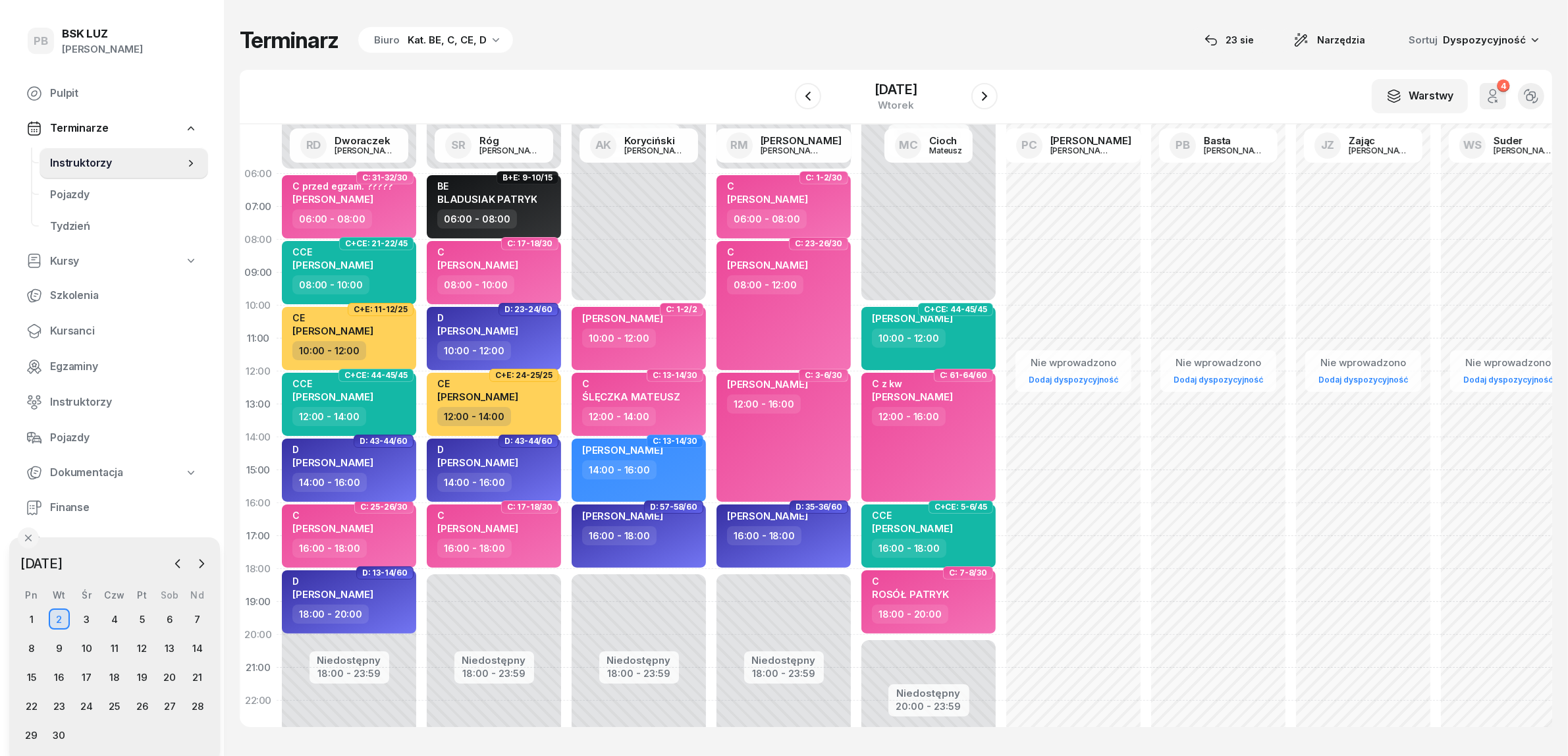
drag, startPoint x: 647, startPoint y: 25, endPoint x: 723, endPoint y: 34, distance: 76.5
click at [647, 25] on div "Terminarz Biuro Kat. BE, C, CE, D [DATE] Narzędzia Sortuj Dyspozycyjność W Wybi…" at bounding box center [896, 377] width 1312 height 753
click at [978, 93] on icon "button" at bounding box center [984, 96] width 16 height 16
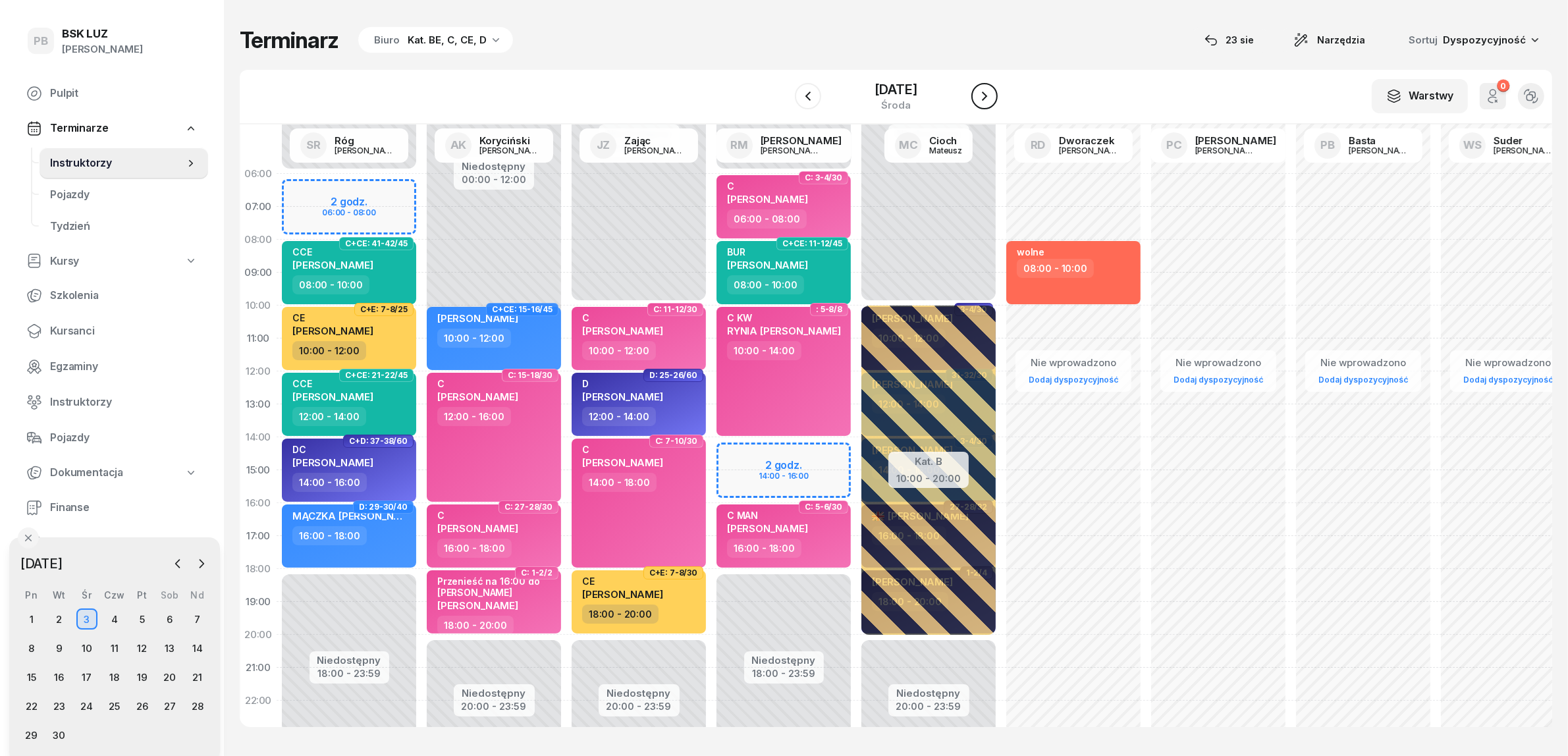
click at [979, 93] on icon "button" at bounding box center [984, 96] width 16 height 16
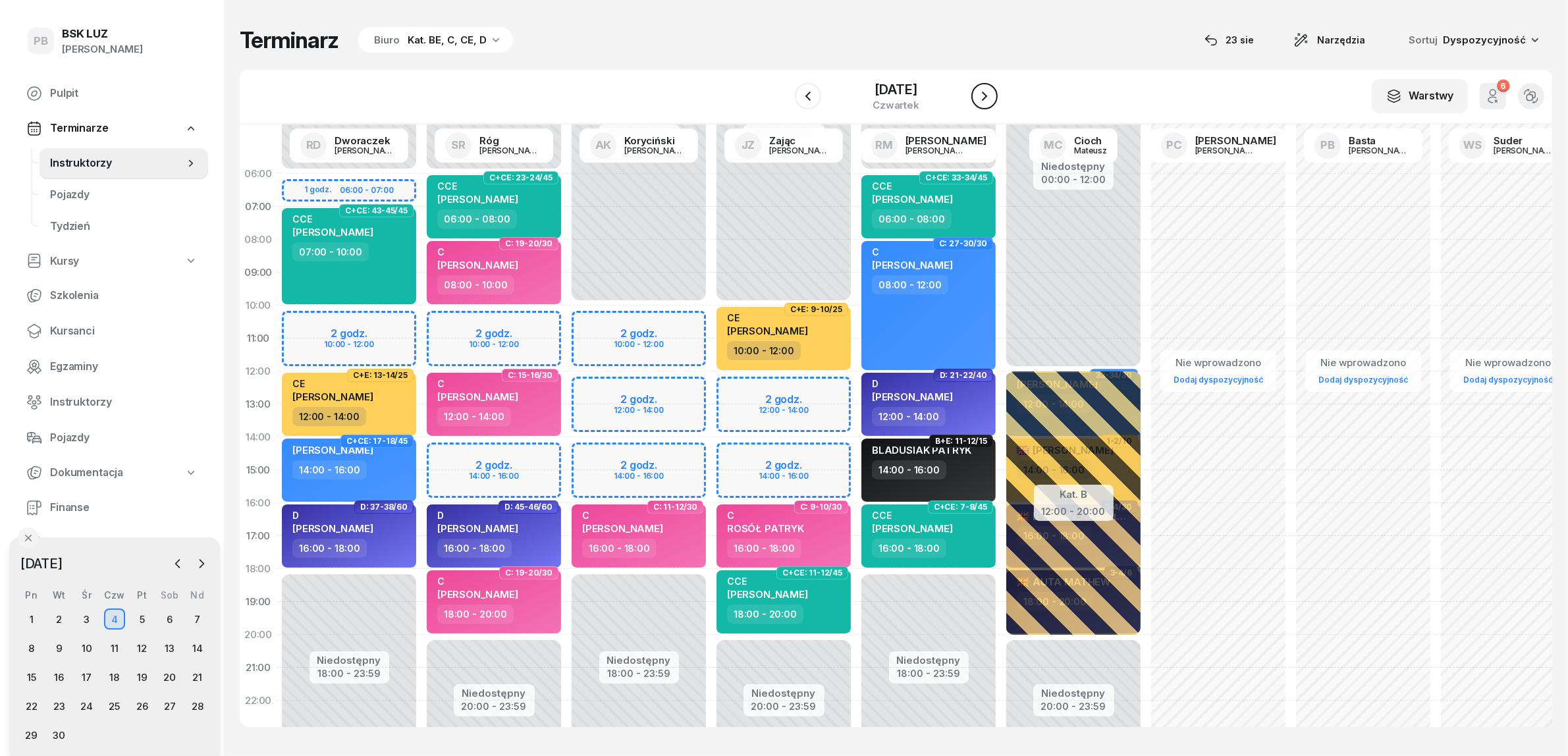
click at [981, 93] on icon "button" at bounding box center [984, 96] width 16 height 16
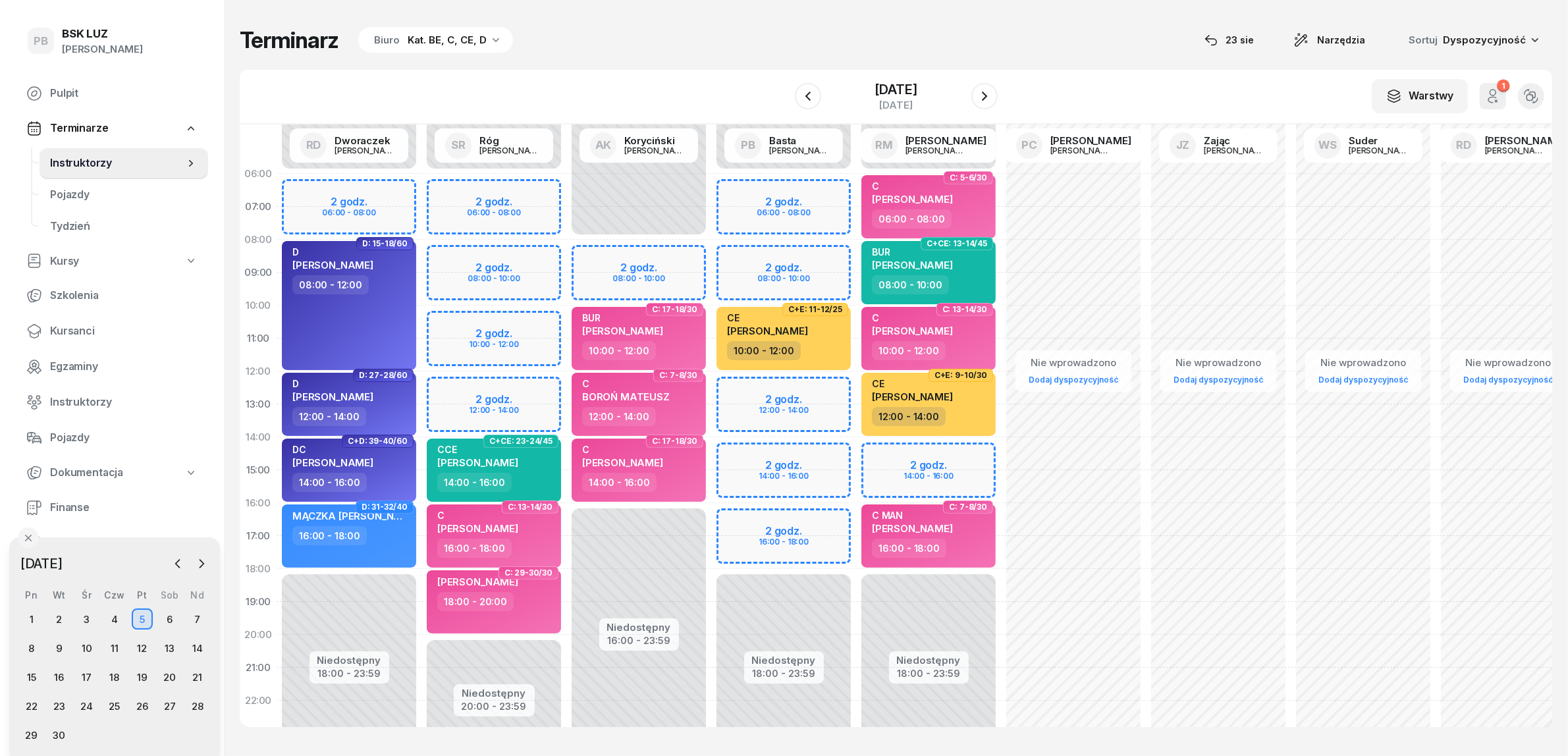
click at [856, 390] on div "Niedostępny 00:00 - 06:00 Niedostępny 18:00 - 23:59 2 godz. 06:00 - 08:00 2 god…" at bounding box center [928, 470] width 145 height 625
select select "12"
select select "14"
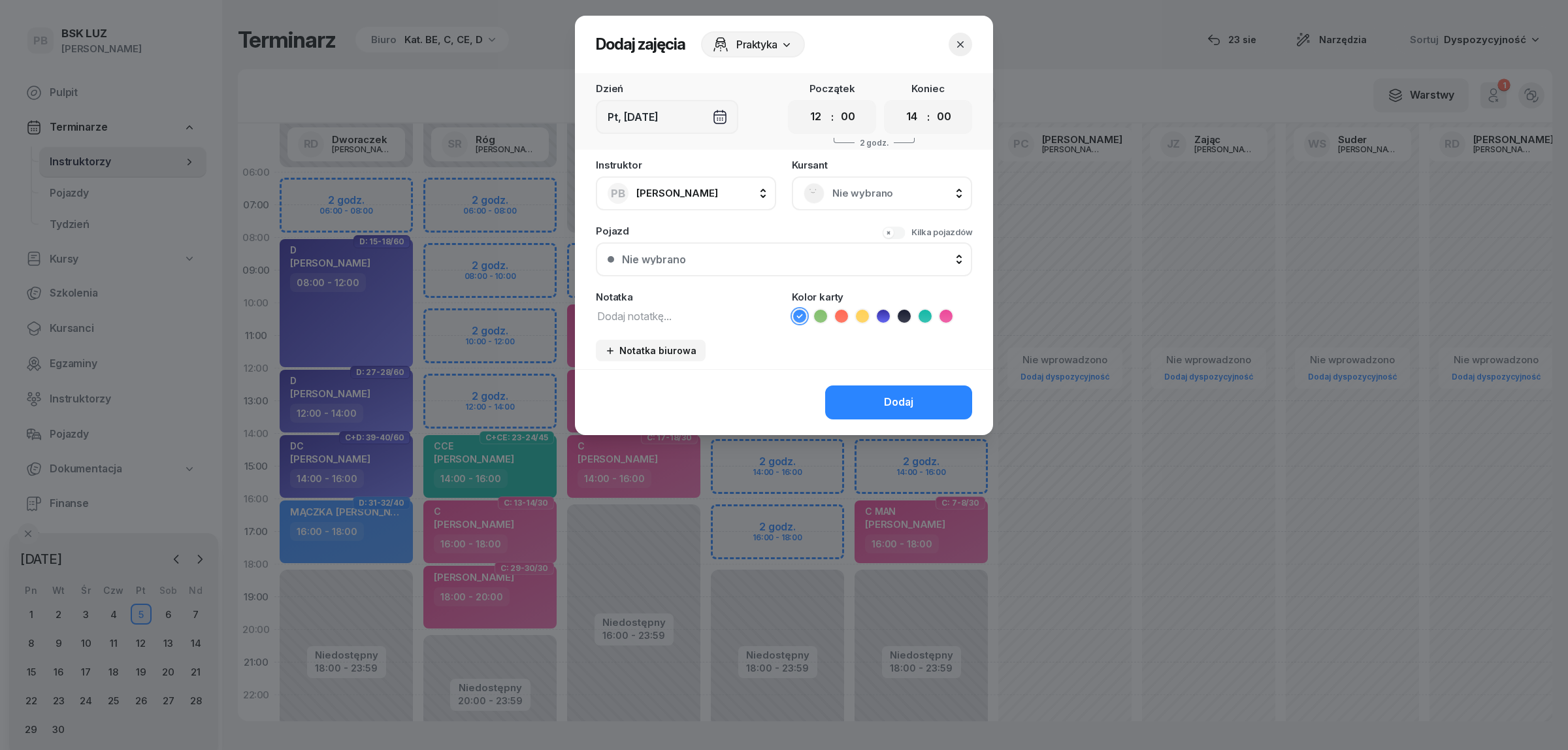
click at [890, 200] on span "Nie wybrano" at bounding box center [896, 193] width 128 height 17
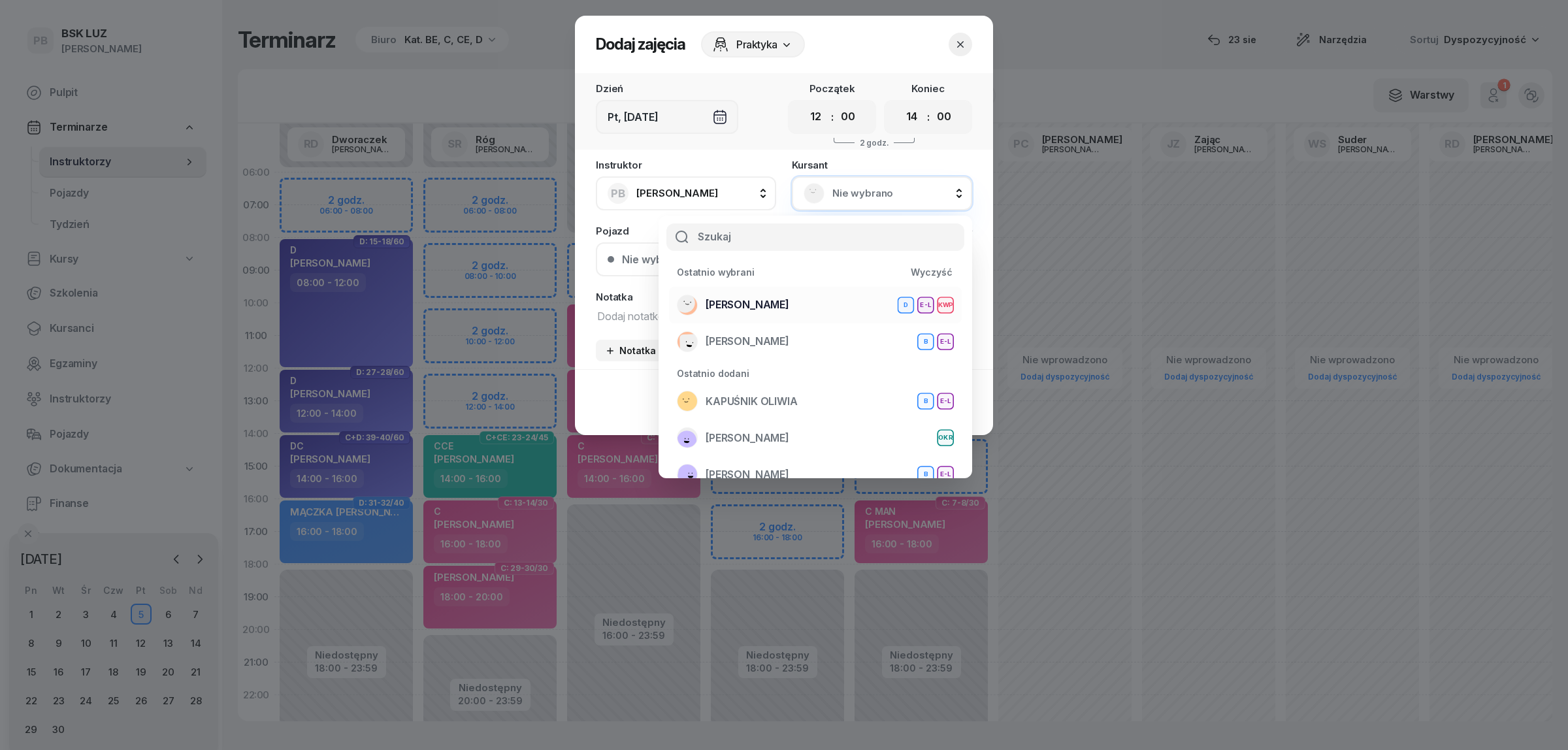
click at [789, 304] on span "[PERSON_NAME]" at bounding box center [748, 305] width 84 height 17
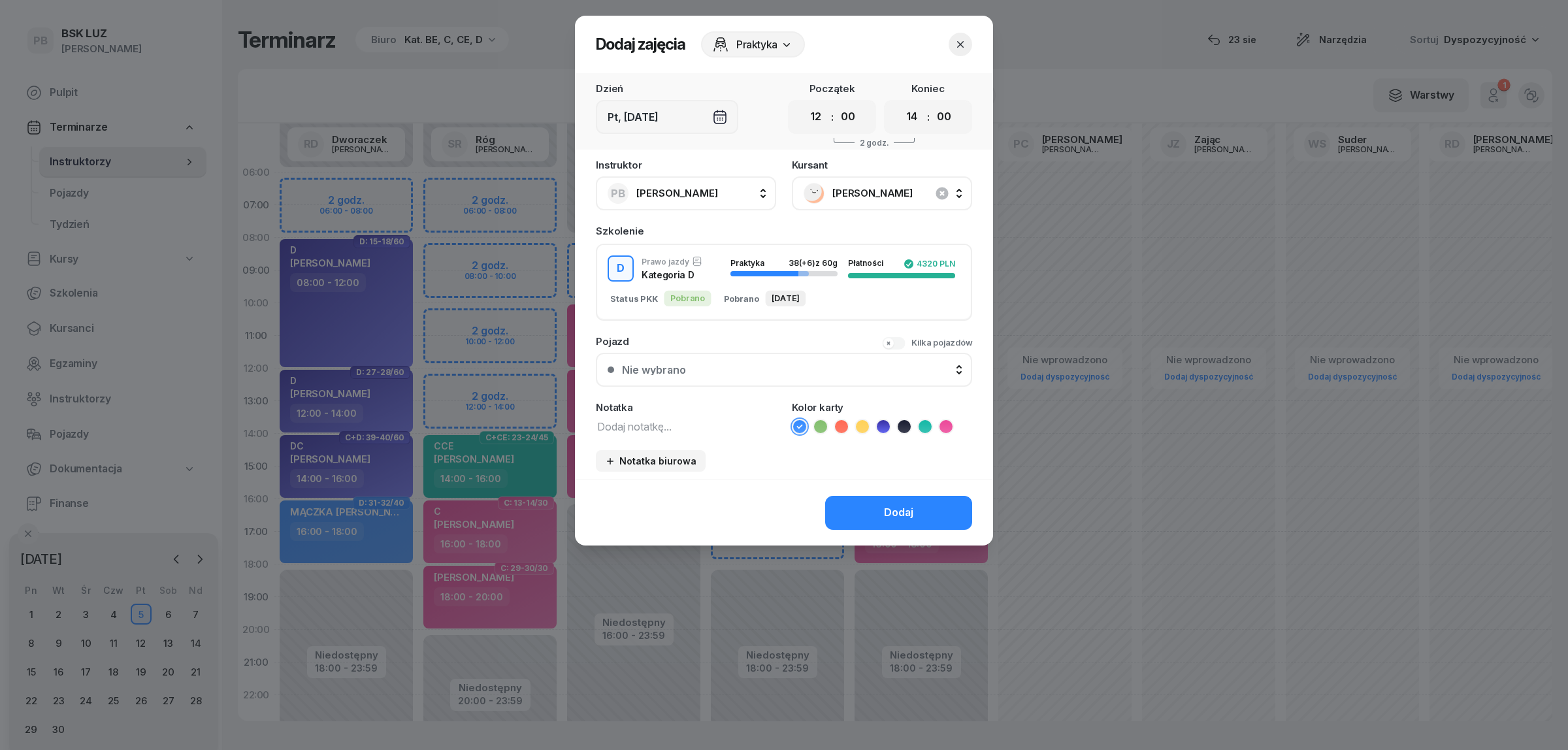
click at [686, 422] on textarea at bounding box center [686, 426] width 180 height 17
type textarea "D"
click at [885, 420] on icon at bounding box center [883, 427] width 13 height 13
click at [883, 501] on button "Dodaj" at bounding box center [898, 513] width 147 height 34
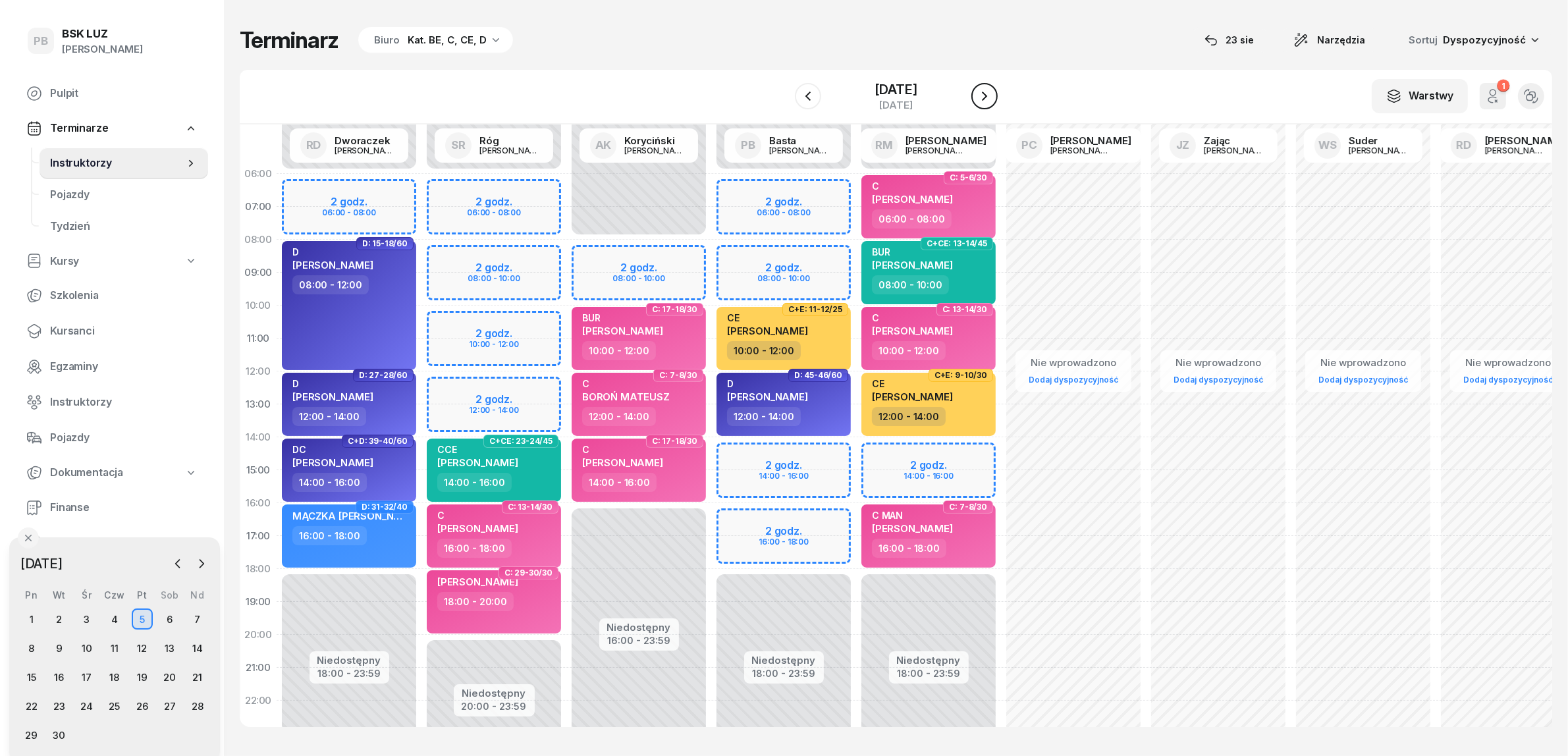
click at [985, 97] on icon "button" at bounding box center [984, 96] width 5 height 9
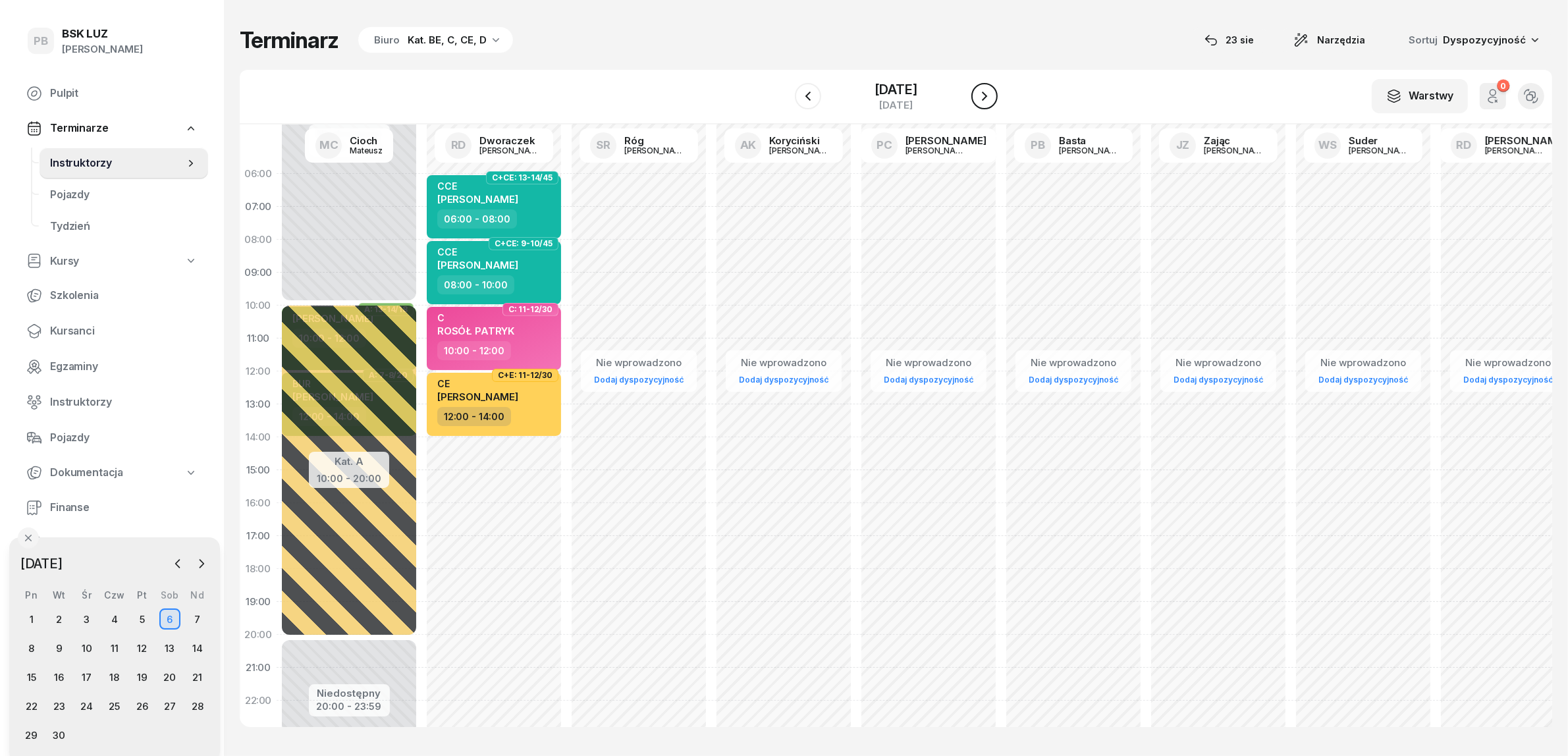
click at [985, 97] on icon "button" at bounding box center [984, 96] width 5 height 9
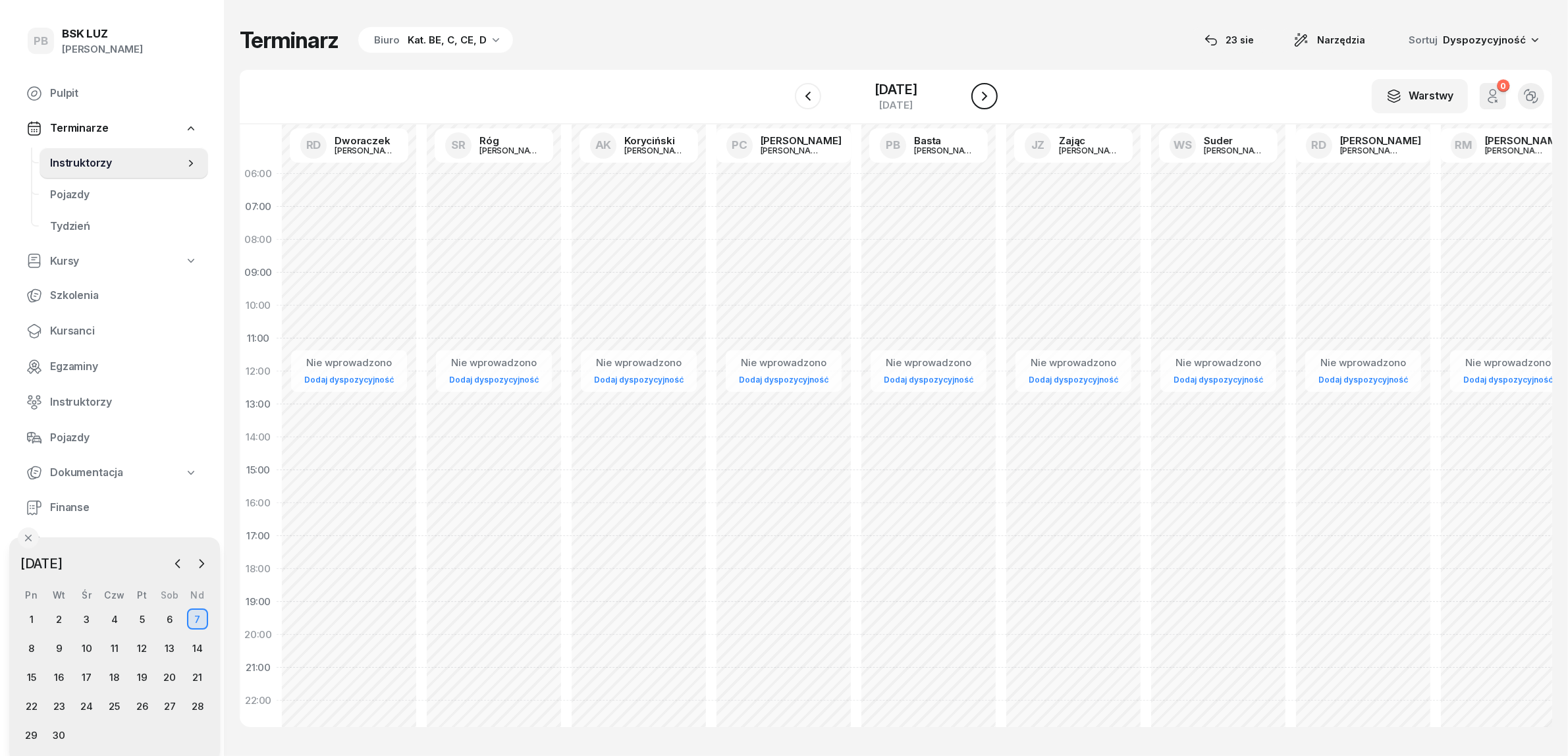
click at [985, 97] on icon "button" at bounding box center [984, 96] width 5 height 9
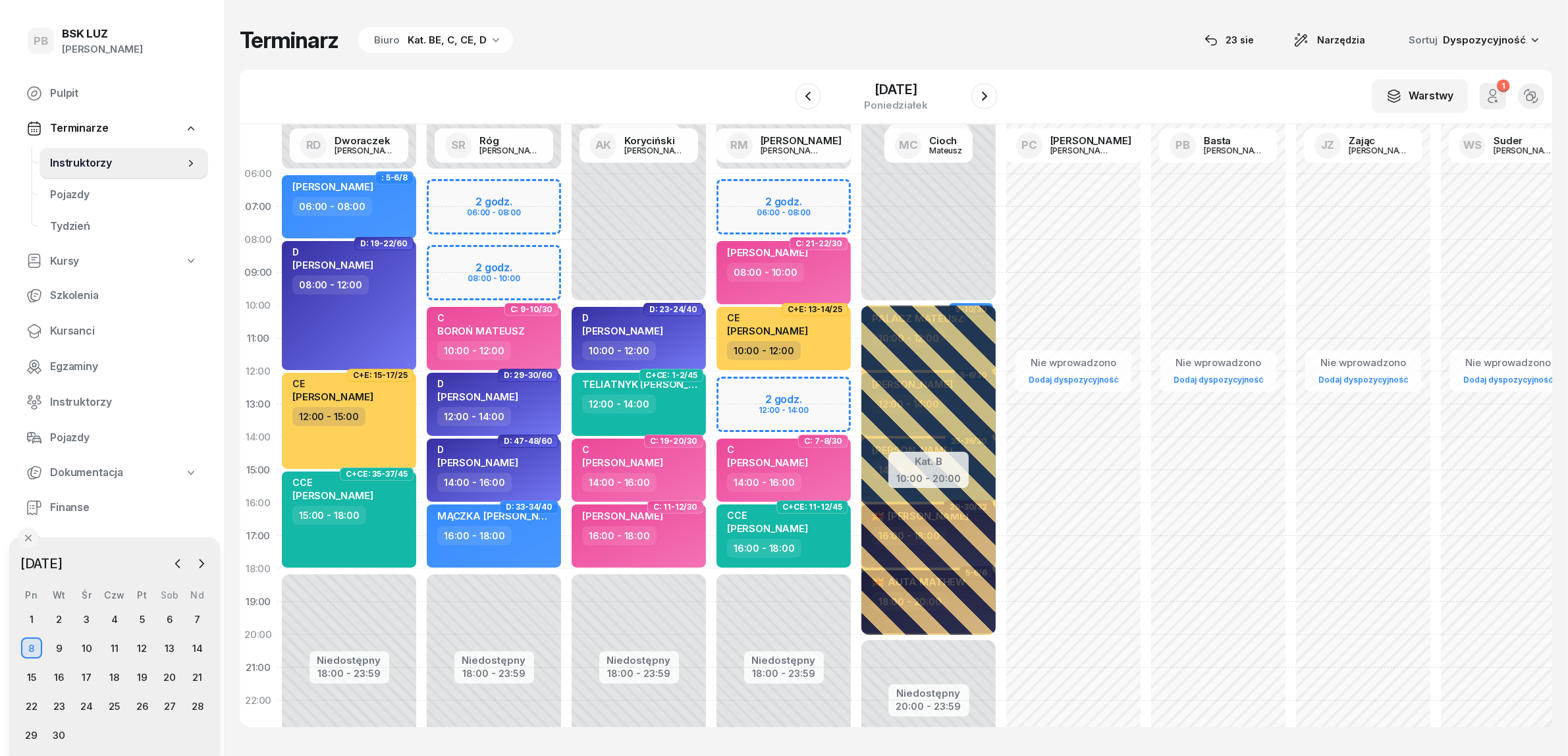
click at [567, 257] on div "Niedostępny 00:00 - 06:00 Niedostępny 18:00 - 23:59 2 godz. 06:00 - 08:00 2 god…" at bounding box center [639, 470] width 145 height 625
select select "08"
select select "10"
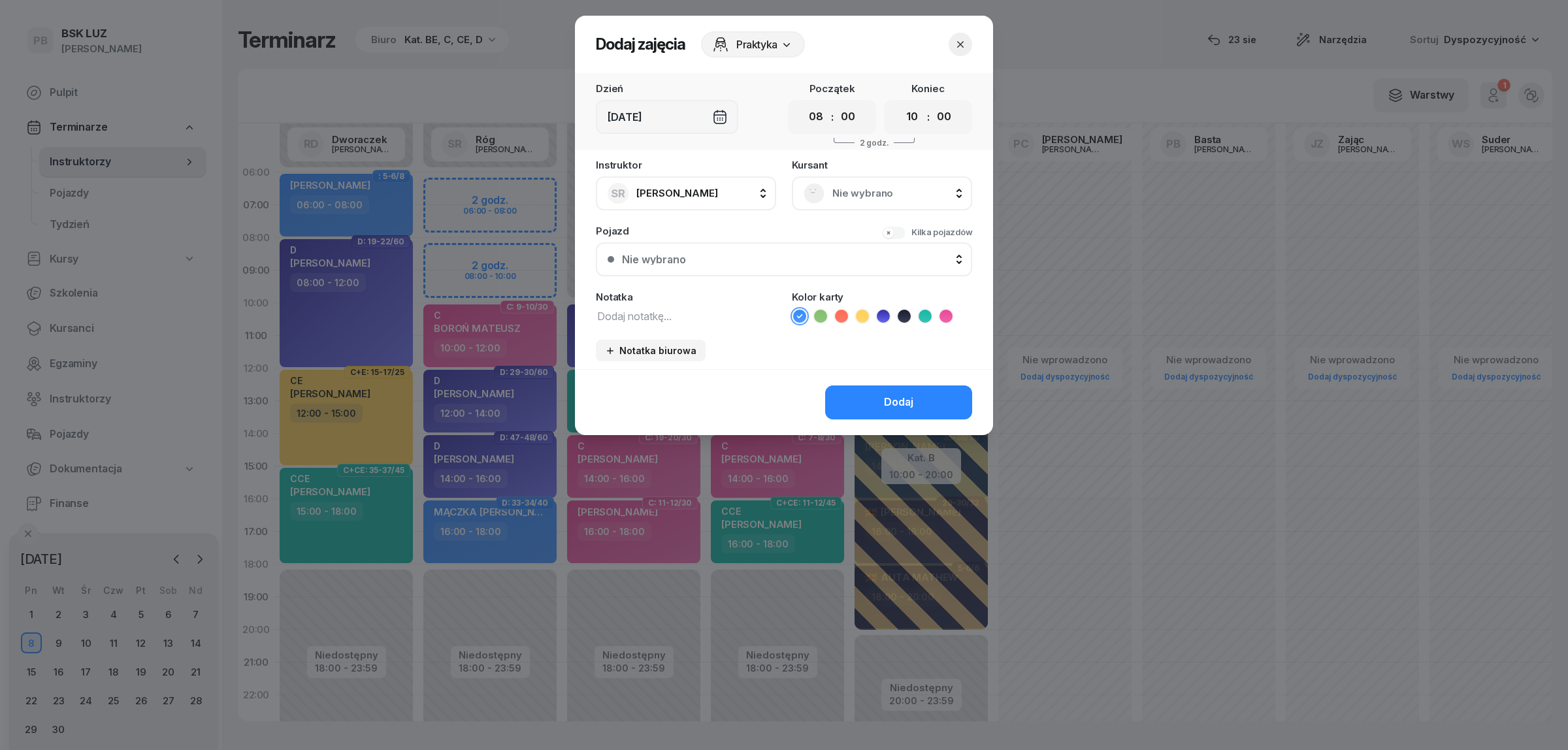
click at [821, 193] on rect at bounding box center [814, 193] width 28 height 28
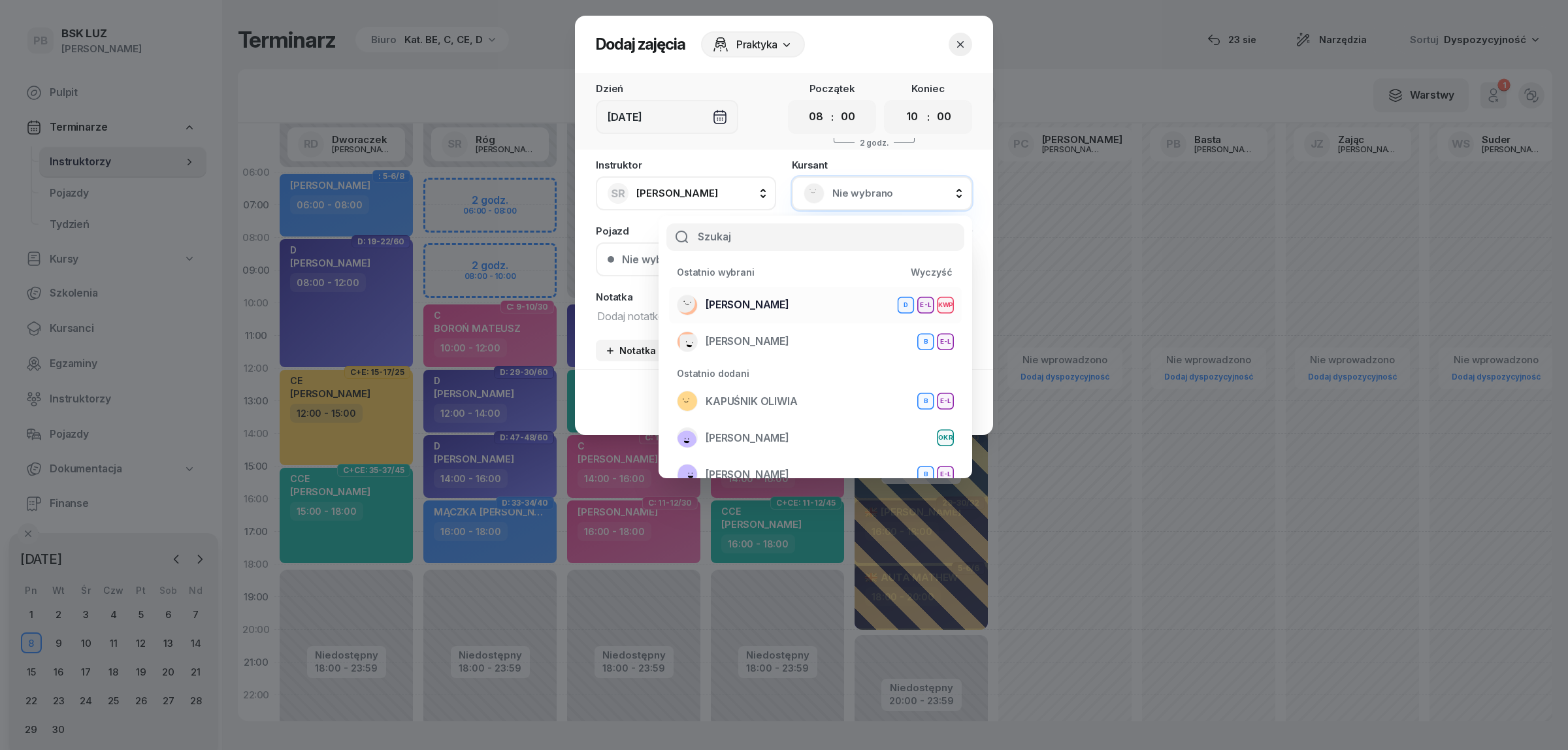
click at [789, 301] on span "[PERSON_NAME]" at bounding box center [748, 305] width 84 height 17
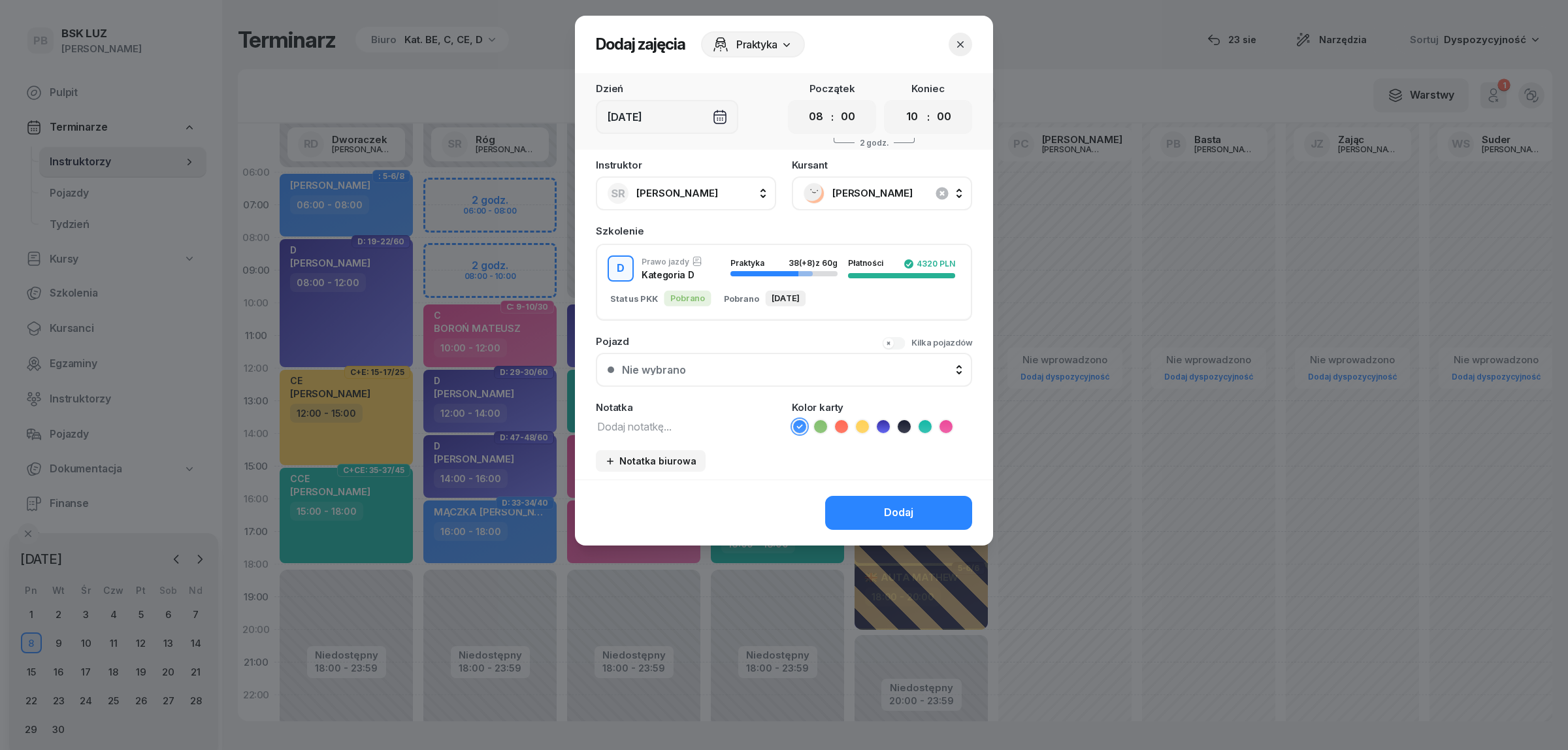
click at [651, 418] on textarea at bounding box center [686, 426] width 180 height 17
type textarea "D"
click at [883, 424] on icon at bounding box center [883, 427] width 13 height 13
click at [874, 516] on button "Dodaj" at bounding box center [898, 513] width 147 height 34
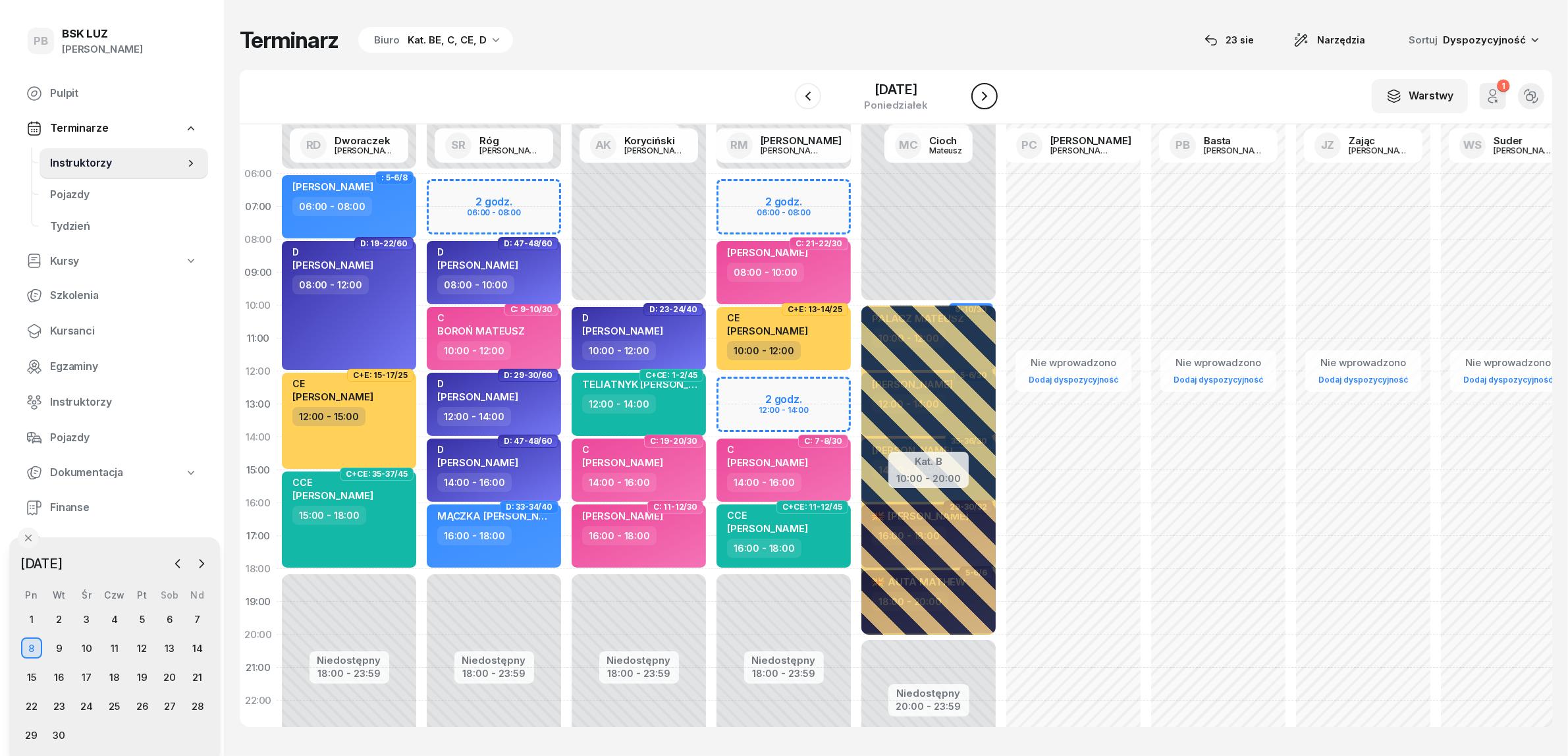
click at [976, 96] on icon "button" at bounding box center [984, 96] width 16 height 16
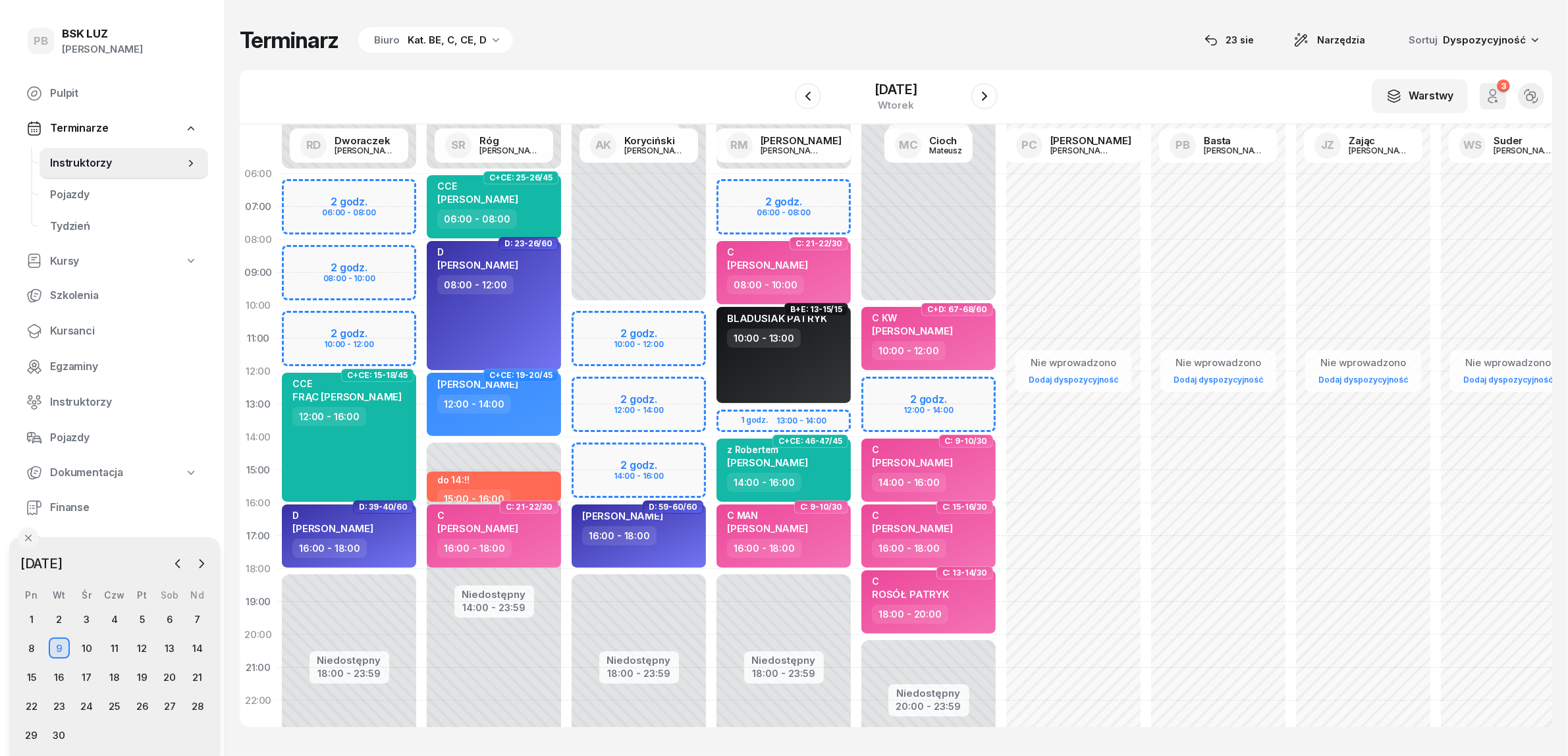
click at [711, 387] on div "Niedostępny 00:00 - 10:00 Niedostępny 18:00 - 23:59 2 godz. 10:00 - 12:00 2 god…" at bounding box center [783, 470] width 145 height 625
select select "12"
select select "14"
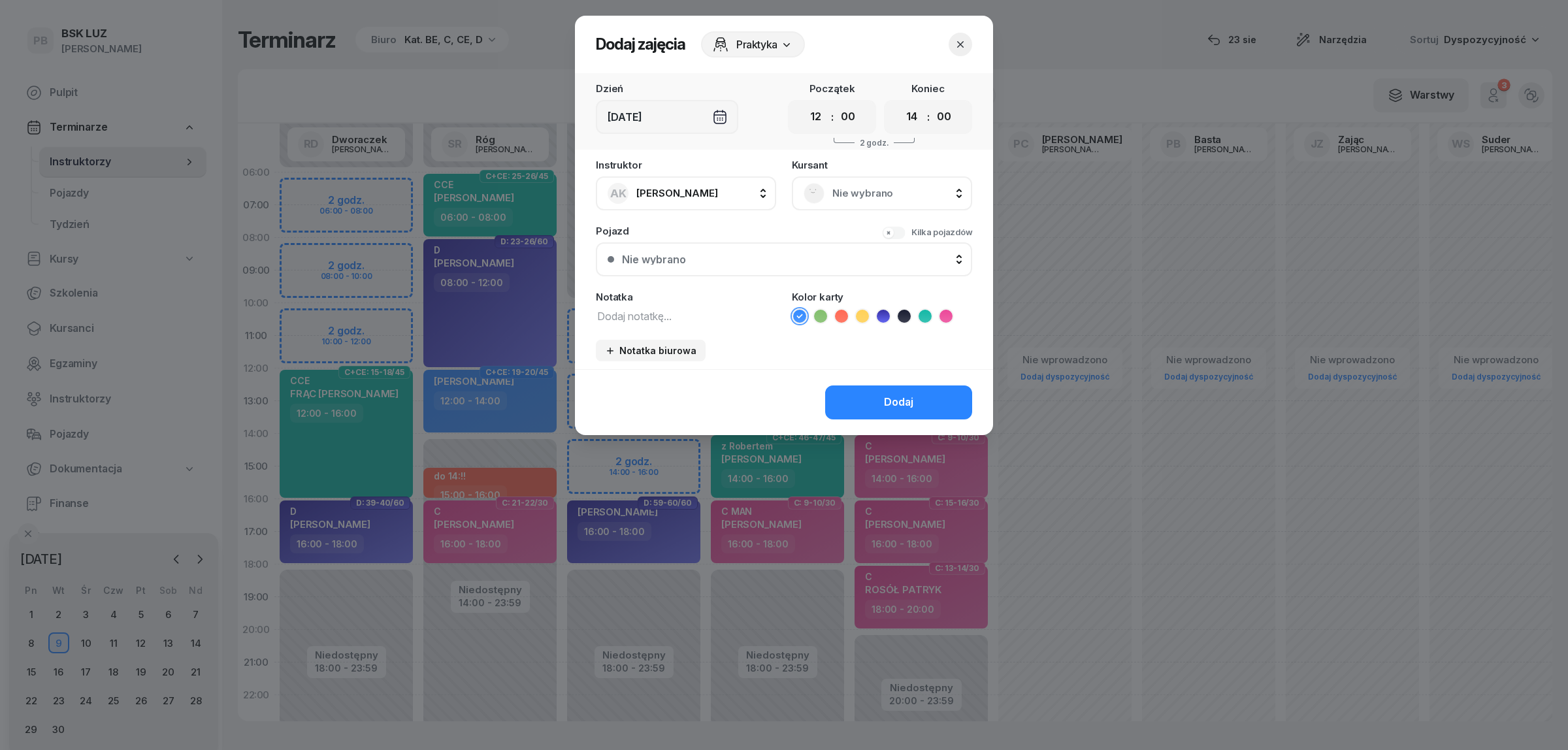
click at [870, 197] on span "Nie wybrano" at bounding box center [896, 193] width 128 height 17
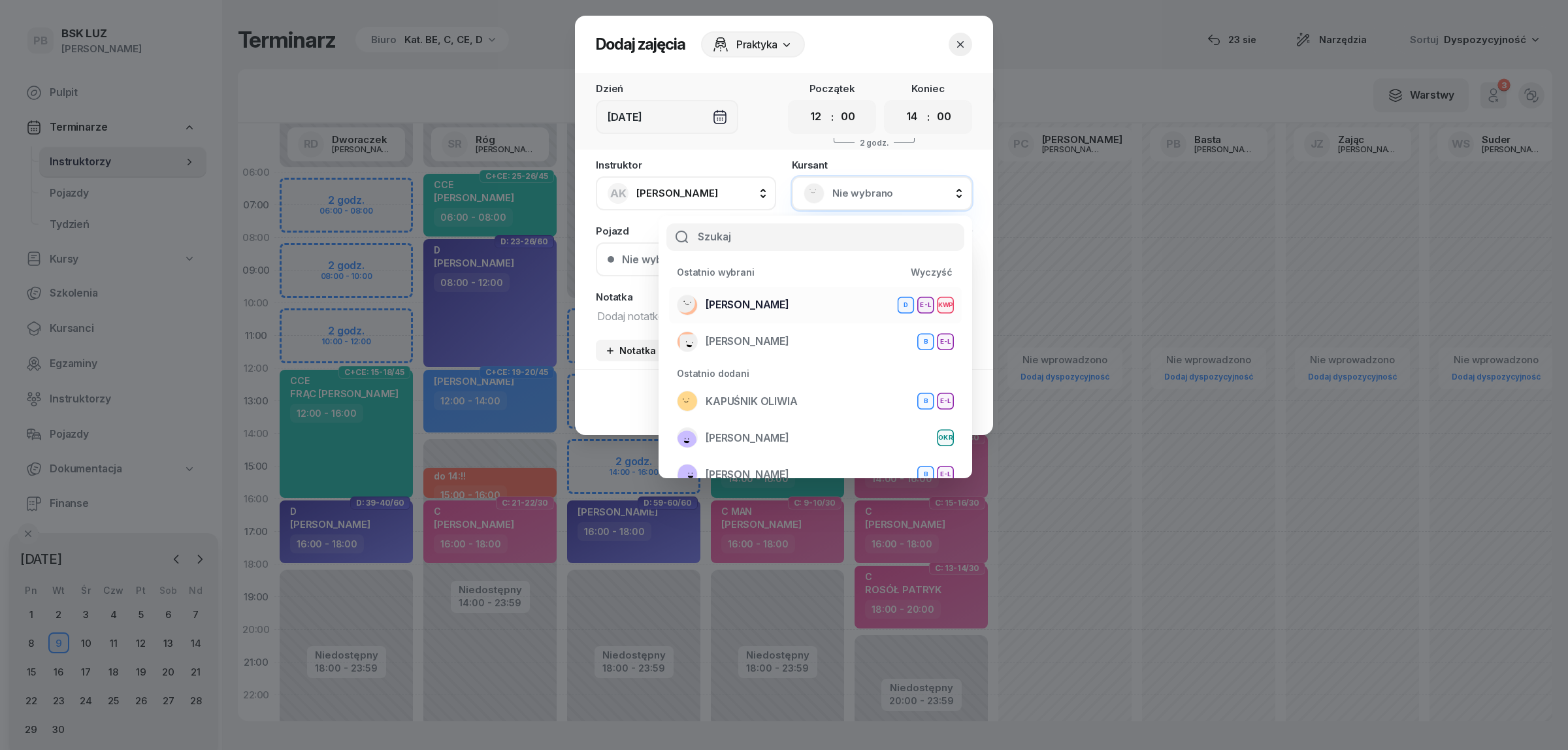
click at [835, 305] on div "[PERSON_NAME] D E-L KWP" at bounding box center [815, 305] width 277 height 21
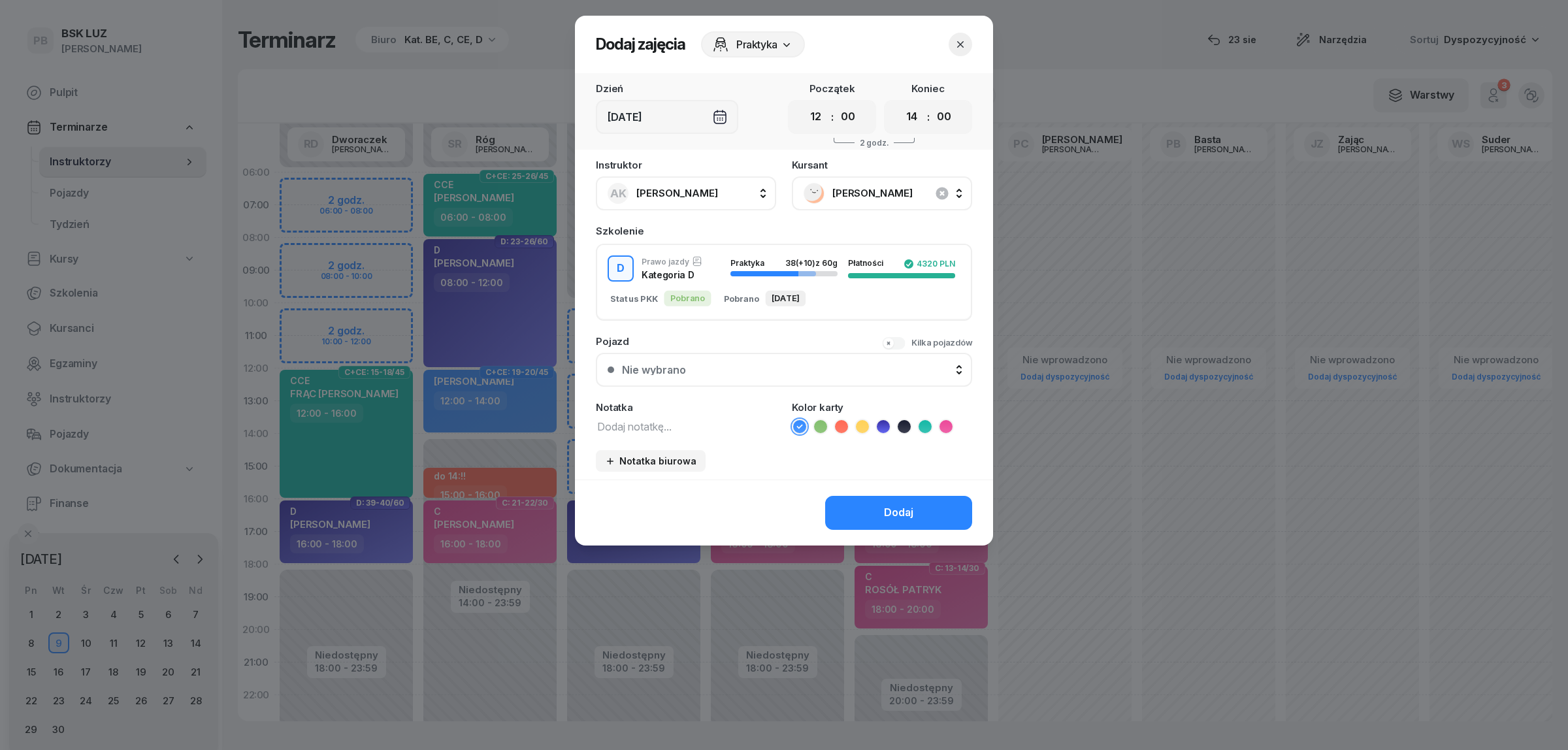
click at [665, 429] on textarea at bounding box center [686, 426] width 180 height 17
type textarea "D"
click at [883, 424] on icon at bounding box center [883, 426] width 6 height 5
click at [885, 504] on div "Dodaj" at bounding box center [898, 513] width 30 height 17
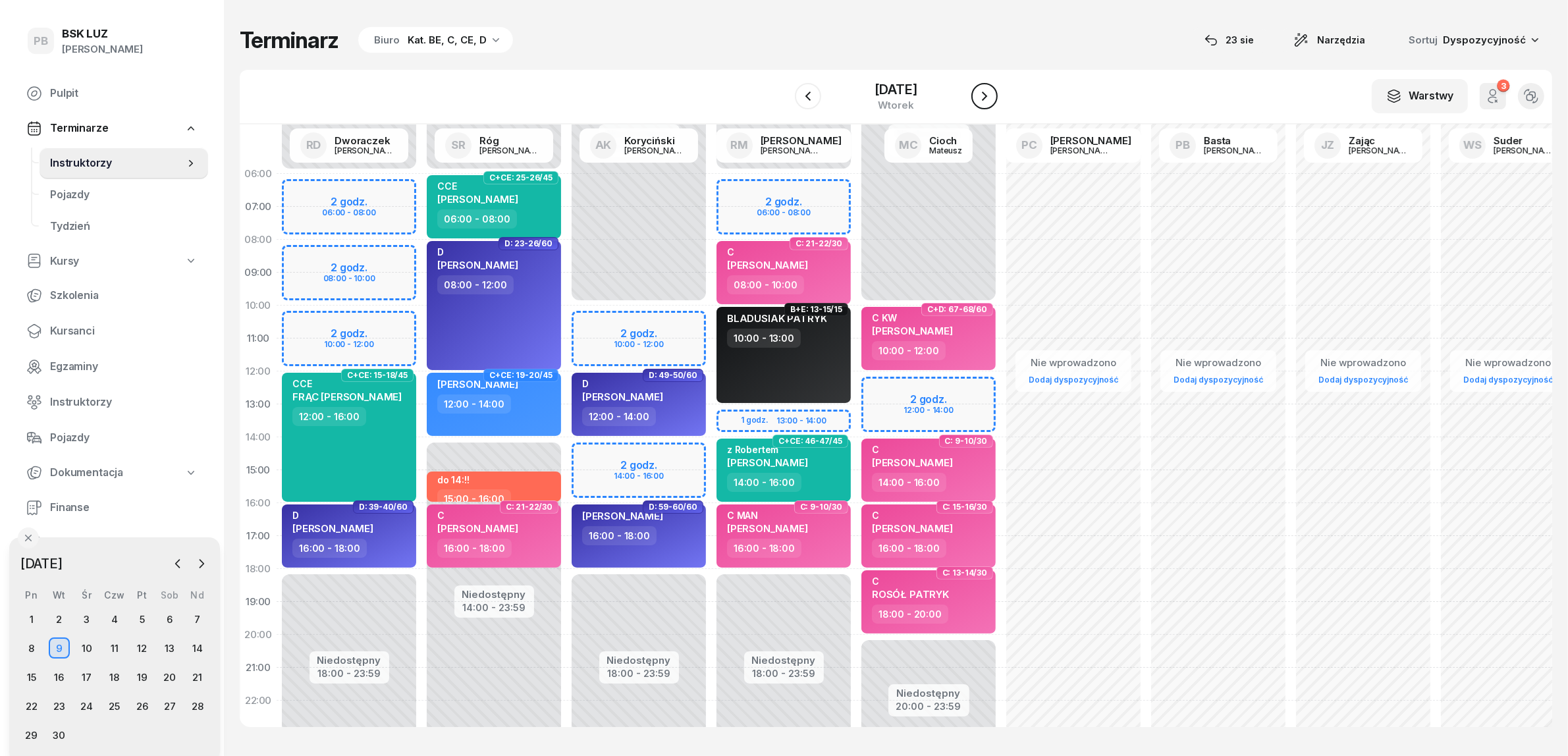
click at [992, 100] on icon "button" at bounding box center [984, 96] width 16 height 16
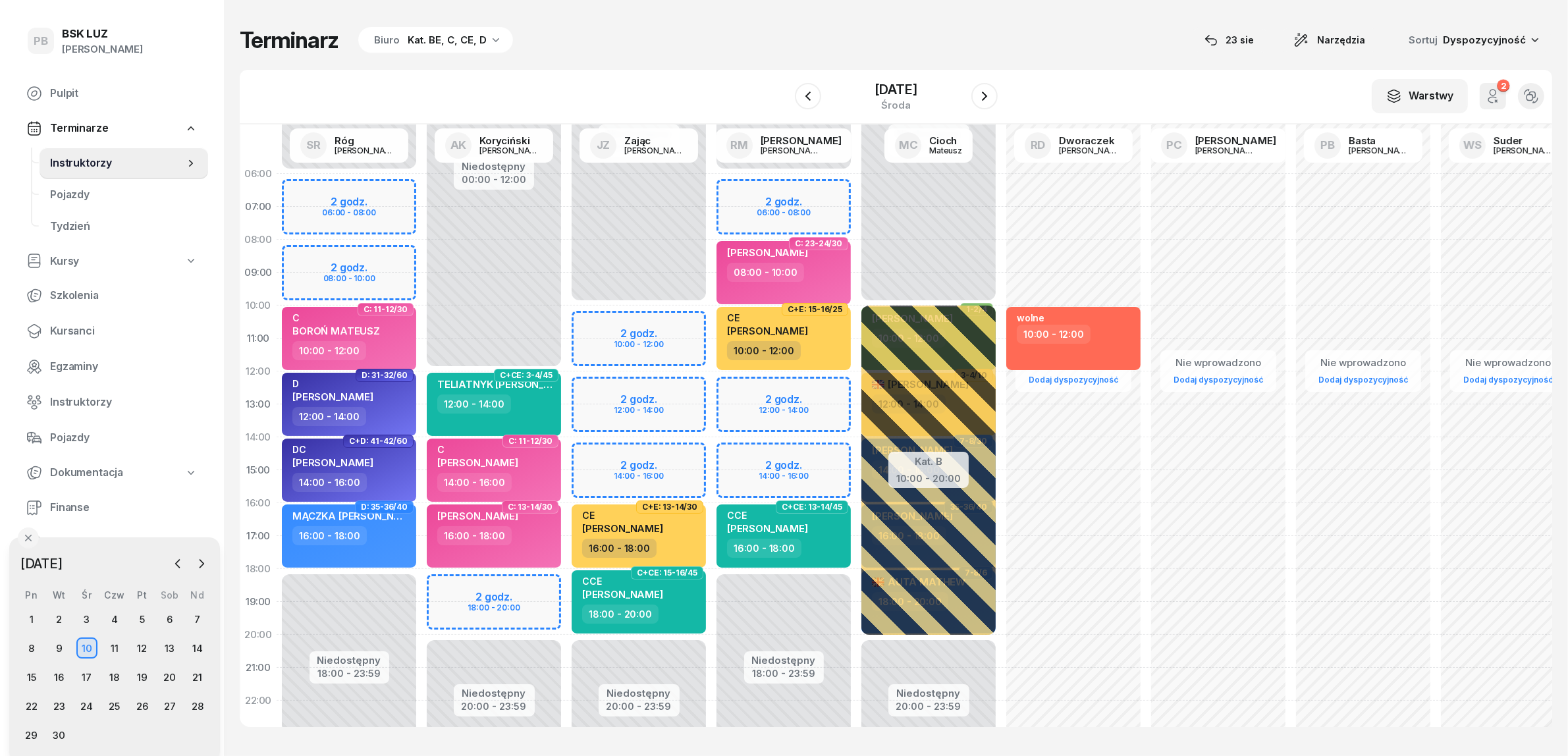
click at [639, 13] on div "Terminarz Biuro Kat. BE, C, CE, D [DATE] Narzędzia Sortuj Dyspozycyjność W Wybi…" at bounding box center [896, 377] width 1312 height 753
click at [402, 354] on div "10:00 - 12:00" at bounding box center [350, 350] width 116 height 19
select select "10"
select select "12"
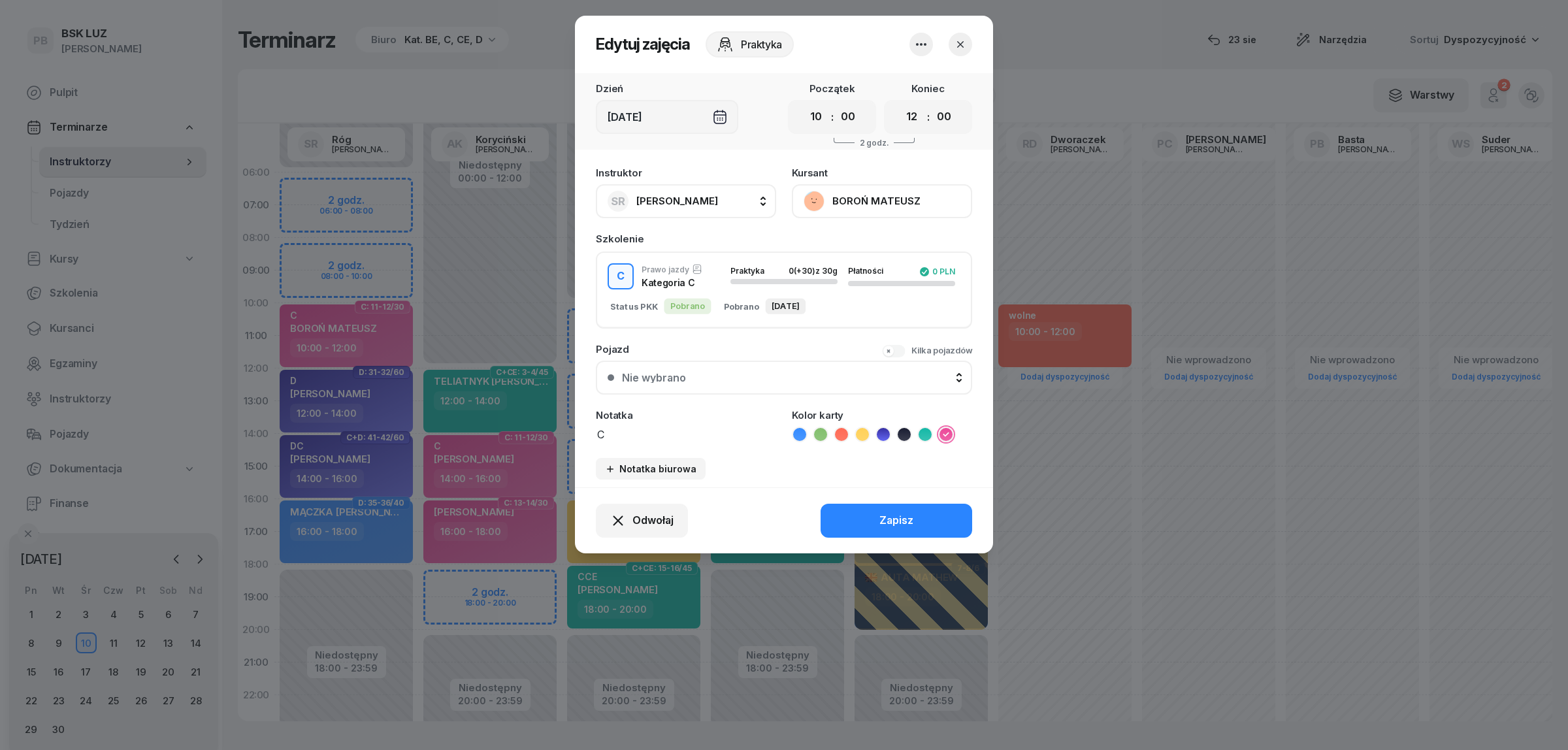
click at [677, 203] on span "[PERSON_NAME]" at bounding box center [677, 201] width 82 height 12
type input "ZAJ"
click at [667, 288] on span "Zając [PERSON_NAME]" at bounding box center [698, 288] width 109 height 17
click at [835, 510] on button "Zapisz" at bounding box center [896, 521] width 151 height 34
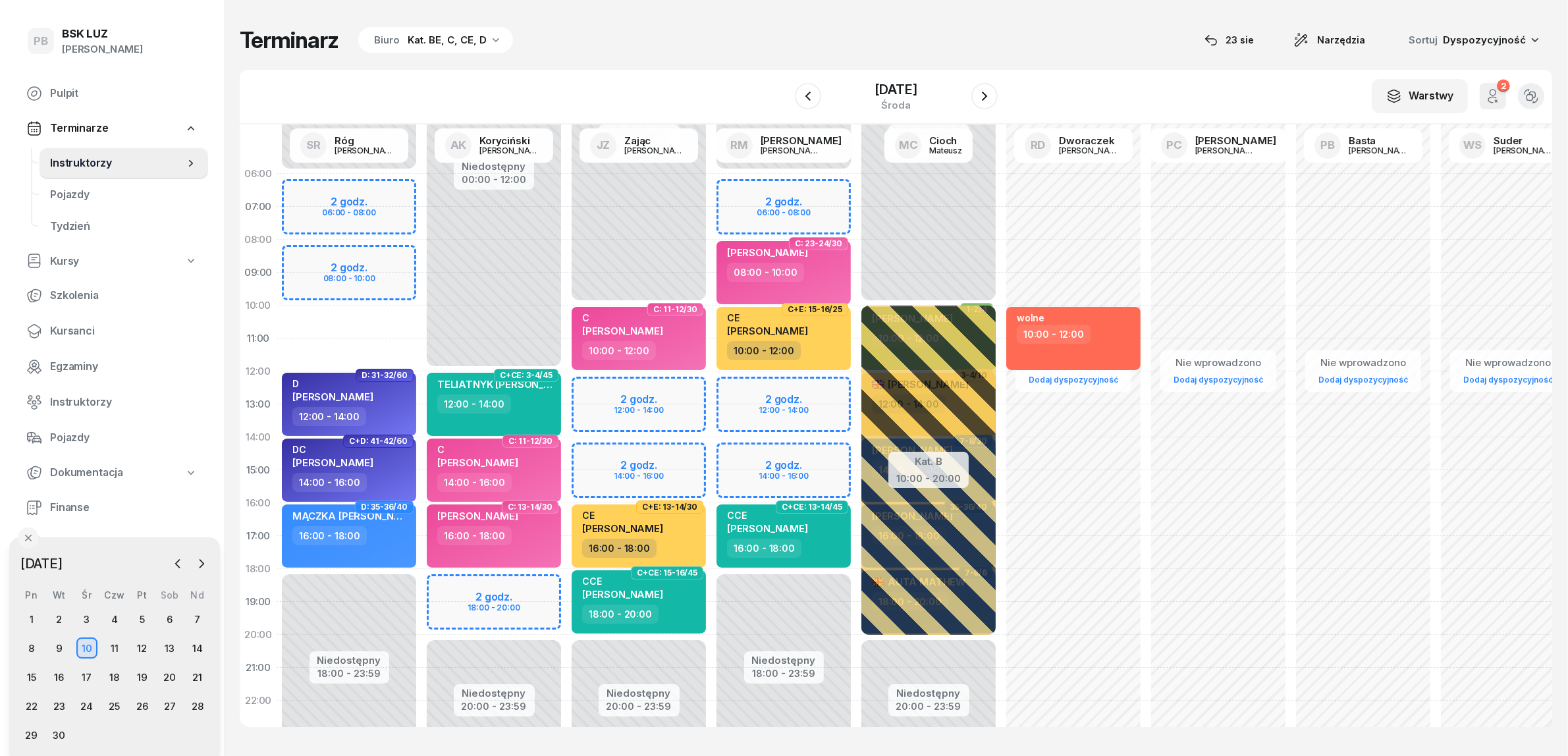
click at [422, 319] on div "Niedostępny 00:00 - 06:00 Niedostępny 18:00 - 23:59 2 godz. 06:00 - 08:00 2 god…" at bounding box center [494, 470] width 145 height 625
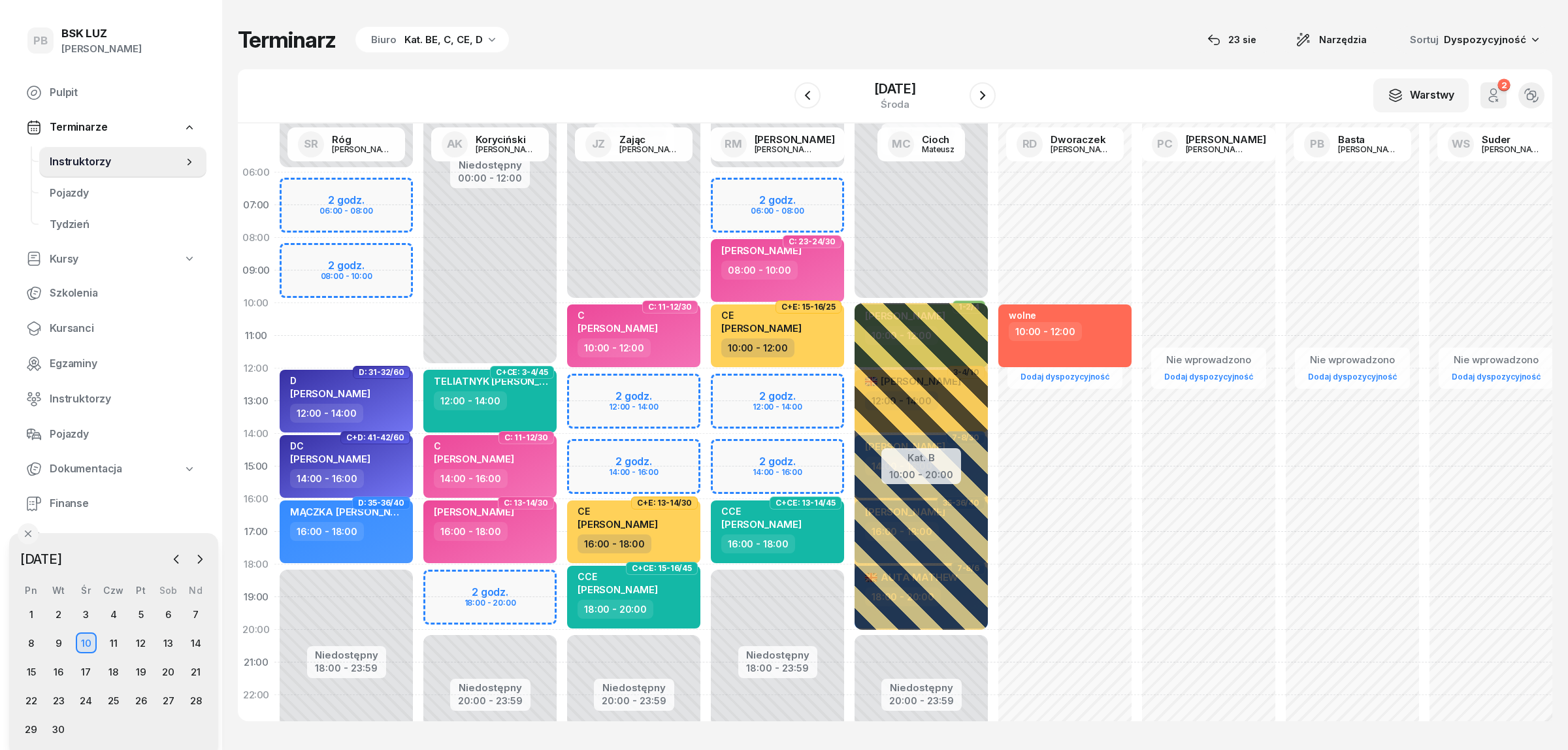
select select "10"
select select "12"
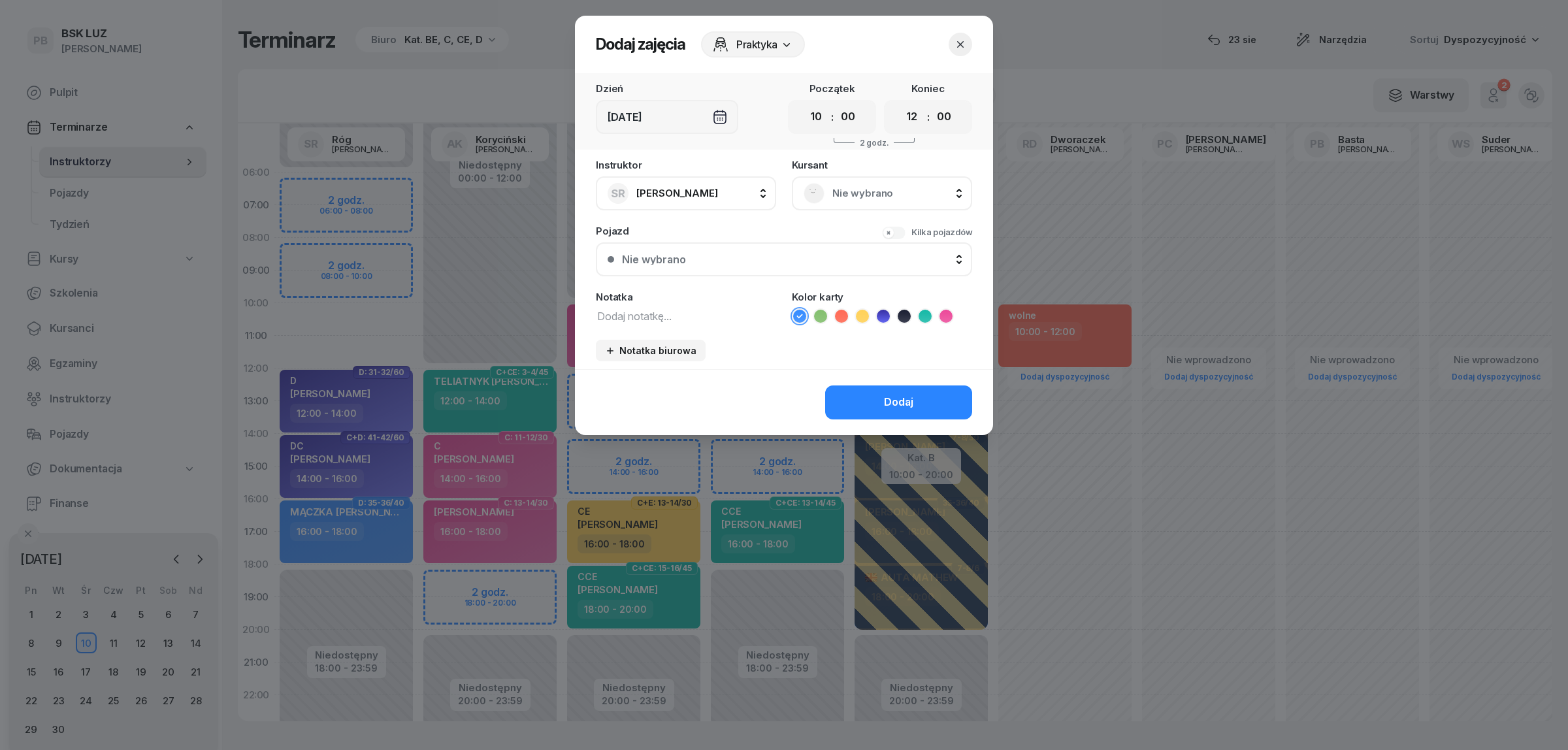
click at [849, 180] on div "Nie wybrano" at bounding box center [881, 193] width 180 height 34
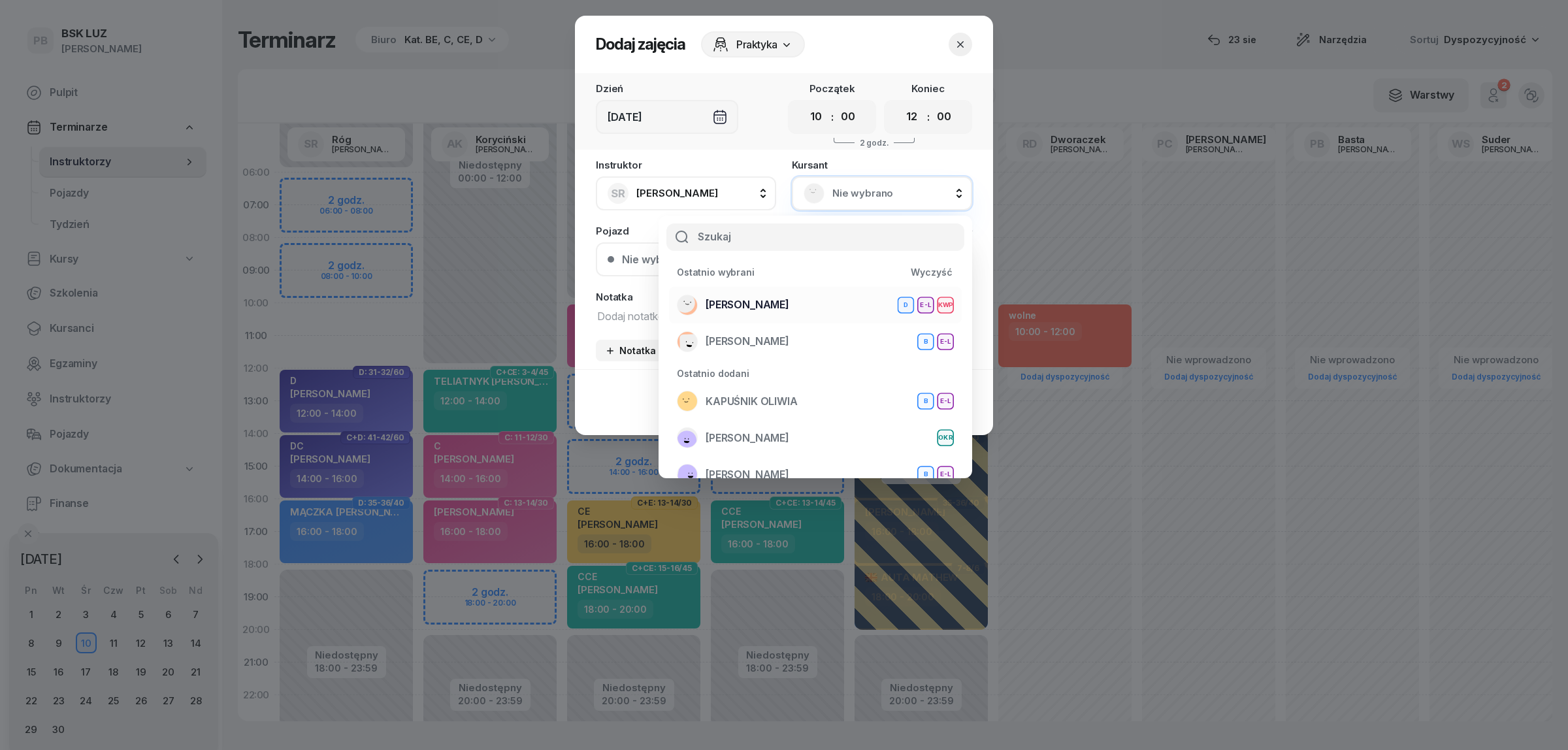
click at [778, 299] on span "[PERSON_NAME]" at bounding box center [748, 305] width 84 height 17
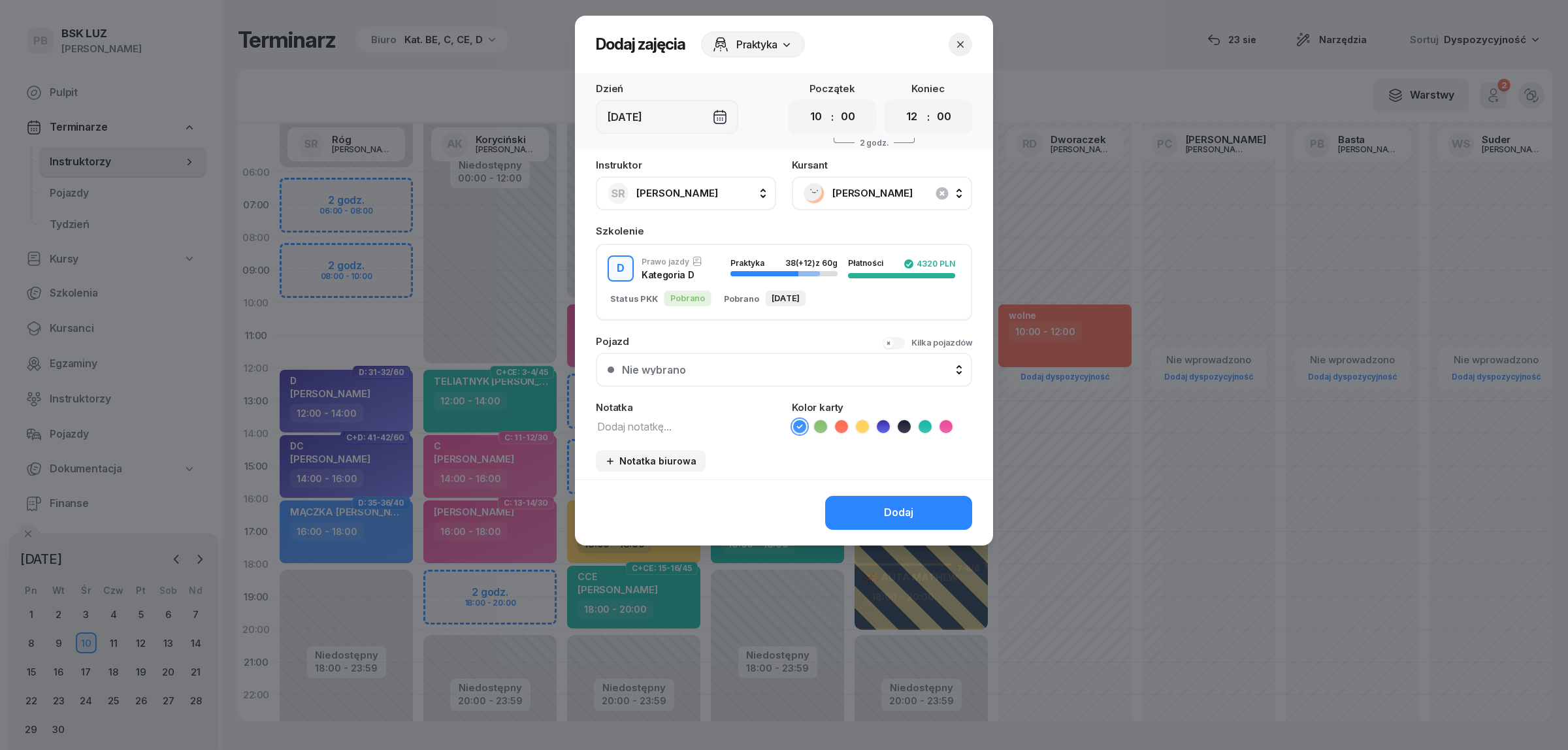
click at [655, 422] on textarea at bounding box center [686, 426] width 180 height 17
type textarea "D"
click at [883, 420] on icon at bounding box center [883, 427] width 13 height 13
click at [876, 506] on button "Dodaj" at bounding box center [898, 513] width 147 height 34
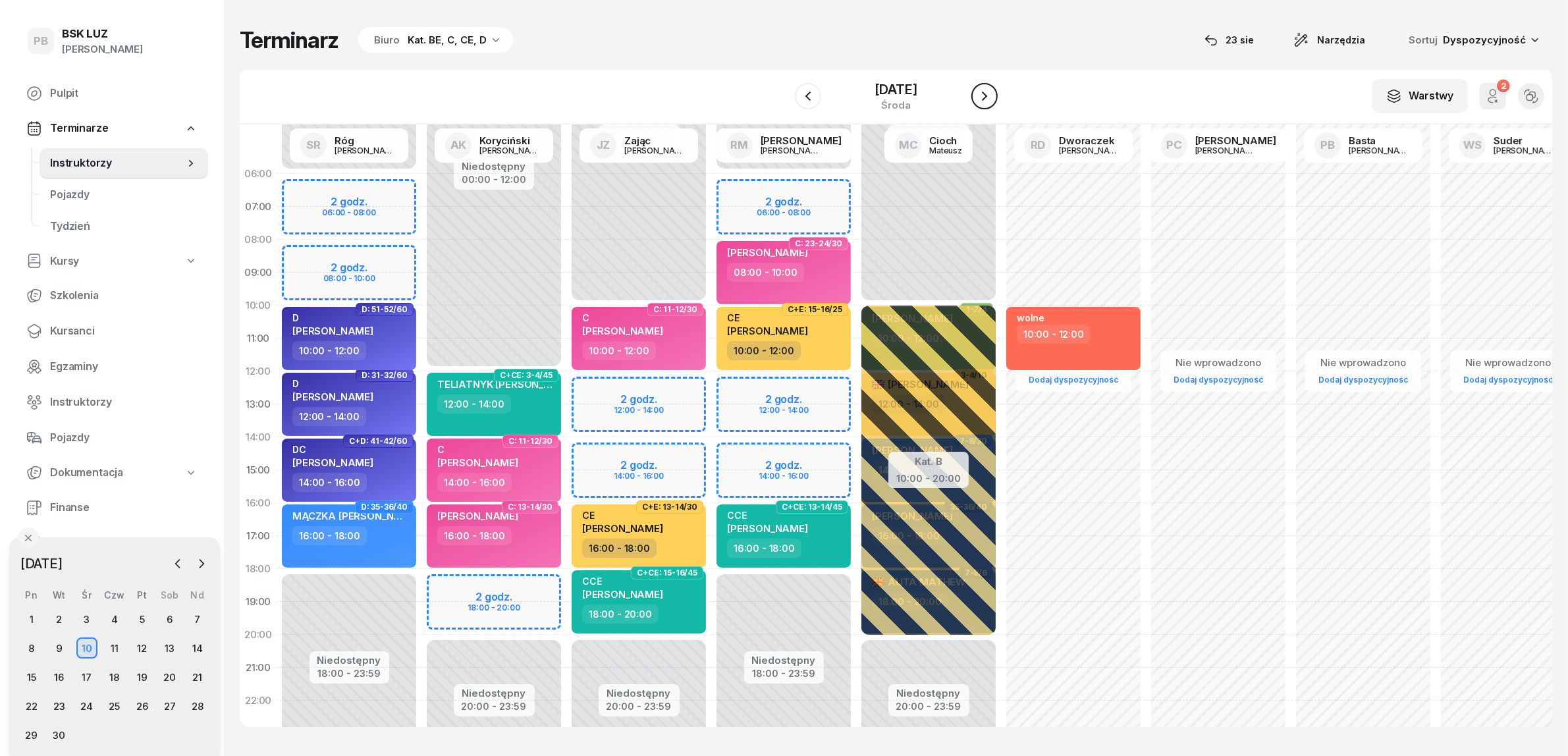
click at [986, 91] on icon "button" at bounding box center [984, 96] width 16 height 16
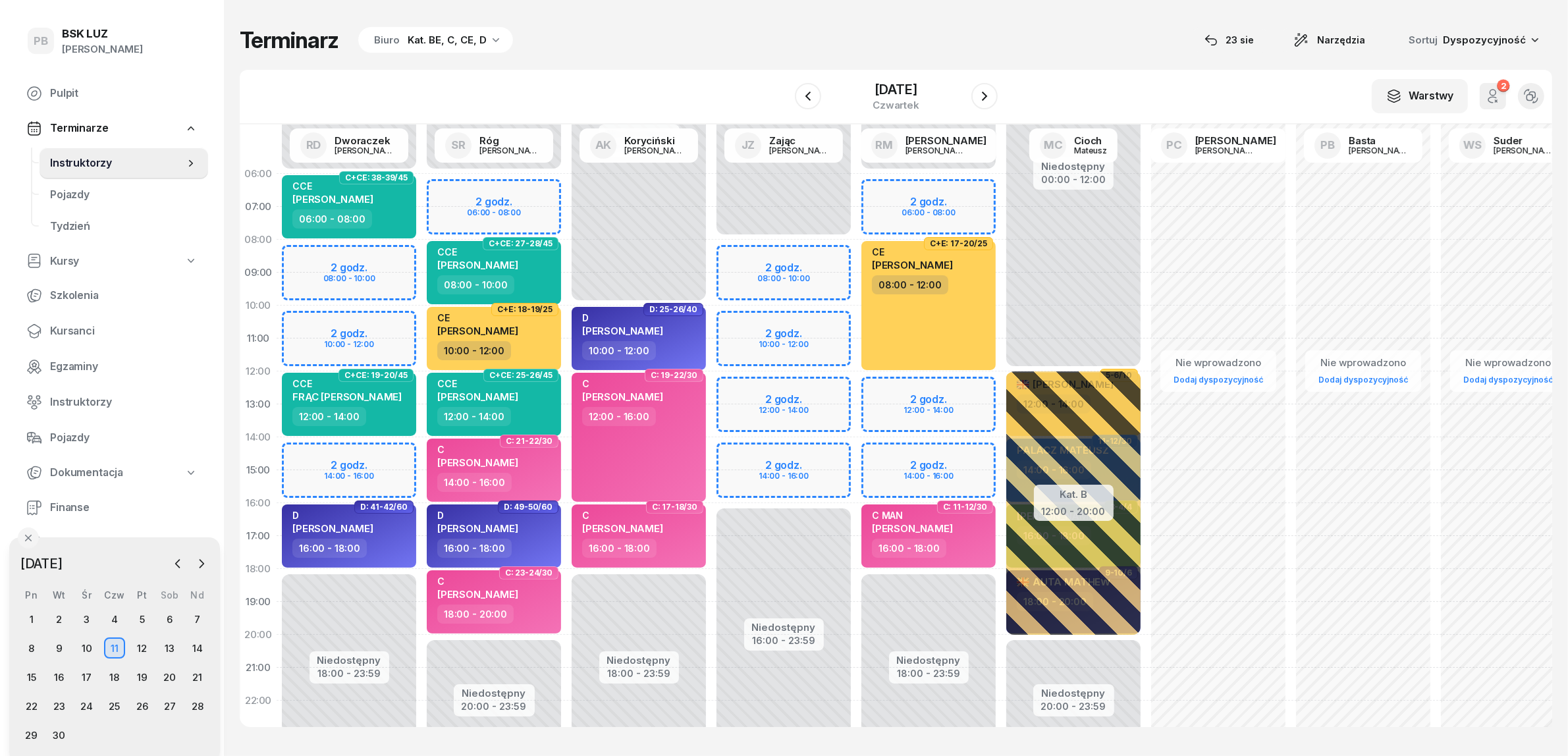
click at [688, 48] on div "Terminarz Biuro Kat. BE, C, CE, D [DATE] Narzędzia Sortuj Dyspozycyjność" at bounding box center [896, 40] width 1312 height 28
click at [558, 51] on div "Terminarz Biuro Kat. BE, C, CE, D [DATE] Narzędzia Sortuj Dyspozycyjność" at bounding box center [896, 40] width 1312 height 28
click at [989, 93] on icon "button" at bounding box center [984, 96] width 16 height 16
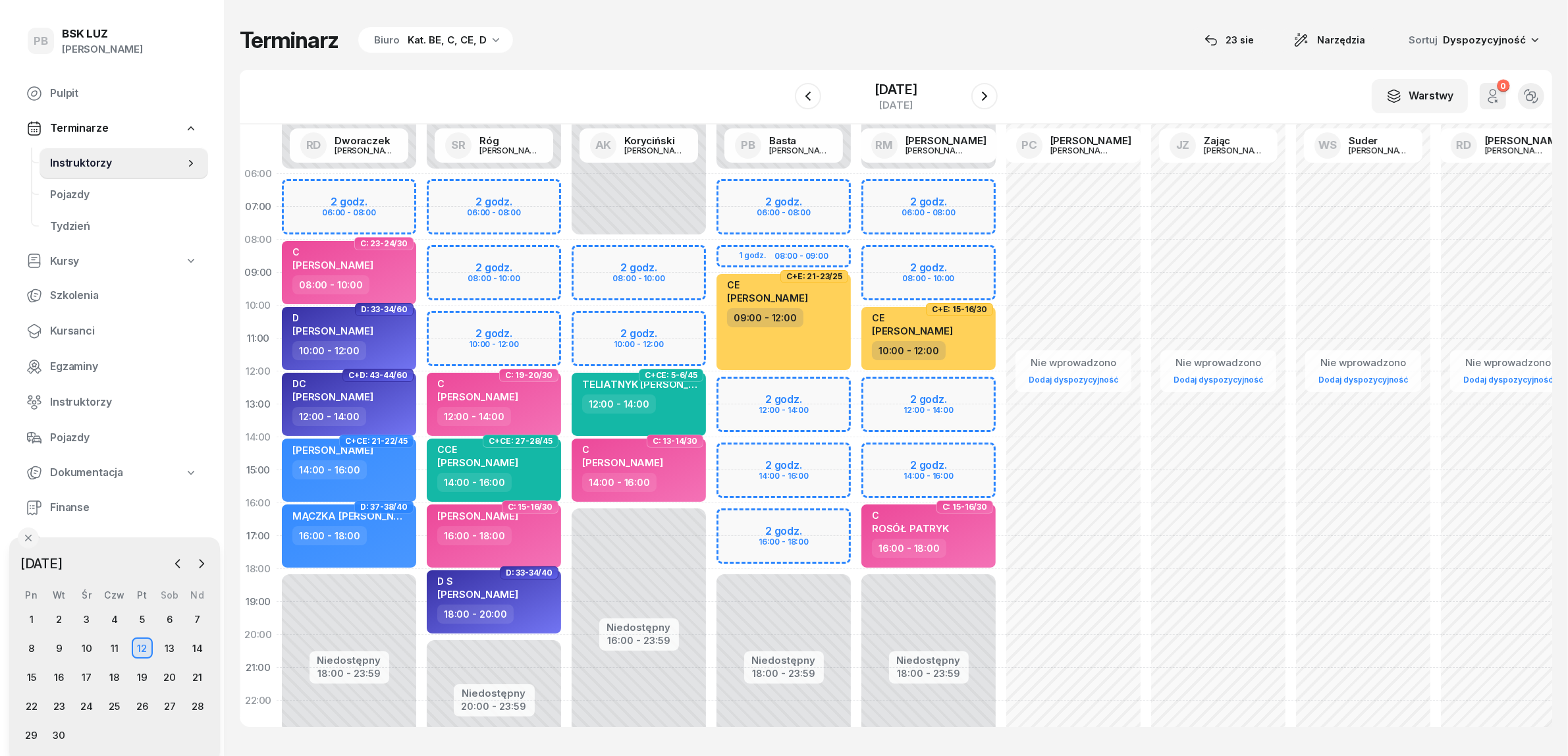
click at [711, 252] on div "Niedostępny 00:00 - 08:00 Niedostępny 16:00 - 23:59 2 godz. 08:00 - 10:00 2 god…" at bounding box center [783, 470] width 145 height 625
select select "08"
select select "10"
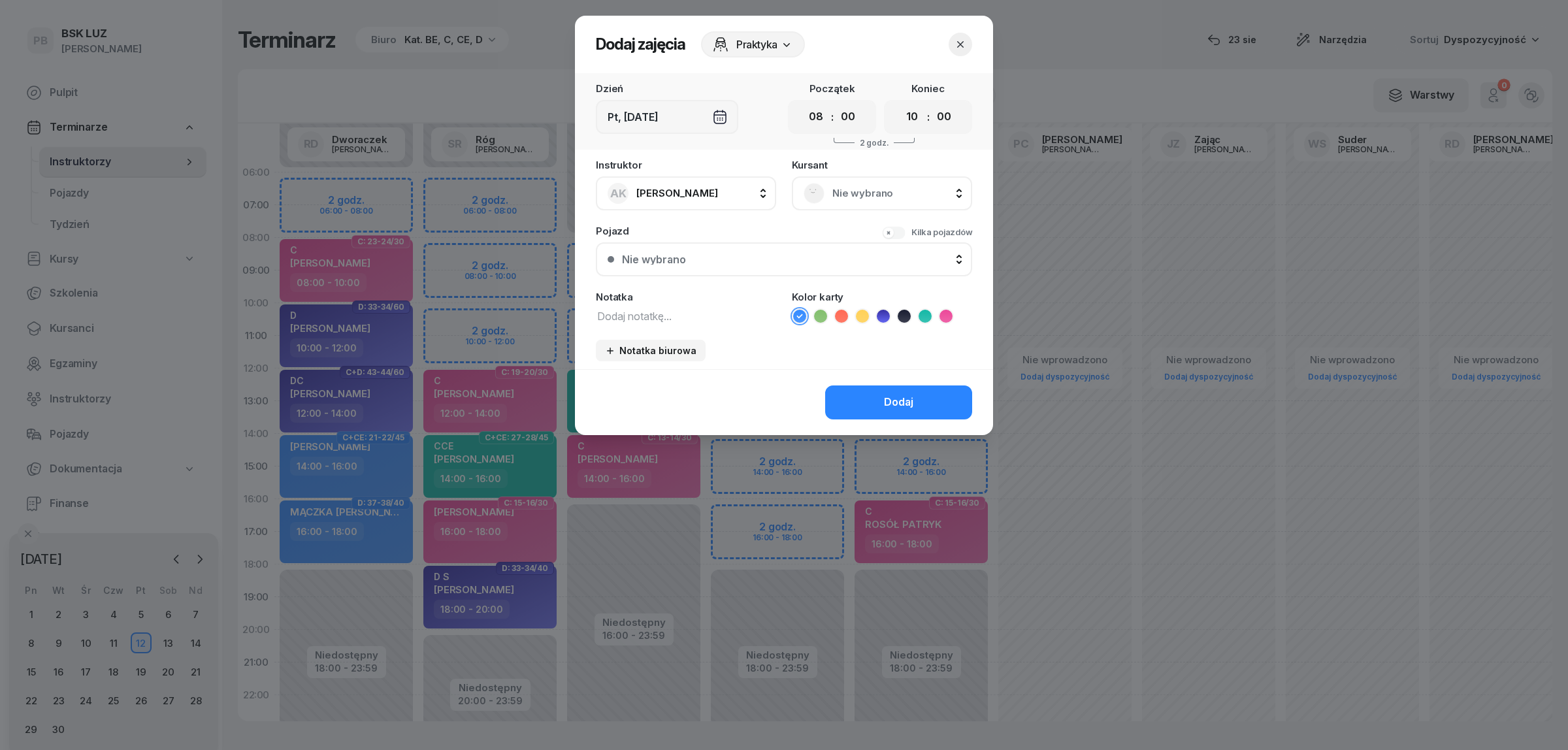
click at [965, 40] on icon "button" at bounding box center [960, 45] width 13 height 13
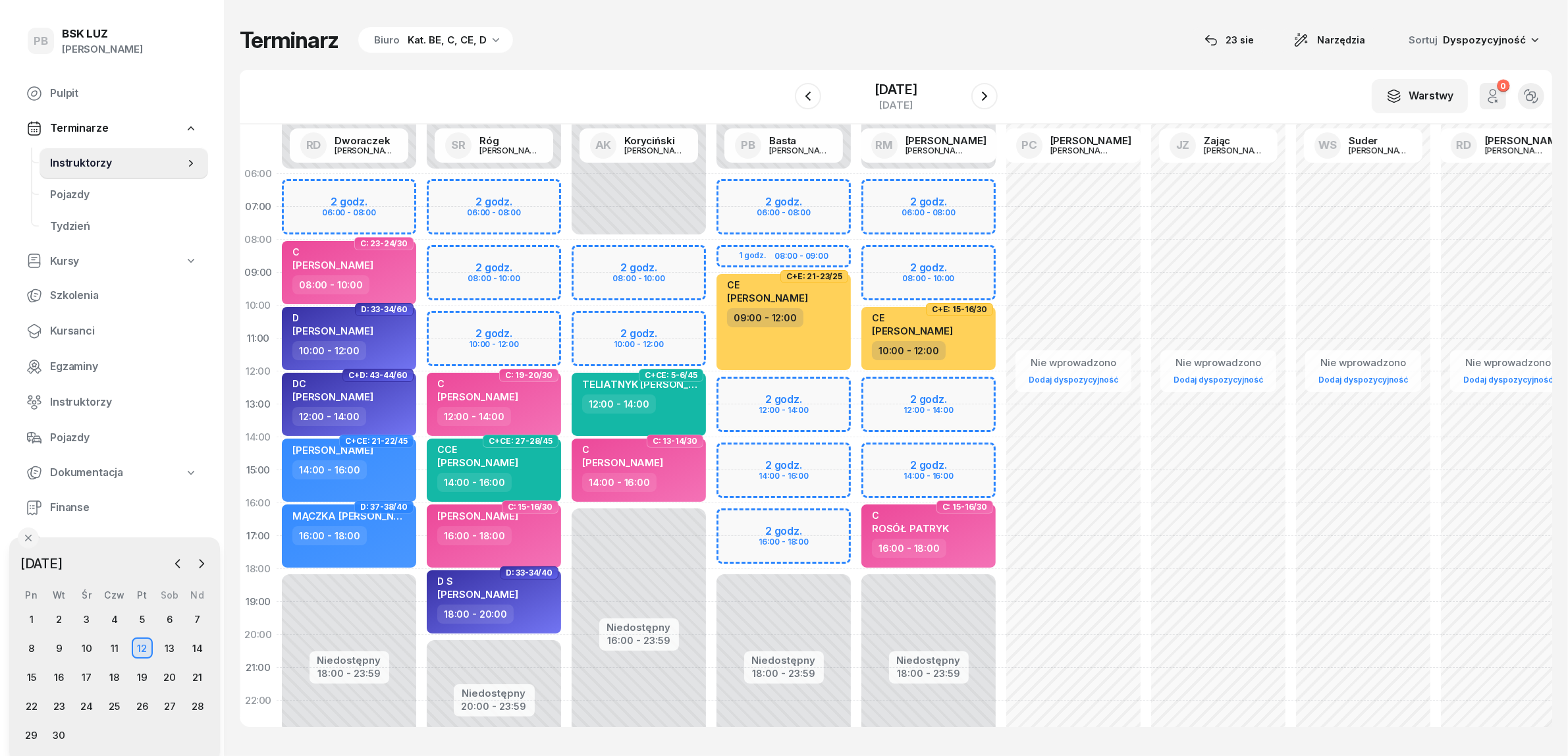
click at [711, 259] on div "Niedostępny 00:00 - 08:00 Niedostępny 16:00 - 23:59 2 godz. 08:00 - 10:00 2 god…" at bounding box center [783, 470] width 145 height 625
select select "08"
select select "10"
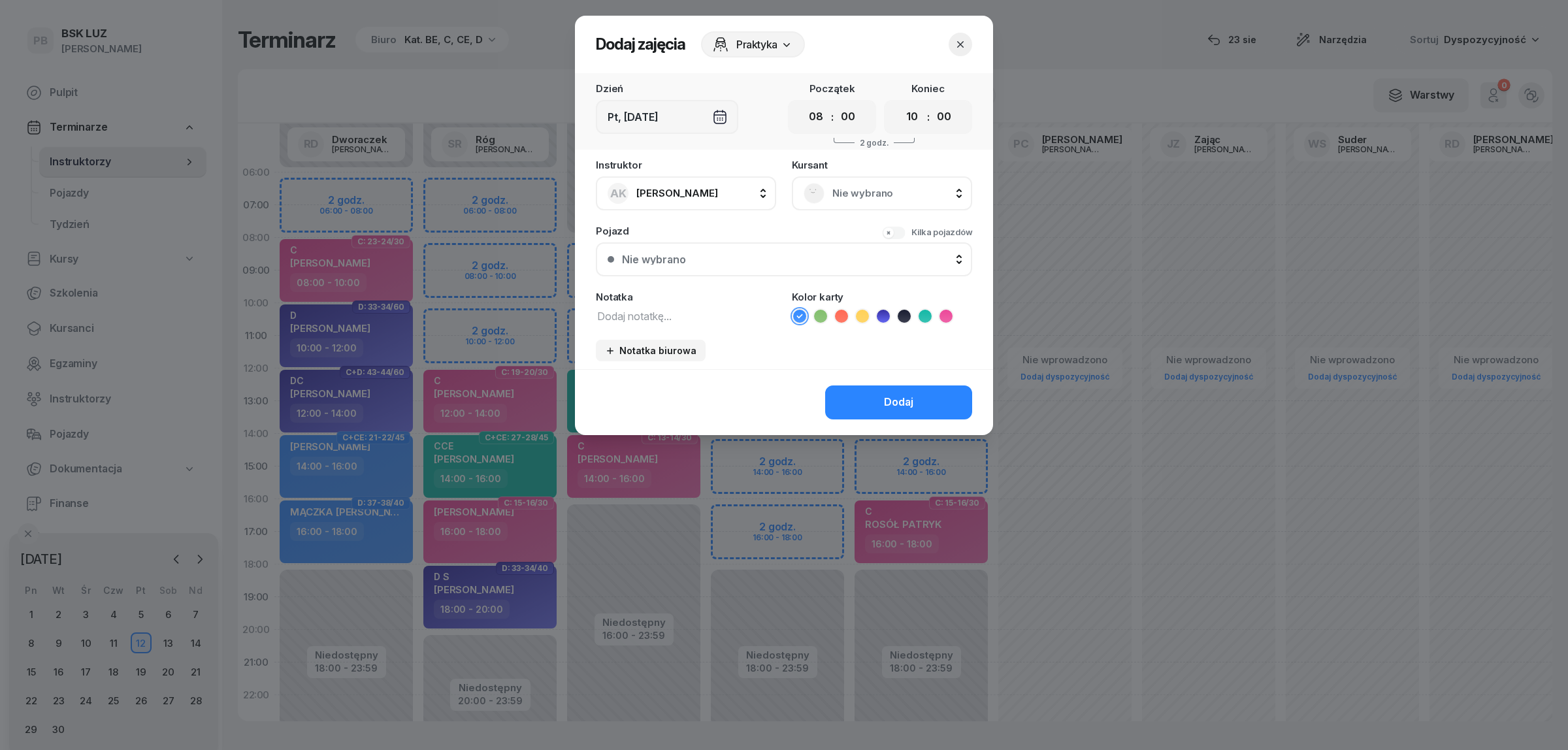
click at [882, 180] on div "Nie wybrano" at bounding box center [881, 193] width 180 height 34
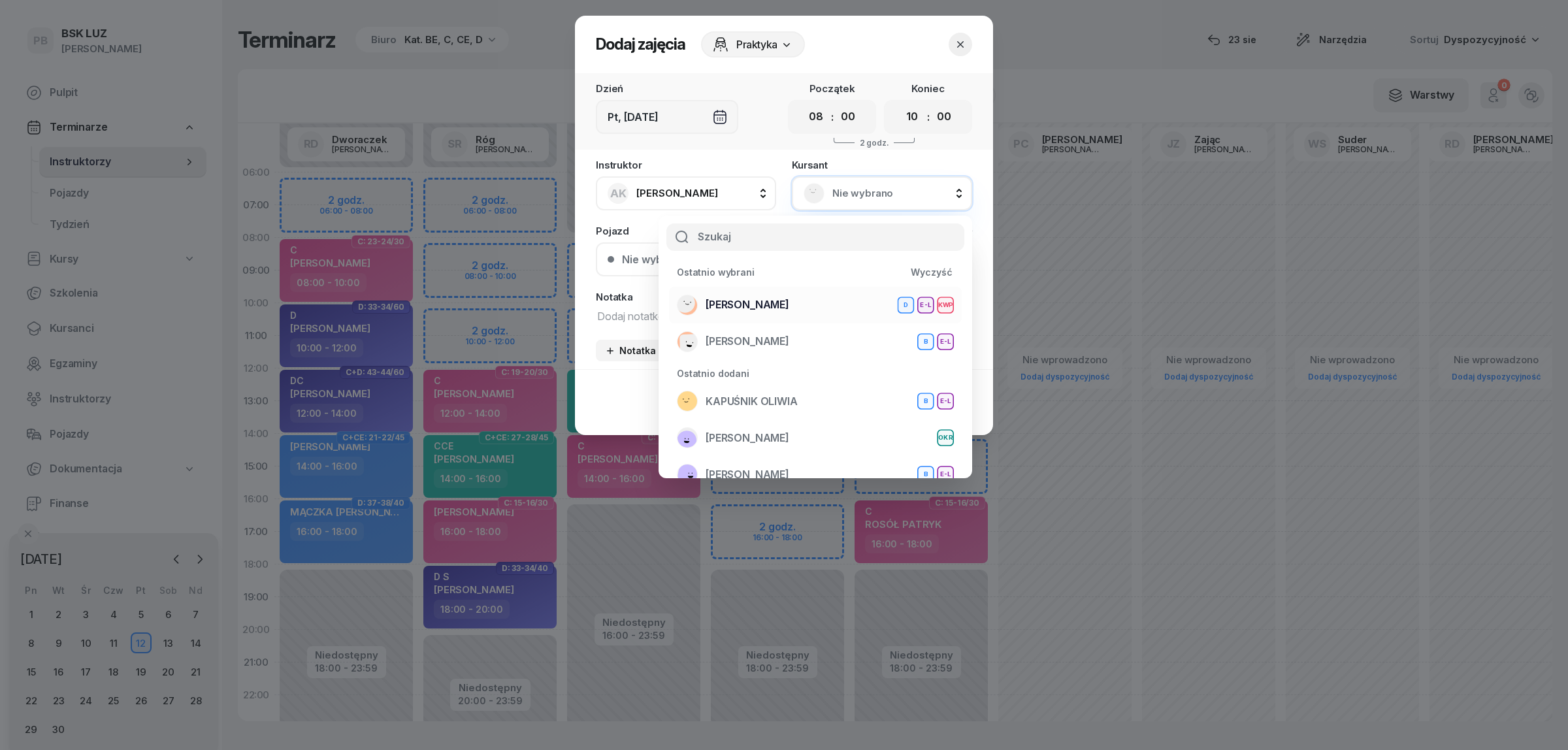
click at [789, 304] on span "[PERSON_NAME]" at bounding box center [748, 305] width 84 height 17
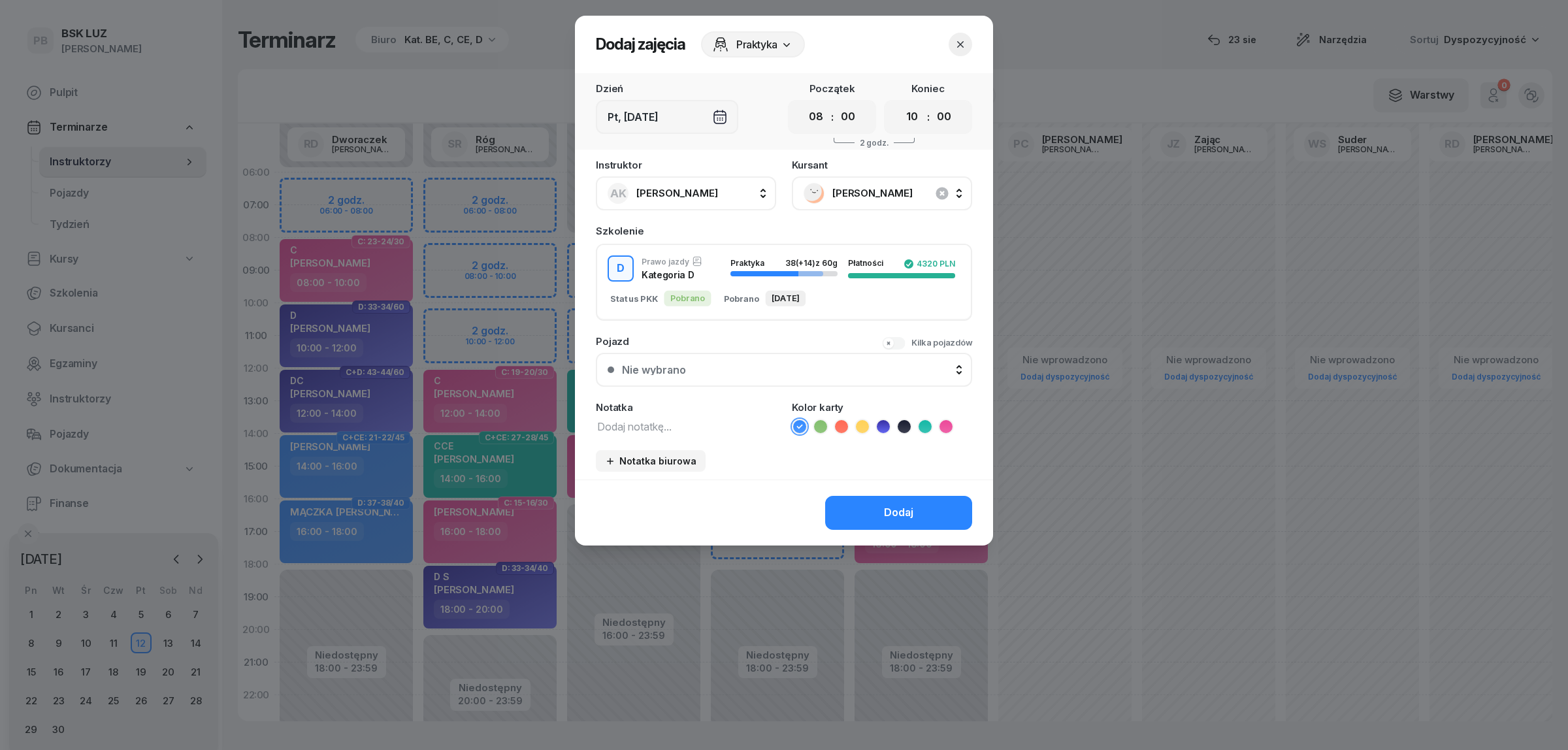
click at [680, 419] on textarea at bounding box center [686, 426] width 180 height 17
type textarea "D"
click at [879, 422] on icon at bounding box center [883, 427] width 13 height 13
click at [871, 503] on button "Dodaj" at bounding box center [898, 513] width 147 height 34
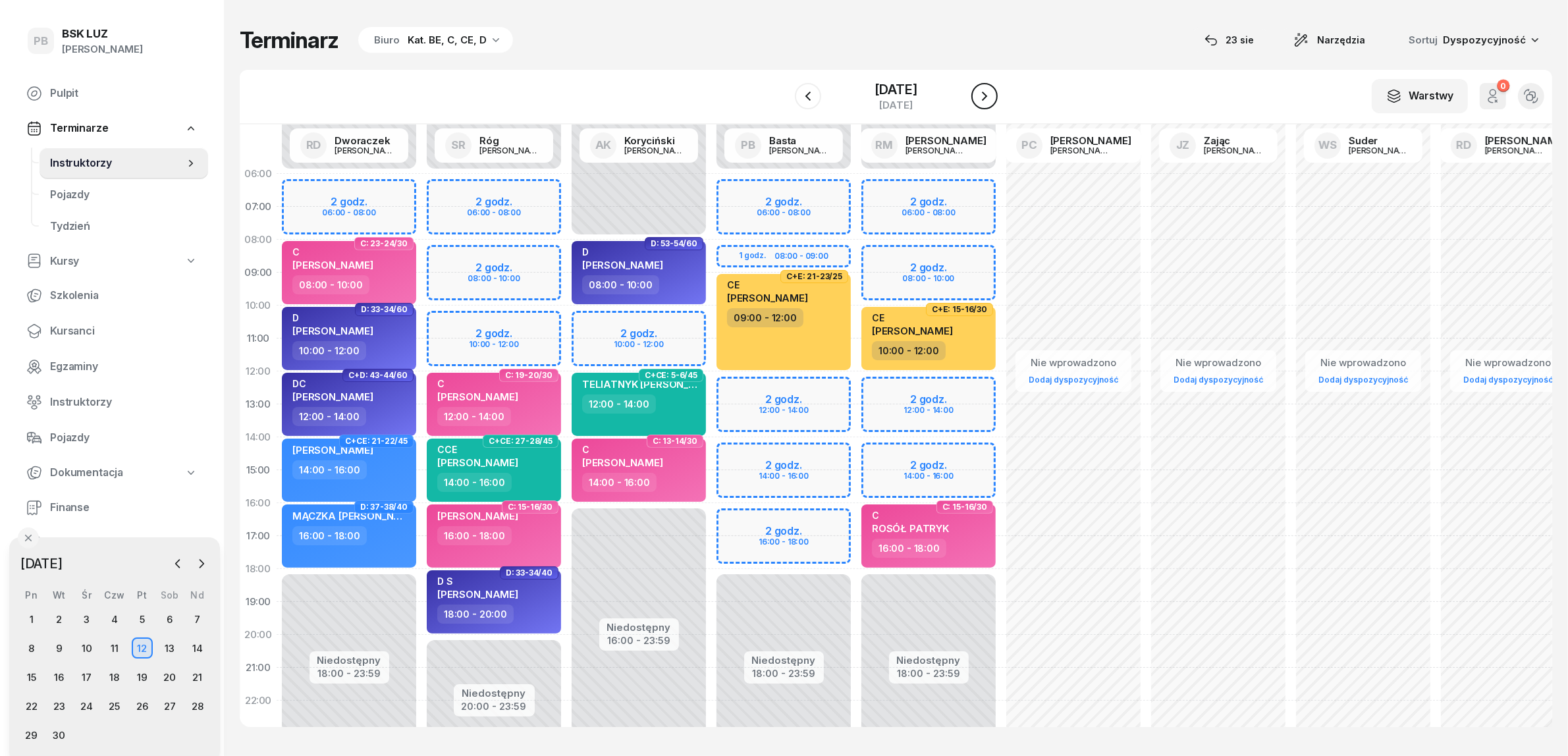
click at [986, 95] on icon "button" at bounding box center [984, 96] width 5 height 9
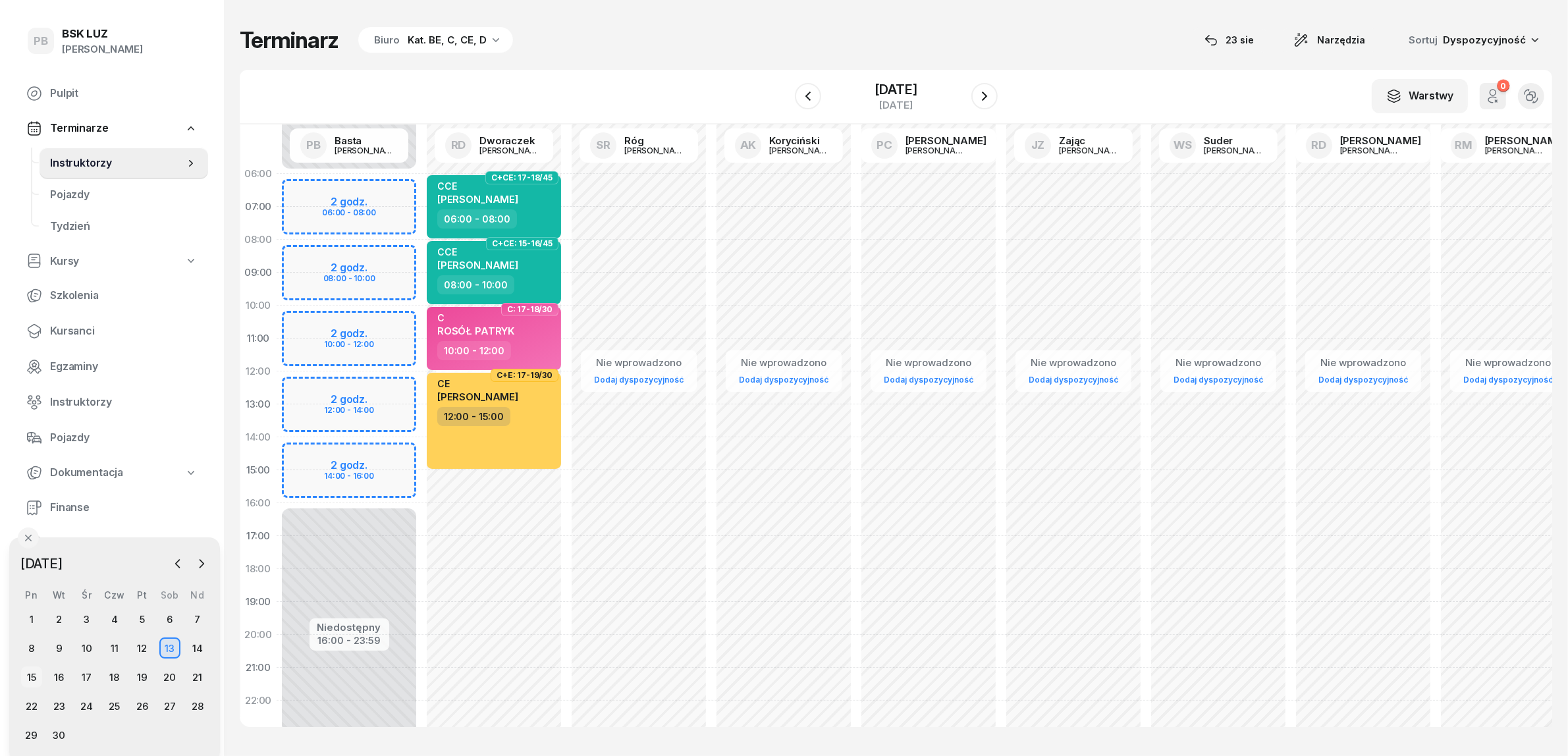
click at [28, 675] on div "15" at bounding box center [32, 677] width 21 height 21
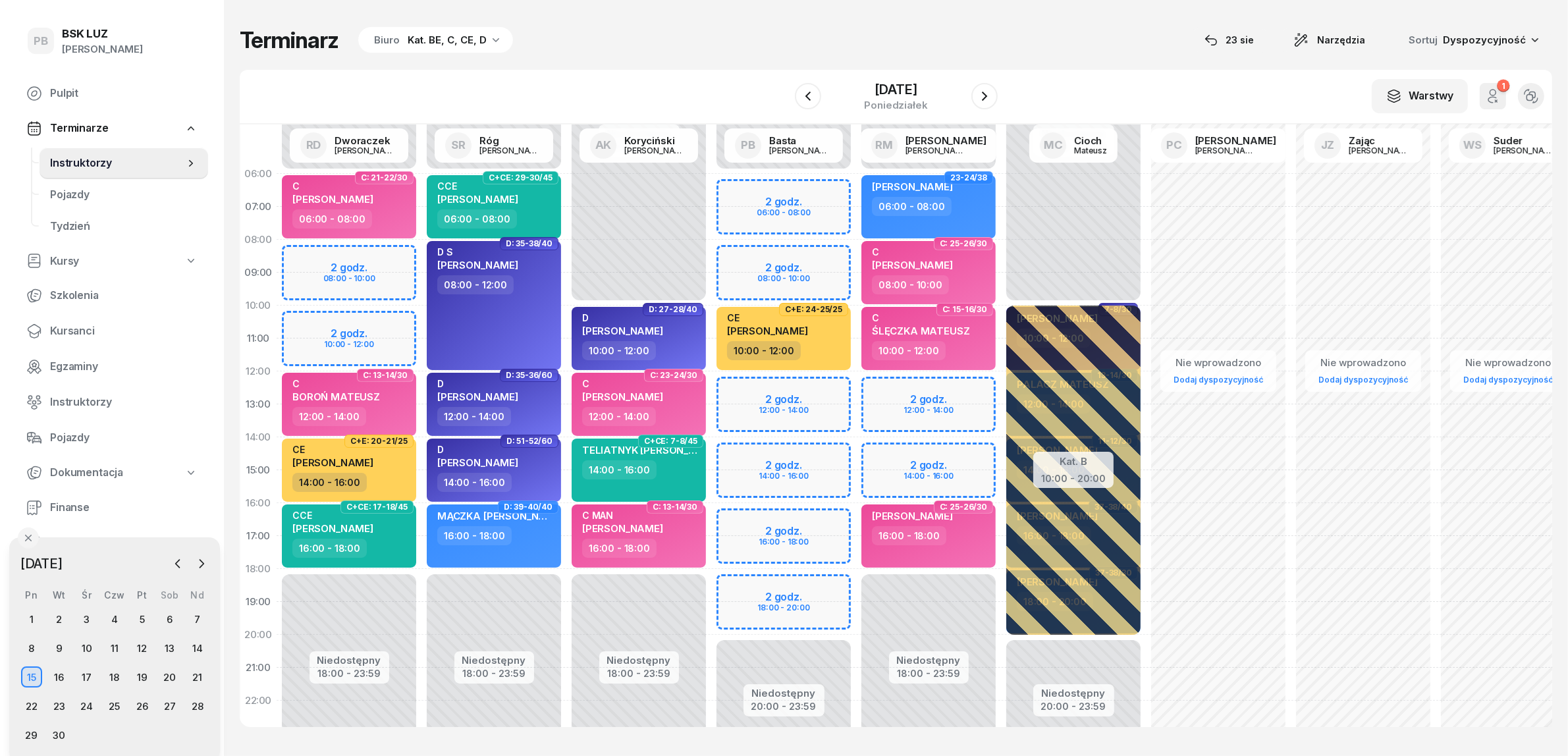
click at [856, 257] on div "Niedostępny 00:00 - 06:00 Niedostępny 20:00 - 23:59 2 godz. 06:00 - 08:00 2 god…" at bounding box center [928, 470] width 145 height 625
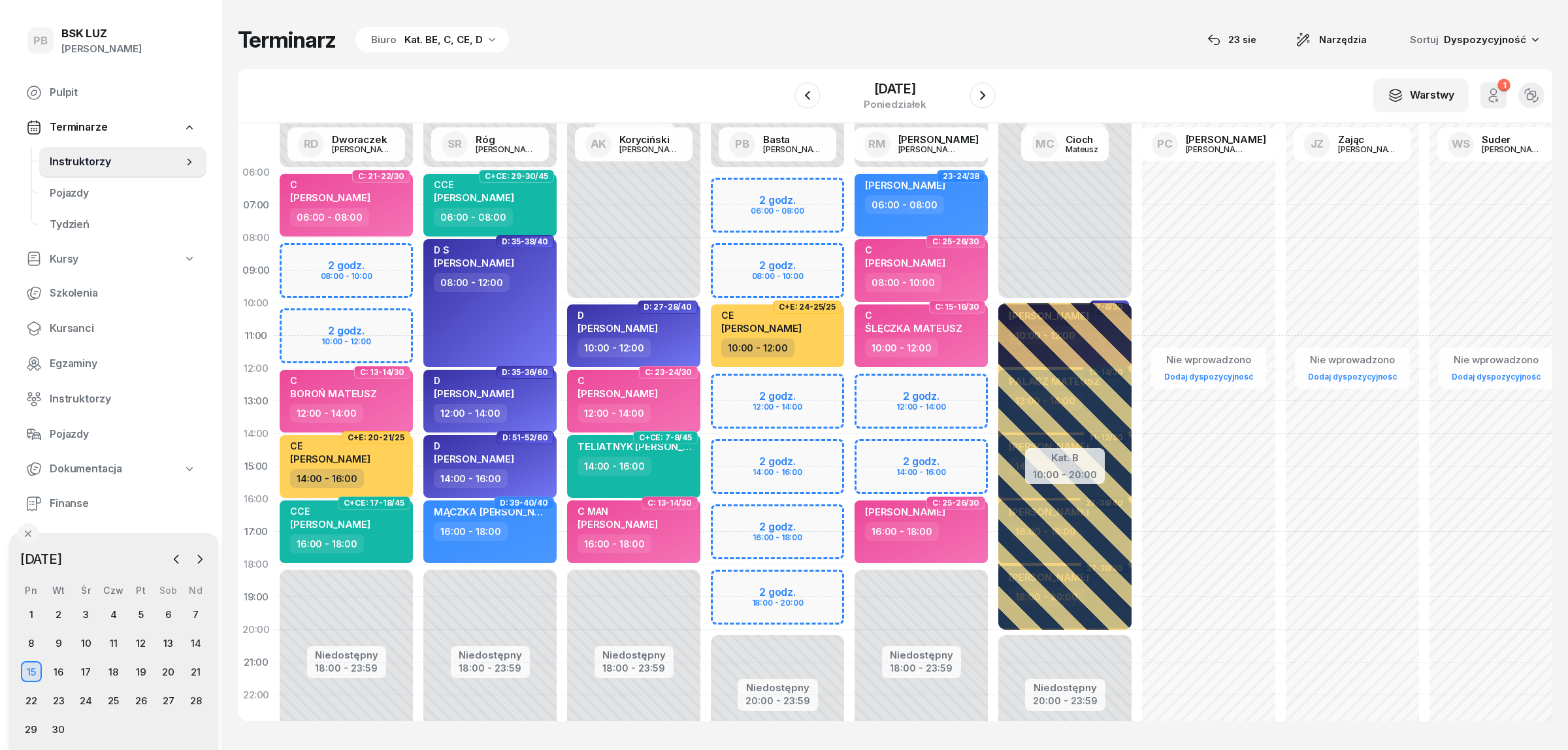
select select "08"
select select "10"
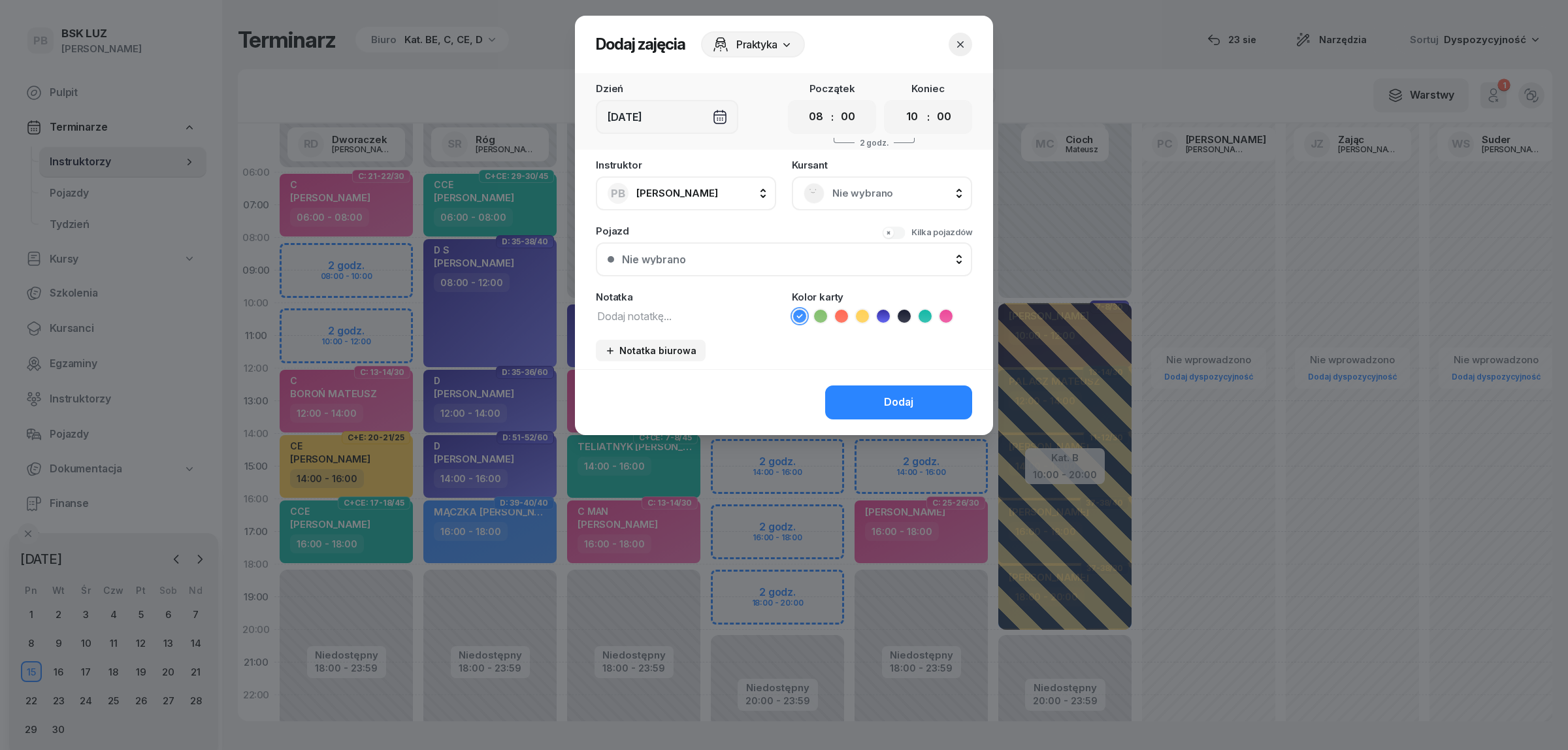
click at [891, 198] on span "Nie wybrano" at bounding box center [896, 193] width 128 height 17
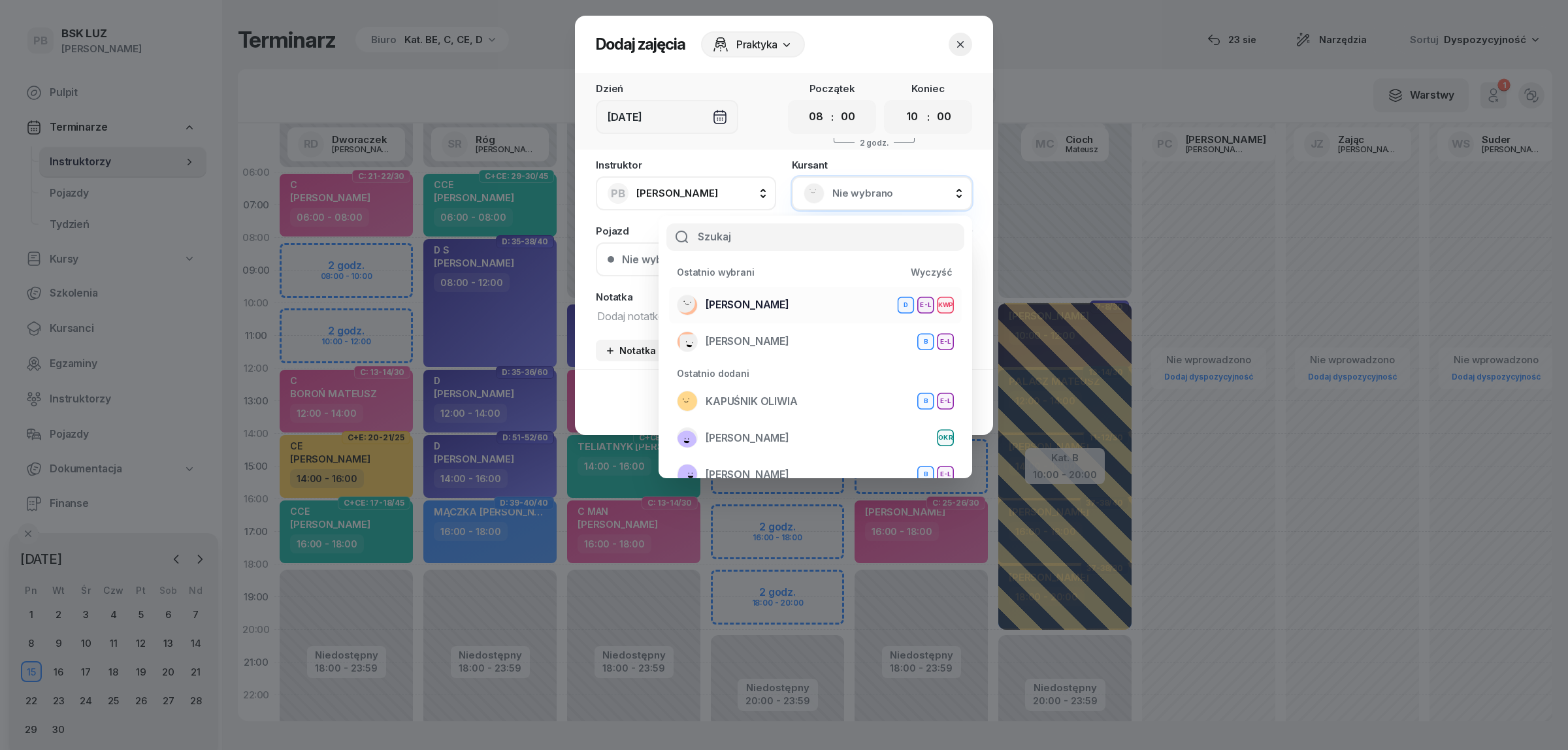
click at [789, 304] on span "[PERSON_NAME]" at bounding box center [748, 305] width 84 height 17
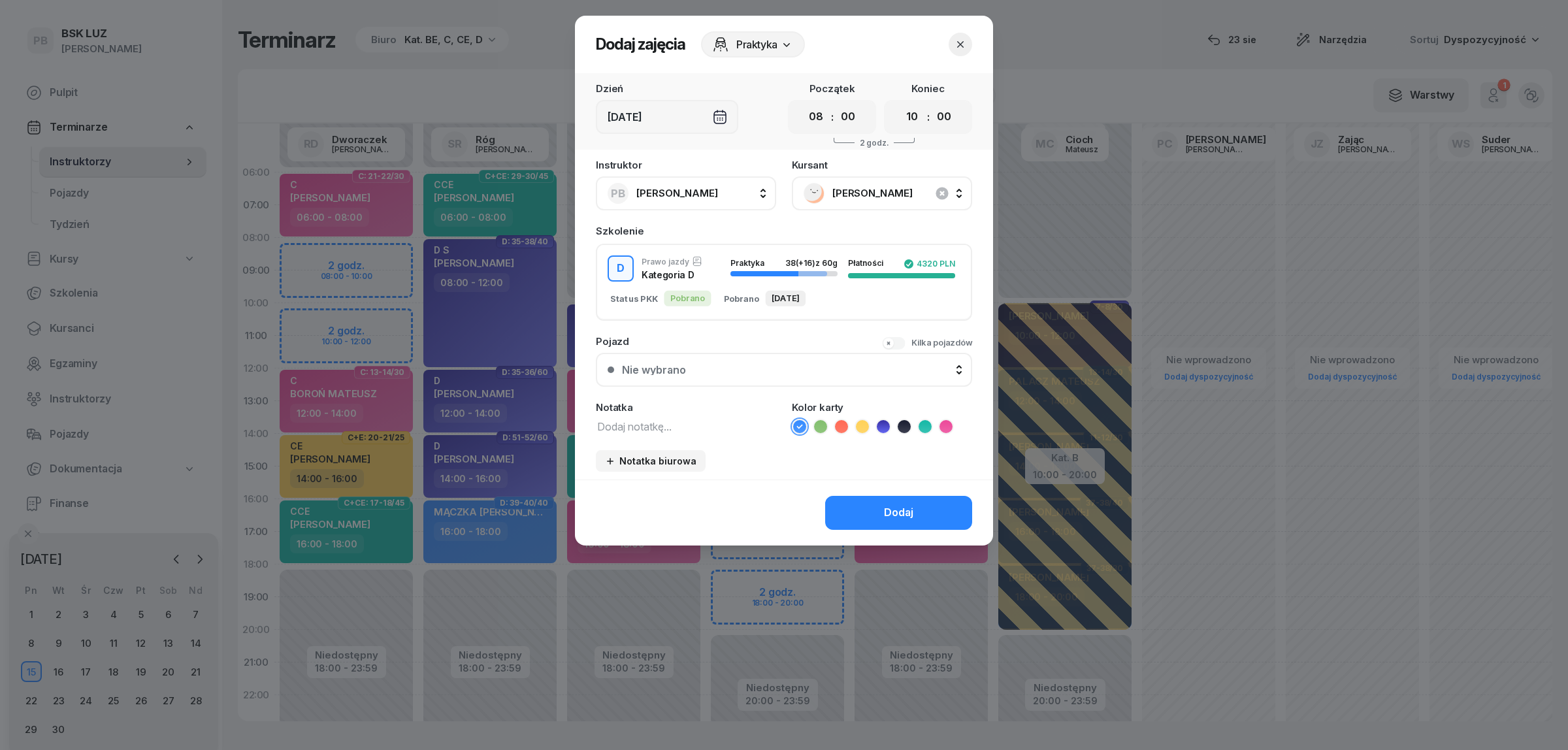
click at [706, 425] on textarea at bounding box center [686, 426] width 180 height 17
type textarea "D"
drag, startPoint x: 883, startPoint y: 422, endPoint x: 880, endPoint y: 435, distance: 13.3
click at [884, 424] on icon at bounding box center [883, 426] width 6 height 5
click at [866, 506] on button "Dodaj" at bounding box center [898, 513] width 147 height 34
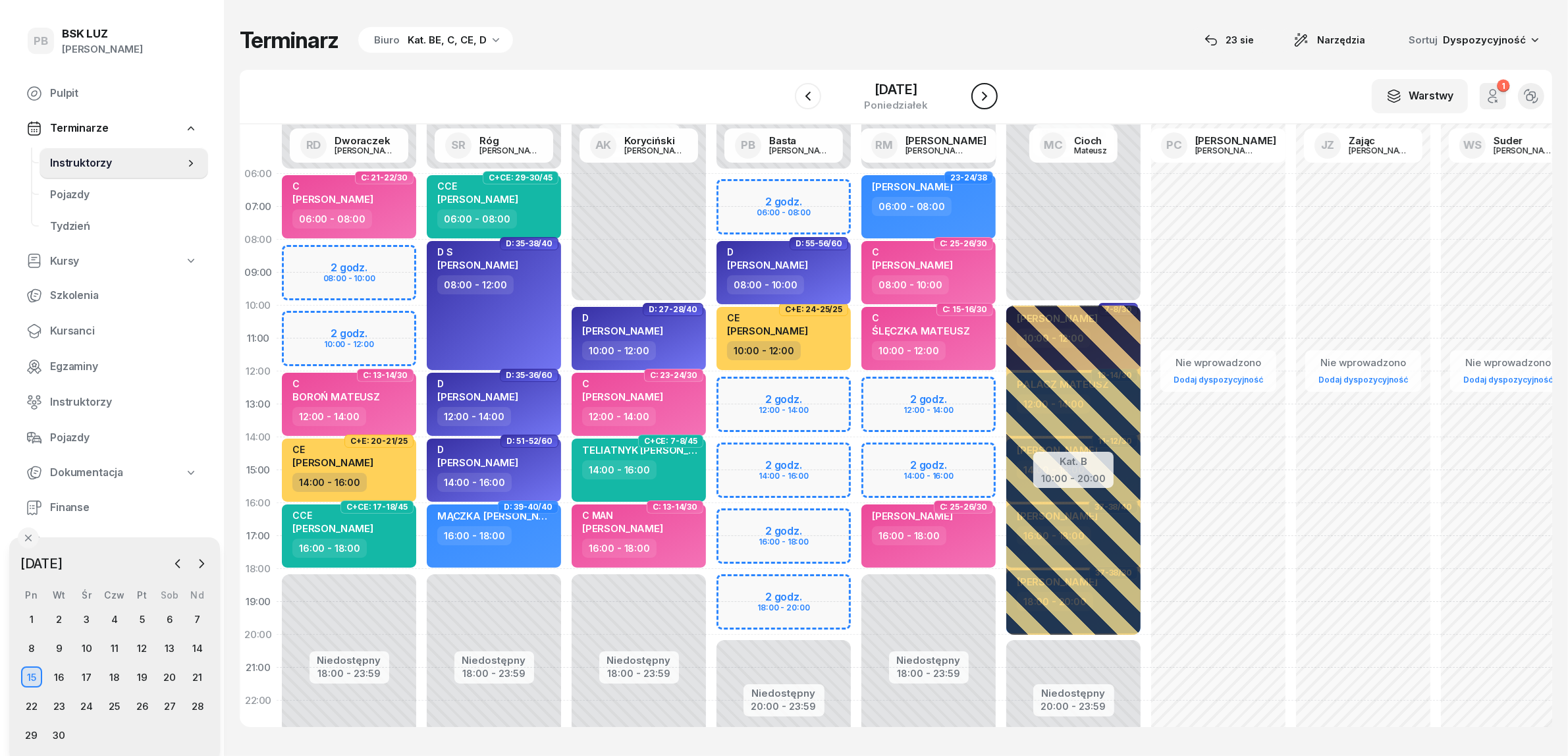
click at [978, 99] on icon "button" at bounding box center [984, 96] width 16 height 16
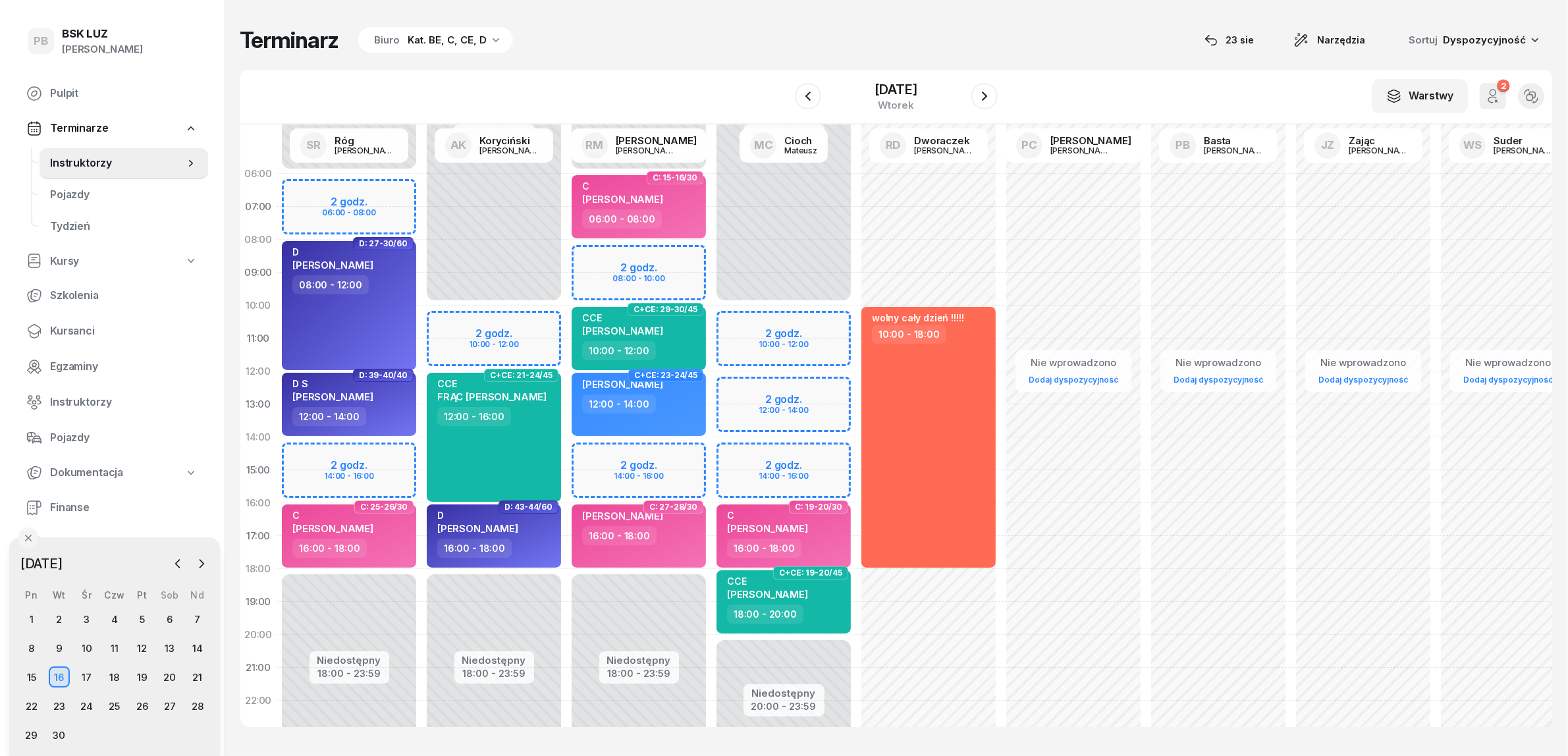
click at [701, 57] on div "Terminarz Biuro Kat. BE, C, CE, D [DATE] Narzędzia Sortuj Dyspozycyjność W Wybi…" at bounding box center [896, 377] width 1312 height 753
click at [984, 93] on icon "button" at bounding box center [984, 96] width 16 height 16
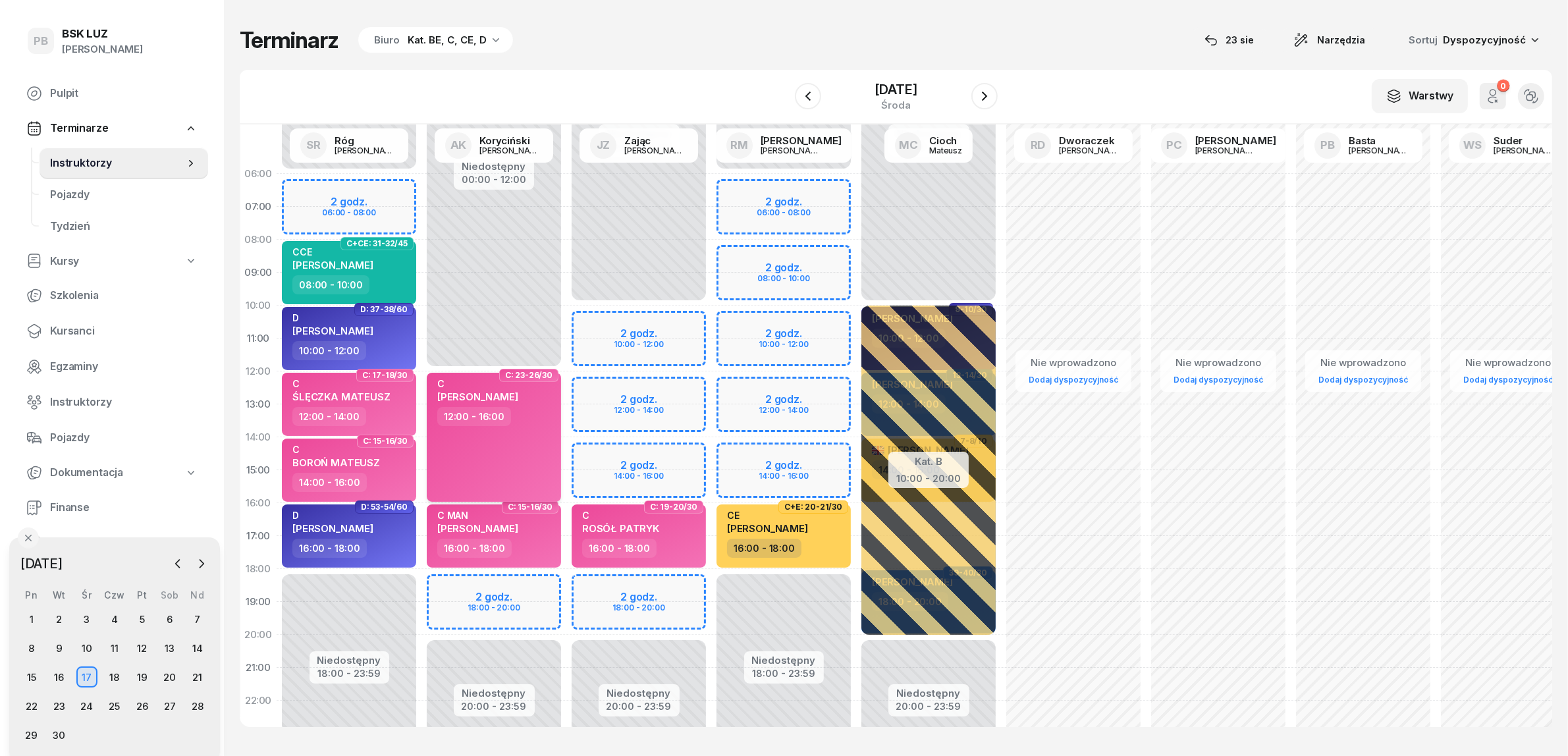
click at [524, 453] on div "[PERSON_NAME] 12:00 - 16:00" at bounding box center [494, 437] width 134 height 129
click at [399, 415] on div "12:00 - 14:00" at bounding box center [350, 416] width 116 height 19
select select "12"
select select "14"
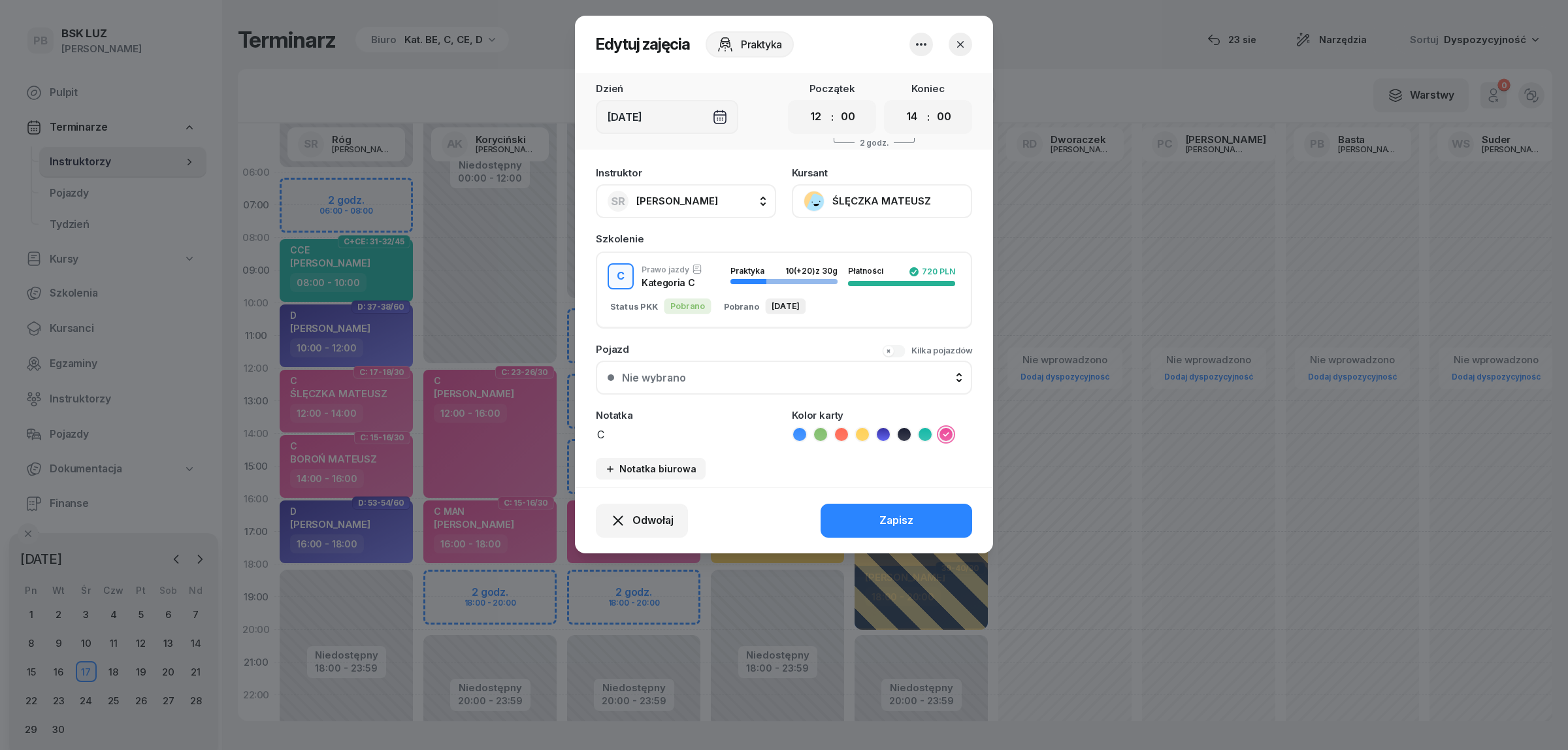
click at [670, 193] on span "[PERSON_NAME]" at bounding box center [677, 201] width 82 height 17
type input "[PERSON_NAME]"
click at [676, 288] on span "[PERSON_NAME]" at bounding box center [683, 288] width 81 height 17
click at [894, 515] on div "Zapisz" at bounding box center [896, 521] width 34 height 17
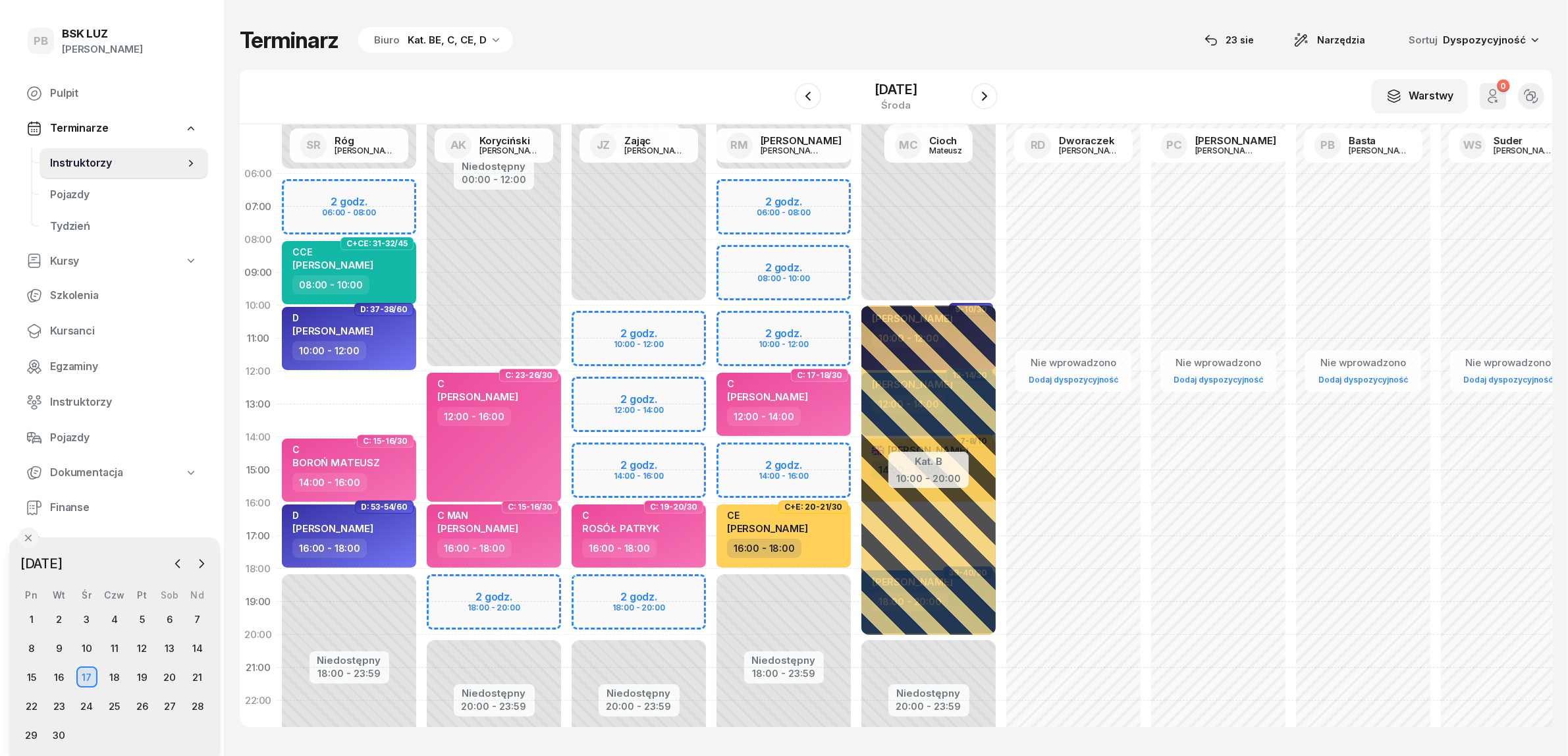
click at [422, 387] on div "Niedostępny 00:00 - 06:00 Niedostępny 18:00 - 23:59 2 godz. 06:00 - 08:00 C+CE:…" at bounding box center [494, 470] width 145 height 625
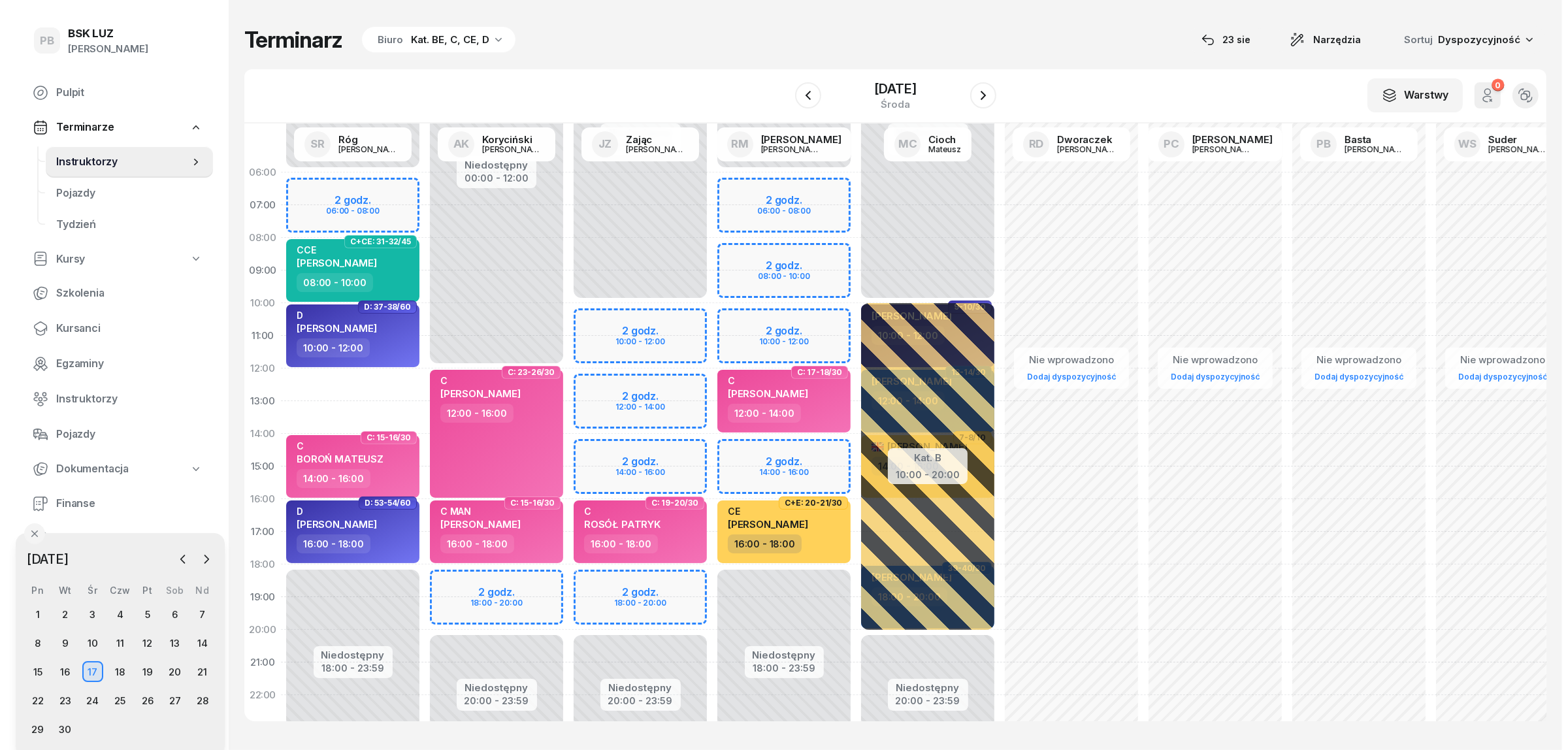
select select "12"
select select "14"
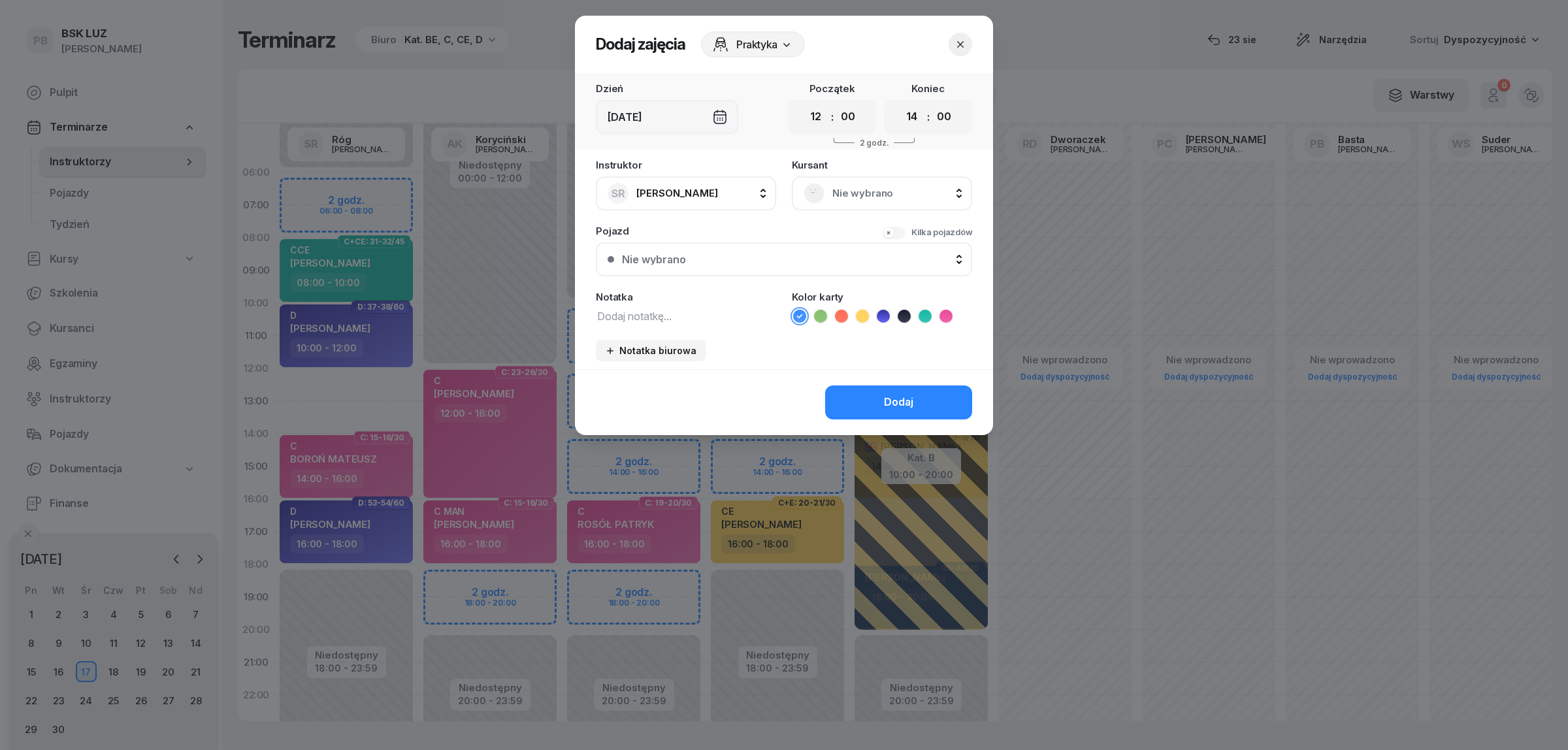
click at [869, 196] on span "Nie wybrano" at bounding box center [896, 193] width 128 height 17
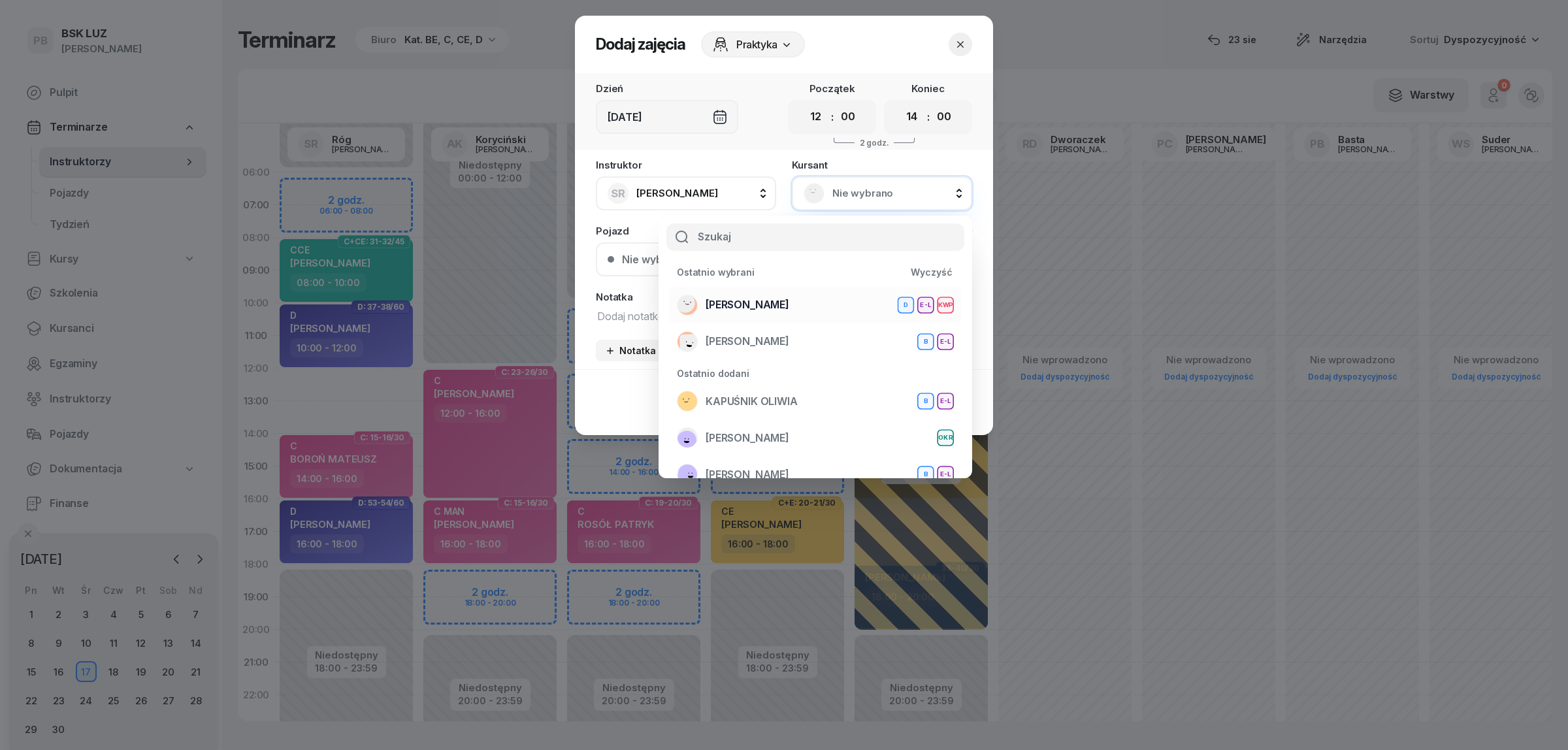
click at [788, 311] on span "[PERSON_NAME]" at bounding box center [748, 305] width 84 height 17
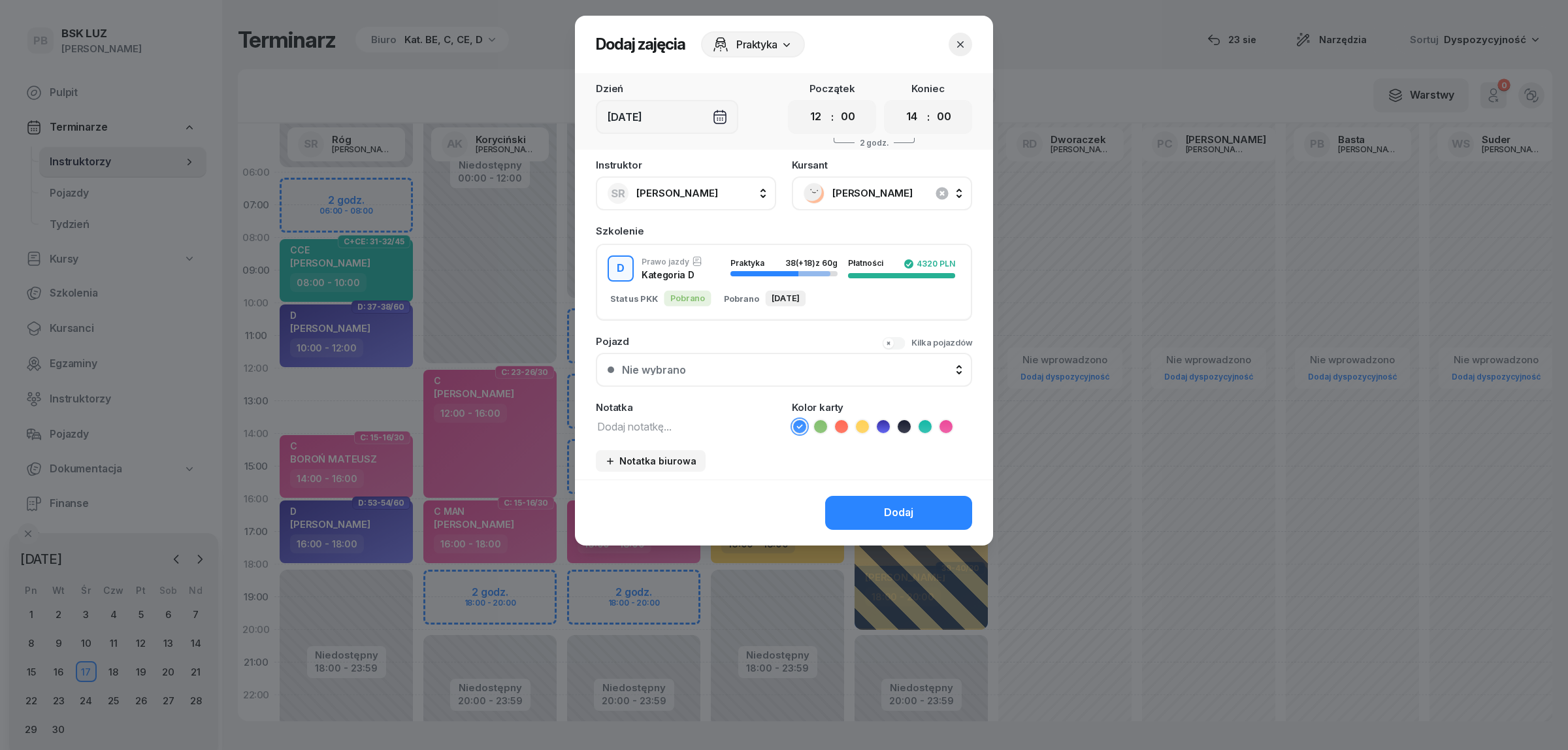
click at [651, 432] on div "Instruktor SR Róg [PERSON_NAME] AK [PERSON_NAME] BP [PERSON_NAME] DP [PERSON_NA…" at bounding box center [784, 319] width 418 height 319
click at [651, 423] on textarea at bounding box center [686, 426] width 180 height 17
type textarea "D"
click at [884, 423] on icon at bounding box center [883, 427] width 13 height 13
click at [872, 502] on button "Dodaj" at bounding box center [898, 513] width 147 height 34
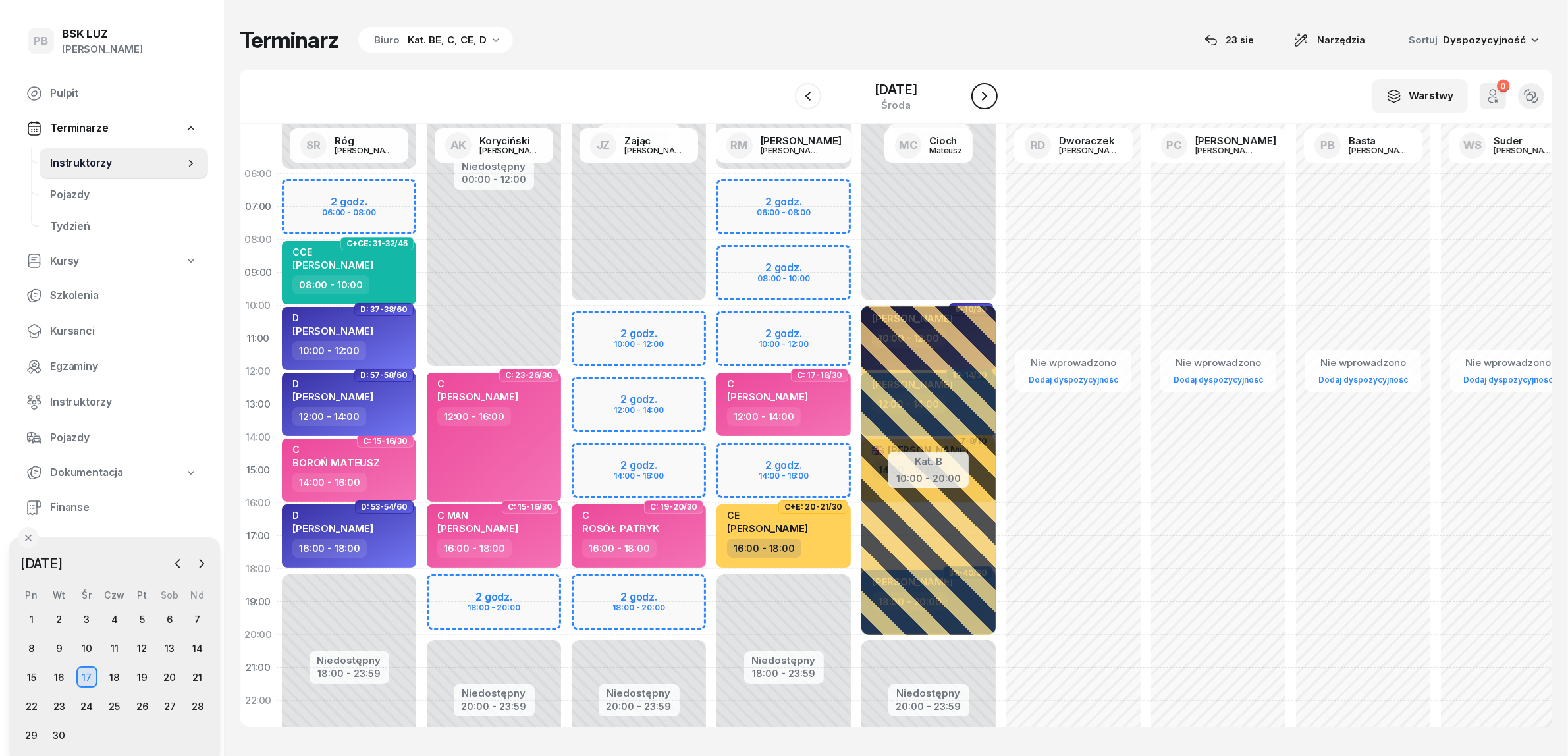
click at [987, 96] on icon "button" at bounding box center [984, 96] width 5 height 9
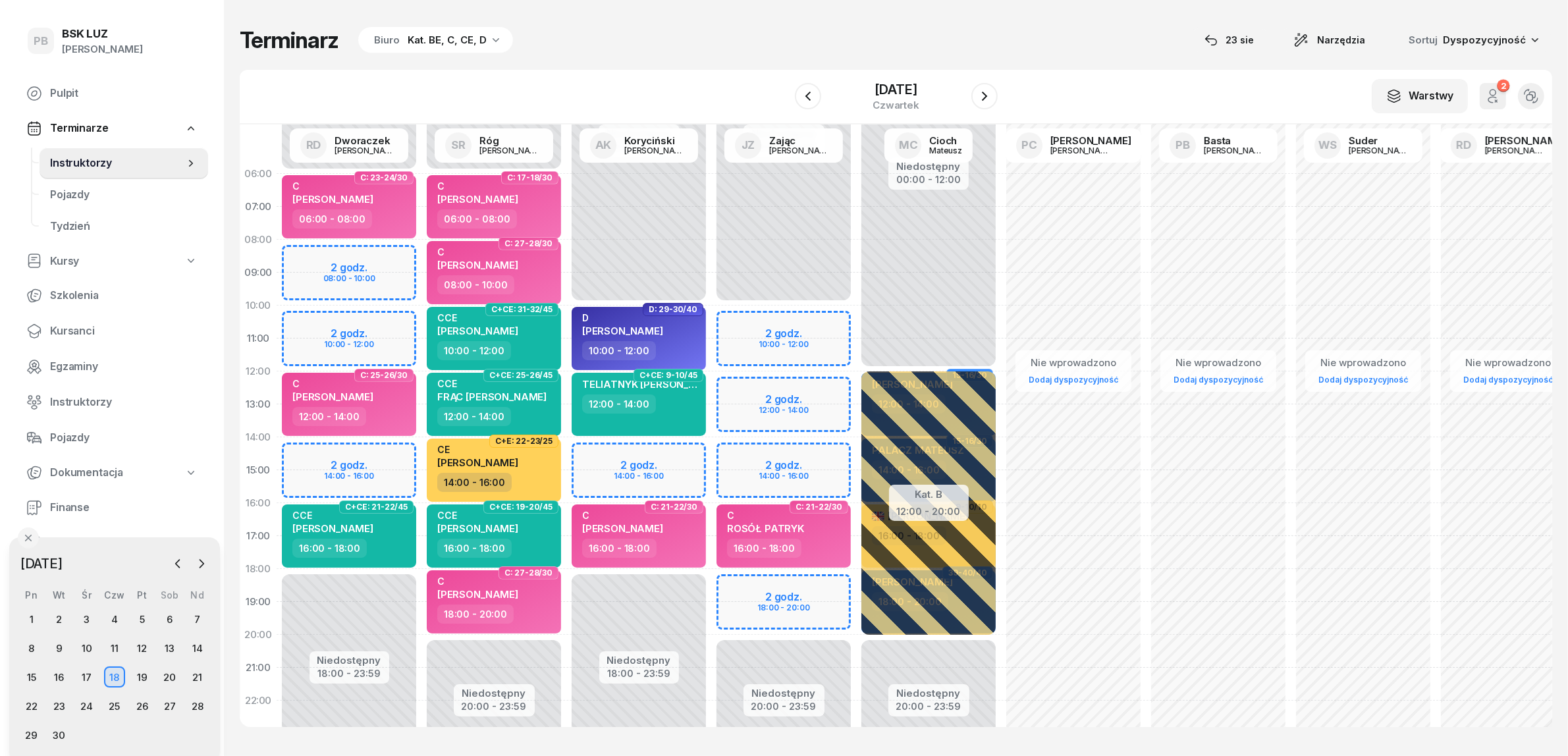
click at [690, 28] on div "Terminarz Biuro Kat. BE, C, CE, D [DATE] Narzędzia Sortuj Dyspozycyjność" at bounding box center [896, 40] width 1312 height 28
click at [693, 410] on div "12:00 - 14:00" at bounding box center [640, 404] width 116 height 19
select select "12"
select select "14"
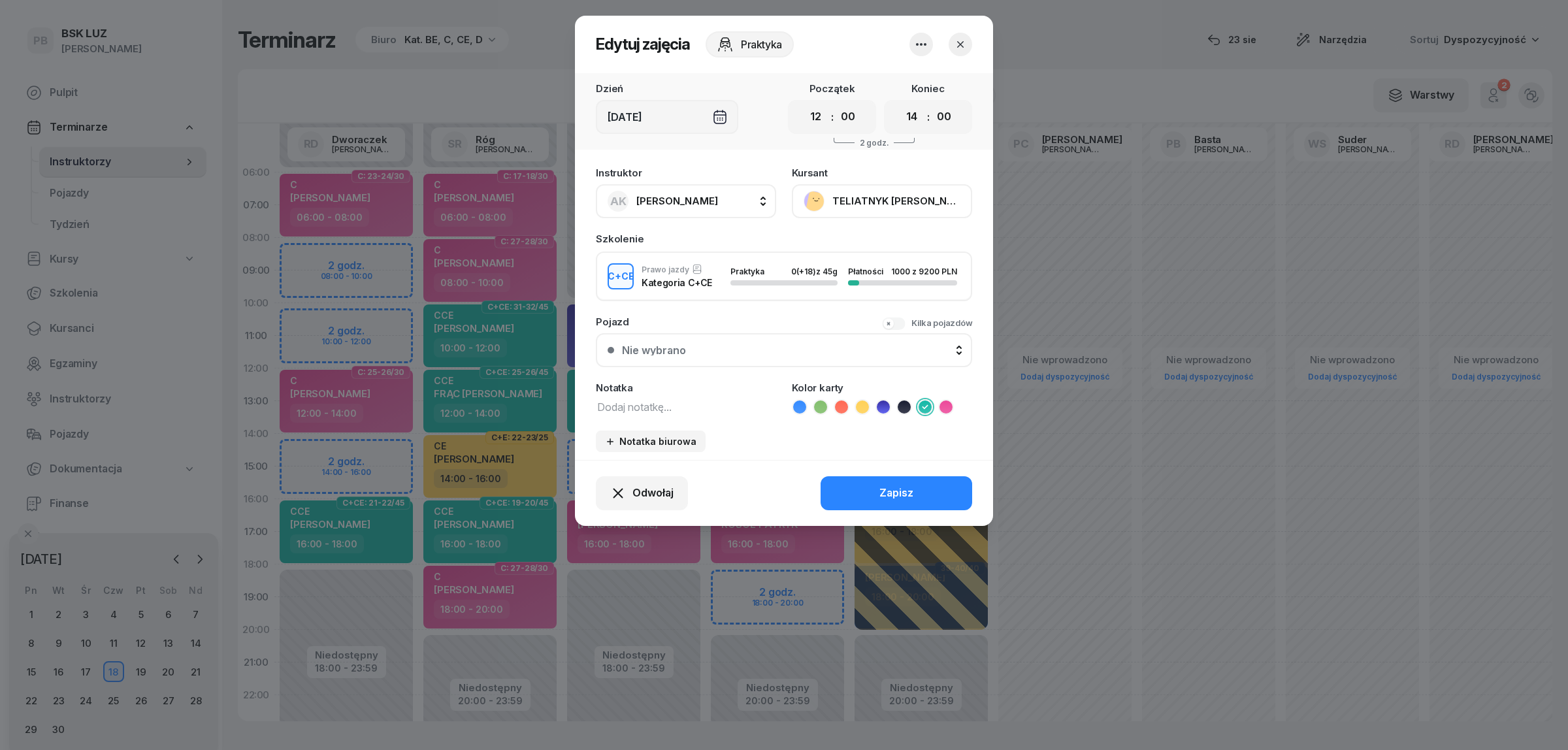
click at [683, 203] on span "[PERSON_NAME]" at bounding box center [677, 201] width 82 height 12
type input "ZA"
click at [707, 288] on div "JZ Zając [PERSON_NAME]" at bounding box center [692, 288] width 155 height 21
click at [853, 481] on button "Zapisz" at bounding box center [896, 493] width 151 height 34
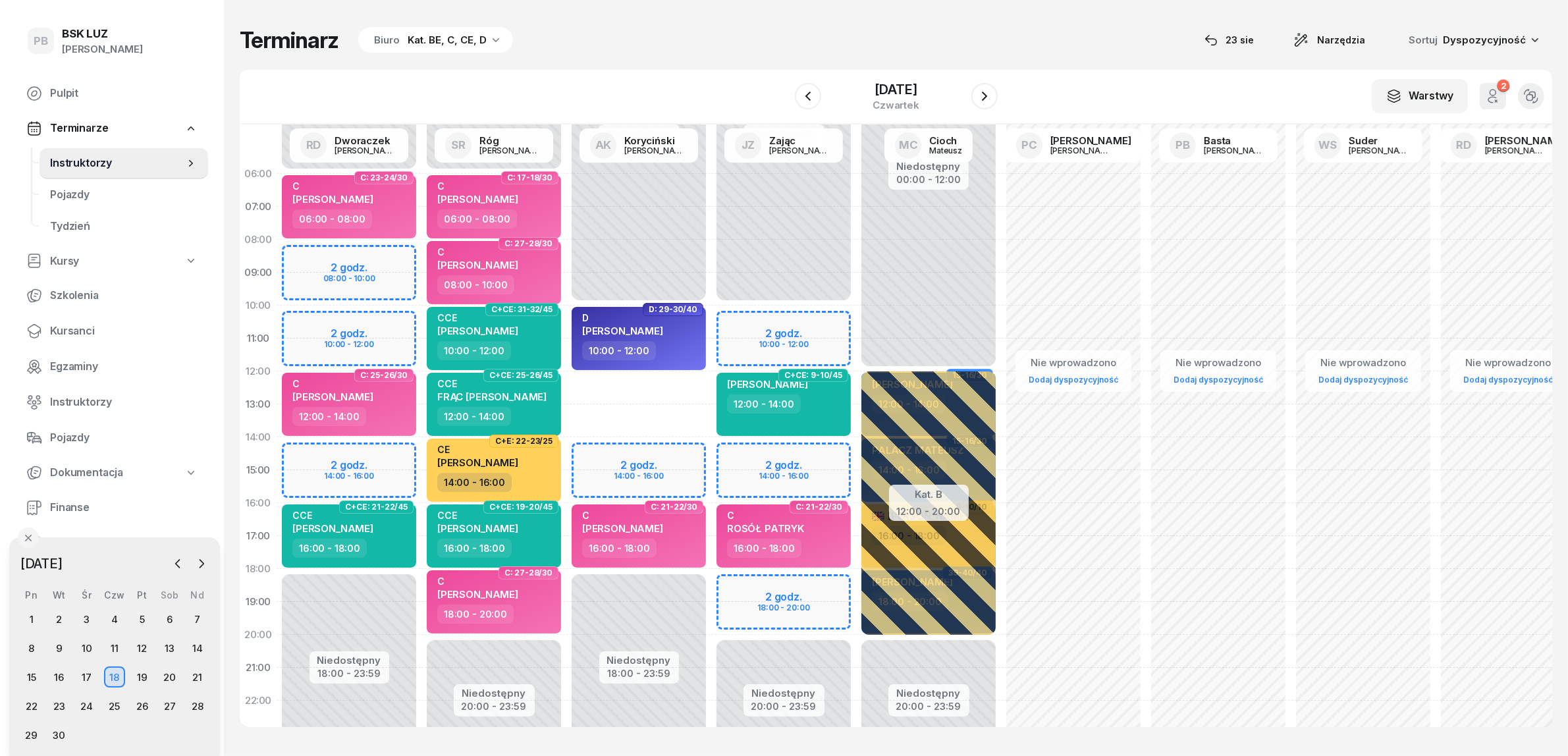
click at [711, 387] on div "Niedostępny 00:00 - 10:00 Niedostępny 18:00 - 23:59 2 godz. 14:00 - 16:00 D: 29…" at bounding box center [783, 470] width 145 height 625
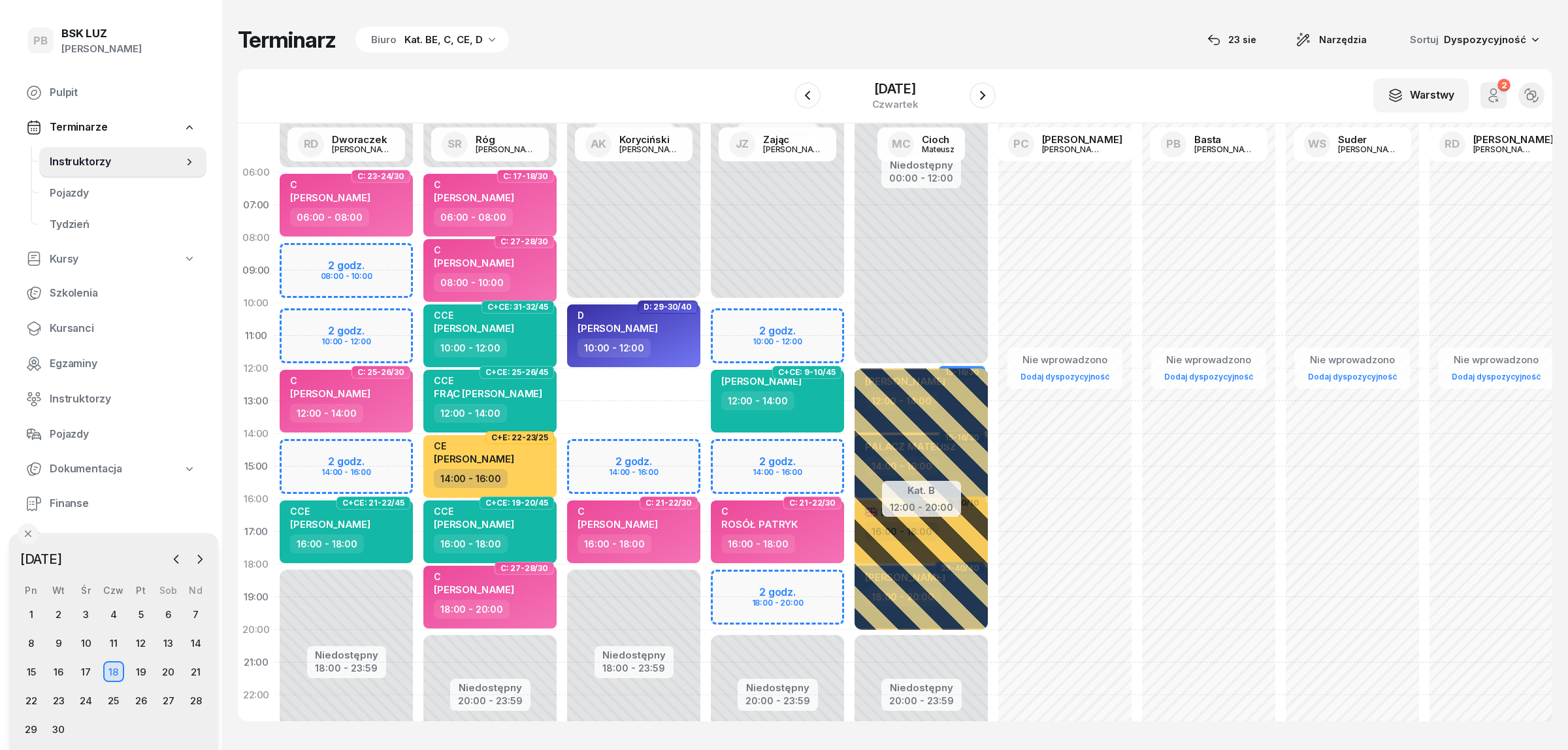
select select "12"
select select "14"
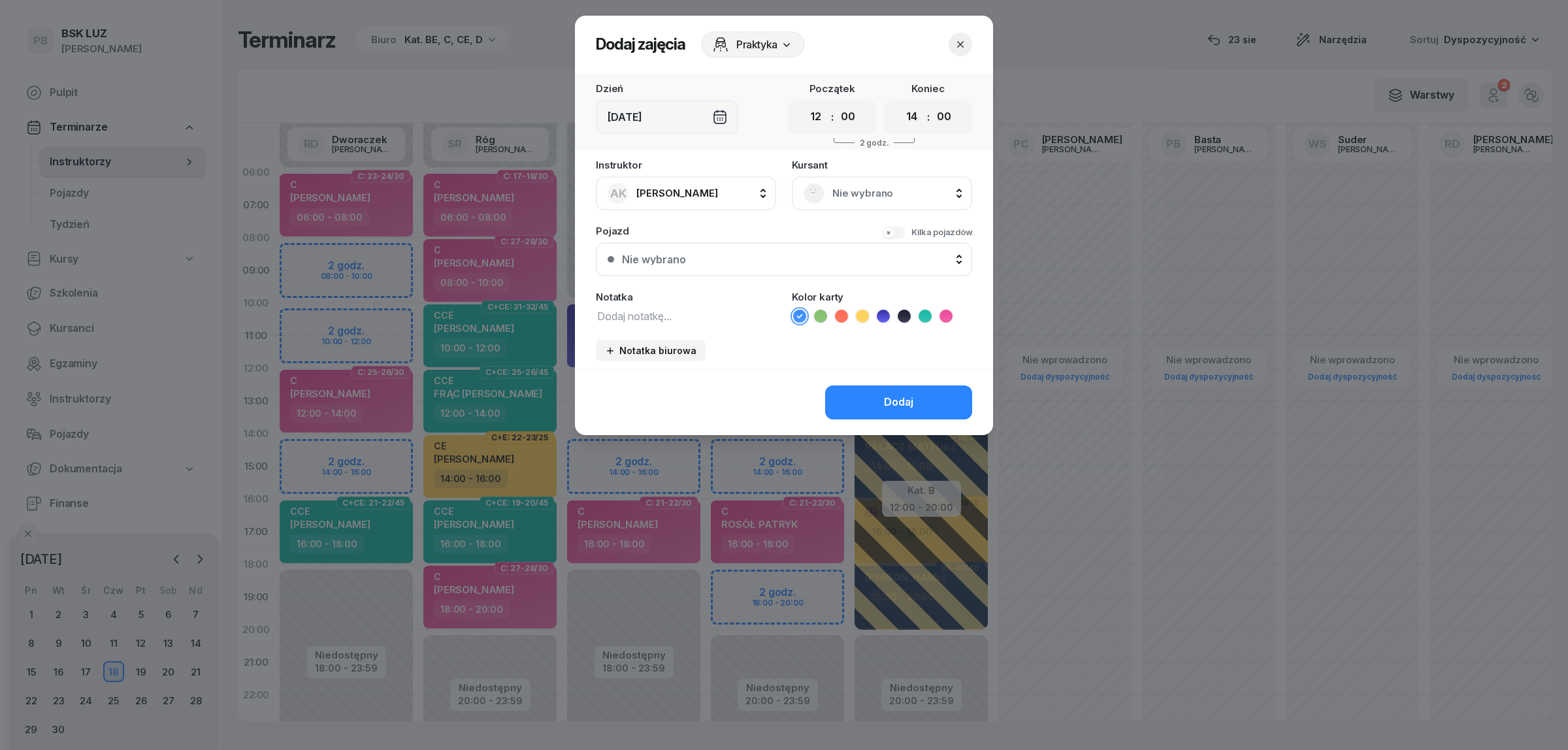
click at [853, 183] on div "Nie wybrano" at bounding box center [881, 193] width 157 height 21
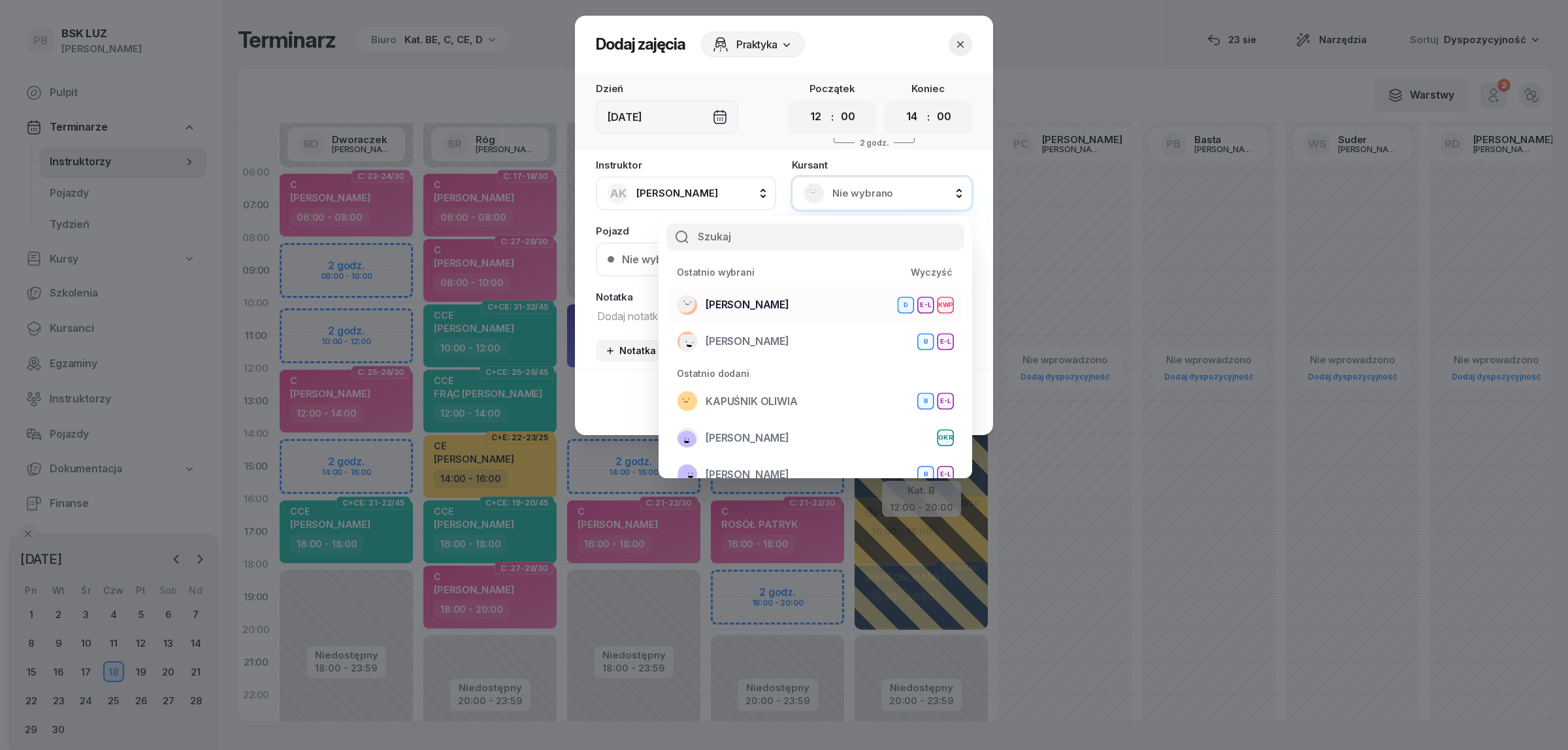
click at [789, 300] on span "[PERSON_NAME]" at bounding box center [748, 305] width 84 height 17
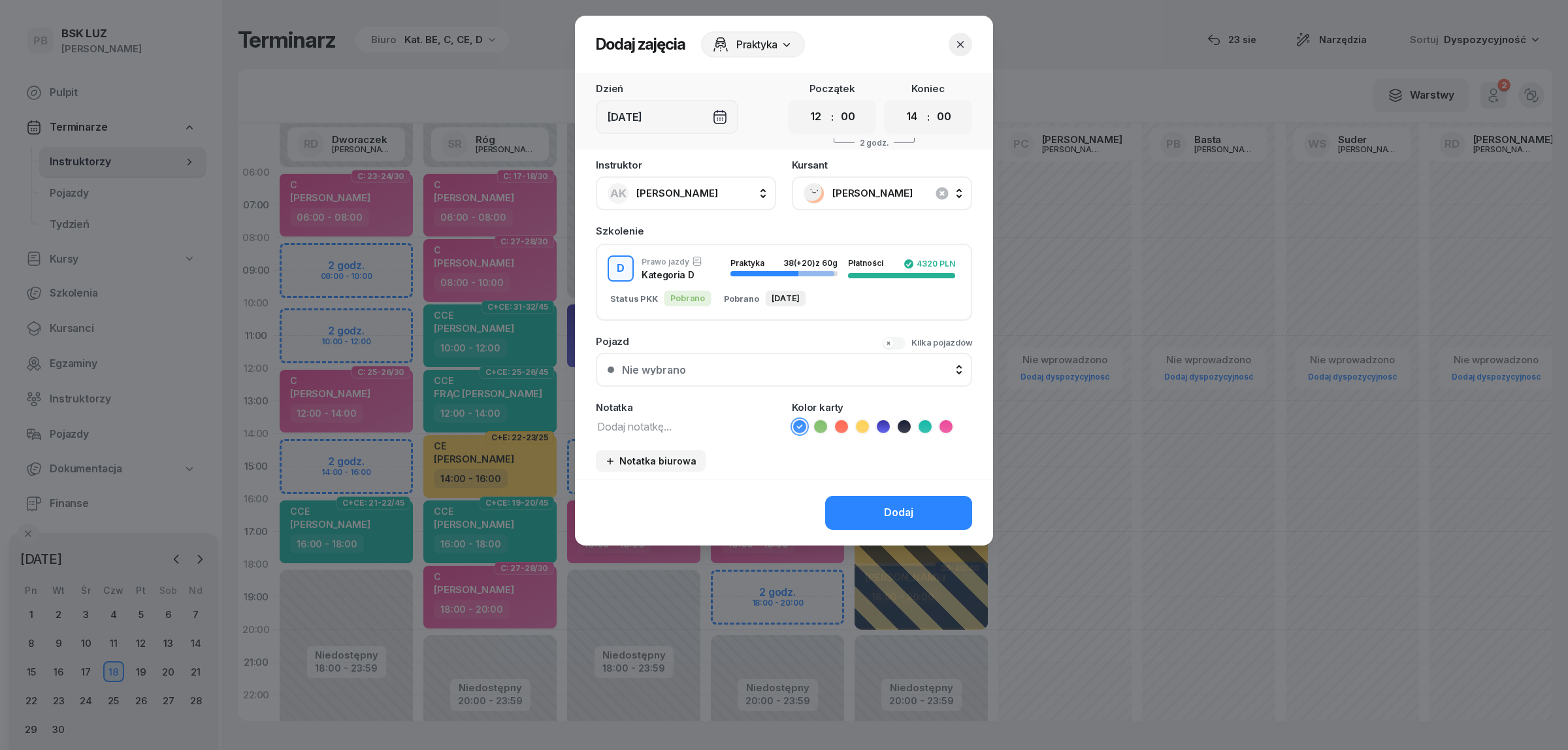
click at [678, 423] on textarea at bounding box center [686, 426] width 180 height 17
type textarea "D"
click at [886, 422] on icon at bounding box center [883, 427] width 13 height 13
click at [874, 498] on button "Dodaj" at bounding box center [898, 513] width 147 height 34
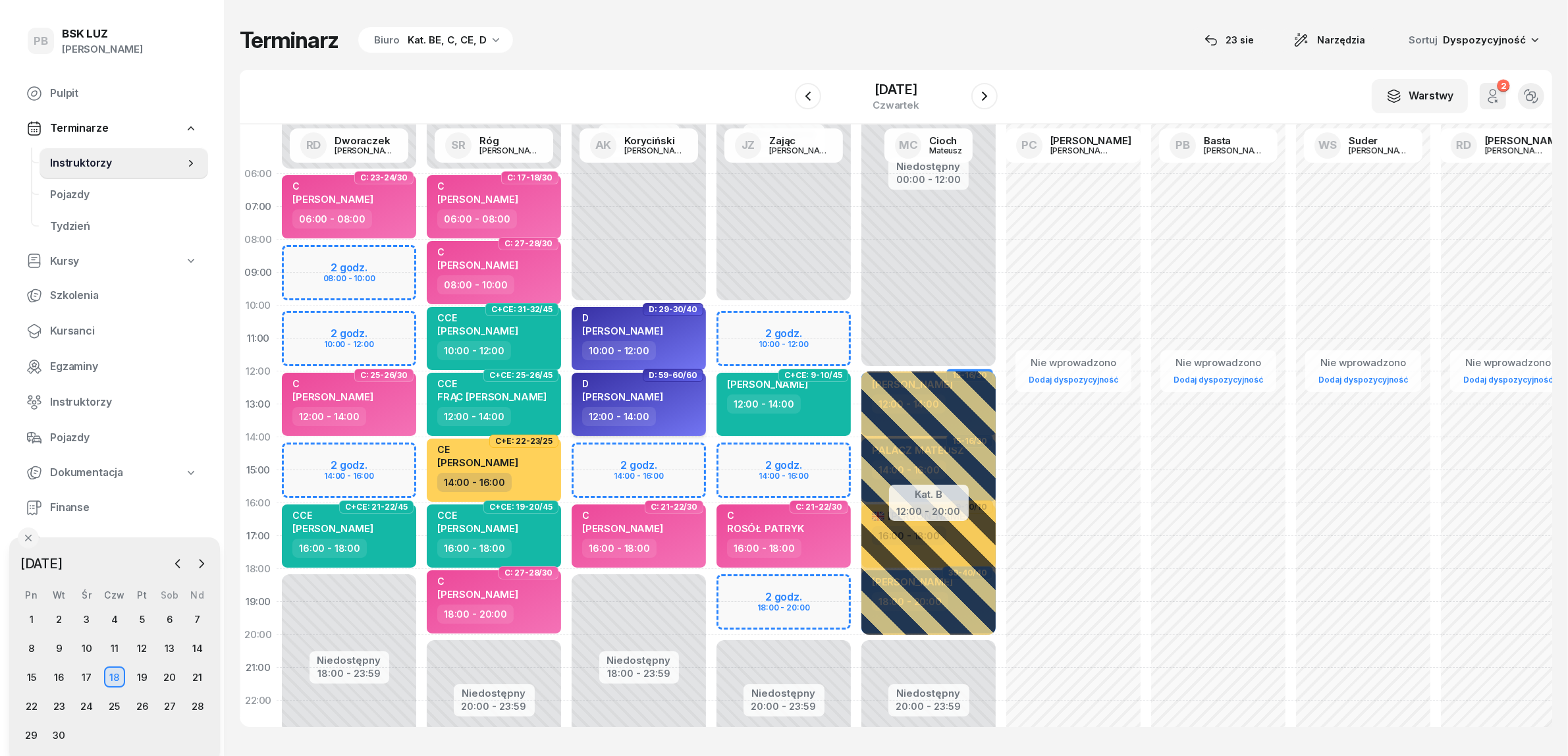
click at [655, 392] on span "[PERSON_NAME]" at bounding box center [623, 397] width 81 height 13
select select "12"
select select "14"
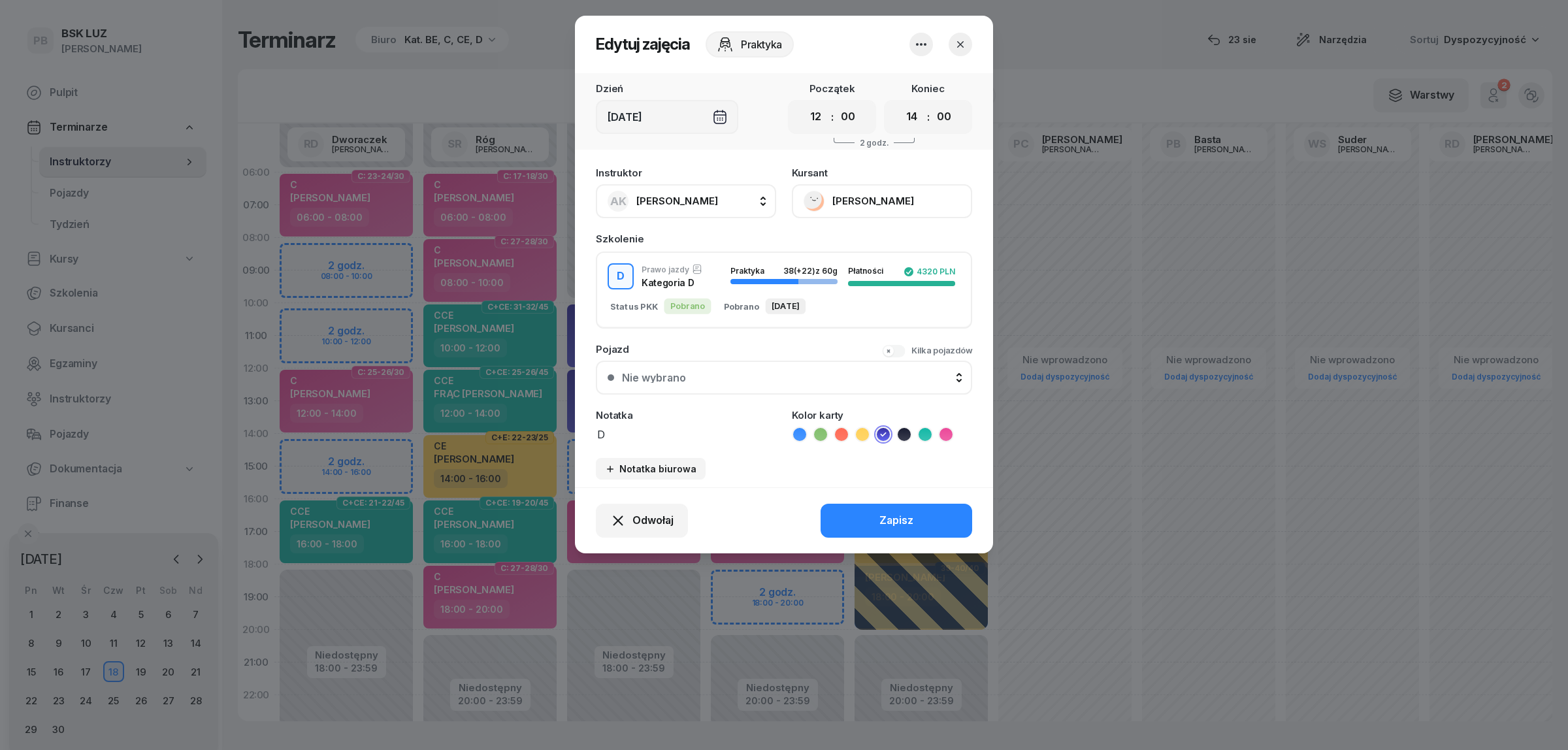
click at [864, 201] on button "[PERSON_NAME]" at bounding box center [881, 201] width 180 height 34
click at [835, 246] on div "Otwórz profil" at bounding box center [834, 245] width 64 height 17
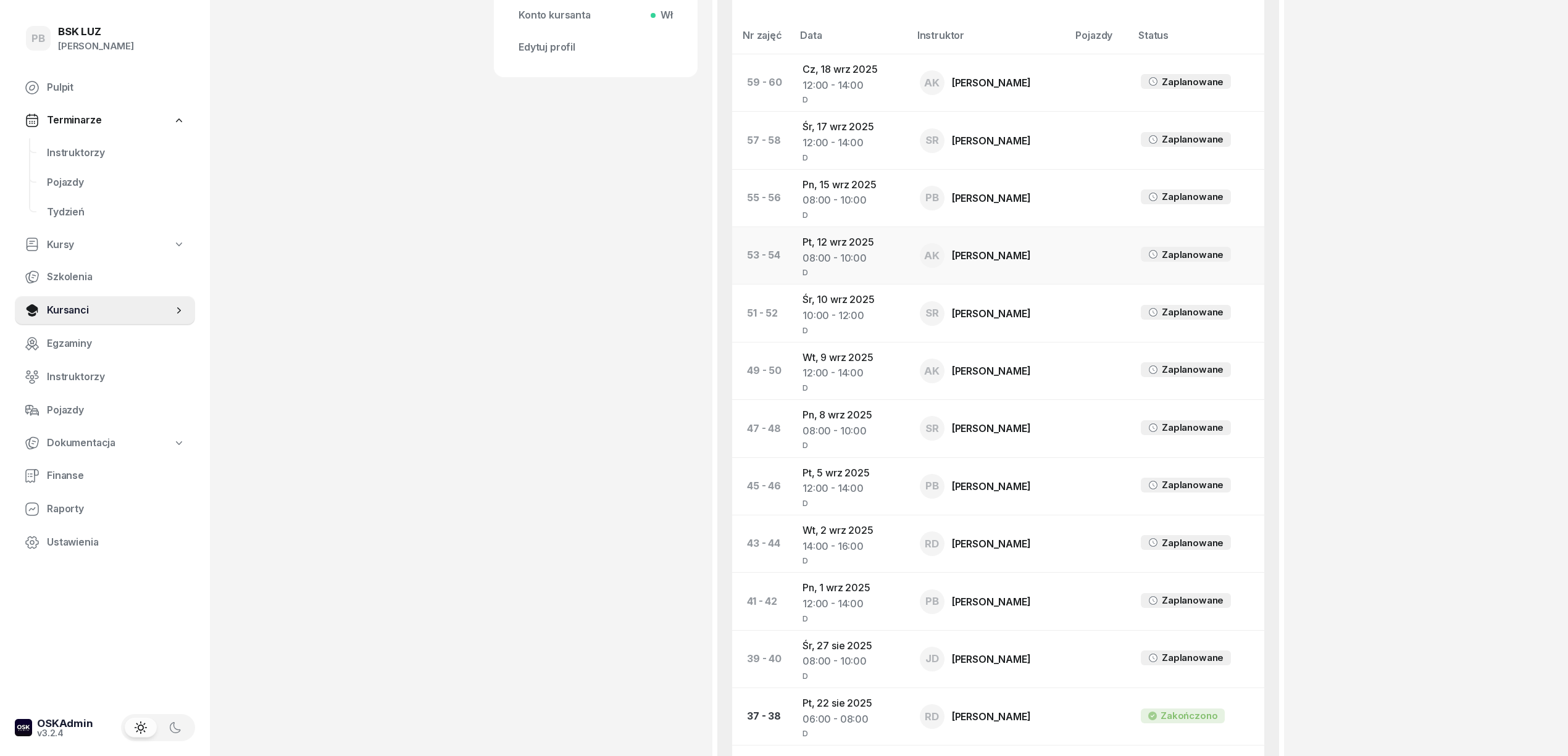
scroll to position [700, 0]
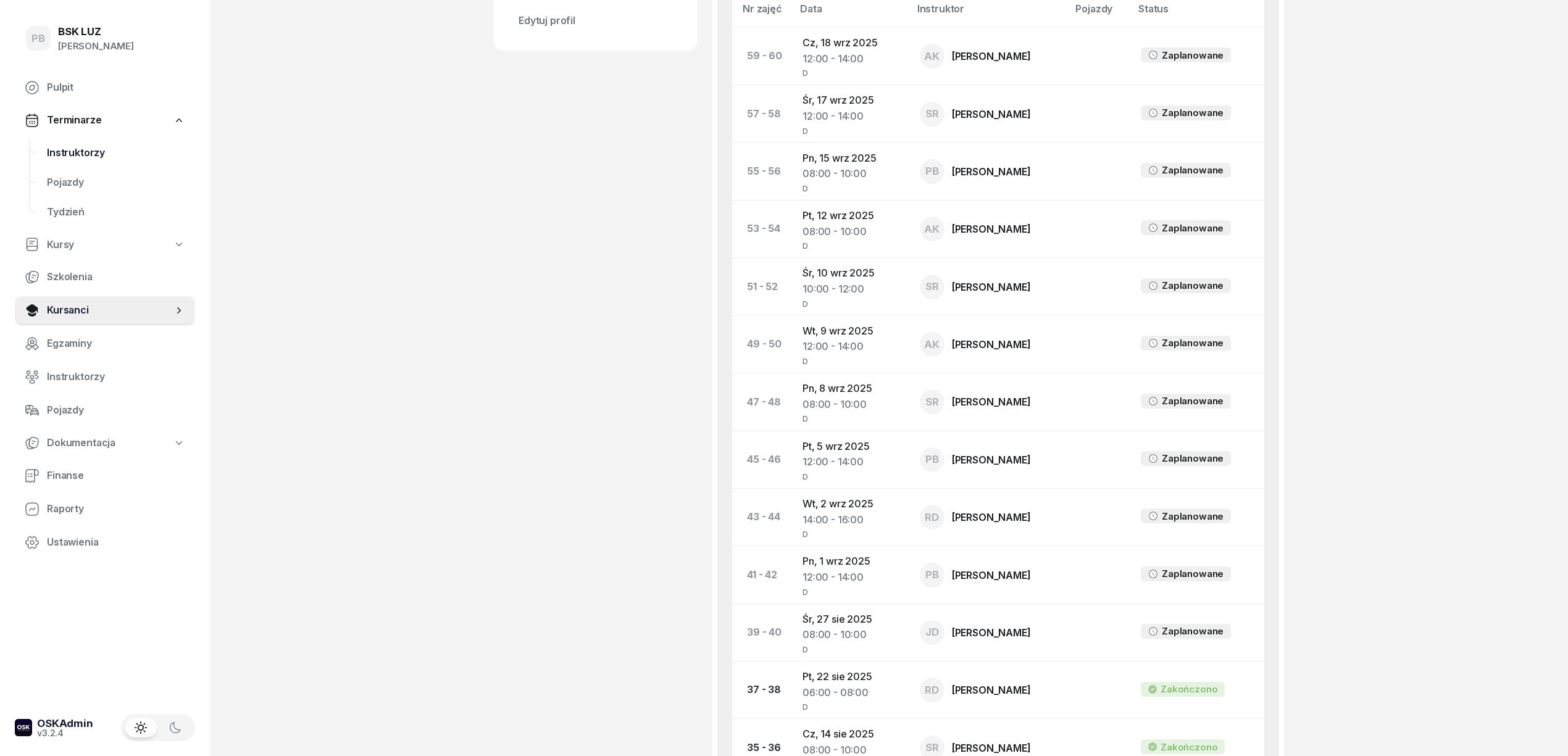
click at [87, 156] on span "Instruktorzy" at bounding box center [116, 153] width 138 height 16
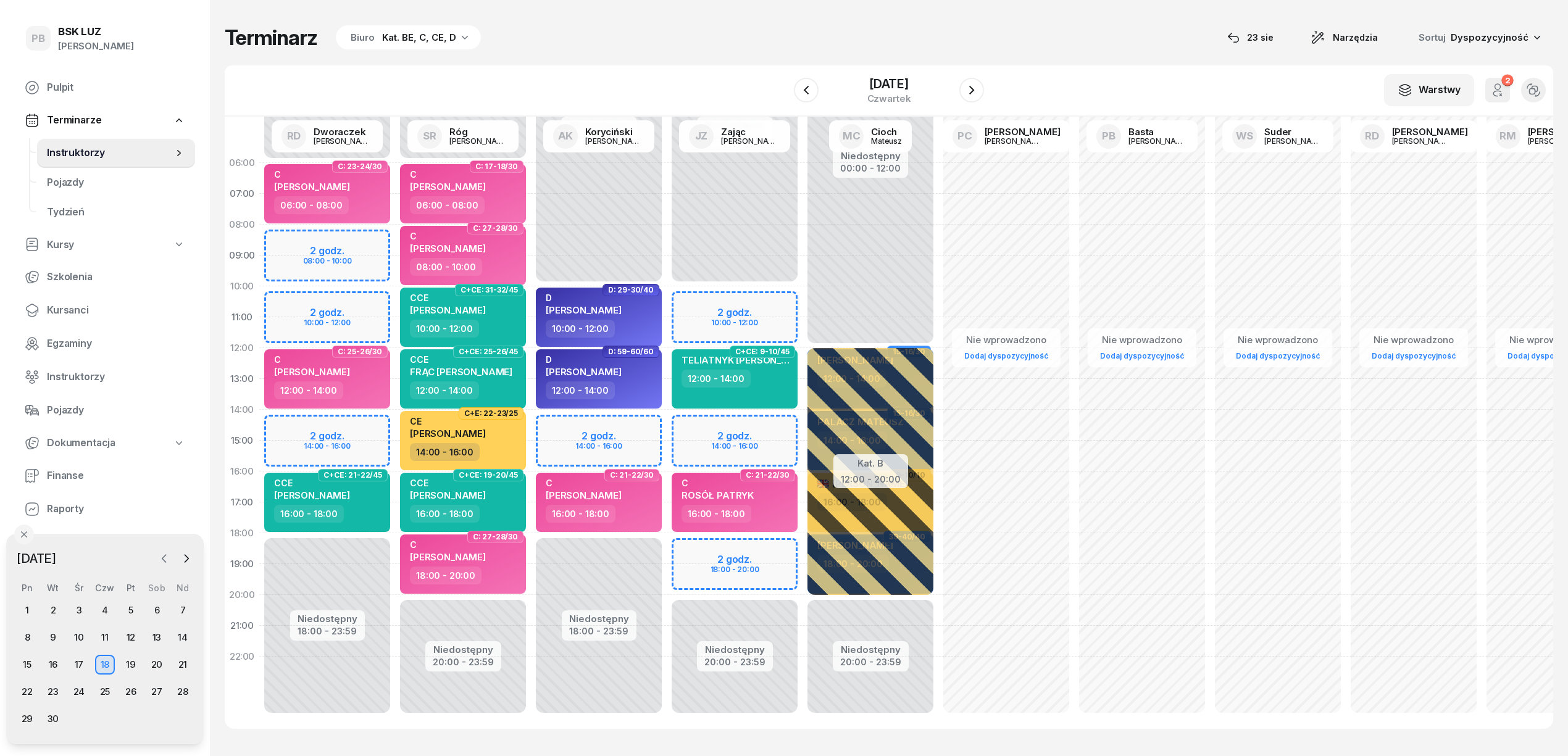
click at [162, 556] on icon "button" at bounding box center [164, 559] width 12 height 12
click at [156, 695] on div "23" at bounding box center [157, 692] width 20 height 20
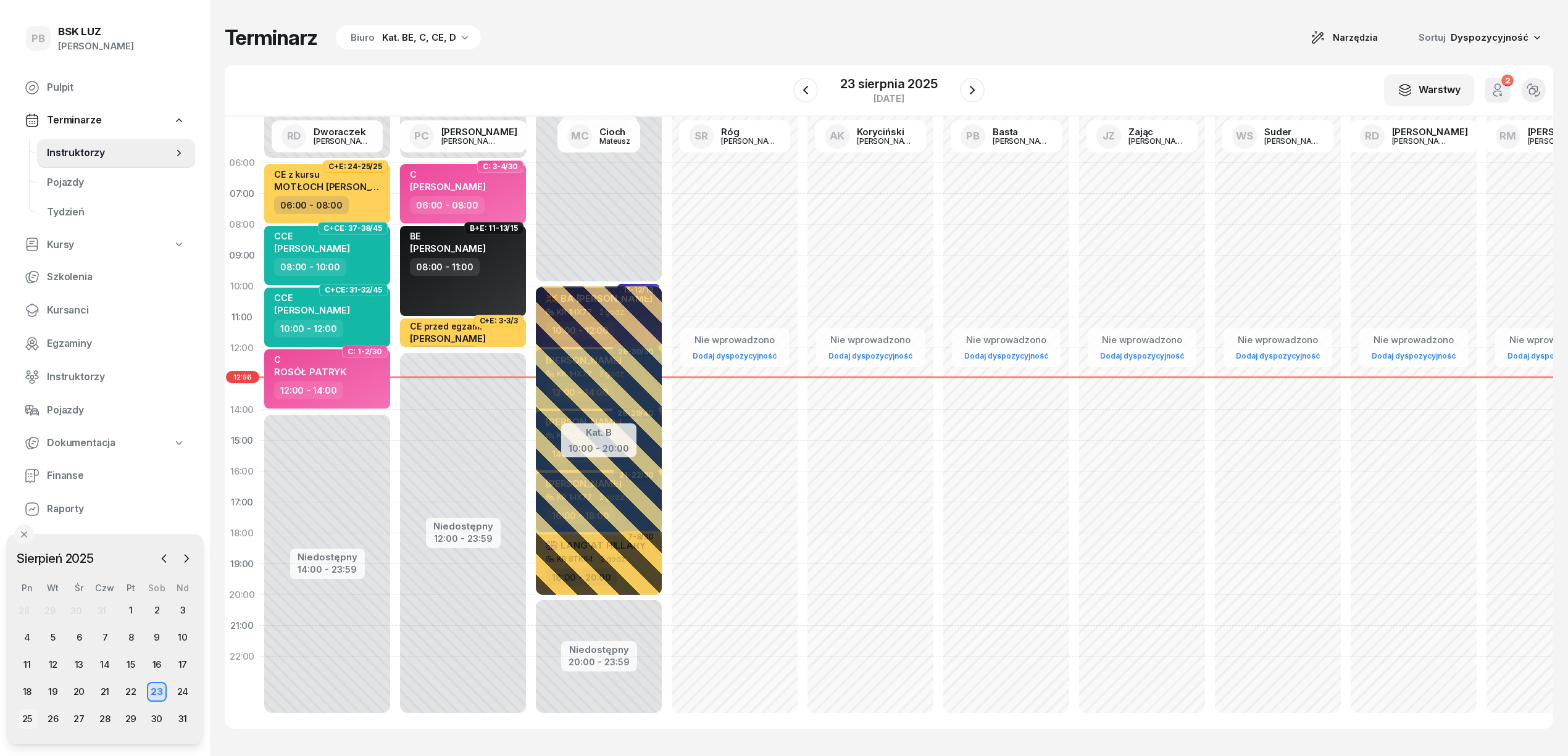
click at [35, 719] on div "25" at bounding box center [27, 719] width 20 height 20
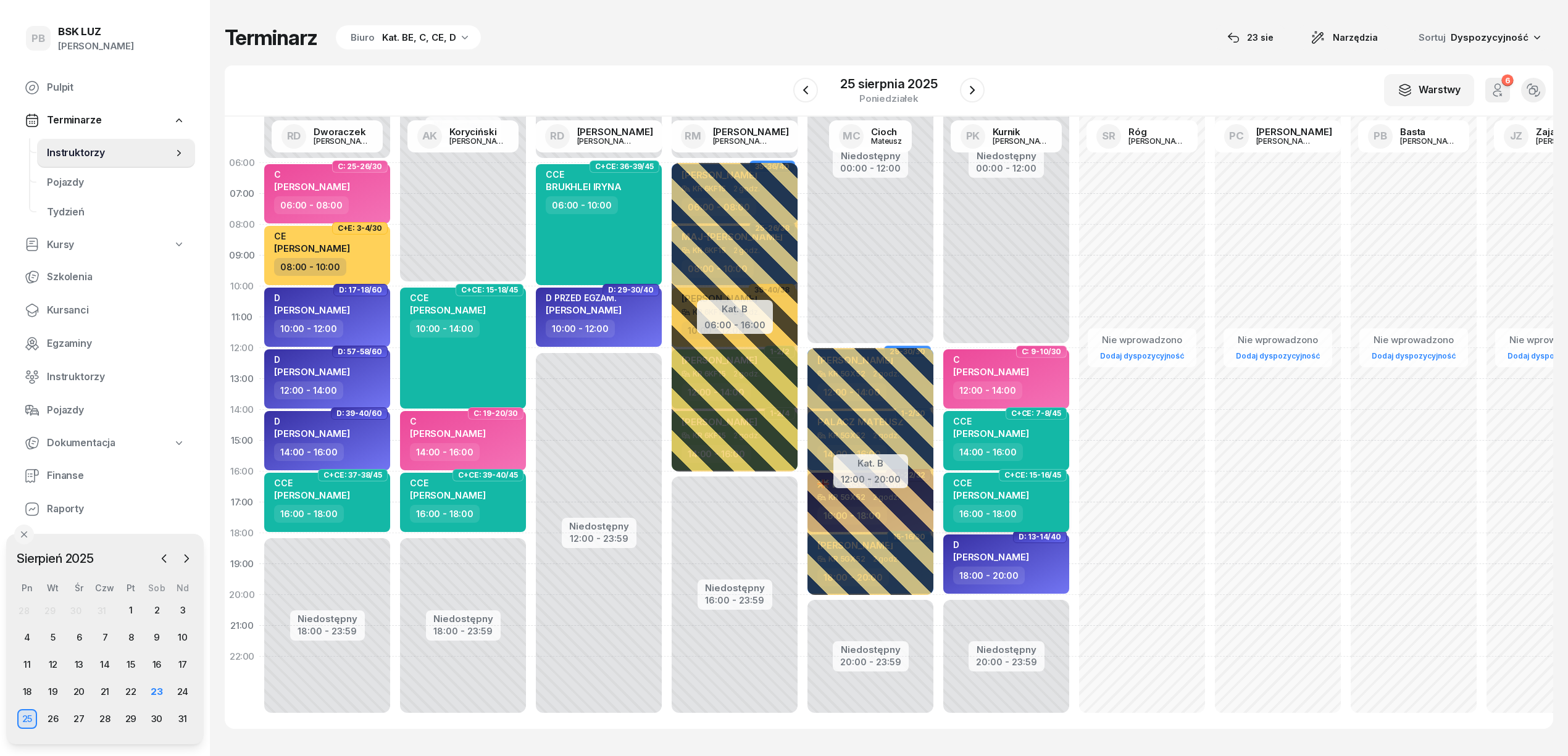
click at [1043, 505] on div "16:00 - 18:00" at bounding box center [1007, 514] width 108 height 18
select select "16"
select select "18"
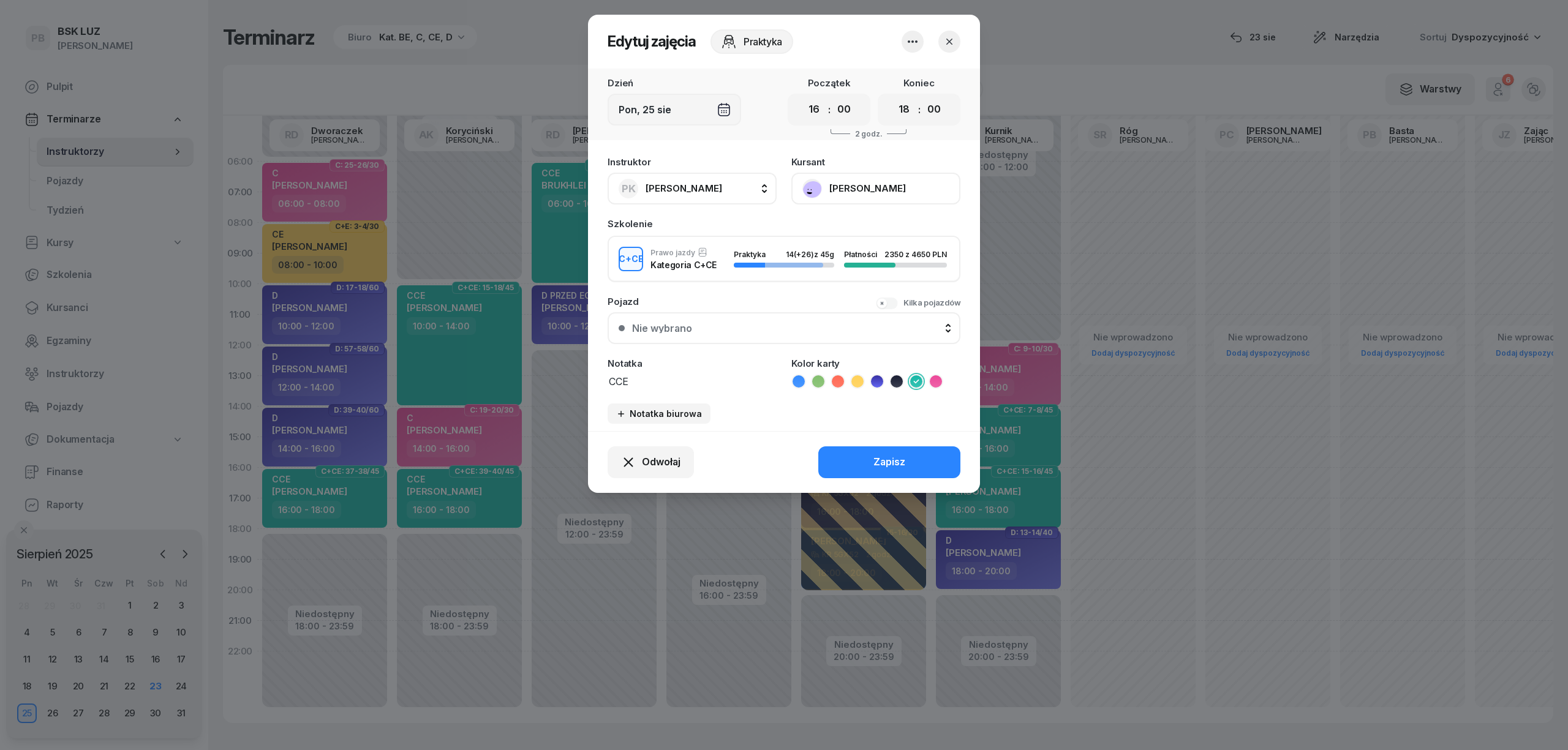
click at [687, 377] on textarea "CCE" at bounding box center [692, 381] width 169 height 16
click at [687, 379] on textarea "CCE - walidacja 16:00-19:00" at bounding box center [692, 381] width 169 height 16
click at [682, 381] on textarea "CCE - walidacja 16:00-19:00" at bounding box center [692, 381] width 169 height 16
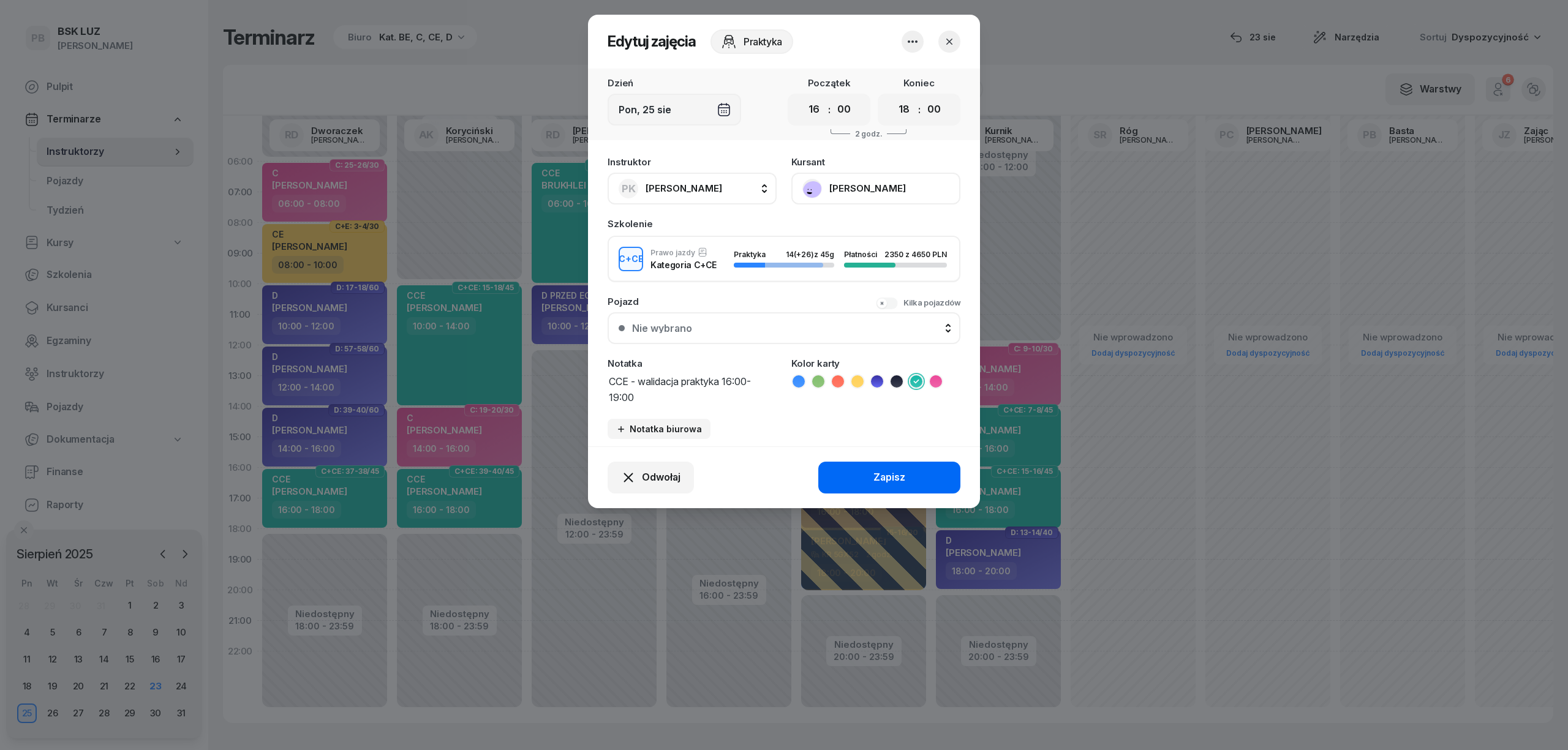
type textarea "CCE - walidacja praktyka 16:00-19:00"
click at [866, 480] on button "Zapisz" at bounding box center [889, 478] width 142 height 32
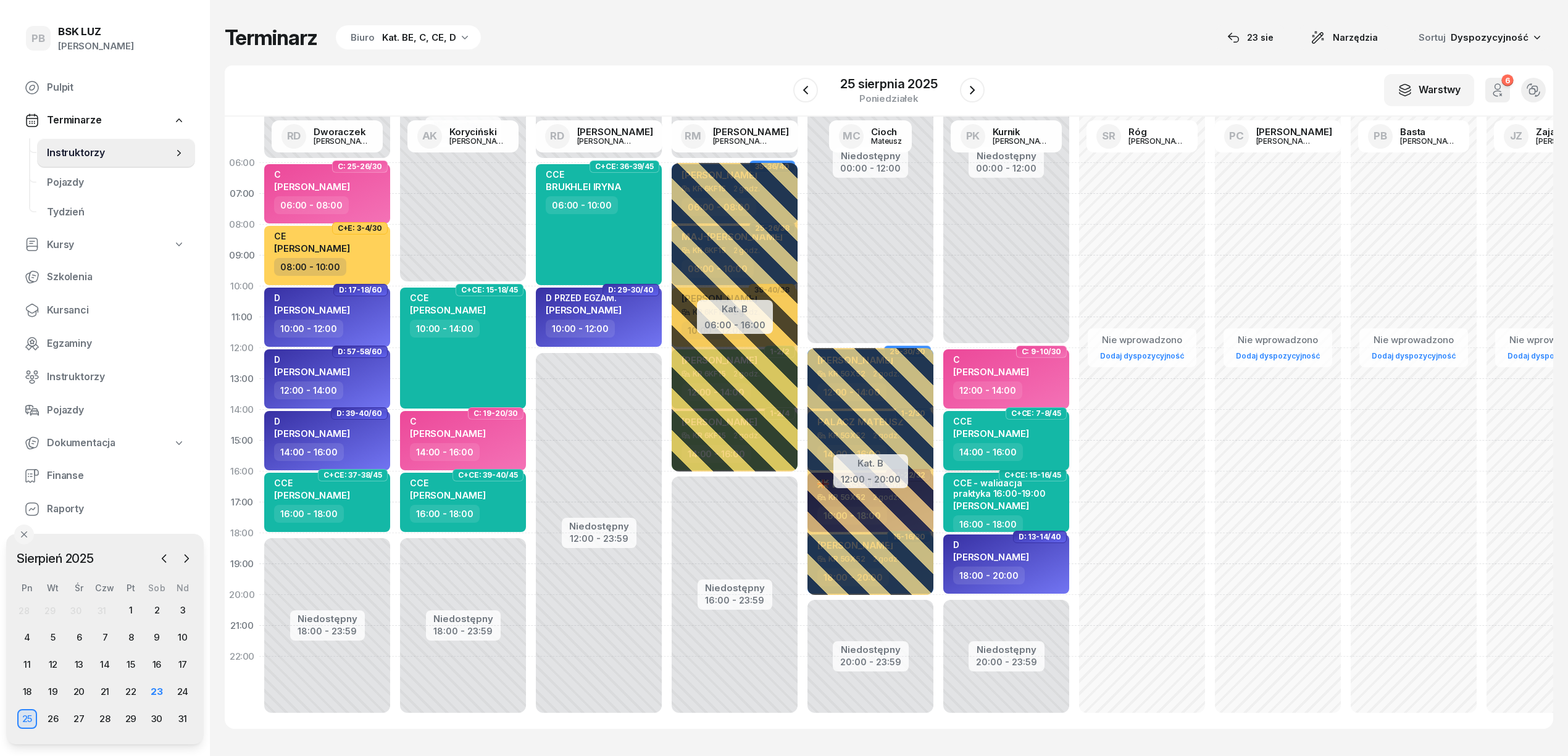
click at [1029, 438] on div "CCE [PERSON_NAME]" at bounding box center [991, 429] width 76 height 27
select select "14"
select select "16"
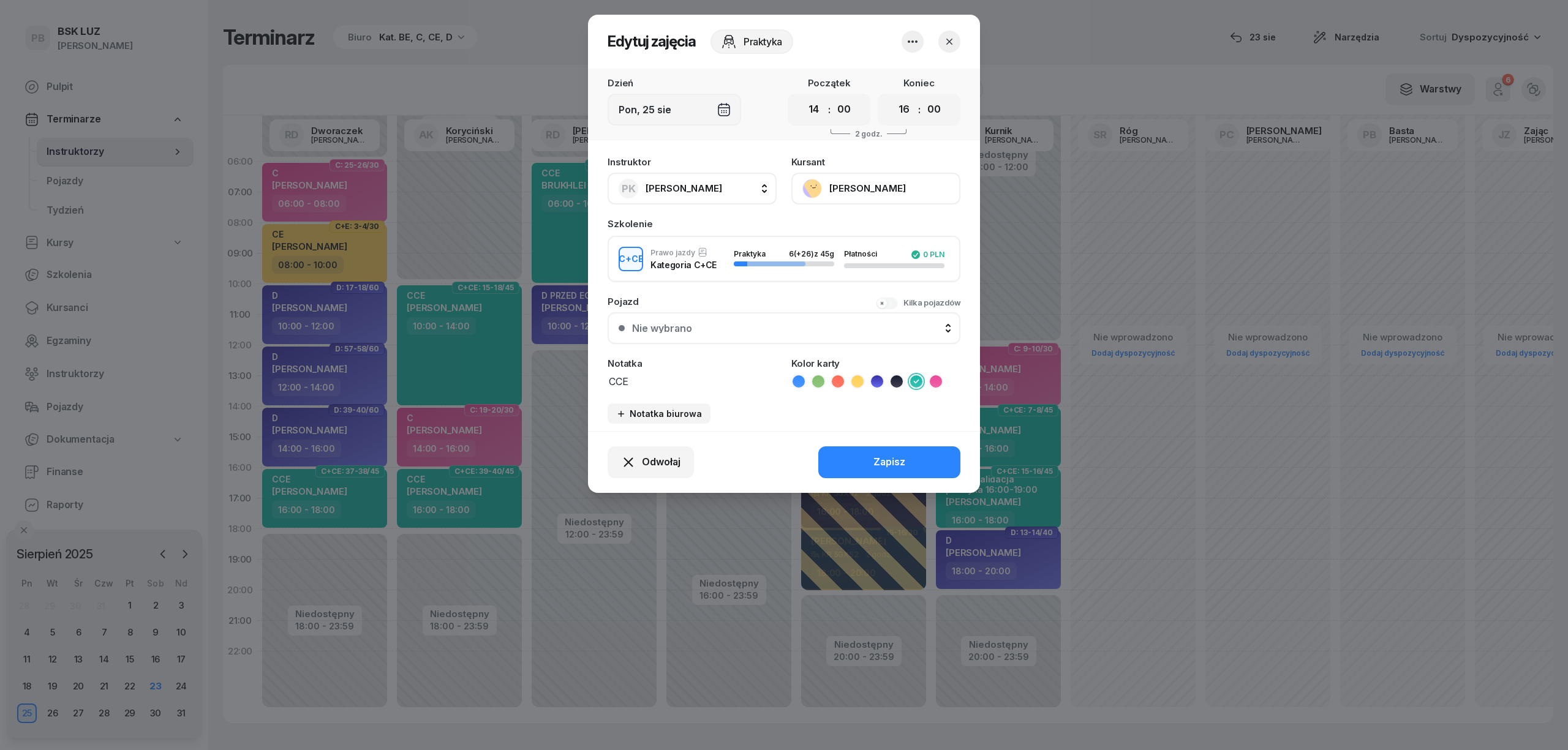
click at [663, 381] on textarea "CCE" at bounding box center [692, 381] width 169 height 16
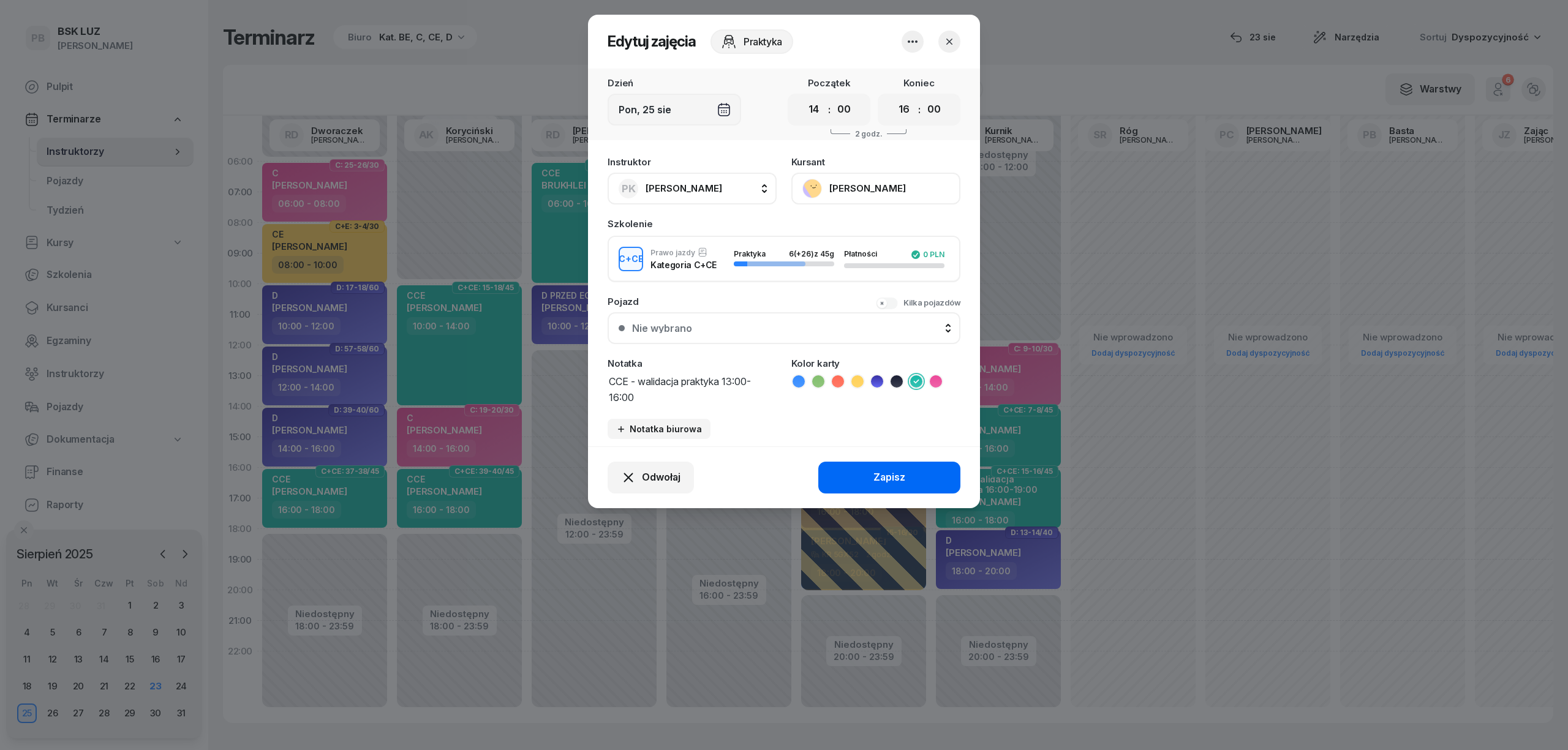
type textarea "CCE - walidacja praktyka 13:00-16:00"
click at [850, 481] on button "Zapisz" at bounding box center [889, 478] width 142 height 32
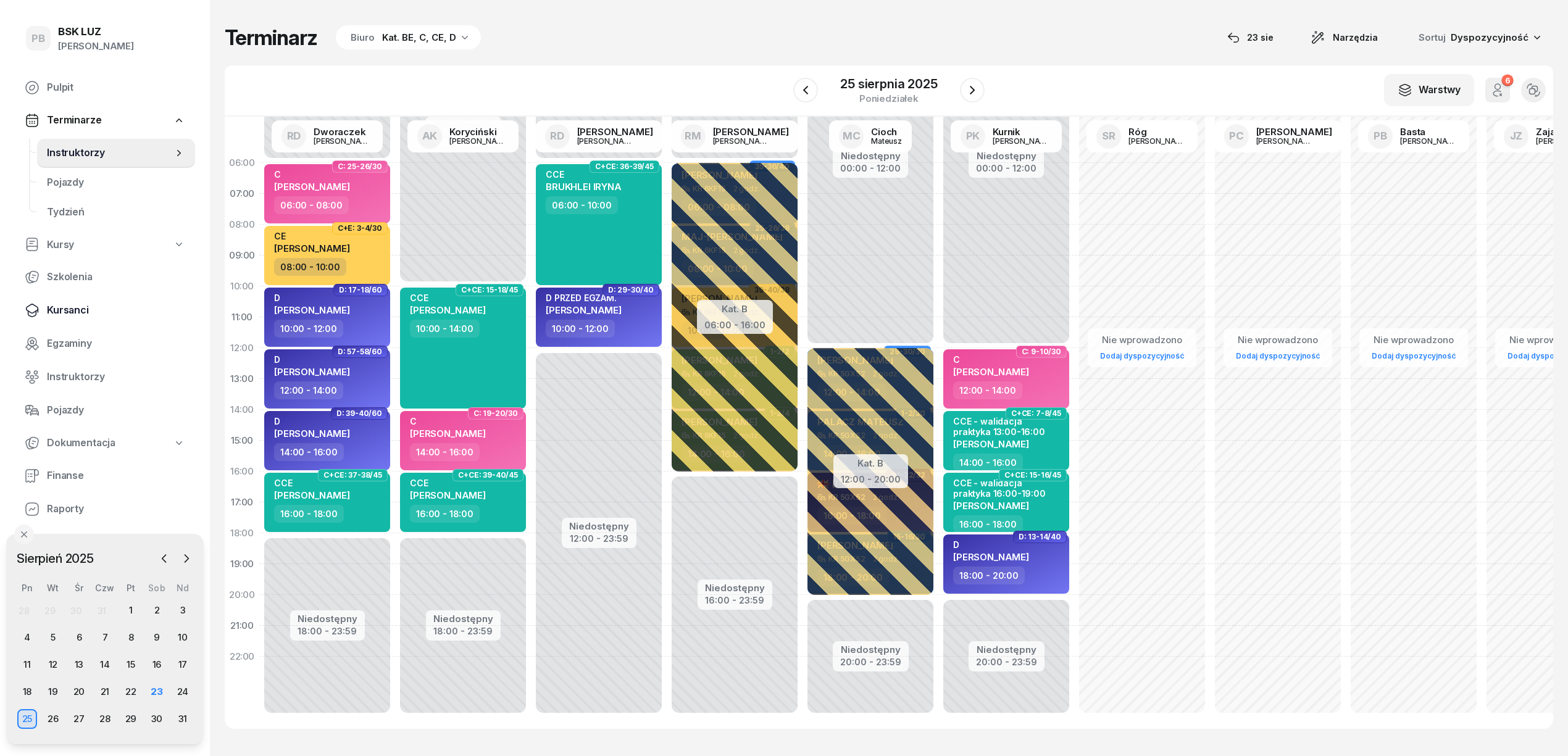
click at [70, 309] on span "Kursanci" at bounding box center [116, 310] width 138 height 16
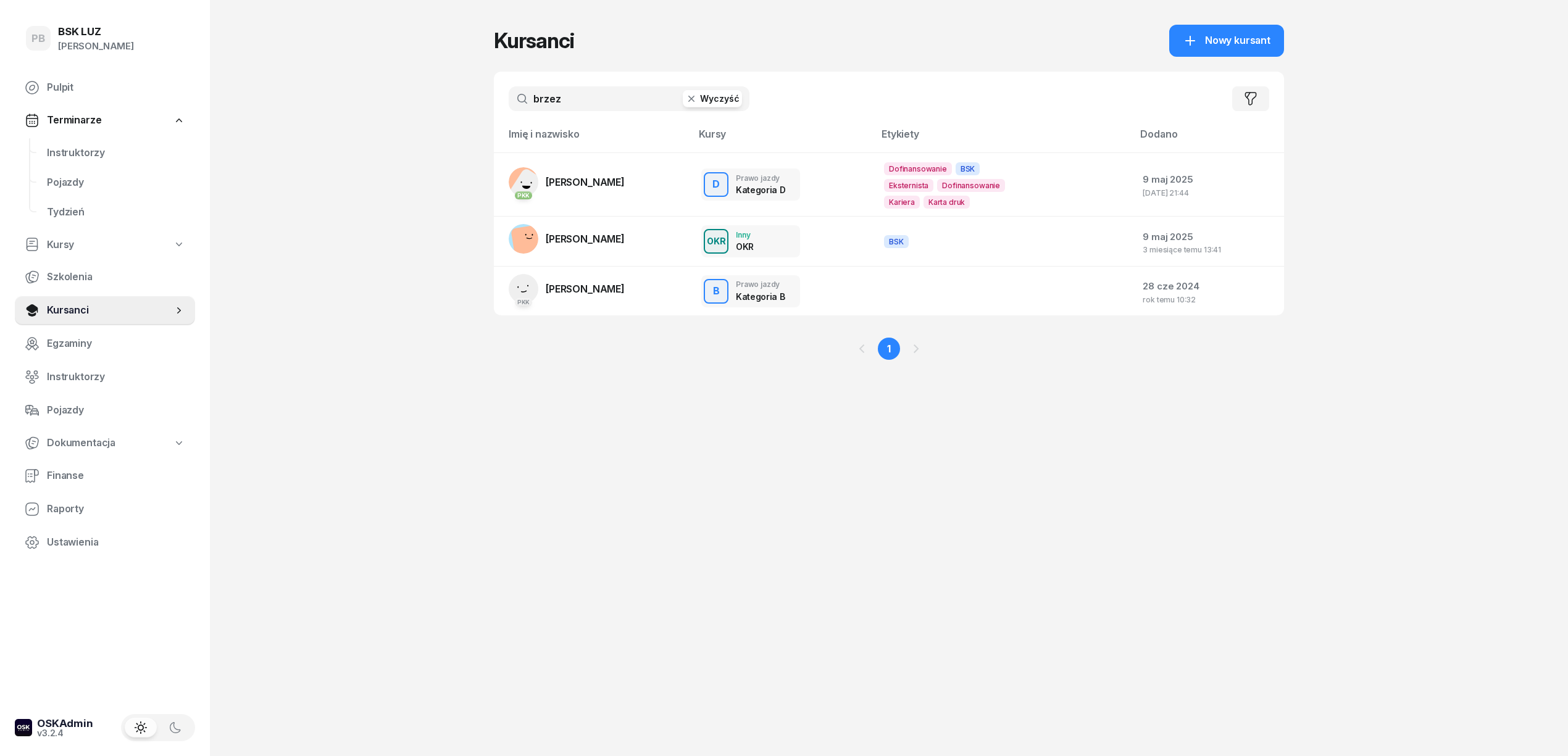
click at [544, 96] on input "brzez" at bounding box center [629, 99] width 241 height 25
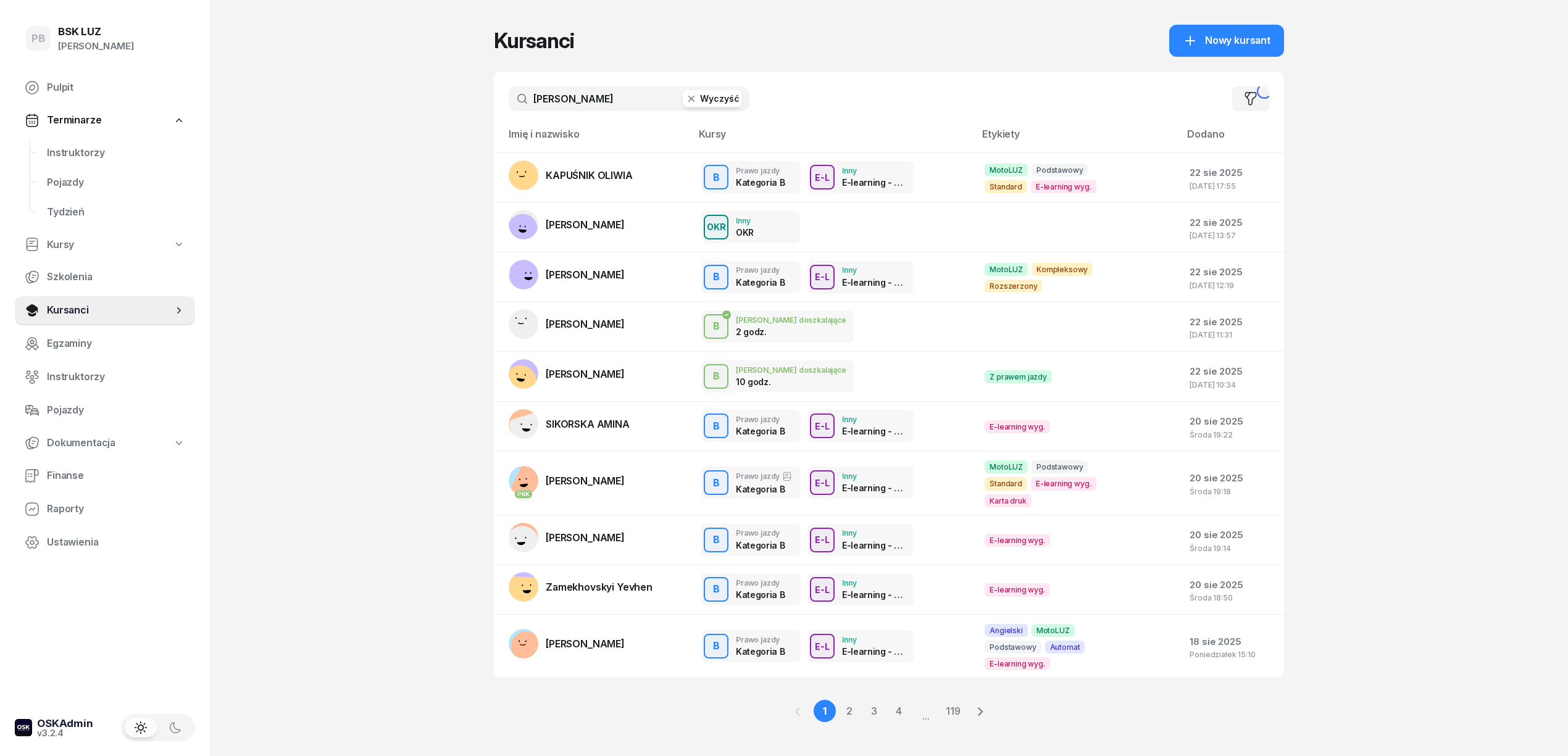
type input "[PERSON_NAME]"
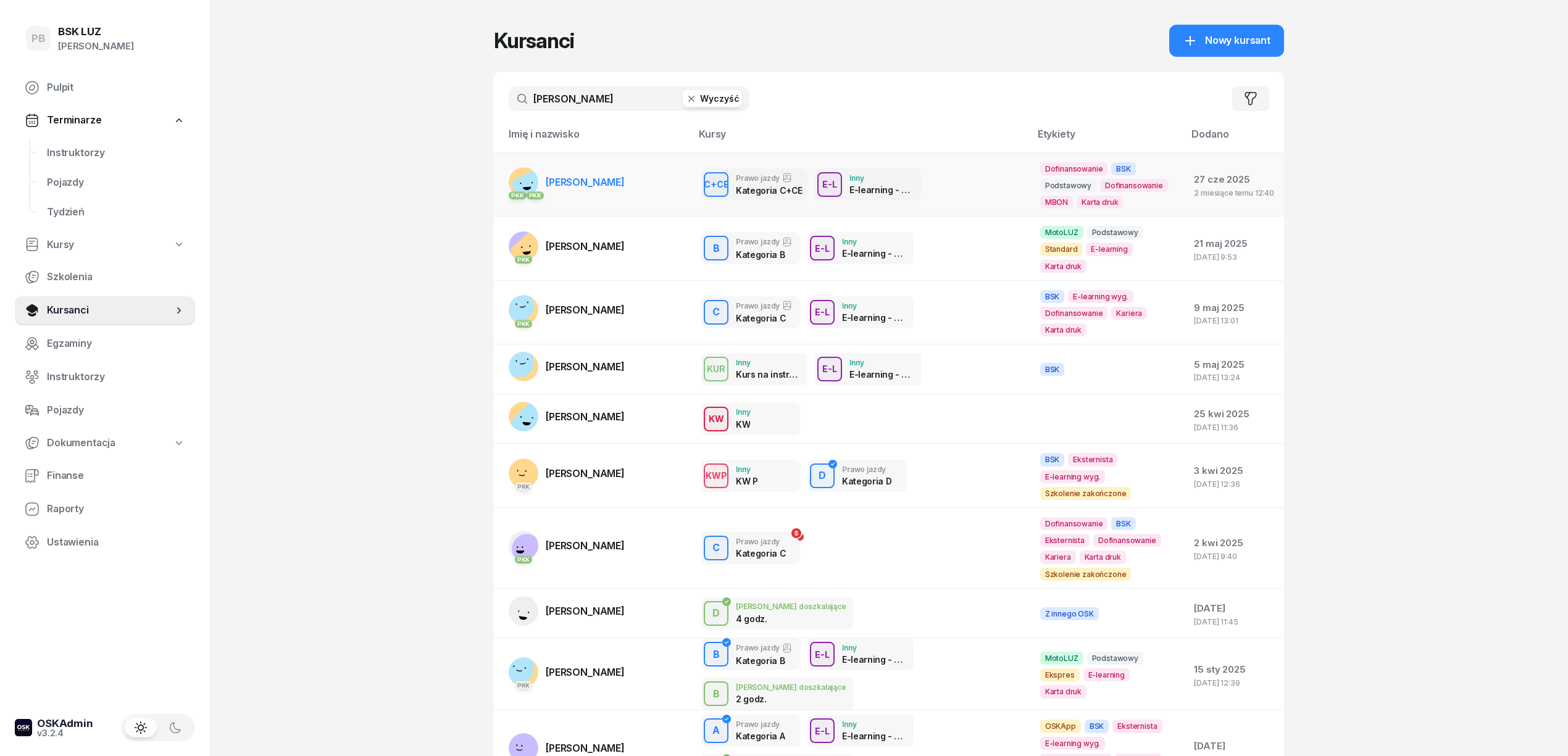
click at [566, 174] on link "PKK PKK [PERSON_NAME]" at bounding box center [566, 182] width 116 height 30
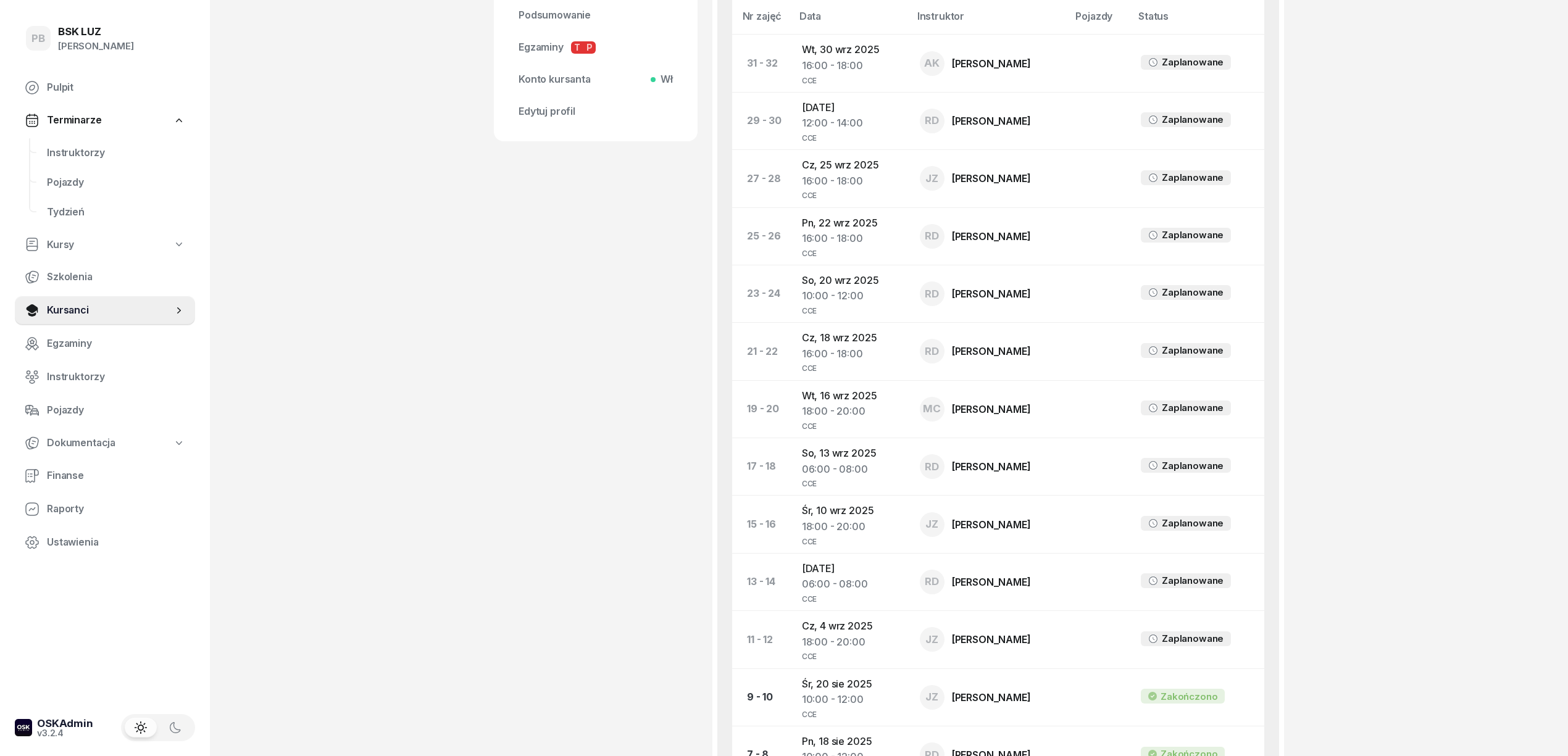
scroll to position [905, 0]
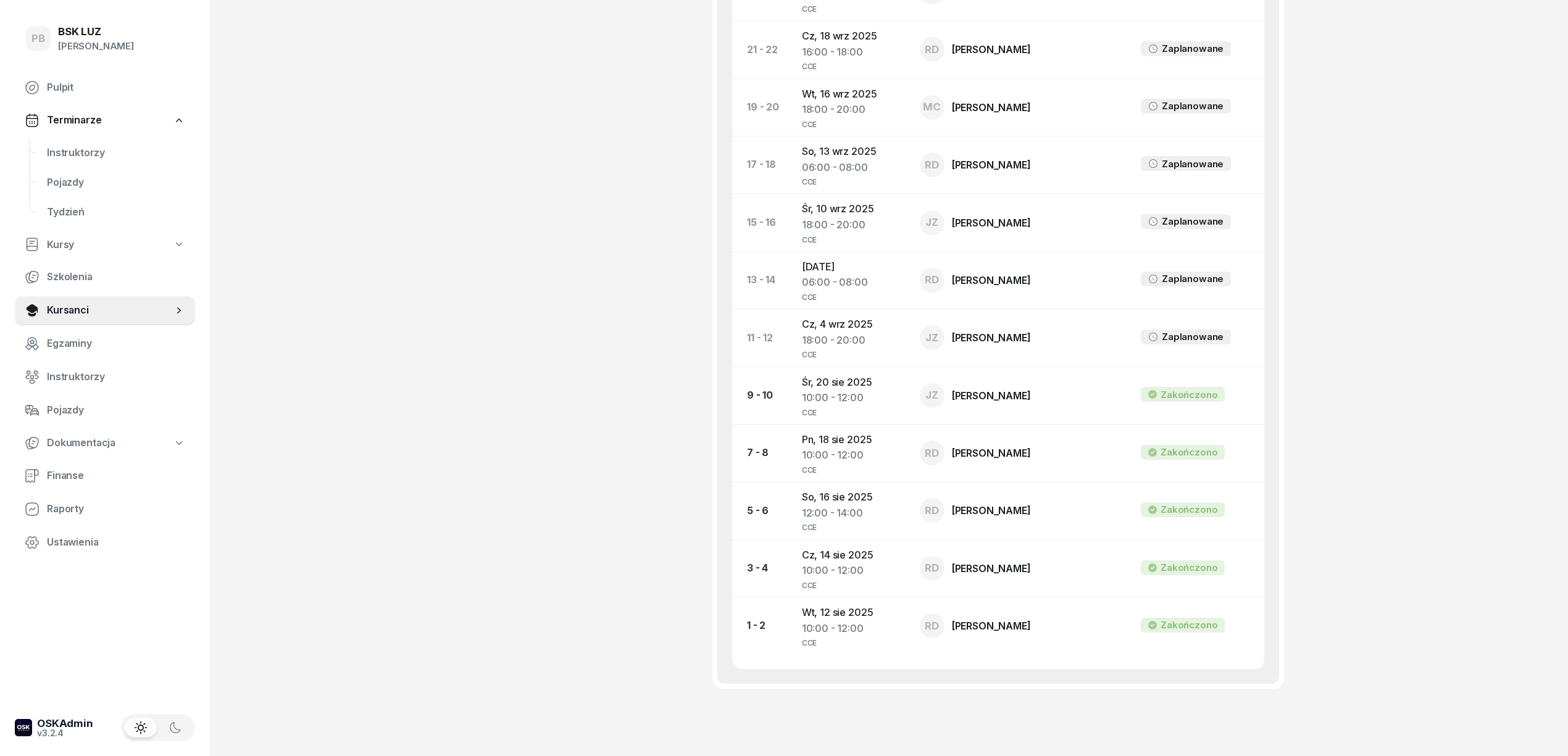
click at [90, 158] on span "Instruktorzy" at bounding box center [116, 153] width 138 height 16
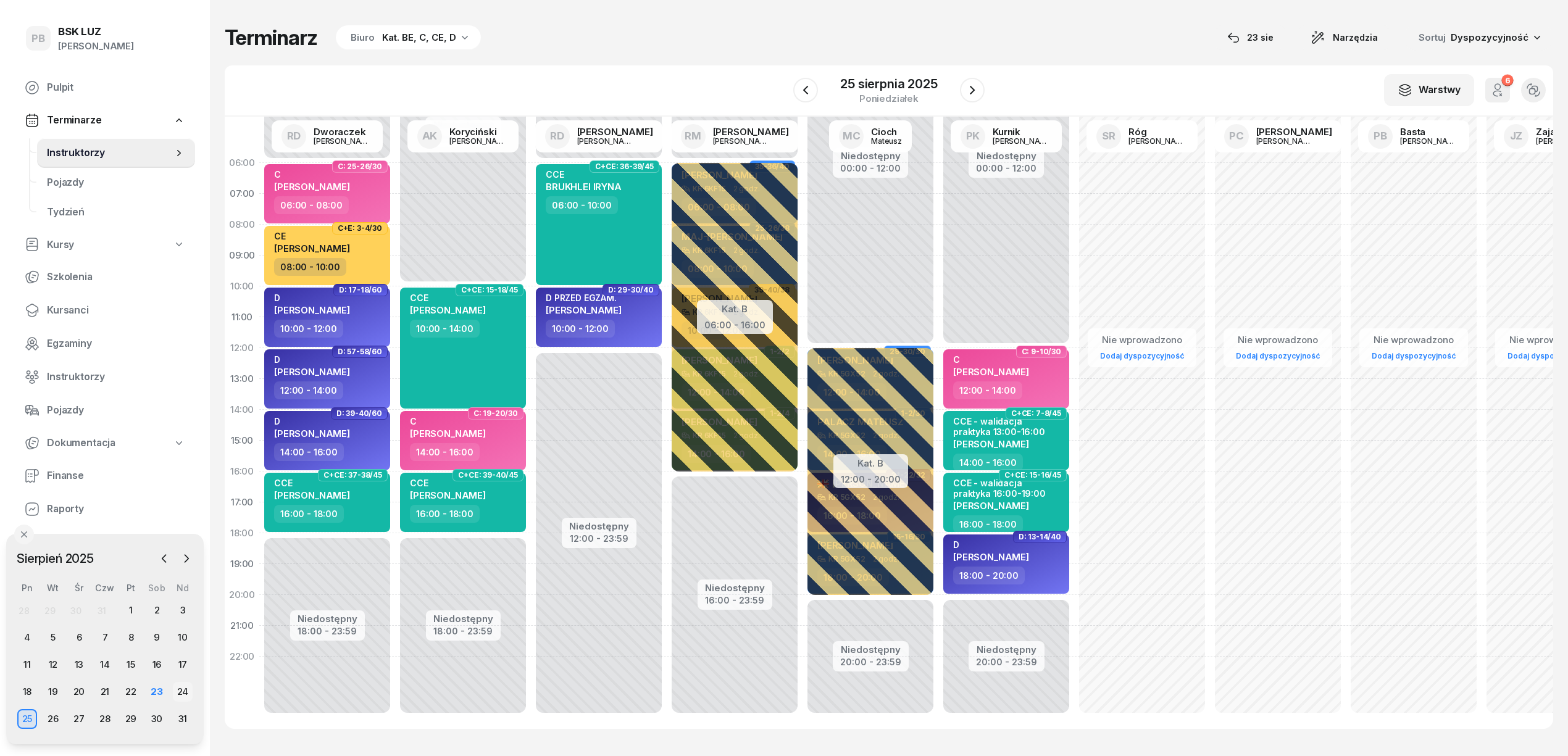
click at [187, 690] on div "24" at bounding box center [183, 692] width 20 height 20
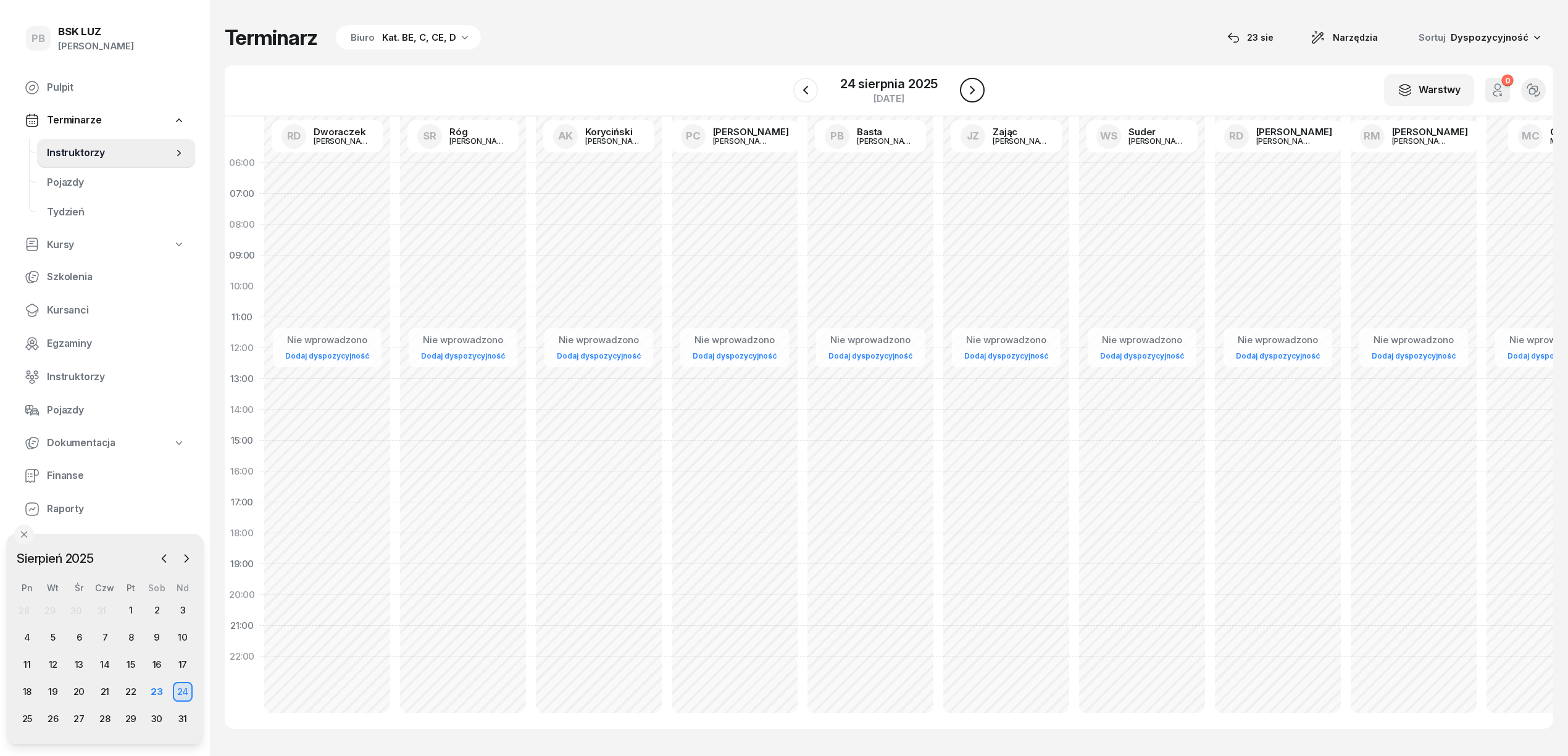
click at [976, 92] on icon "button" at bounding box center [972, 90] width 15 height 15
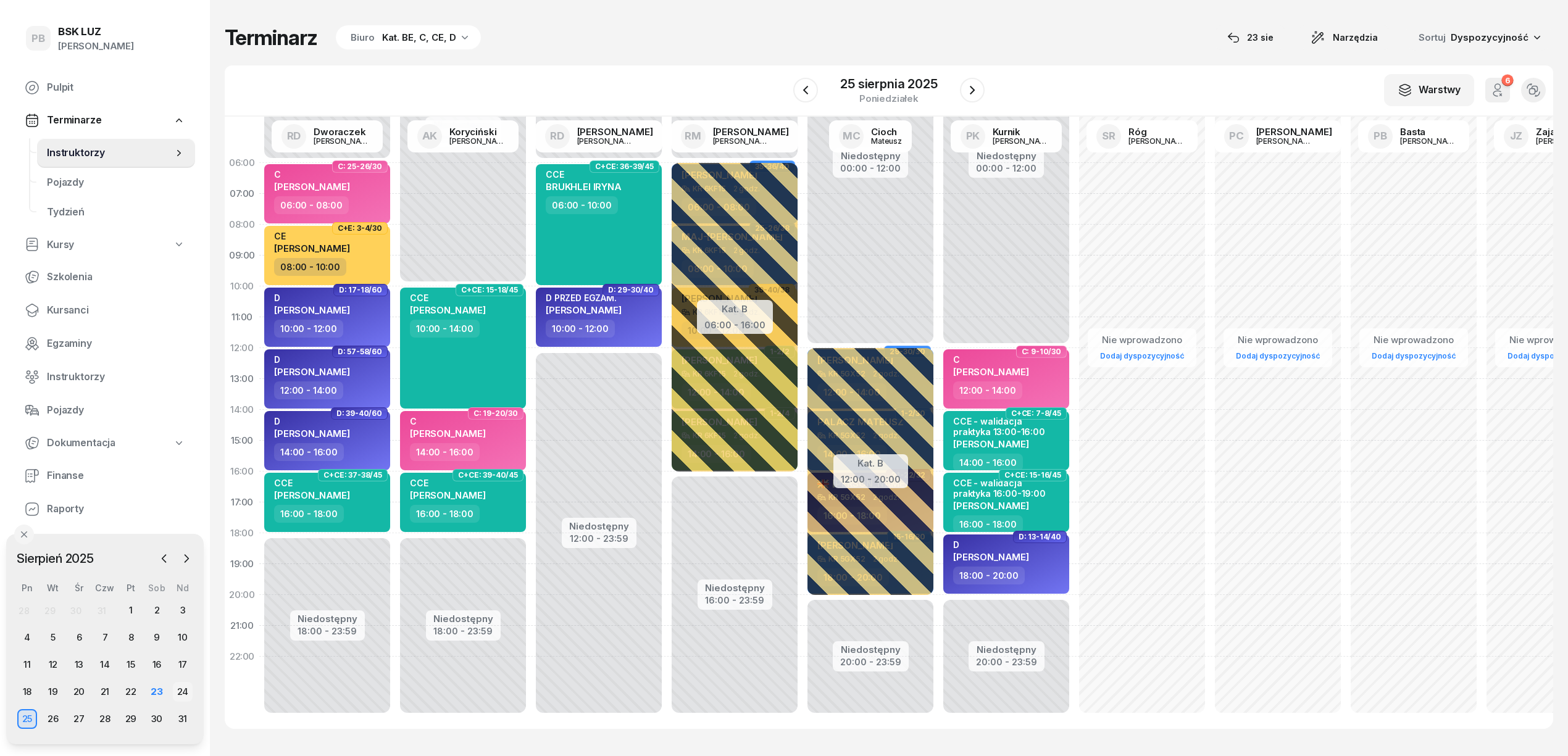
click at [178, 695] on div "24" at bounding box center [183, 692] width 20 height 20
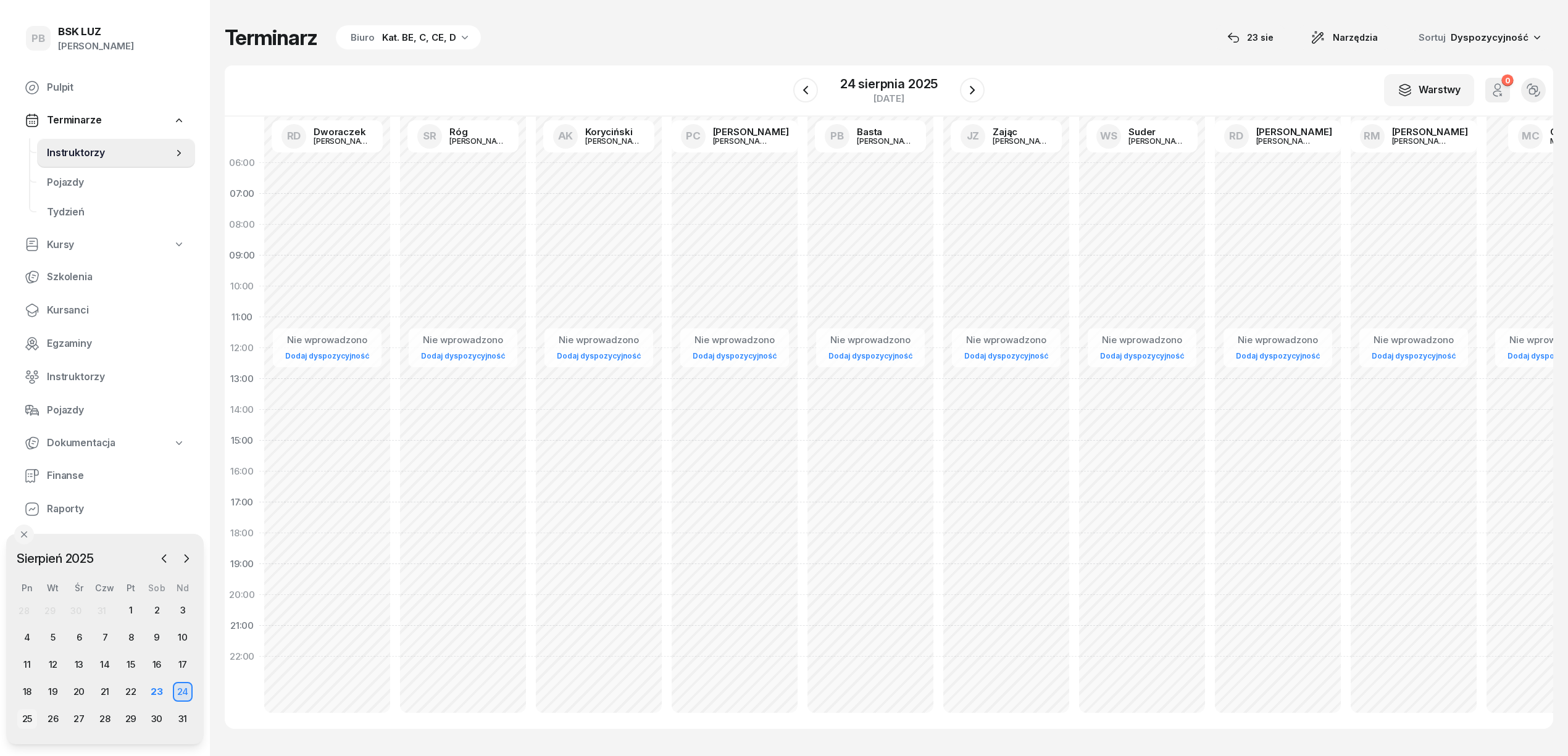
click at [28, 721] on div "25" at bounding box center [27, 719] width 20 height 20
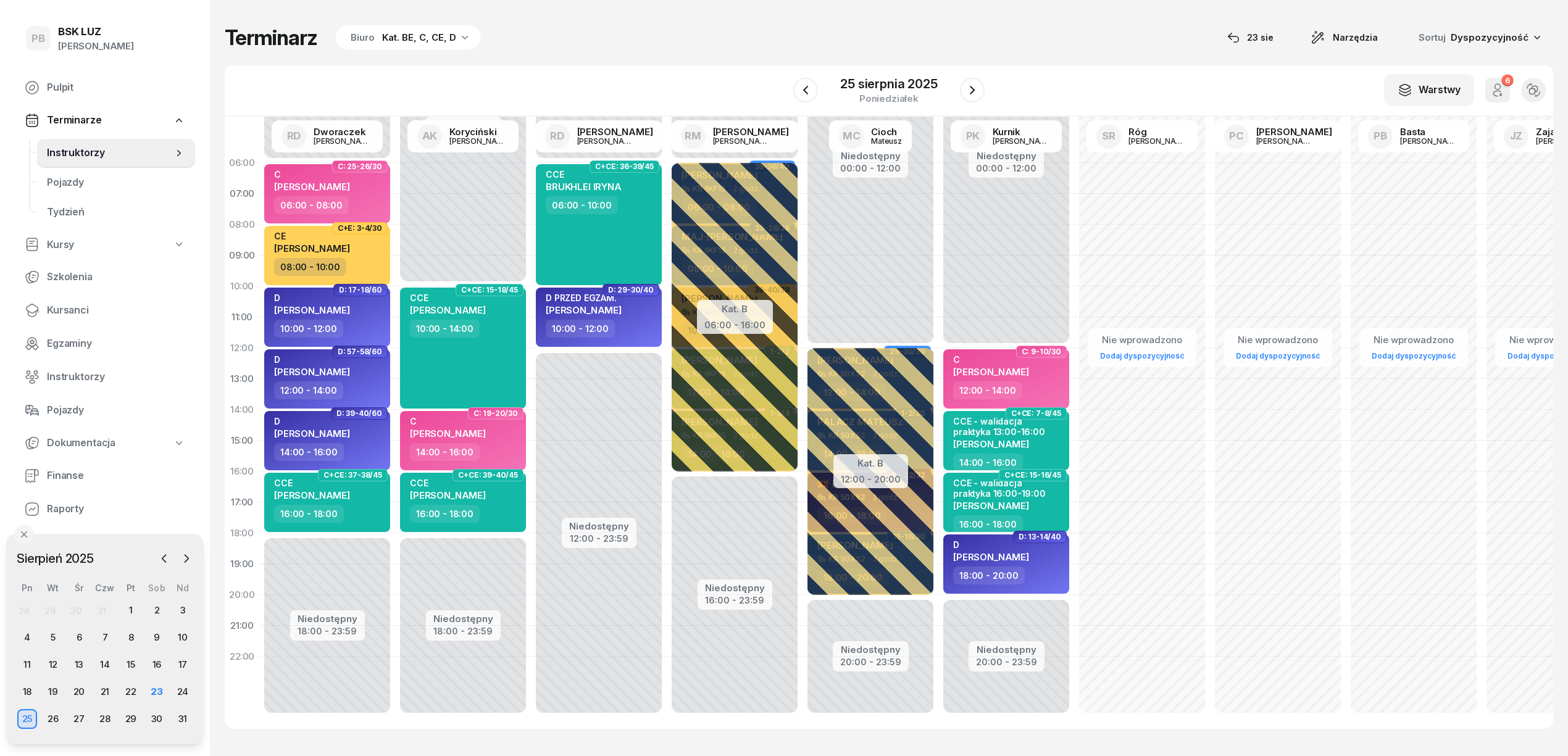
click at [690, 21] on div "Terminarz Biuro Kat. BE, C, CE, D [DATE] Narzędzia Sortuj Dyspozycyjność W Wybi…" at bounding box center [889, 377] width 1329 height 754
click at [374, 255] on div "CE [PERSON_NAME]" at bounding box center [328, 245] width 108 height 27
select select "08"
select select "10"
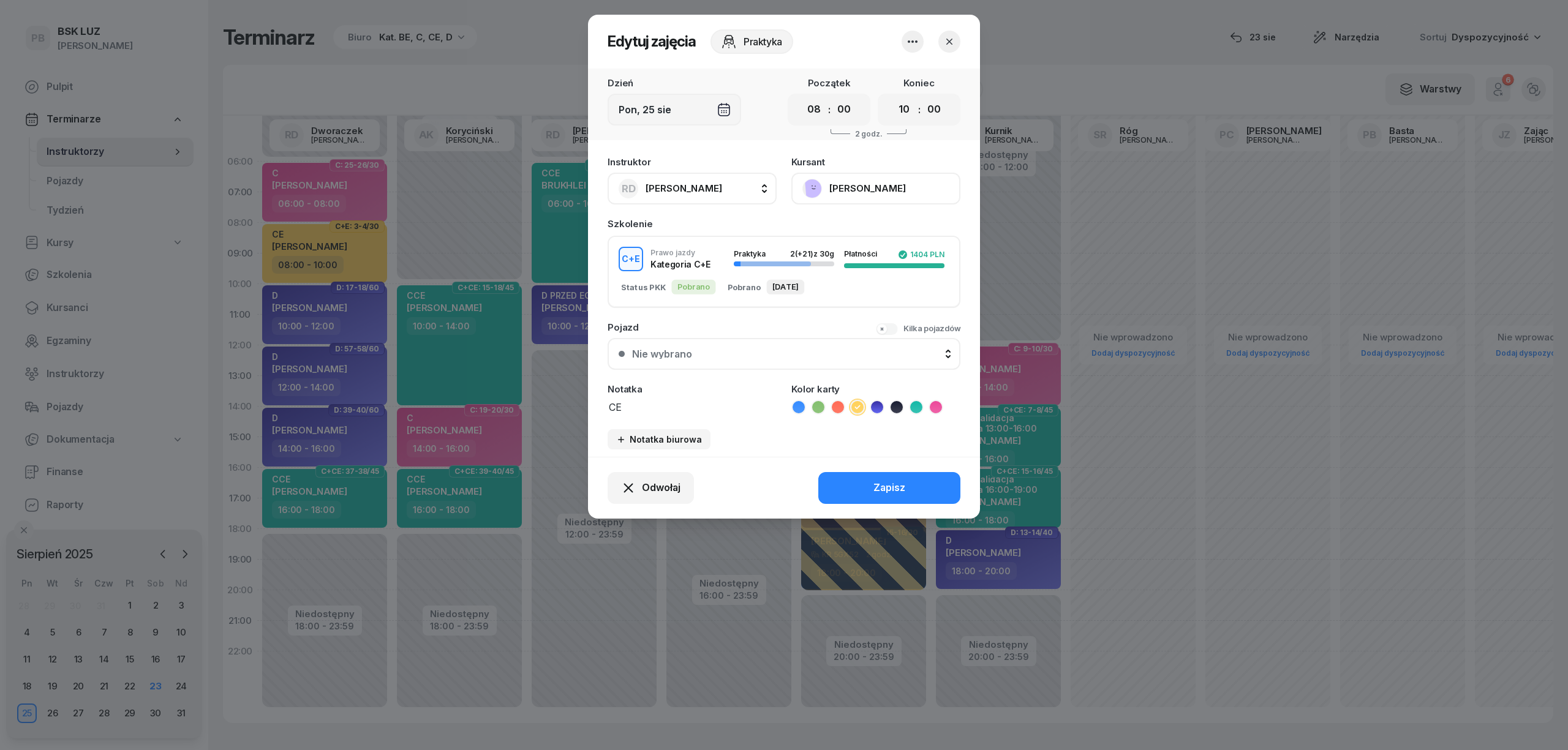
click at [837, 192] on button "[PERSON_NAME]" at bounding box center [876, 189] width 169 height 32
click at [948, 50] on button "button" at bounding box center [949, 42] width 22 height 22
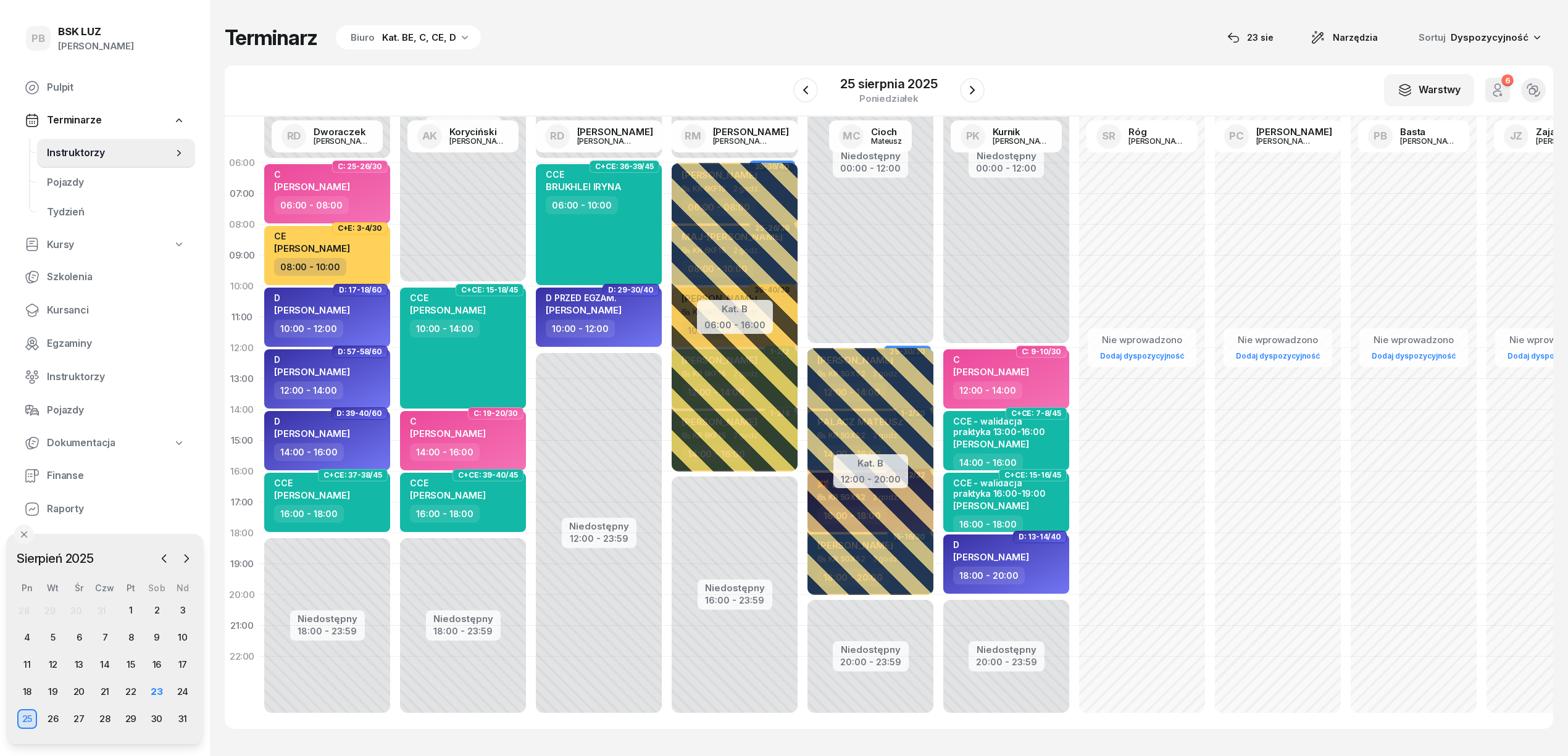
click at [1155, 41] on div "Terminarz Biuro Kat. BE, C, CE, D [DATE] Narzędzia Sortuj Dyspozycyjność" at bounding box center [889, 38] width 1329 height 26
click at [394, 37] on div "Kat. BE, C, CE, D" at bounding box center [420, 38] width 74 height 15
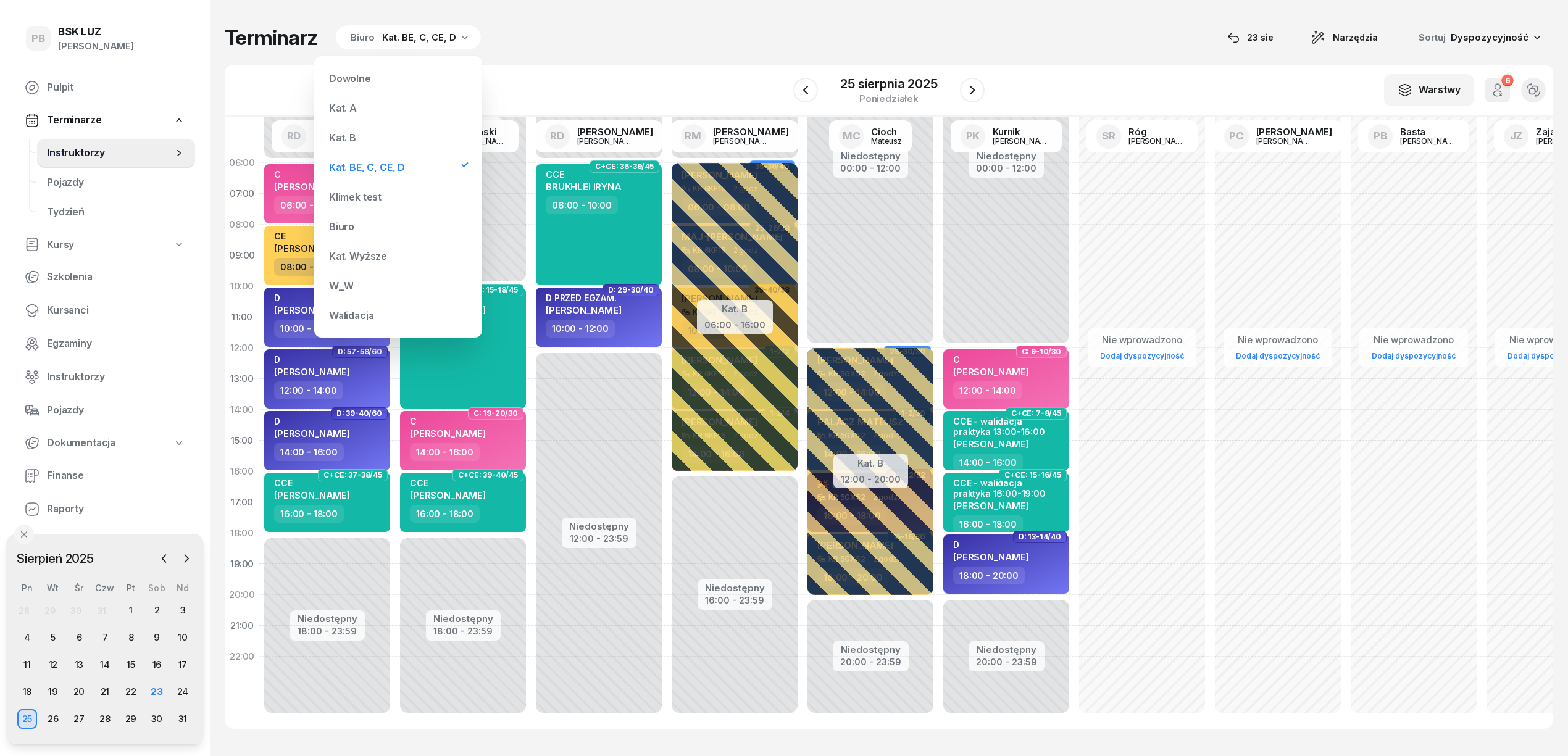
click at [361, 143] on div "Kat. B" at bounding box center [398, 138] width 148 height 25
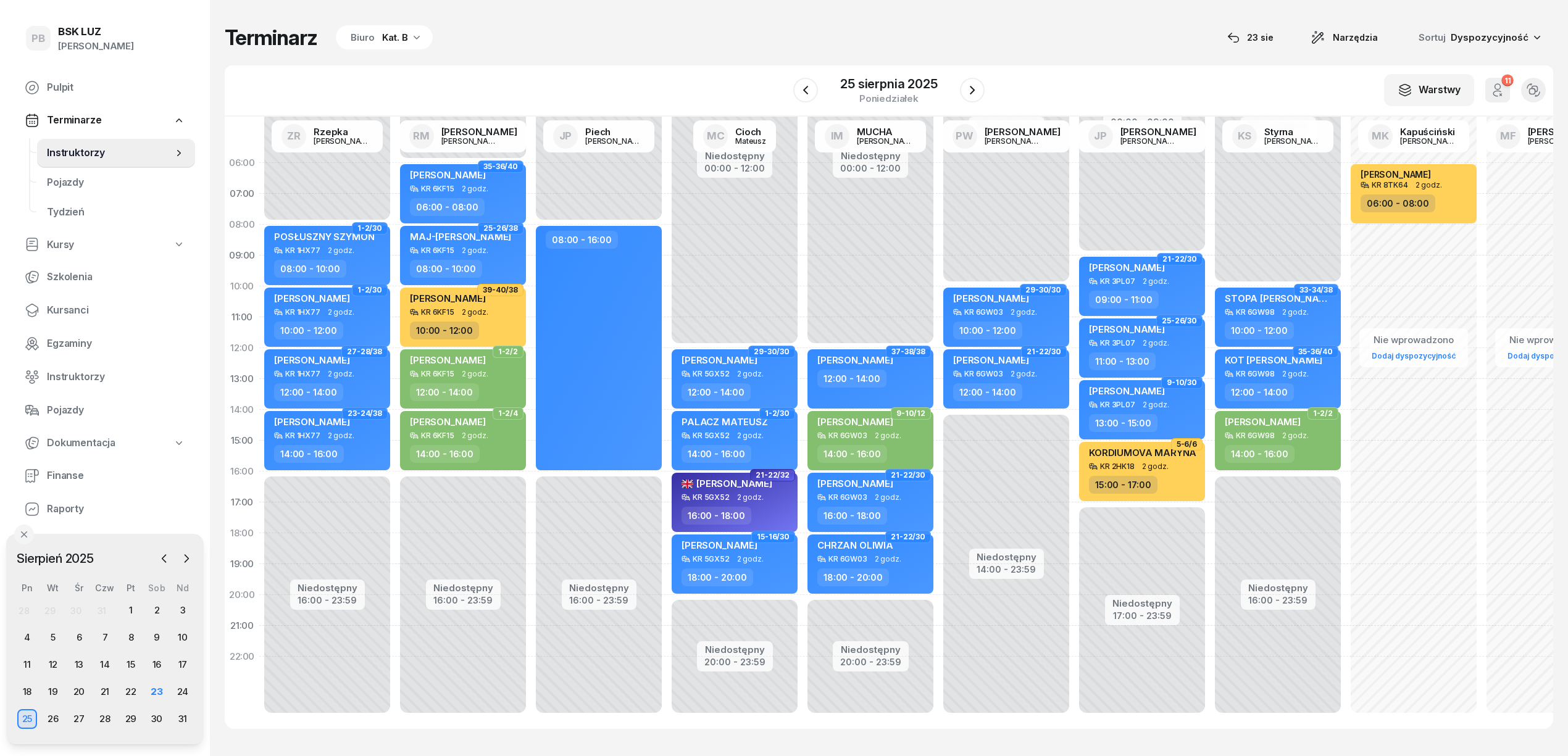
click at [507, 52] on div "Terminarz Biuro Kat. B [DATE] Narzędzia Sortuj Dyspozycyjność W Wybierz AK [PER…" at bounding box center [889, 377] width 1329 height 754
click at [404, 37] on div "Kat. B" at bounding box center [395, 38] width 26 height 15
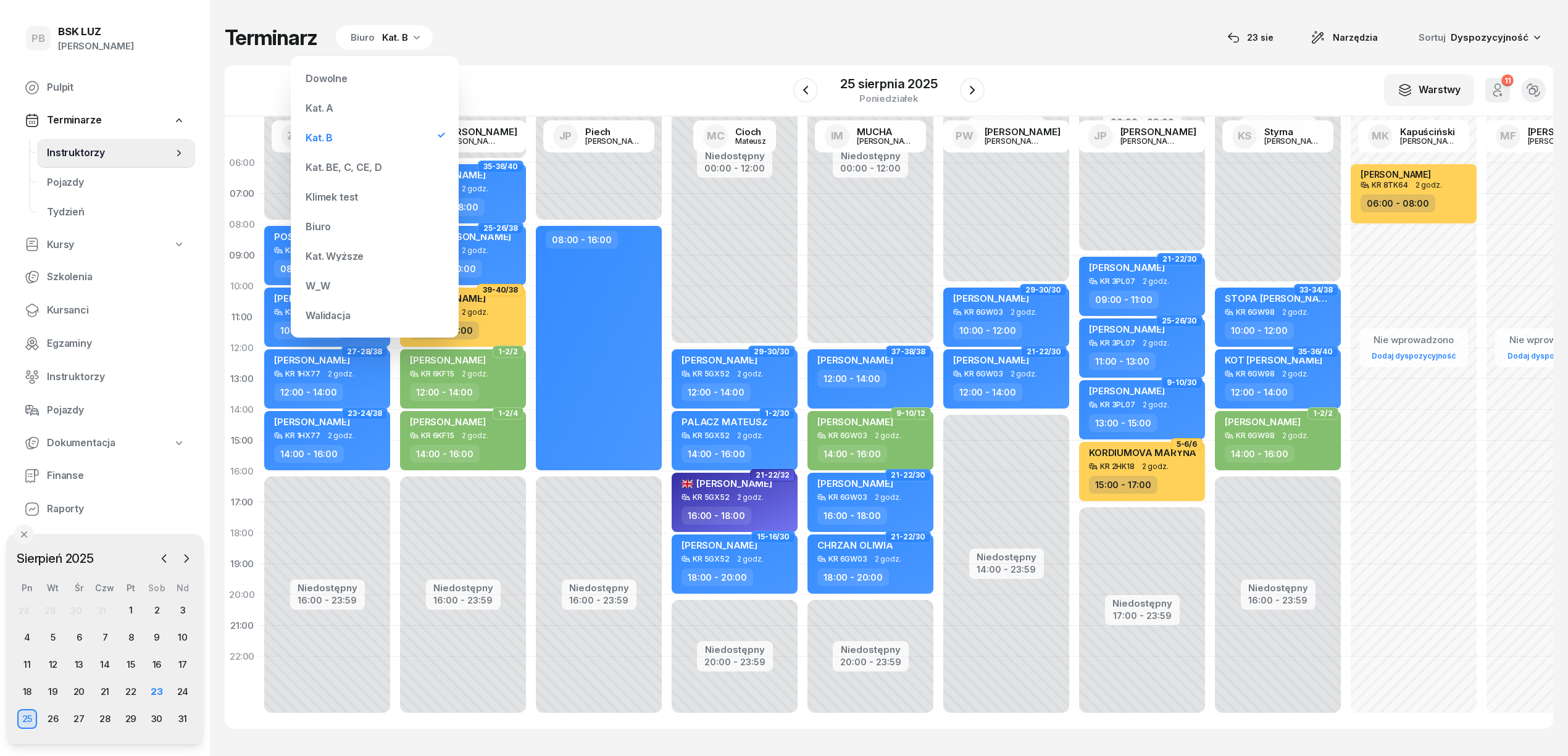
click at [357, 162] on div "Kat. BE, C, CE, D" at bounding box center [343, 167] width 76 height 10
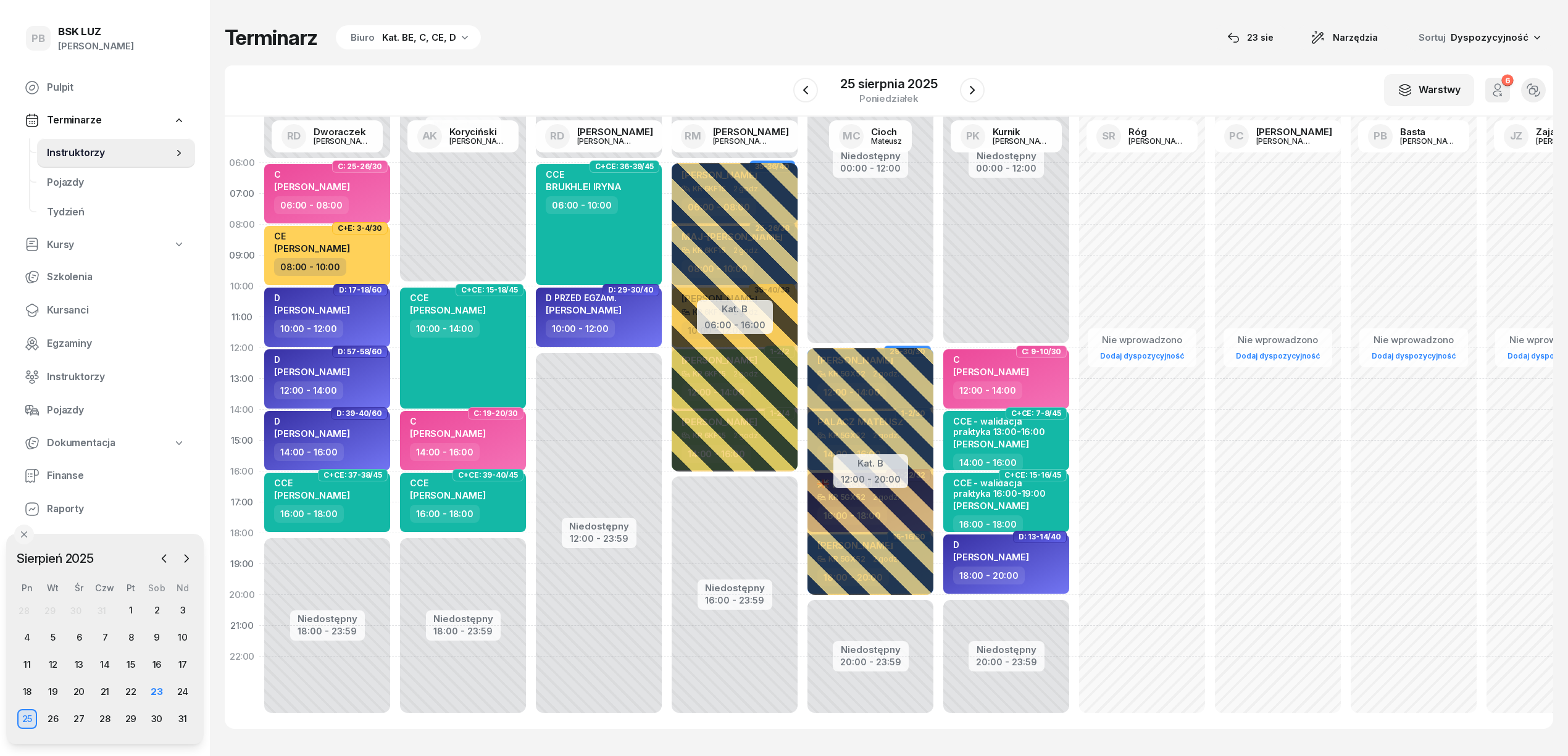
click at [563, 50] on div "Terminarz Biuro Kat. BE, C, CE, D [DATE] Narzędzia Sortuj Dyspozycyjność" at bounding box center [889, 38] width 1329 height 26
click at [56, 479] on span "Finanse" at bounding box center [116, 476] width 138 height 16
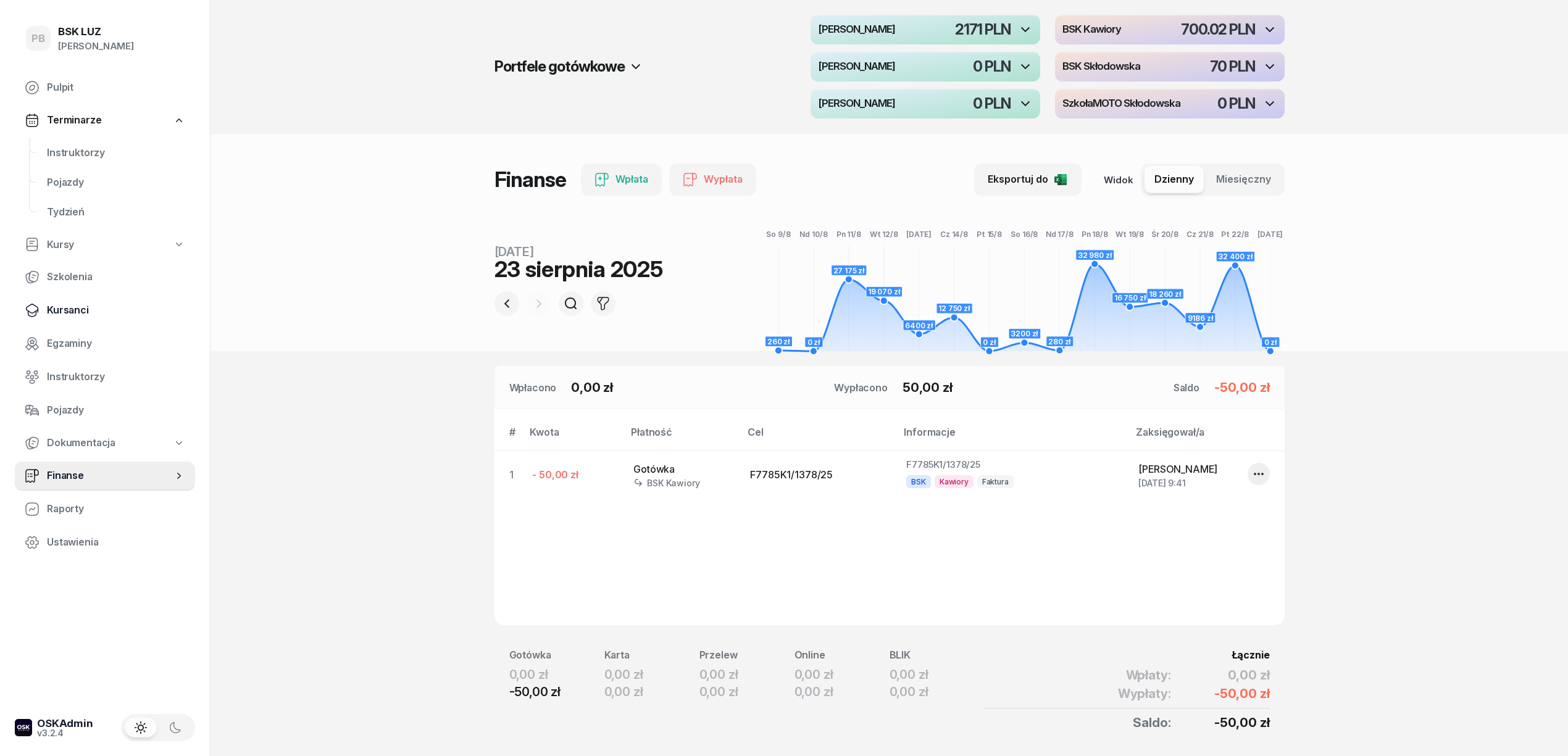
click at [72, 310] on span "Kursanci" at bounding box center [116, 310] width 138 height 16
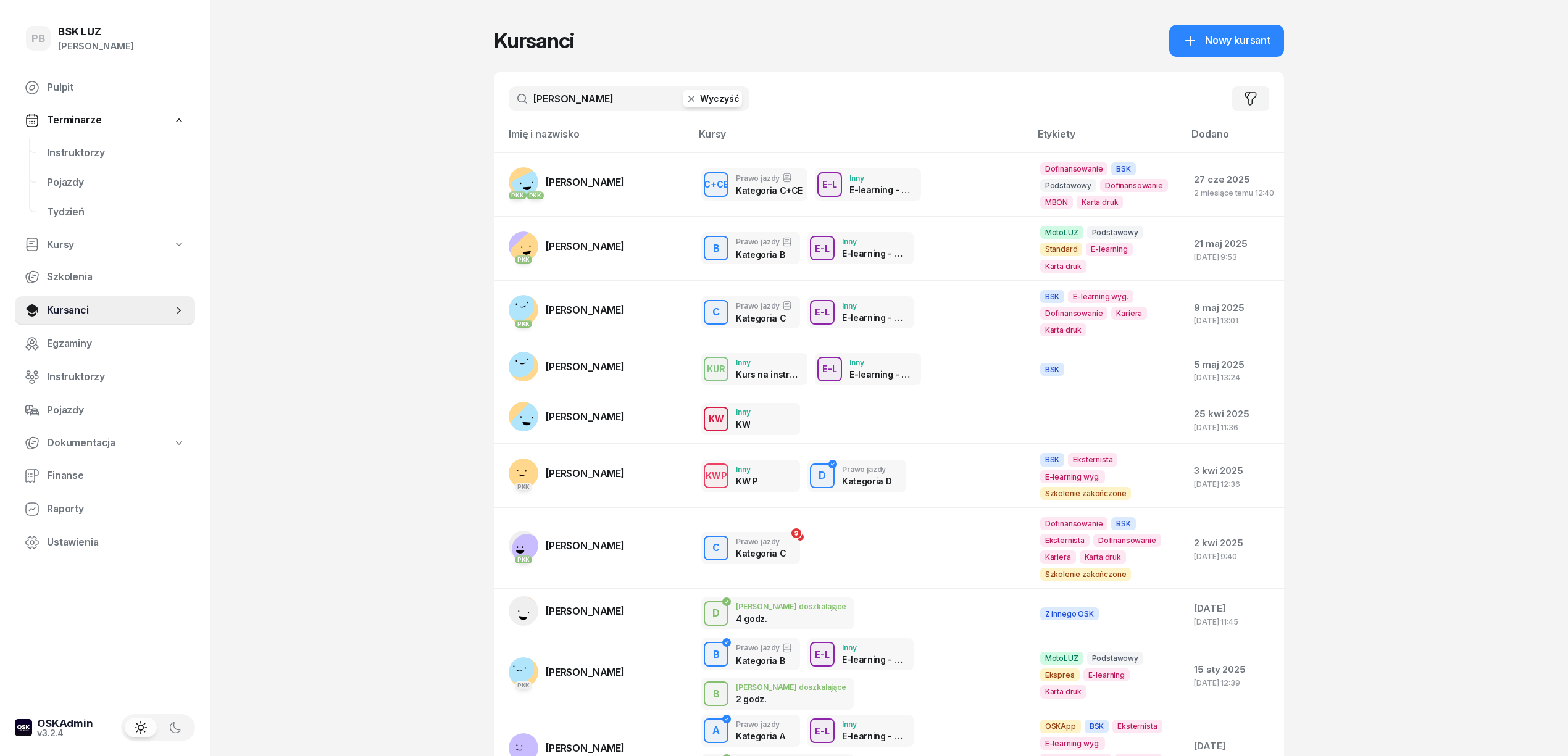
click at [581, 99] on input "[PERSON_NAME]" at bounding box center [629, 99] width 241 height 25
click at [595, 94] on input "[PERSON_NAME]" at bounding box center [629, 99] width 241 height 25
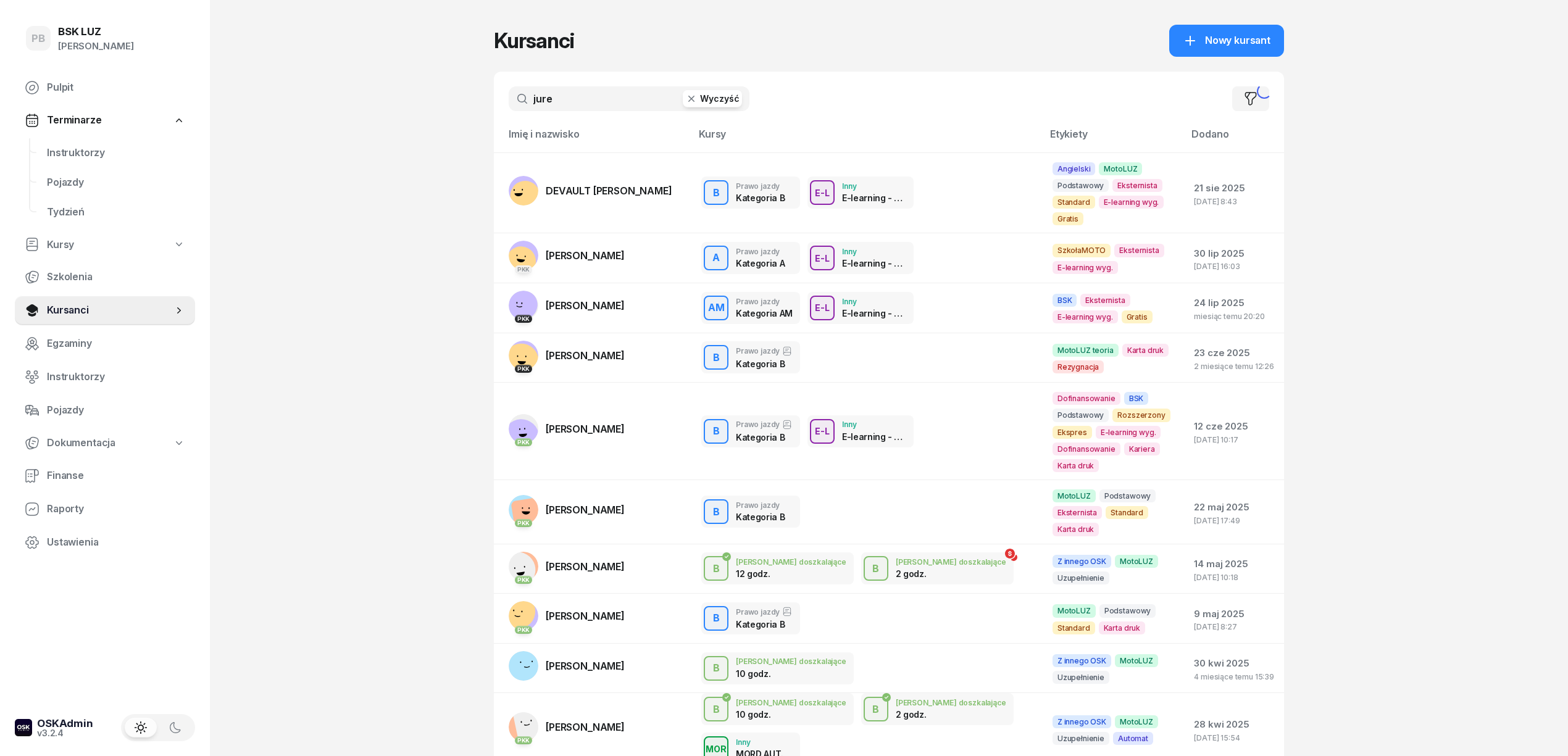
type input "jure"
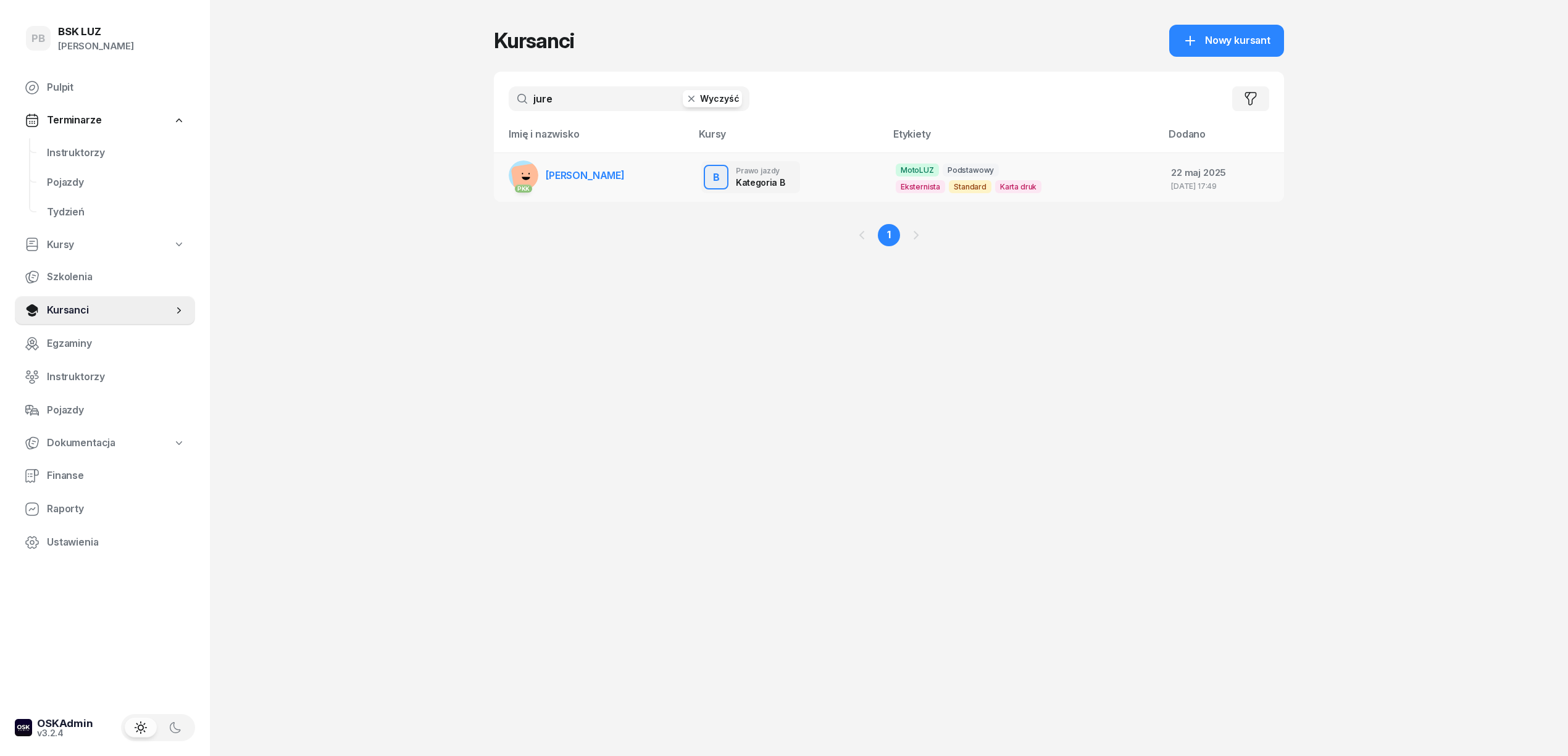
click at [571, 177] on span "[PERSON_NAME]" at bounding box center [586, 175] width 79 height 12
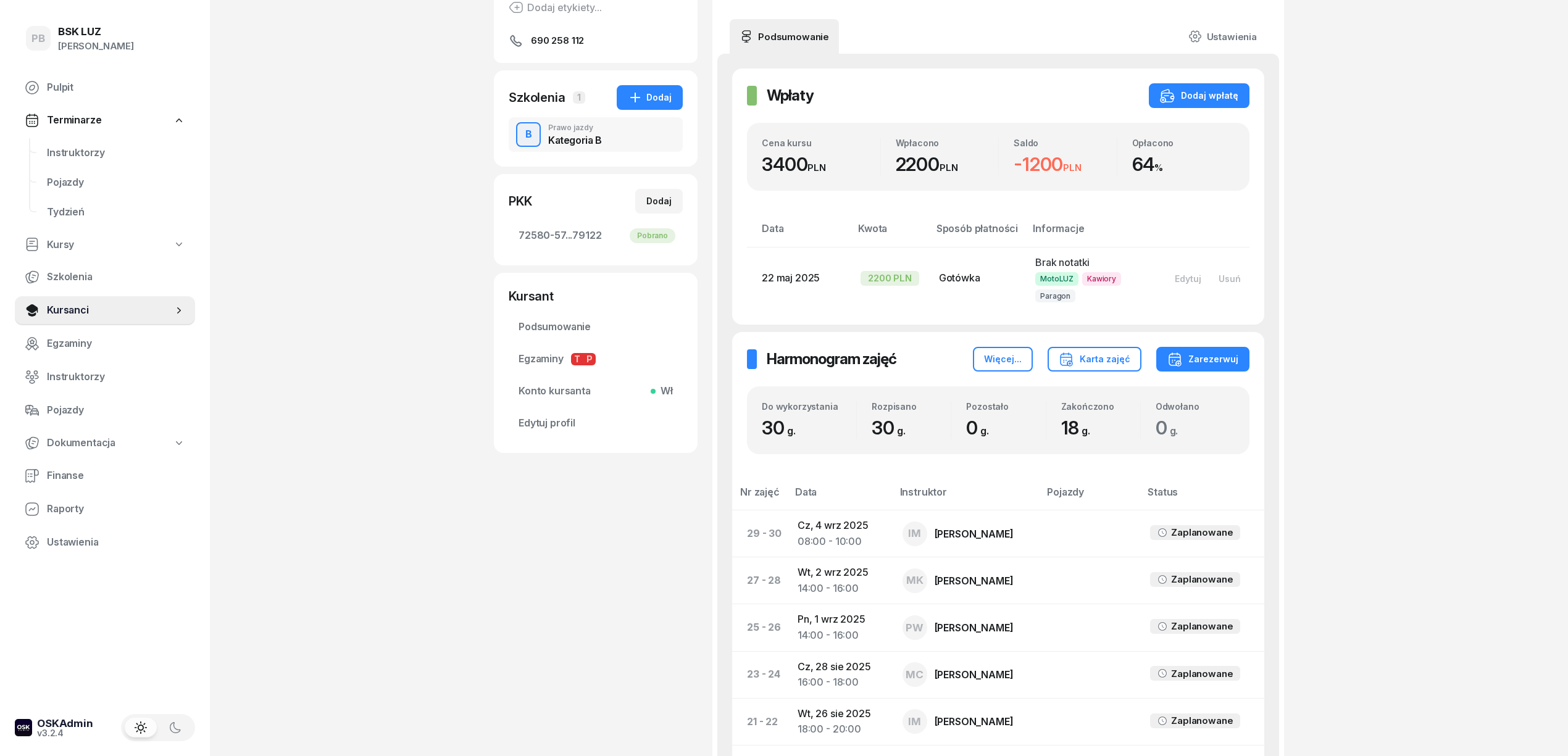
scroll to position [164, 0]
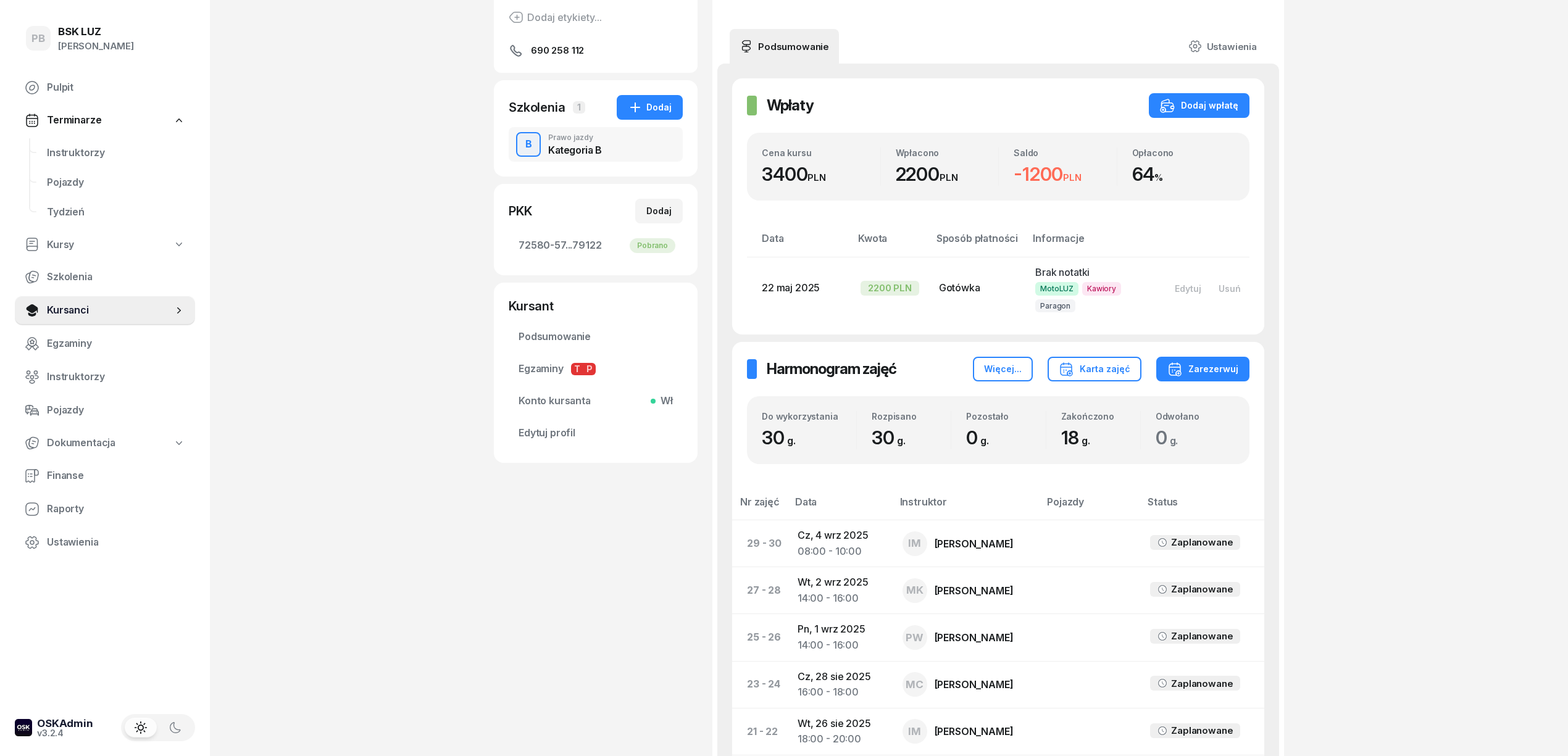
click at [482, 270] on div "PB BSK [PERSON_NAME] Pulpit Terminarze Instruktorzy Pojazdy Tydzień Kursy Szkol…" at bounding box center [784, 609] width 1568 height 1545
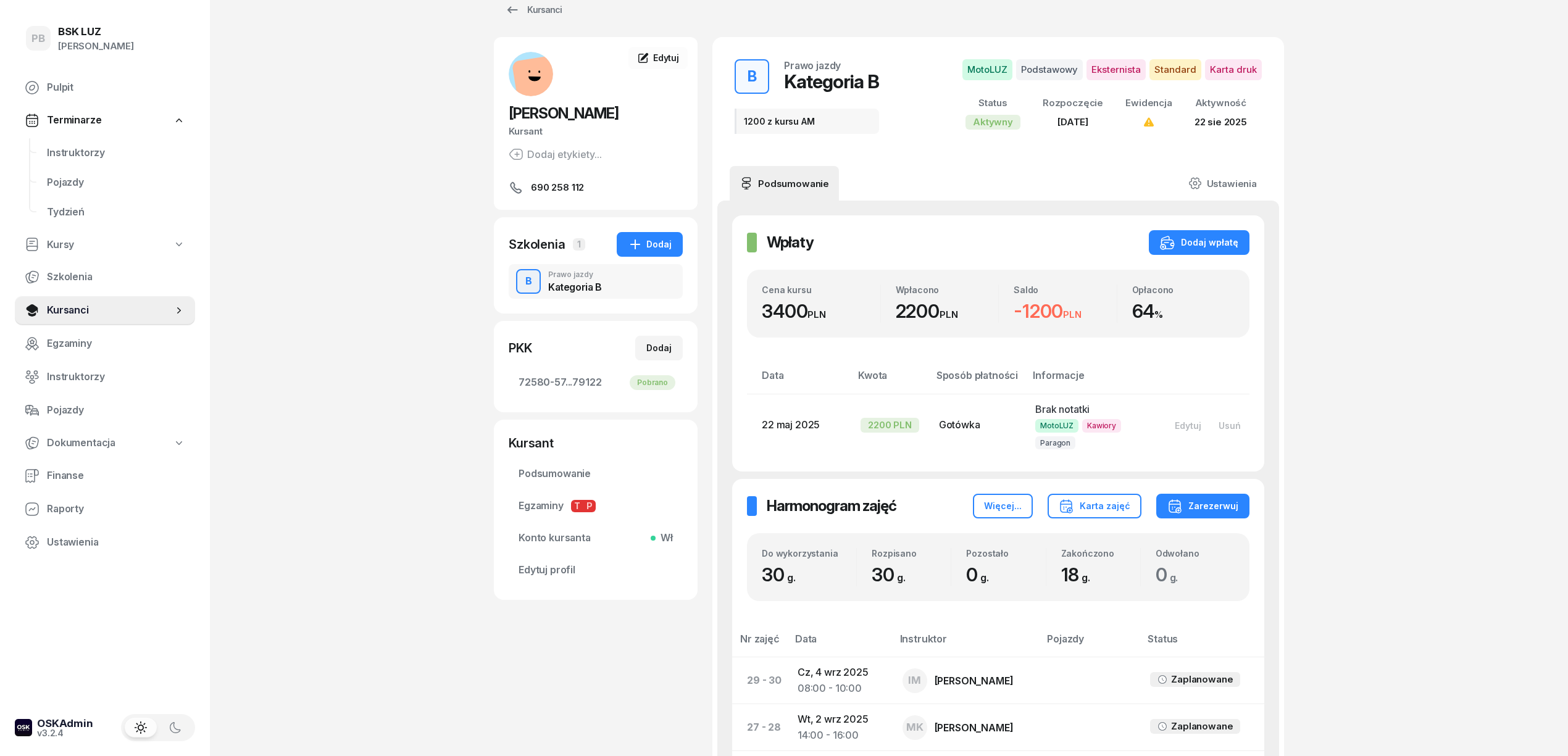
scroll to position [0, 0]
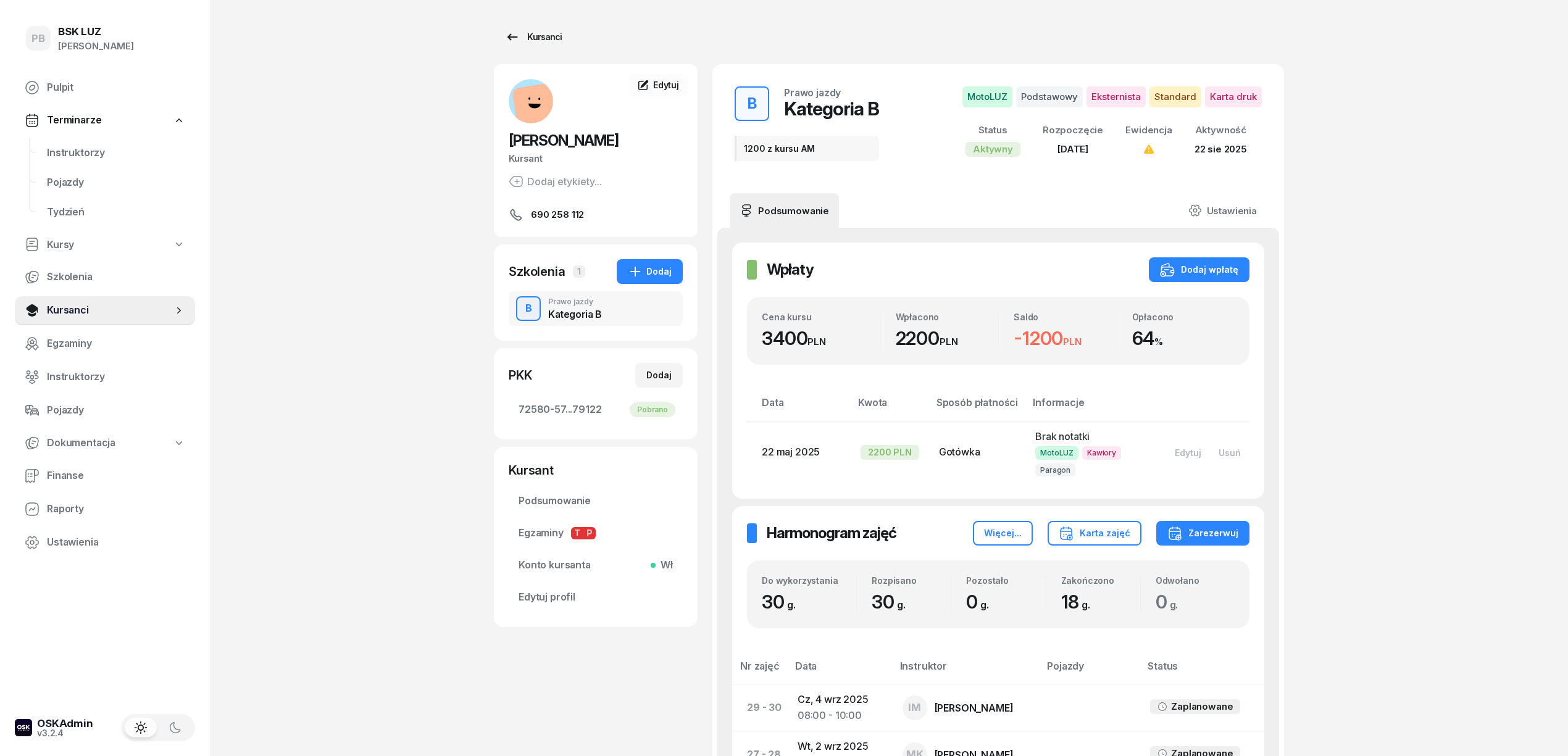
click at [542, 36] on div "Kursanci" at bounding box center [534, 37] width 57 height 15
